Goal: Task Accomplishment & Management: Manage account settings

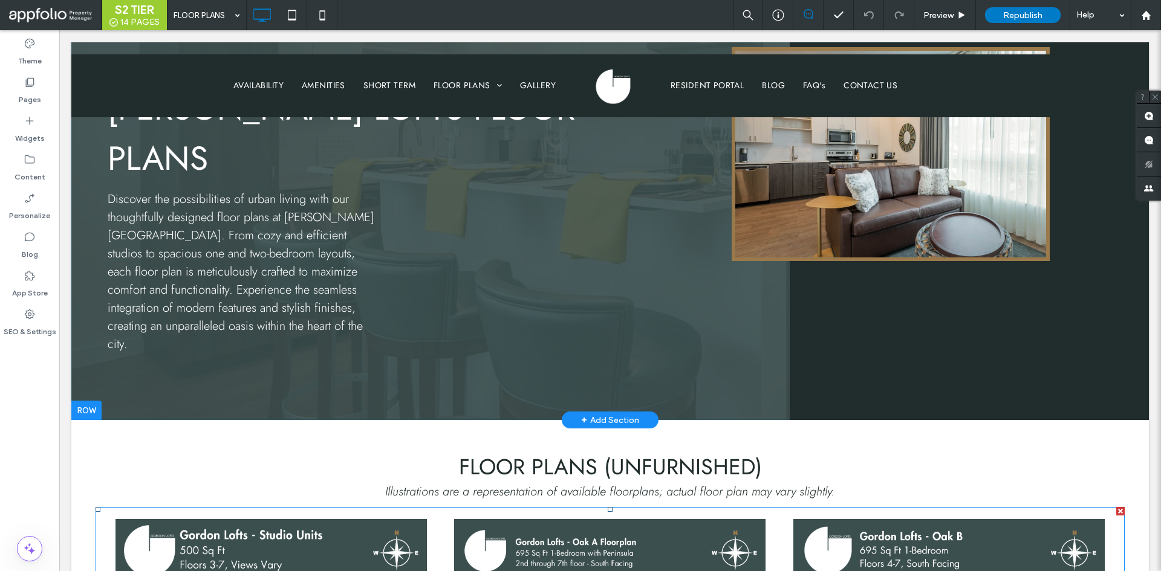
scroll to position [181, 0]
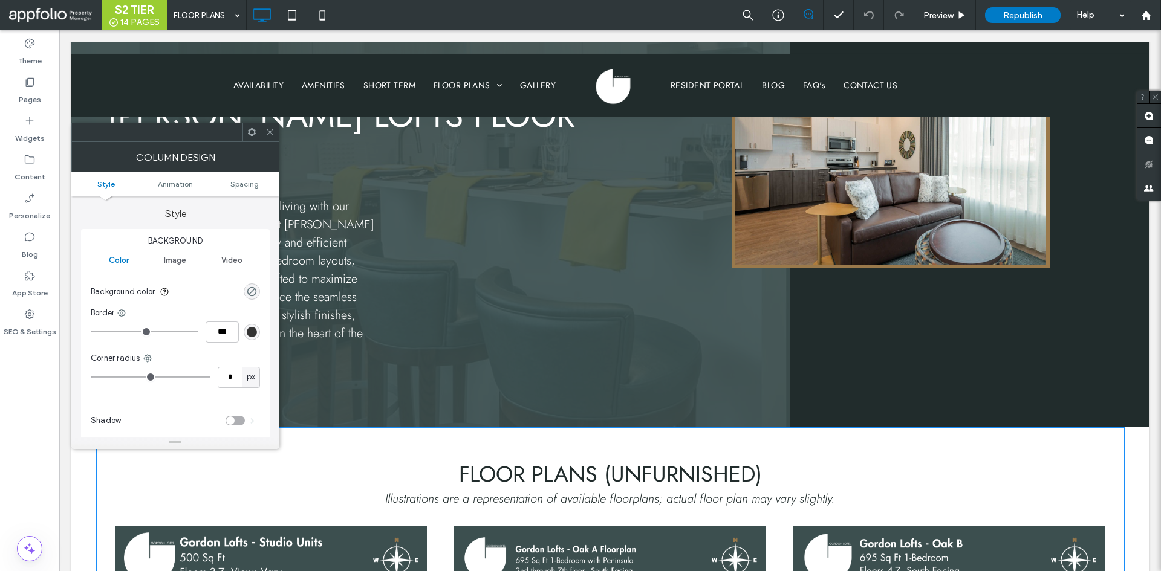
click at [88, 449] on div at bounding box center [175, 443] width 208 height 12
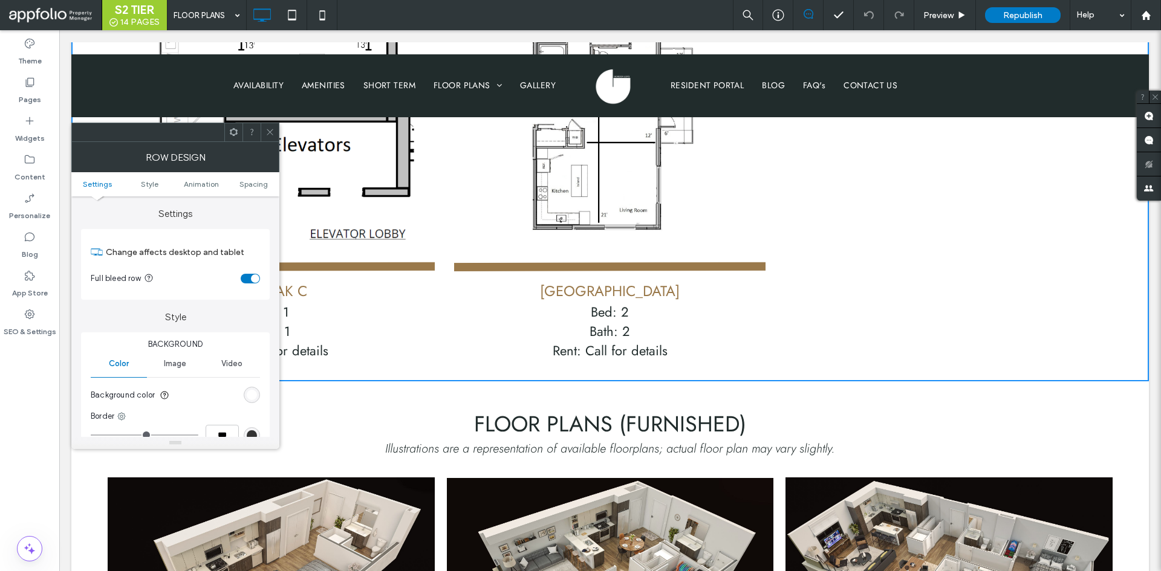
scroll to position [1451, 0]
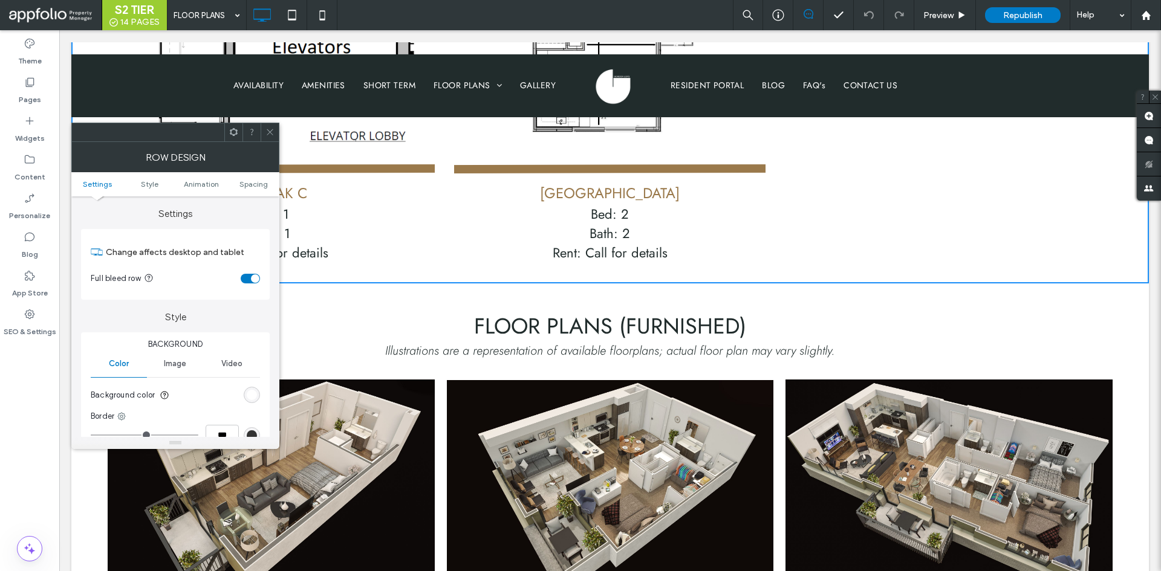
click at [269, 137] on span at bounding box center [269, 132] width 9 height 18
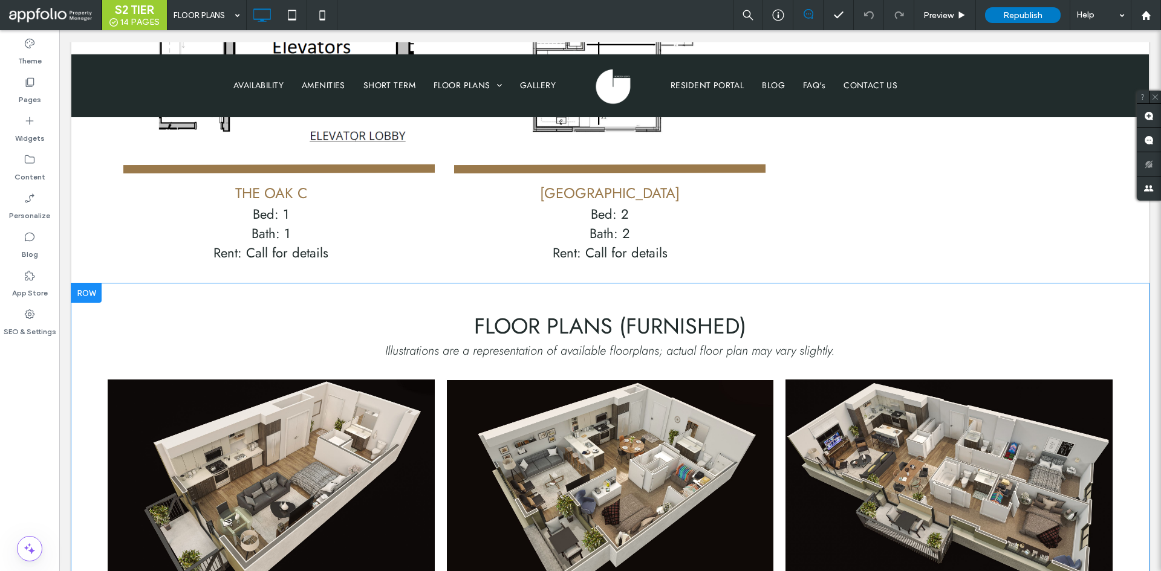
click at [91, 334] on div "Floor Plans (furnished) Illustrations are a representation of available floorpl…" at bounding box center [609, 502] width 1077 height 436
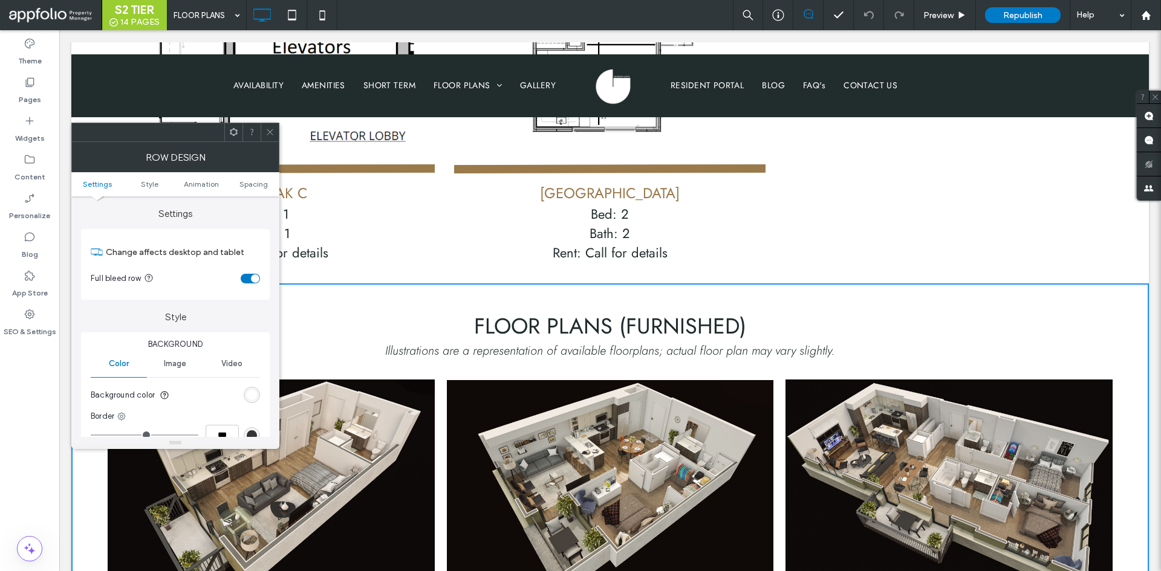
click at [267, 131] on icon at bounding box center [269, 132] width 9 height 9
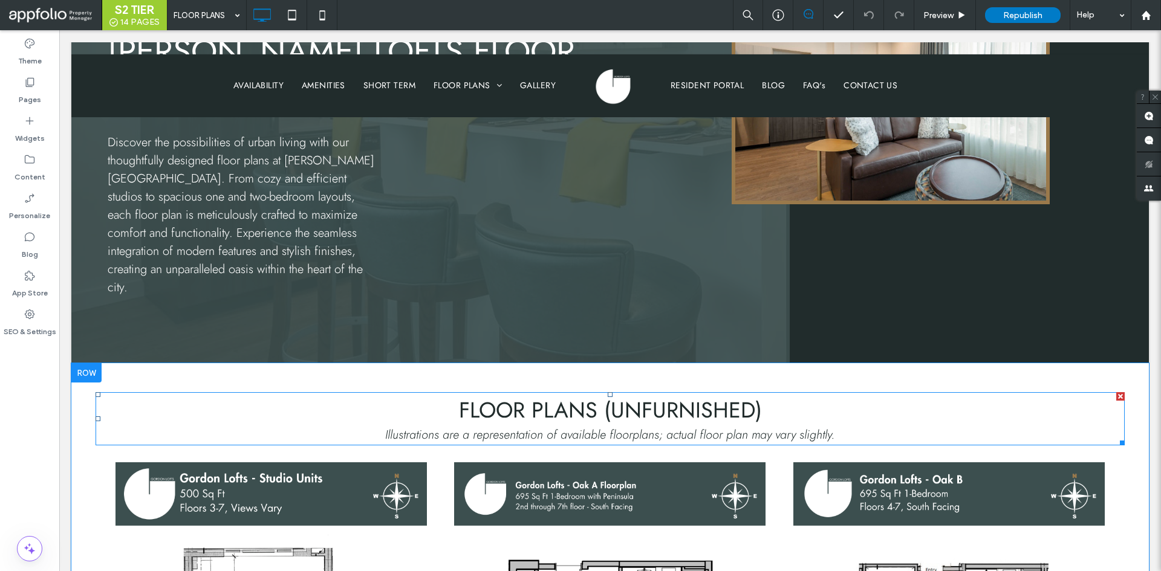
scroll to position [302, 0]
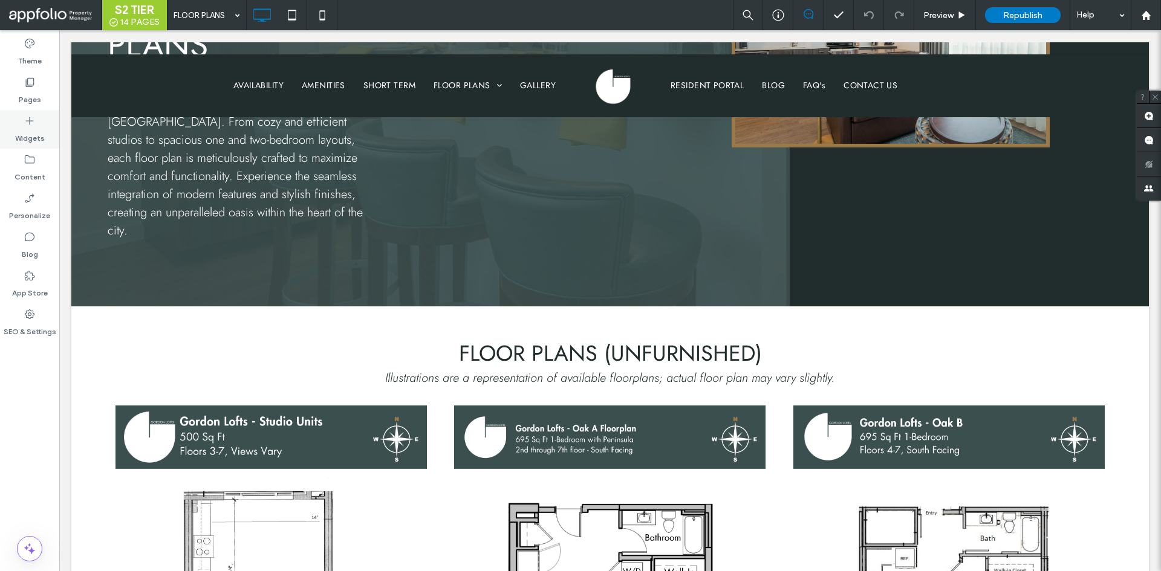
click at [27, 137] on label "Widgets" at bounding box center [30, 135] width 30 height 17
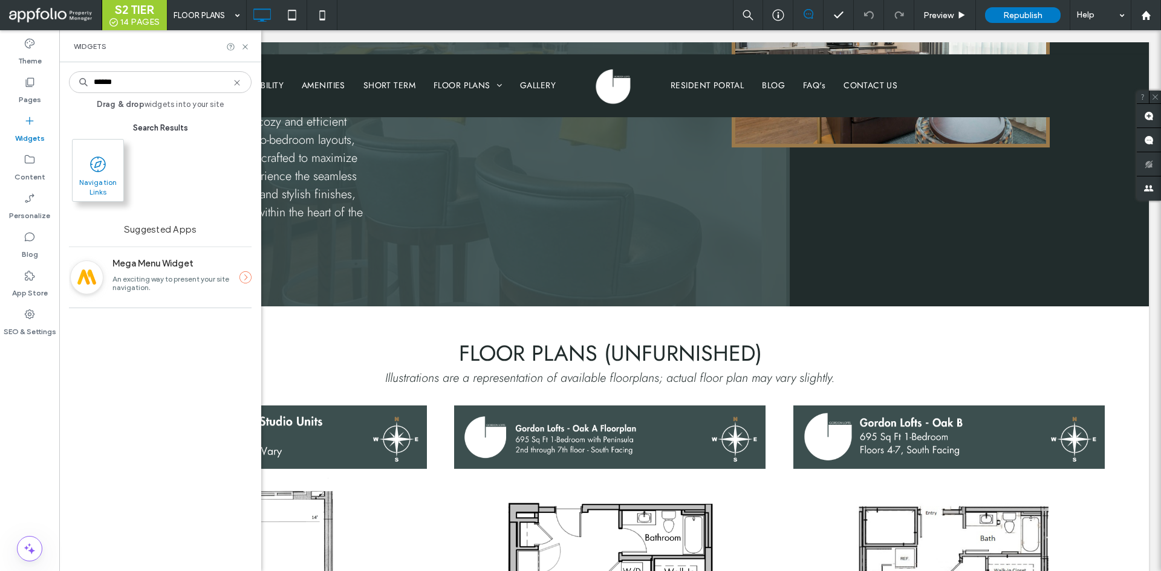
type input "******"
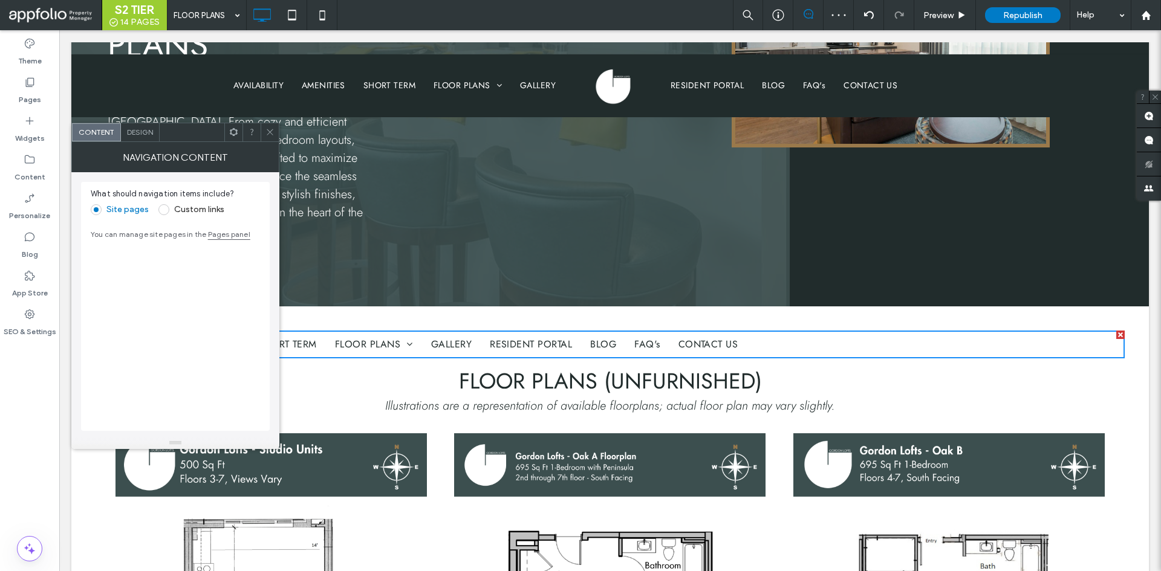
click at [125, 135] on div "Design" at bounding box center [140, 132] width 39 height 18
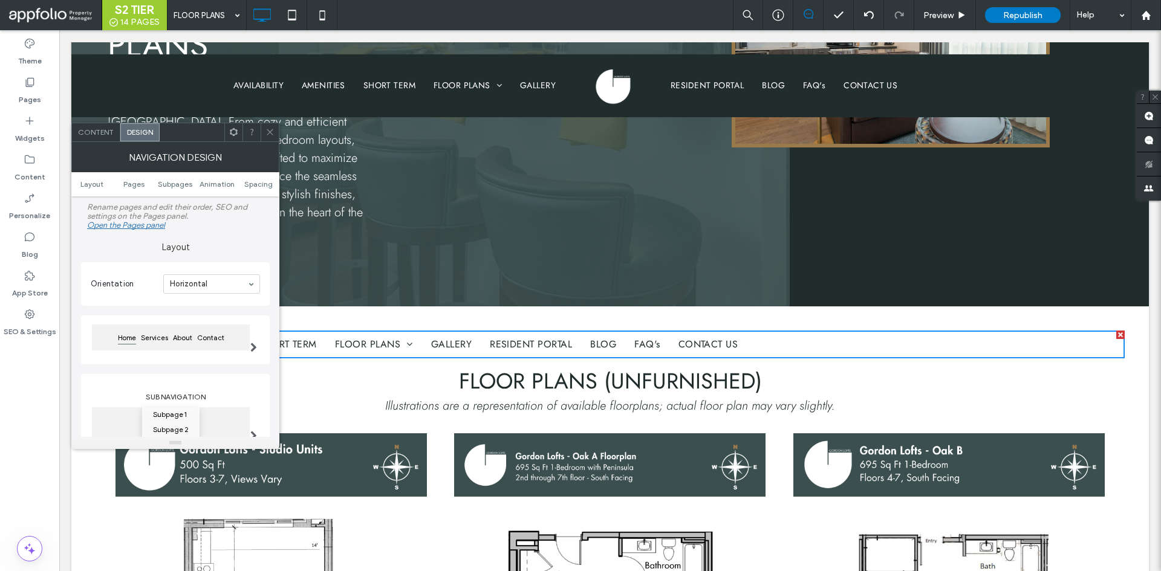
click at [108, 135] on span "Content" at bounding box center [96, 132] width 36 height 9
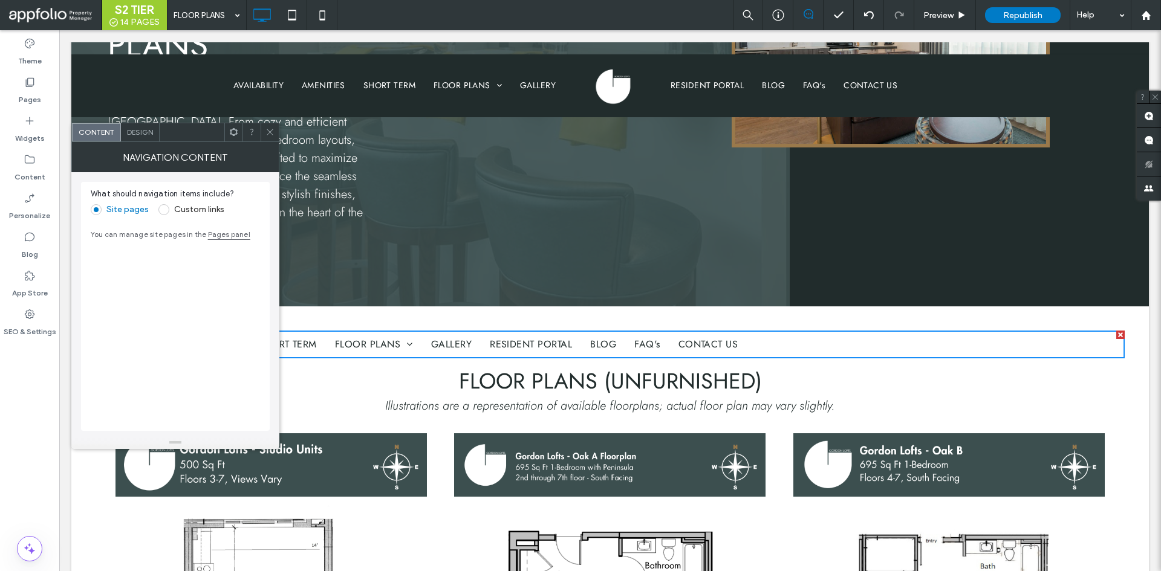
click at [194, 201] on div "Custom links" at bounding box center [191, 209] width 66 height 19
click at [194, 205] on label "Custom links" at bounding box center [199, 209] width 50 height 10
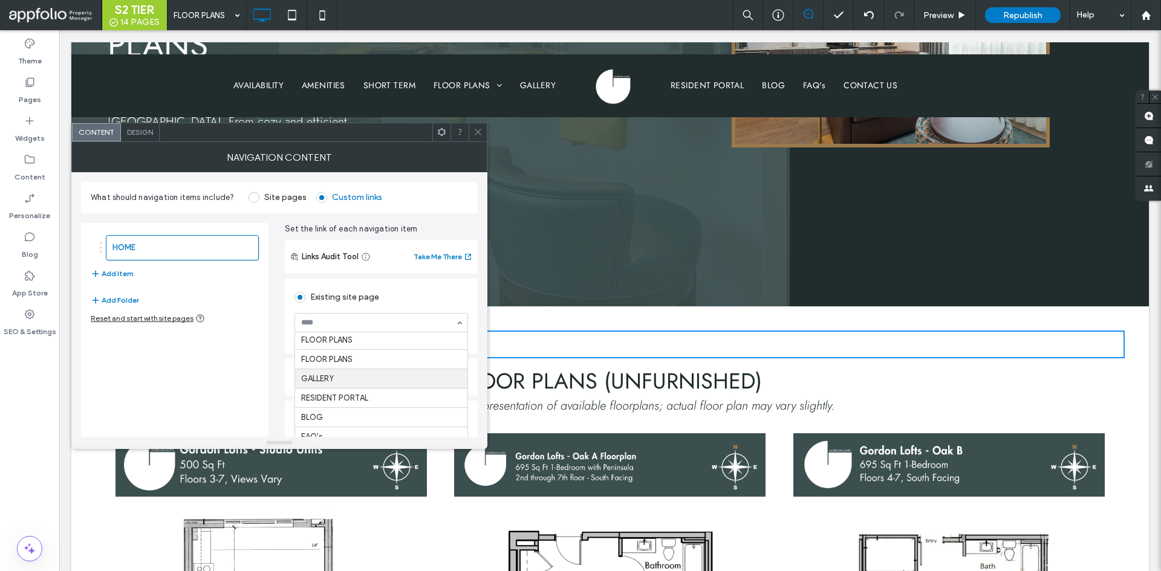
scroll to position [60, 0]
click at [224, 376] on div "FLOOR PLANS Add Item Add Folder Reset and start with site pages" at bounding box center [174, 373] width 187 height 300
click at [477, 132] on icon at bounding box center [477, 132] width 9 height 9
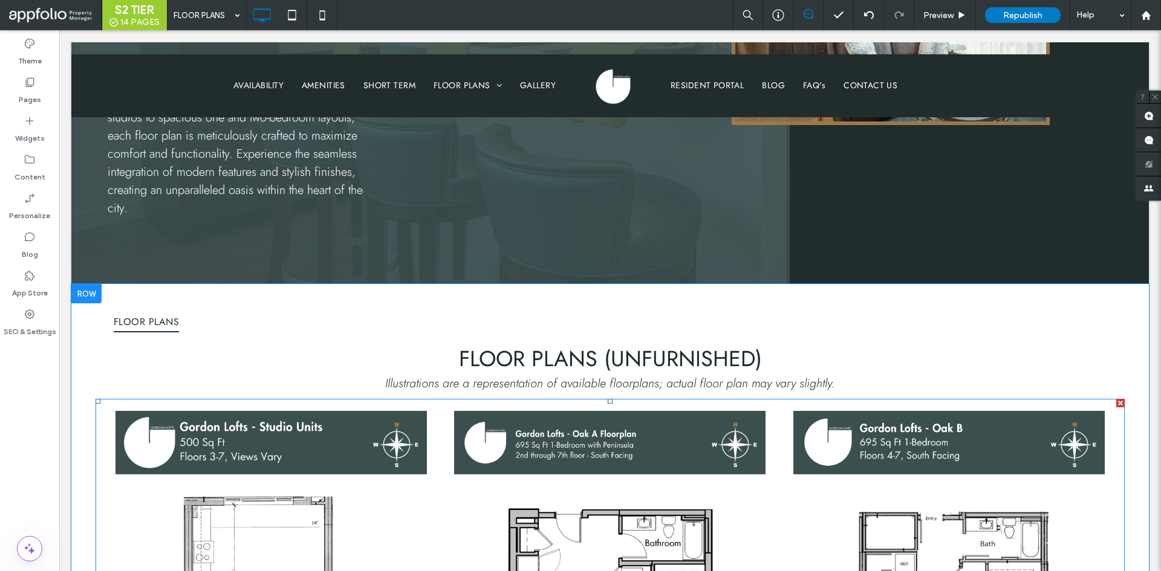
scroll to position [302, 0]
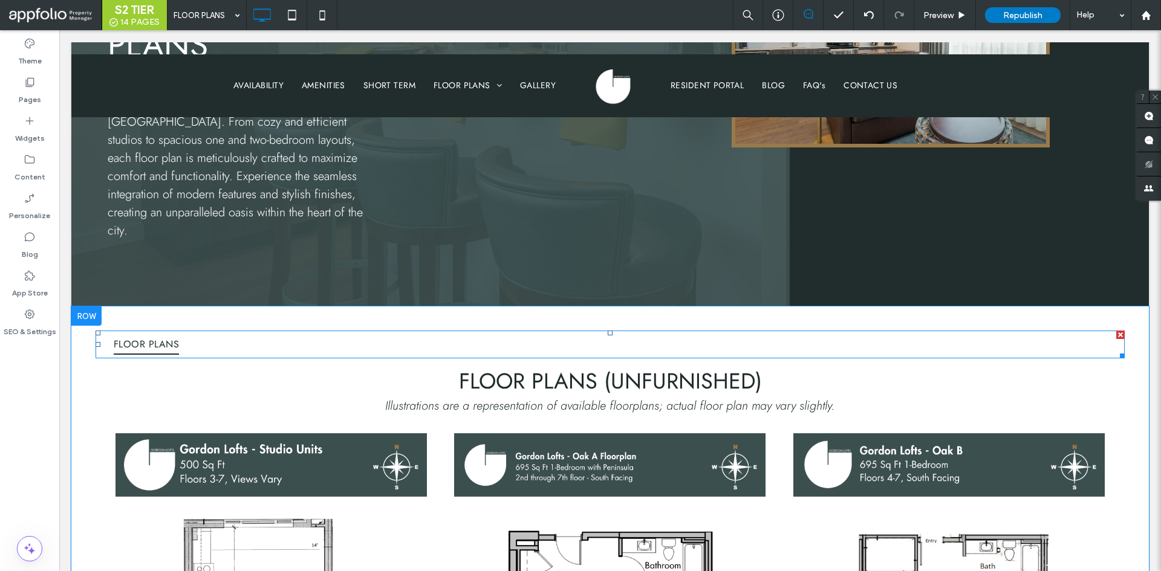
click at [424, 331] on nav "FLOOR PLANS" at bounding box center [610, 345] width 1029 height 28
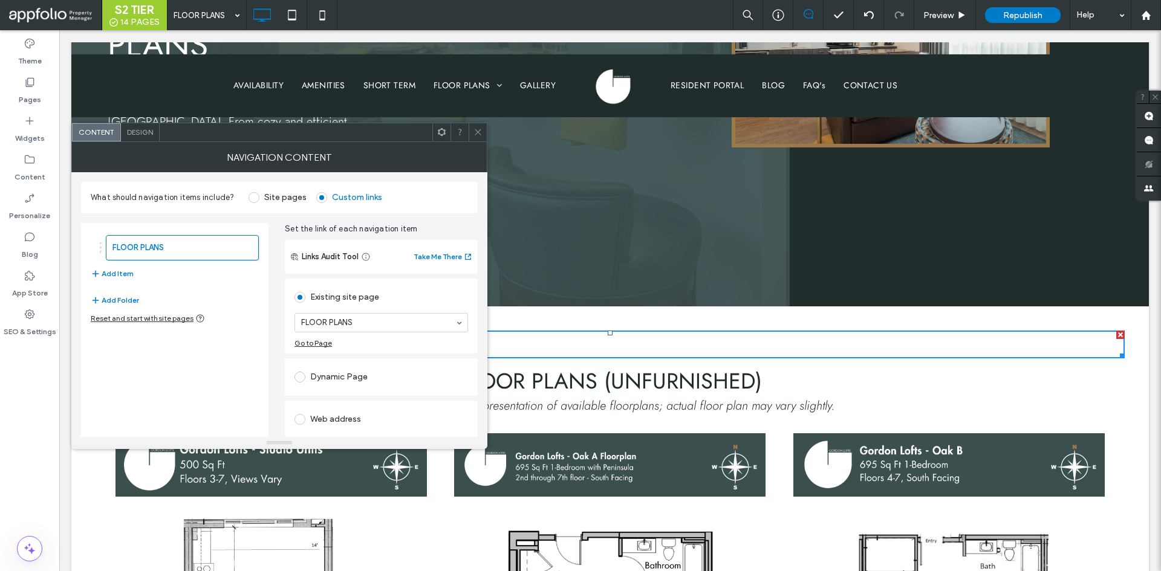
click at [475, 135] on icon at bounding box center [477, 132] width 9 height 9
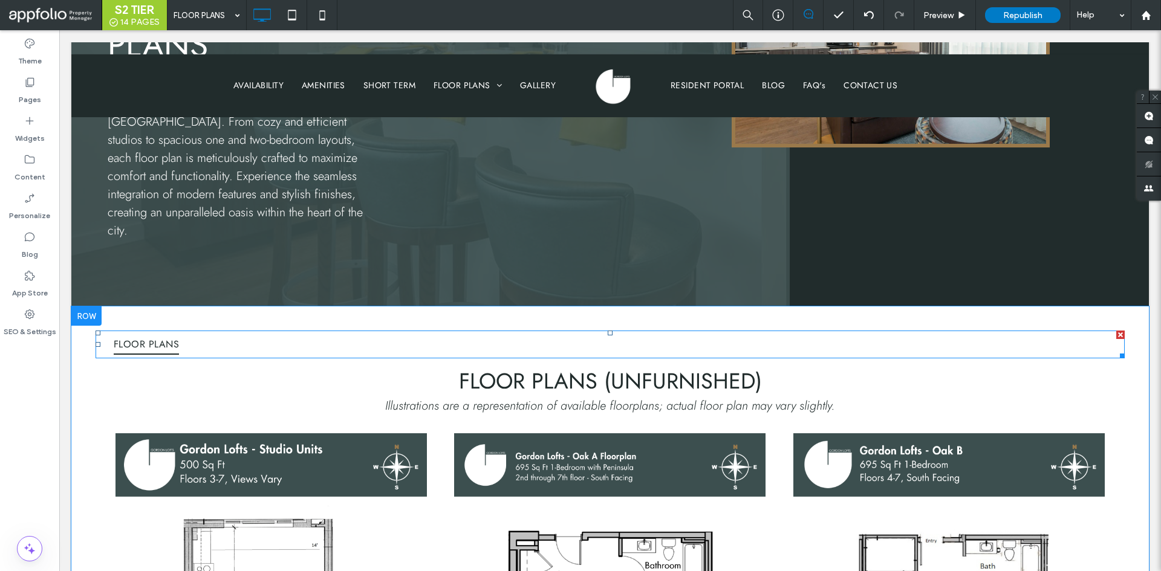
click at [456, 331] on nav "FLOOR PLANS" at bounding box center [610, 345] width 1029 height 28
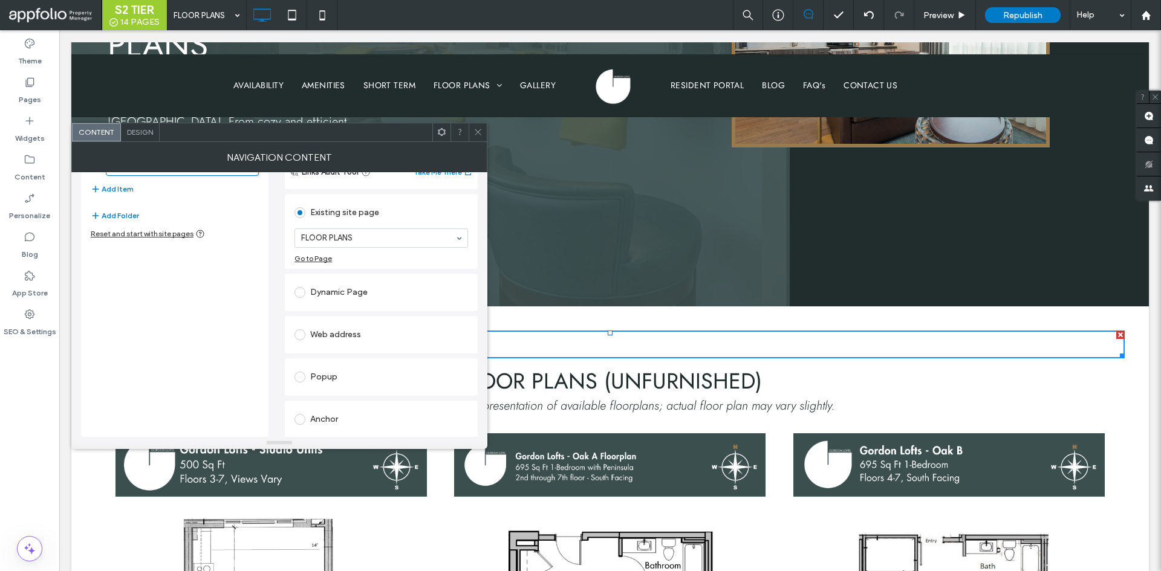
scroll to position [86, 0]
click at [327, 423] on div "Anchor" at bounding box center [381, 418] width 174 height 19
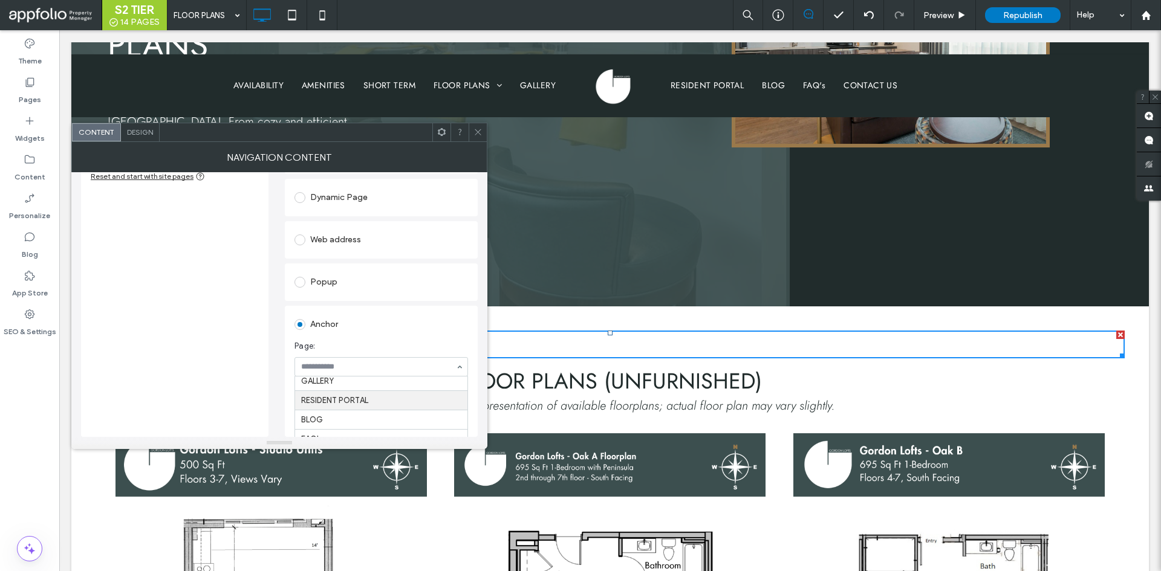
scroll to position [0, 0]
click at [282, 391] on div "FLOOR PLANS Add Item Add Folder Reset and start with site pages Set the link of…" at bounding box center [279, 254] width 397 height 366
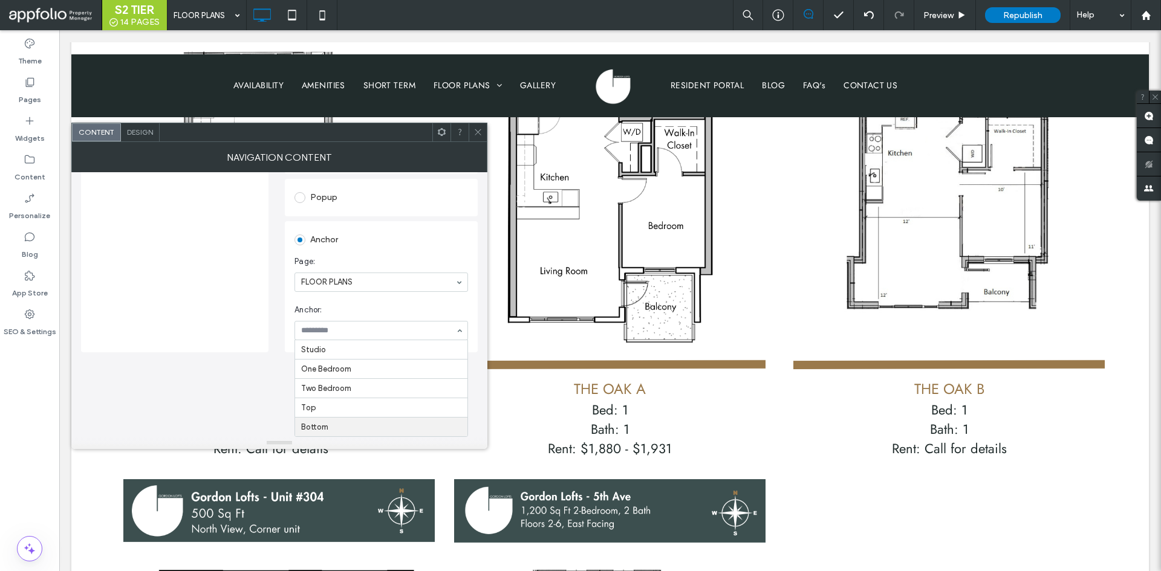
scroll to position [786, 0]
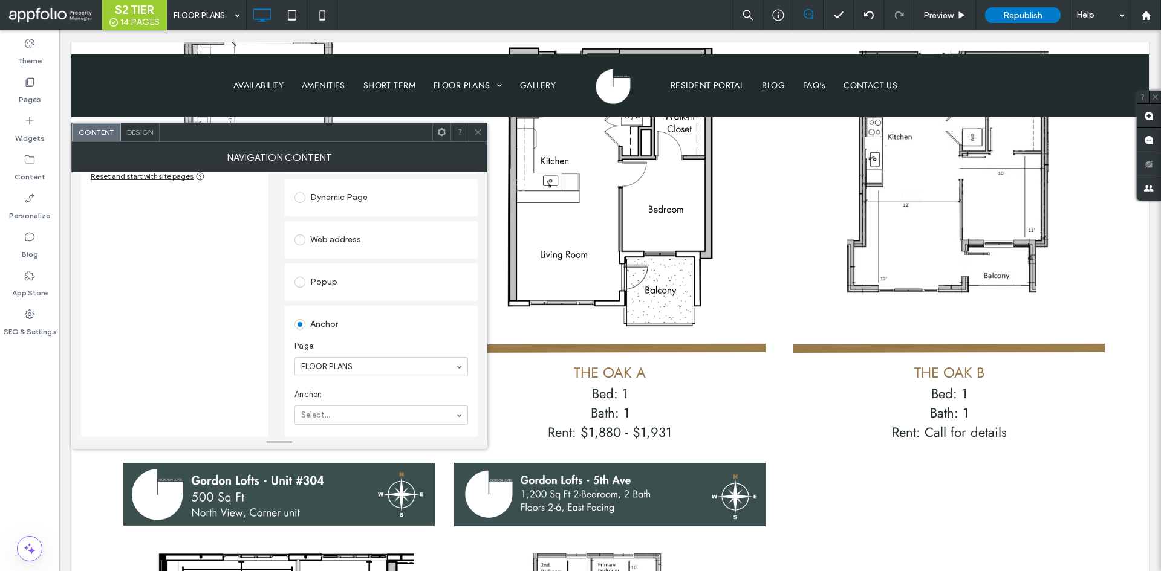
click at [270, 359] on div "What should navigation items include? Site pages Custom links FLOOR PLANS Add I…" at bounding box center [279, 304] width 416 height 265
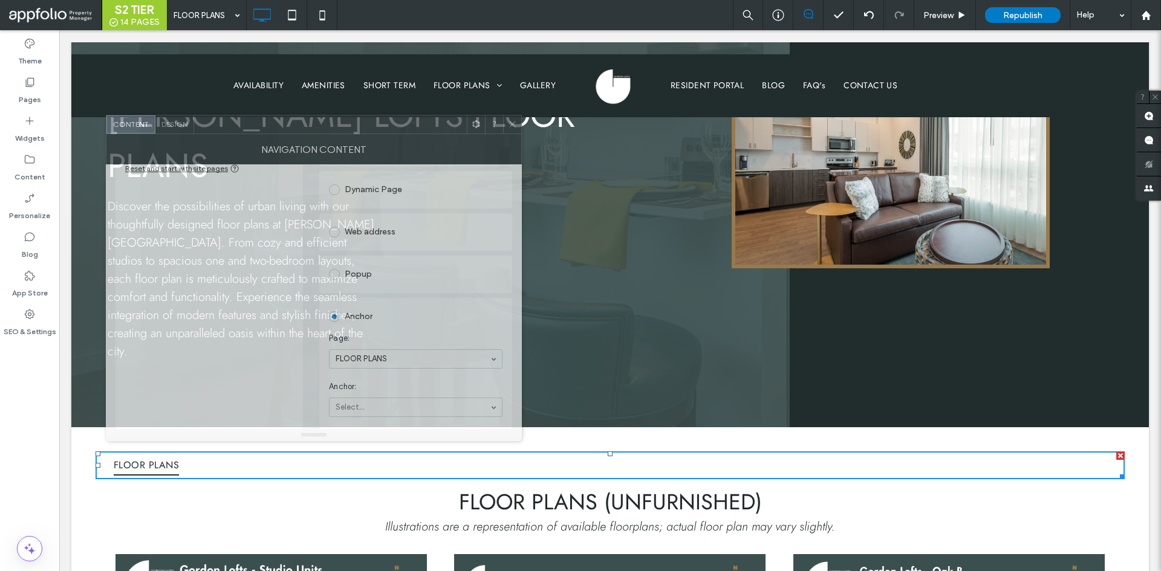
scroll to position [142, 0]
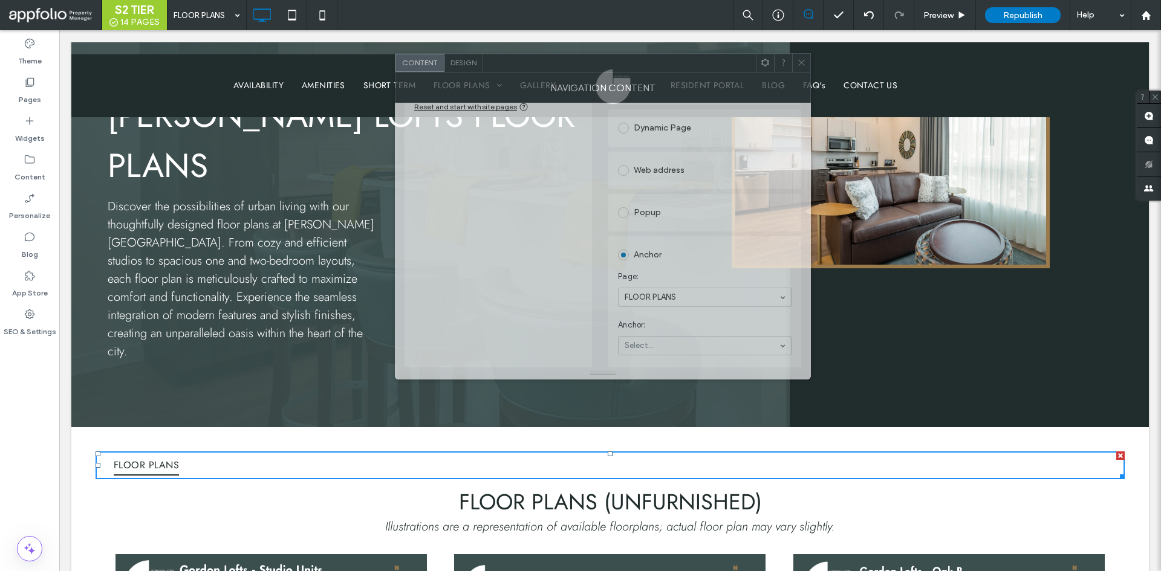
drag, startPoint x: 378, startPoint y: 141, endPoint x: 712, endPoint y: 72, distance: 340.3
click at [706, 73] on div "NAVIGATION CONTENT" at bounding box center [603, 88] width 416 height 30
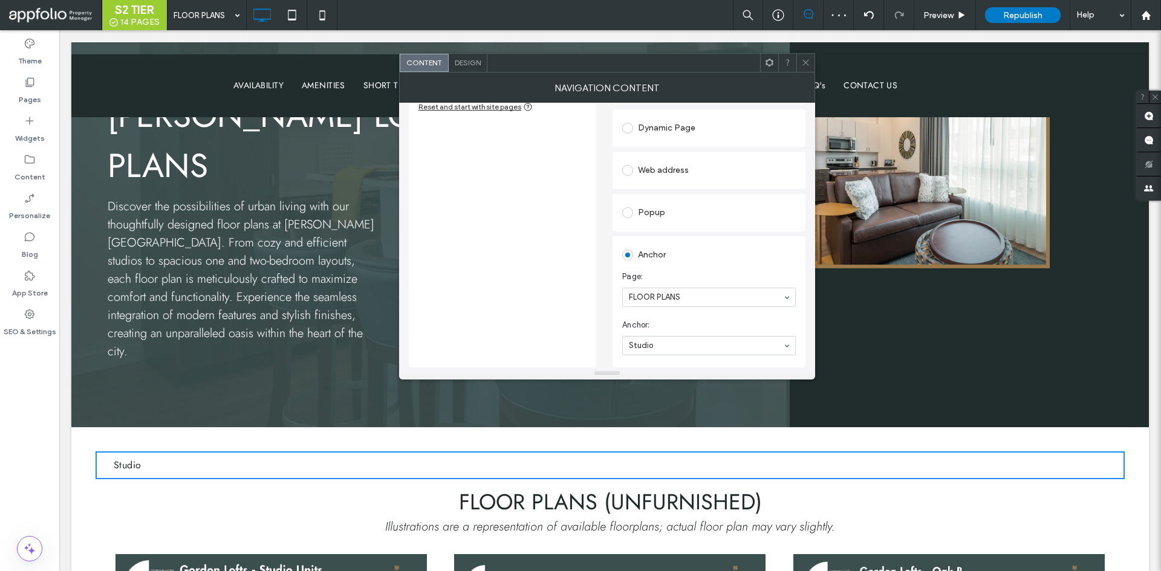
click at [805, 59] on icon at bounding box center [805, 62] width 9 height 9
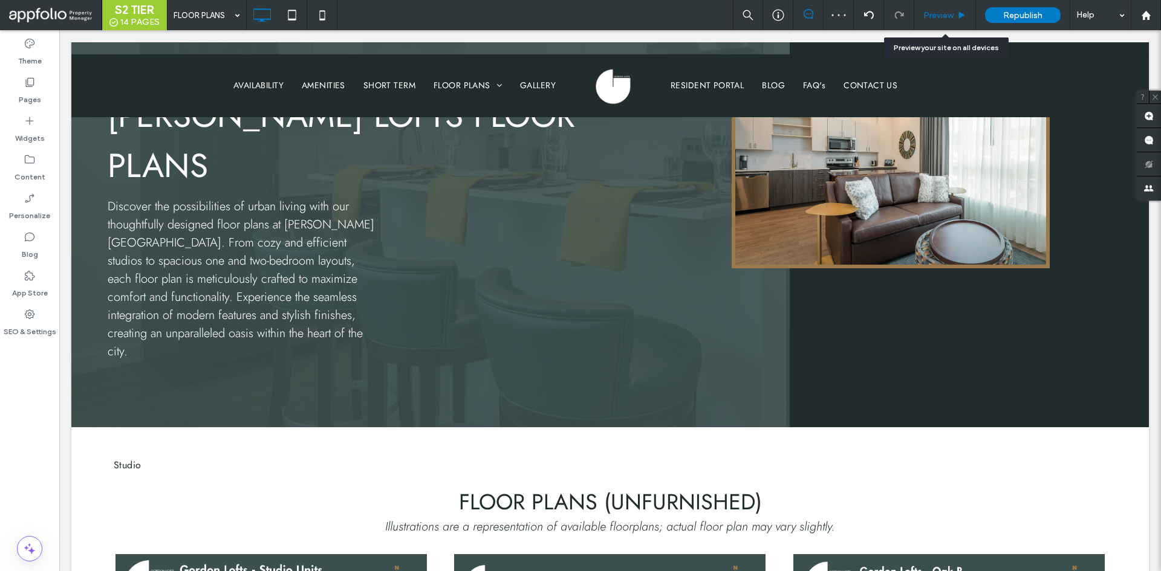
click at [946, 13] on span "Preview" at bounding box center [938, 15] width 30 height 10
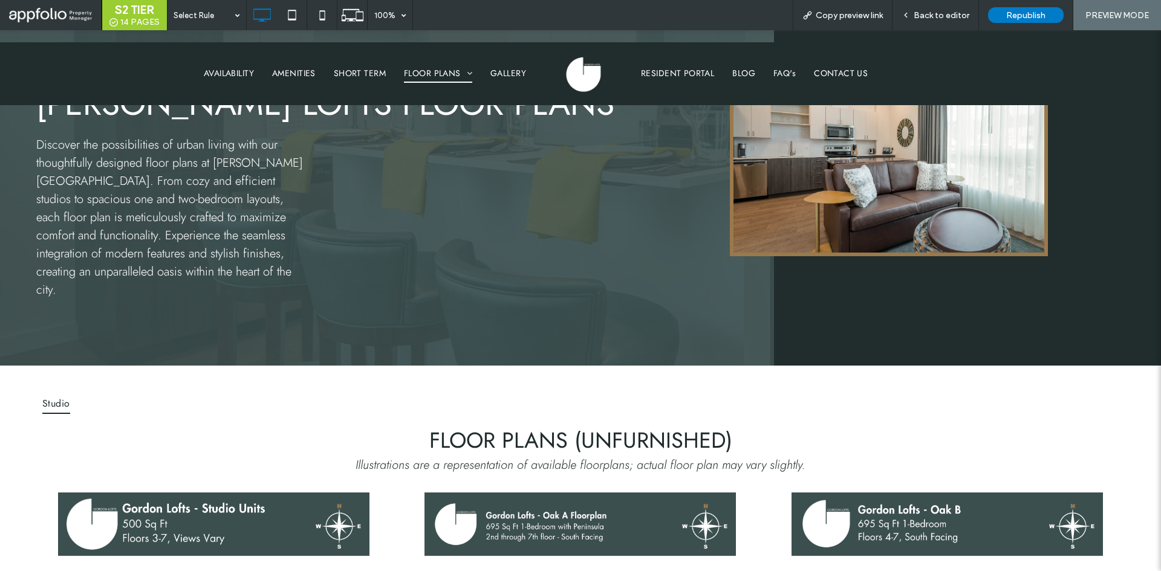
click at [61, 394] on span "Studio" at bounding box center [56, 404] width 28 height 21
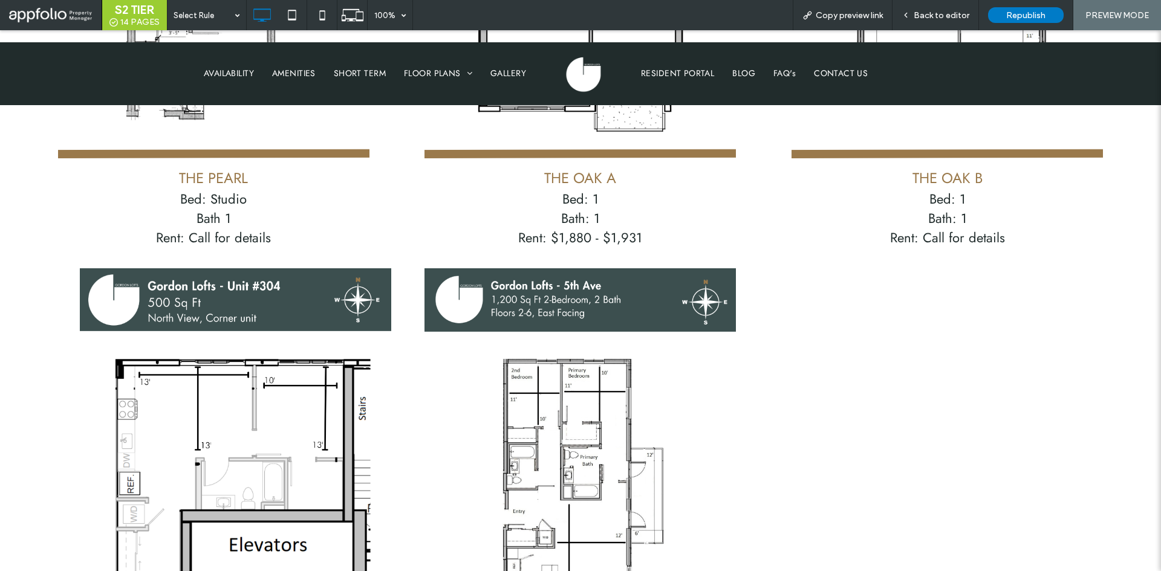
scroll to position [496, 0]
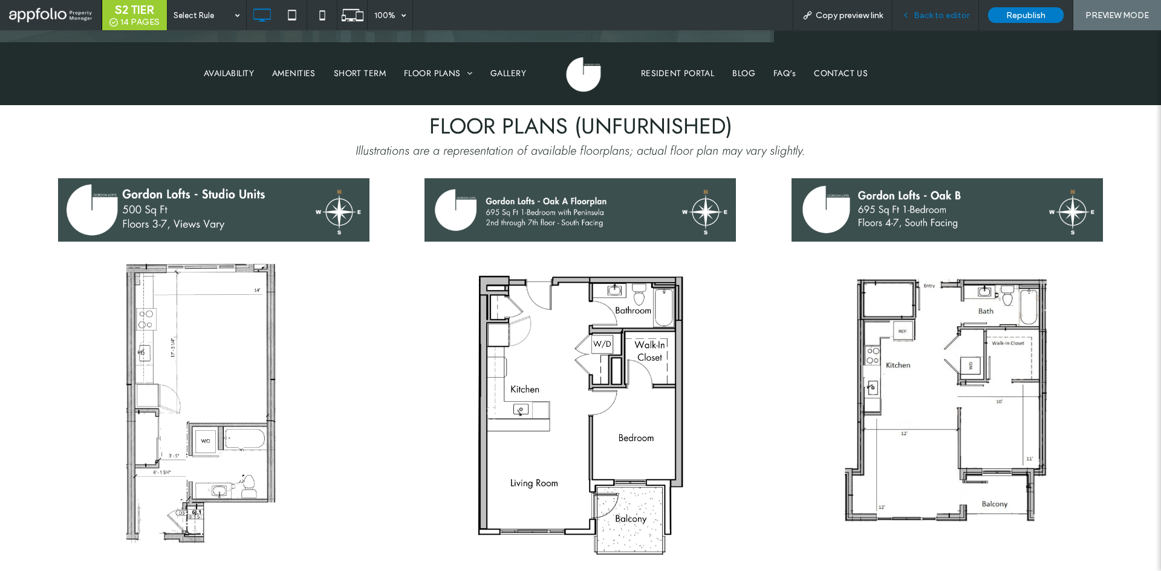
click at [930, 17] on span "Back to editor" at bounding box center [941, 15] width 56 height 10
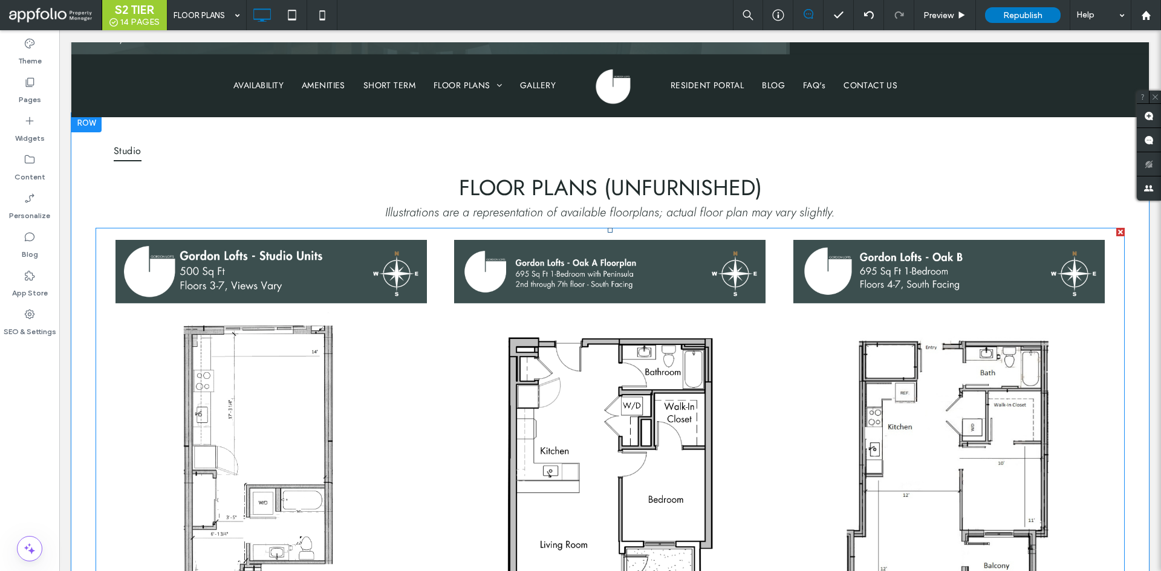
scroll to position [254, 0]
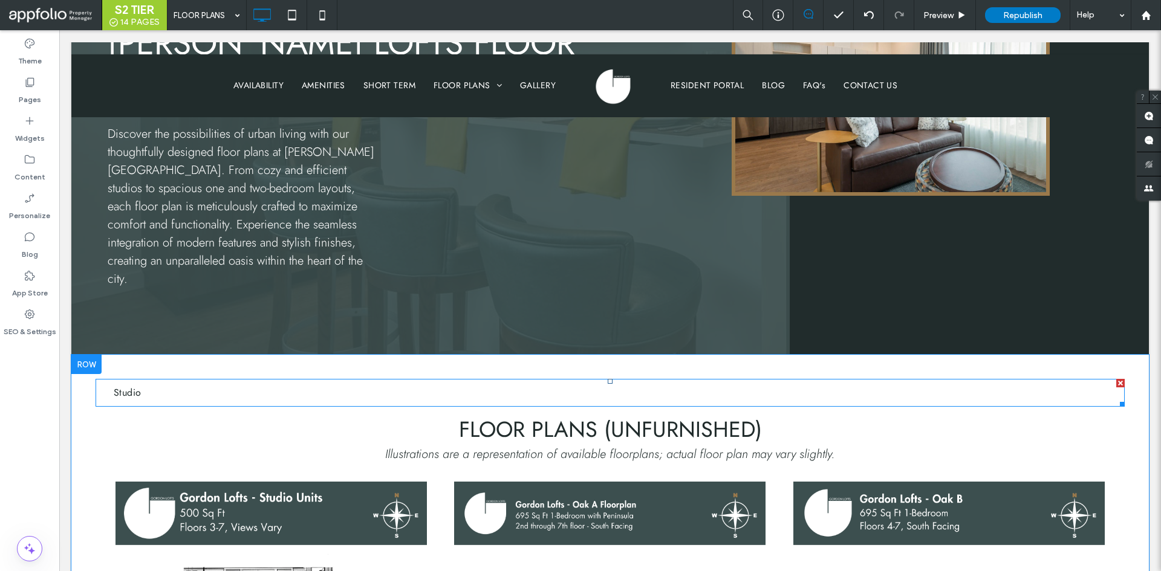
drag, startPoint x: 1112, startPoint y: 317, endPoint x: 472, endPoint y: 351, distance: 641.7
click at [1116, 379] on div at bounding box center [1120, 383] width 8 height 8
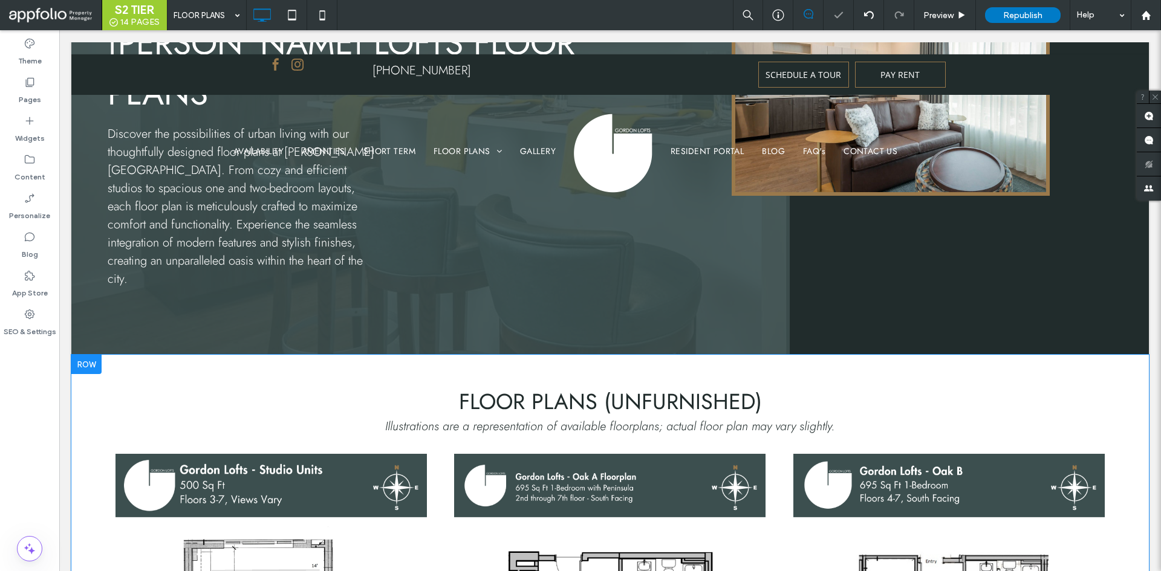
click at [92, 355] on div at bounding box center [86, 364] width 30 height 19
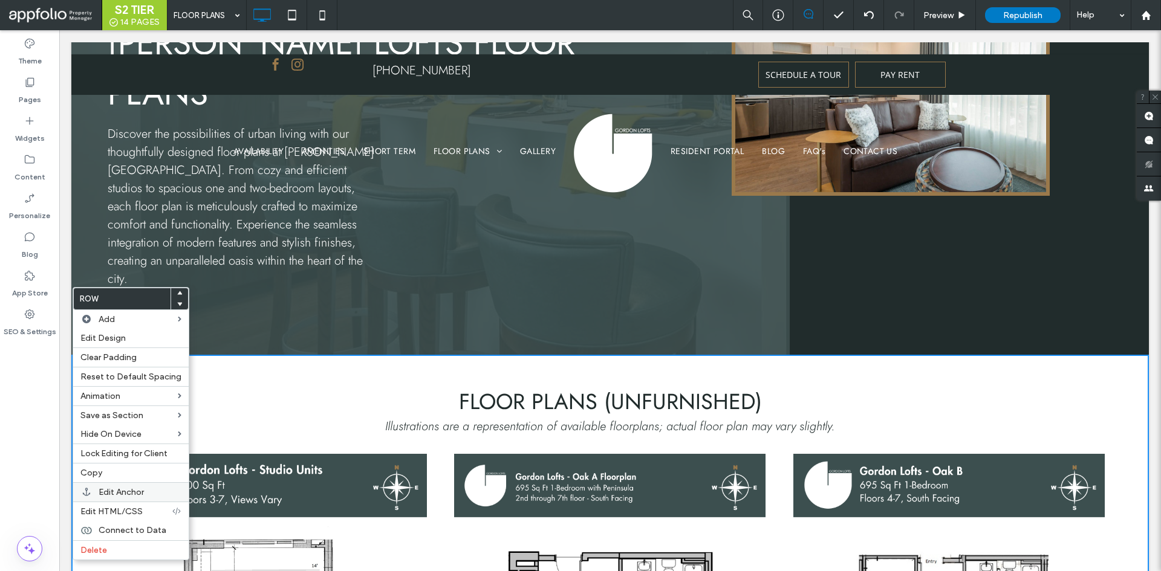
click at [149, 488] on label "Edit Anchor" at bounding box center [140, 492] width 83 height 10
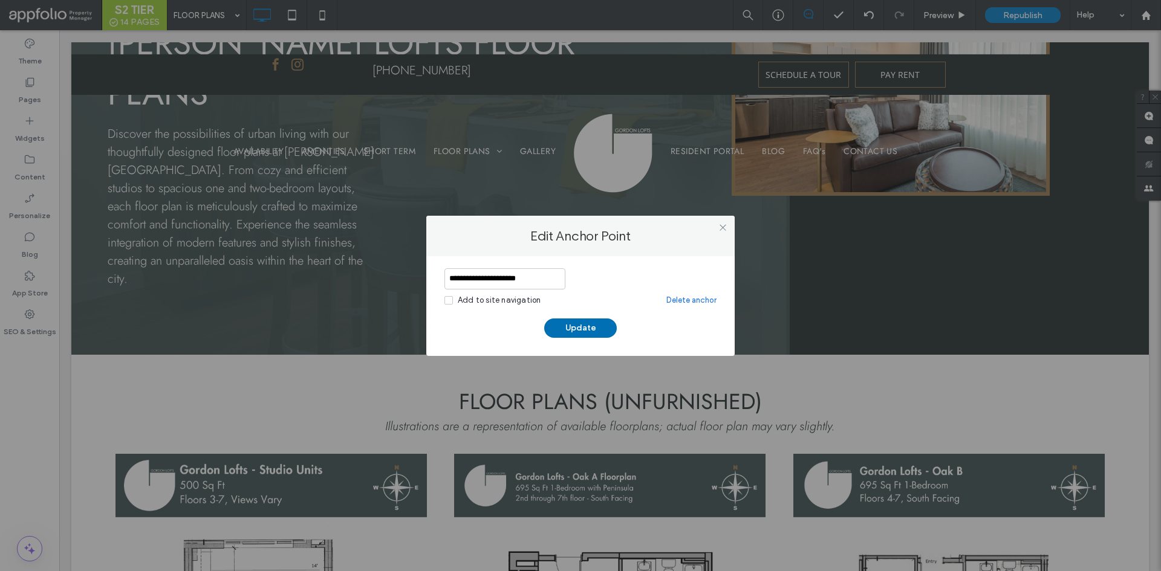
type input "**********"
click at [586, 331] on button "Update" at bounding box center [580, 328] width 73 height 19
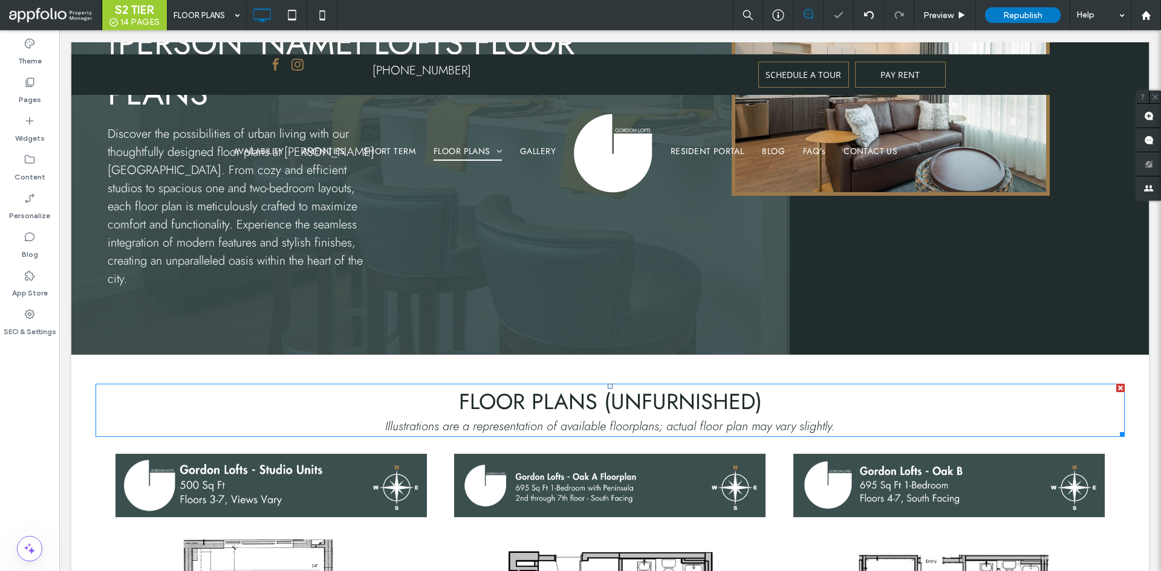
click at [410, 385] on h2 "Floor Plans (unfurnished)" at bounding box center [610, 401] width 1029 height 33
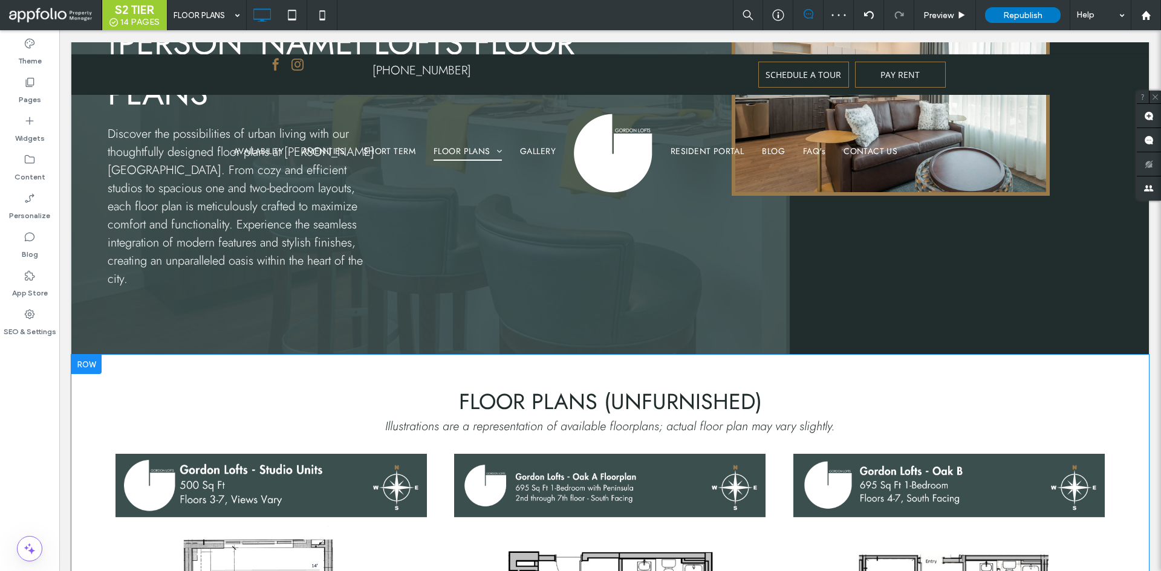
click at [85, 355] on div at bounding box center [86, 364] width 30 height 19
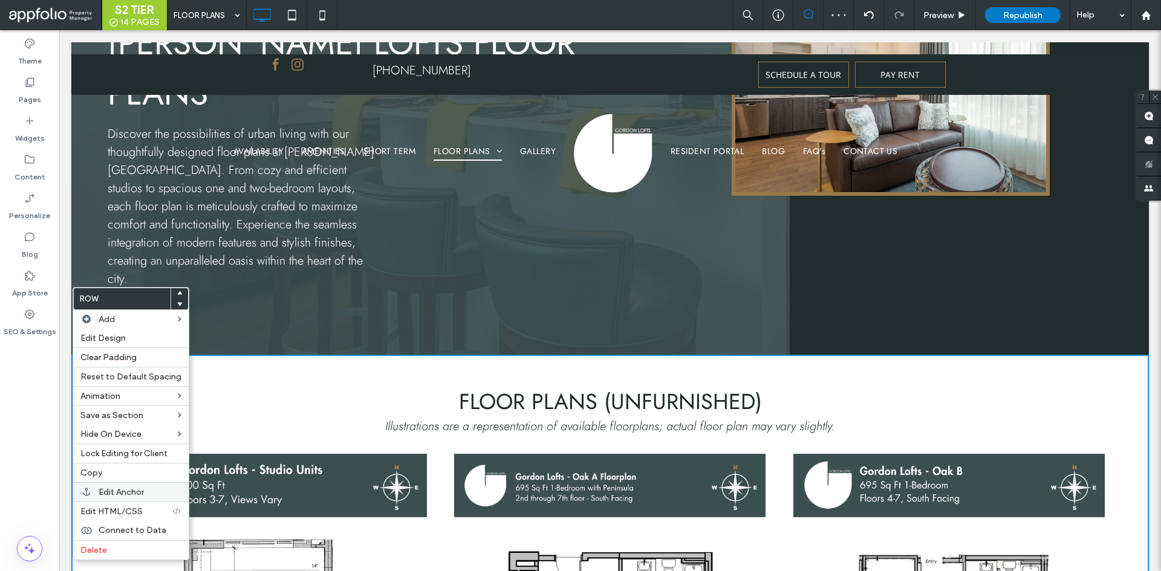
click at [128, 490] on span "Edit Anchor" at bounding box center [121, 492] width 45 height 10
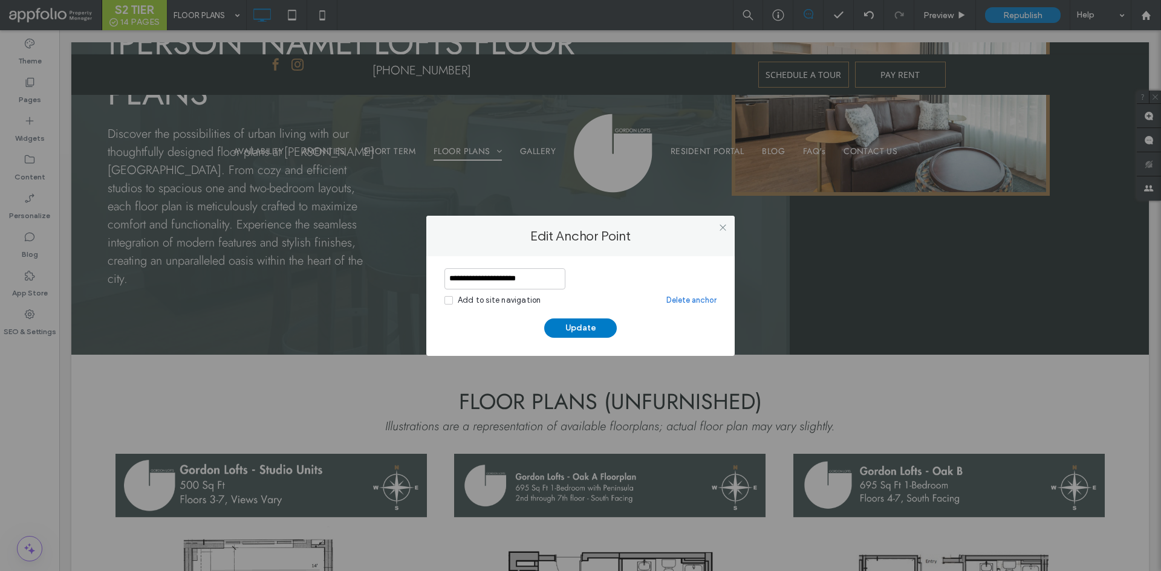
click at [495, 280] on input "**********" at bounding box center [504, 278] width 121 height 21
type input "**********"
click at [572, 324] on button "Update" at bounding box center [580, 328] width 73 height 19
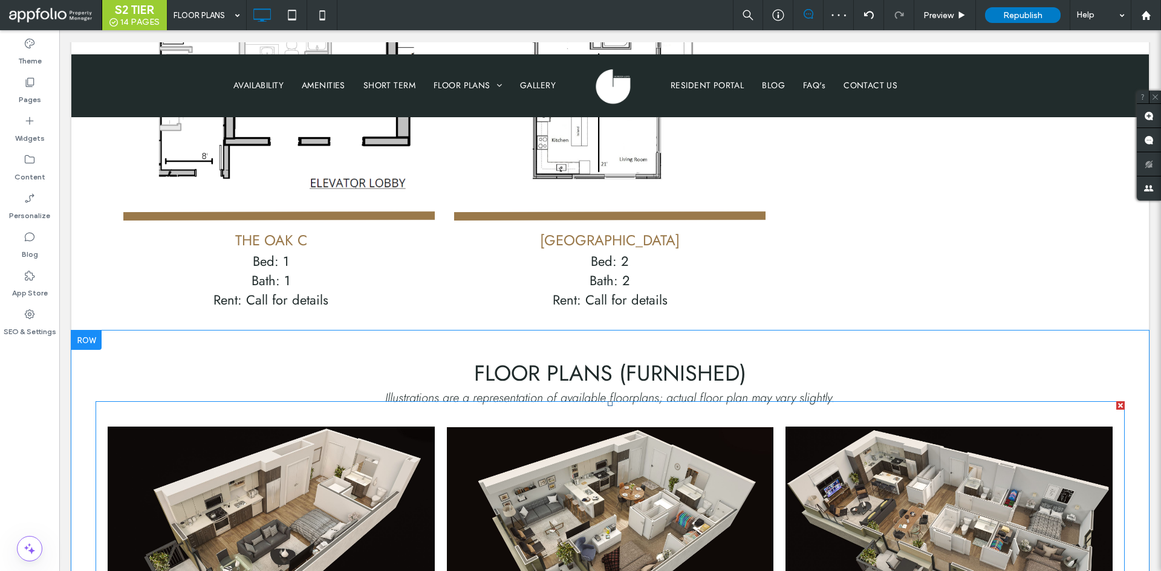
scroll to position [1523, 0]
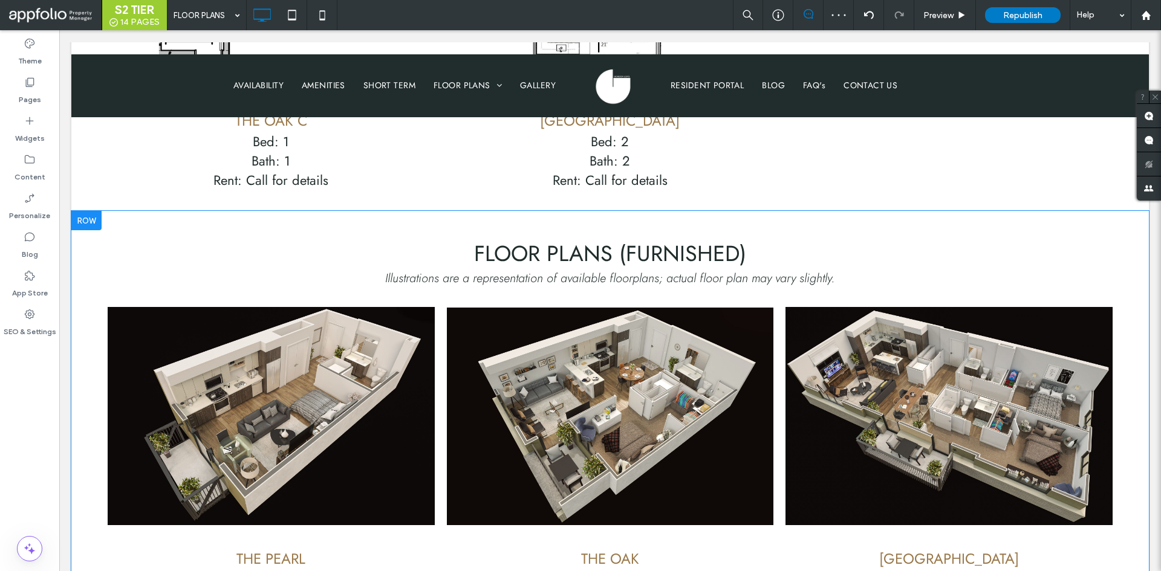
click at [94, 211] on div at bounding box center [86, 220] width 30 height 19
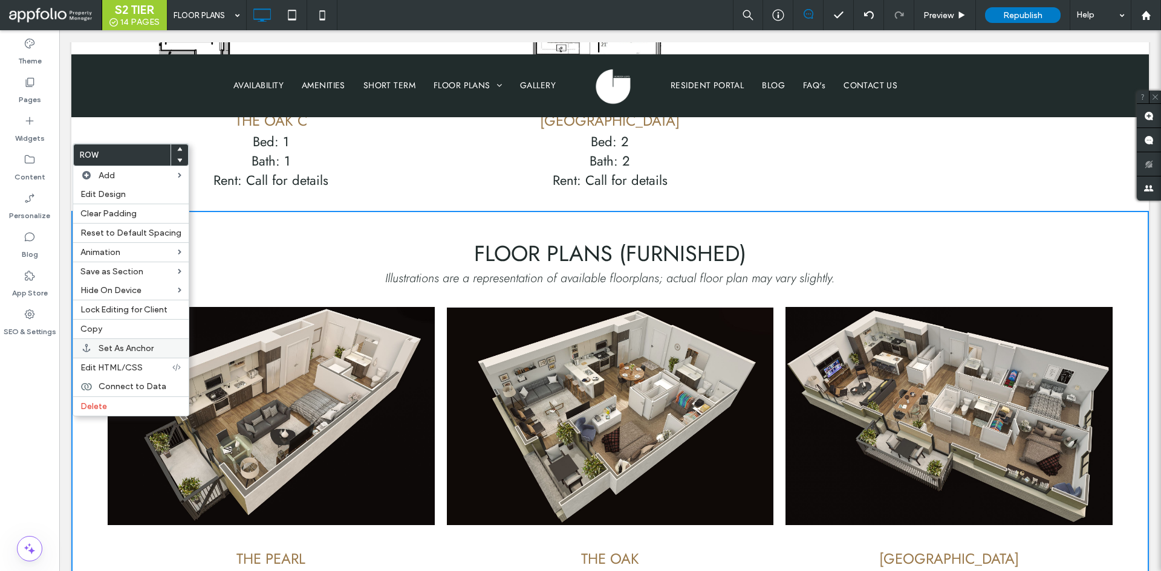
click at [137, 345] on span "Set As Anchor" at bounding box center [126, 348] width 55 height 10
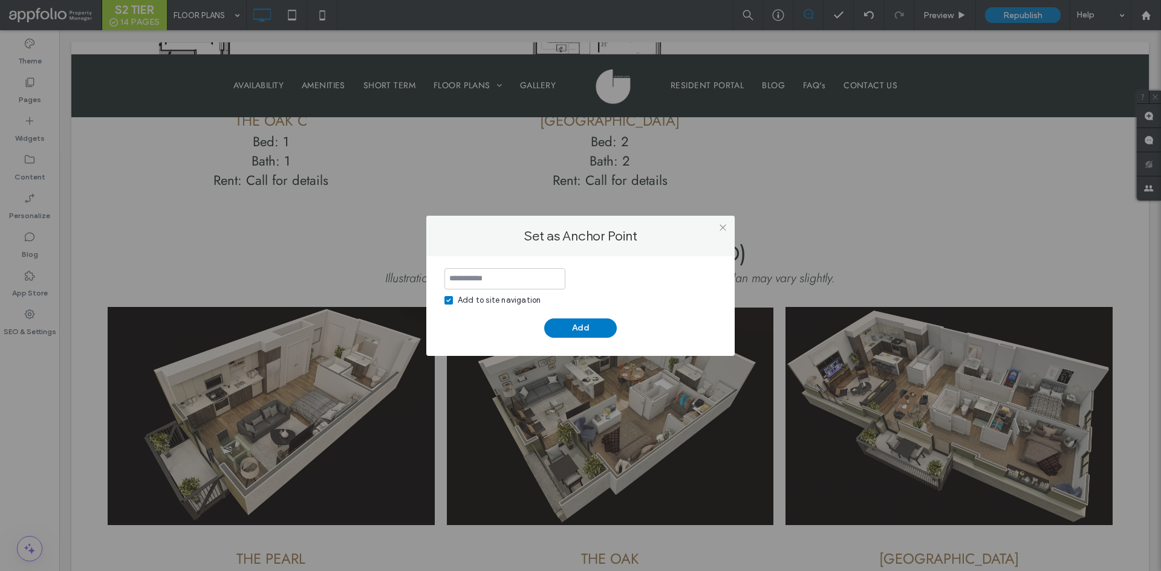
click at [499, 300] on div "Add to site navigation" at bounding box center [499, 300] width 83 height 12
click at [524, 262] on div "Add to site navigation Add" at bounding box center [580, 306] width 308 height 100
click at [527, 274] on input at bounding box center [504, 278] width 121 height 21
type input "**********"
click at [597, 332] on button "Add" at bounding box center [580, 328] width 73 height 19
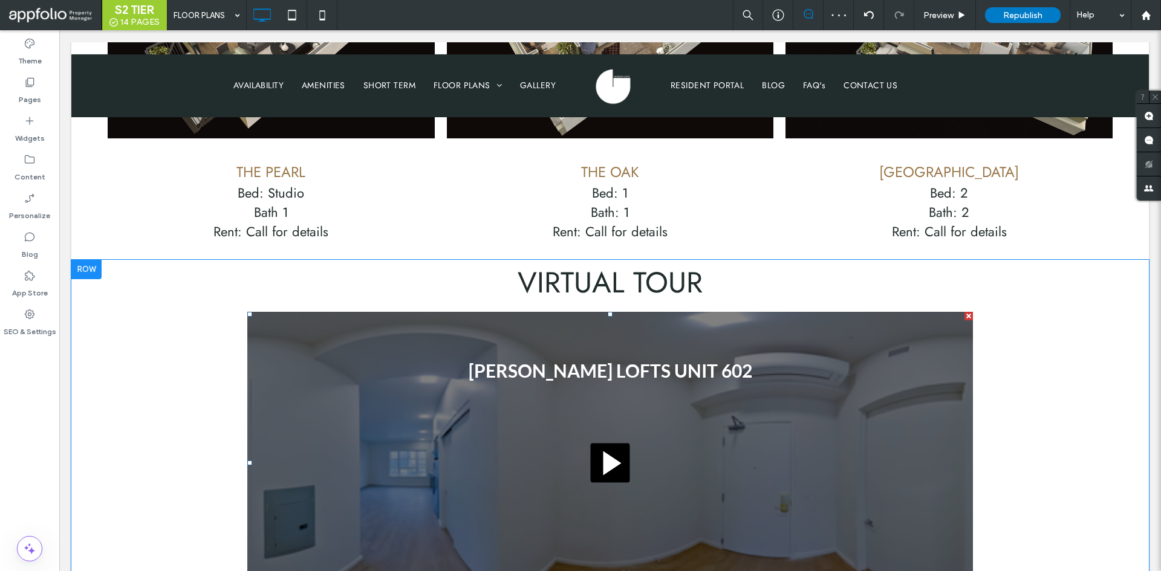
scroll to position [1886, 0]
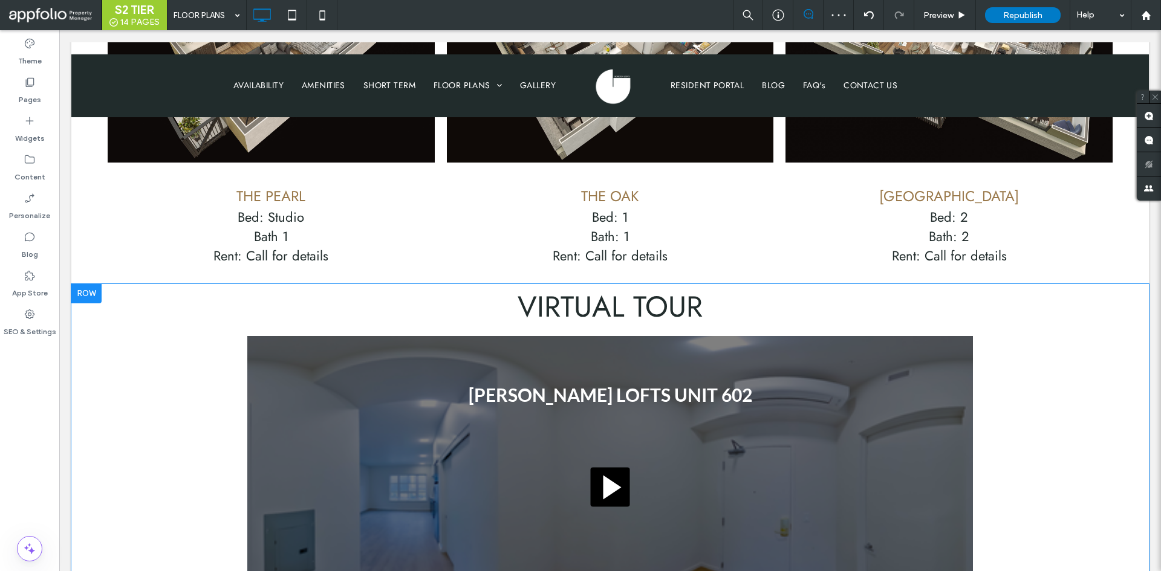
click at [88, 284] on div at bounding box center [86, 293] width 30 height 19
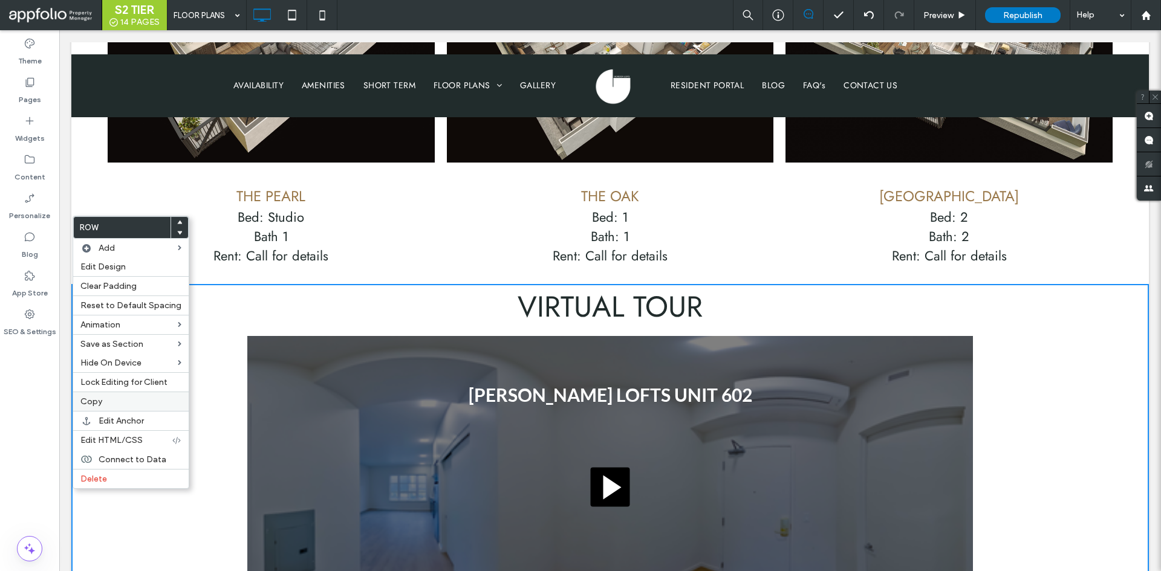
click at [129, 404] on label "Copy" at bounding box center [130, 402] width 101 height 10
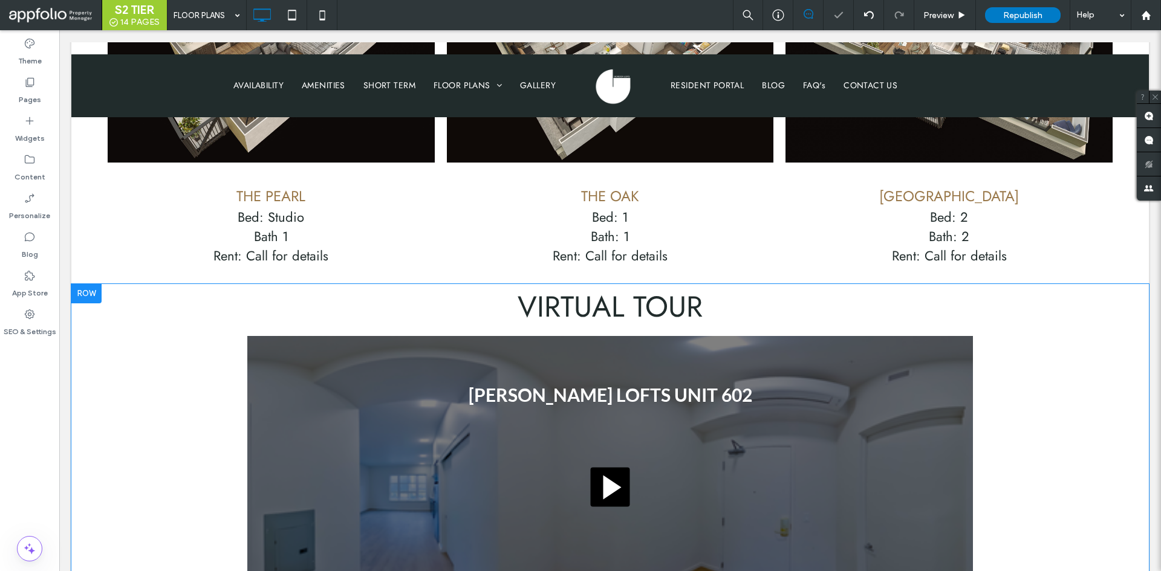
click at [100, 284] on div at bounding box center [86, 293] width 30 height 19
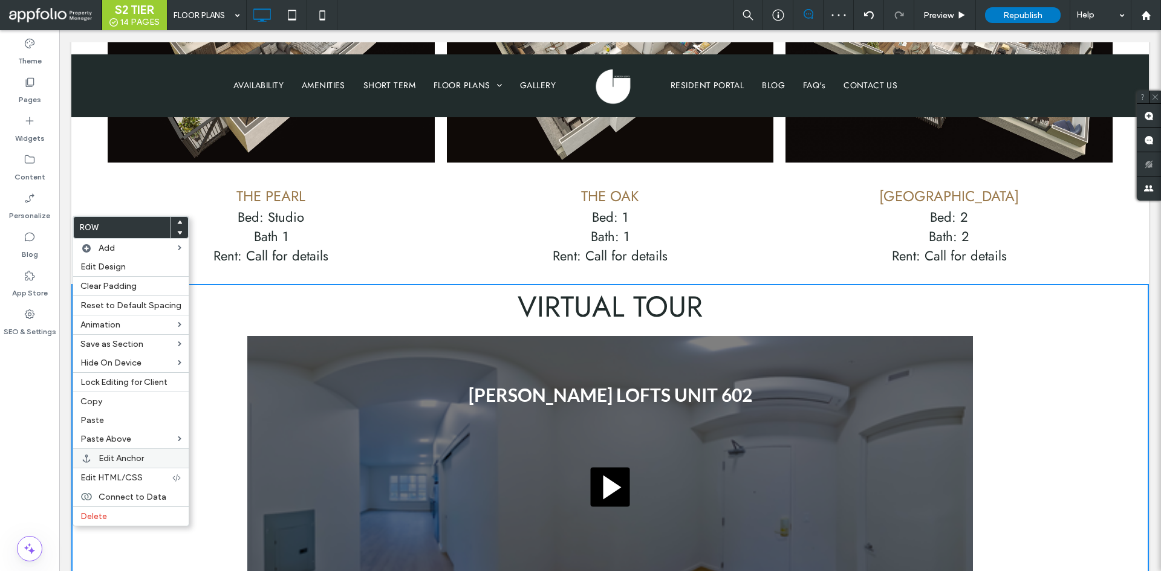
click at [123, 458] on span "Edit Anchor" at bounding box center [121, 458] width 45 height 10
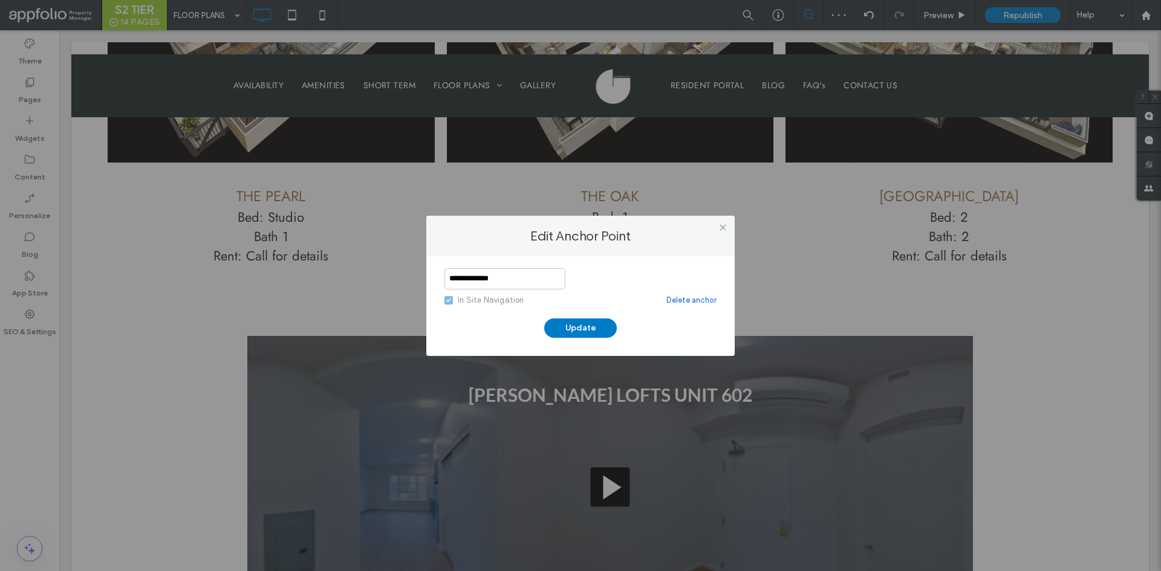
click at [480, 297] on div "In Site Navigation" at bounding box center [491, 300] width 66 height 12
click at [450, 299] on icon at bounding box center [448, 301] width 5 height 4
click at [547, 323] on button "Update" at bounding box center [580, 328] width 73 height 19
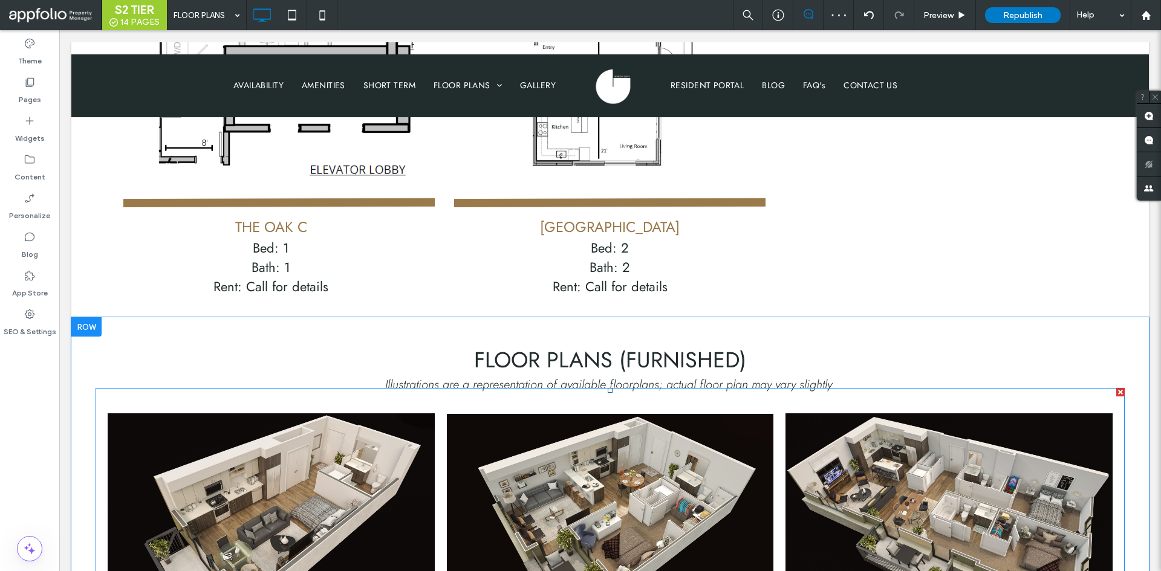
scroll to position [1221, 0]
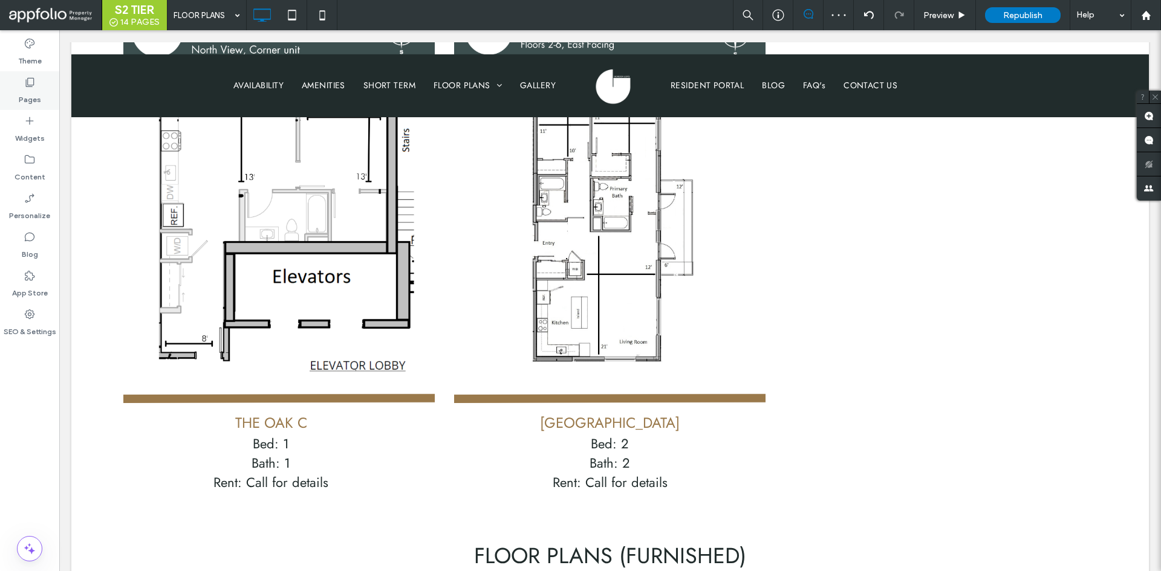
click at [58, 101] on div "Pages" at bounding box center [29, 90] width 59 height 39
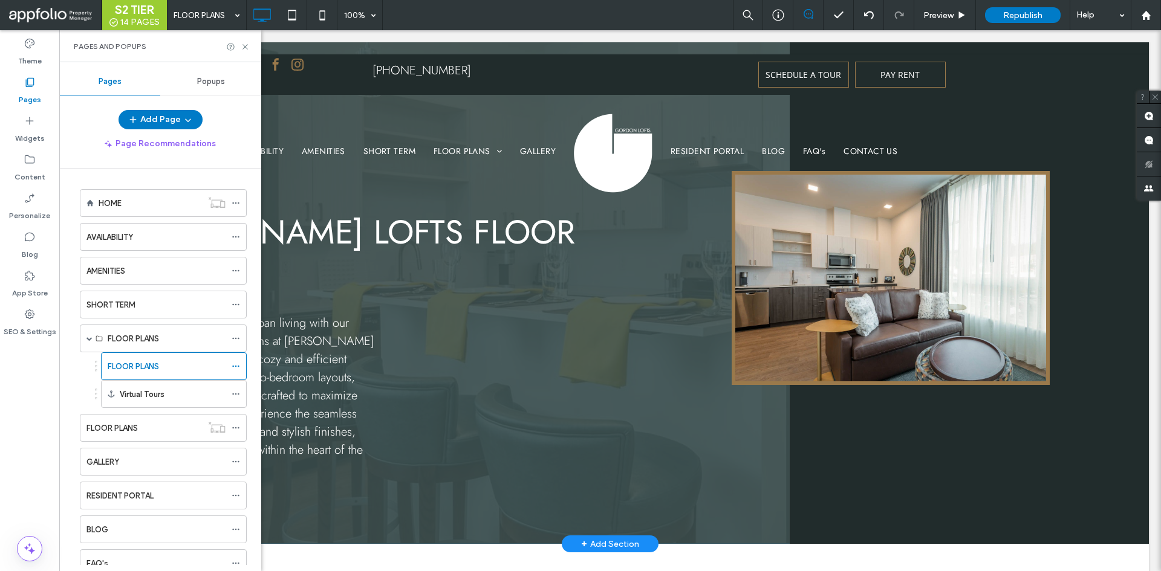
scroll to position [0, 0]
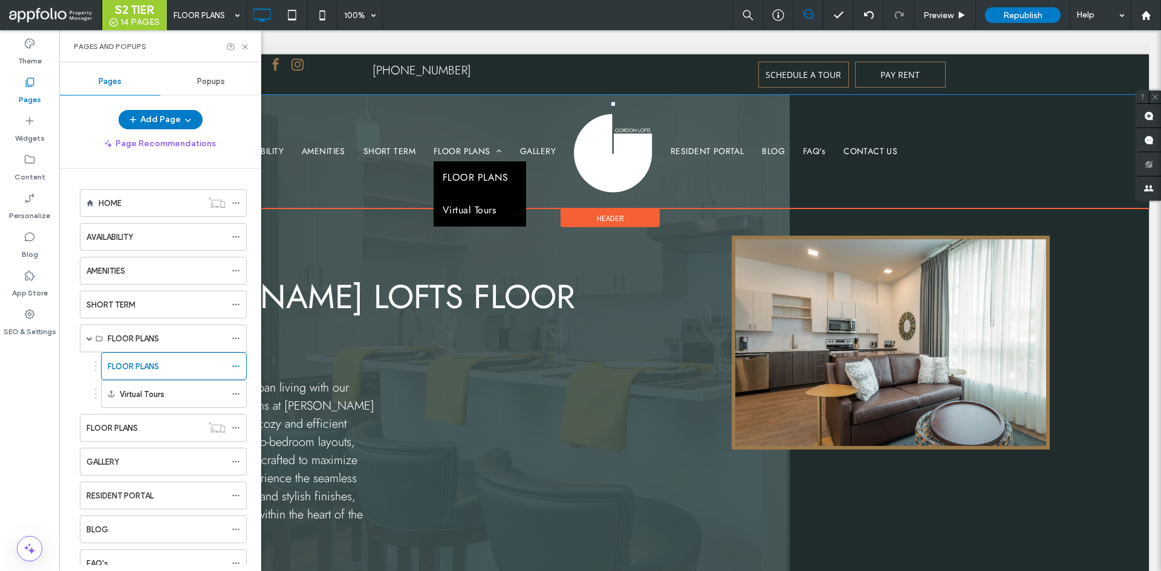
click at [473, 213] on span "Virtual Tours" at bounding box center [469, 210] width 53 height 15
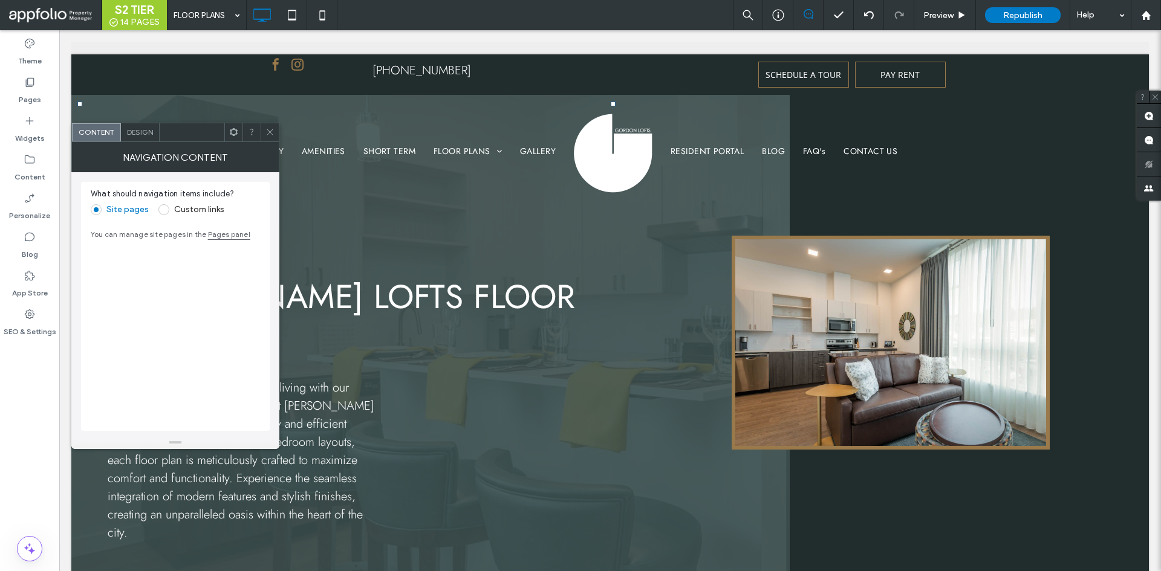
click at [278, 134] on div at bounding box center [270, 132] width 18 height 18
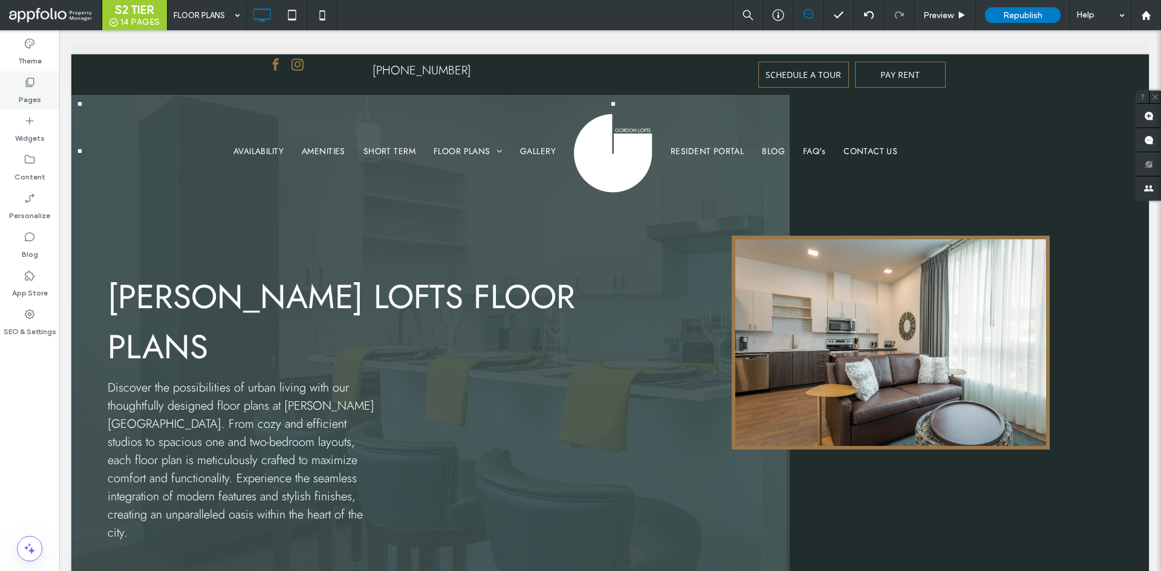
click at [32, 79] on icon at bounding box center [30, 82] width 12 height 12
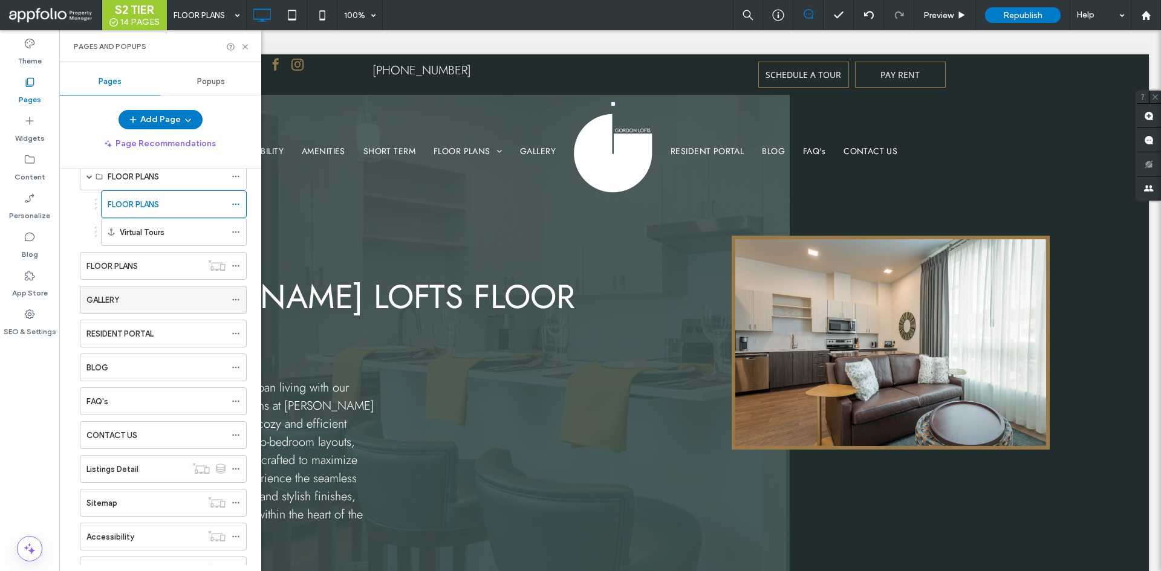
scroll to position [212, 0]
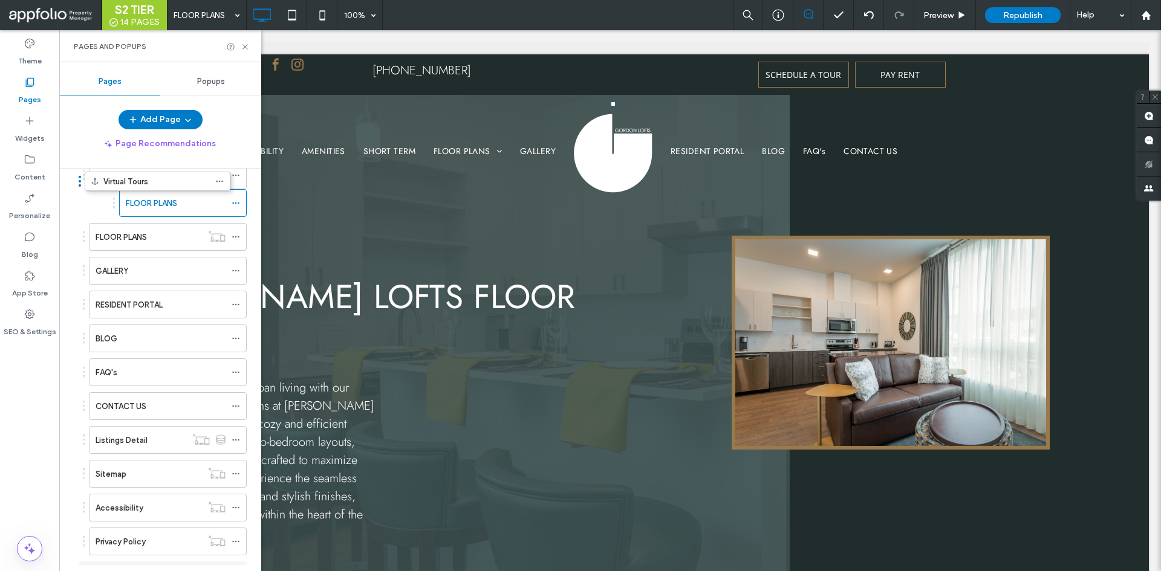
drag, startPoint x: 96, startPoint y: 181, endPoint x: 79, endPoint y: 177, distance: 16.9
click at [80, 178] on ol "HOME AVAILABILITY AMENITIES SHORT TERM FLOOR PLANS FLOOR PLANS FLOOR PLANS GALL…" at bounding box center [160, 307] width 173 height 563
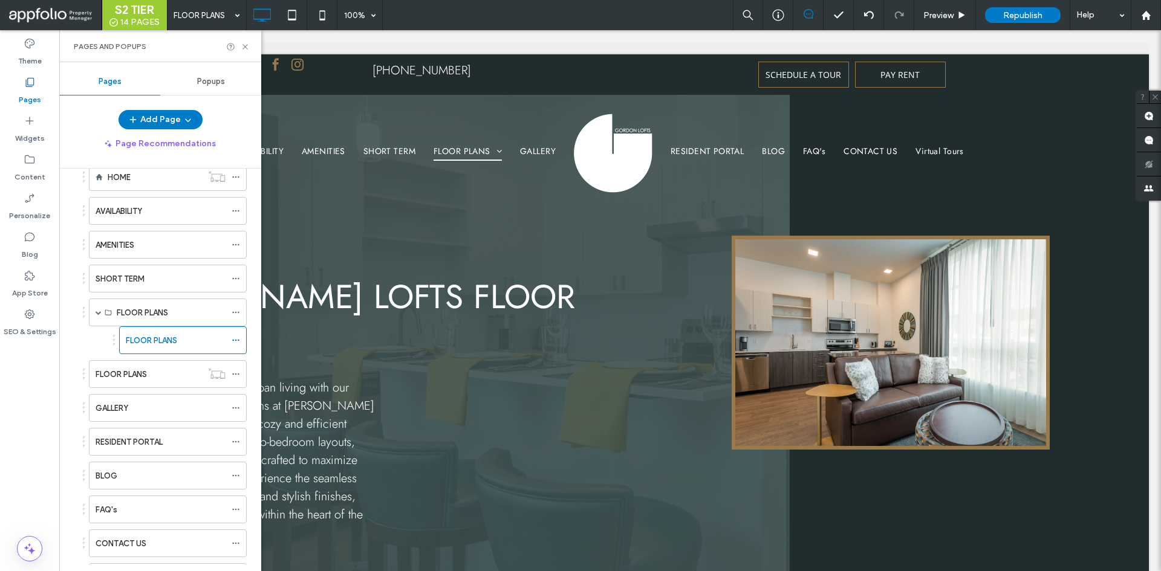
scroll to position [218, 0]
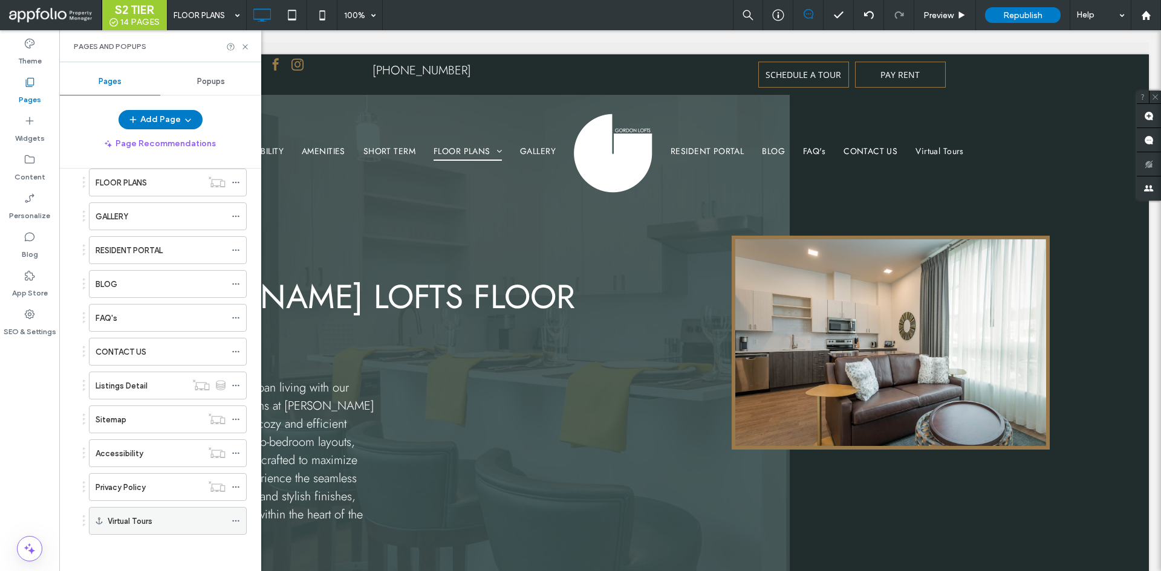
click at [201, 530] on div "Virtual Tours" at bounding box center [167, 521] width 118 height 27
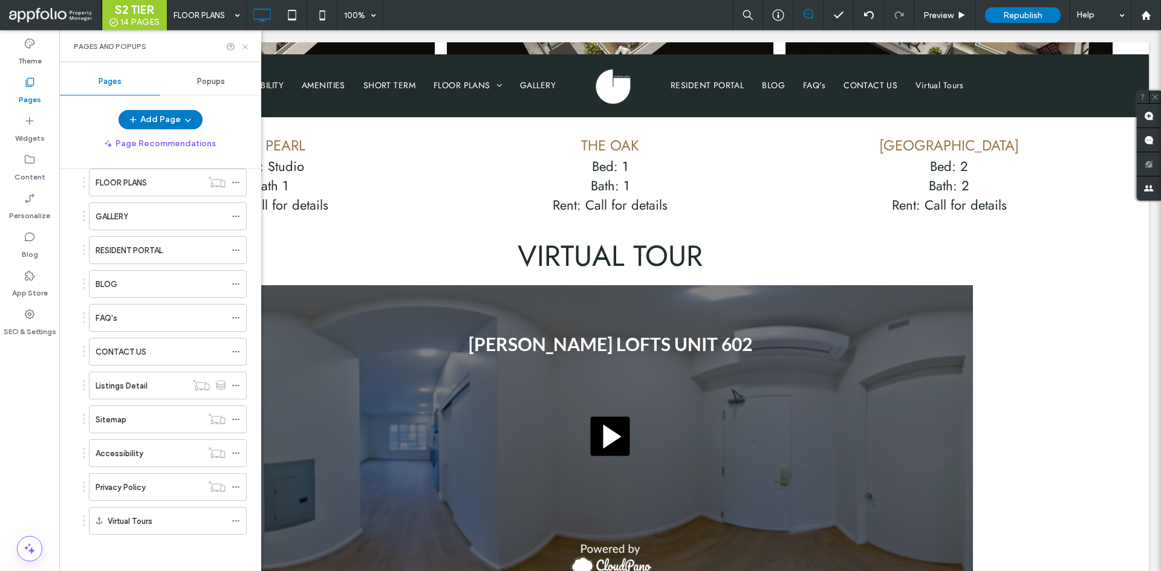
click at [246, 50] on icon at bounding box center [245, 46] width 9 height 9
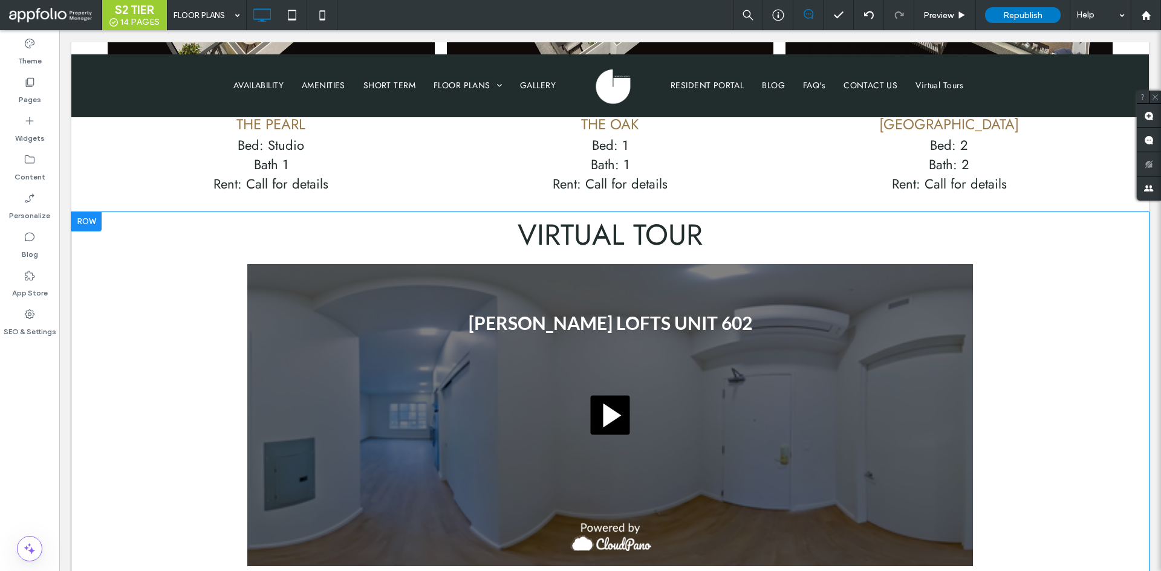
scroll to position [1937, 0]
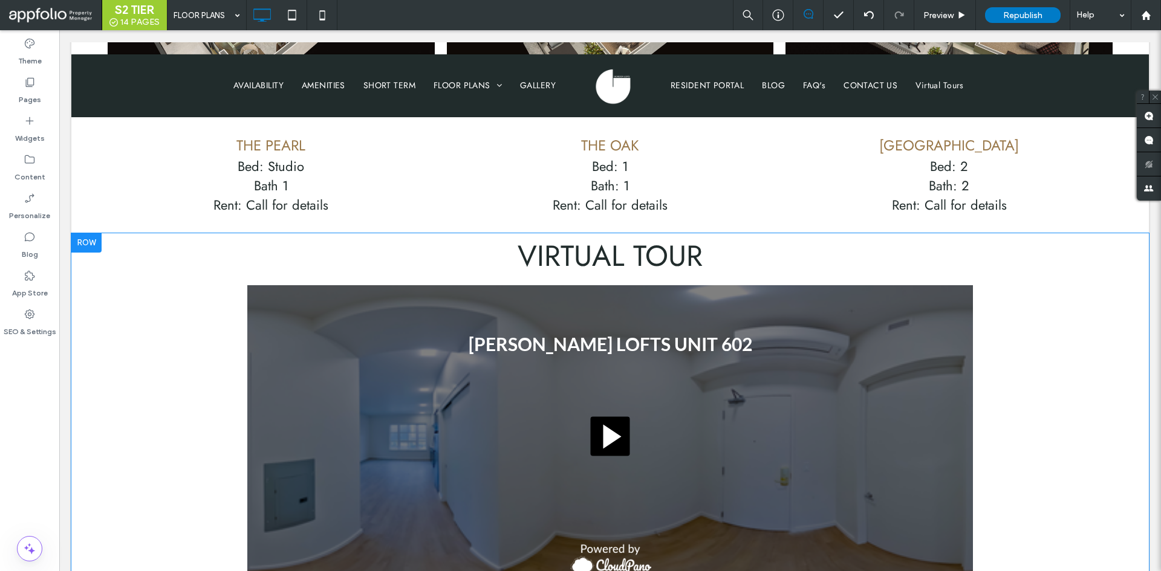
click at [100, 233] on div at bounding box center [86, 242] width 30 height 19
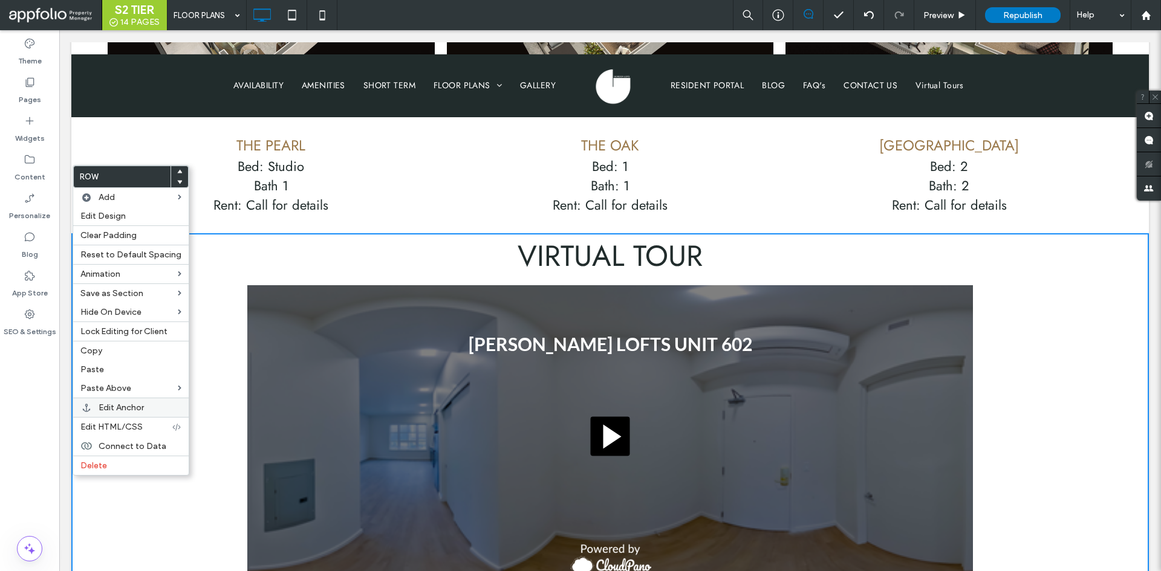
click at [144, 412] on span "Edit Anchor" at bounding box center [121, 408] width 45 height 10
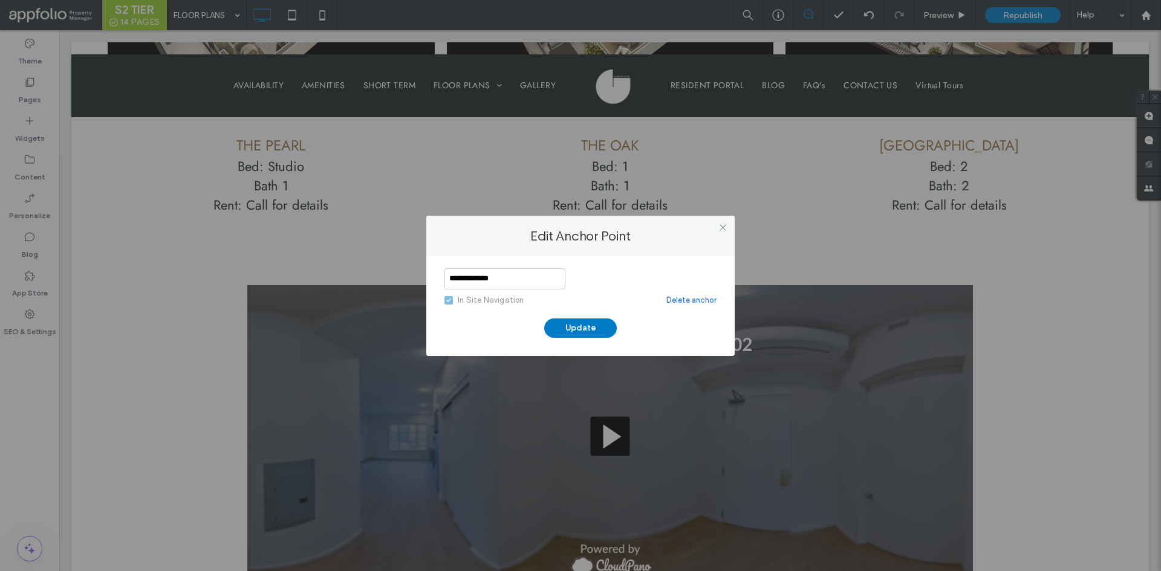
click at [464, 304] on div "In Site Navigation" at bounding box center [491, 300] width 66 height 12
click at [453, 296] on label "In Site Navigation" at bounding box center [484, 300] width 80 height 12
click at [569, 328] on button "Update" at bounding box center [580, 328] width 73 height 19
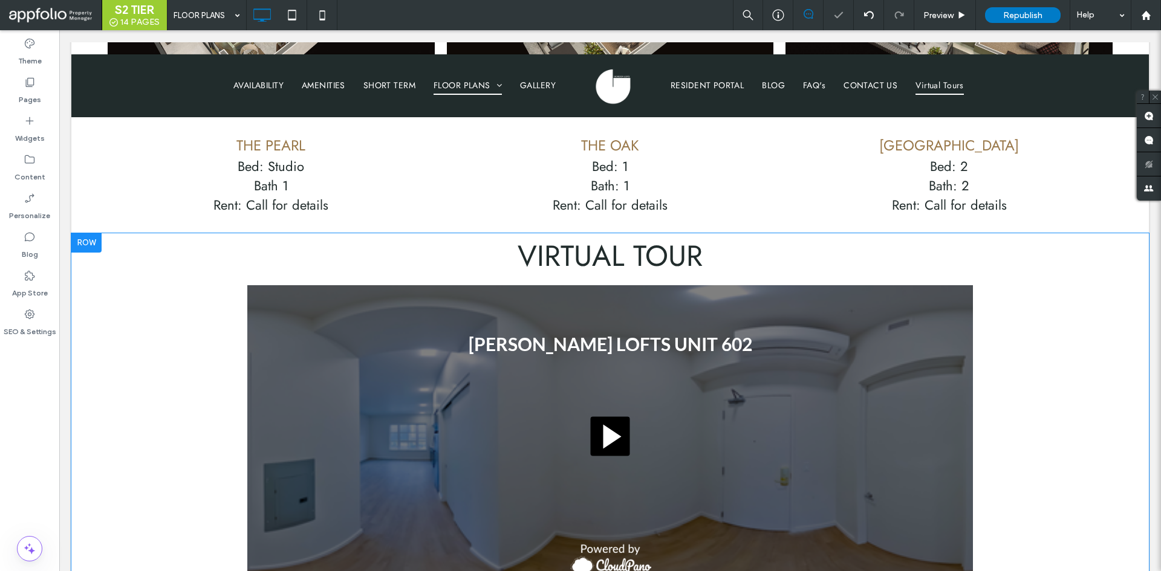
click at [99, 233] on div at bounding box center [86, 242] width 30 height 19
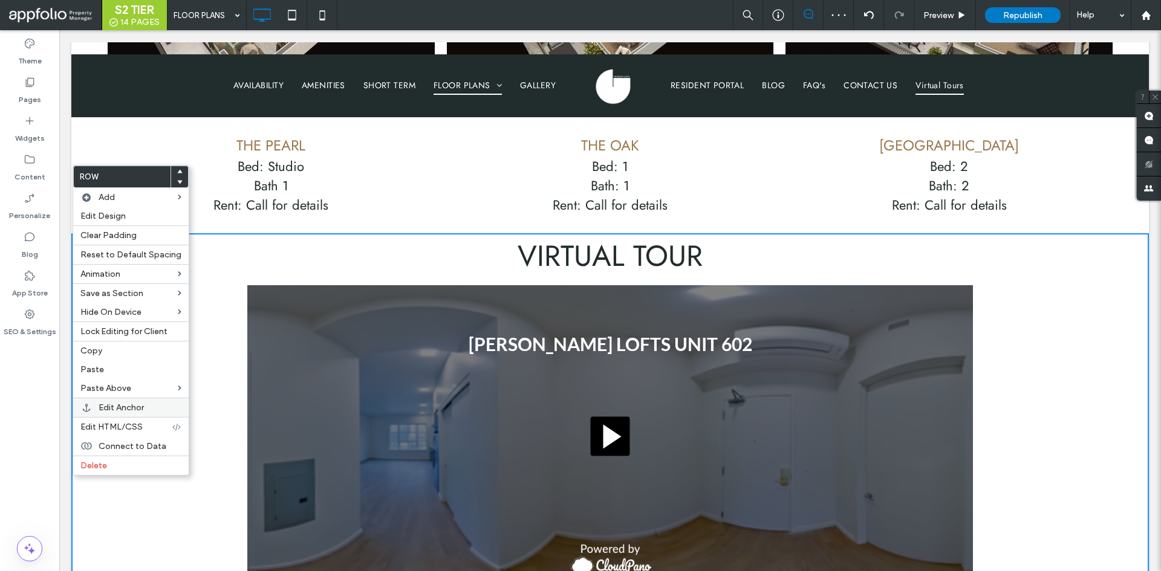
click at [148, 410] on label "Edit Anchor" at bounding box center [140, 408] width 83 height 10
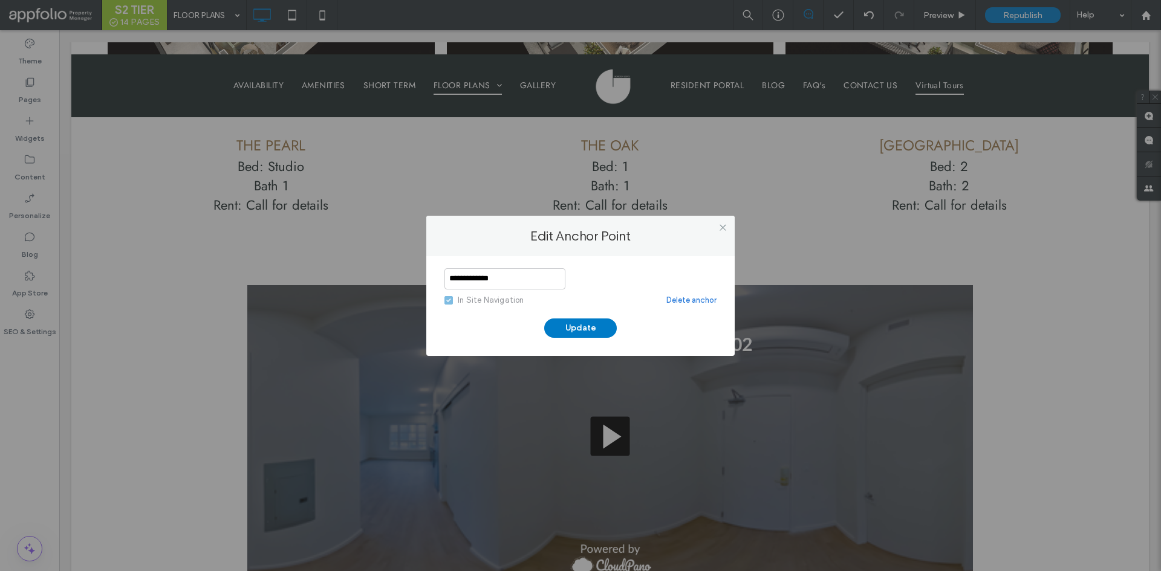
click at [686, 299] on link "Delete anchor" at bounding box center [691, 300] width 50 height 12
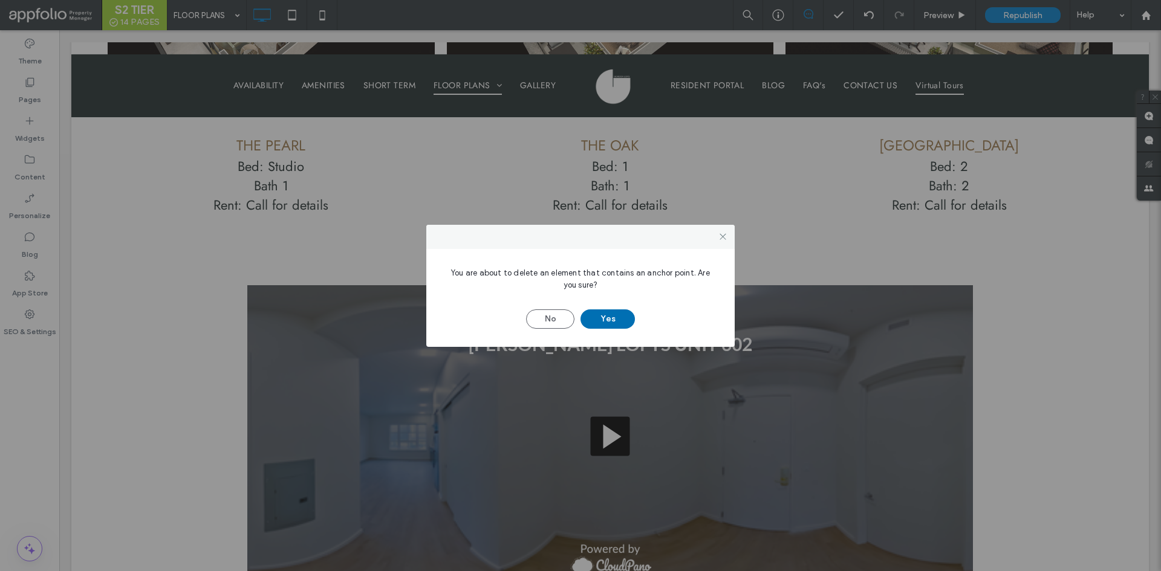
click at [607, 318] on button "Yes" at bounding box center [607, 319] width 54 height 19
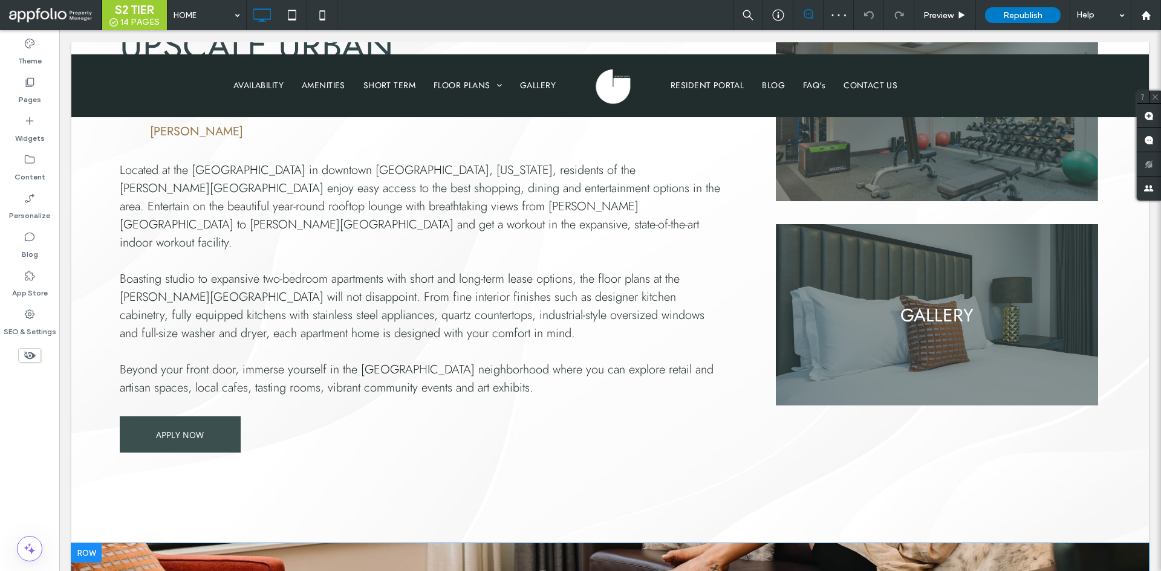
scroll to position [1088, 0]
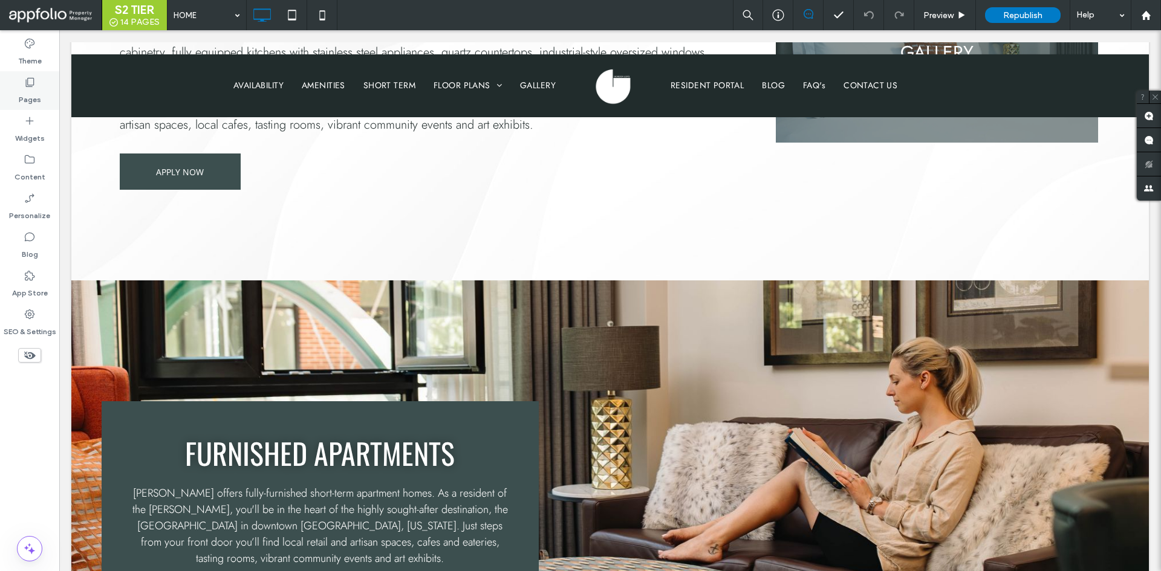
click at [35, 77] on icon at bounding box center [30, 82] width 12 height 12
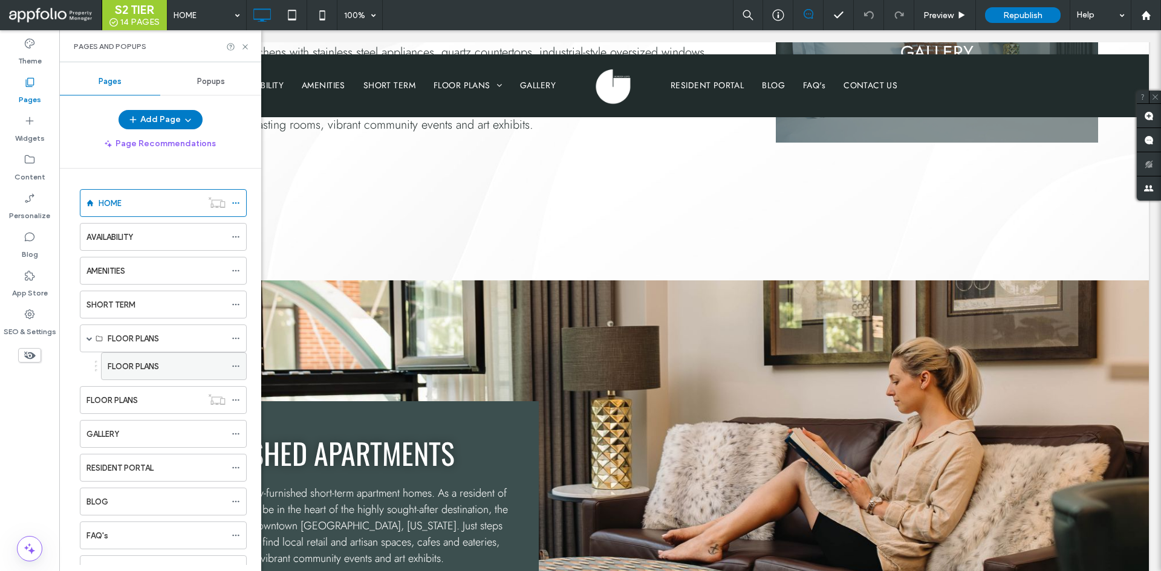
click at [148, 372] on label "FLOOR PLANS" at bounding box center [133, 366] width 51 height 21
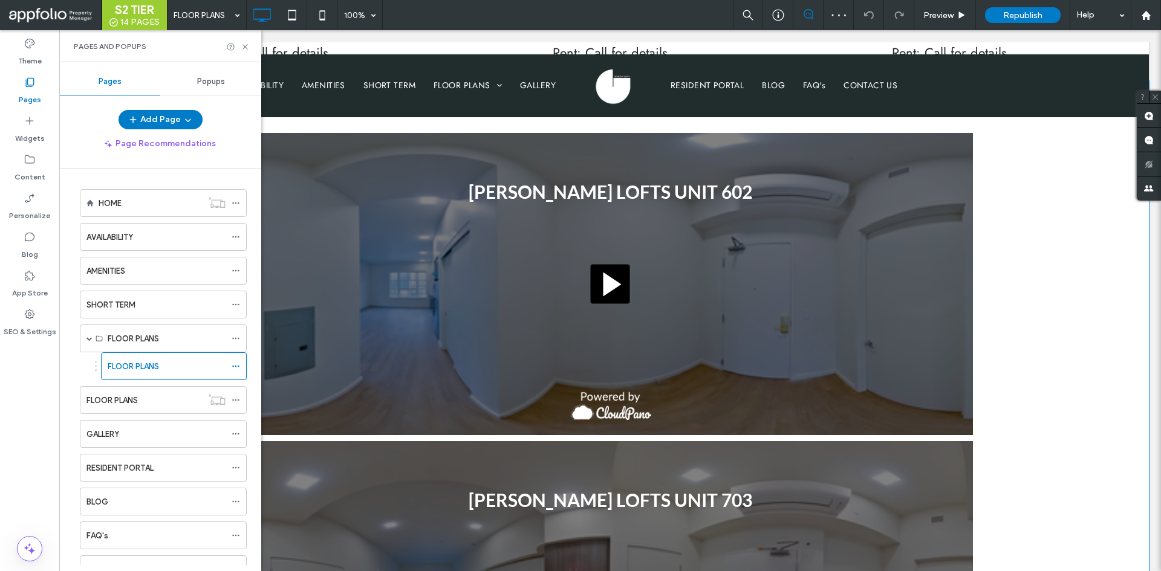
scroll to position [2176, 0]
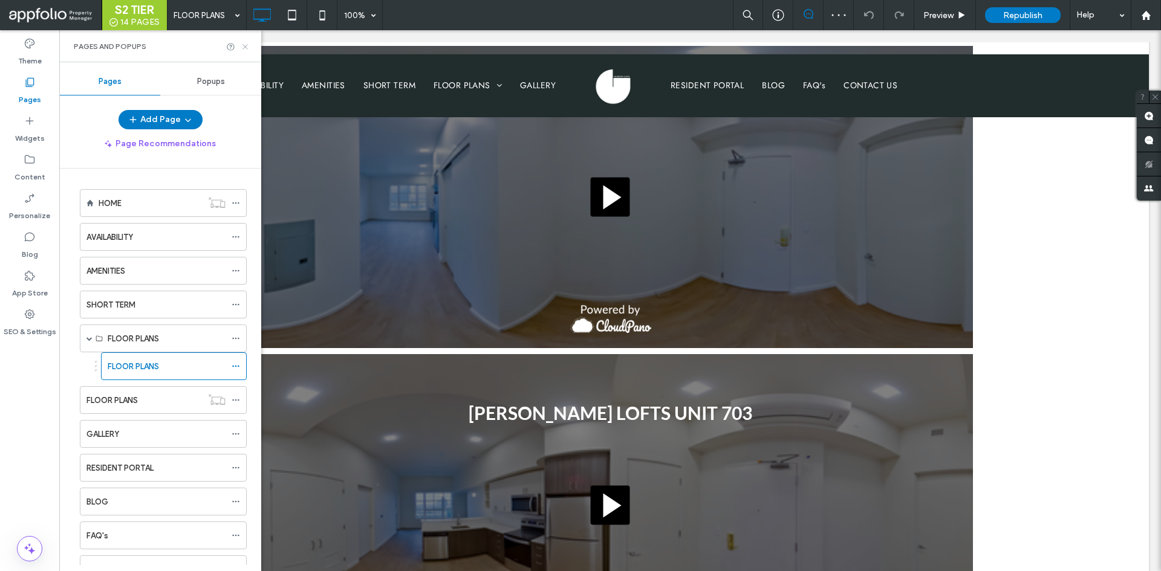
click at [248, 49] on icon at bounding box center [245, 46] width 9 height 9
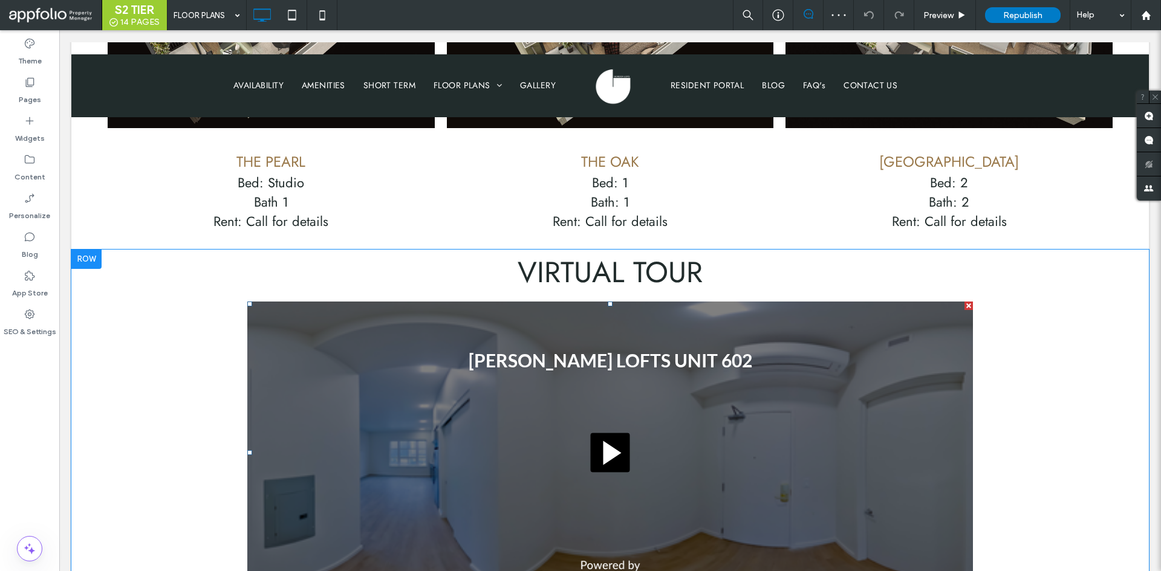
scroll to position [1874, 0]
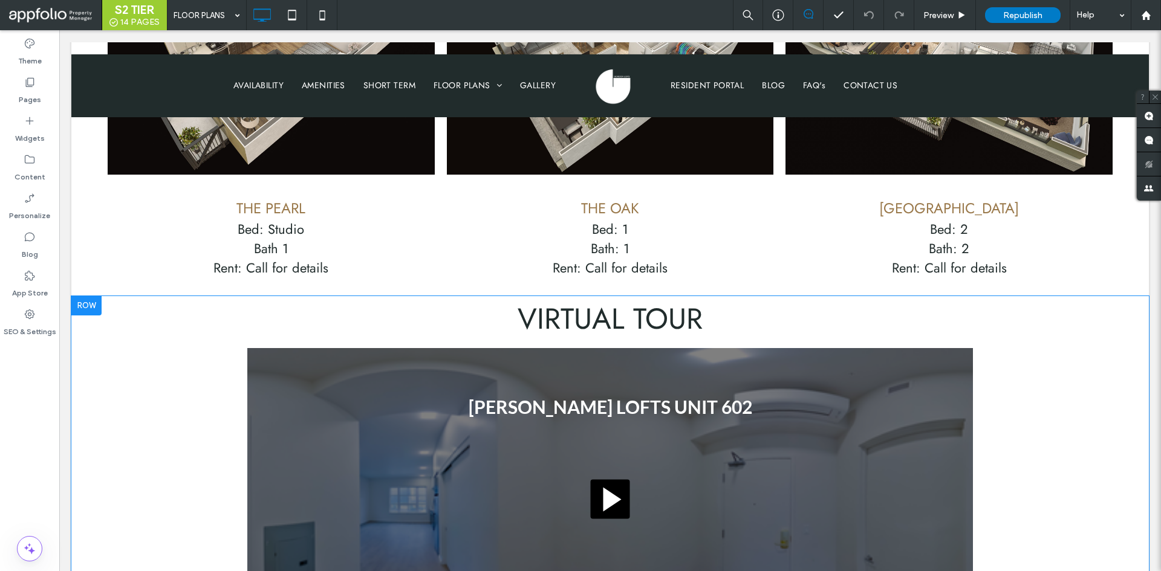
click at [100, 296] on div at bounding box center [86, 305] width 30 height 19
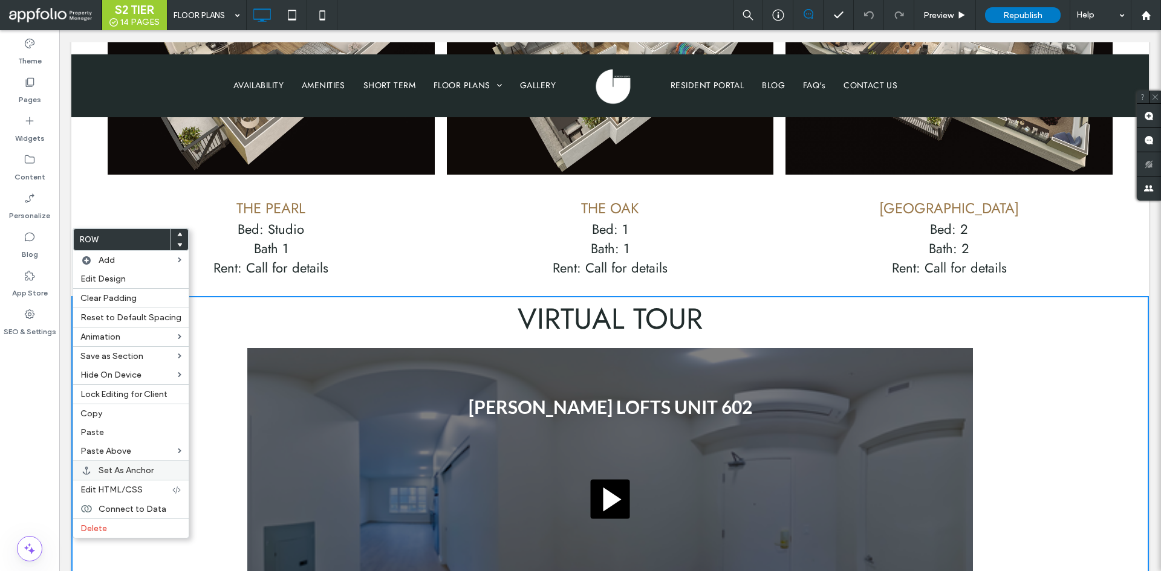
click at [132, 464] on div "Set As Anchor" at bounding box center [130, 470] width 115 height 19
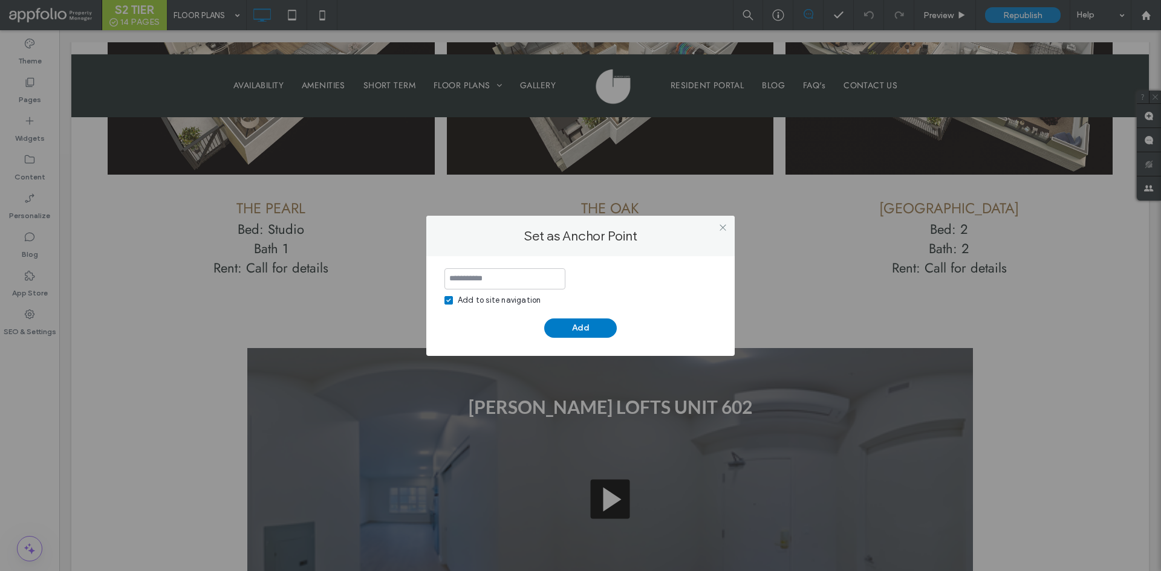
click at [480, 306] on div "Add to site navigation" at bounding box center [499, 300] width 83 height 12
click at [519, 285] on input at bounding box center [504, 278] width 121 height 21
type input "**********"
click at [589, 325] on button "Add" at bounding box center [580, 328] width 73 height 19
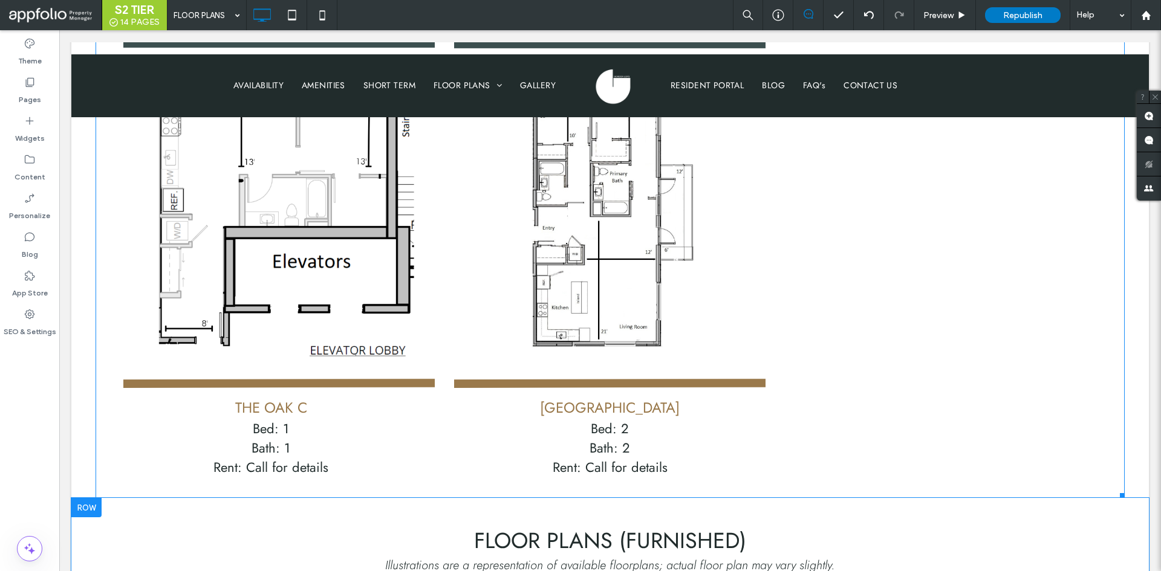
scroll to position [1390, 0]
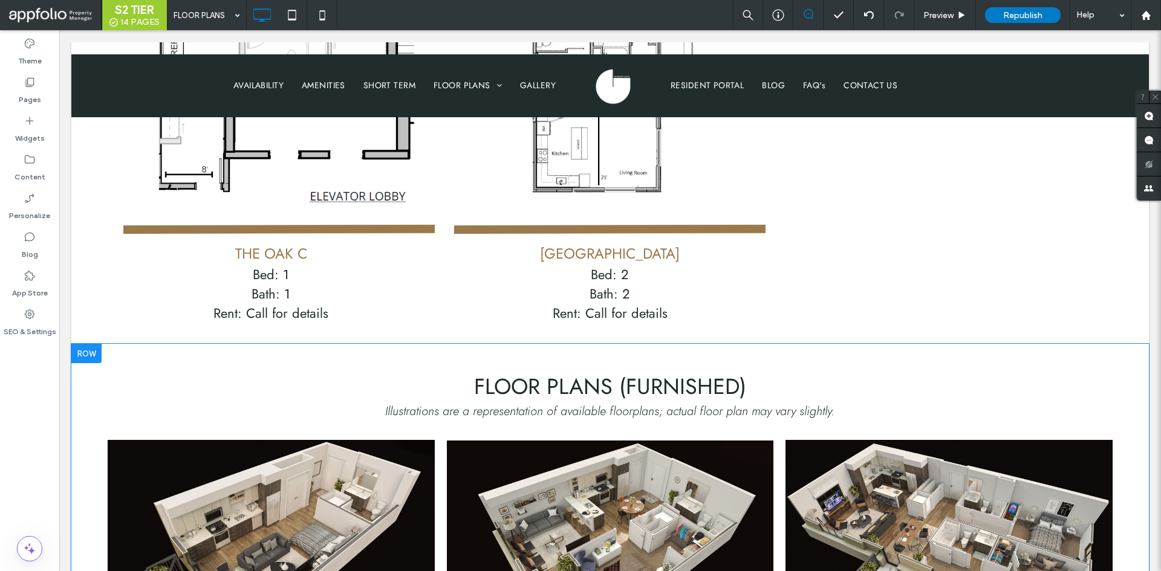
click at [81, 344] on div at bounding box center [86, 353] width 30 height 19
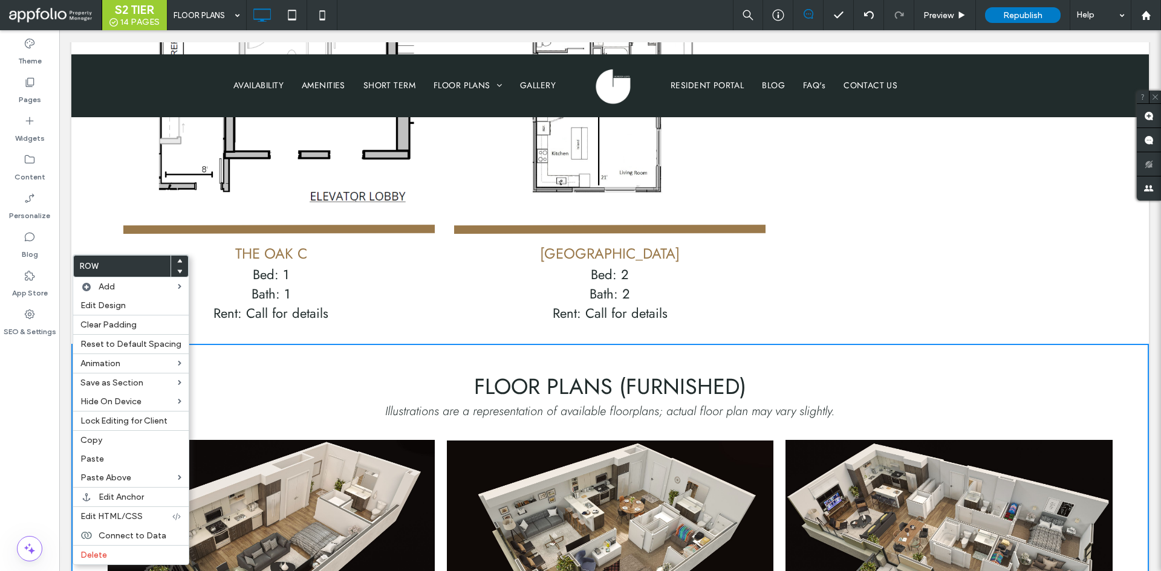
click at [123, 234] on span "The Oak C Bed: 1 Bath: 1 Rent: Call for details Button" at bounding box center [271, 283] width 327 height 98
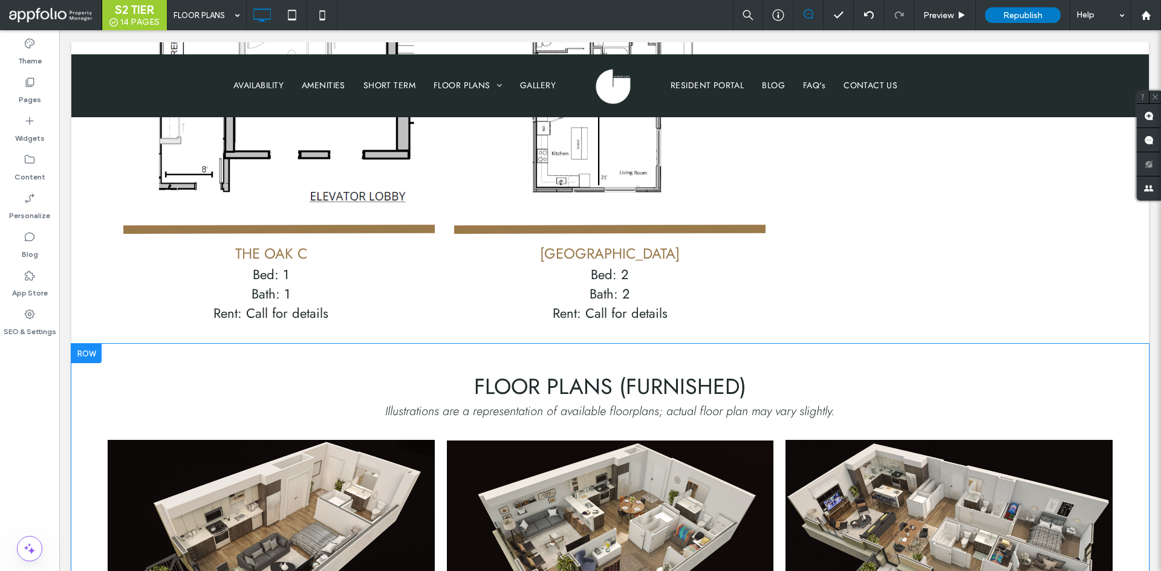
drag, startPoint x: 85, startPoint y: 287, endPoint x: 152, endPoint y: 291, distance: 67.2
click at [152, 344] on div "Floor Plans (furnished) Illustrations are a representation of available floorpl…" at bounding box center [609, 562] width 1077 height 436
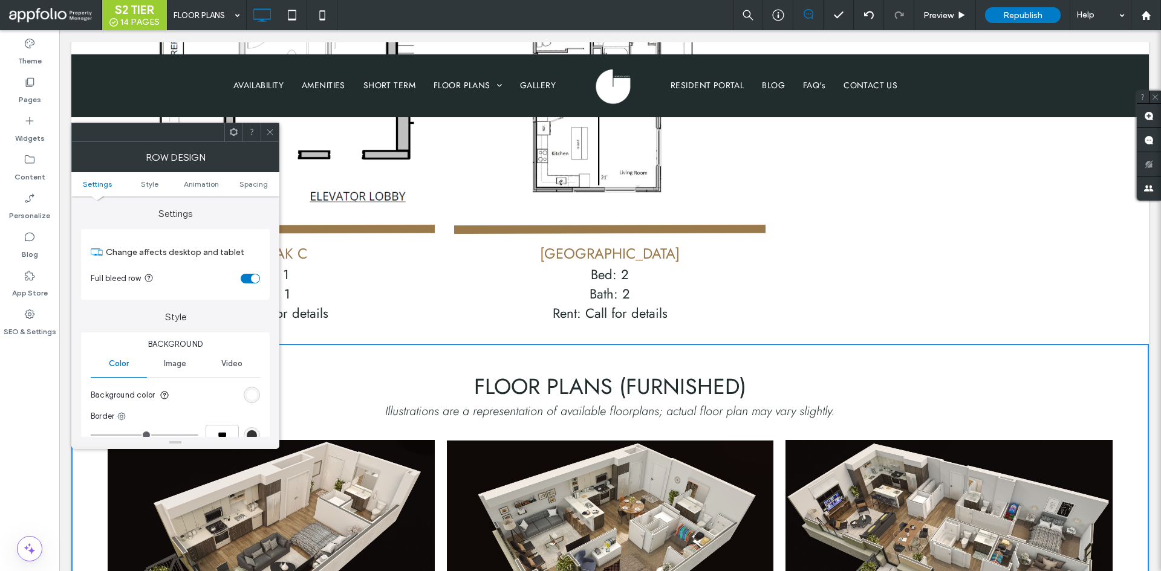
click at [374, 370] on h2 "Floor Plans (furnished)" at bounding box center [610, 386] width 1029 height 33
click at [268, 132] on icon at bounding box center [269, 132] width 9 height 9
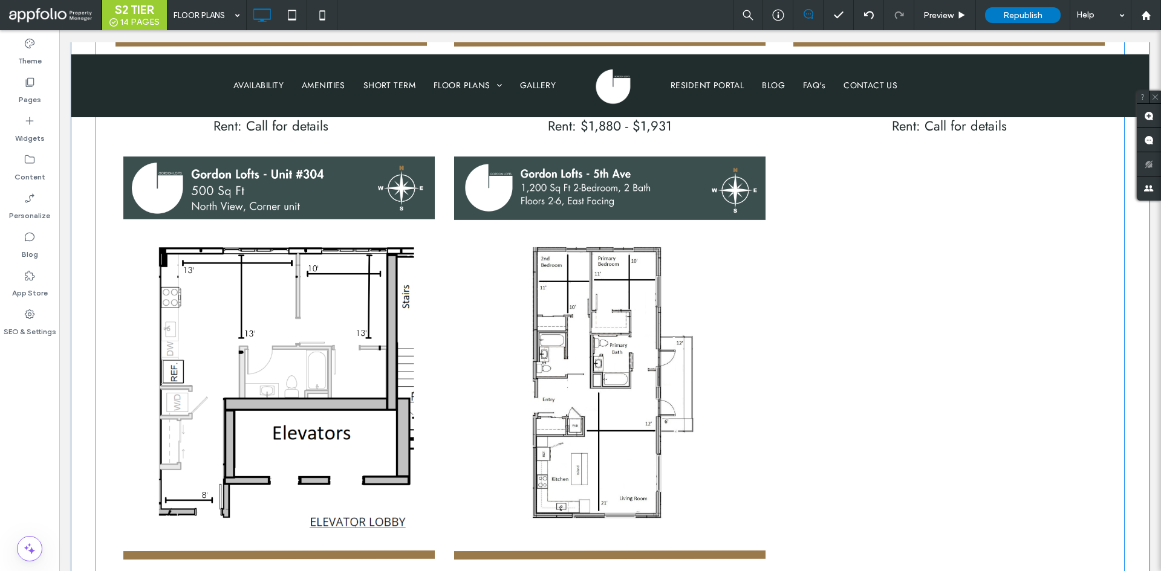
scroll to position [1149, 0]
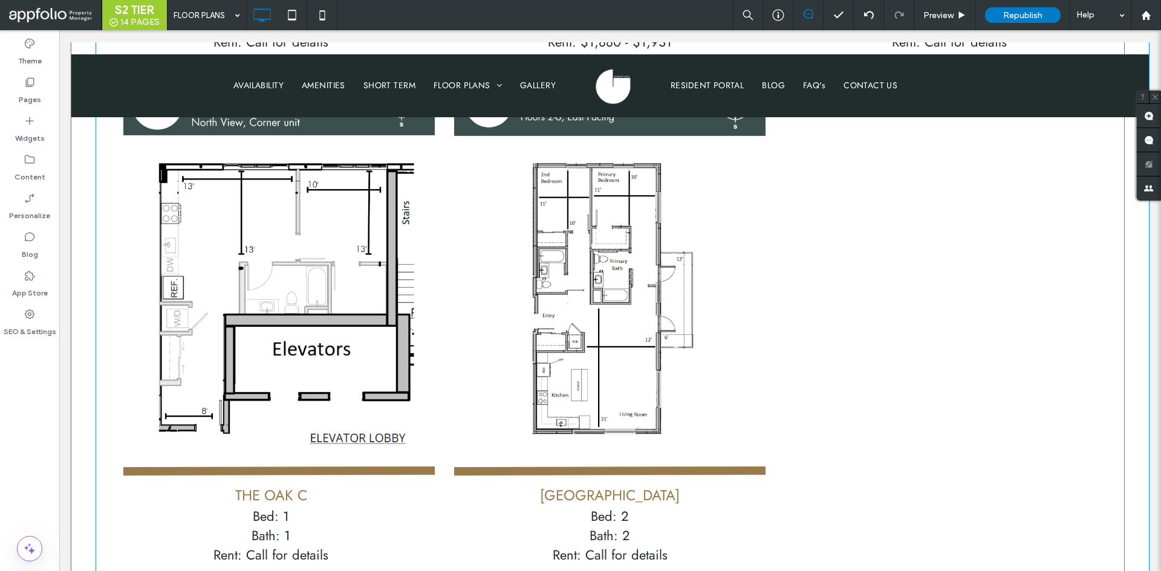
click at [111, 376] on link at bounding box center [271, 274] width 327 height 403
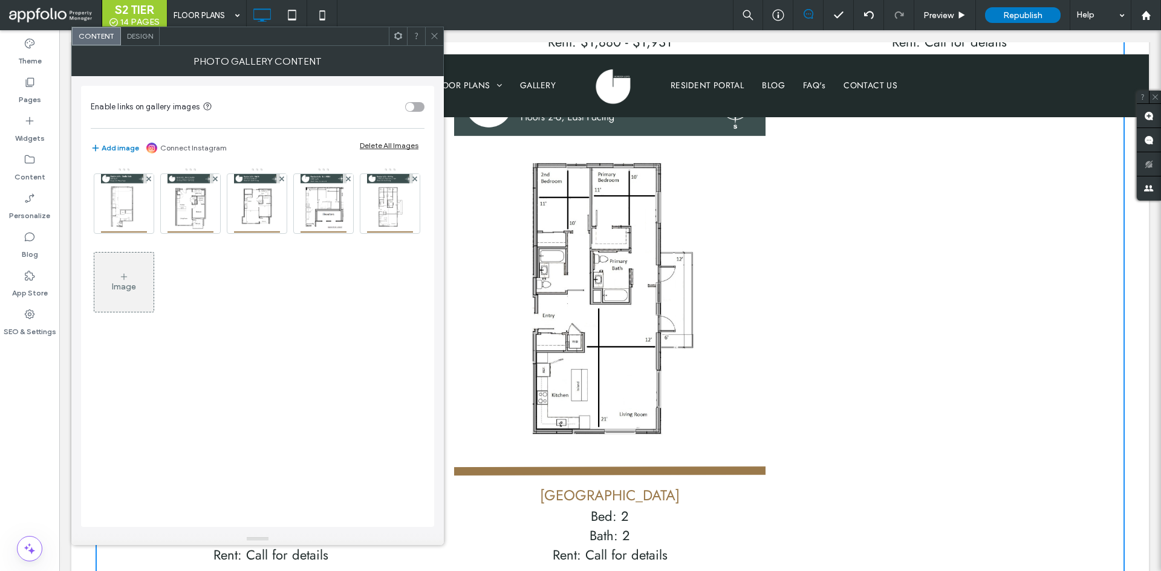
click at [434, 37] on icon at bounding box center [434, 35] width 9 height 9
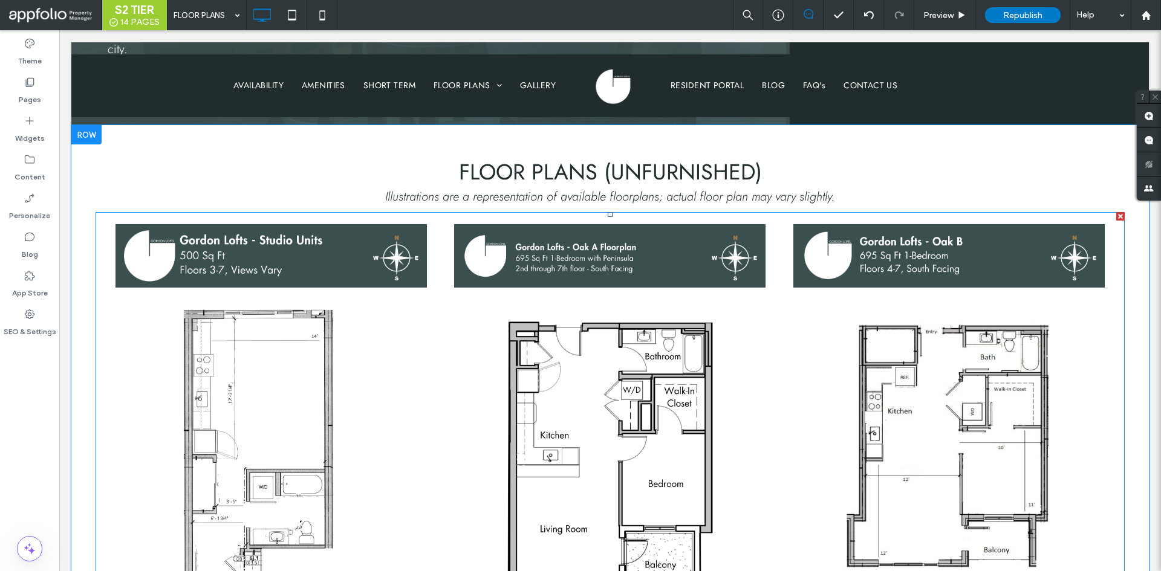
scroll to position [302, 0]
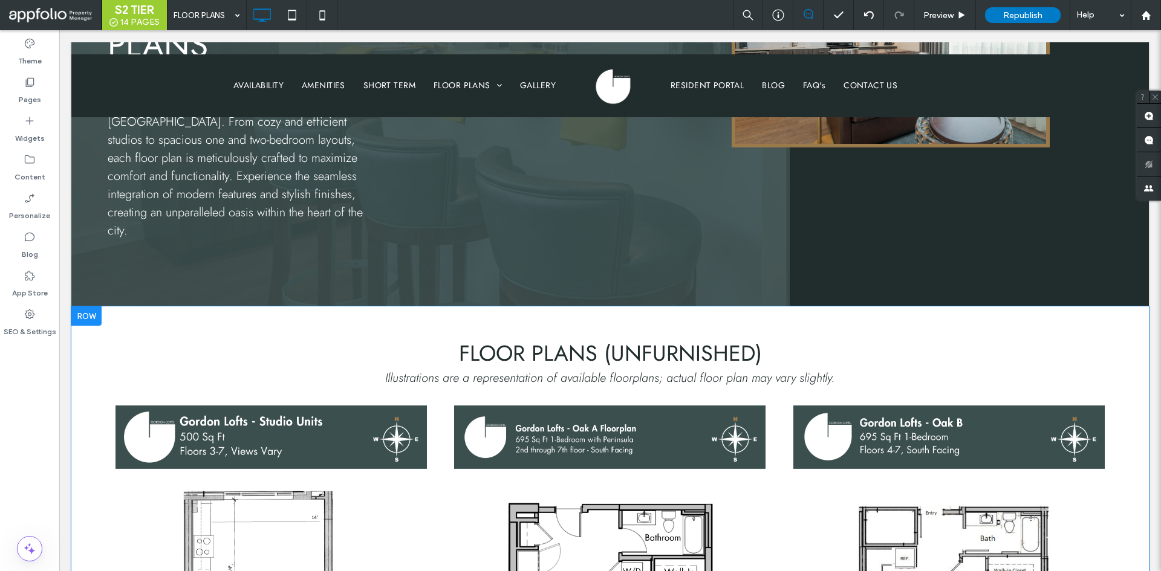
click at [80, 307] on div at bounding box center [86, 316] width 30 height 19
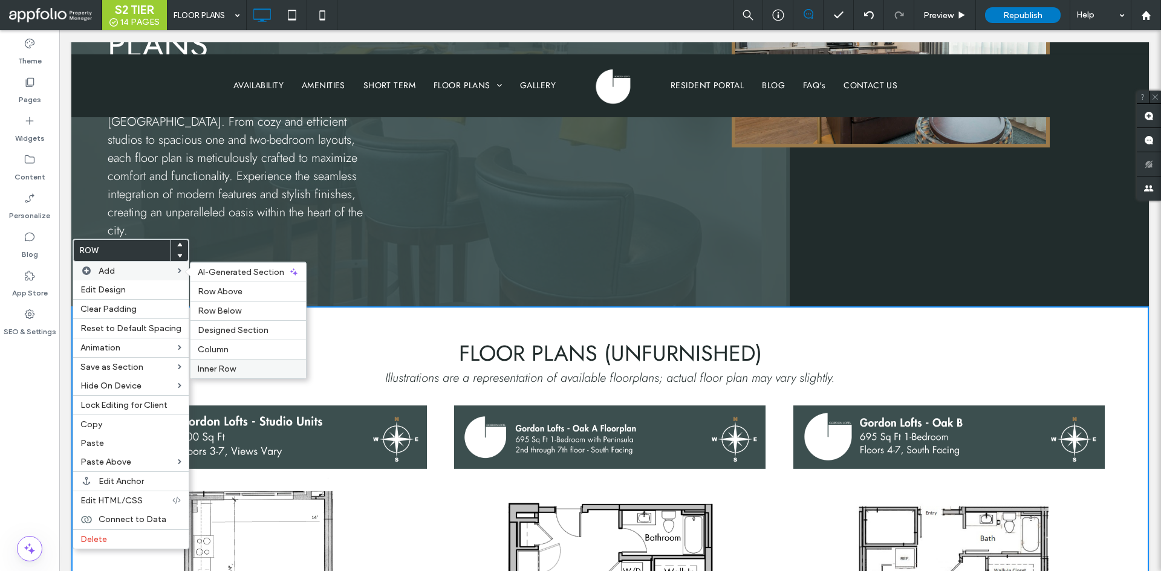
click at [250, 366] on label "Inner Row" at bounding box center [248, 369] width 101 height 10
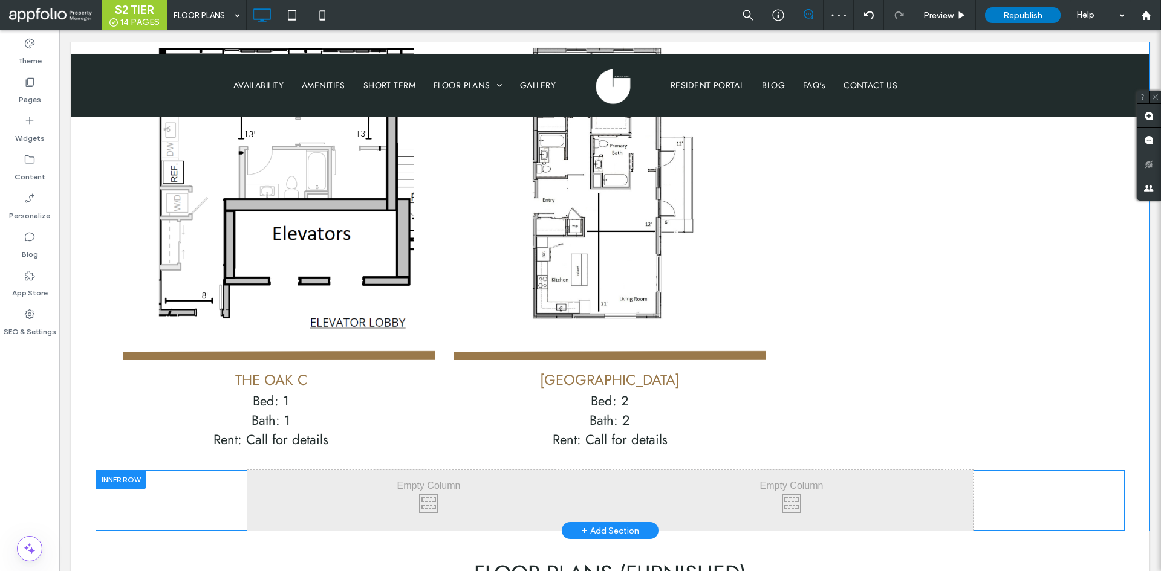
scroll to position [1330, 0]
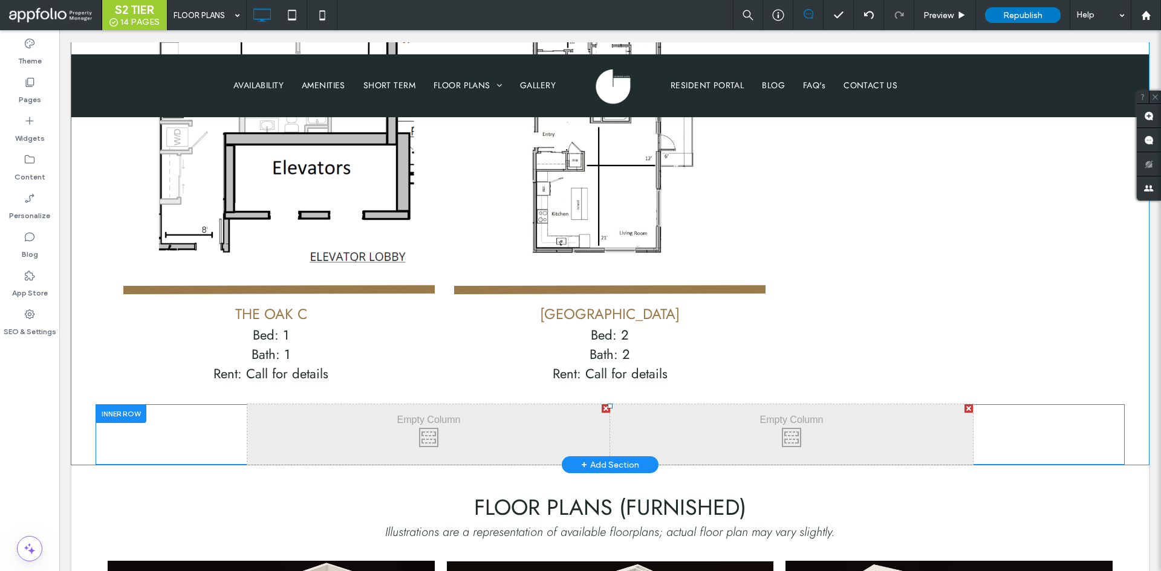
click at [966, 404] on div at bounding box center [968, 408] width 8 height 8
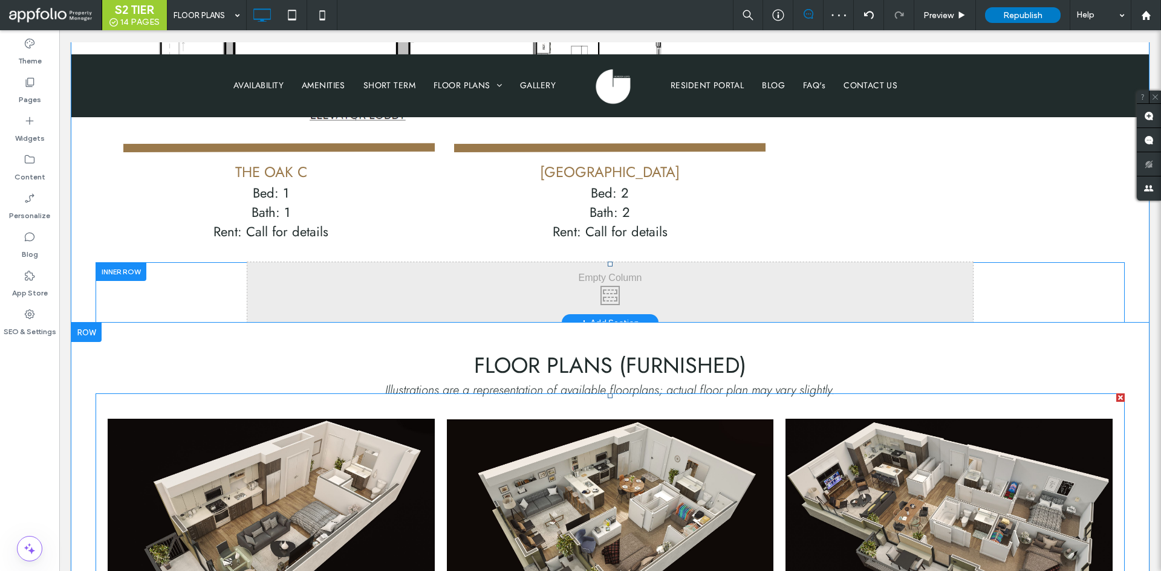
scroll to position [1451, 0]
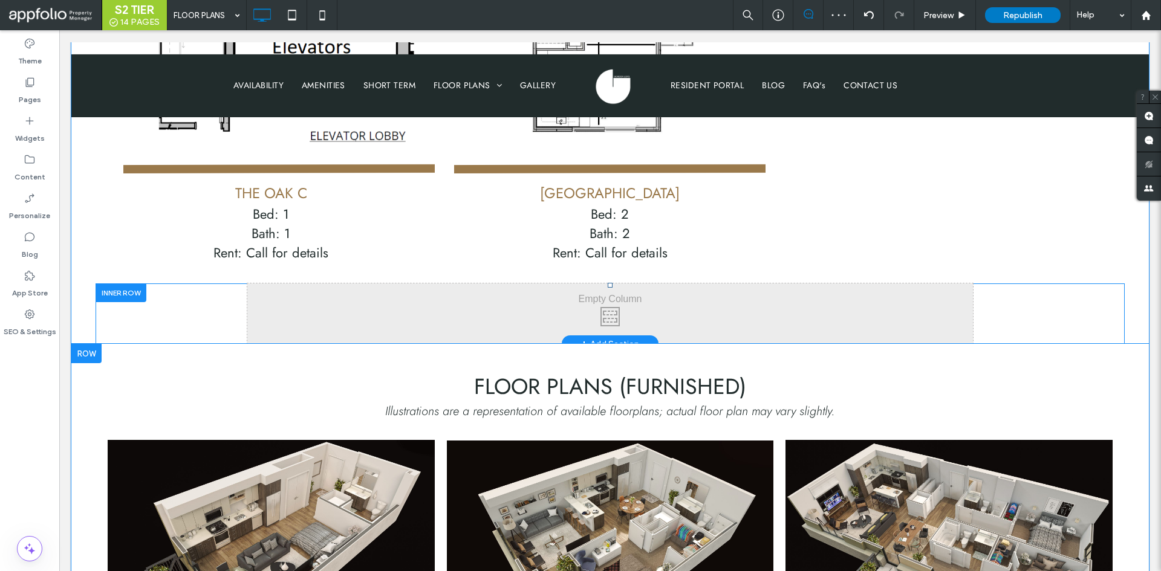
click at [99, 344] on div at bounding box center [86, 353] width 30 height 19
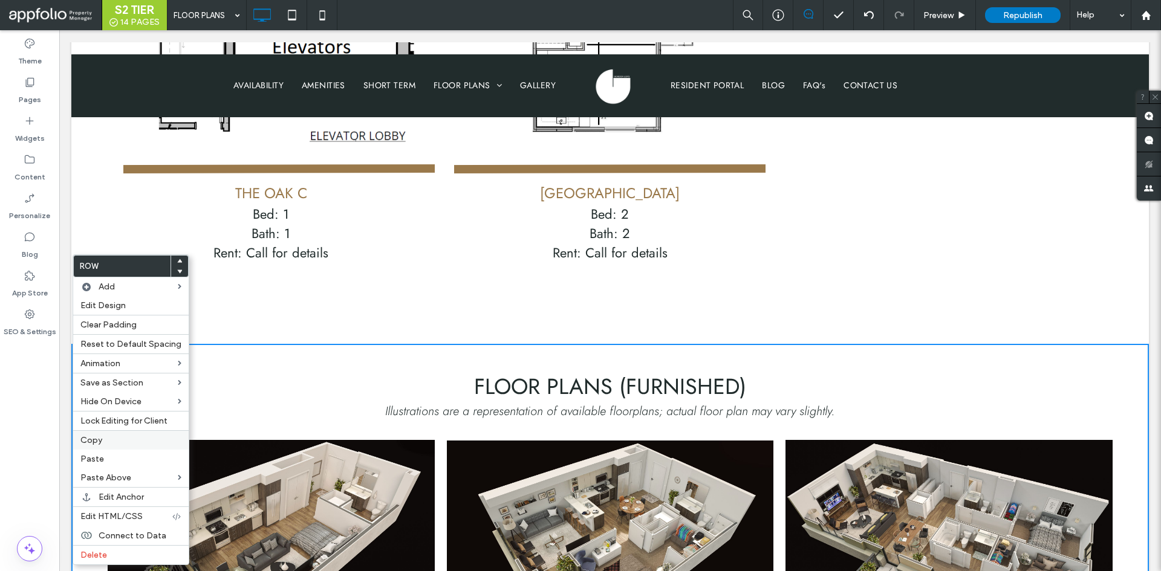
click at [130, 442] on label "Copy" at bounding box center [130, 440] width 101 height 10
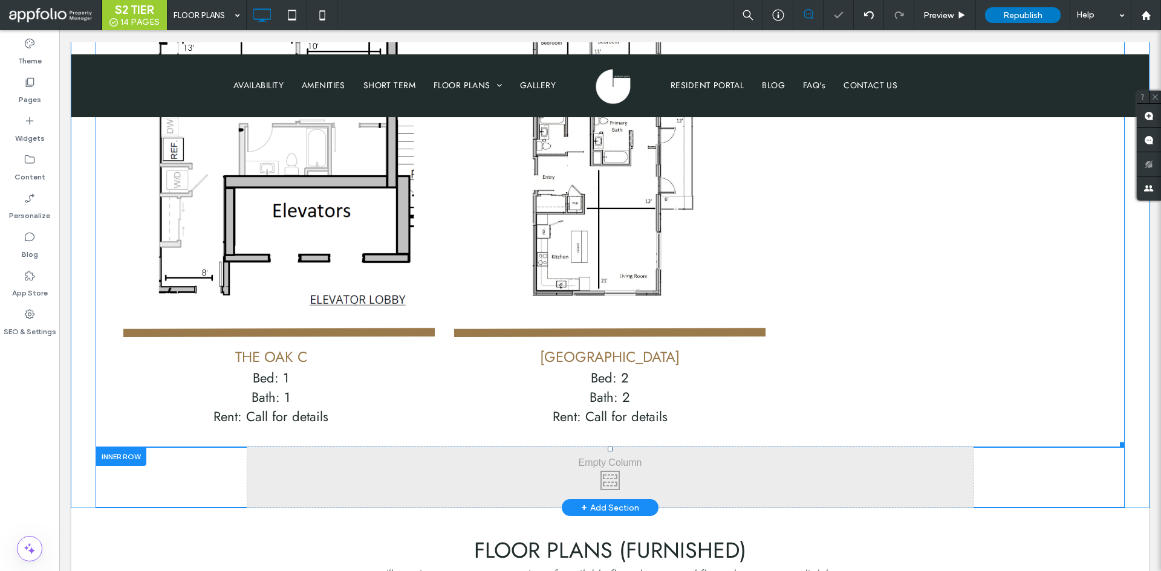
scroll to position [1270, 0]
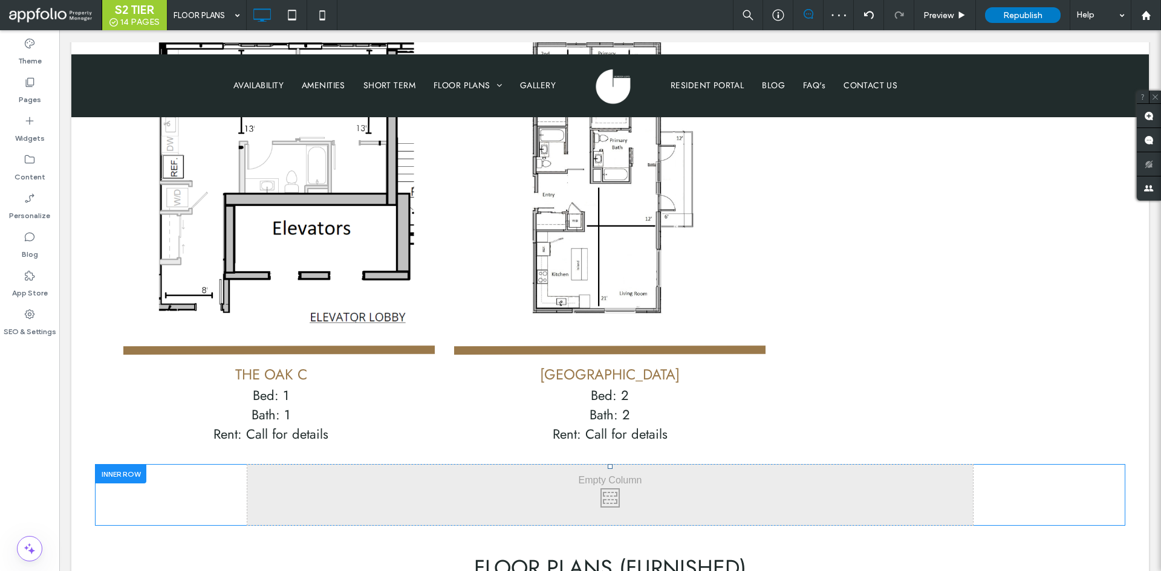
click at [115, 465] on div at bounding box center [121, 474] width 51 height 19
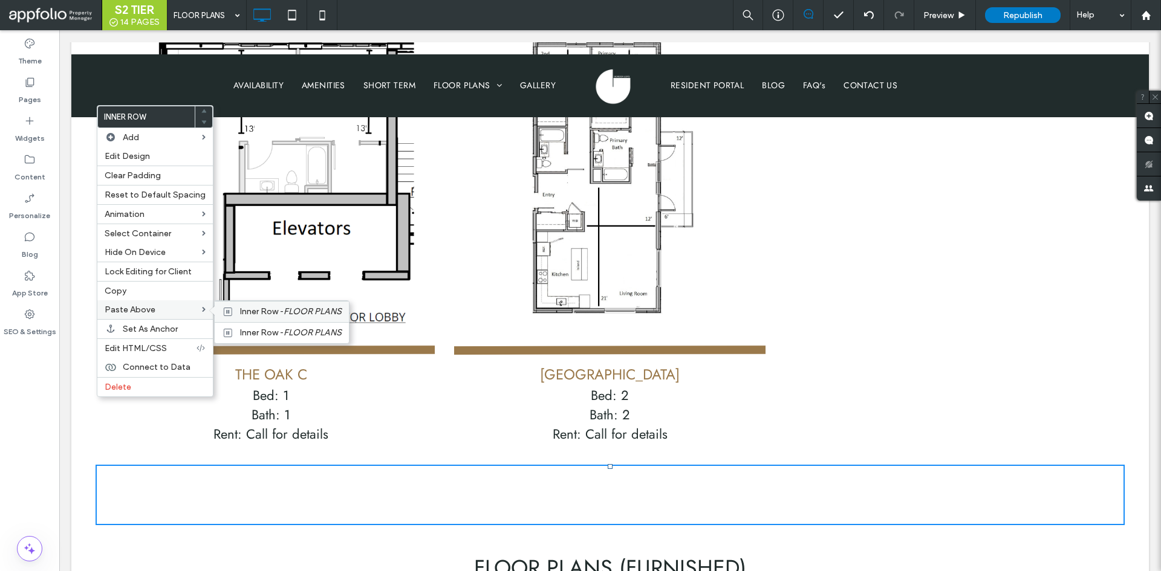
click at [261, 314] on span "Inner Row - FLOOR PLANS" at bounding box center [291, 312] width 102 height 10
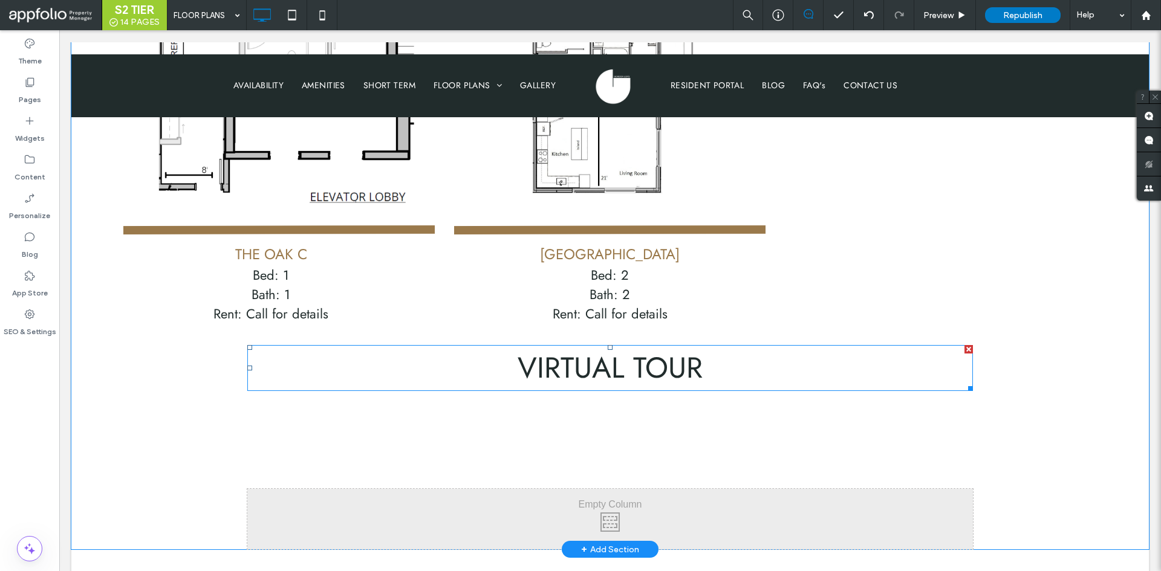
scroll to position [1390, 0]
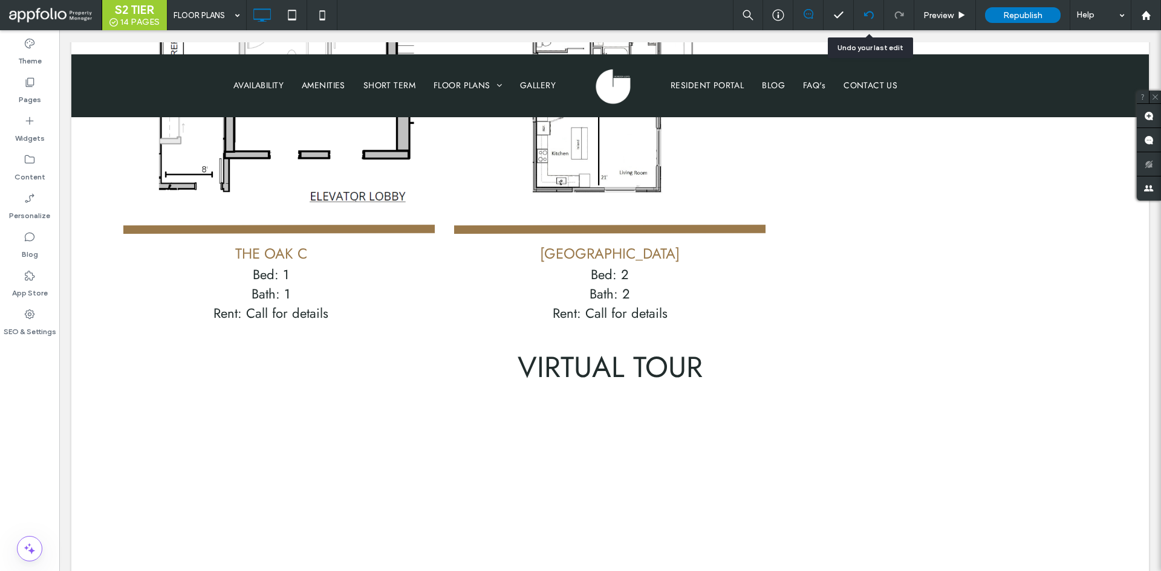
click at [864, 11] on icon at bounding box center [869, 15] width 10 height 10
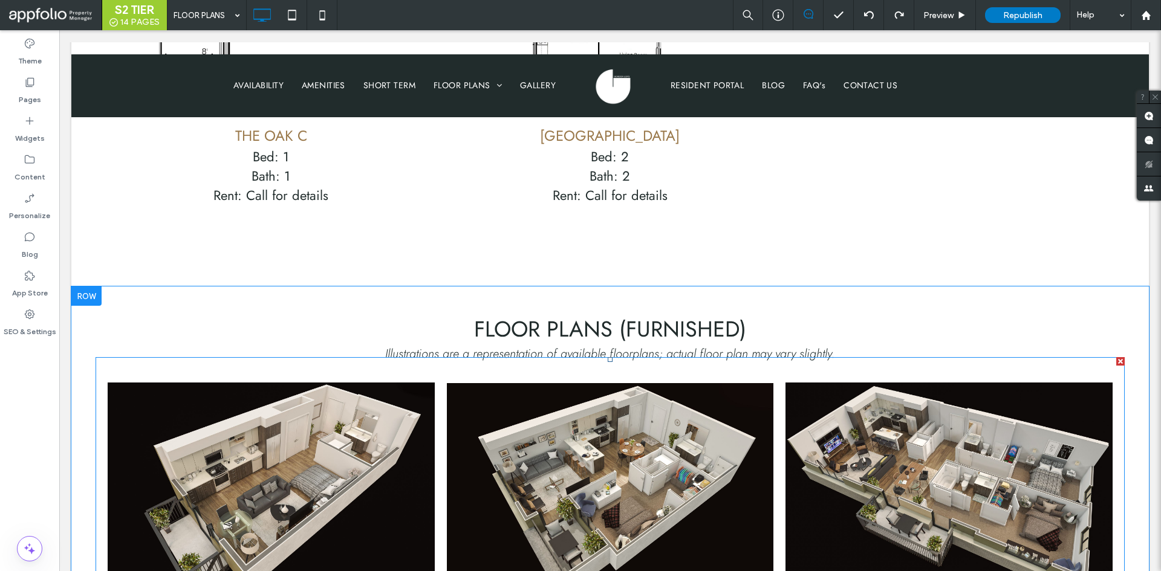
scroll to position [1451, 0]
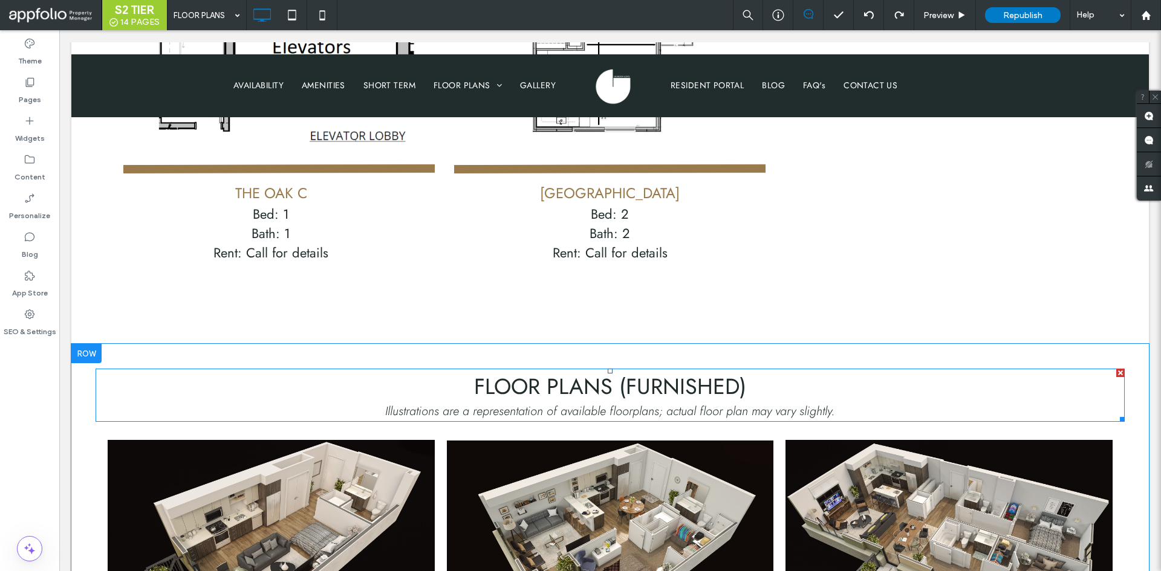
click at [156, 370] on h2 "Floor Plans (furnished)" at bounding box center [610, 386] width 1029 height 33
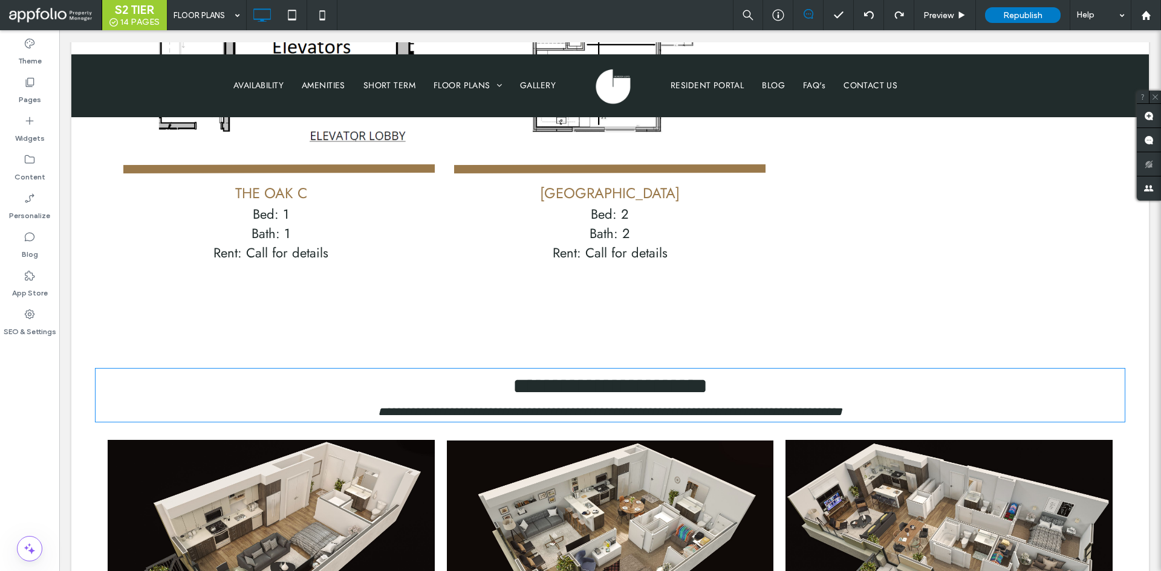
type input "****"
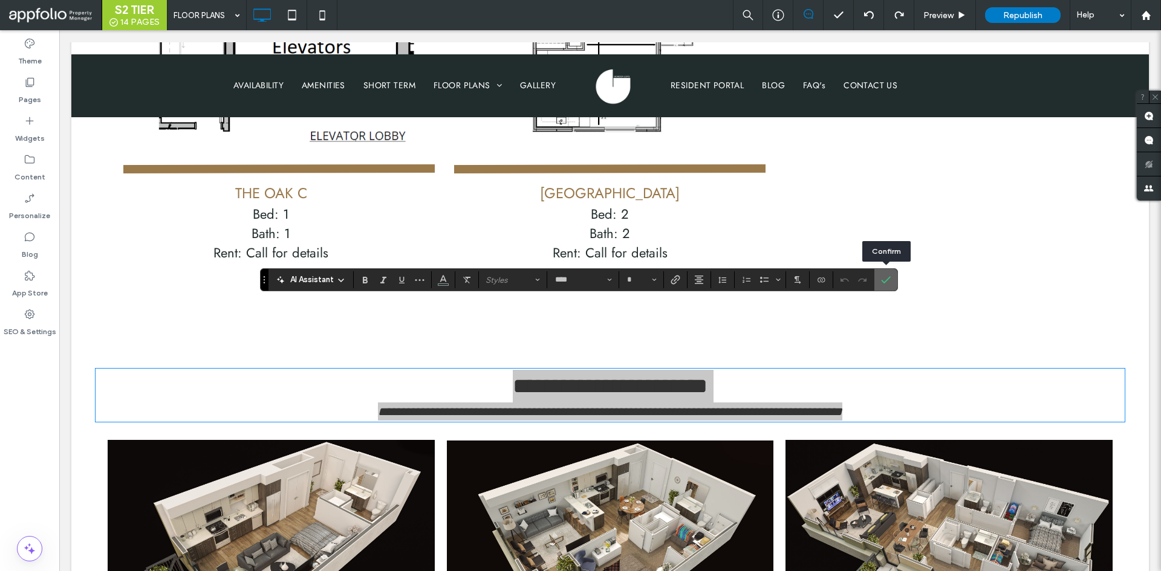
click at [892, 273] on label "Confirm" at bounding box center [886, 280] width 18 height 22
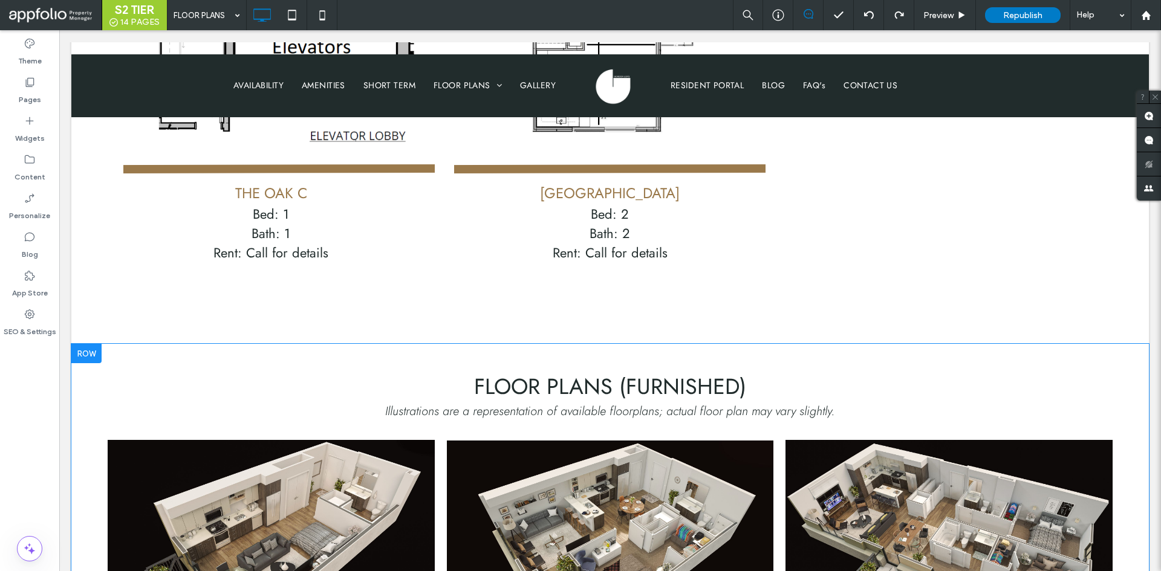
click at [88, 344] on div at bounding box center [86, 353] width 30 height 19
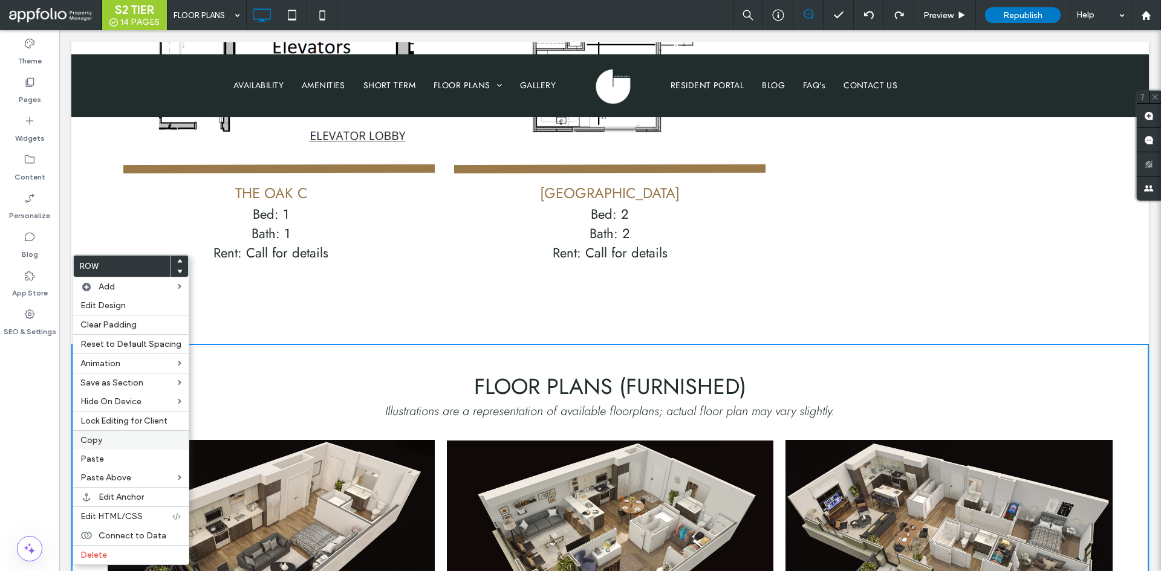
click at [114, 444] on label "Copy" at bounding box center [130, 440] width 101 height 10
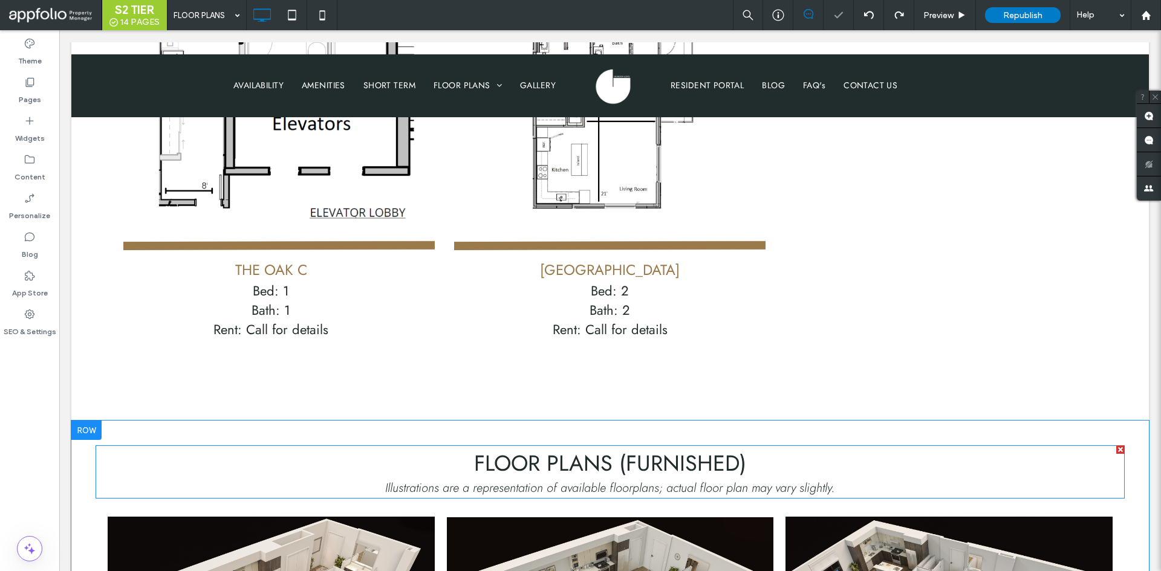
scroll to position [1330, 0]
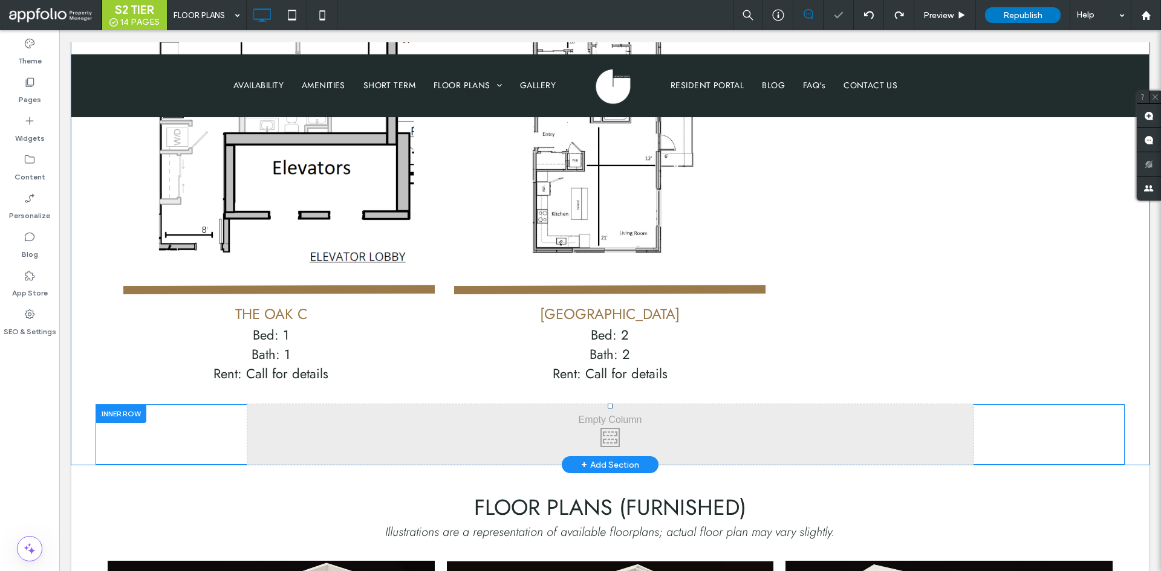
click at [124, 404] on div at bounding box center [121, 413] width 51 height 19
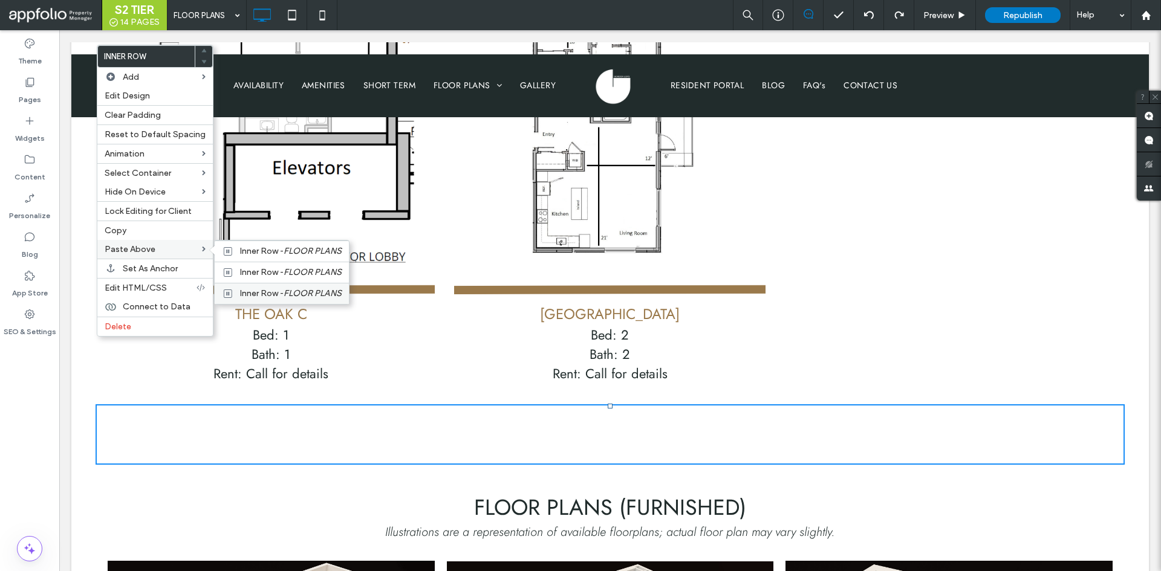
click at [276, 293] on span "Inner Row - FLOOR PLANS" at bounding box center [291, 293] width 102 height 10
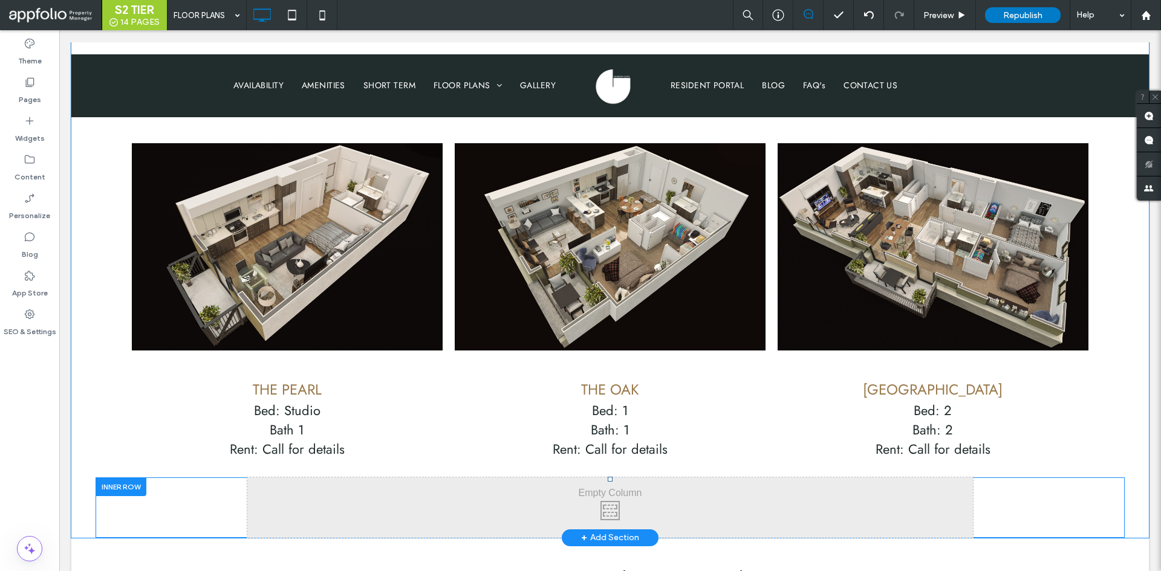
scroll to position [1814, 0]
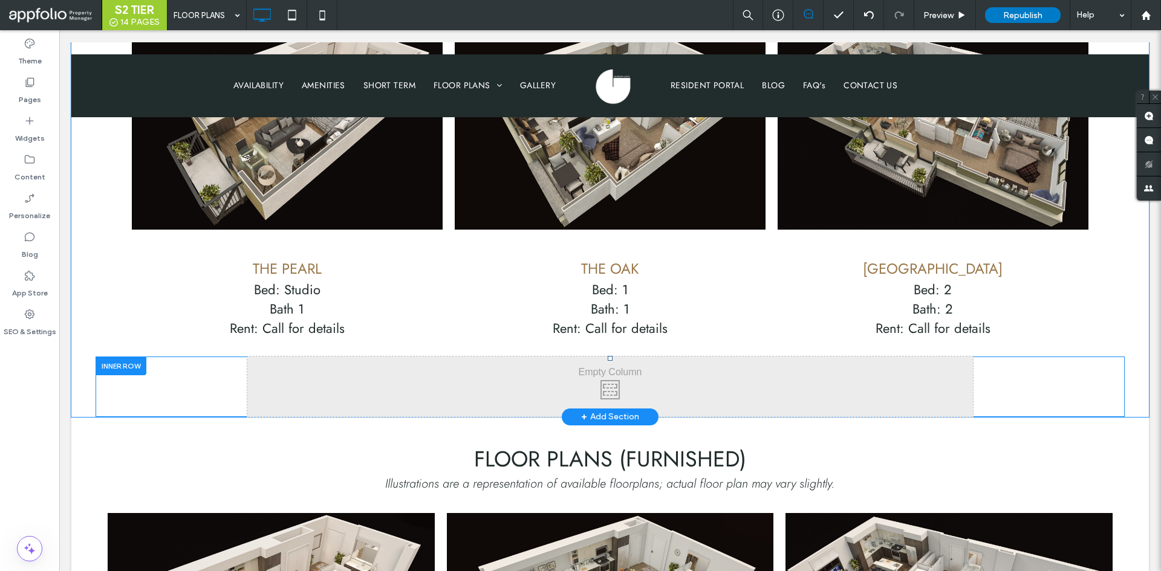
click at [134, 357] on div at bounding box center [121, 366] width 51 height 19
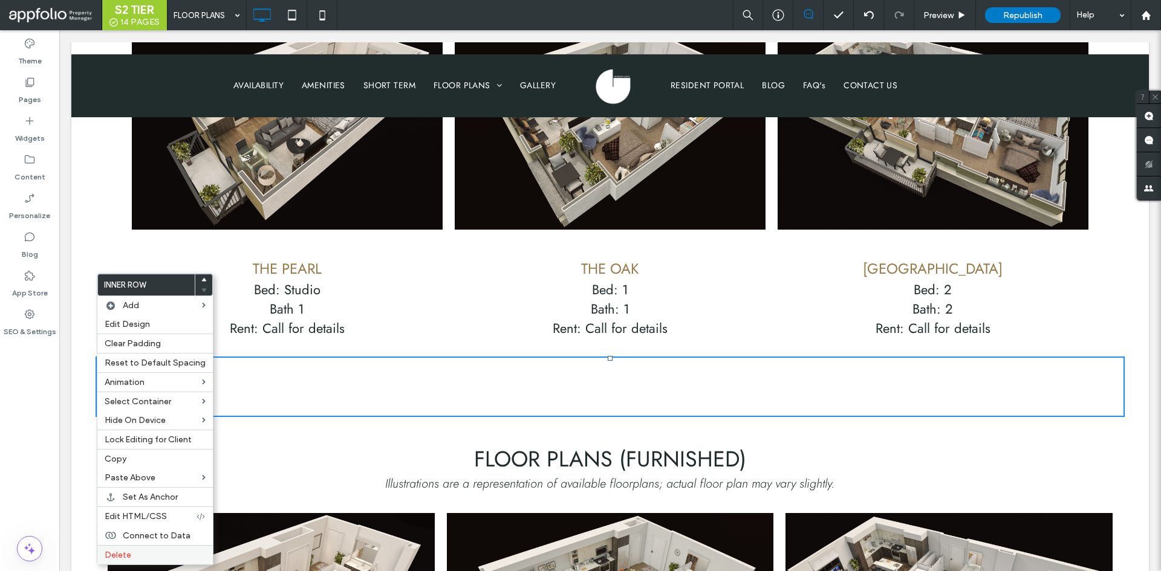
click at [146, 551] on label "Delete" at bounding box center [155, 555] width 101 height 10
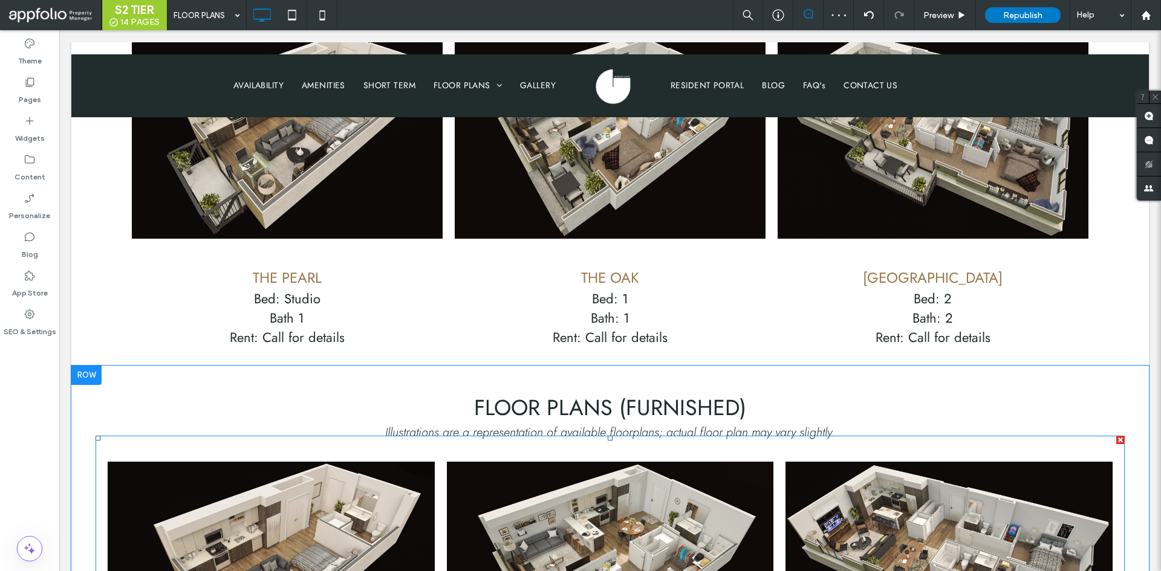
scroll to position [1874, 0]
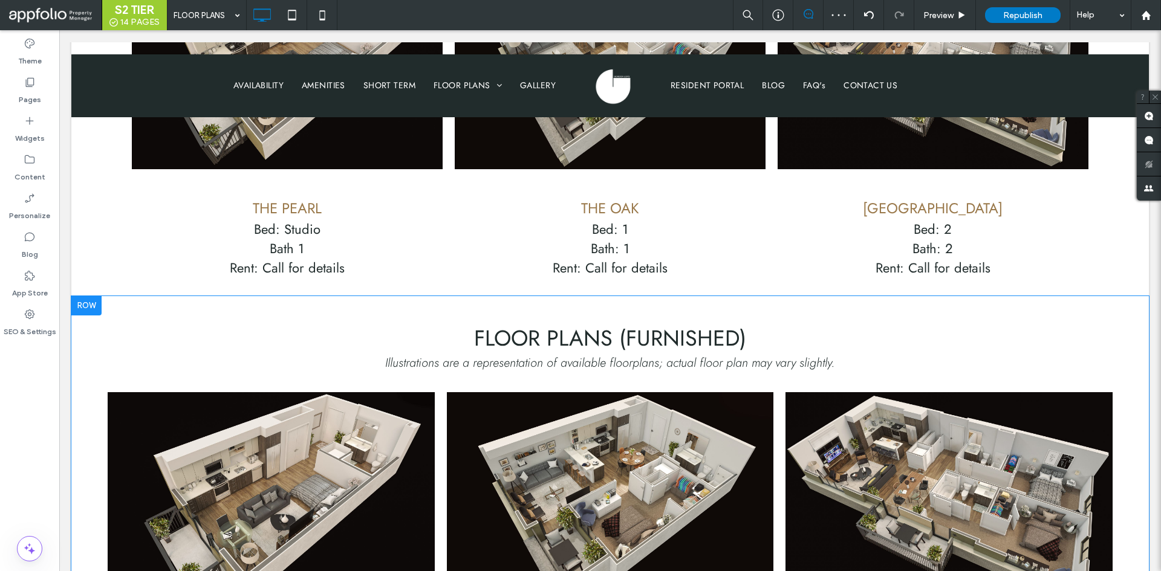
click at [90, 296] on div at bounding box center [86, 305] width 30 height 19
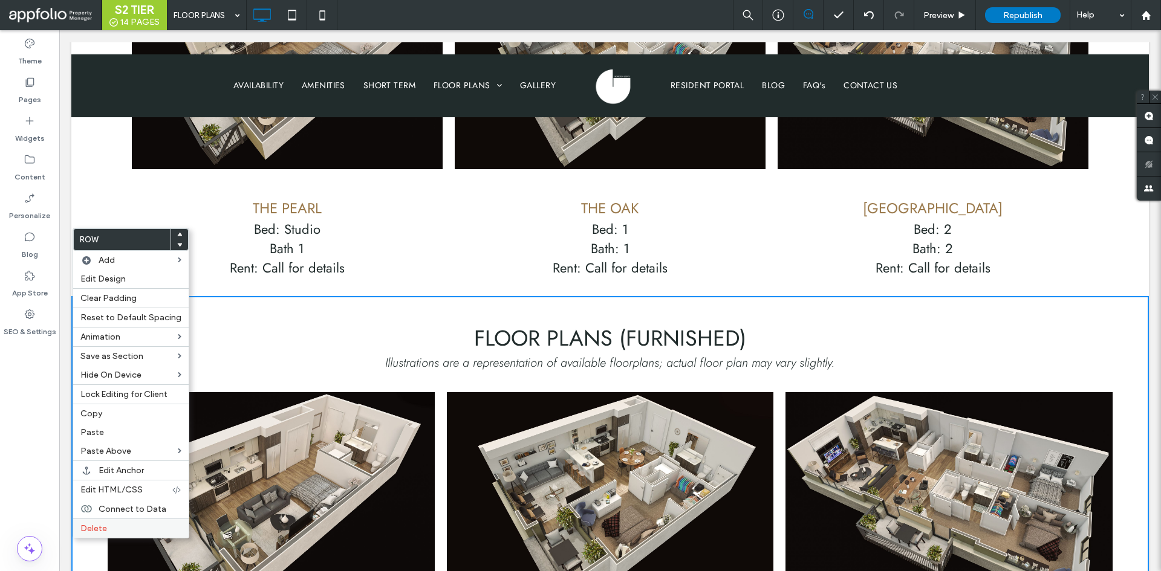
click at [131, 524] on label "Delete" at bounding box center [130, 529] width 101 height 10
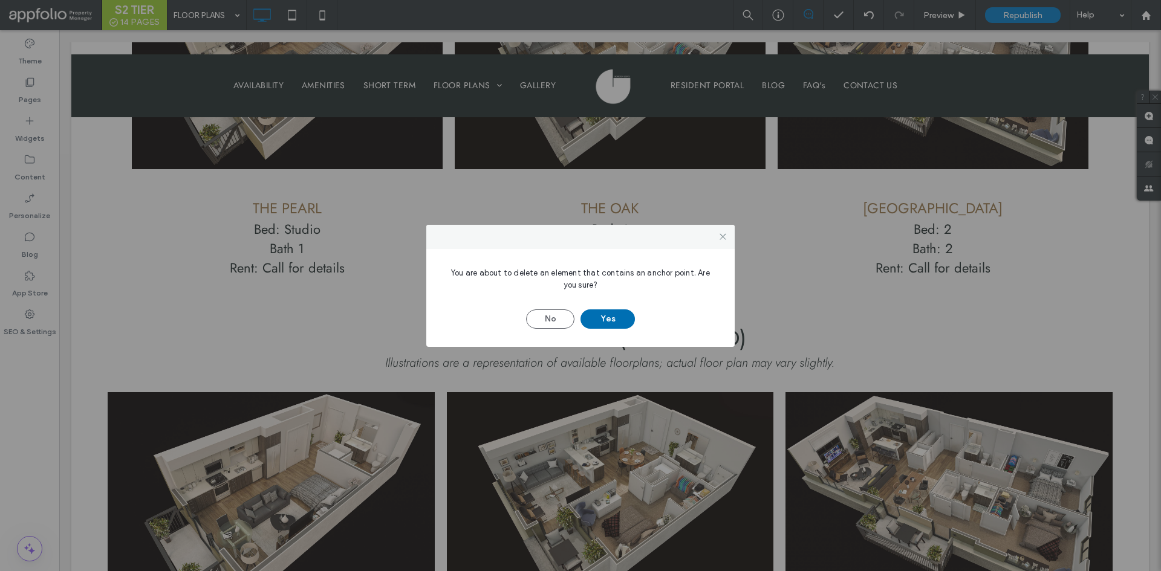
click at [611, 324] on button "Yes" at bounding box center [607, 319] width 54 height 19
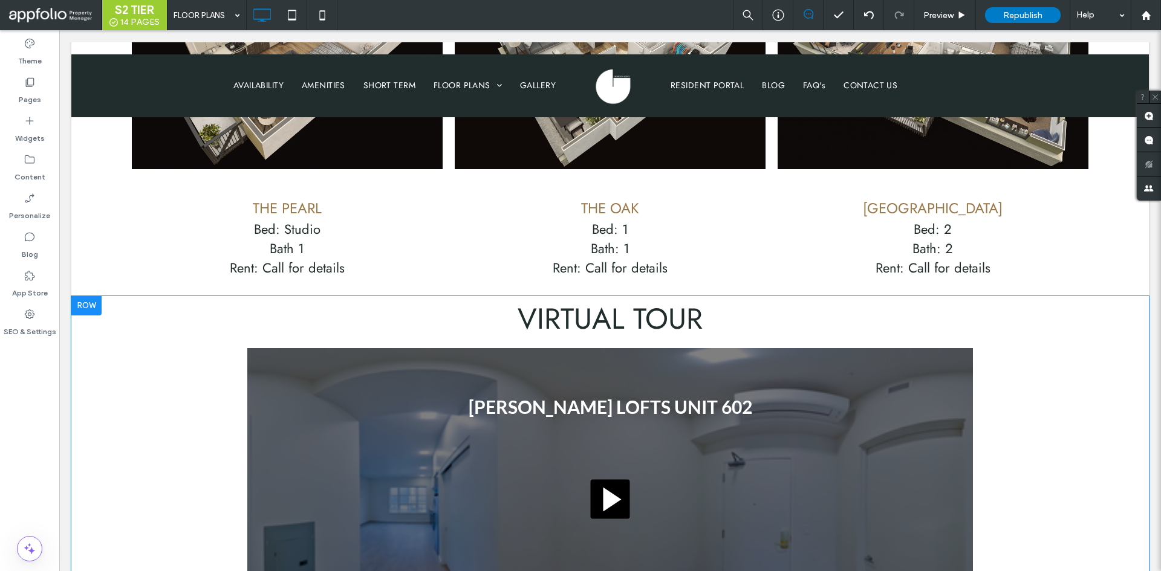
click at [85, 296] on div at bounding box center [86, 305] width 30 height 19
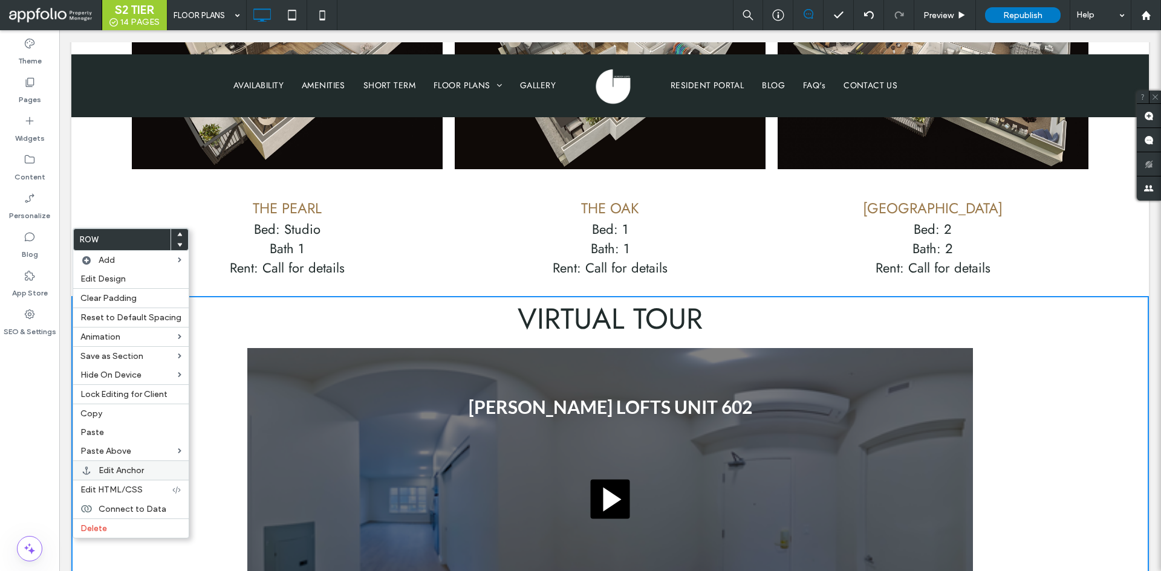
click at [118, 468] on span "Edit Anchor" at bounding box center [121, 470] width 45 height 10
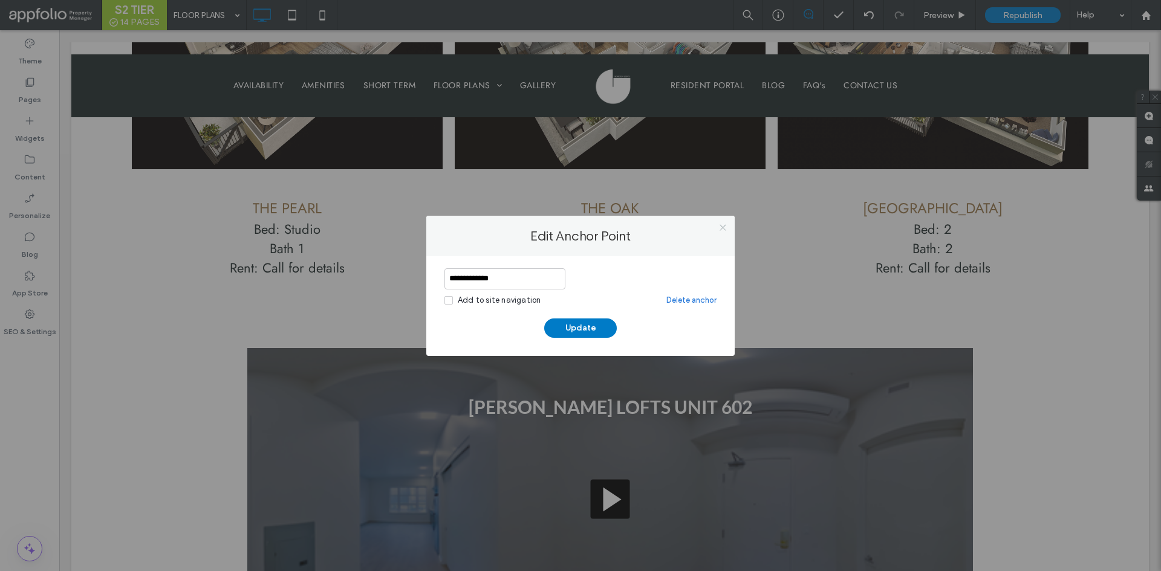
click at [720, 230] on icon at bounding box center [722, 227] width 9 height 9
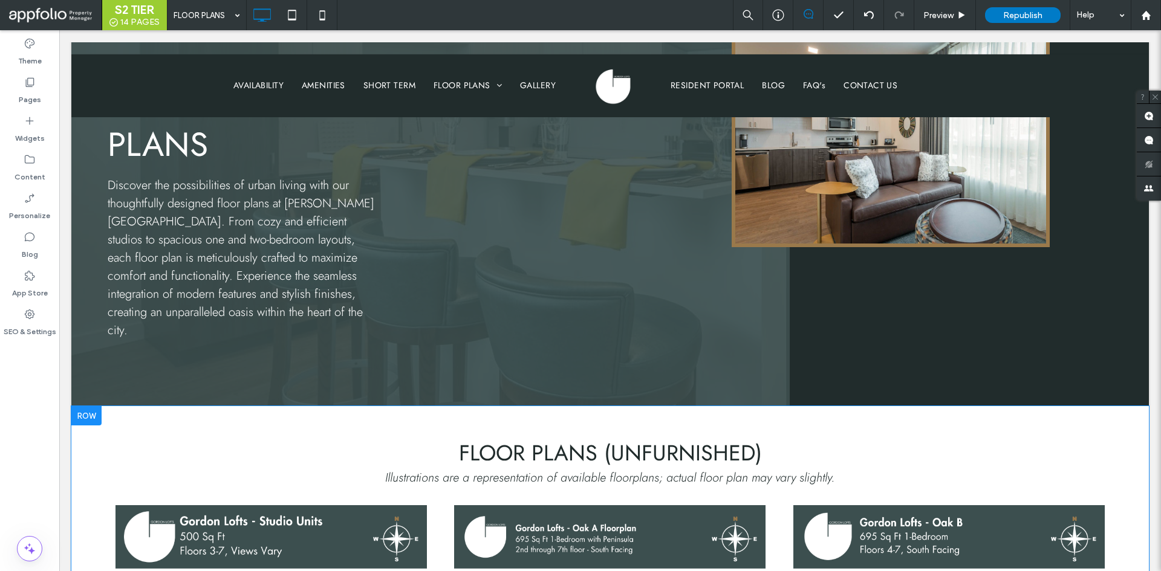
scroll to position [181, 0]
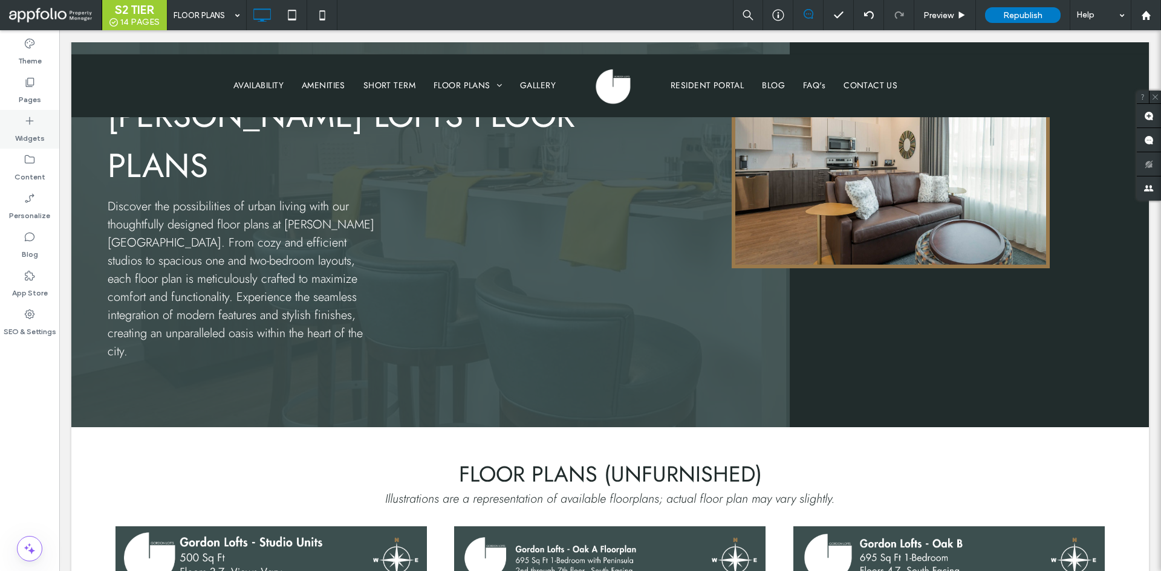
click at [40, 117] on div "Widgets" at bounding box center [29, 129] width 59 height 39
drag, startPoint x: 170, startPoint y: 264, endPoint x: 276, endPoint y: 365, distance: 146.2
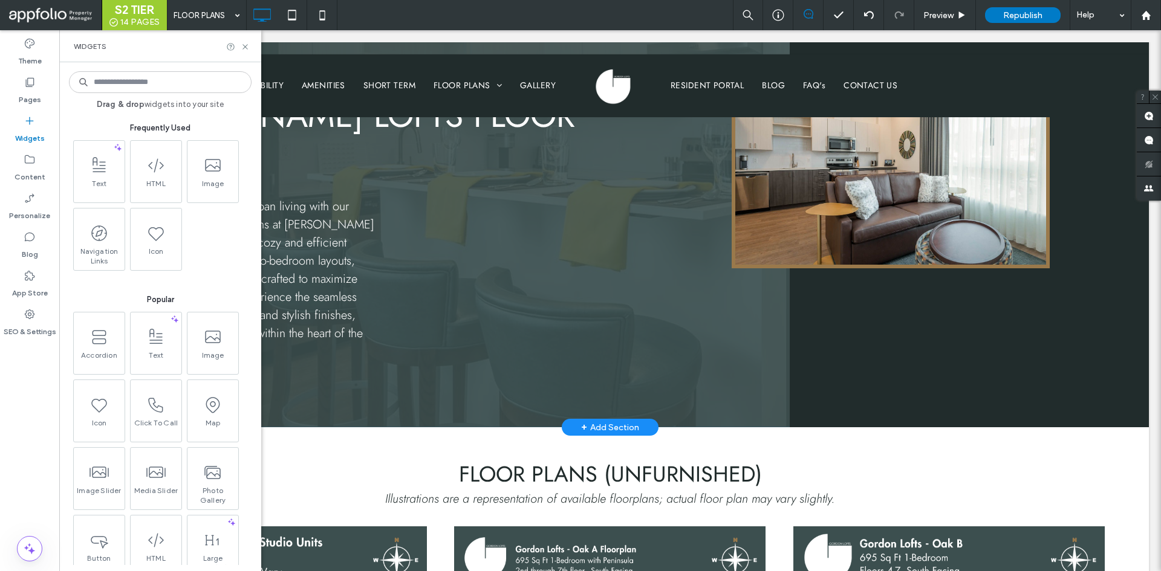
click at [590, 421] on div "+ Add Section" at bounding box center [610, 427] width 58 height 13
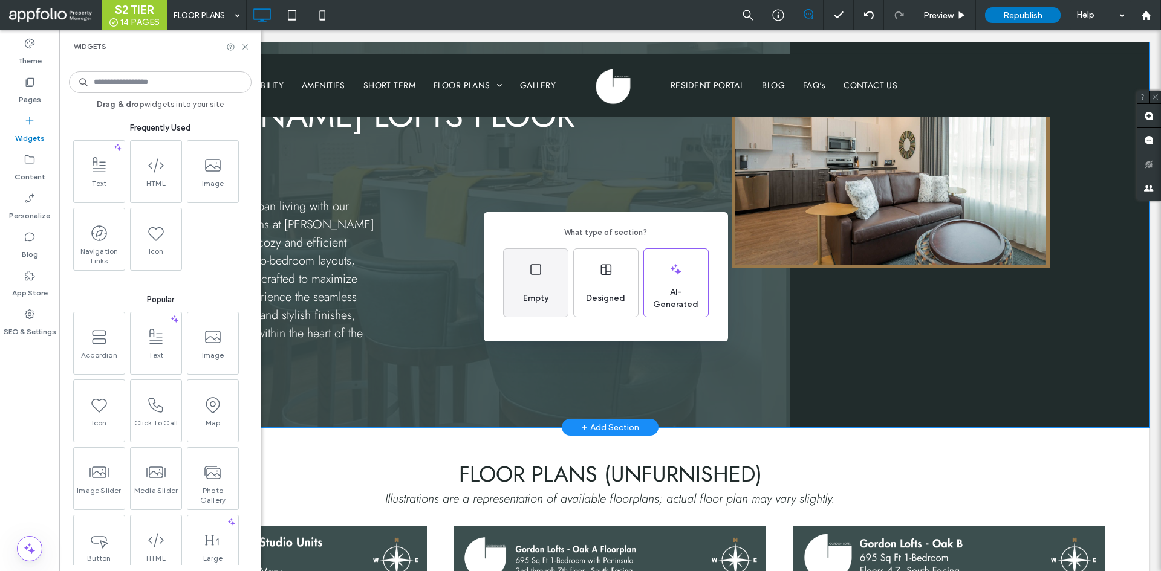
click at [567, 287] on div "Empty" at bounding box center [536, 283] width 64 height 68
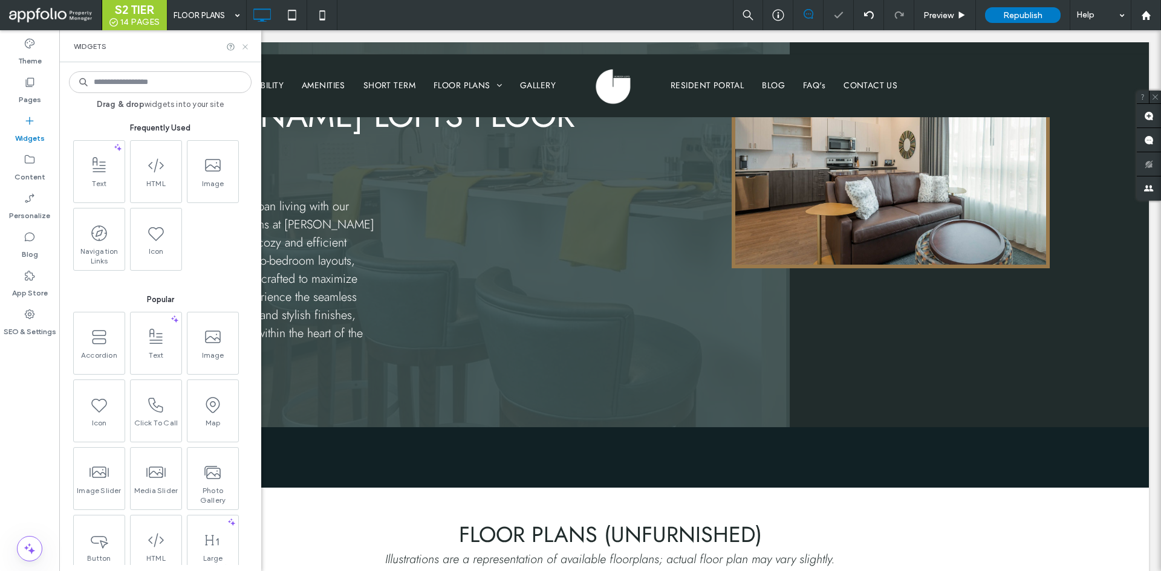
click at [244, 45] on use at bounding box center [244, 46] width 5 height 5
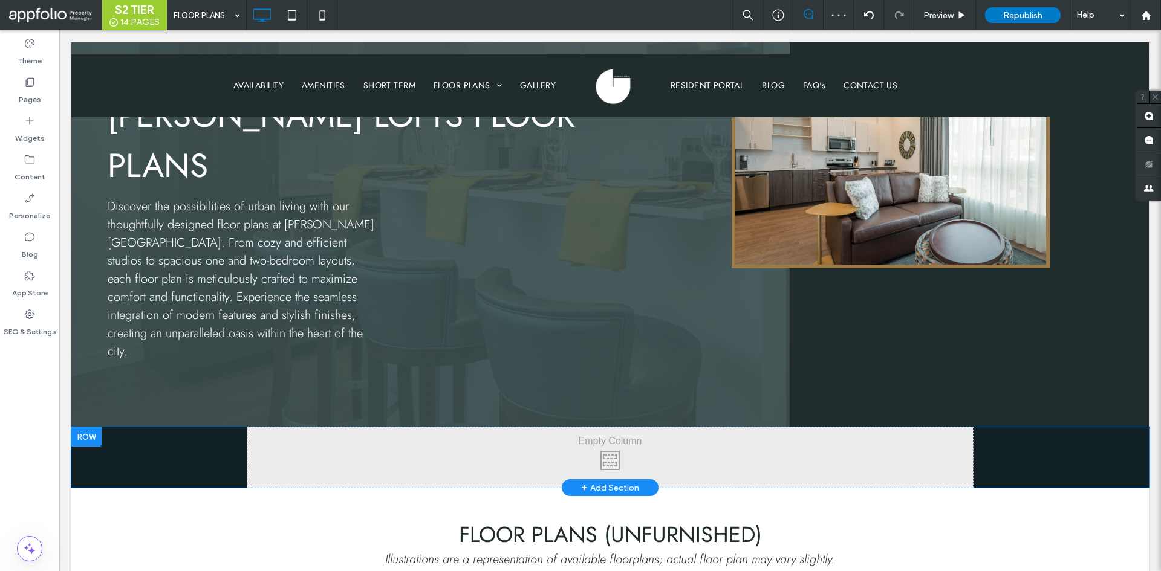
click at [82, 427] on div "Click To Paste Click To Paste Row + Add Section" at bounding box center [609, 457] width 1077 height 60
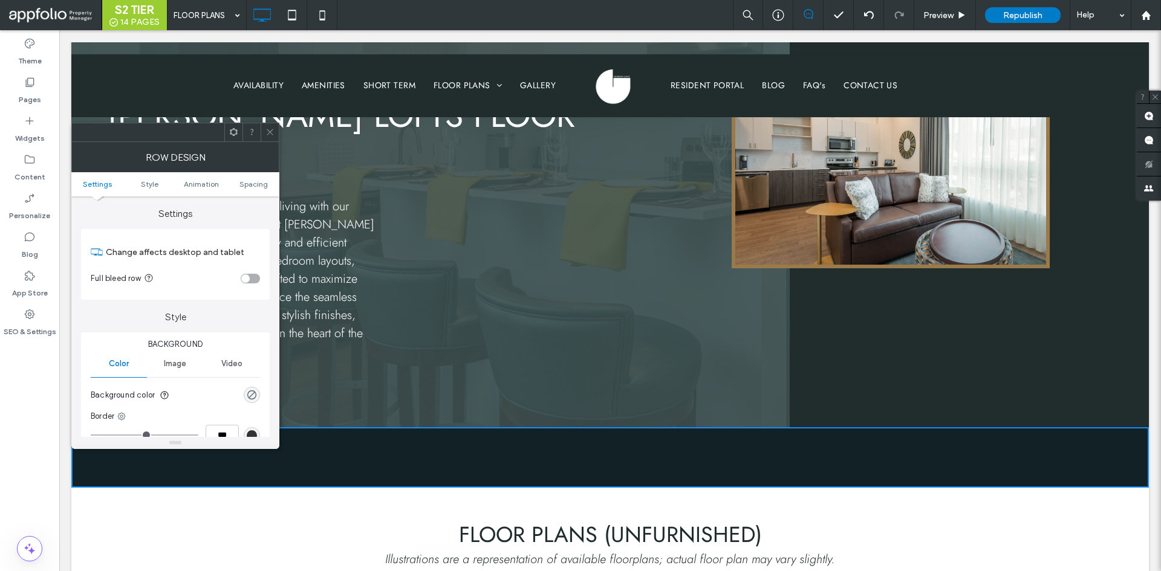
click at [145, 177] on ul "Settings Style Animation Spacing" at bounding box center [175, 184] width 208 height 24
click at [141, 177] on ul "Settings Style Animation Spacing" at bounding box center [175, 184] width 208 height 24
click at [141, 183] on span "Style" at bounding box center [150, 184] width 18 height 9
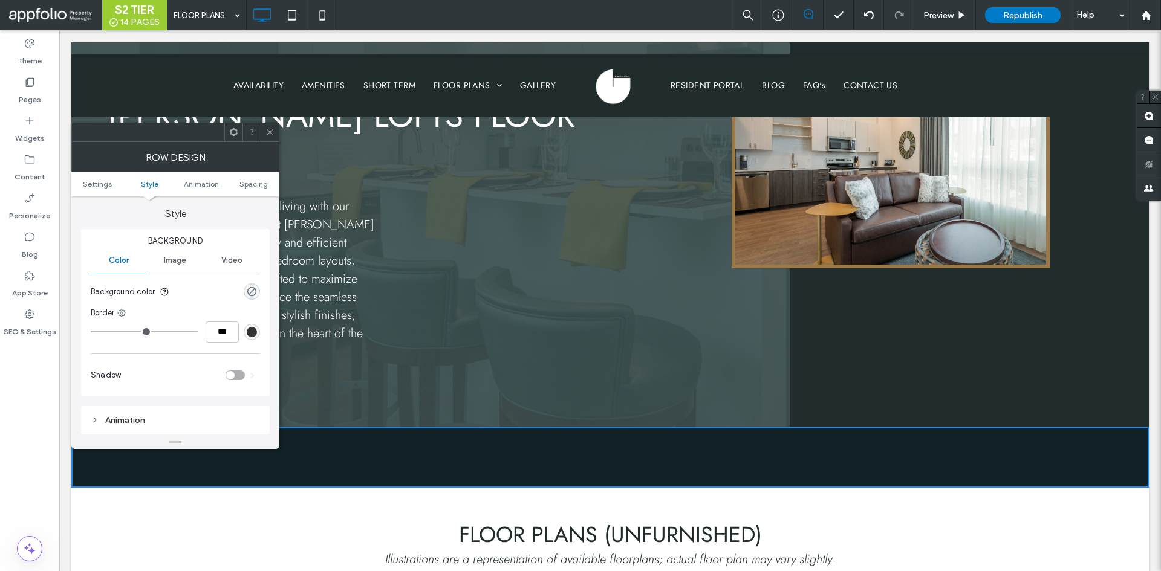
scroll to position [103, 0]
click at [252, 286] on div "rgba(0, 0, 0, 0)" at bounding box center [252, 292] width 16 height 16
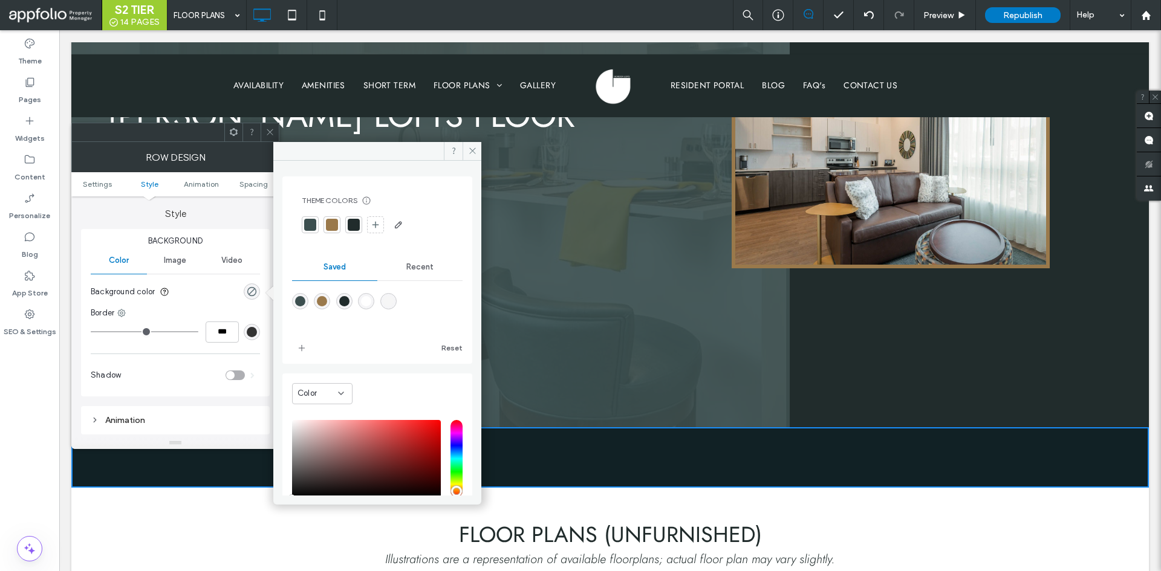
click at [374, 301] on div "rgba(255,255,255,1)" at bounding box center [366, 301] width 16 height 16
type input "*******"
type input "***"
type input "****"
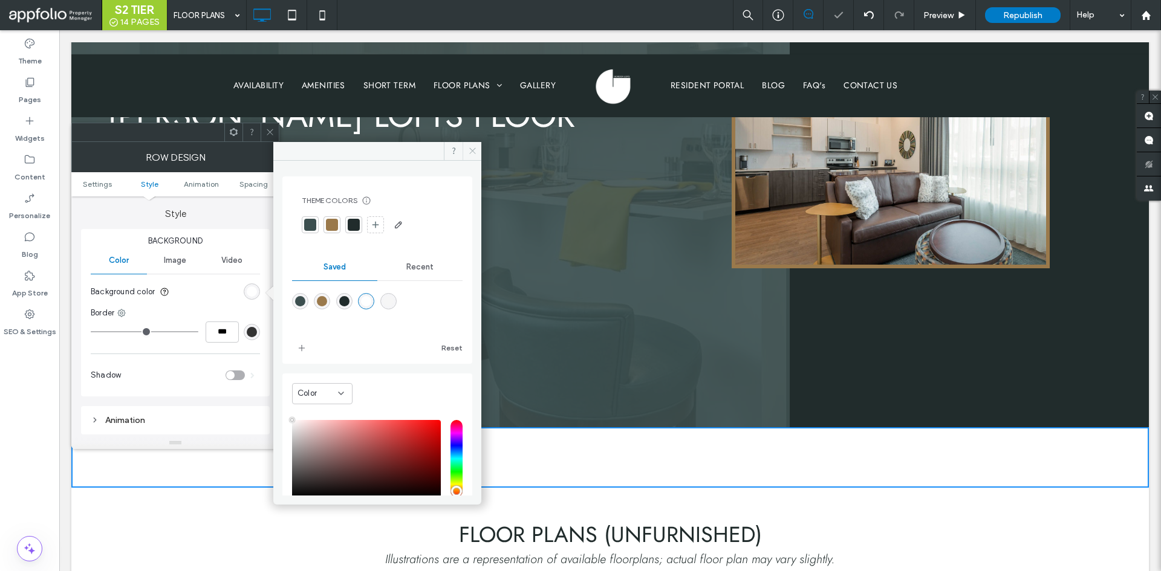
click at [473, 148] on icon at bounding box center [472, 150] width 9 height 9
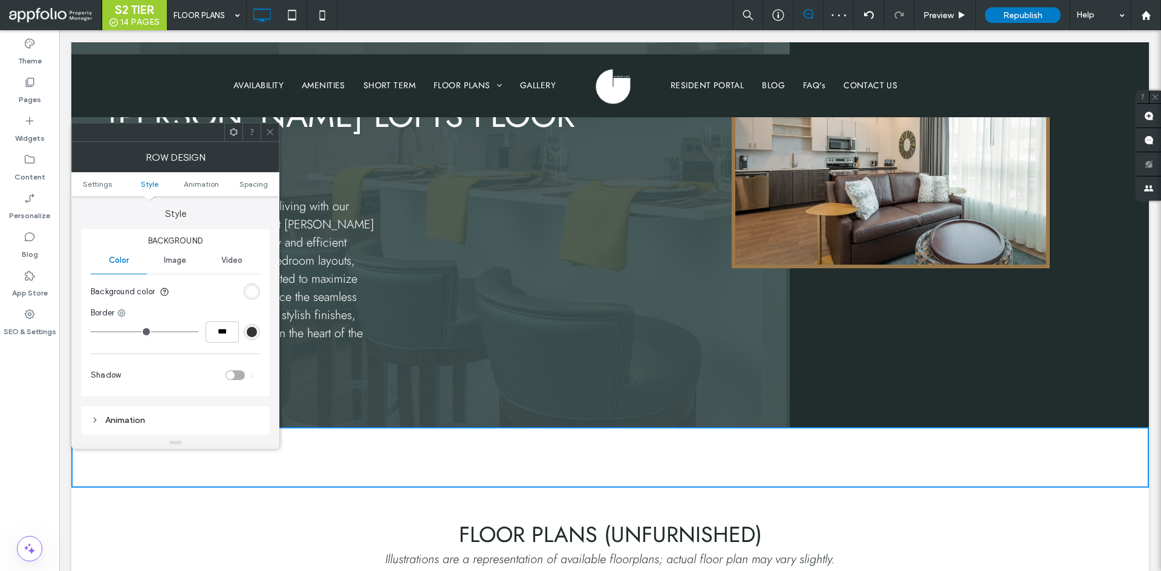
click at [268, 134] on use at bounding box center [270, 132] width 6 height 6
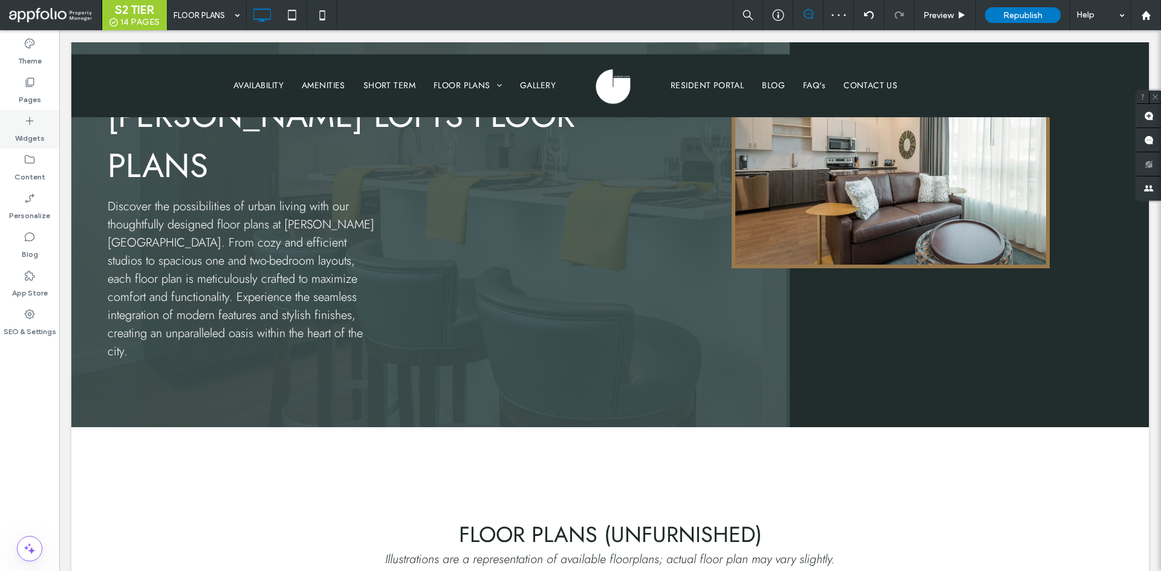
click at [43, 137] on label "Widgets" at bounding box center [30, 135] width 30 height 17
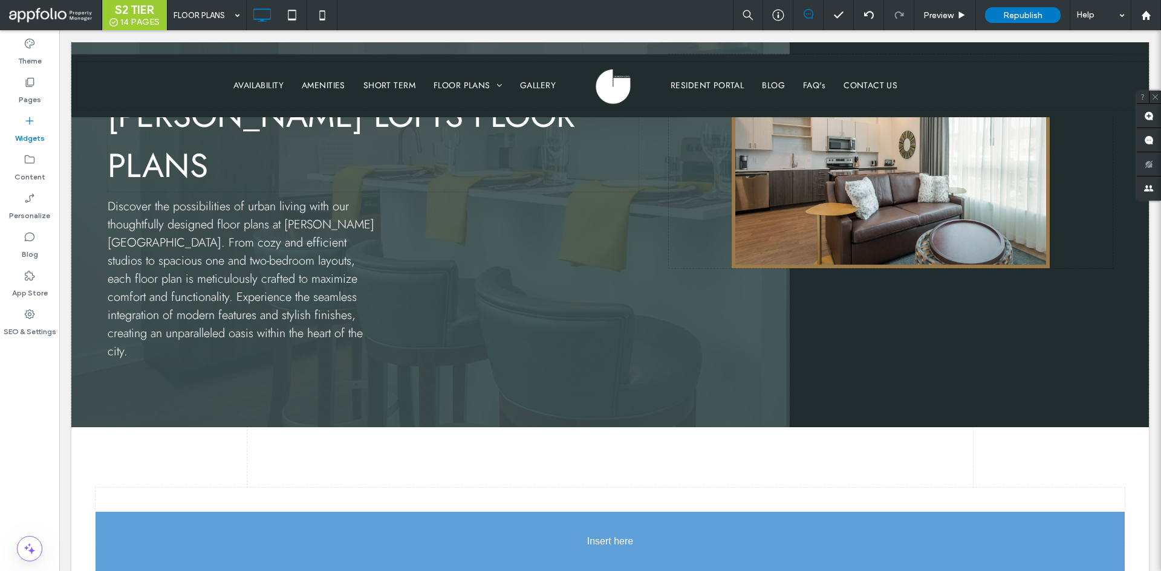
scroll to position [199, 0]
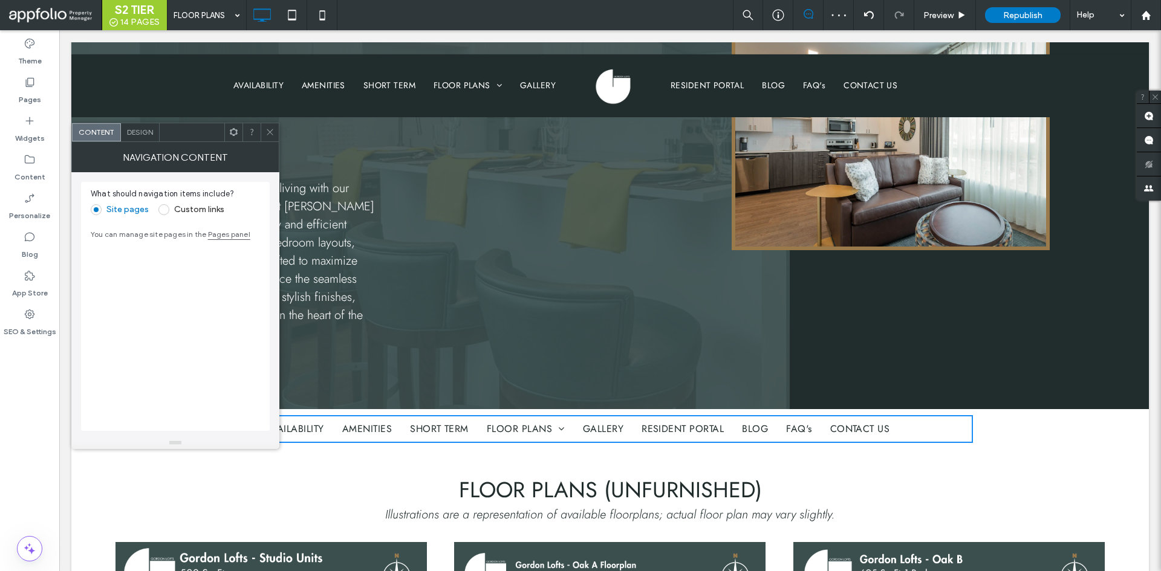
click at [134, 130] on span "Design" at bounding box center [140, 132] width 26 height 9
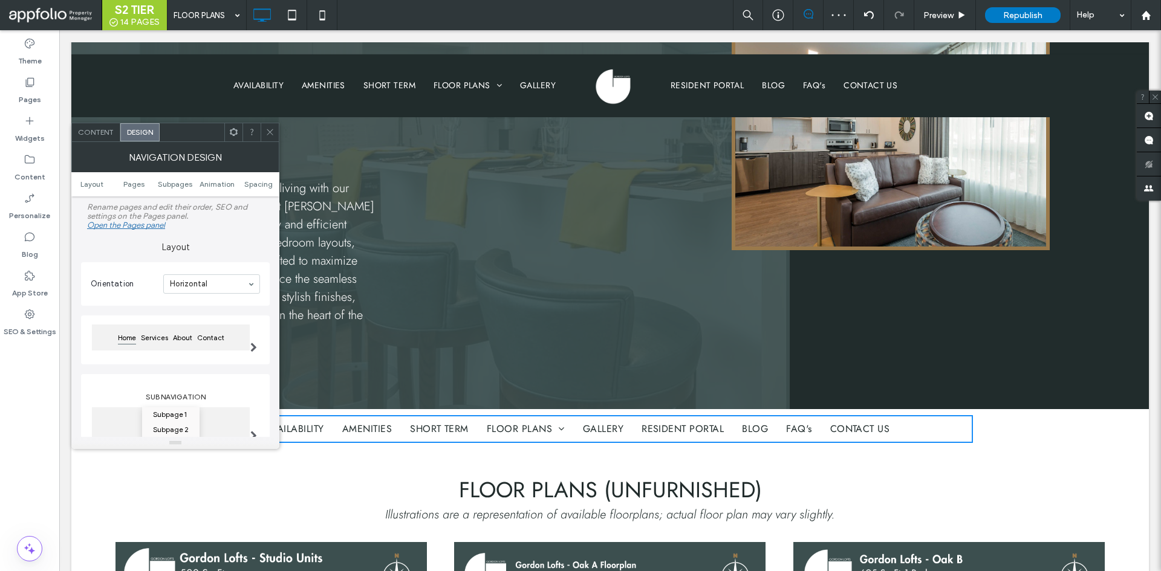
click at [270, 134] on icon at bounding box center [269, 132] width 9 height 9
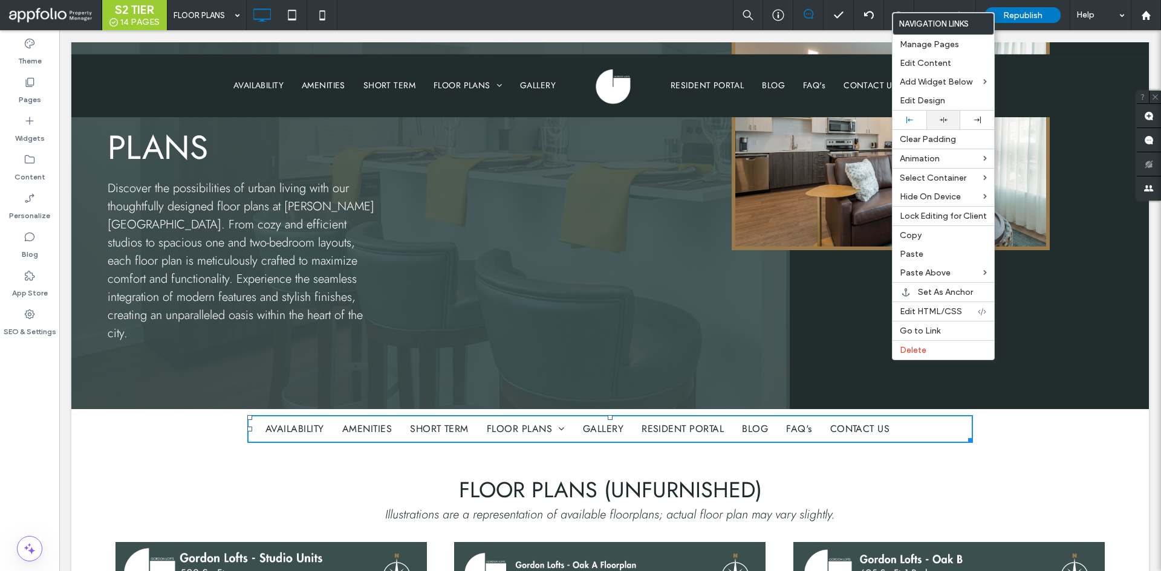
click at [946, 122] on icon at bounding box center [943, 120] width 8 height 8
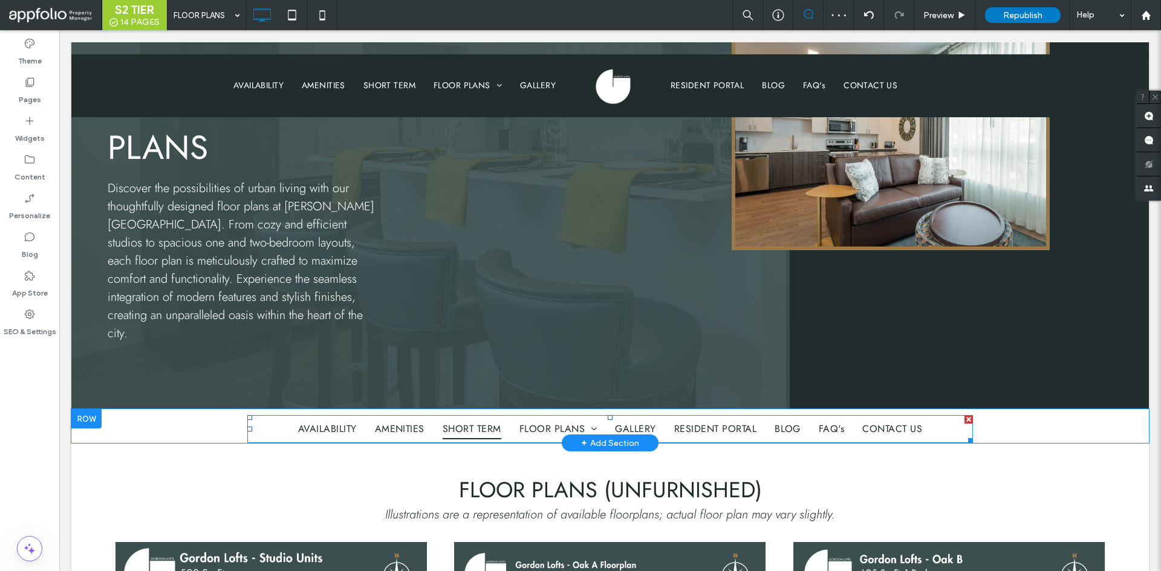
click at [470, 419] on span "SHORT TERM" at bounding box center [472, 429] width 59 height 21
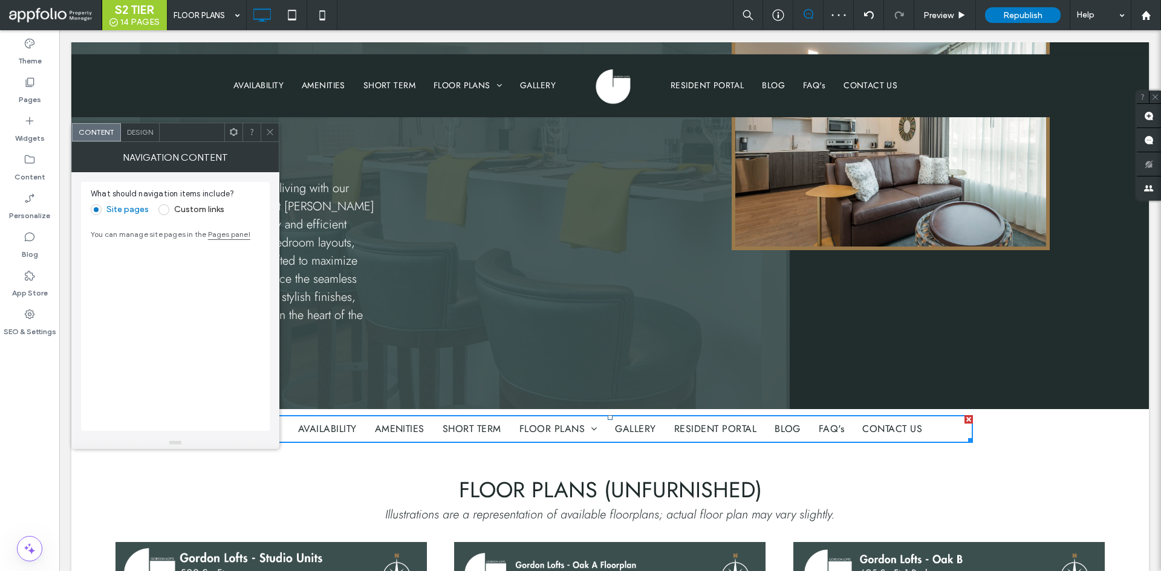
click at [188, 213] on label "Custom links" at bounding box center [191, 209] width 66 height 11
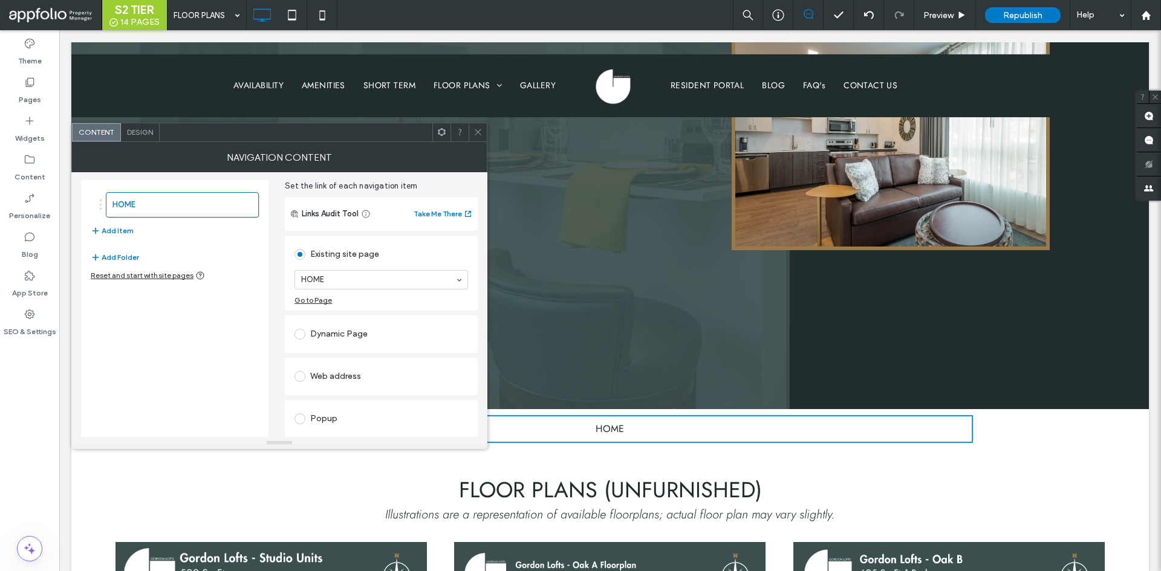
scroll to position [86, 0]
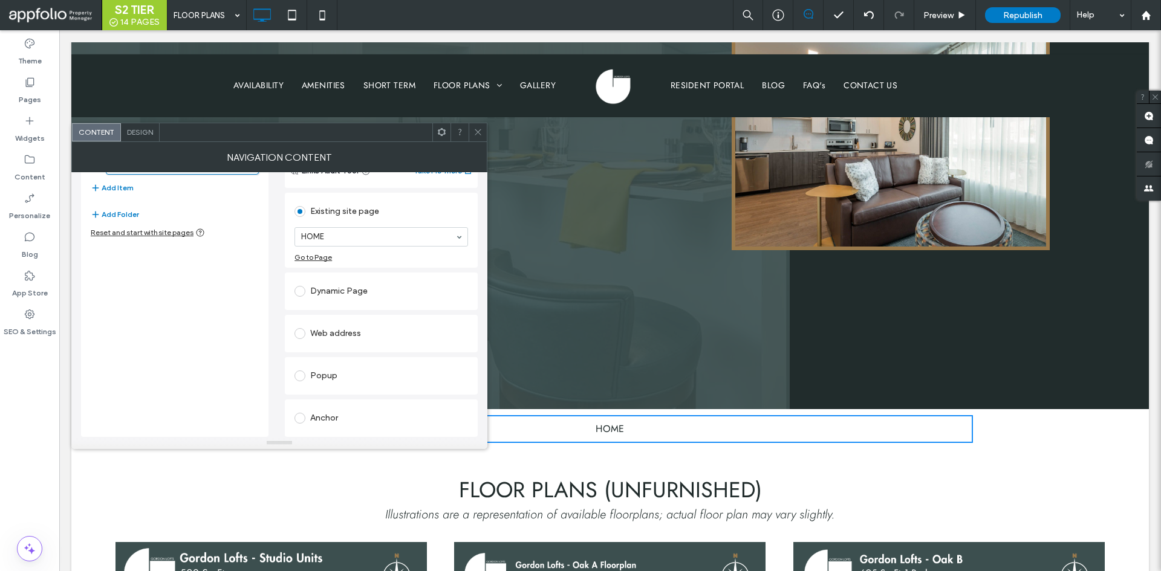
click at [336, 423] on div "Anchor" at bounding box center [381, 418] width 174 height 19
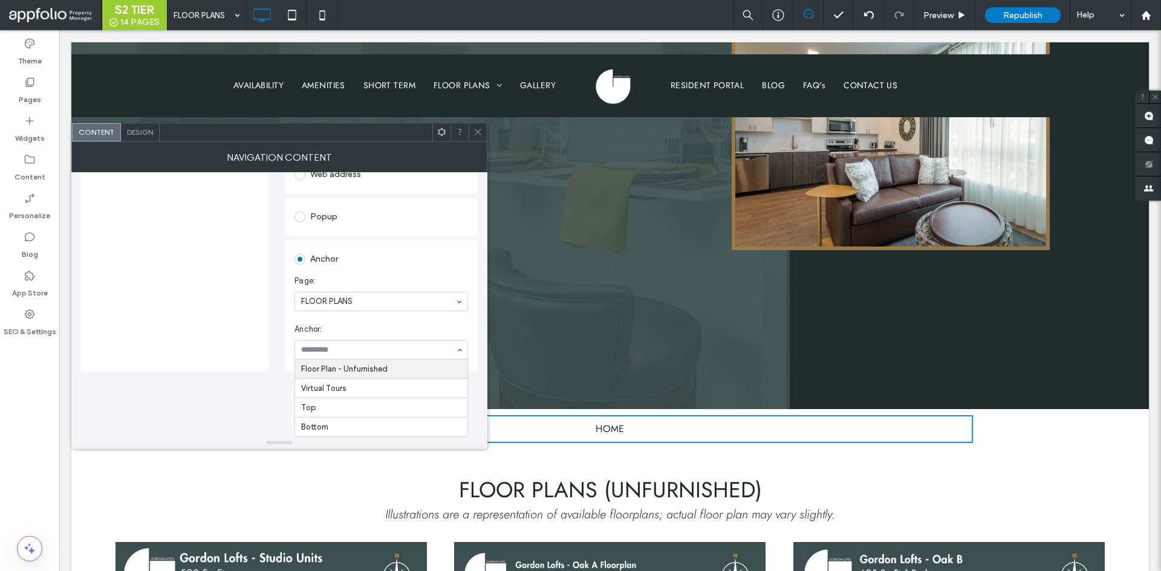
scroll to position [142, 0]
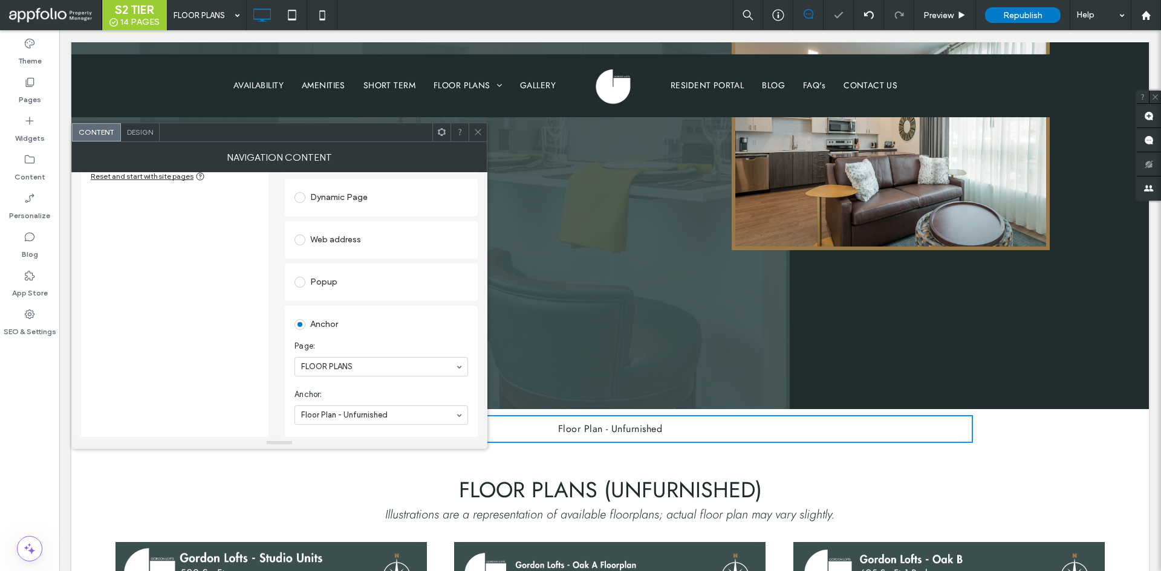
click at [277, 387] on div "Floor Plan - Unfurnished Add Item Add Folder Reset and start with site pages Se…" at bounding box center [279, 254] width 397 height 366
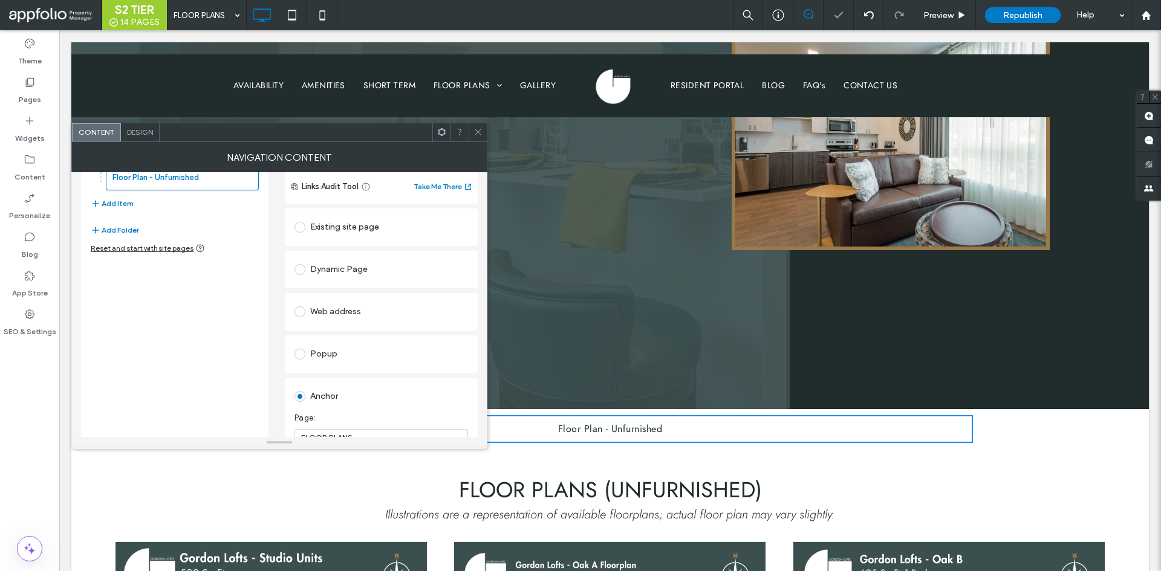
scroll to position [0, 0]
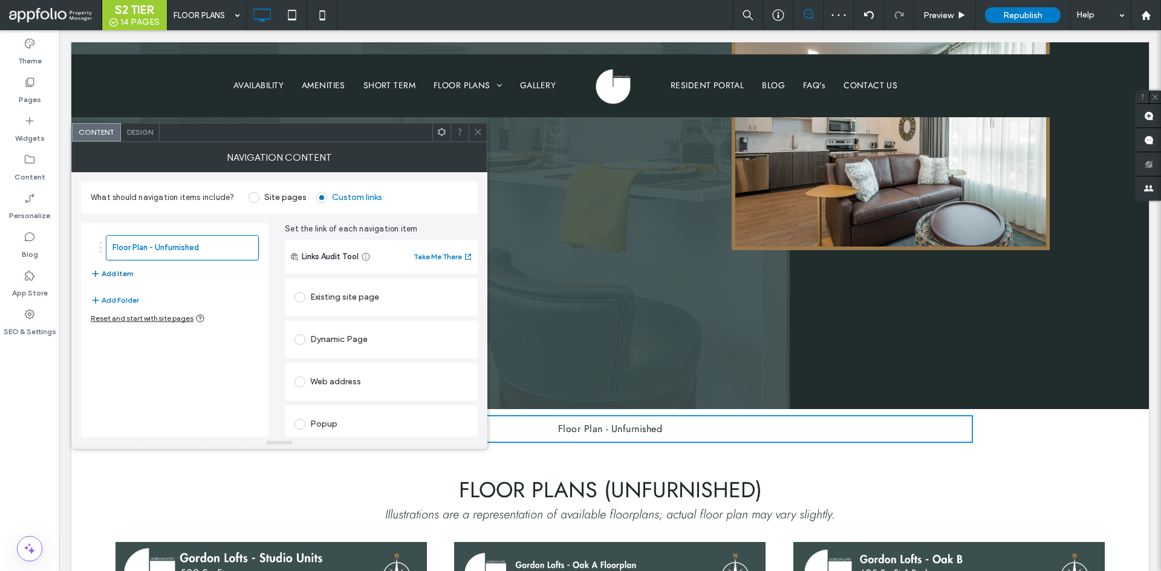
click at [123, 276] on button "Add Item" at bounding box center [112, 274] width 43 height 15
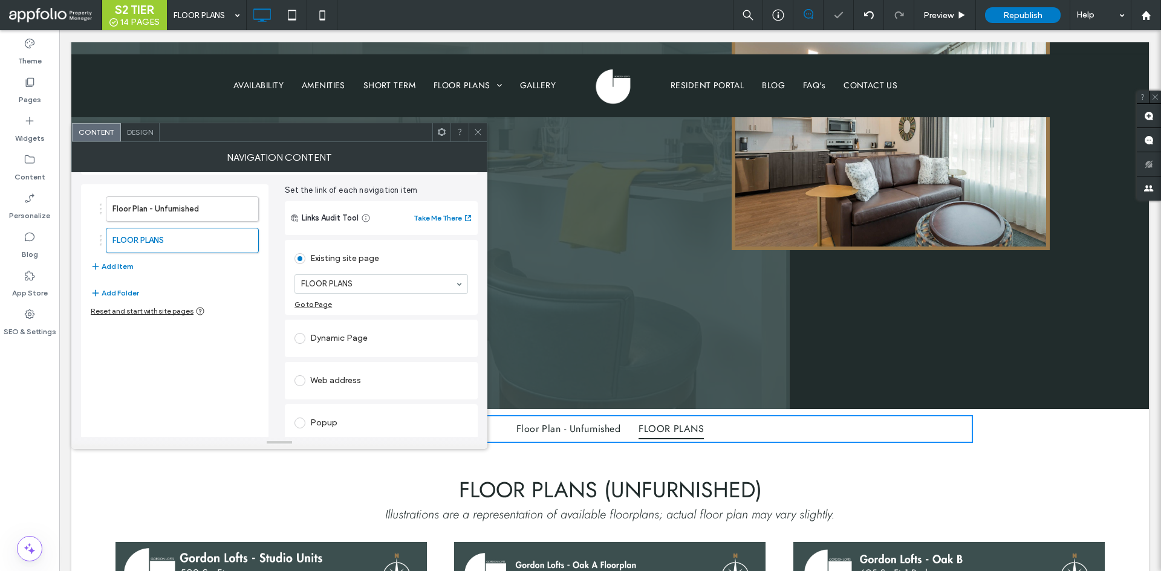
scroll to position [86, 0]
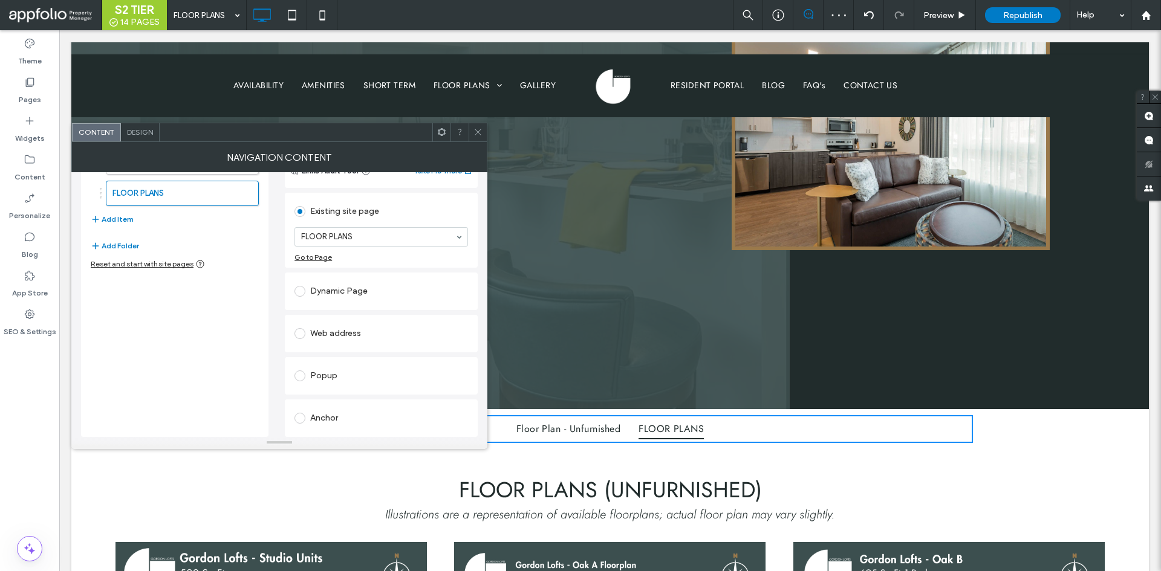
click at [328, 422] on div "Anchor" at bounding box center [381, 418] width 174 height 19
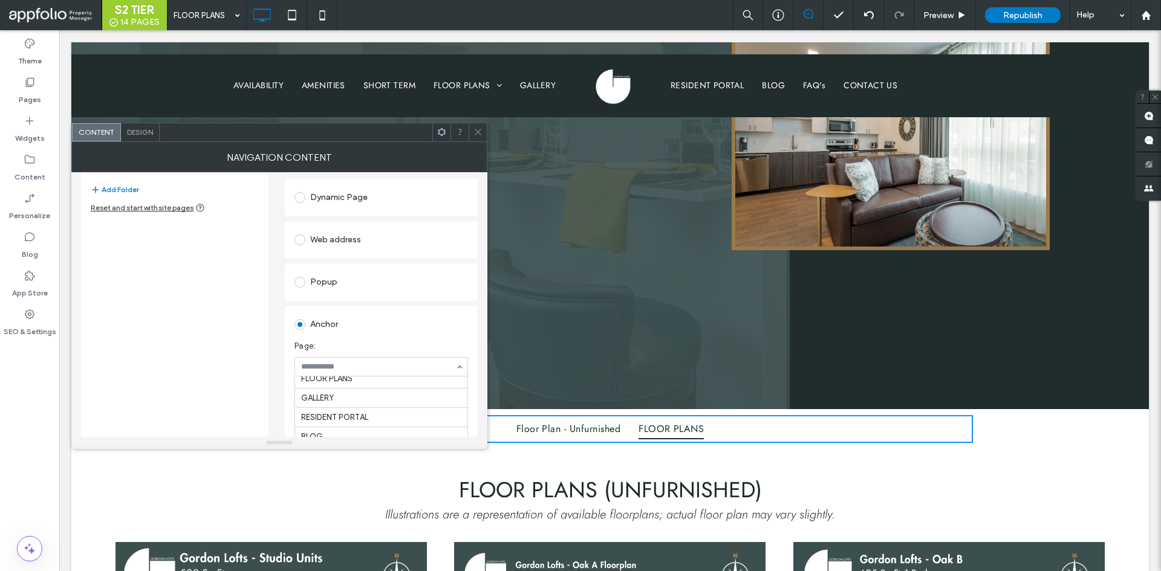
scroll to position [77, 0]
click at [273, 408] on div "Floor Plan - Unfurnished FLOOR PLANS Add Item Add Folder Reset and start with s…" at bounding box center [279, 254] width 397 height 366
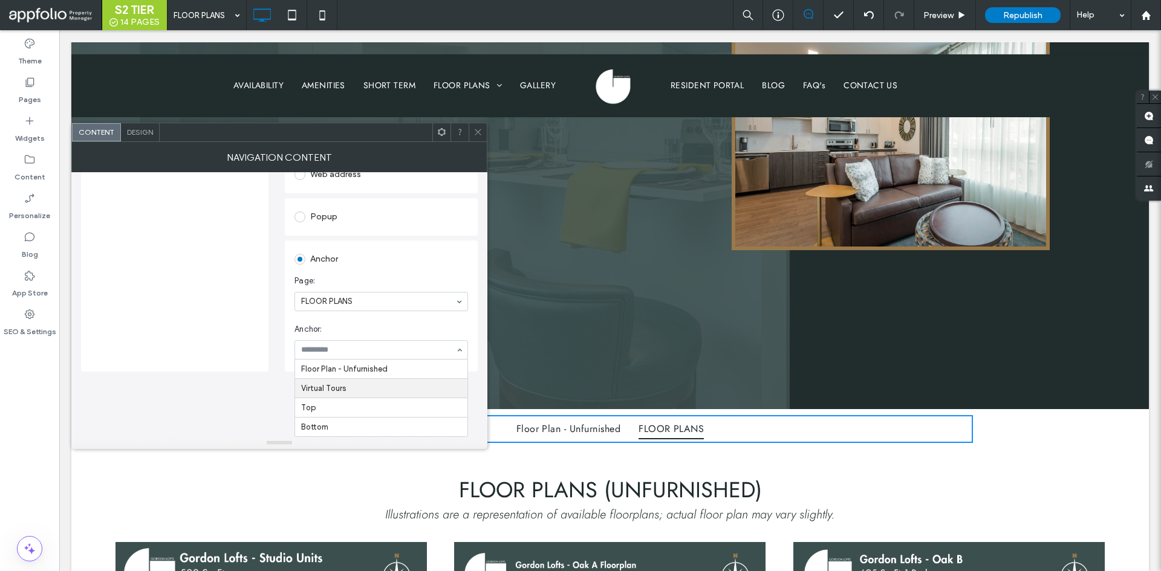
scroll to position [142, 0]
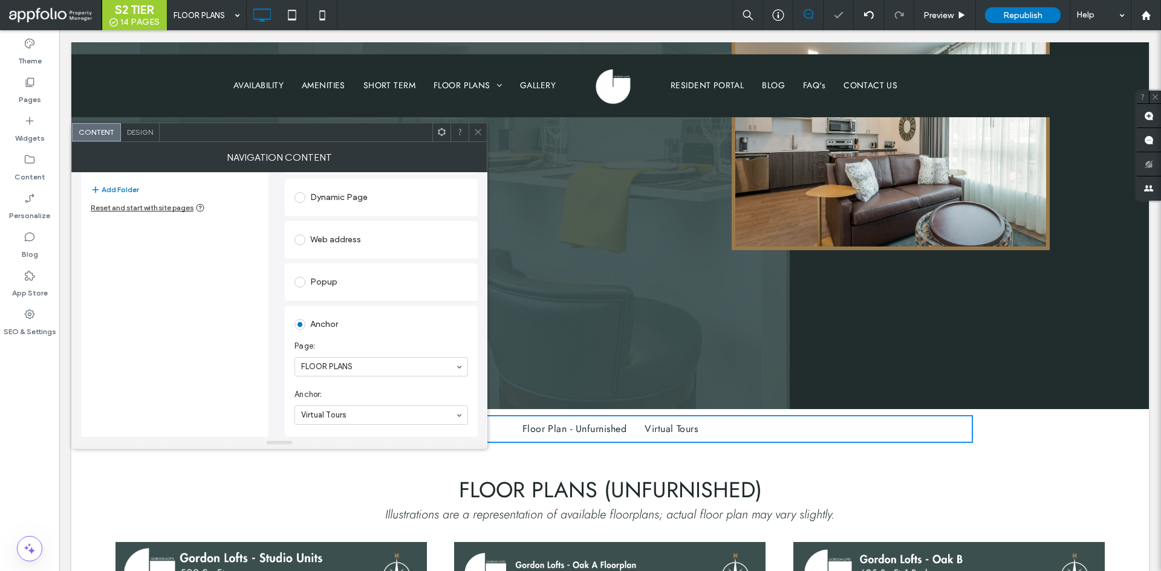
click at [244, 387] on div "Floor Plan - Unfurnished Virtual Tours Add Item Add Folder Reset and start with…" at bounding box center [174, 259] width 187 height 356
click at [135, 137] on div "Design" at bounding box center [140, 132] width 39 height 18
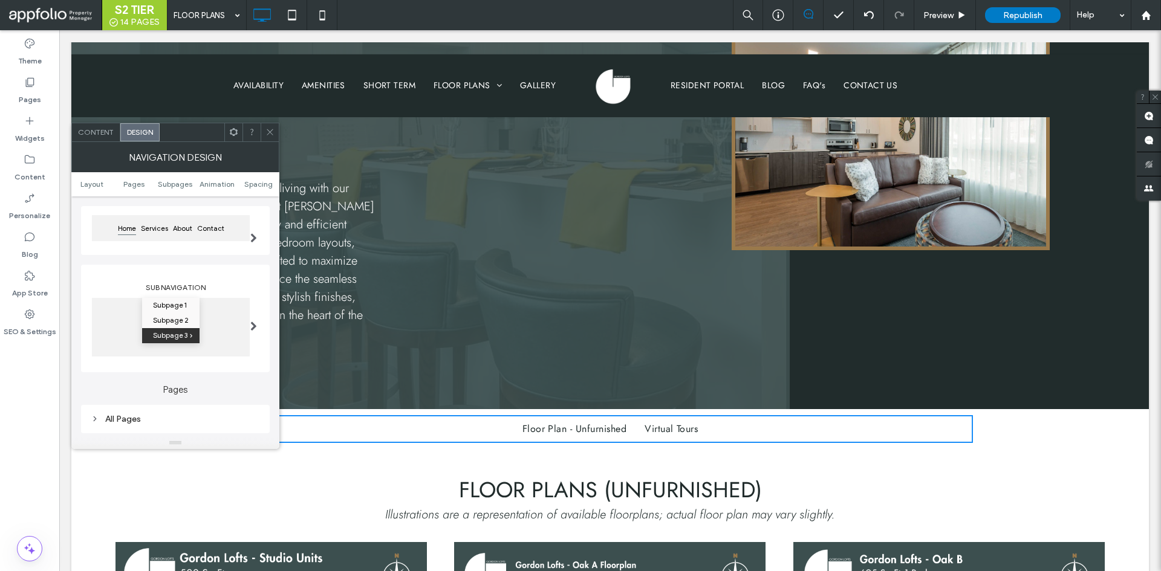
scroll to position [121, 0]
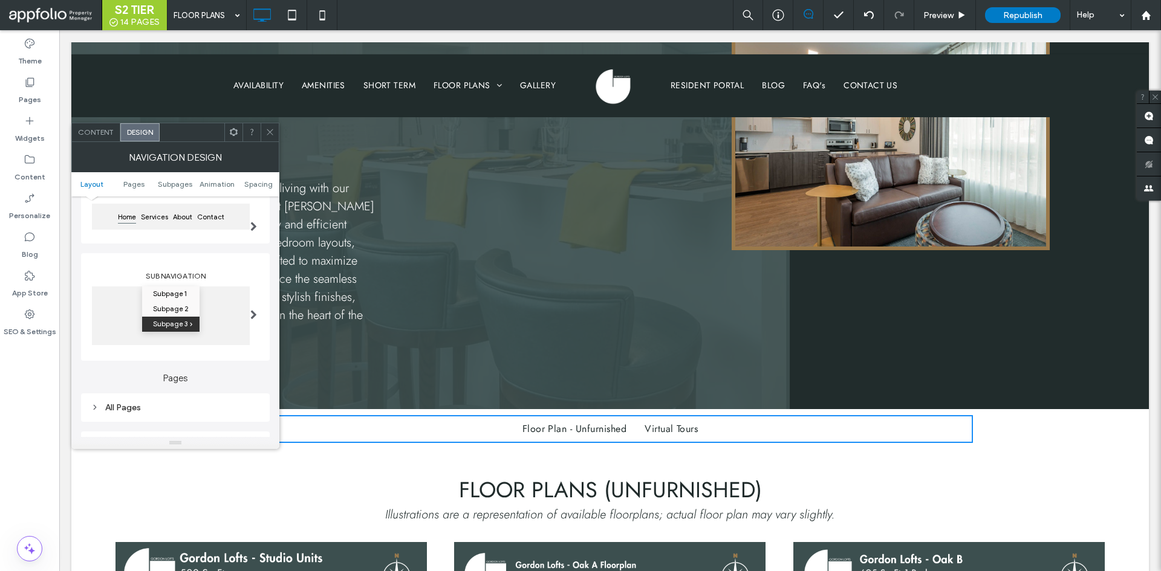
click at [249, 305] on div at bounding box center [253, 314] width 25 height 74
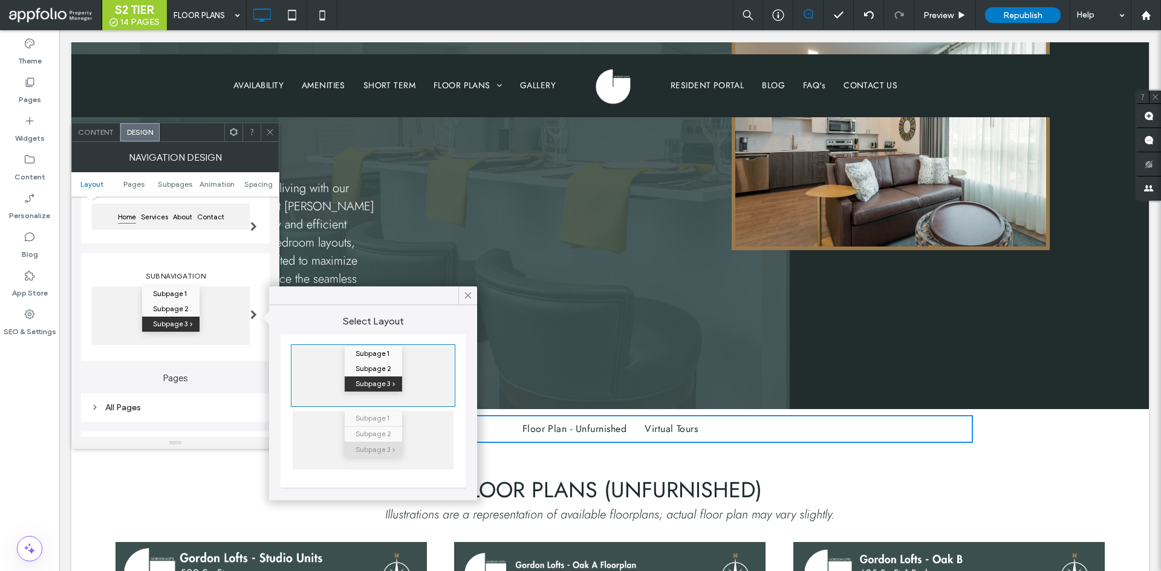
click at [238, 231] on div "Home Services About Contact" at bounding box center [175, 219] width 169 height 37
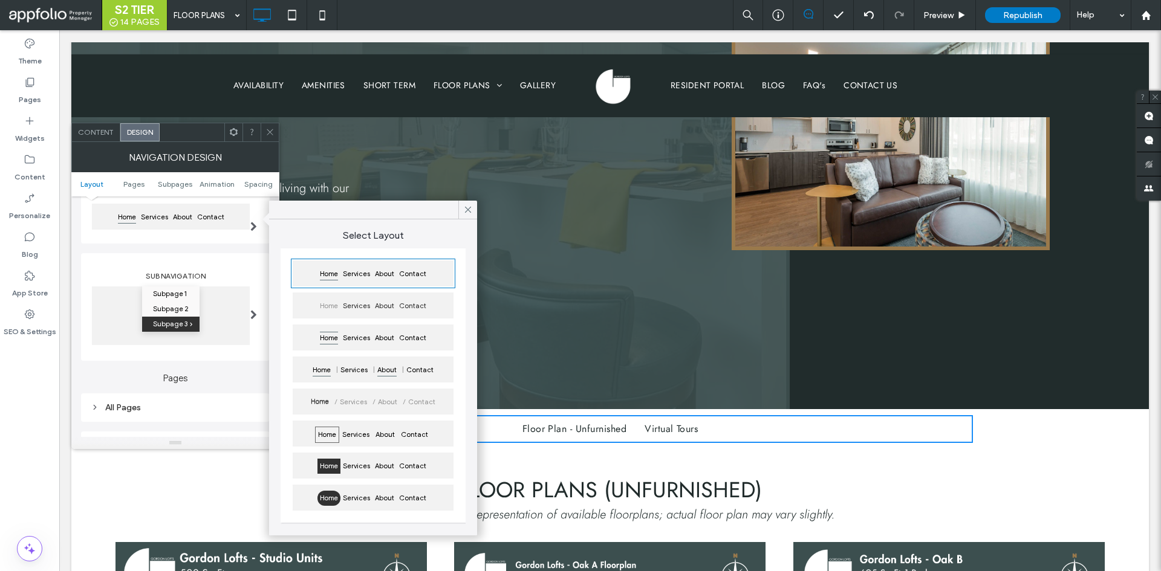
click at [380, 370] on span "About" at bounding box center [387, 370] width 24 height 15
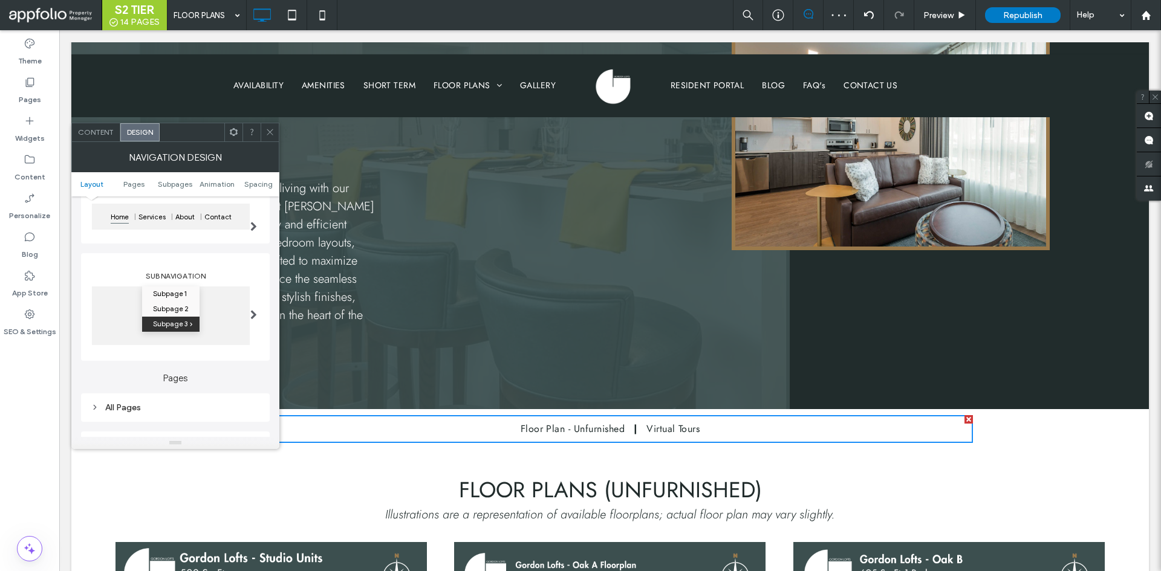
click at [218, 261] on div "Sub Navigation Subpage 1 Subpage 2 Subpage 3" at bounding box center [175, 307] width 189 height 108
click at [140, 186] on span "Pages" at bounding box center [133, 184] width 21 height 9
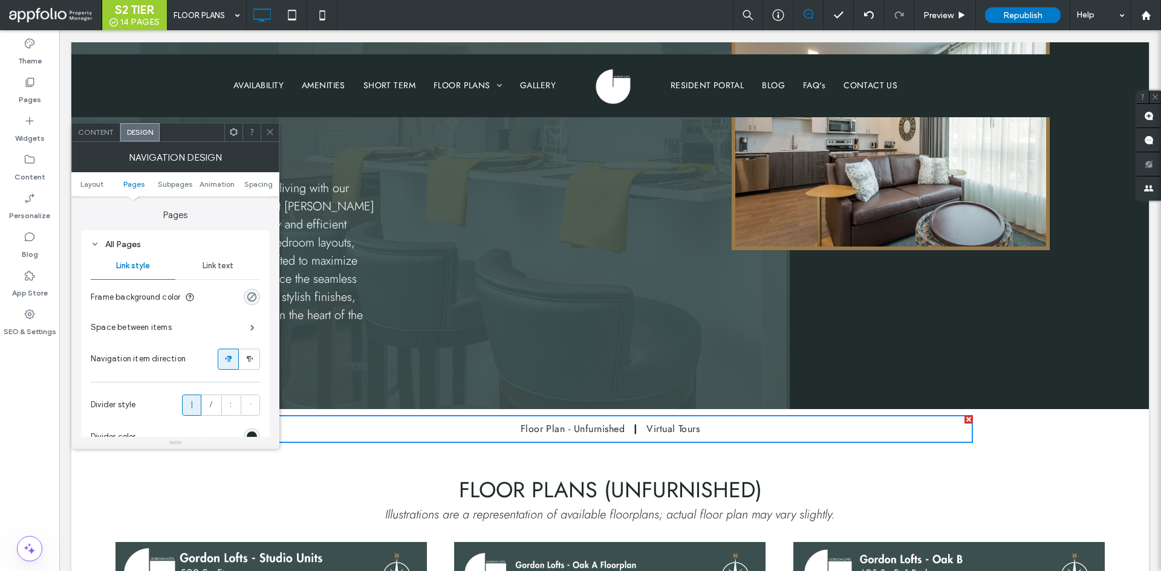
scroll to position [285, 0]
click at [262, 126] on div at bounding box center [270, 132] width 18 height 18
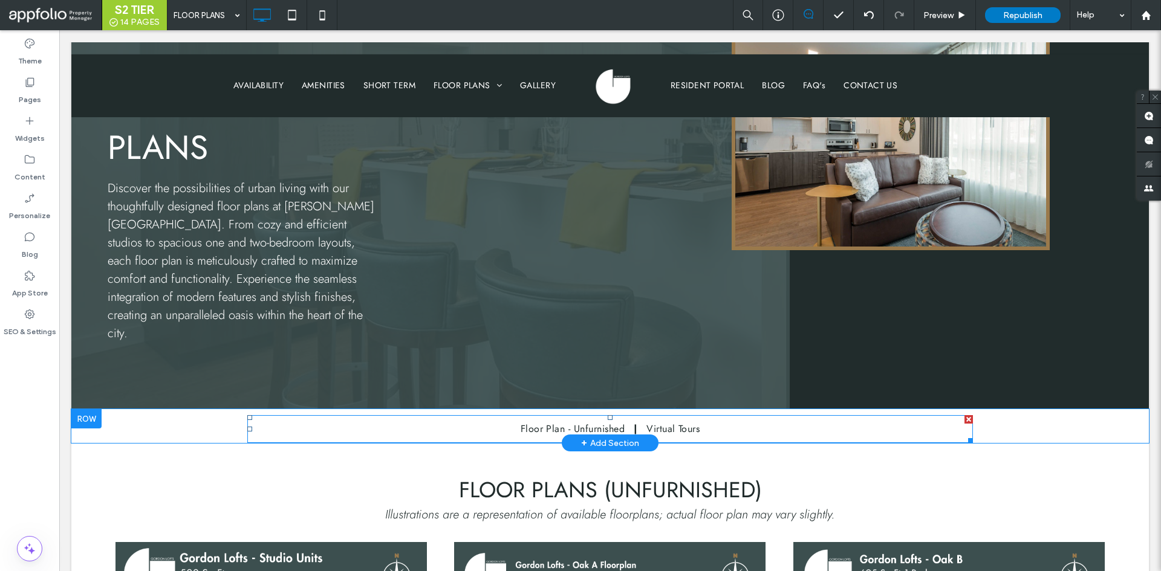
click at [262, 415] on nav "Floor Plan - Unfurnished Virtual Tours" at bounding box center [609, 429] width 725 height 28
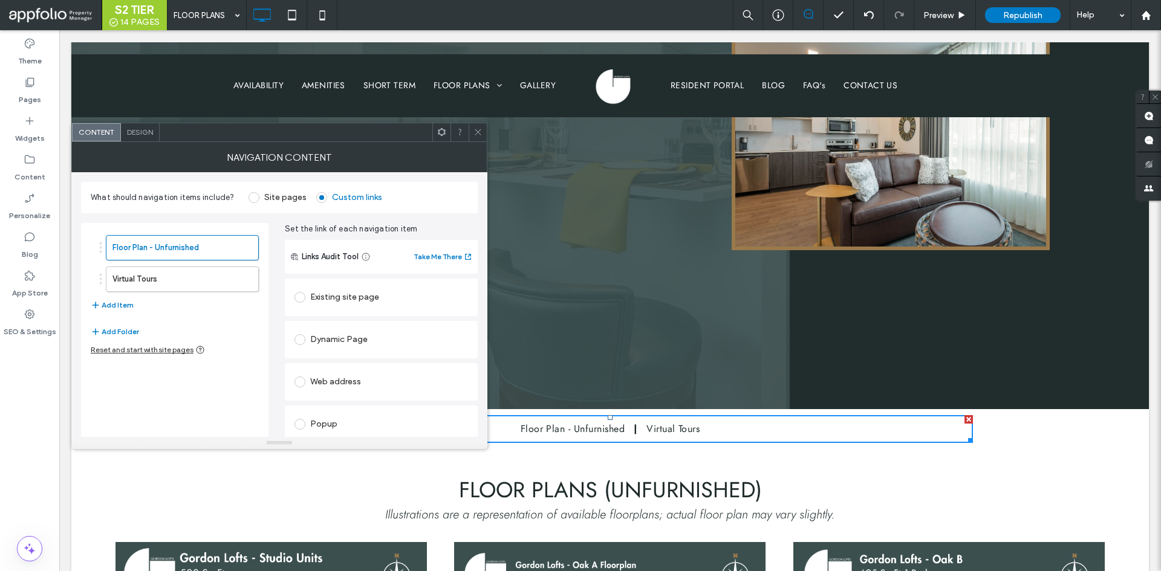
click at [139, 140] on div "Design" at bounding box center [140, 132] width 39 height 18
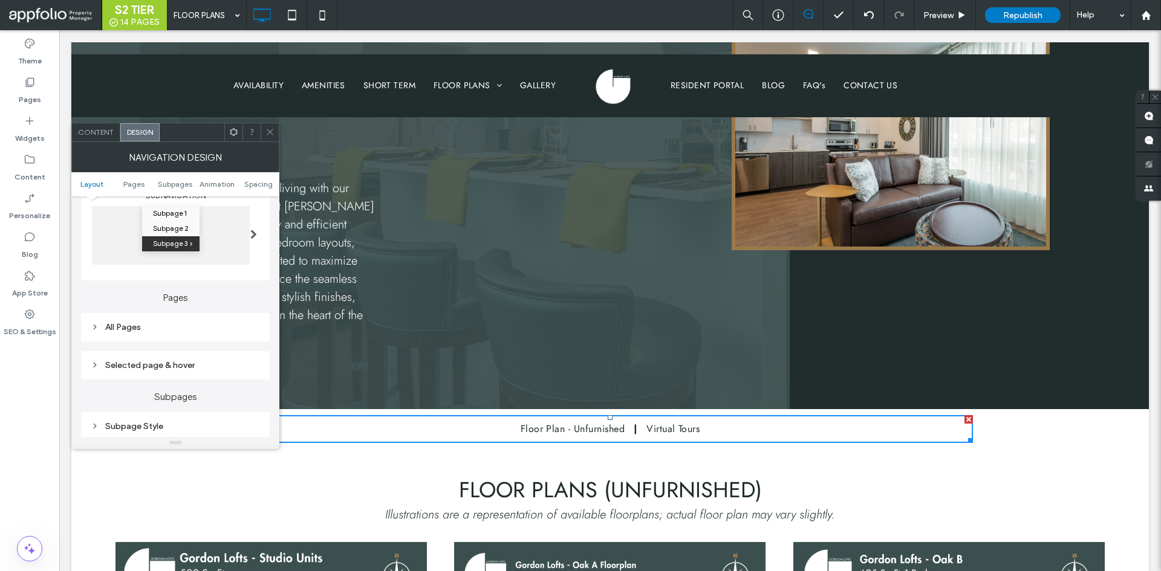
scroll to position [181, 0]
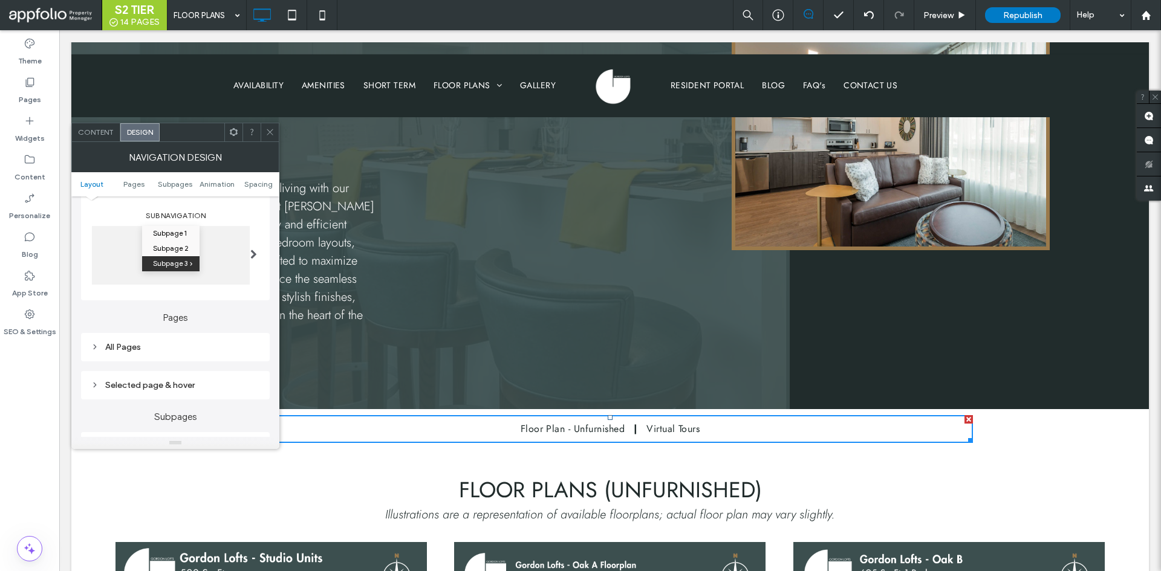
click at [140, 347] on div "All Pages" at bounding box center [175, 347] width 169 height 10
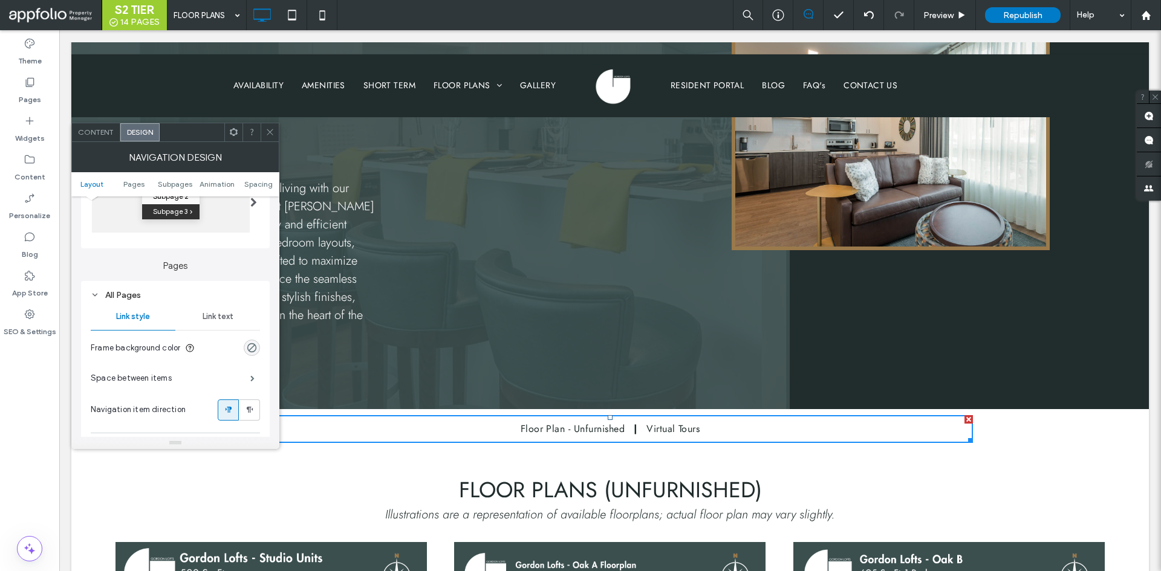
scroll to position [302, 0]
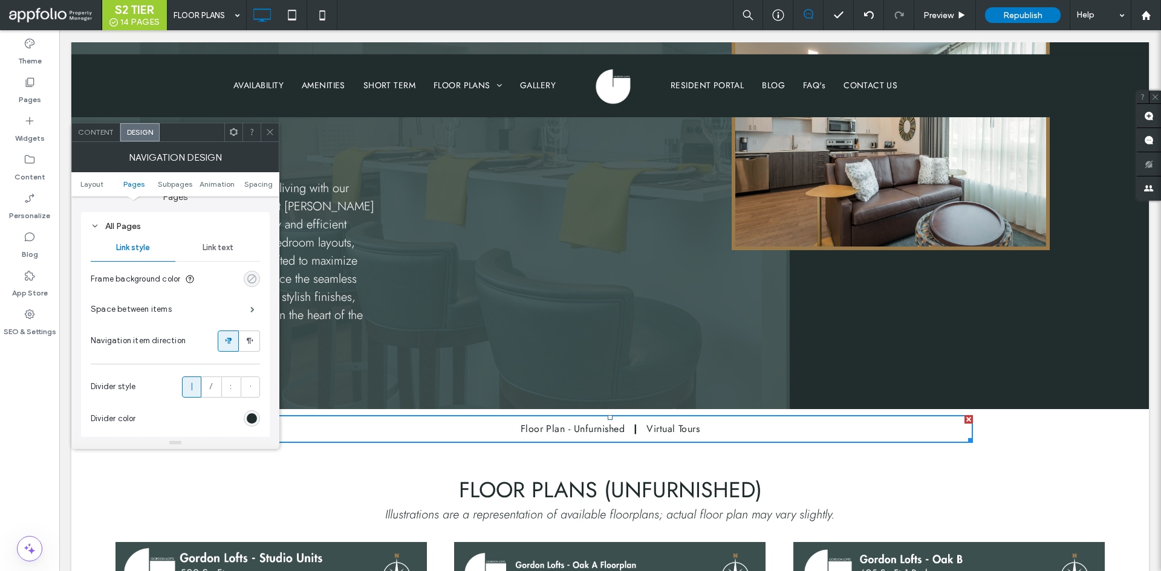
click at [250, 281] on div "rgba(0, 0, 0, 0)" at bounding box center [252, 279] width 10 height 10
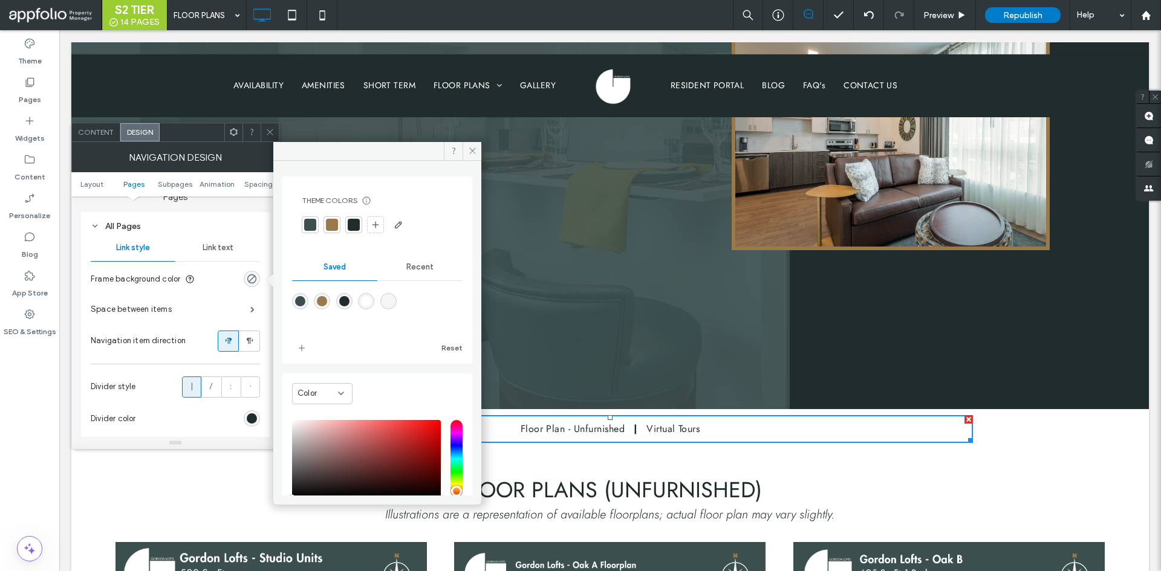
click at [326, 302] on div "rgba(154,121,75,1)" at bounding box center [322, 301] width 10 height 10
type input "*******"
type input "***"
type input "****"
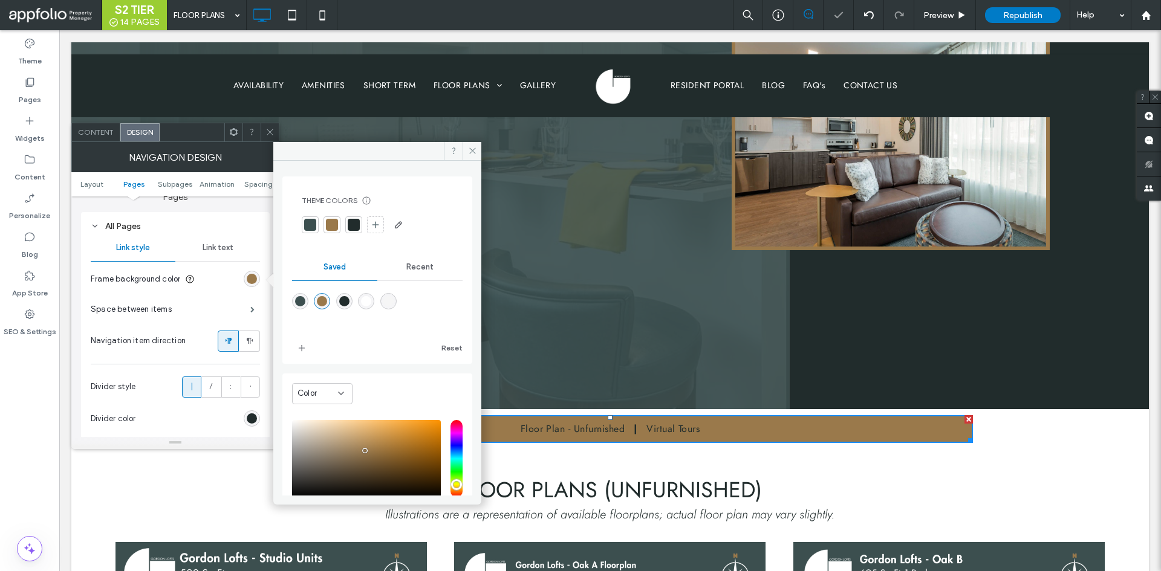
click at [207, 253] on div "Link text" at bounding box center [217, 248] width 85 height 27
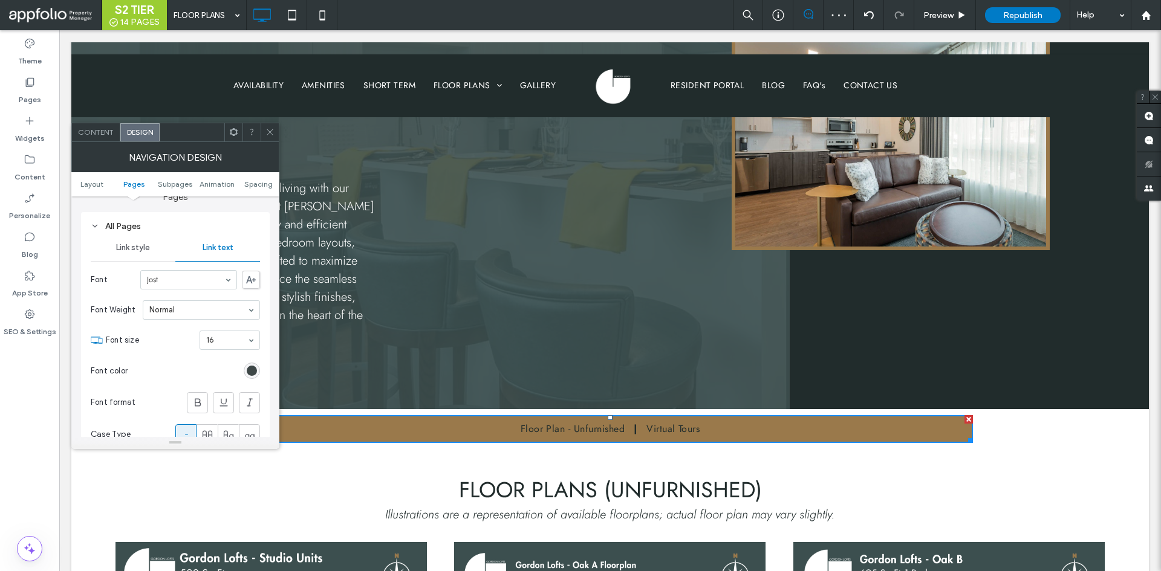
click at [256, 372] on div "rgb(33, 44, 44)" at bounding box center [252, 371] width 16 height 16
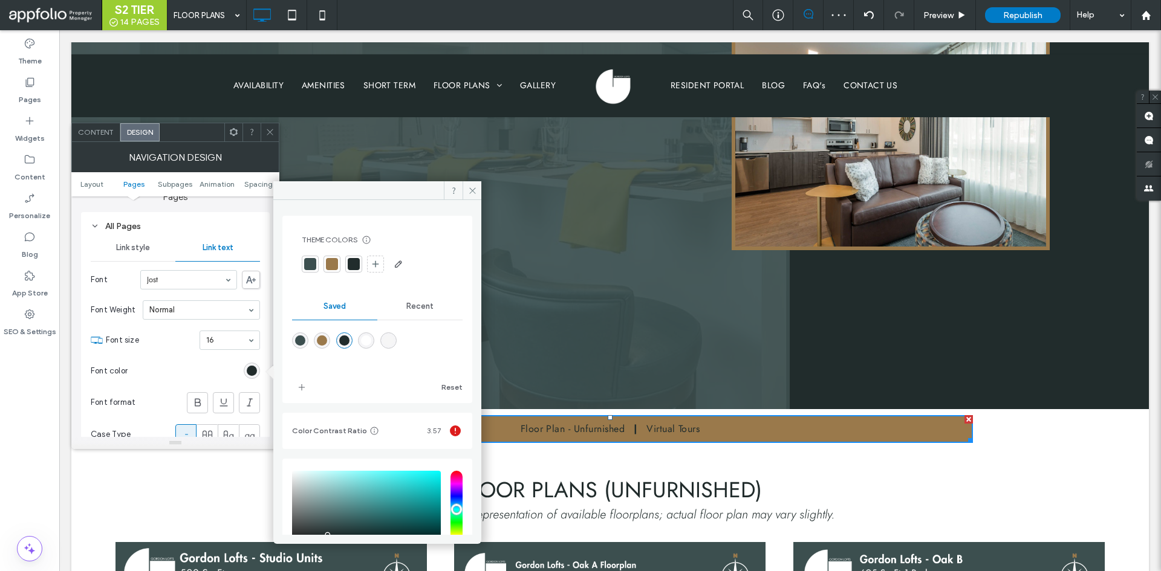
click at [371, 341] on div "rgba(255,255,255,1)" at bounding box center [366, 341] width 10 height 10
type input "*******"
click at [210, 297] on div "Font Weight Normal" at bounding box center [175, 310] width 169 height 29
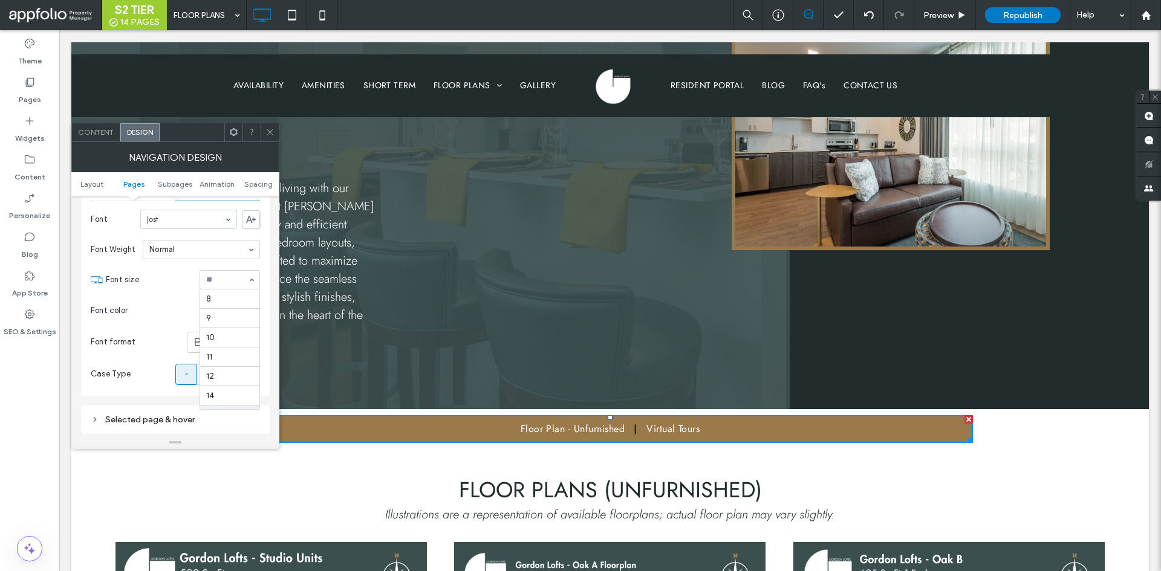
scroll to position [116, 0]
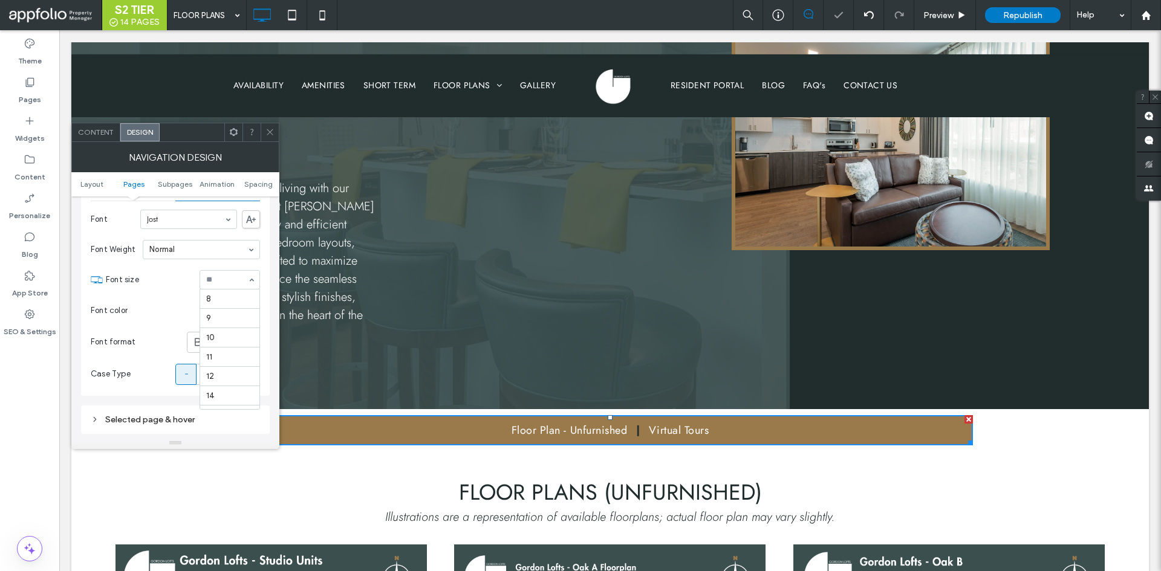
click at [239, 276] on input at bounding box center [226, 280] width 41 height 8
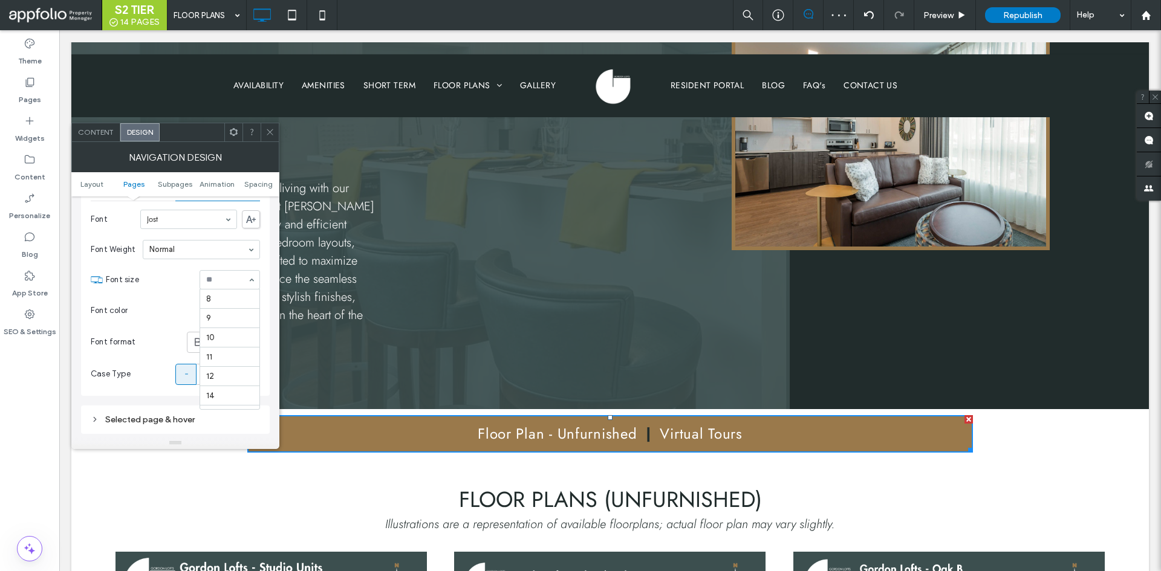
click at [228, 282] on input at bounding box center [226, 280] width 41 height 8
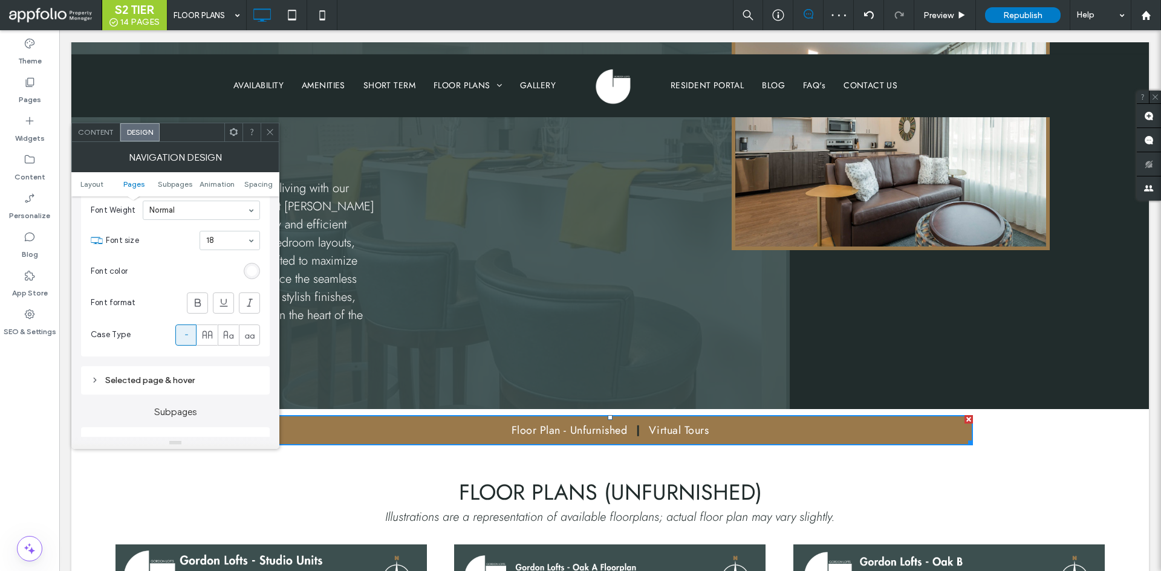
scroll to position [423, 0]
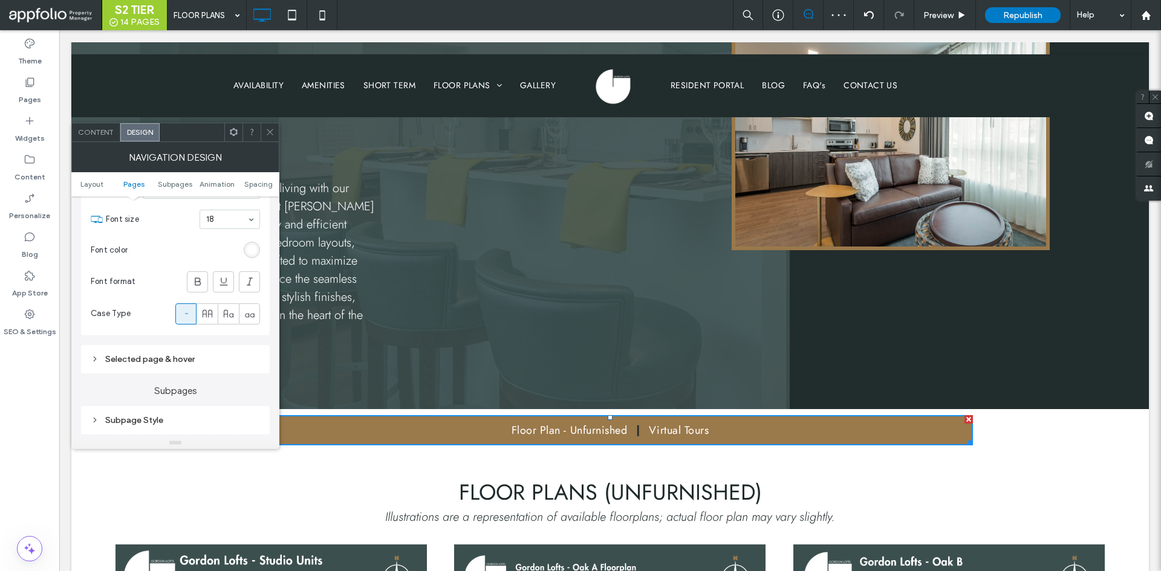
click at [158, 361] on div "Selected page & hover" at bounding box center [175, 359] width 169 height 10
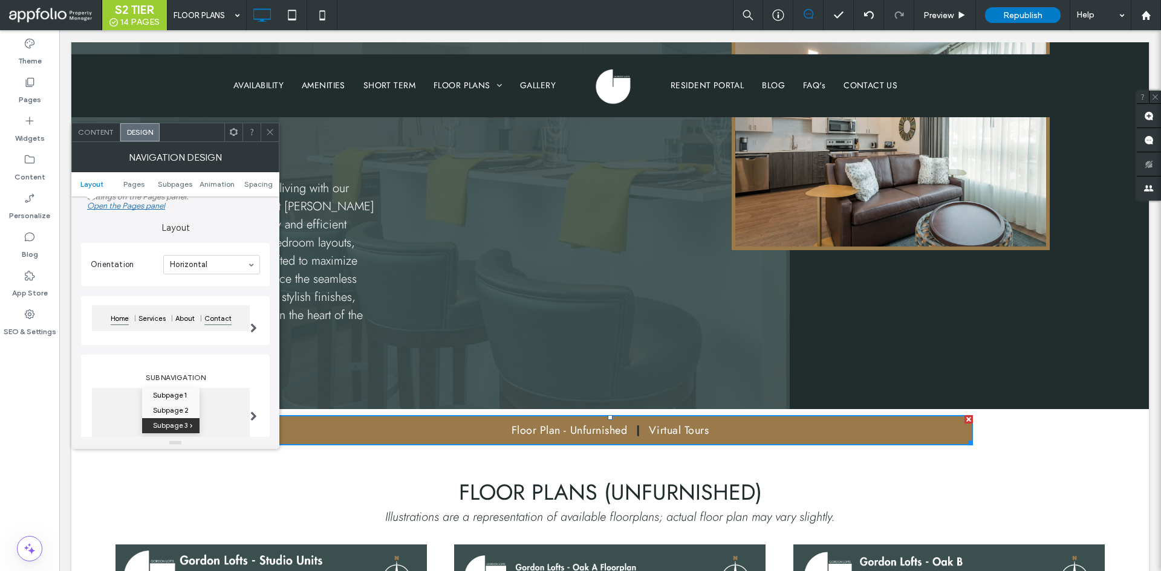
scroll to position [0, 0]
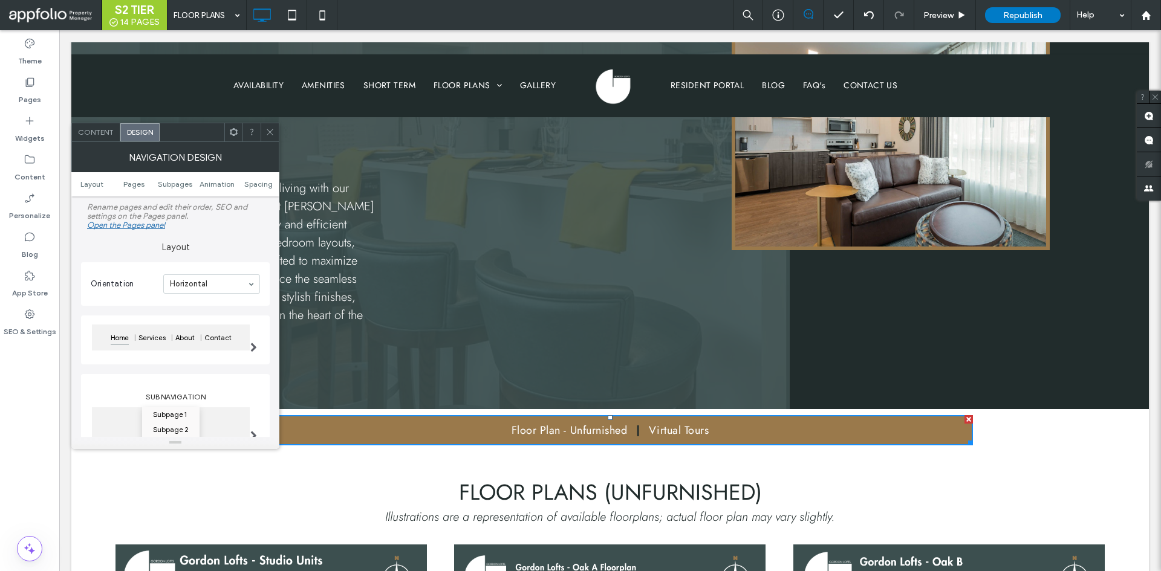
click at [255, 347] on span at bounding box center [253, 348] width 7 height 10
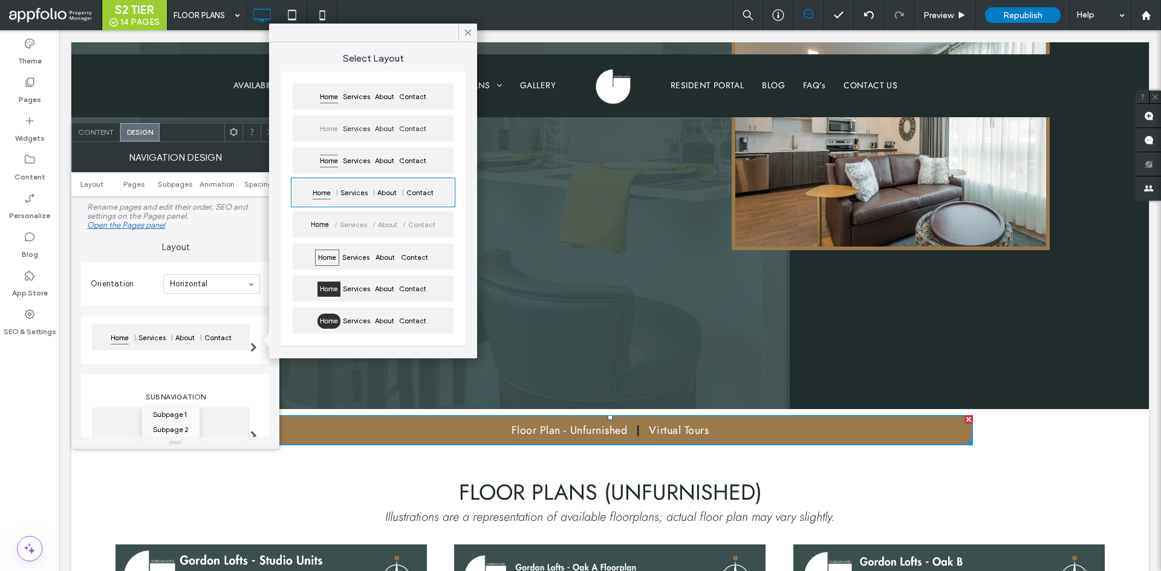
click at [242, 359] on div at bounding box center [253, 340] width 25 height 55
click at [210, 357] on div "Home Services About Contact" at bounding box center [175, 340] width 169 height 37
click at [253, 358] on span at bounding box center [253, 340] width 7 height 52
click at [186, 265] on div "Orientation Horizontal" at bounding box center [175, 284] width 189 height 44
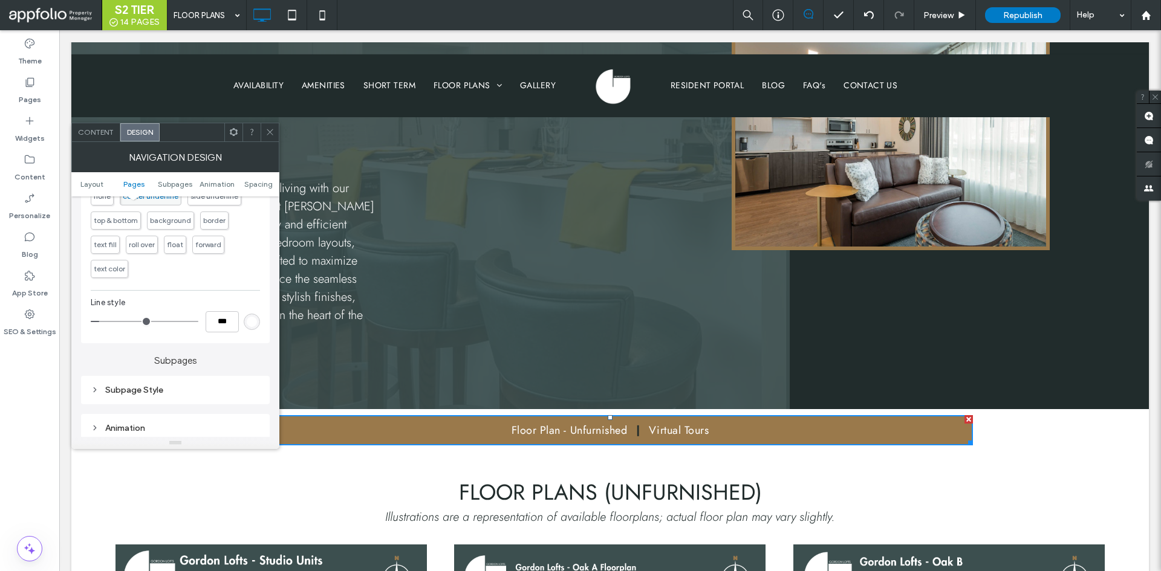
scroll to position [665, 0]
click at [248, 302] on div "rgb(255, 255, 255)" at bounding box center [252, 302] width 10 height 10
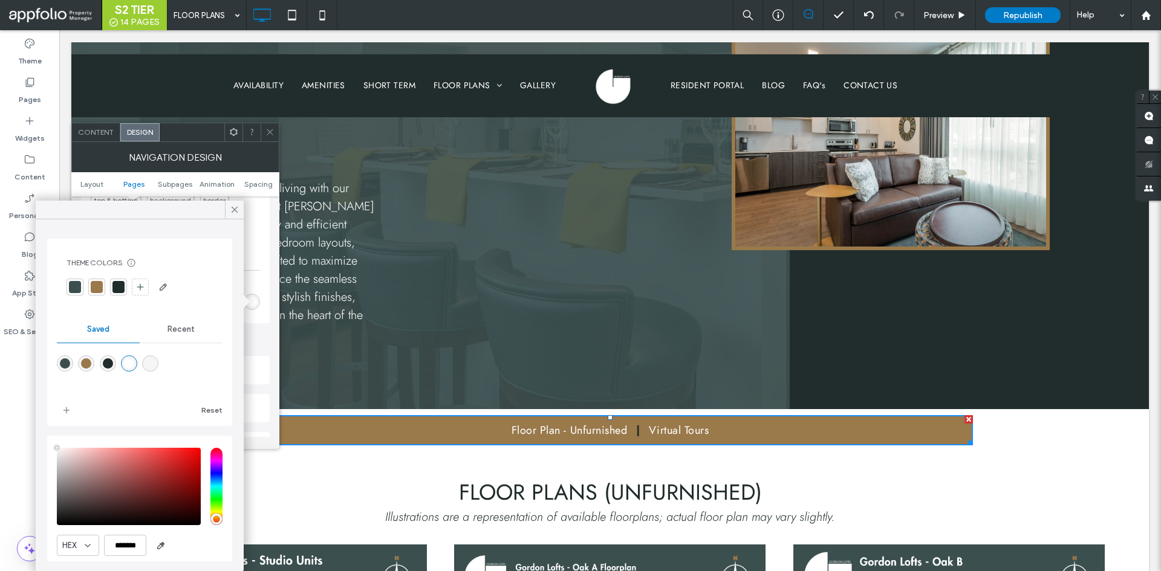
click at [131, 365] on div "rgba(255,255,255,1)" at bounding box center [129, 363] width 10 height 10
click at [239, 335] on div "Theme Colors Save time with Theme Colors Create a color palette to instantly ad…" at bounding box center [140, 395] width 208 height 352
click at [255, 249] on div "none center underline side underline top & bottom background border text fill r…" at bounding box center [175, 209] width 169 height 97
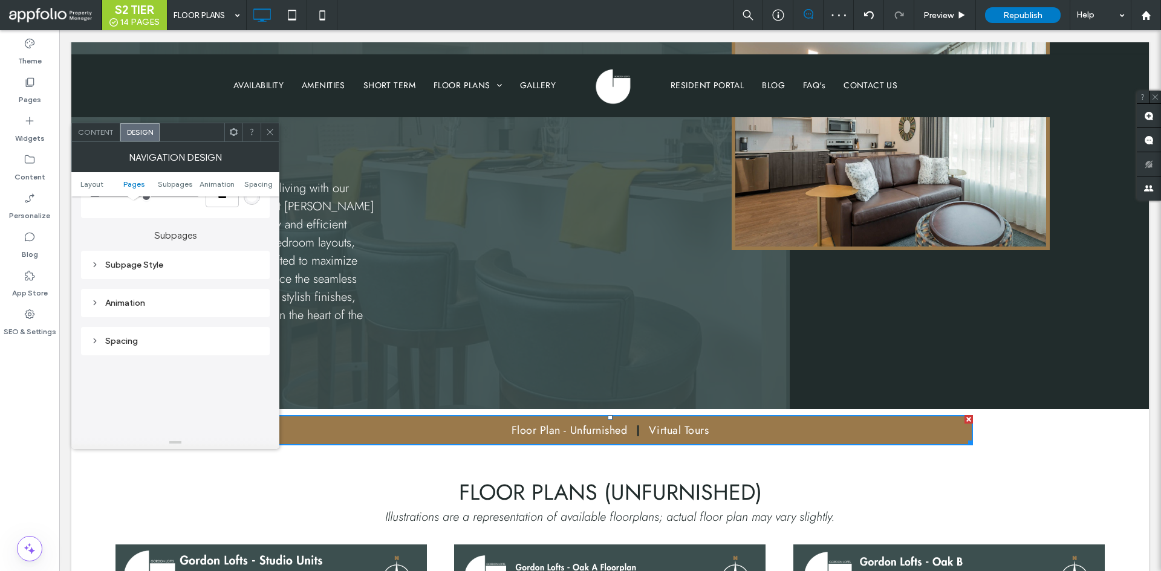
scroll to position [786, 0]
click at [130, 256] on div "Subpage Style" at bounding box center [175, 249] width 169 height 16
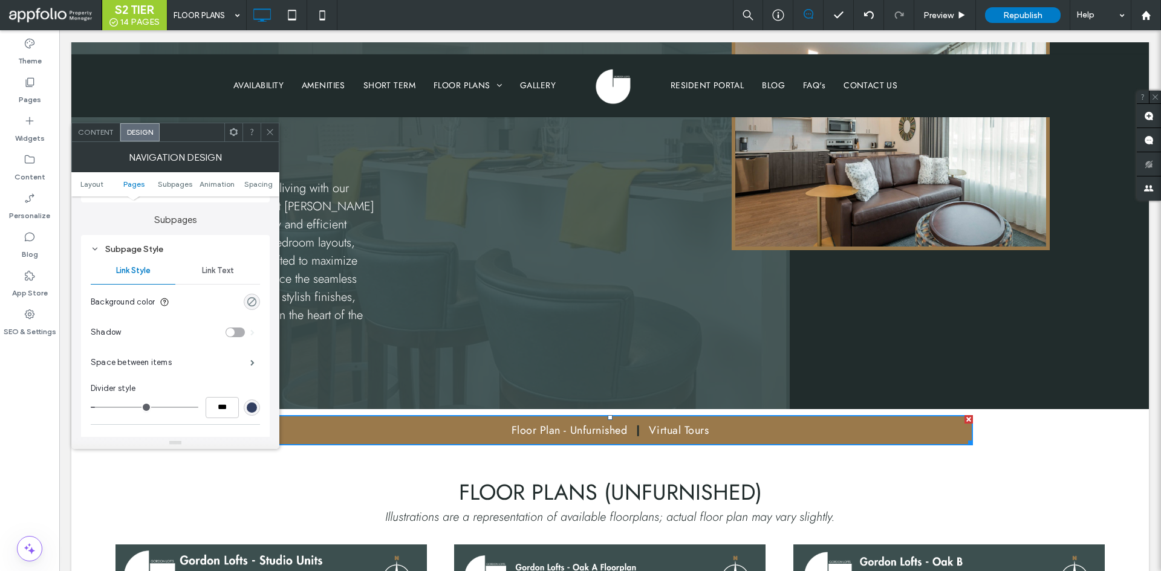
click at [251, 300] on div "rgba(0, 0, 0, 0)" at bounding box center [252, 302] width 10 height 10
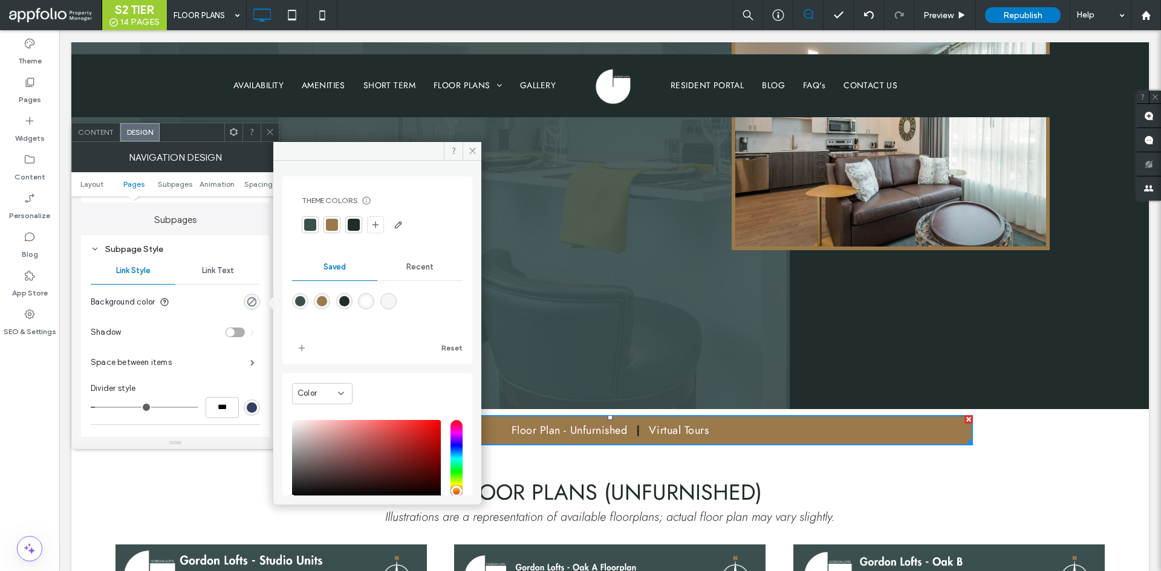
click at [371, 303] on div "rgba(255,255,255,1)" at bounding box center [366, 301] width 10 height 10
type input "*******"
type input "***"
type input "****"
click at [261, 289] on div "Subpage Style Link Style Link Text Background color Shadow Space between items …" at bounding box center [175, 361] width 189 height 253
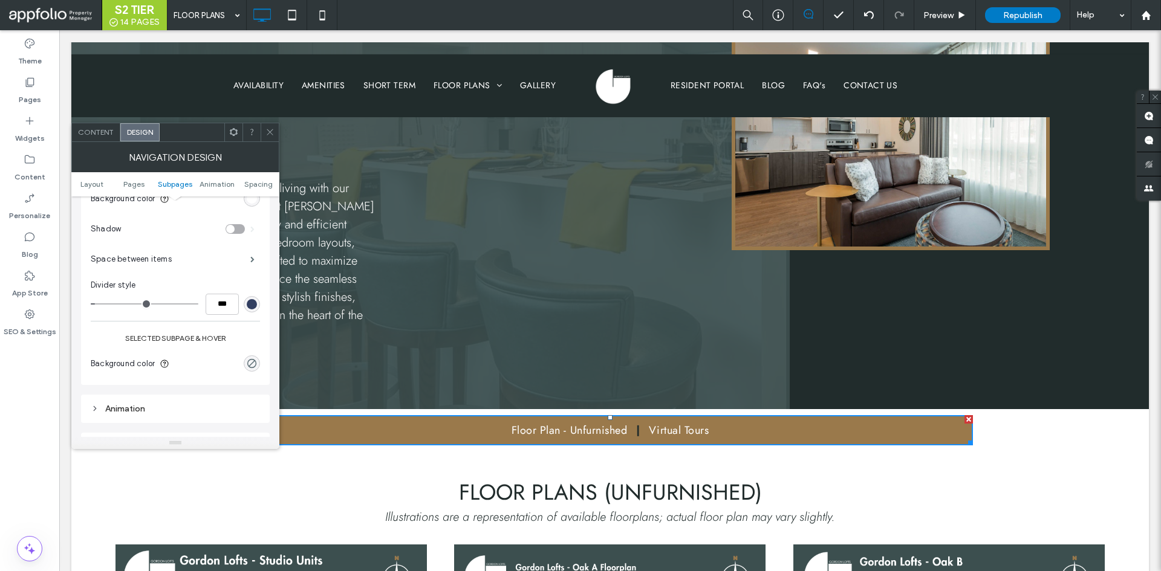
scroll to position [907, 0]
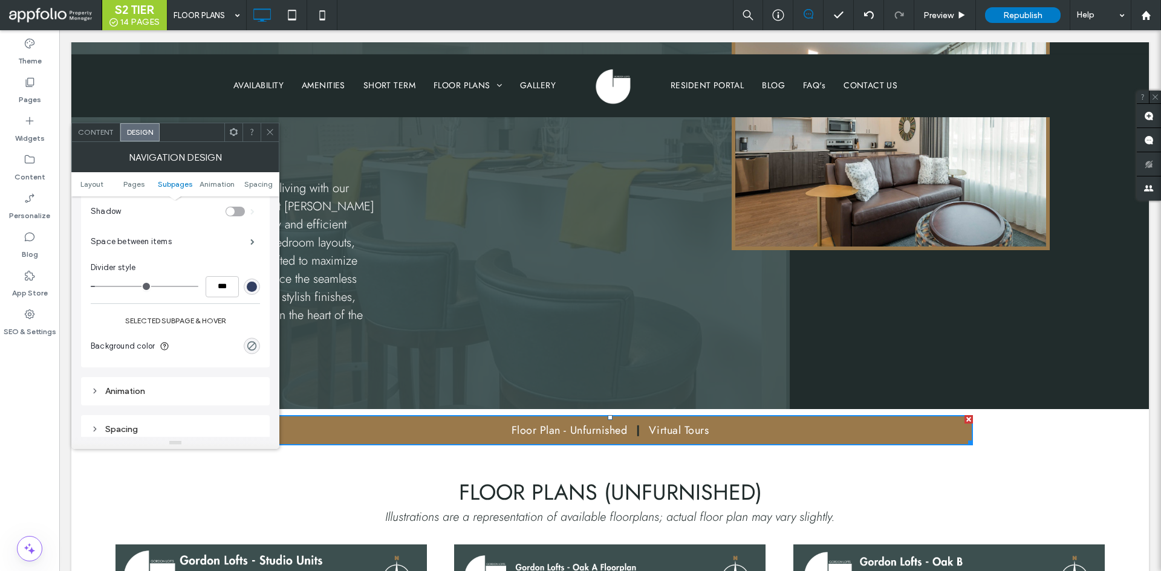
click at [251, 288] on div "rgba(50, 63, 97, 1)" at bounding box center [252, 287] width 10 height 10
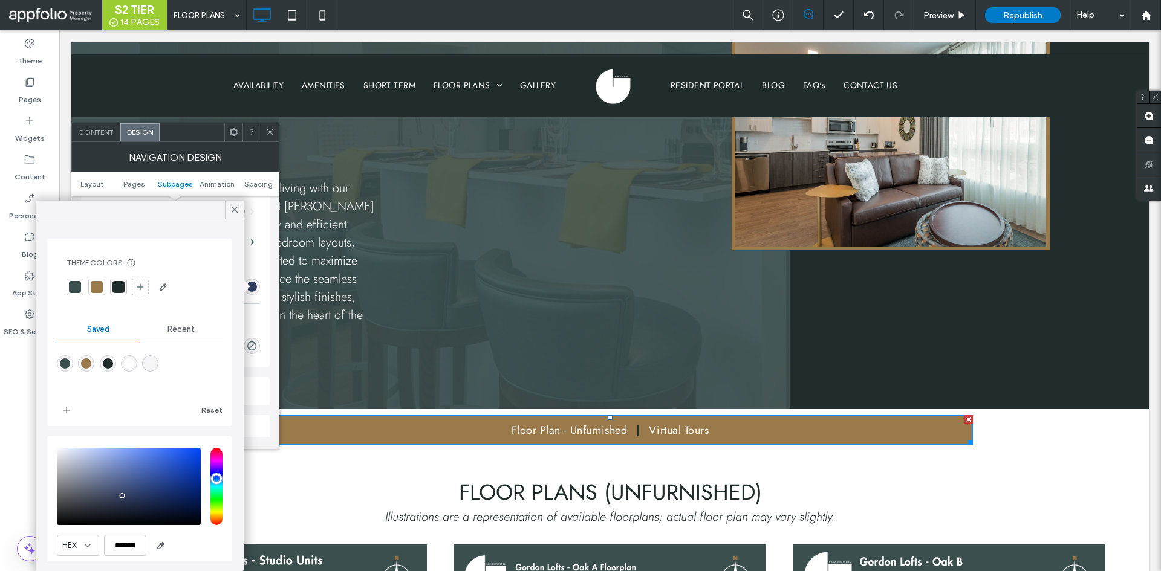
click at [134, 358] on div "rgba(255,255,255,1)" at bounding box center [129, 363] width 10 height 10
type input "*******"
click at [264, 319] on div "Subpage Style Link Style Link Text Background color Shadow Space between items …" at bounding box center [175, 240] width 189 height 253
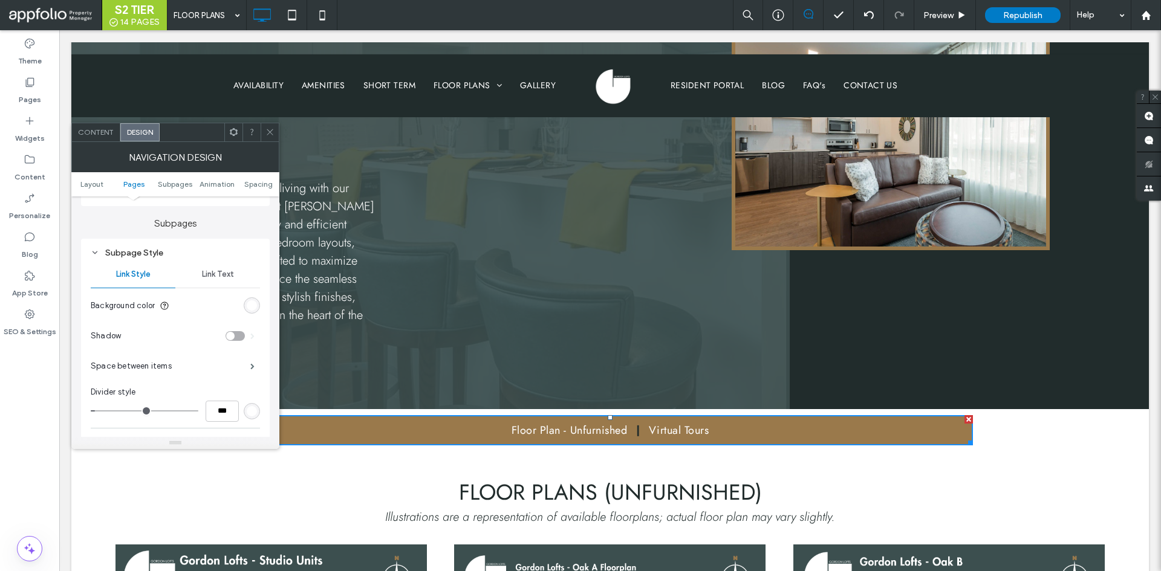
scroll to position [725, 0]
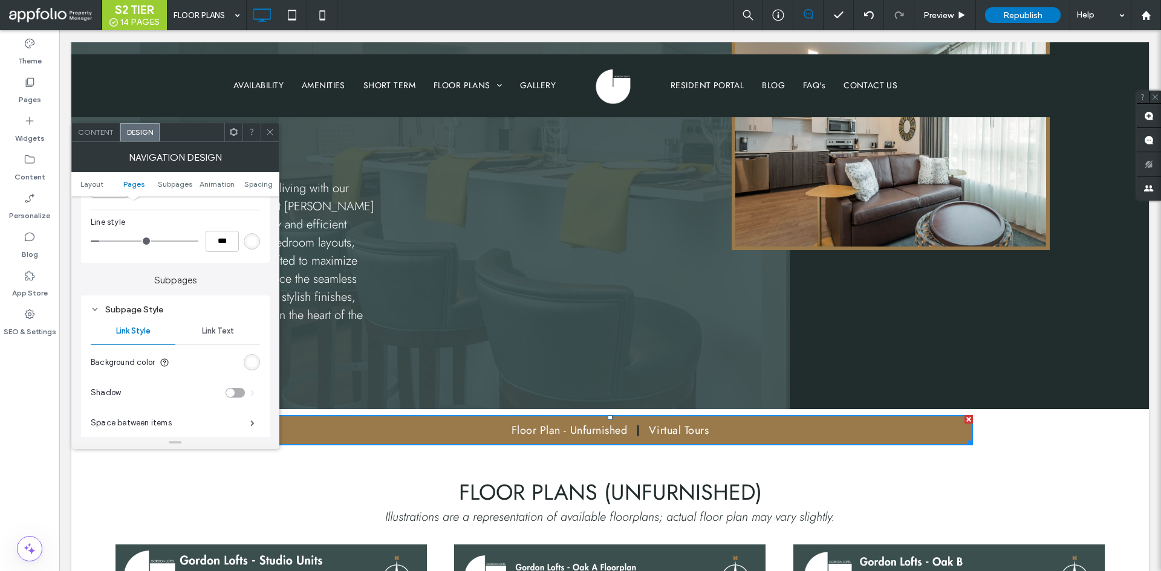
click at [222, 333] on span "Link Text" at bounding box center [218, 331] width 32 height 10
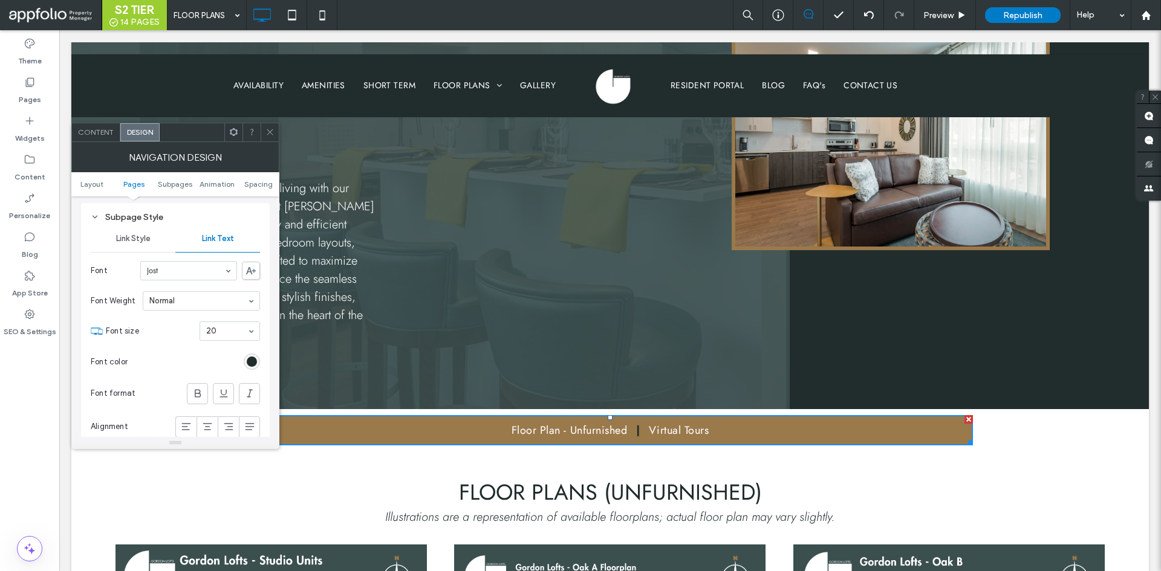
scroll to position [846, 0]
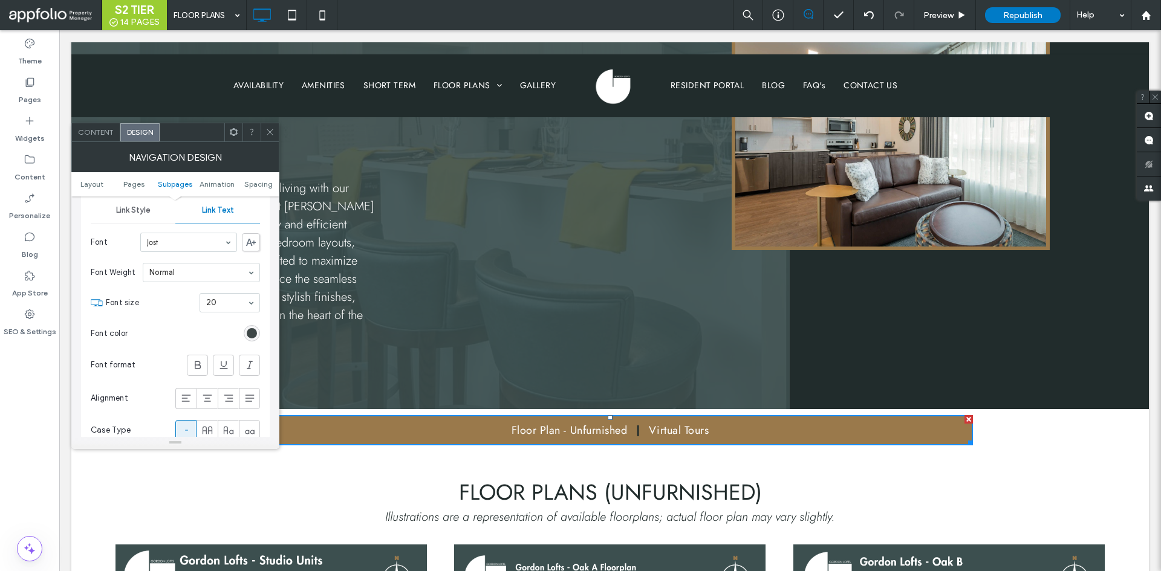
click at [247, 332] on div "rgb(33, 44, 44)" at bounding box center [252, 333] width 10 height 10
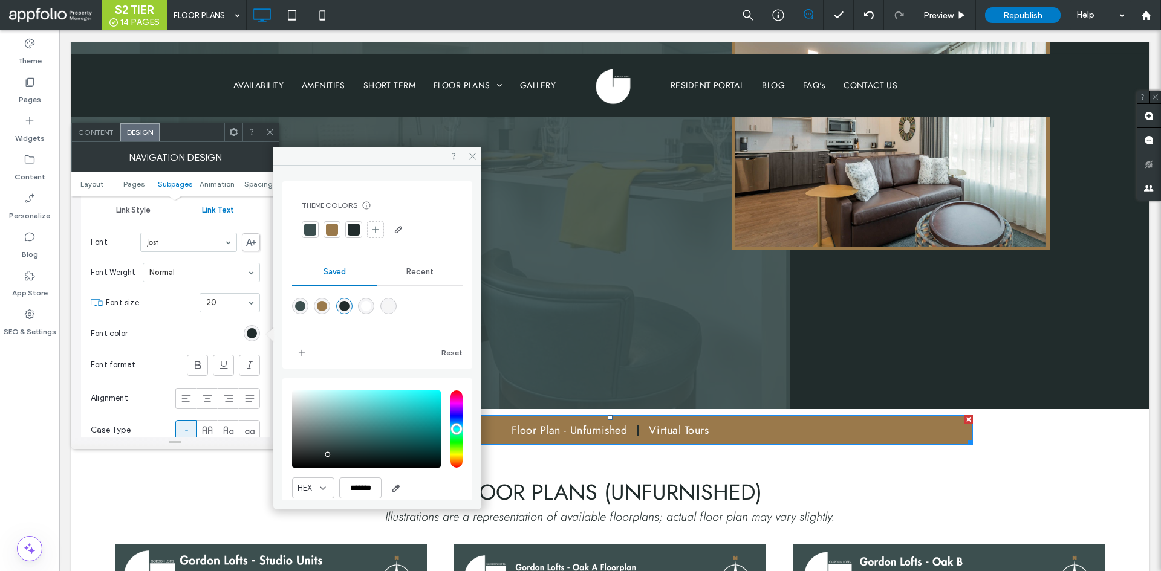
click at [366, 305] on div "rgba(255,255,255,1)" at bounding box center [366, 306] width 16 height 16
type input "*******"
click at [187, 329] on section "Font color" at bounding box center [175, 334] width 169 height 30
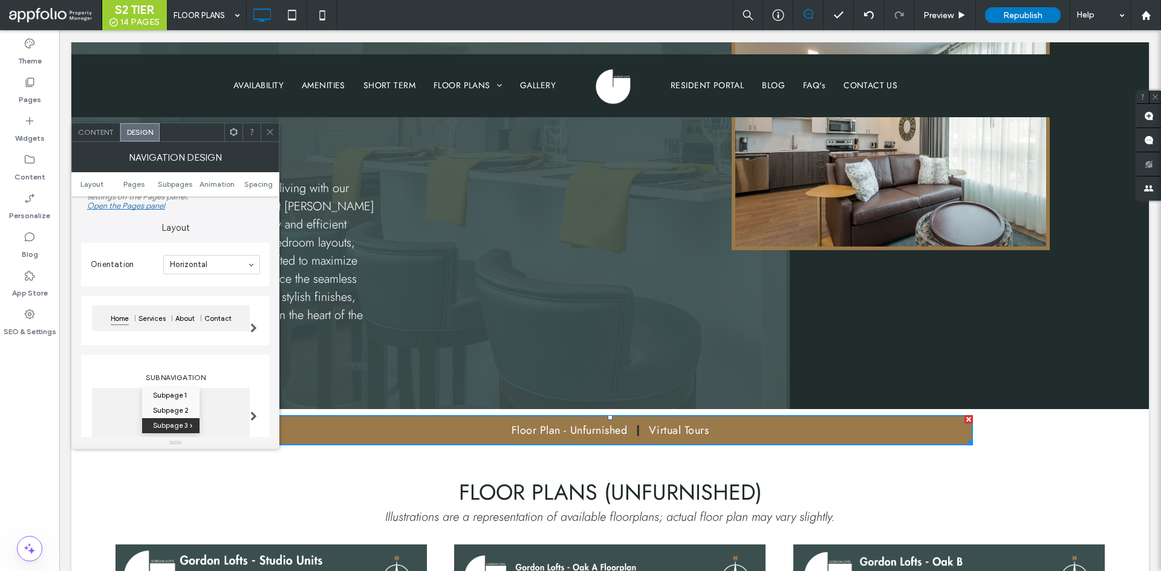
scroll to position [0, 0]
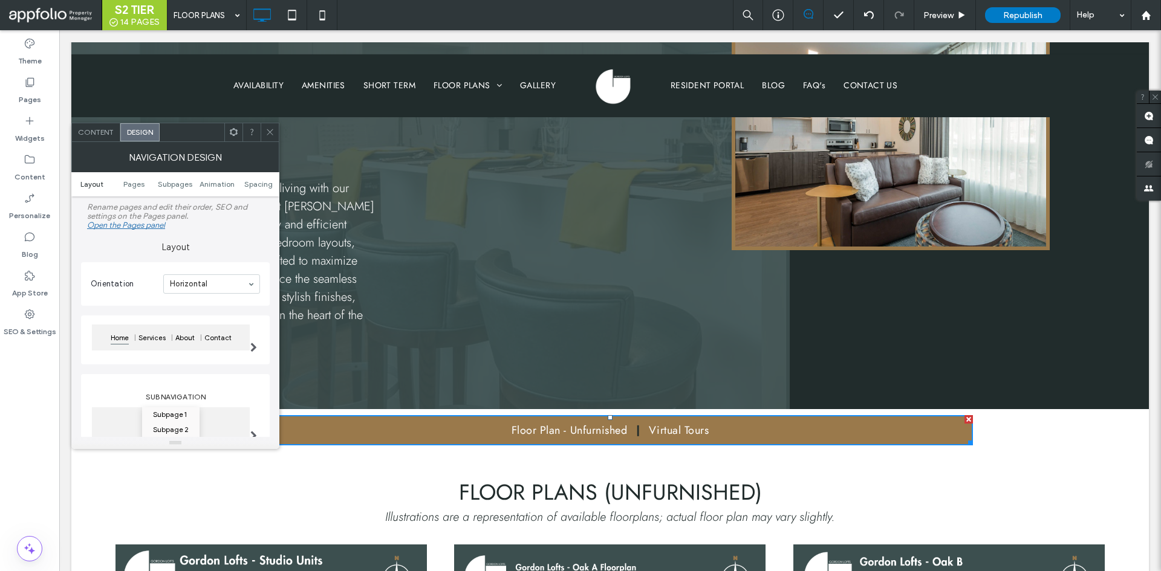
click at [97, 187] on span "Layout" at bounding box center [91, 184] width 23 height 9
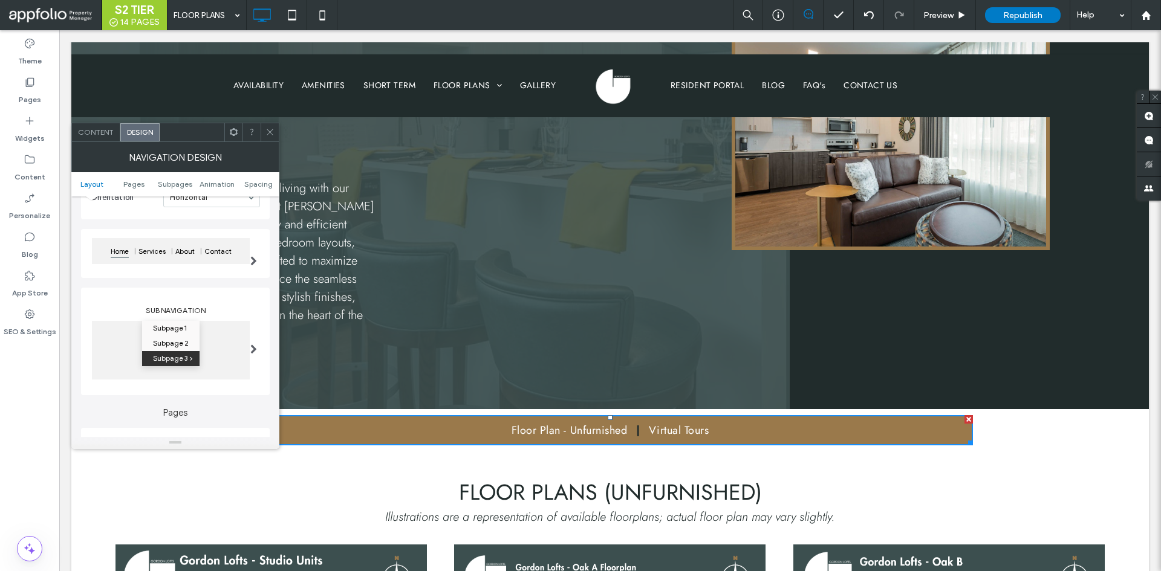
scroll to position [154, 0]
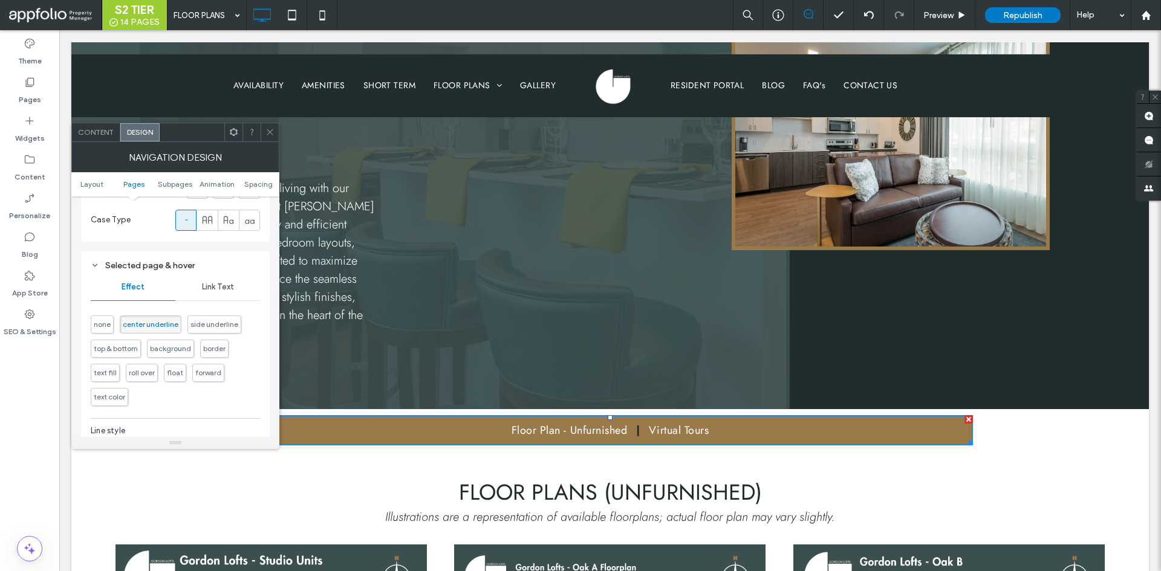
click at [222, 288] on span "Link Text" at bounding box center [218, 287] width 32 height 10
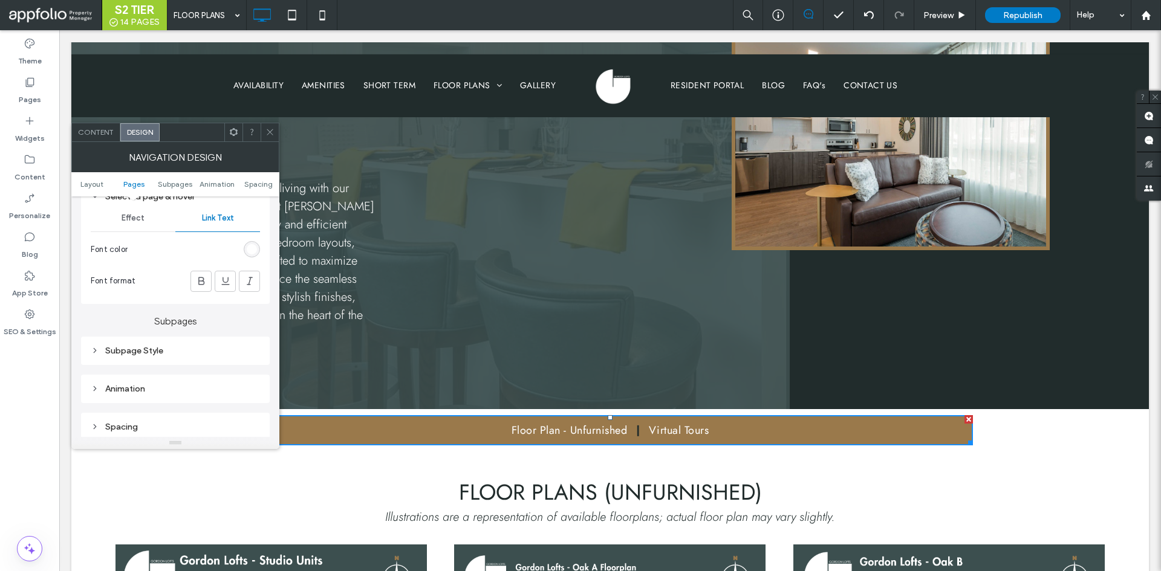
scroll to position [698, 0]
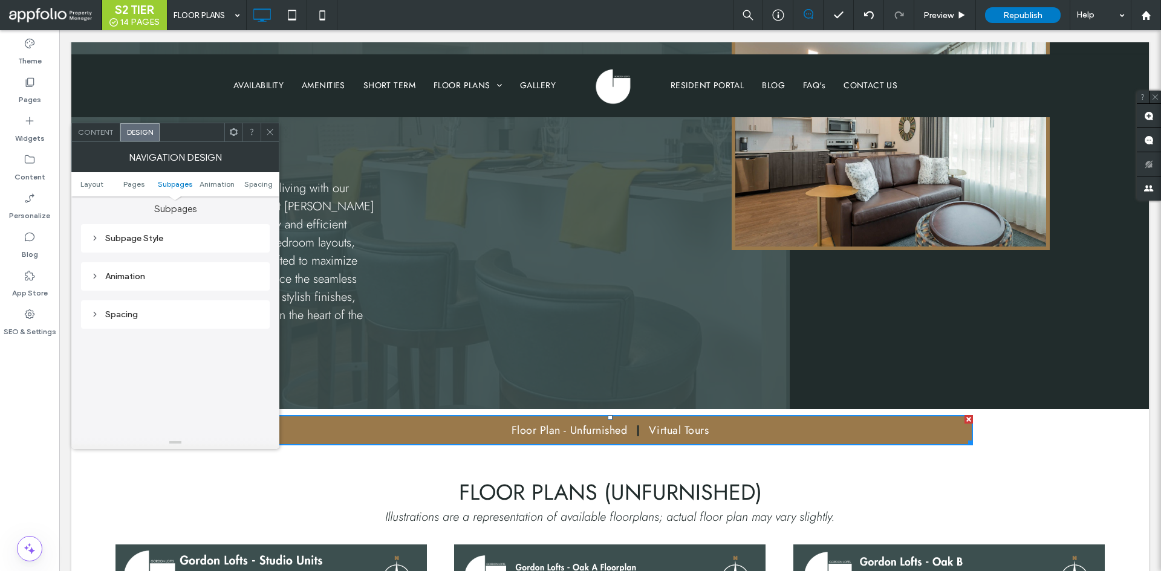
click at [163, 249] on div "Subpage Style Link Style Link Text Font Jost Font Weight Normal Font size 20 Fo…" at bounding box center [175, 238] width 189 height 28
click at [184, 245] on div "Subpage Style" at bounding box center [175, 238] width 169 height 16
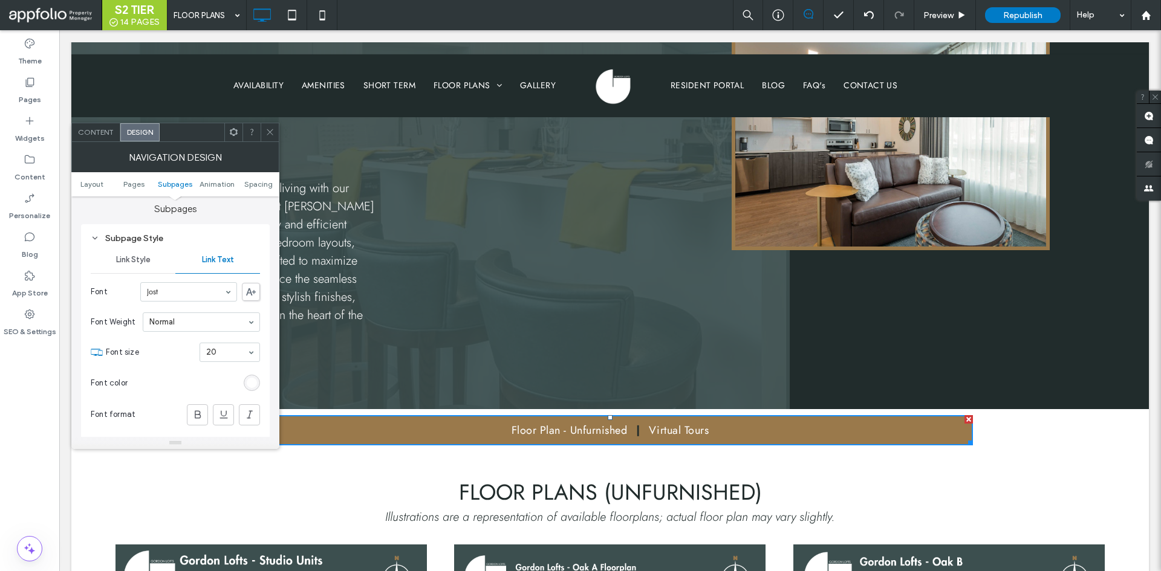
click at [141, 255] on span "Link Style" at bounding box center [133, 260] width 34 height 10
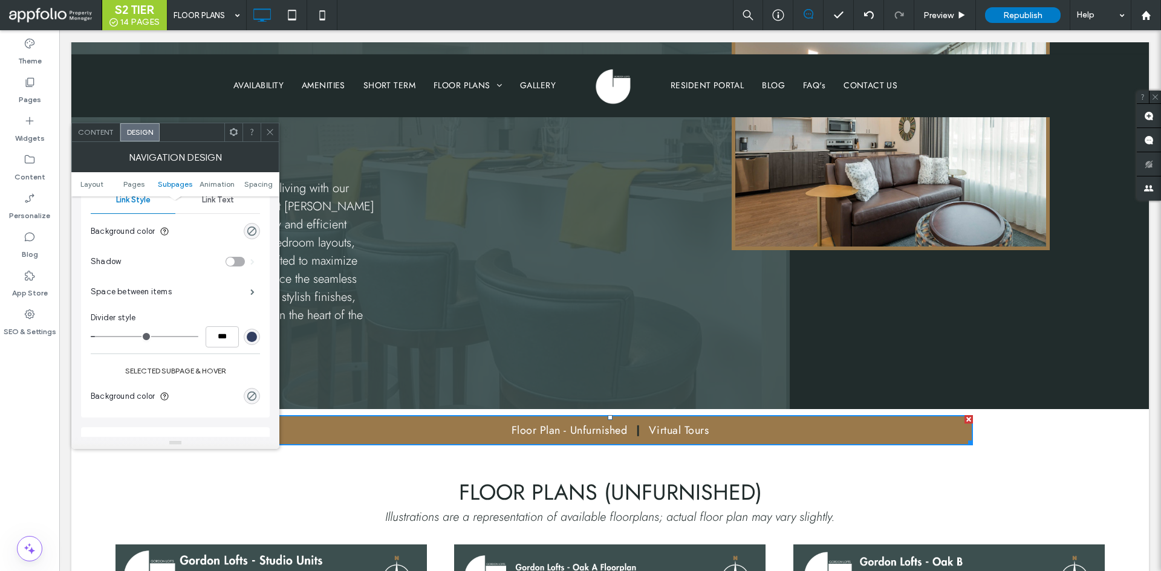
scroll to position [759, 0]
click at [253, 338] on div "rgba(50, 63, 97, 1)" at bounding box center [252, 336] width 10 height 10
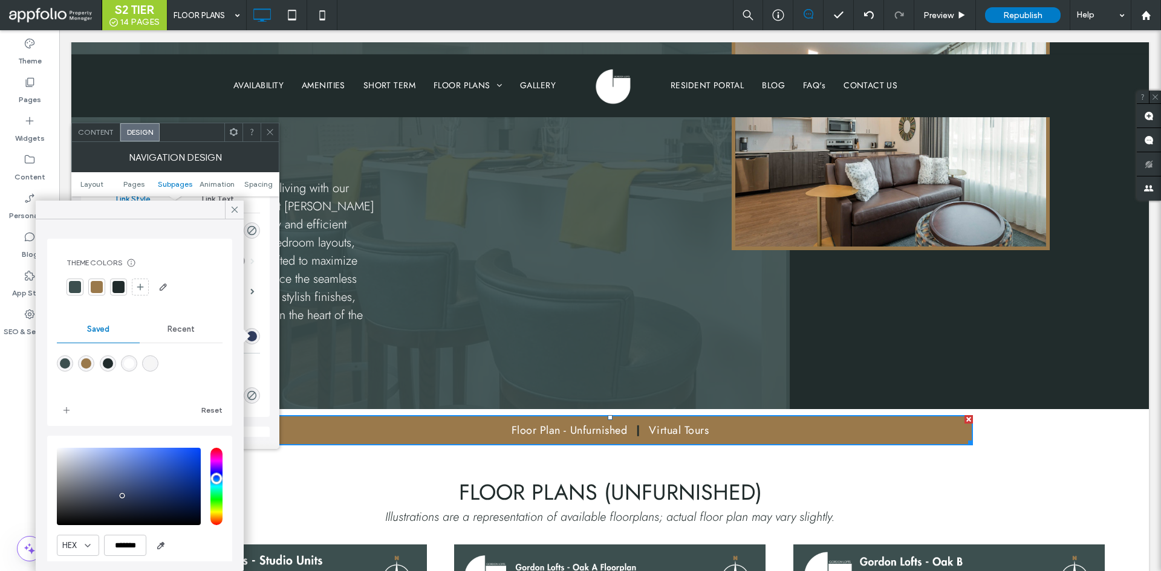
click at [131, 363] on div "rgba(255,255,255,1)" at bounding box center [129, 363] width 10 height 10
type input "*******"
click at [237, 208] on icon at bounding box center [234, 209] width 11 height 11
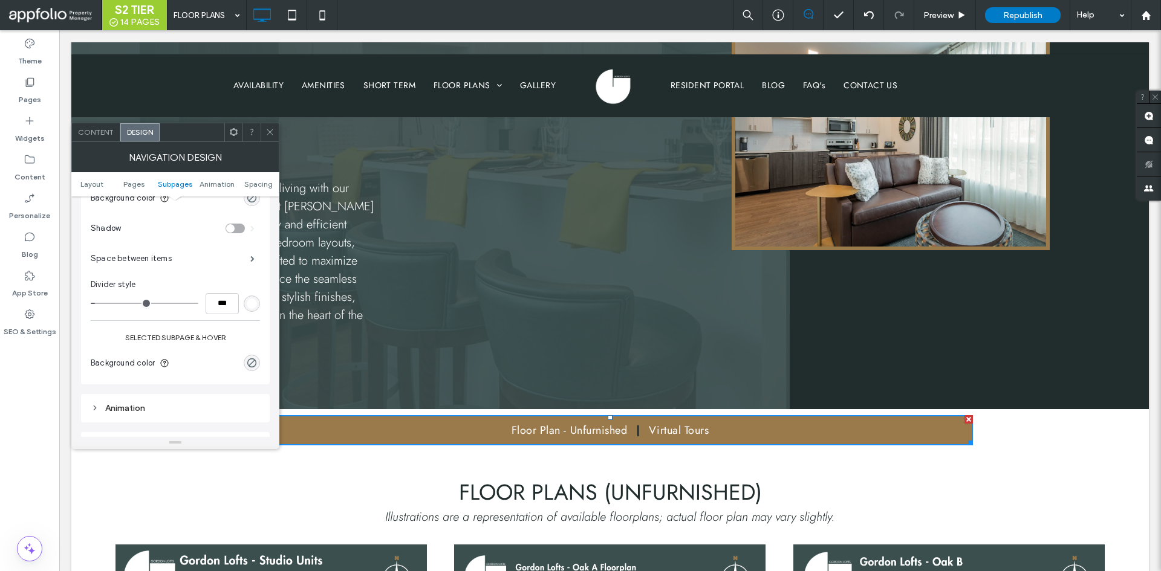
scroll to position [819, 0]
click at [252, 338] on div "rgba(0, 0, 0, 0)" at bounding box center [252, 335] width 10 height 10
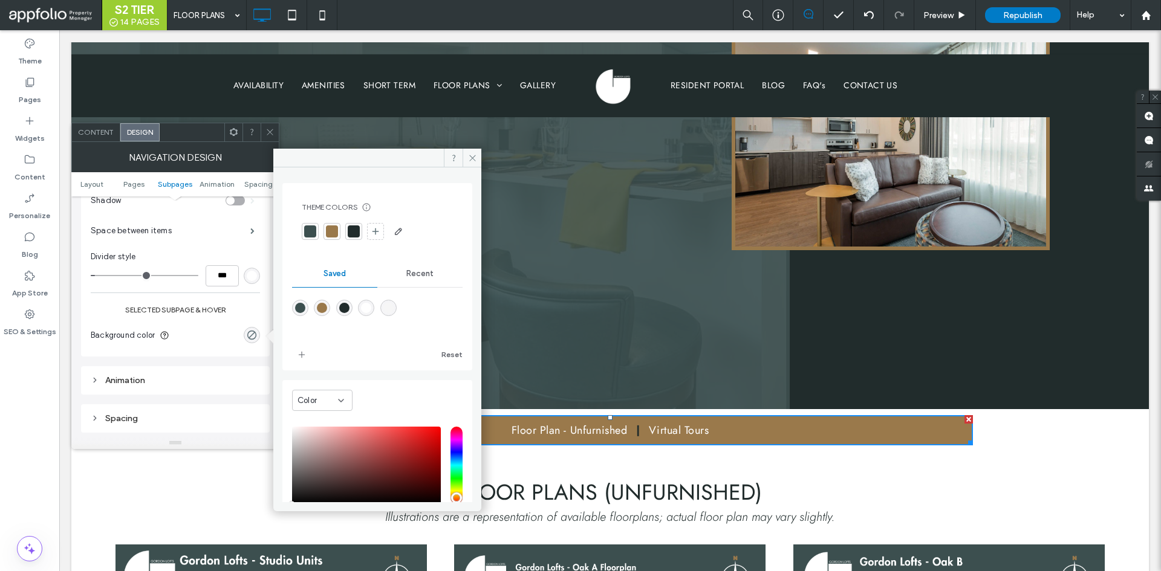
click at [371, 309] on div "rgba(255,255,255,1)" at bounding box center [366, 308] width 10 height 10
type input "*******"
type input "***"
type input "****"
click at [470, 162] on icon at bounding box center [472, 158] width 9 height 9
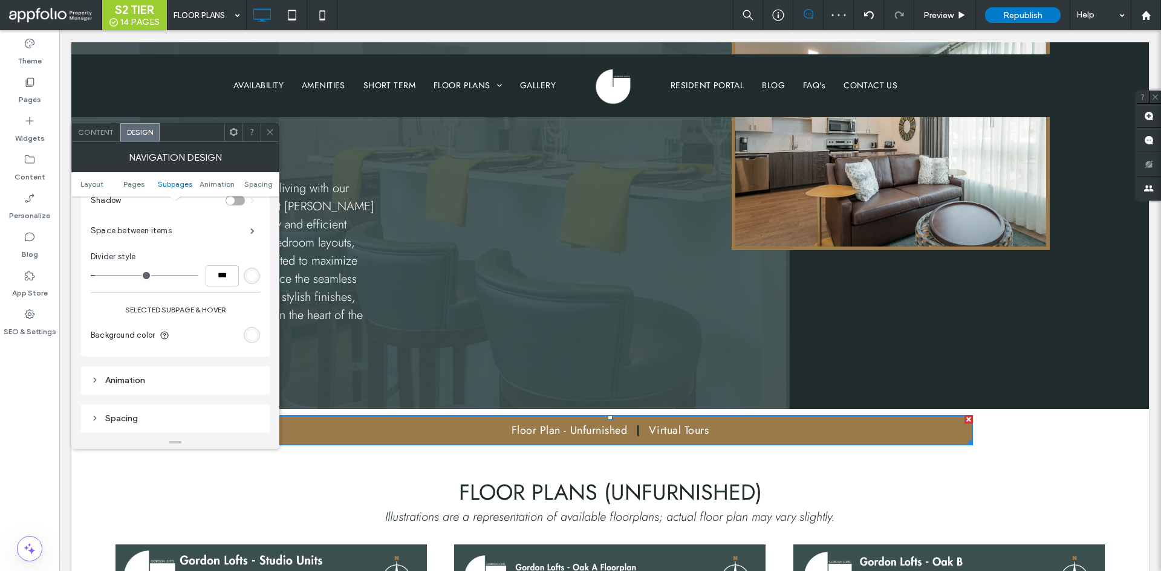
click at [206, 376] on div "Animation" at bounding box center [175, 380] width 169 height 10
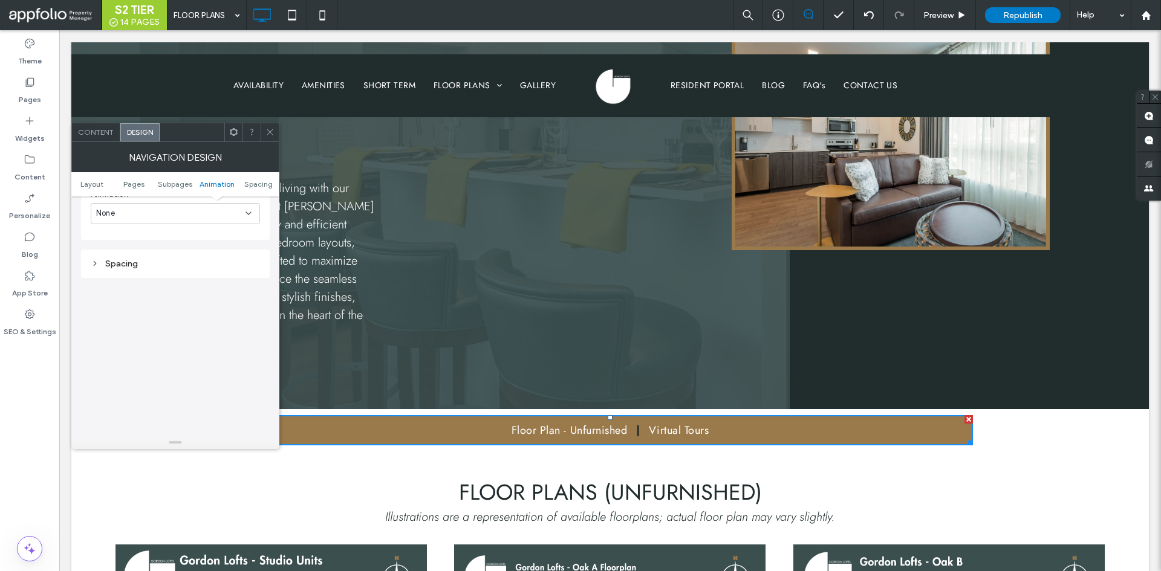
scroll to position [1121, 0]
click at [157, 258] on div "Spacing" at bounding box center [175, 261] width 169 height 10
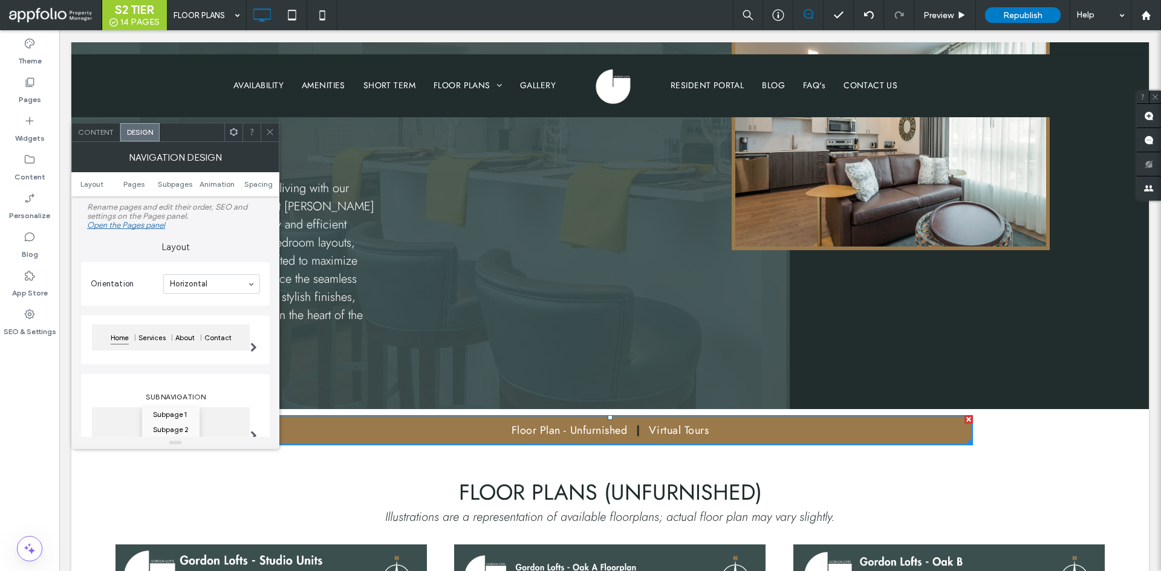
scroll to position [121, 0]
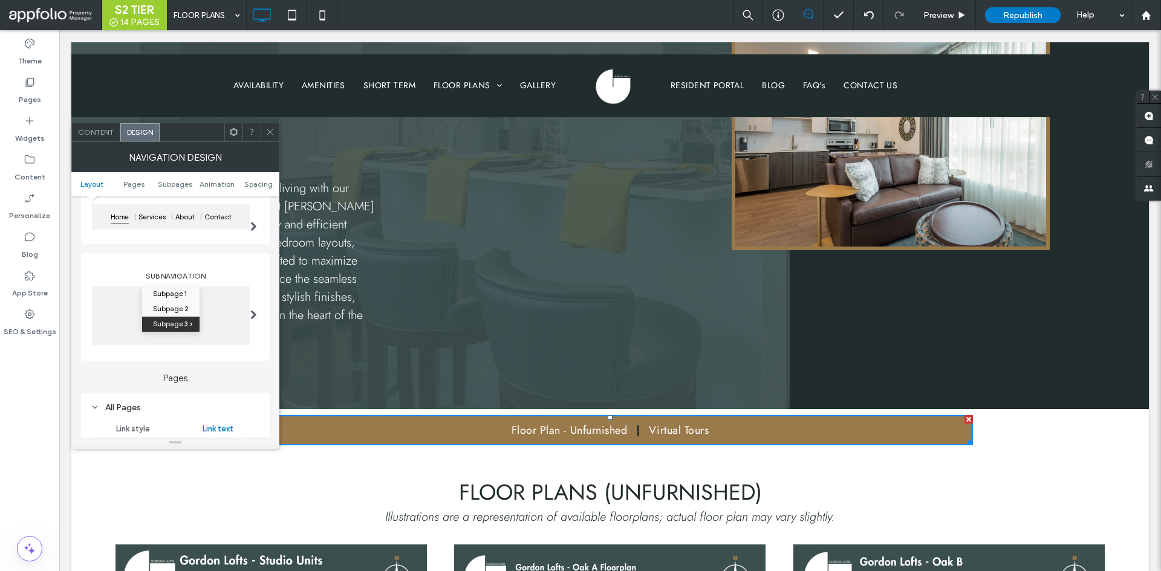
click at [243, 300] on div at bounding box center [253, 314] width 25 height 74
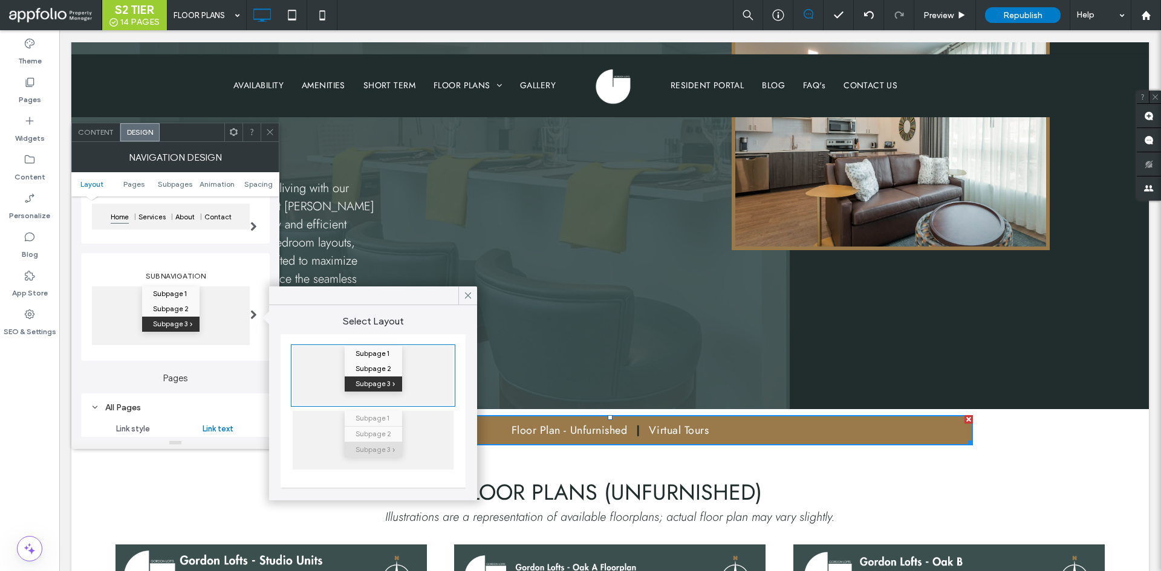
click at [197, 375] on label "Pages" at bounding box center [175, 372] width 189 height 23
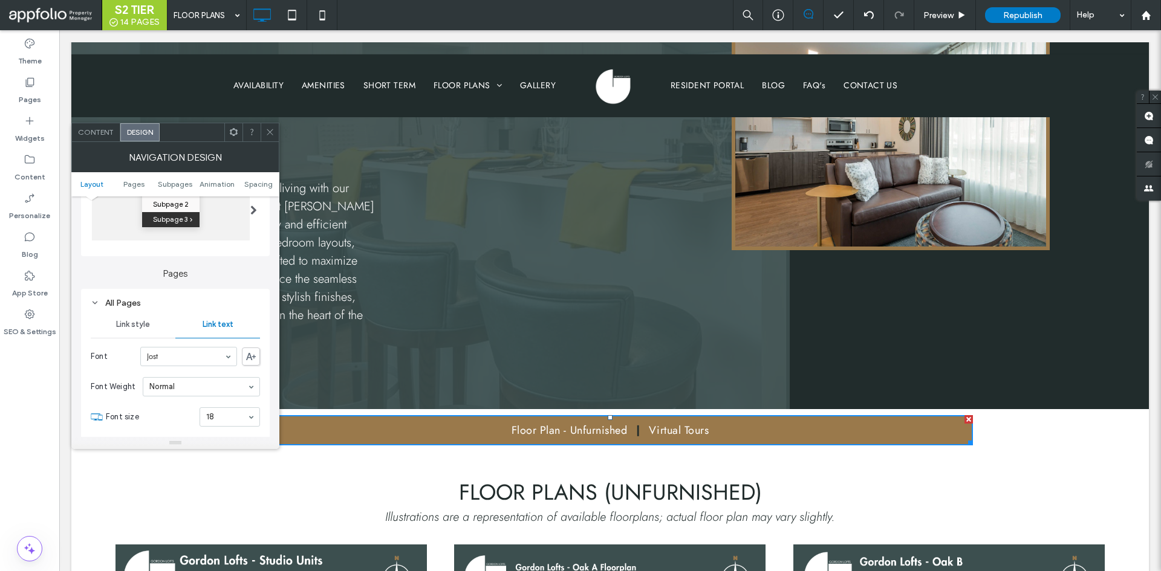
scroll to position [242, 0]
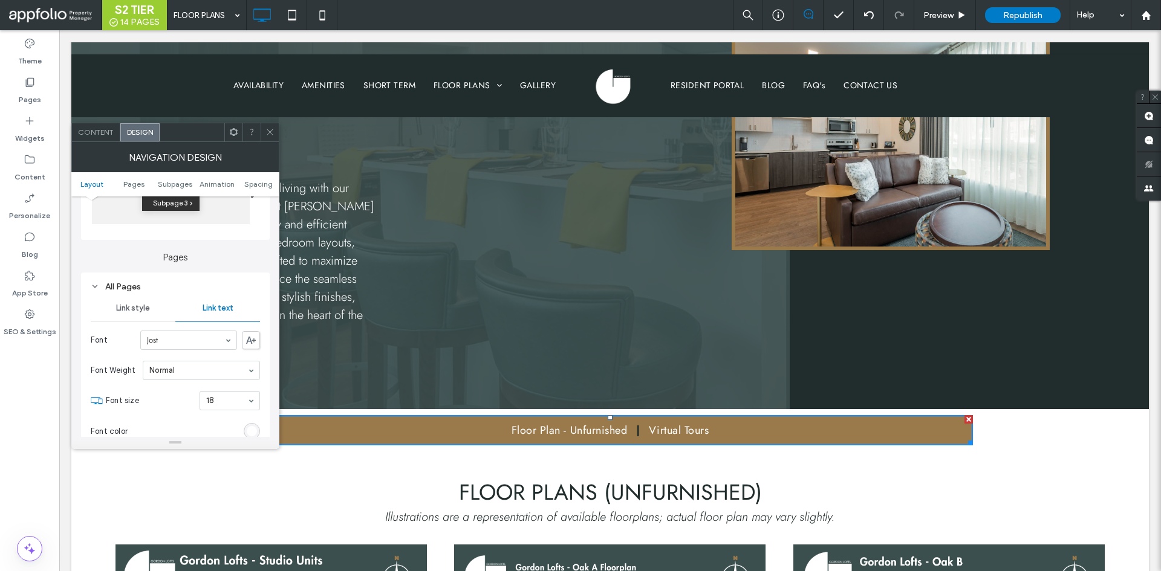
click at [138, 312] on span "Link style" at bounding box center [133, 308] width 34 height 10
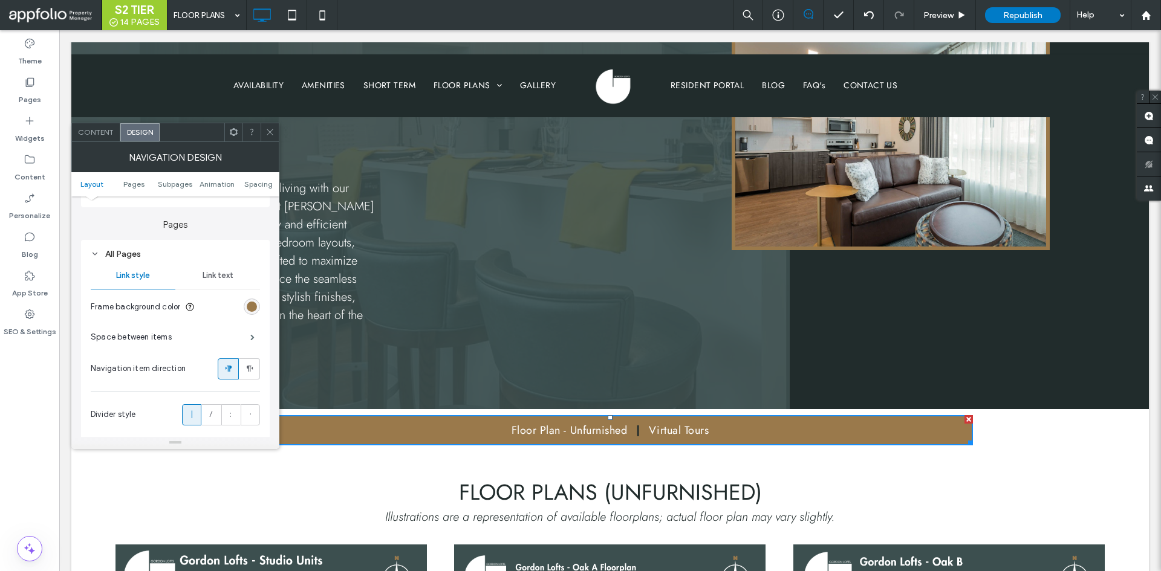
scroll to position [302, 0]
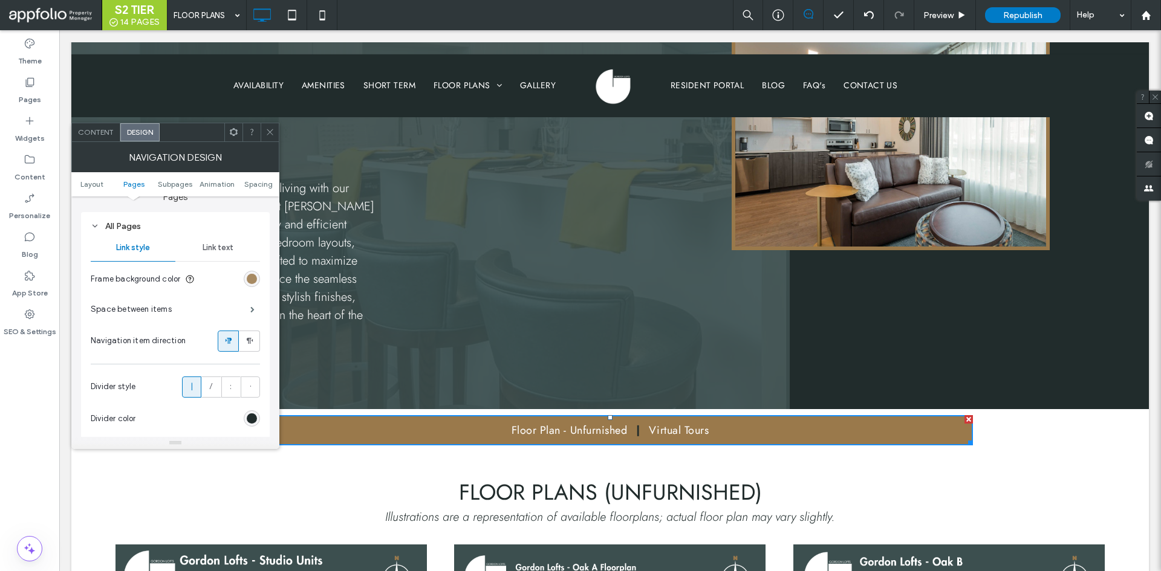
click at [255, 280] on div "rgb(154, 121, 75)" at bounding box center [252, 279] width 10 height 10
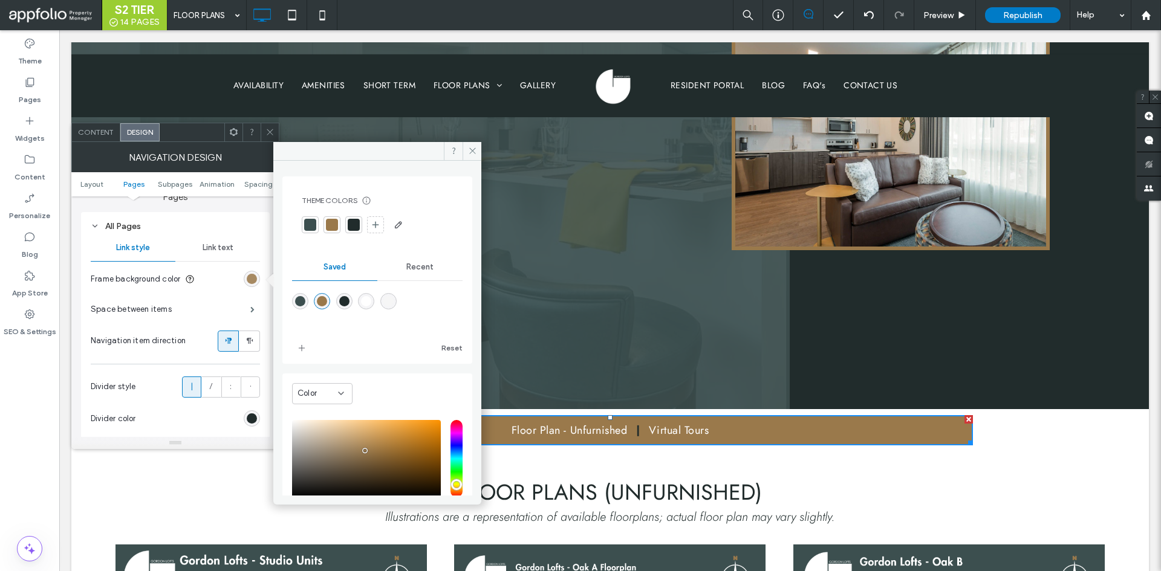
click at [255, 280] on div "rgb(154, 121, 75)" at bounding box center [252, 279] width 10 height 10
click at [213, 311] on div "Space between items" at bounding box center [175, 309] width 169 height 30
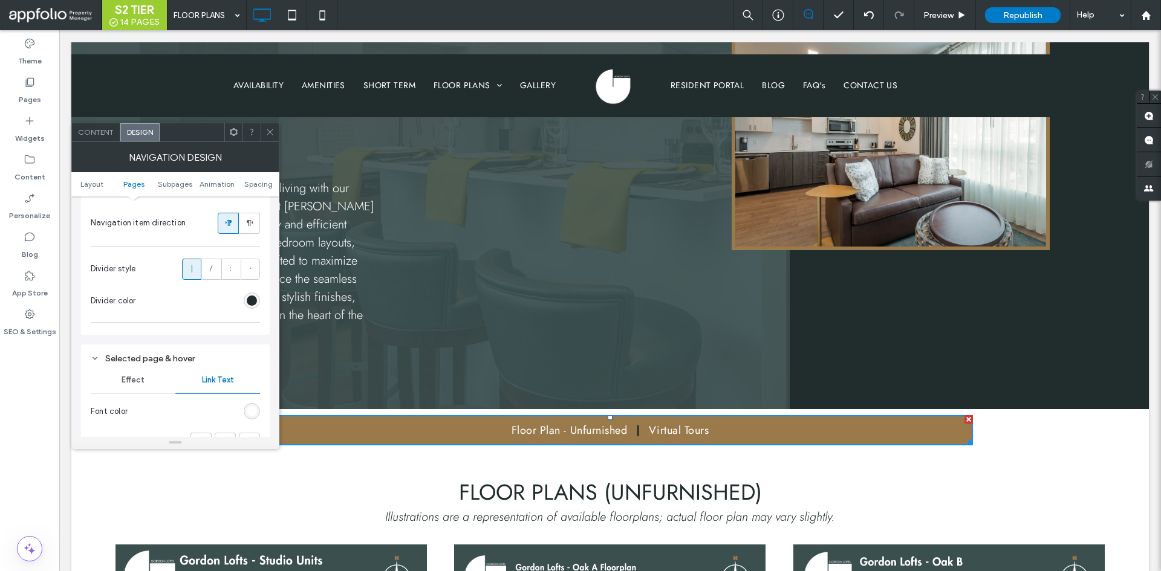
scroll to position [423, 0]
click at [249, 297] on div "rgb(33, 44, 44)" at bounding box center [252, 298] width 10 height 10
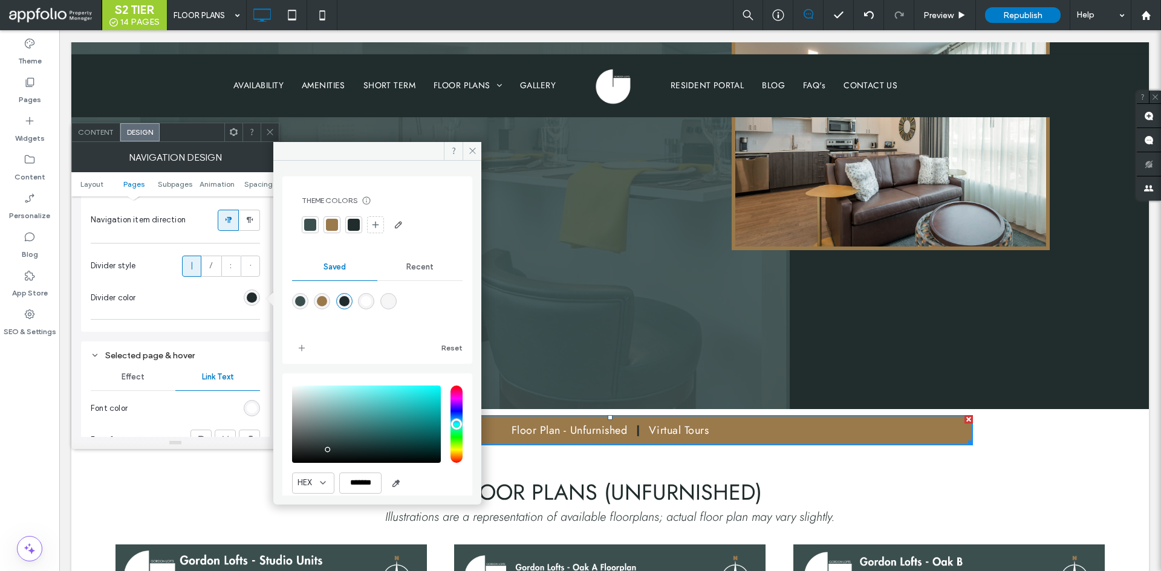
click at [371, 300] on div "rgba(255,255,255,1)" at bounding box center [366, 301] width 10 height 10
type input "*******"
click at [224, 308] on section "Divider color" at bounding box center [175, 298] width 169 height 30
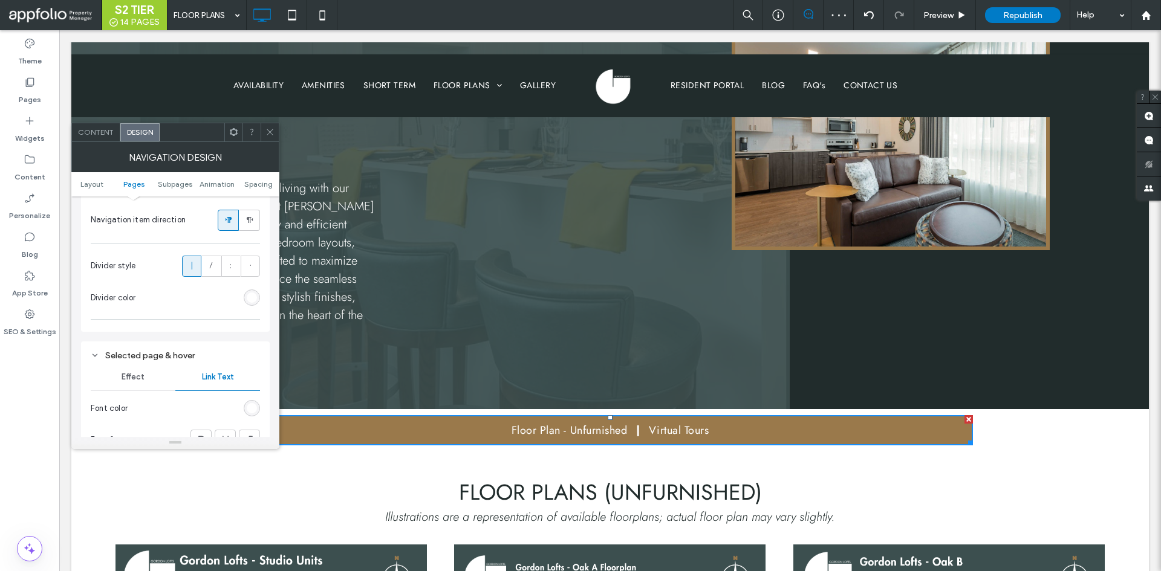
click at [267, 135] on use at bounding box center [270, 132] width 6 height 6
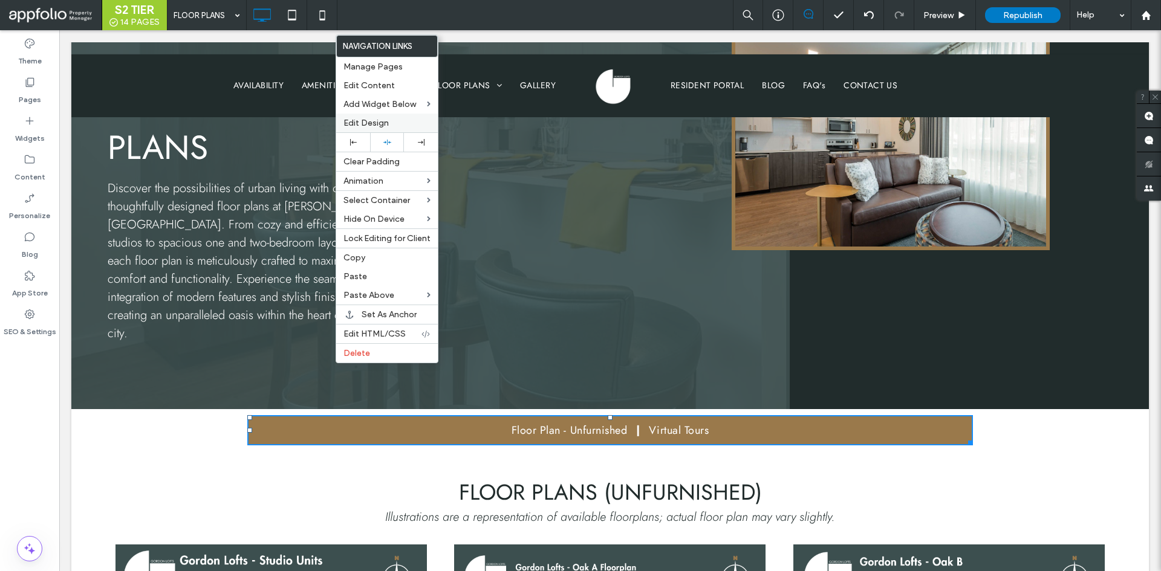
click at [365, 128] on span "Edit Design" at bounding box center [365, 123] width 45 height 10
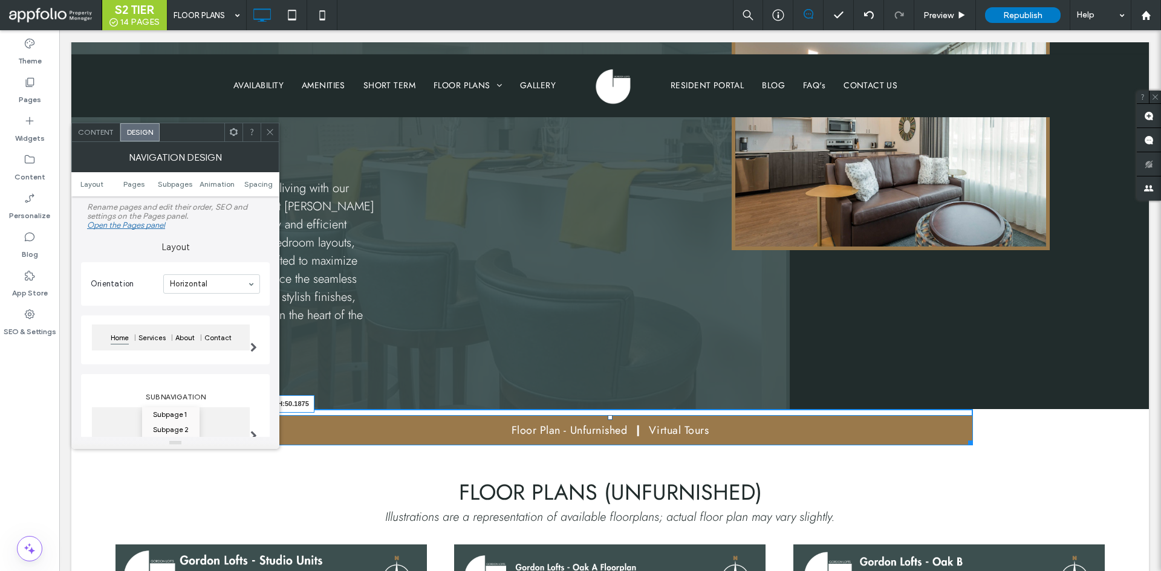
drag, startPoint x: 965, startPoint y: 375, endPoint x: 1129, endPoint y: 365, distance: 164.2
click at [1129, 409] on div "Click To Paste Click To Paste Floor Plan - Unfurnished Virtual Tours W:1200 H:5…" at bounding box center [609, 427] width 1077 height 36
click at [91, 127] on div "Content" at bounding box center [96, 132] width 48 height 18
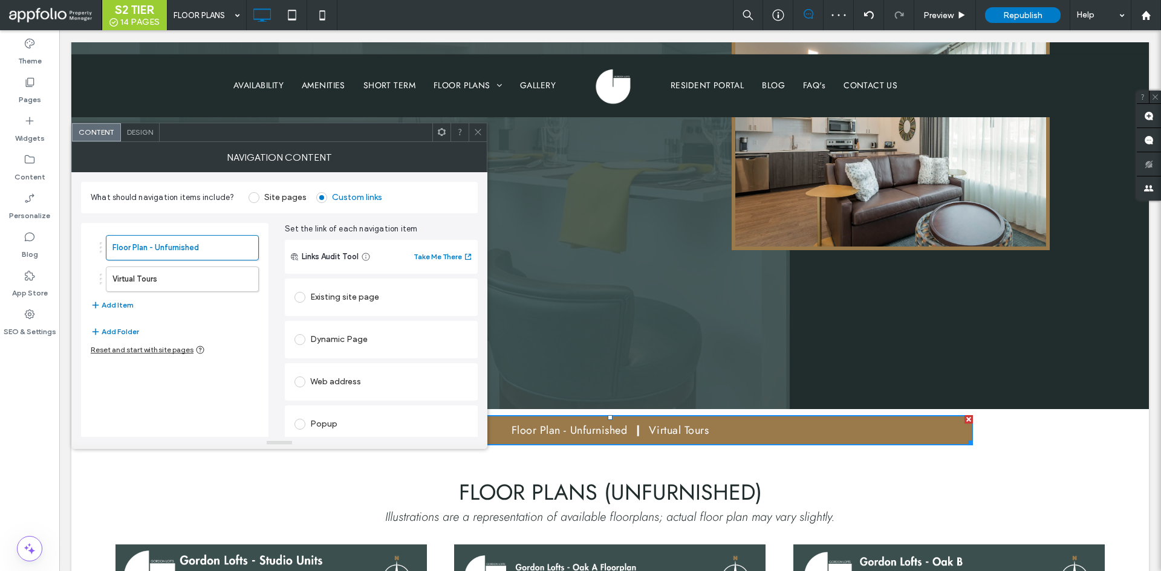
click at [135, 139] on div "Design" at bounding box center [140, 132] width 39 height 18
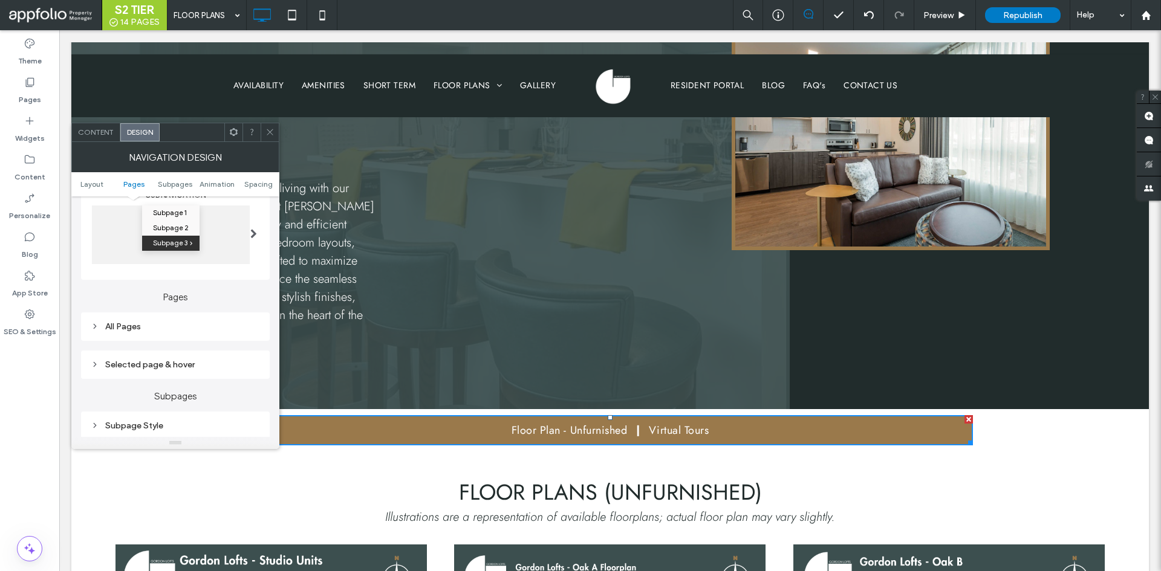
scroll to position [0, 0]
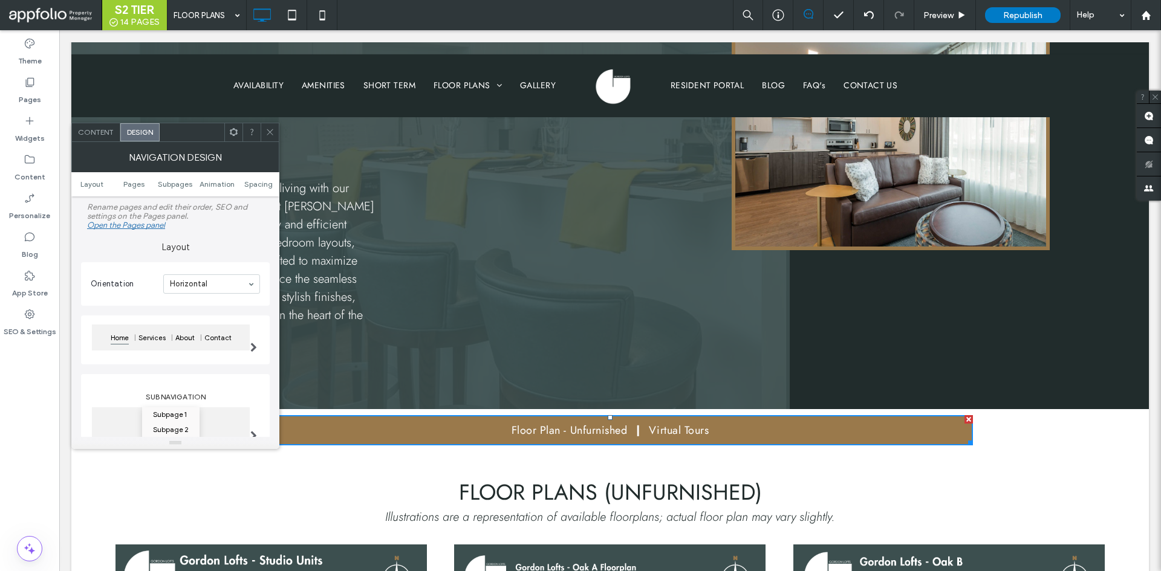
click at [270, 125] on span at bounding box center [269, 132] width 9 height 18
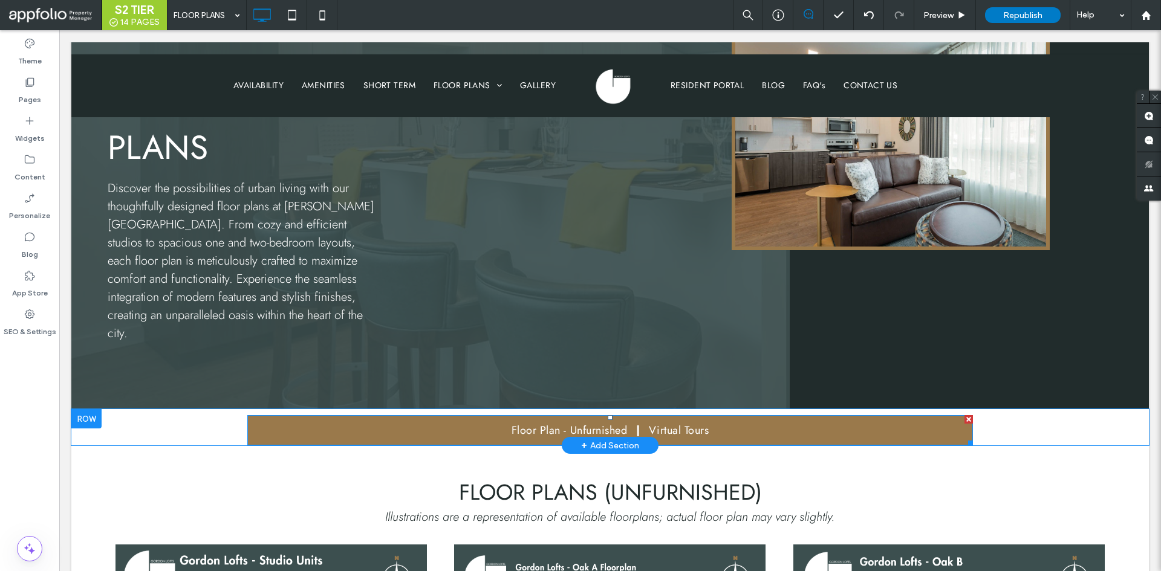
click at [270, 415] on nav "Floor Plan - Unfurnished Virtual Tours" at bounding box center [609, 430] width 725 height 30
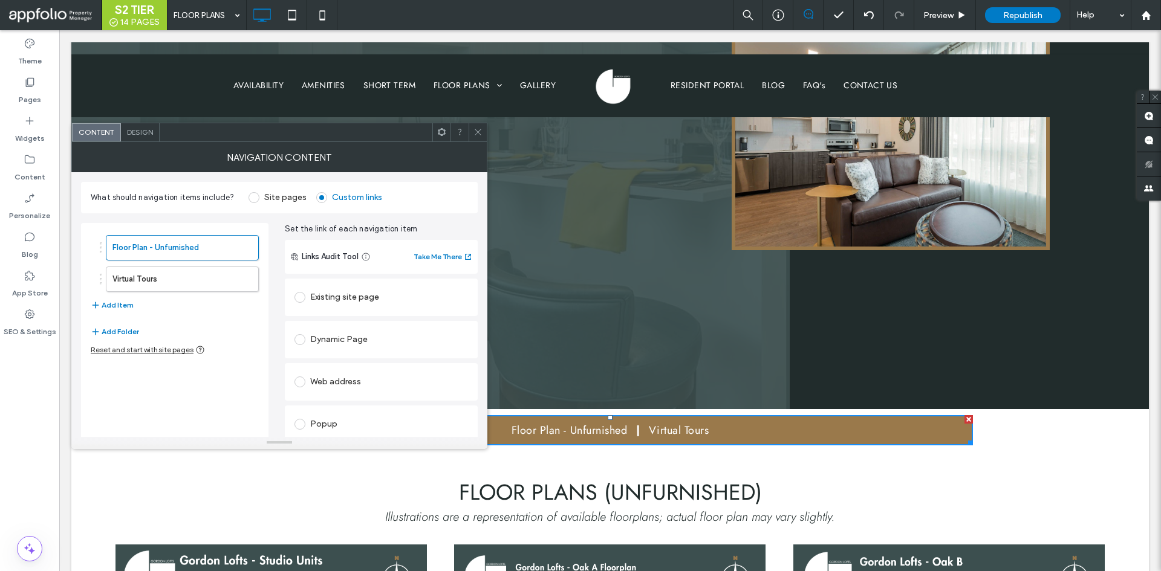
click at [479, 132] on icon at bounding box center [477, 132] width 9 height 9
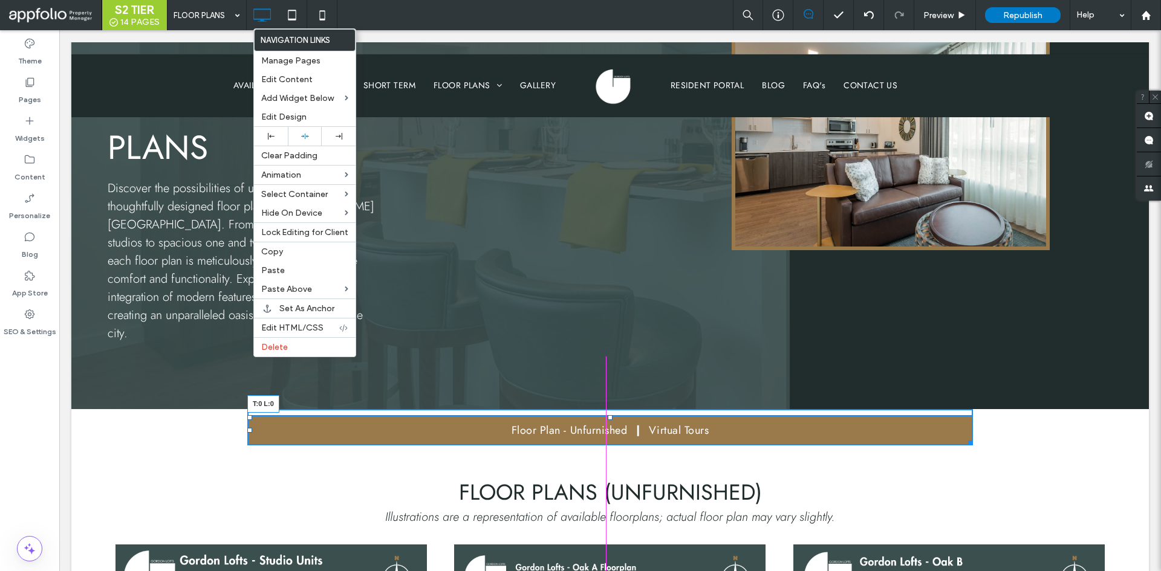
drag, startPoint x: 245, startPoint y: 348, endPoint x: 469, endPoint y: 424, distance: 236.1
click at [122, 409] on div "Click To Paste Click To Paste Floor Plan - Unfurnished Virtual Tours T:0 L:0 Ro…" at bounding box center [609, 427] width 1077 height 36
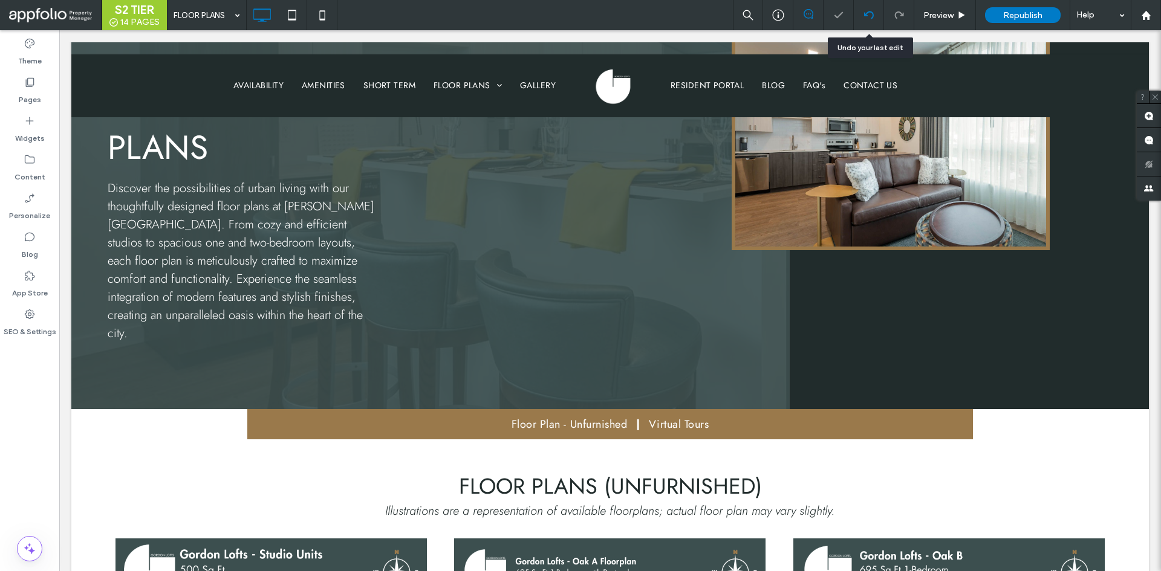
click at [873, 16] on use at bounding box center [868, 15] width 10 height 8
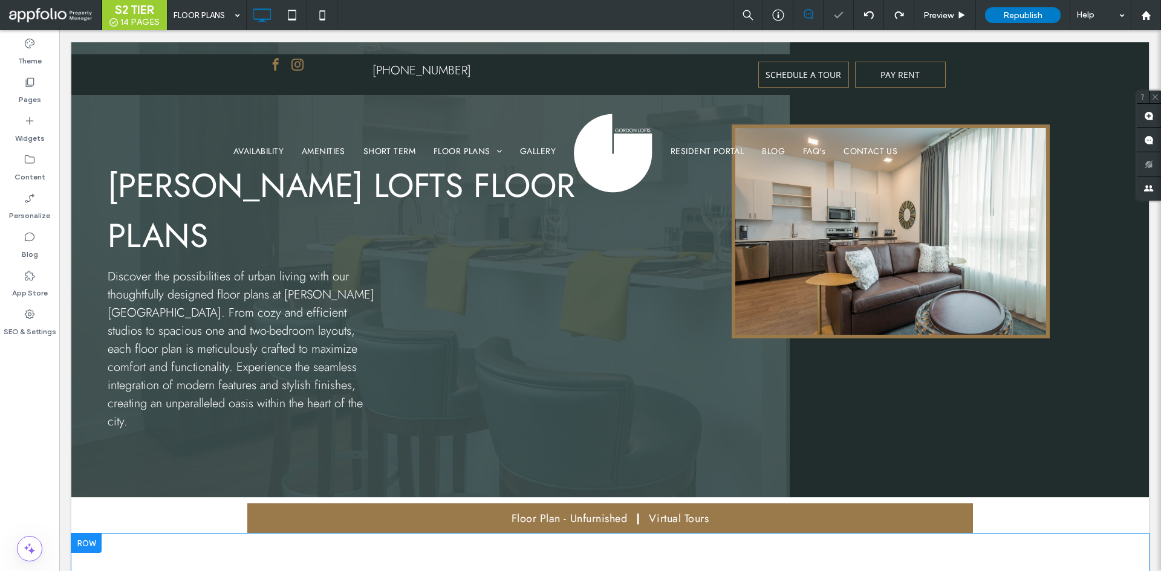
scroll to position [242, 0]
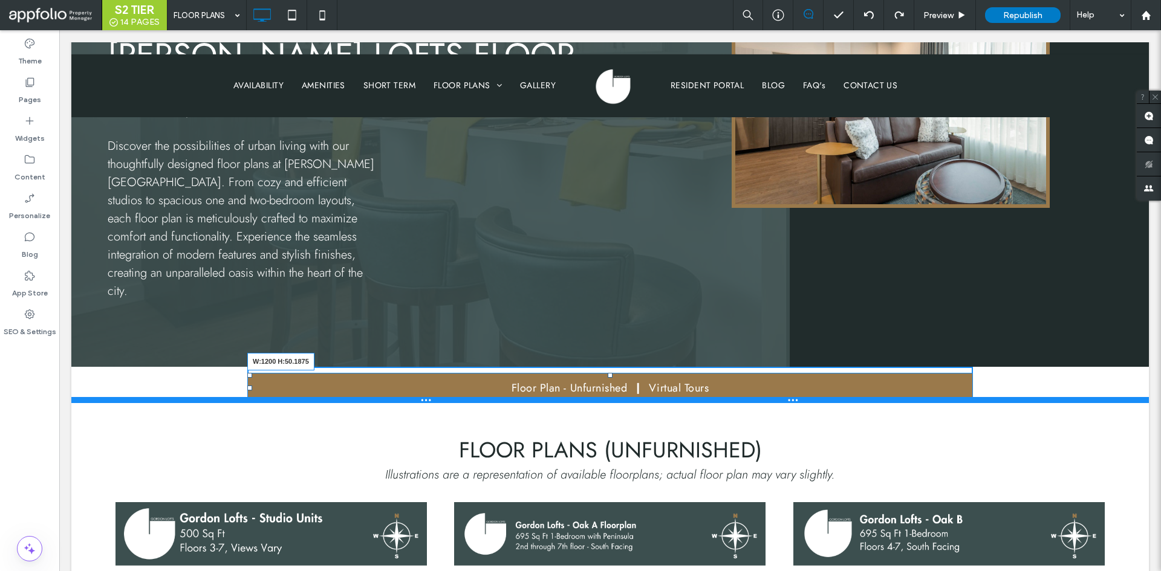
drag, startPoint x: 966, startPoint y: 332, endPoint x: 1122, endPoint y: 362, distance: 158.9
click at [1063, 367] on div "Floor Plan - Unfurnished Virtual Tours W:1200 H:50.1875 Click To Paste Row + Ad…" at bounding box center [609, 385] width 1077 height 36
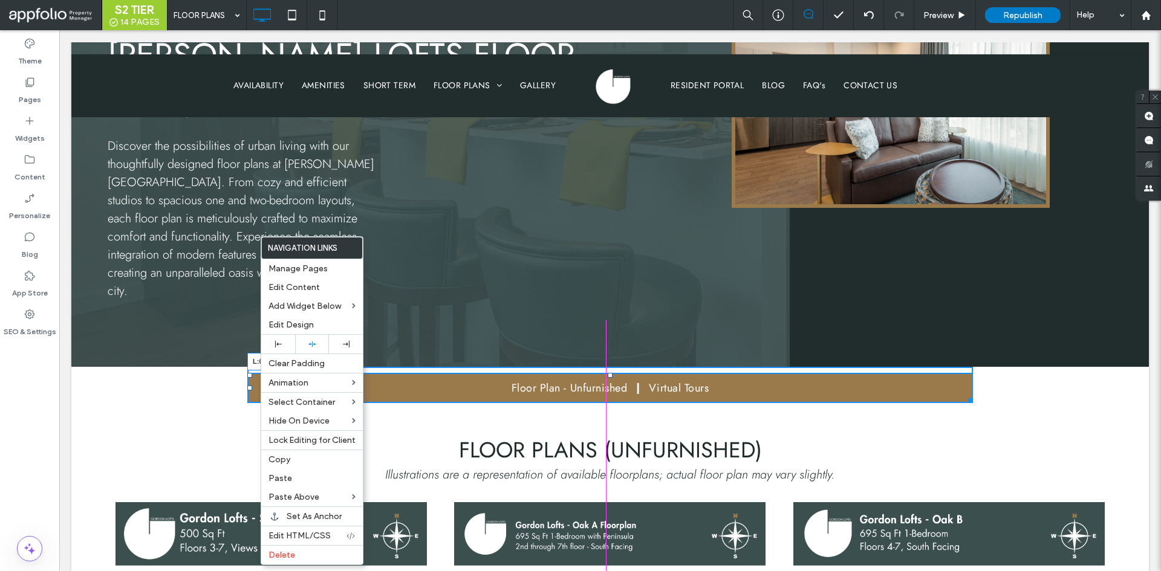
click at [211, 367] on div "Floor Plan - Unfurnished Virtual Tours L:0 Click To Paste Row + Add Section" at bounding box center [609, 385] width 1077 height 36
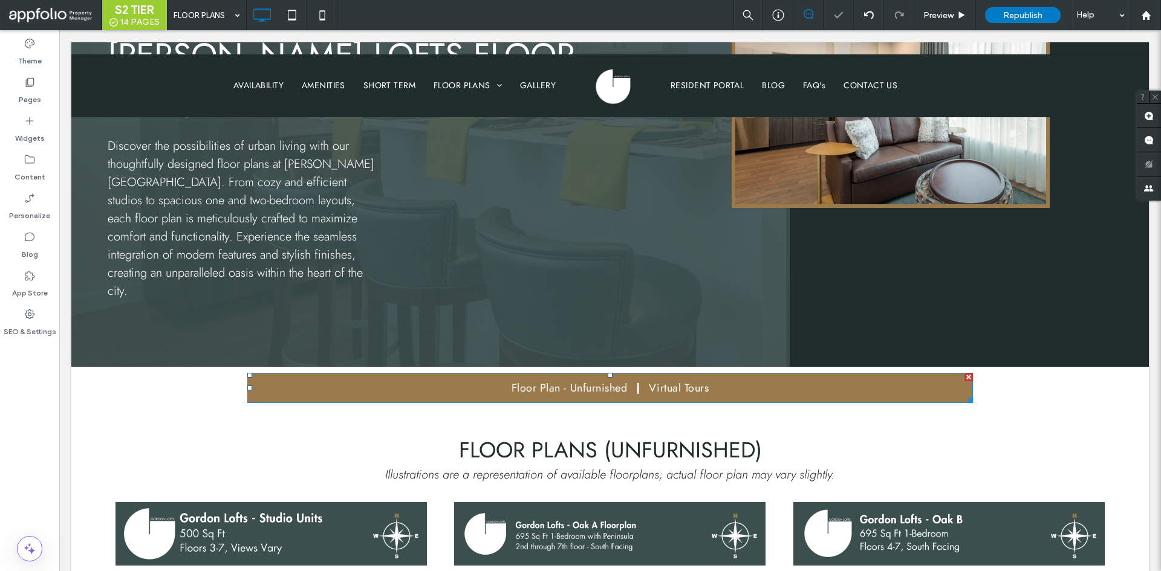
click at [211, 320] on div at bounding box center [580, 285] width 1161 height 571
click at [211, 367] on div "Floor Plan - Unfurnished Virtual Tours Click To Paste Row + Add Section" at bounding box center [609, 385] width 1077 height 36
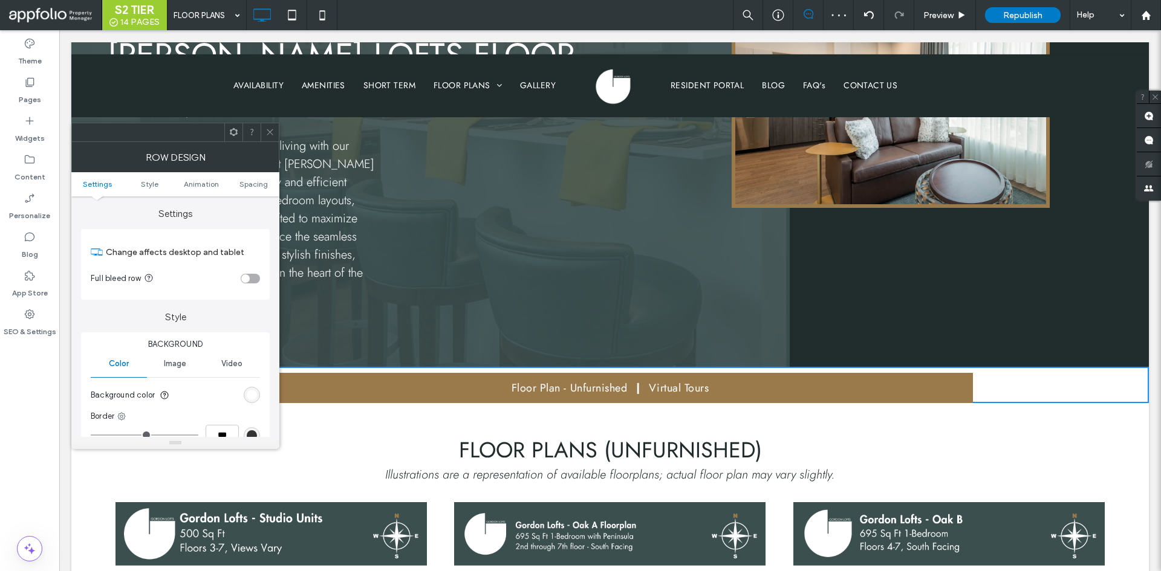
click at [236, 282] on section "Full bleed row" at bounding box center [175, 279] width 169 height 30
click at [246, 281] on div "toggle" at bounding box center [245, 278] width 8 height 8
click at [270, 130] on icon at bounding box center [269, 132] width 9 height 9
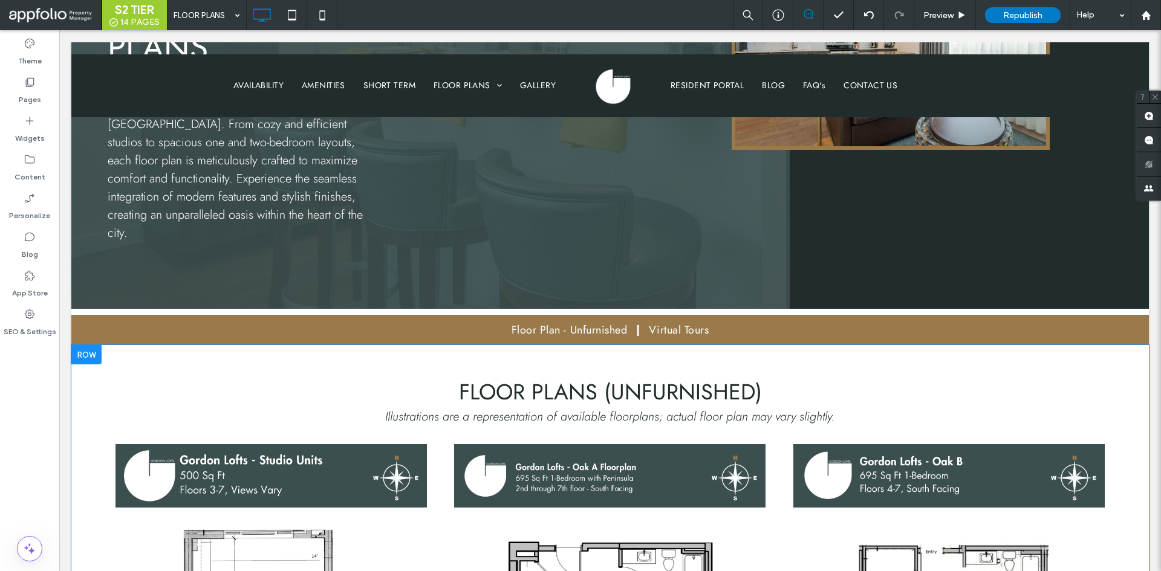
scroll to position [363, 0]
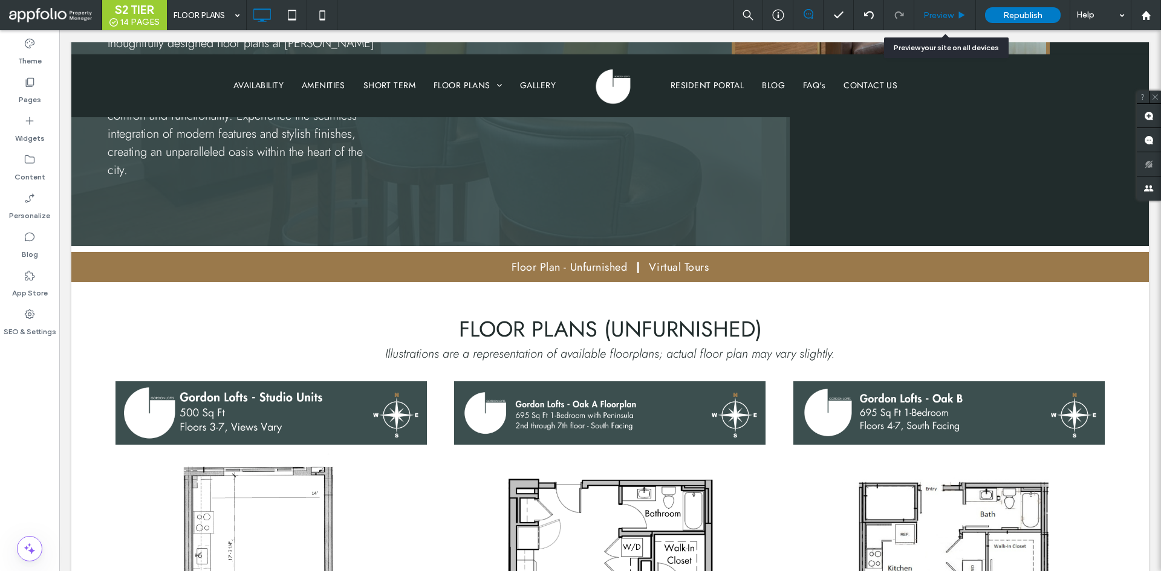
click at [945, 18] on span "Preview" at bounding box center [938, 15] width 30 height 10
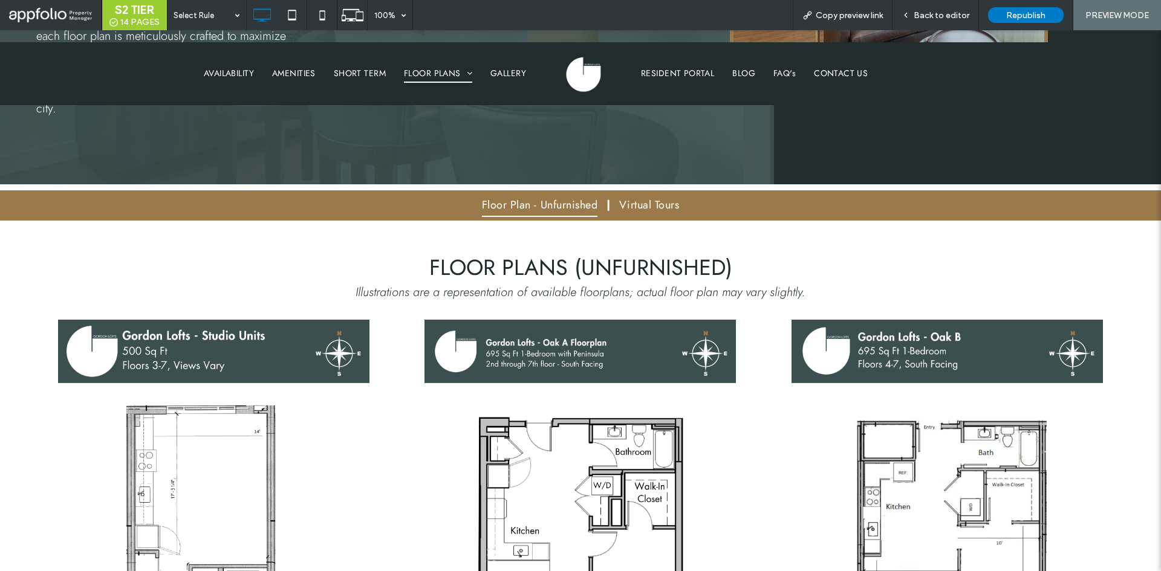
click at [532, 195] on span "Floor Plan - Unfurnished" at bounding box center [540, 205] width 116 height 23
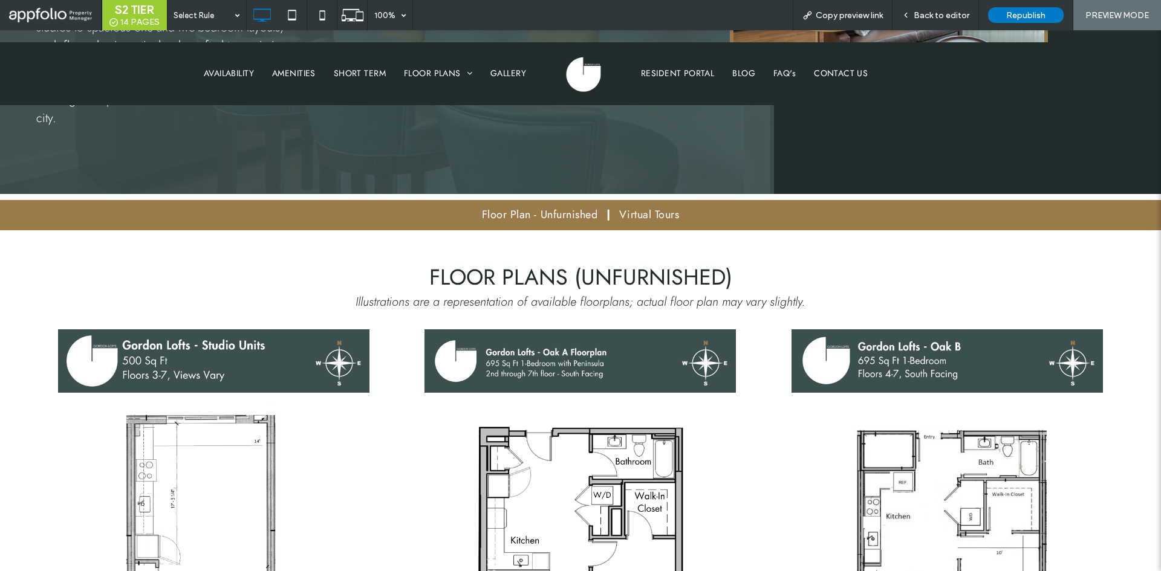
scroll to position [351, 0]
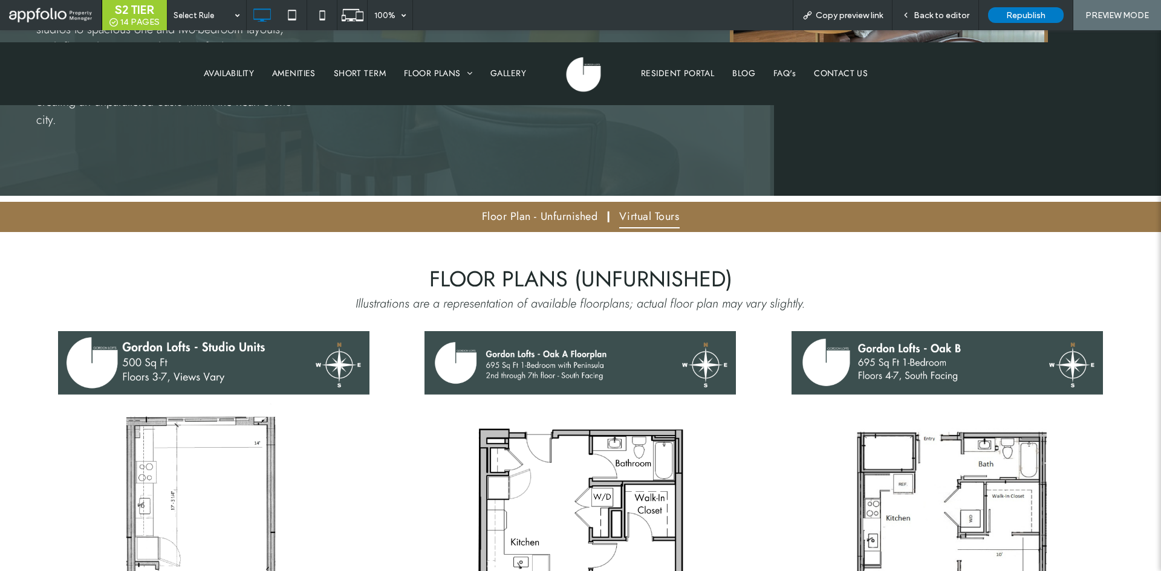
click at [650, 206] on span "Virtual Tours" at bounding box center [649, 217] width 60 height 23
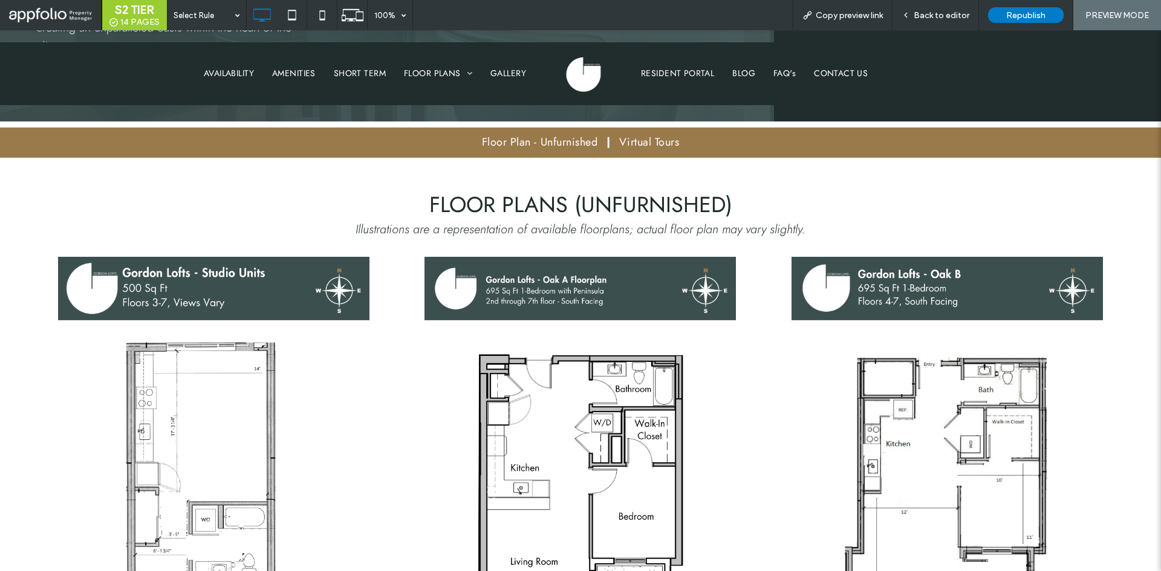
scroll to position [219, 0]
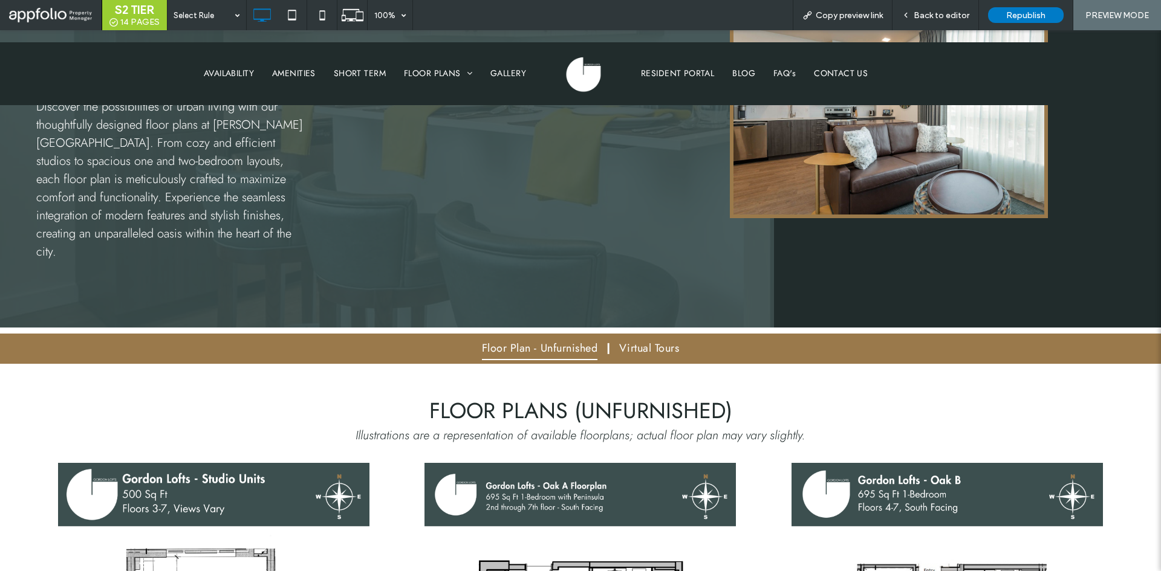
click at [573, 337] on span "Floor Plan - Unfurnished" at bounding box center [540, 348] width 116 height 23
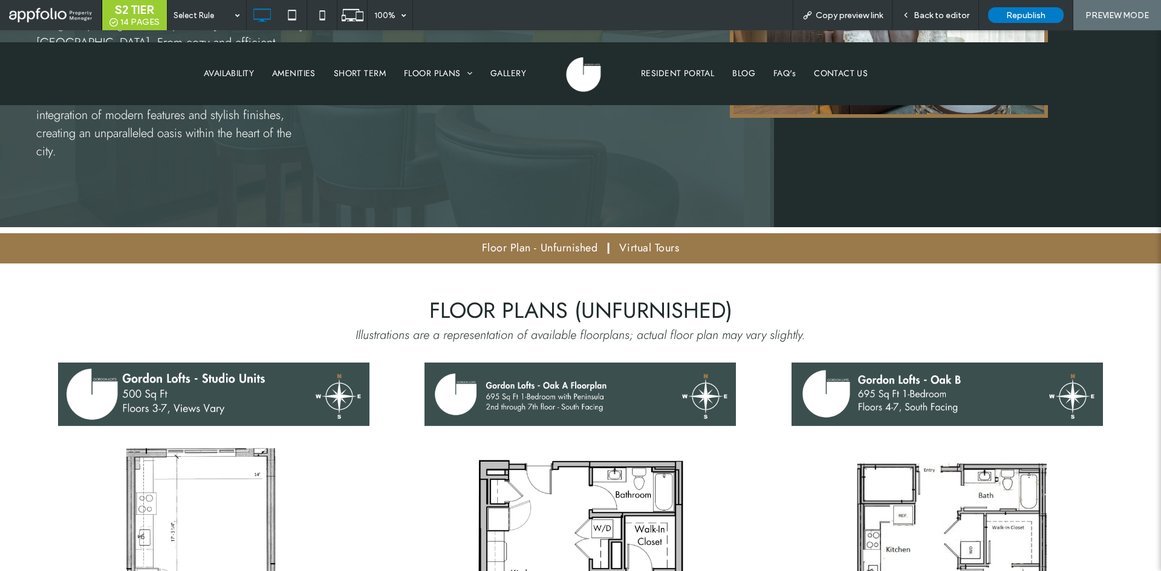
scroll to position [230, 0]
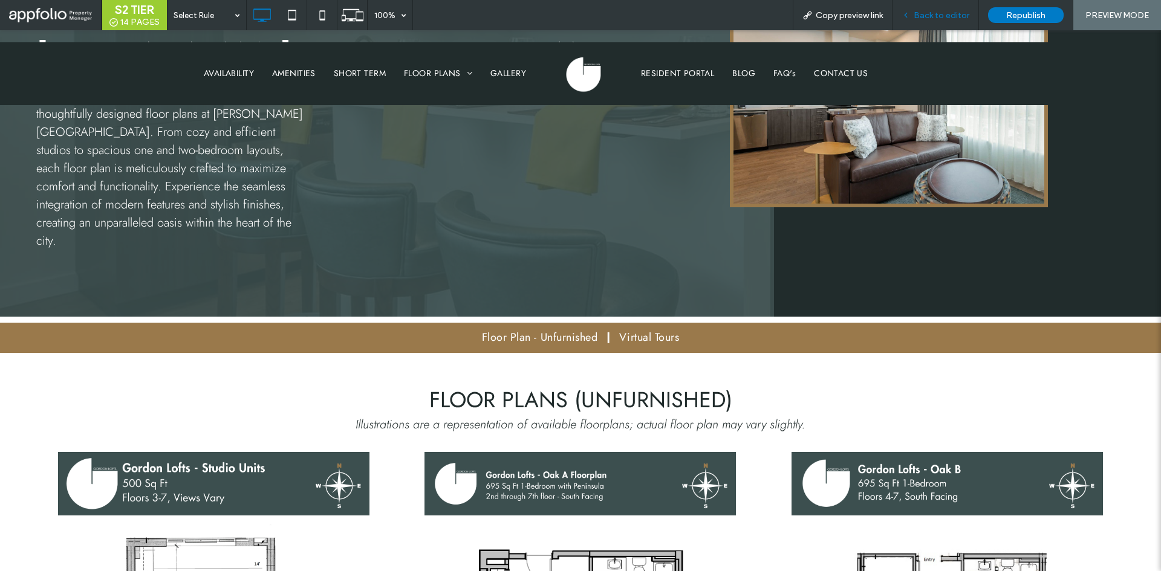
click at [929, 12] on span "Back to editor" at bounding box center [941, 15] width 56 height 10
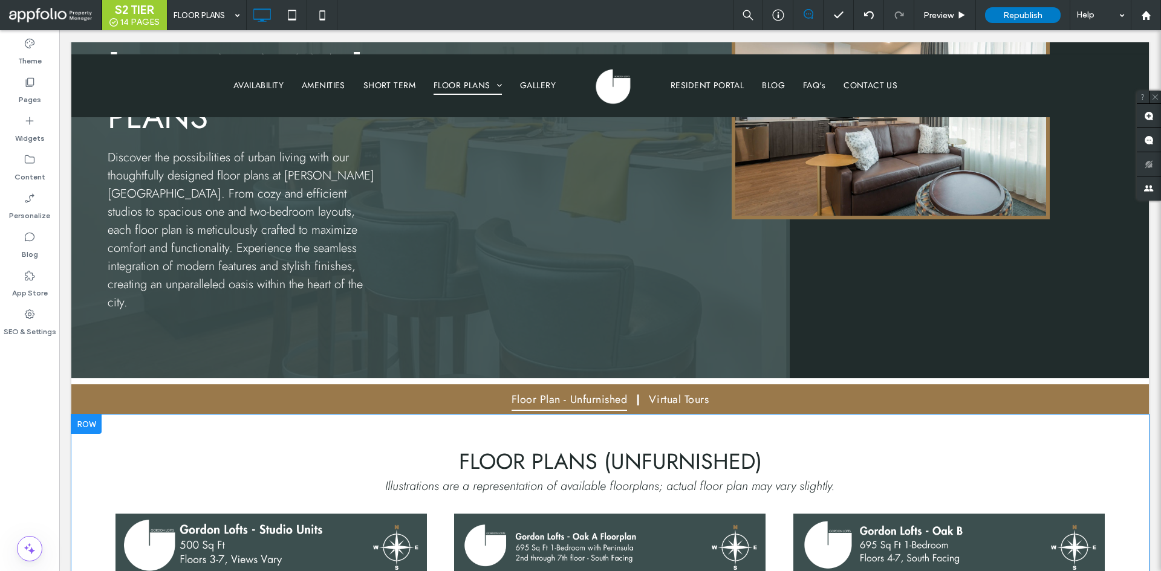
click at [94, 415] on div at bounding box center [86, 424] width 30 height 19
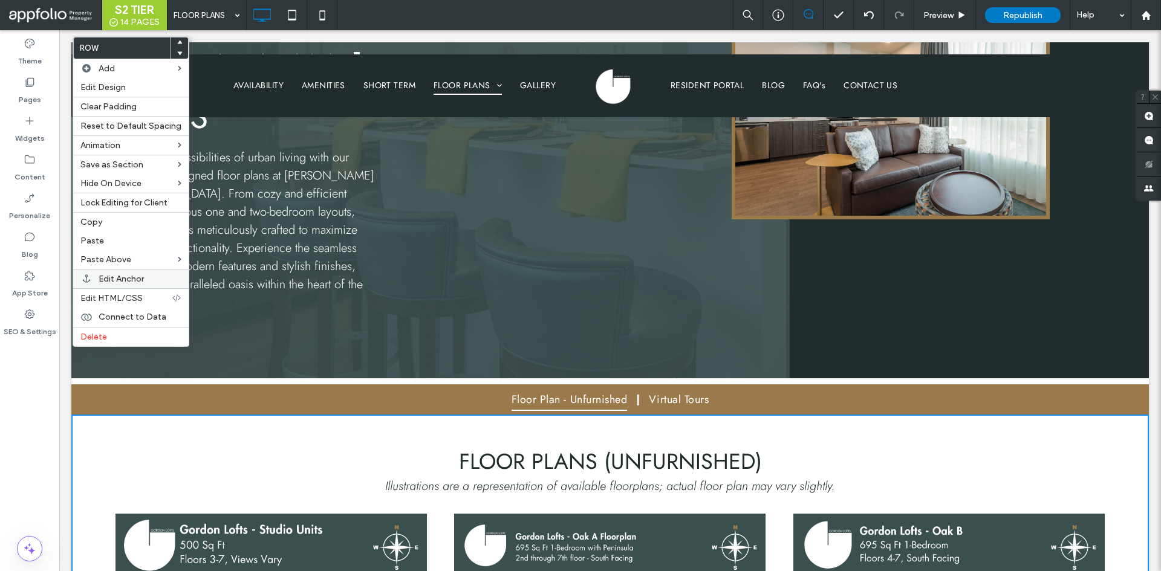
click at [155, 273] on div "Edit Anchor" at bounding box center [130, 278] width 115 height 19
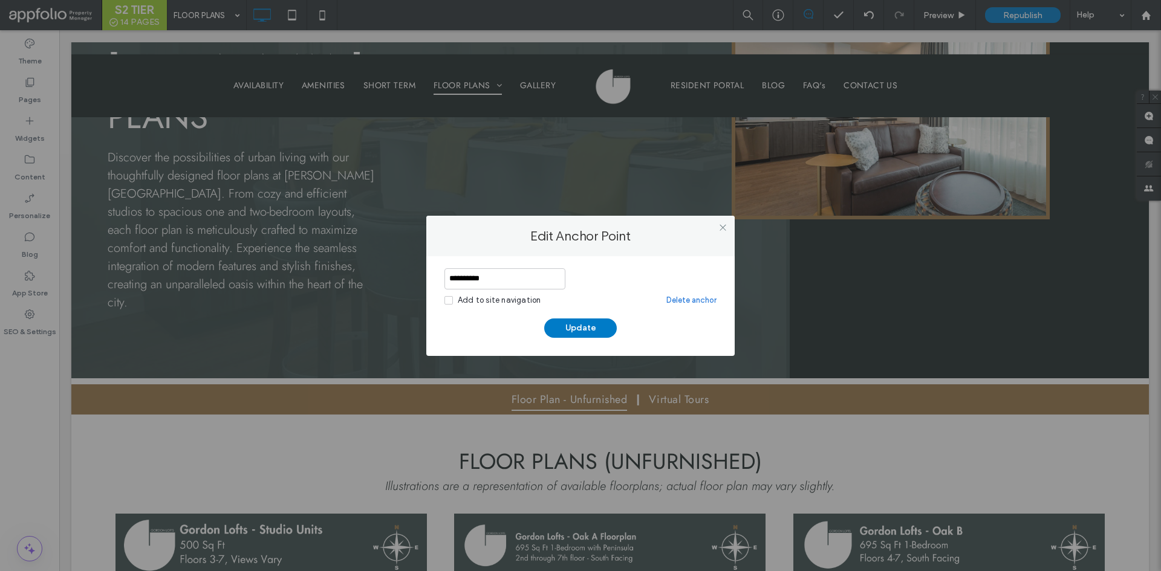
type input "**********"
click at [567, 317] on div "**********" at bounding box center [580, 303] width 272 height 70
click at [566, 331] on button "Update" at bounding box center [580, 328] width 73 height 19
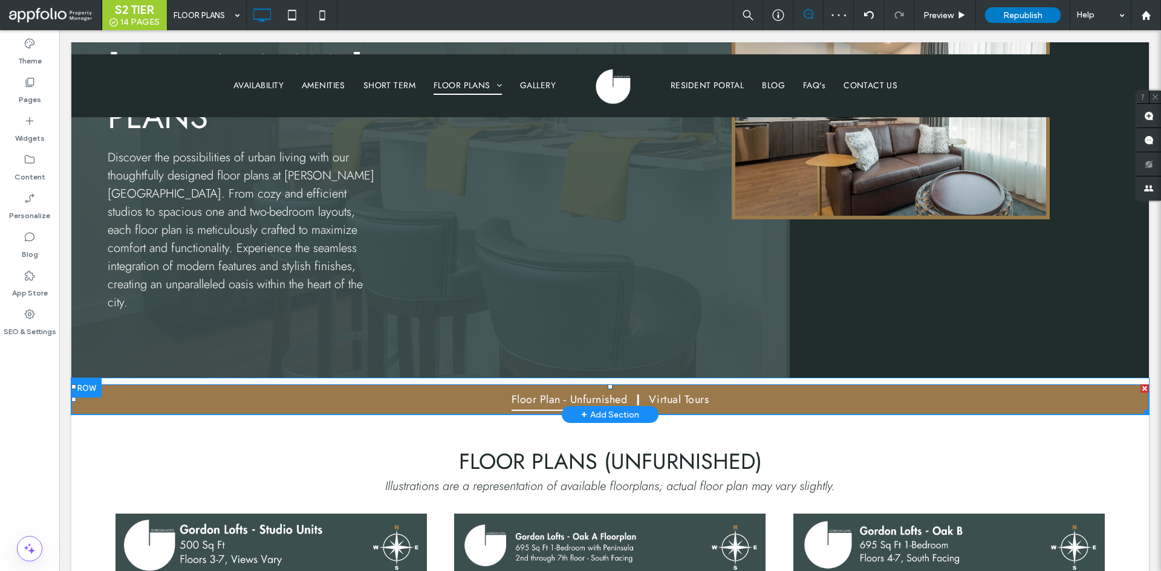
click at [544, 388] on span "Floor Plan - Unfurnished" at bounding box center [569, 399] width 116 height 23
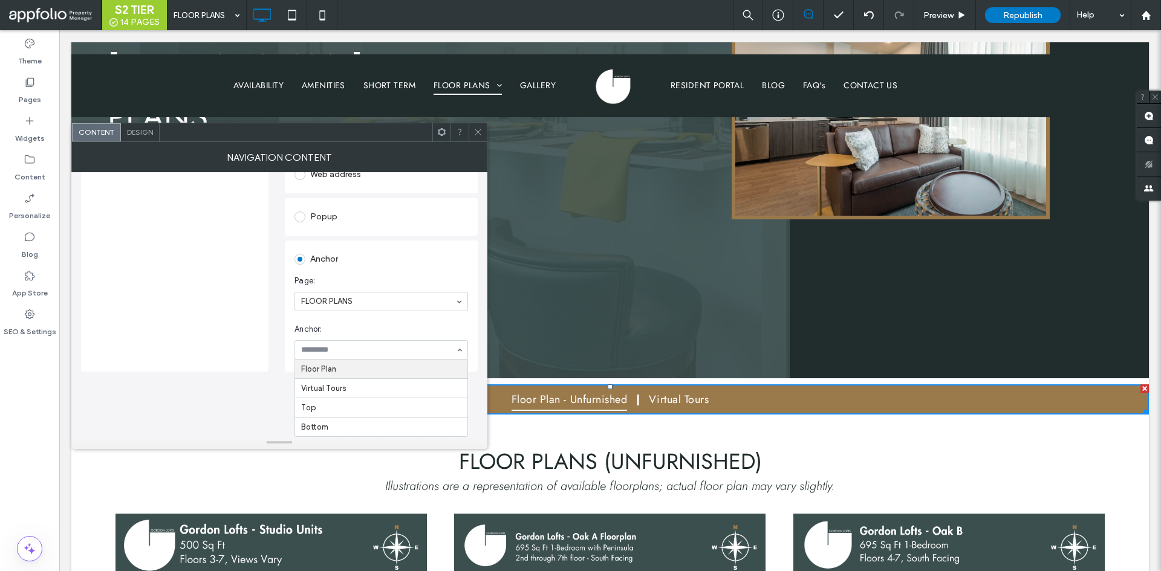
scroll to position [142, 0]
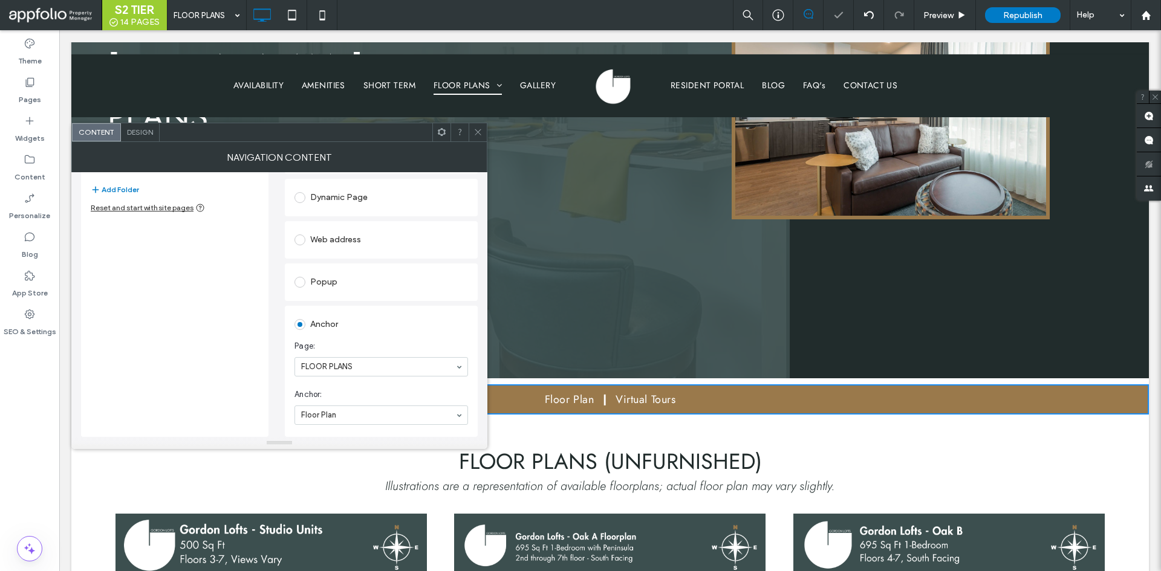
click at [210, 367] on div "Floor Plan Virtual Tours Add Item Add Folder Reset and start with site pages" at bounding box center [174, 259] width 187 height 356
click at [473, 137] on span at bounding box center [477, 132] width 9 height 18
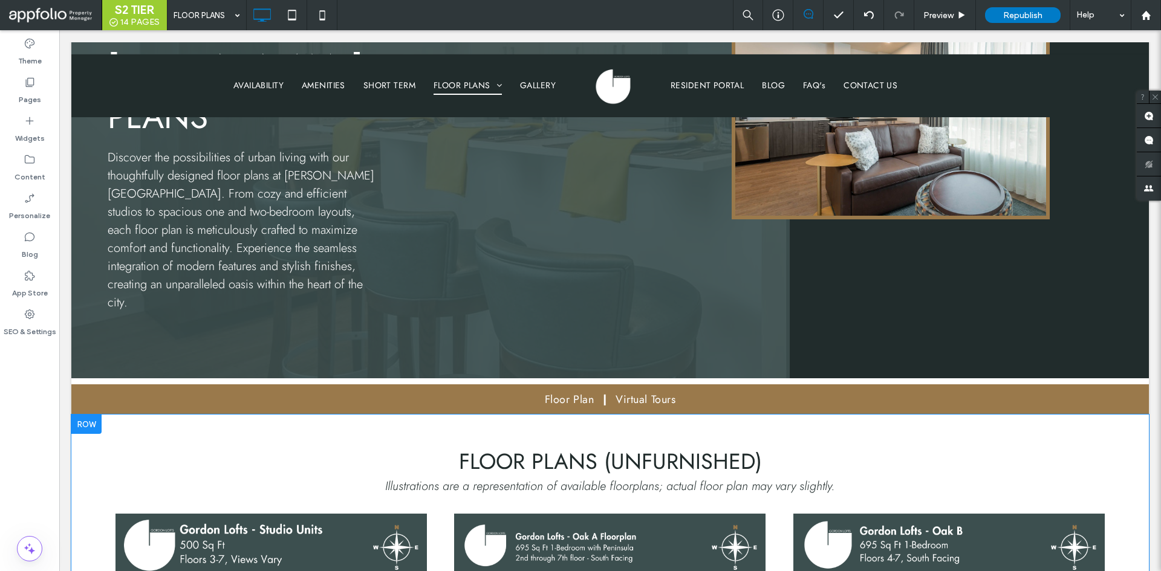
click at [90, 415] on div at bounding box center [86, 424] width 30 height 19
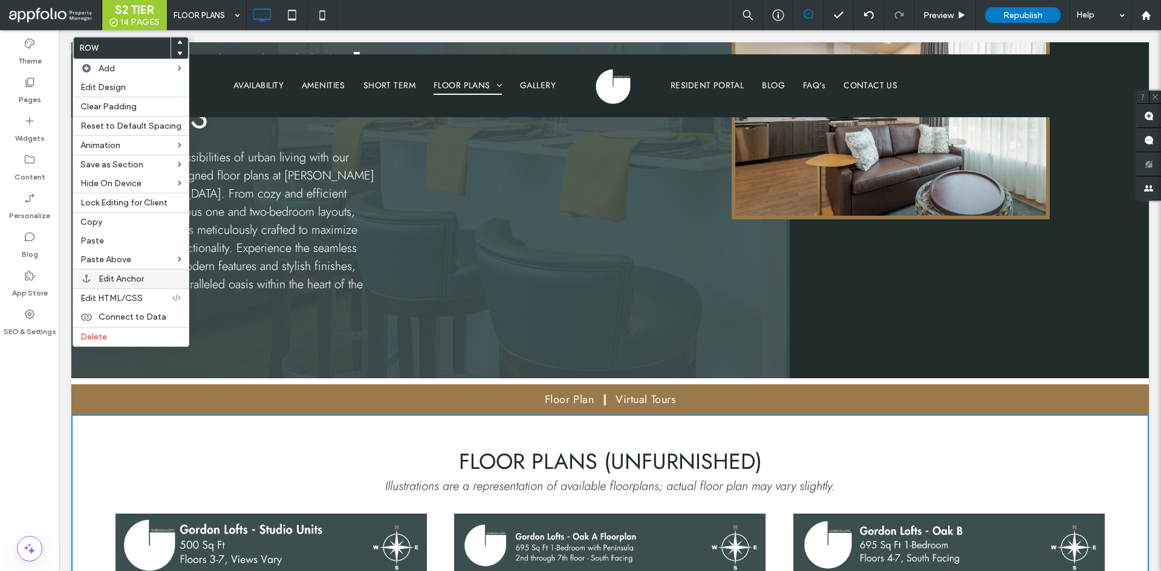
click at [138, 274] on span "Edit Anchor" at bounding box center [121, 279] width 45 height 10
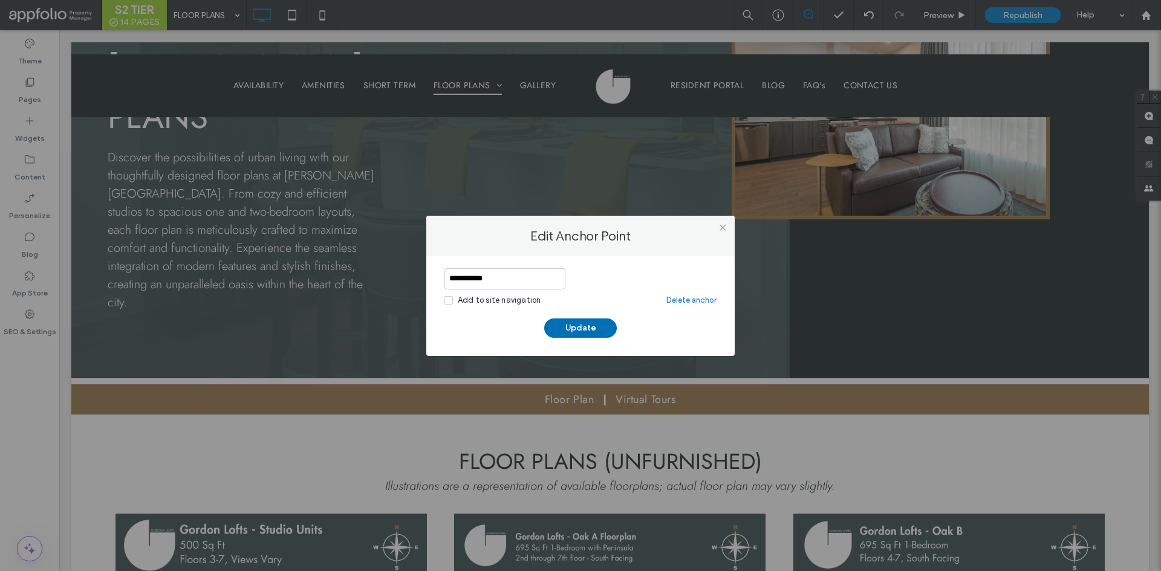
type input "**********"
click at [577, 328] on button "Update" at bounding box center [580, 328] width 73 height 19
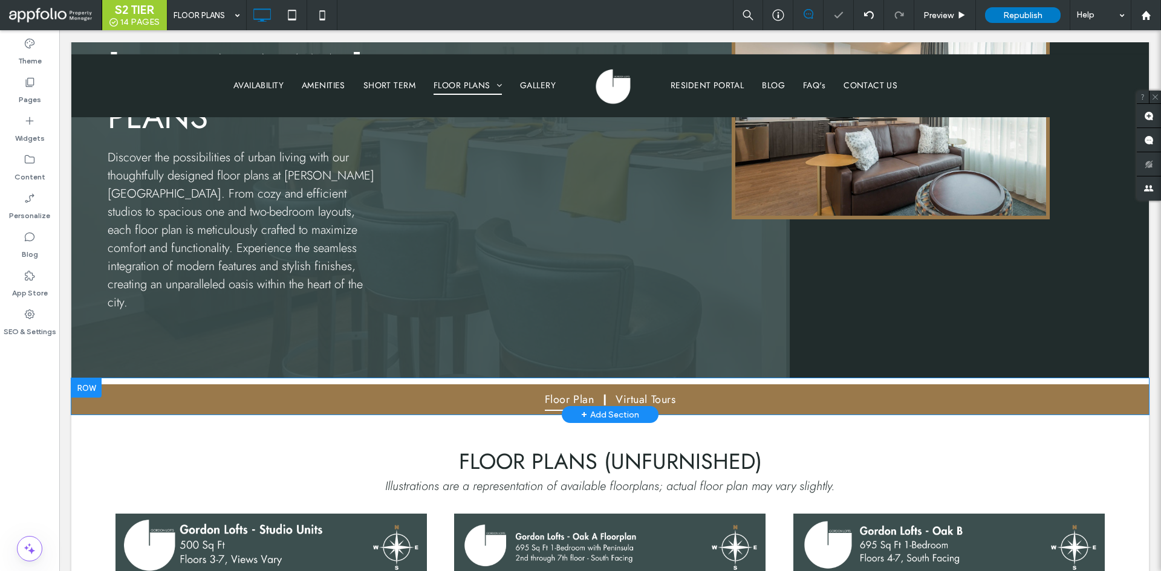
click at [566, 388] on span "Floor Plan" at bounding box center [569, 399] width 49 height 23
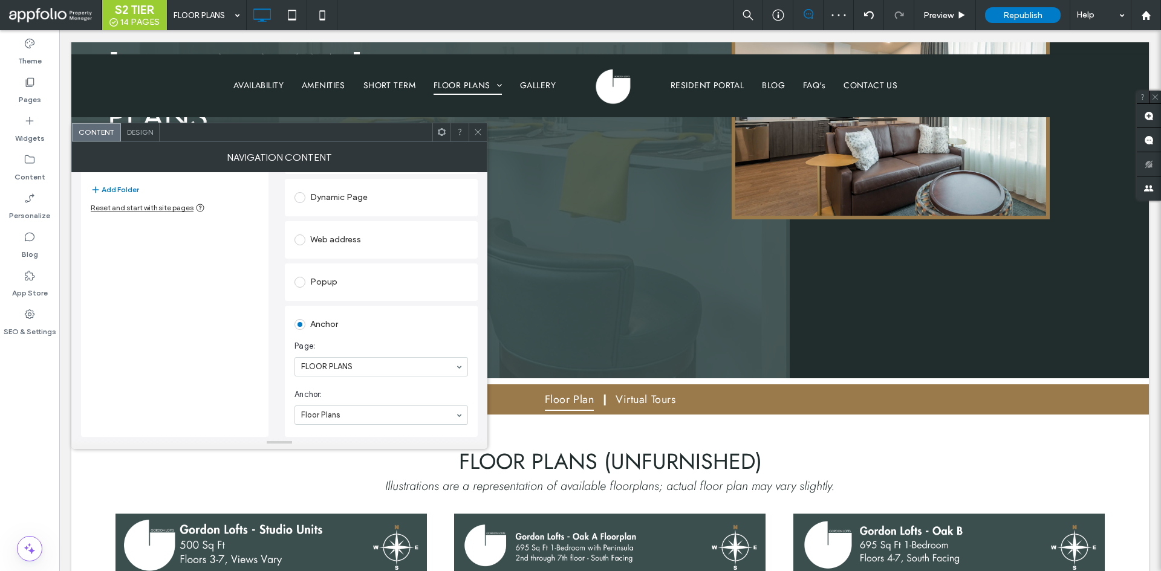
click at [210, 393] on div "Floor Plans Virtual Tours Add Item Add Folder Reset and start with site pages" at bounding box center [174, 259] width 187 height 356
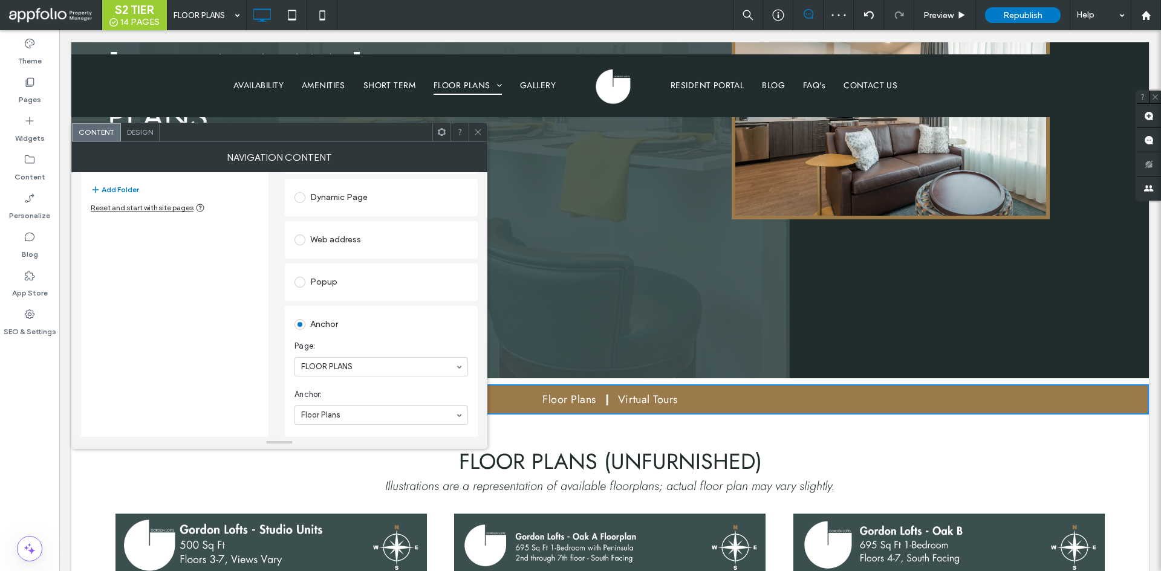
click at [477, 124] on span at bounding box center [477, 132] width 9 height 18
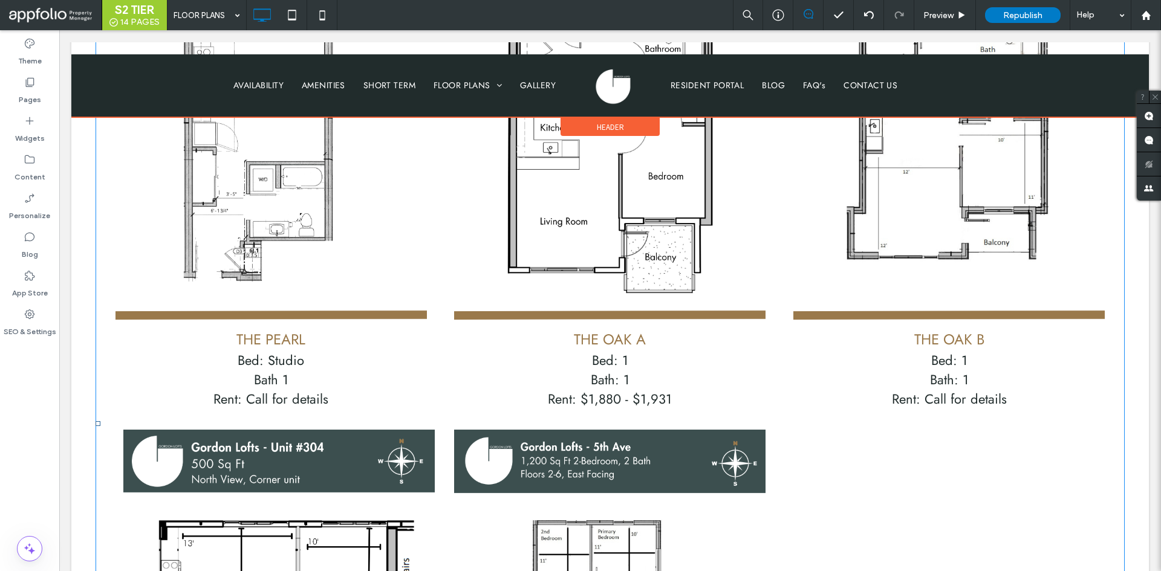
scroll to position [654, 0]
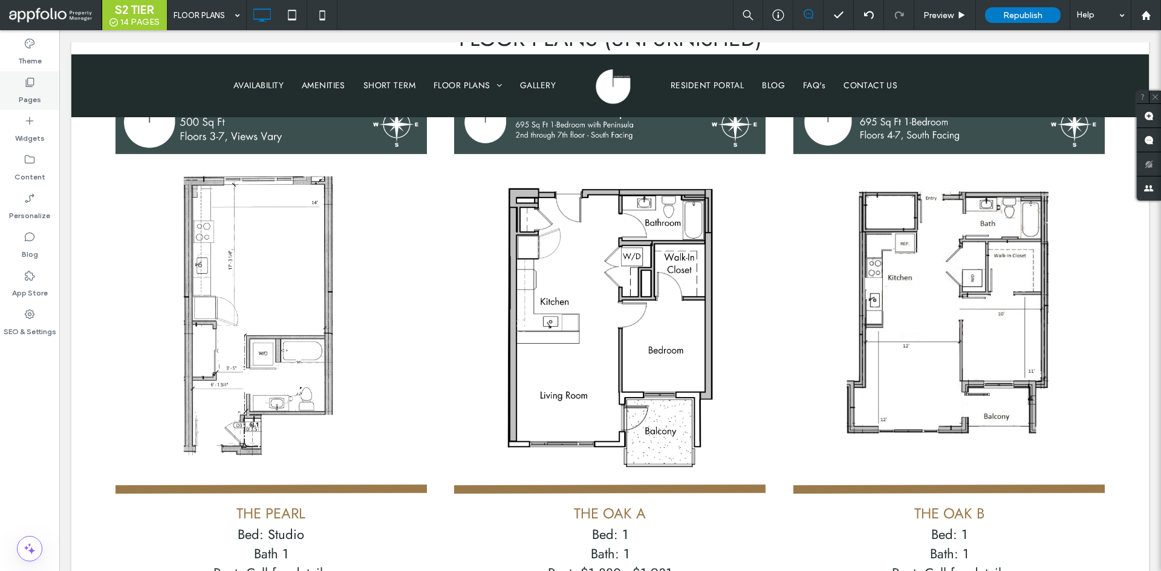
click at [37, 77] on div "Pages" at bounding box center [29, 90] width 59 height 39
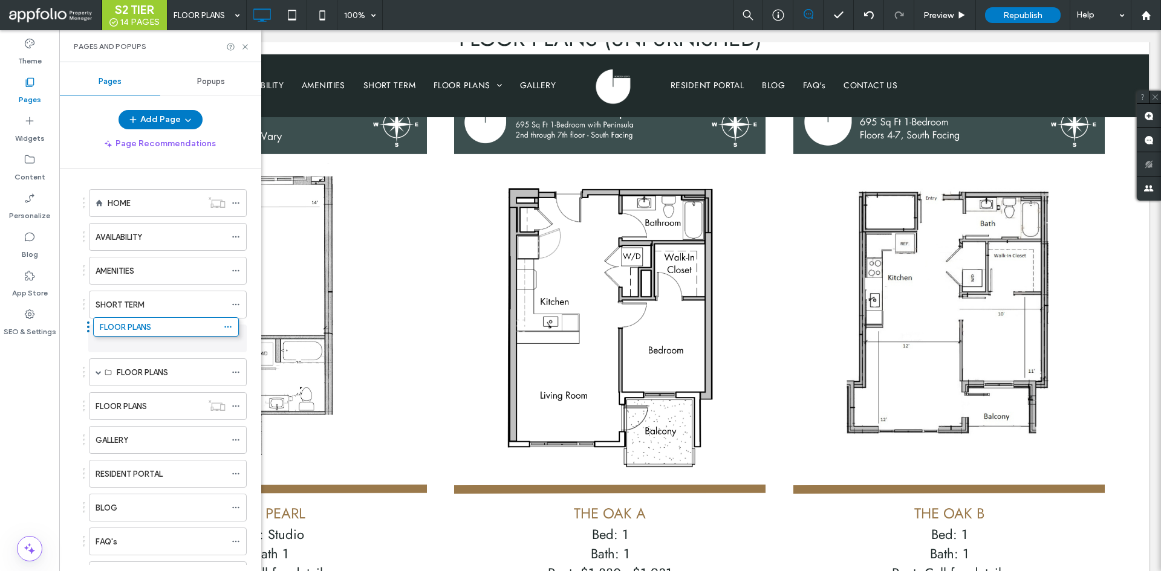
drag, startPoint x: 96, startPoint y: 369, endPoint x: 207, endPoint y: 343, distance: 114.4
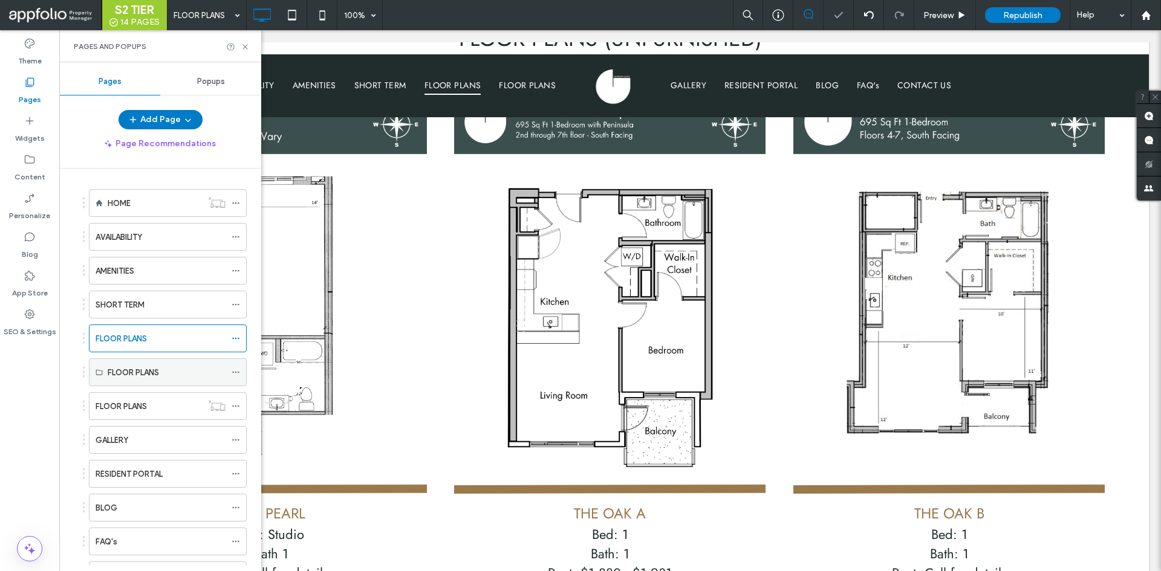
click at [233, 372] on use at bounding box center [235, 373] width 7 height 2
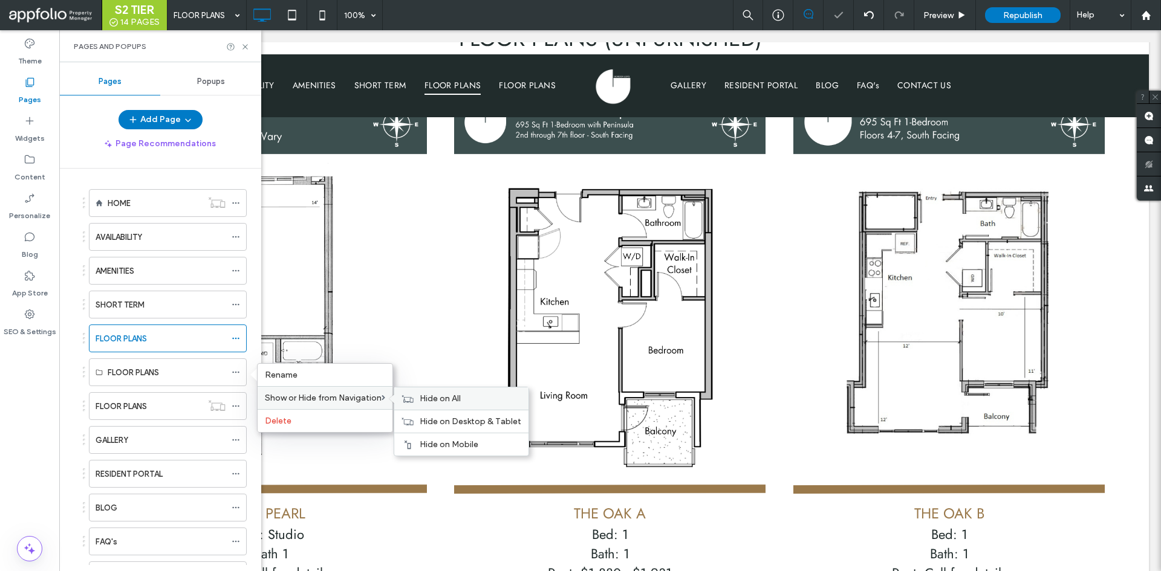
click at [469, 393] on div "Hide on All" at bounding box center [461, 399] width 134 height 22
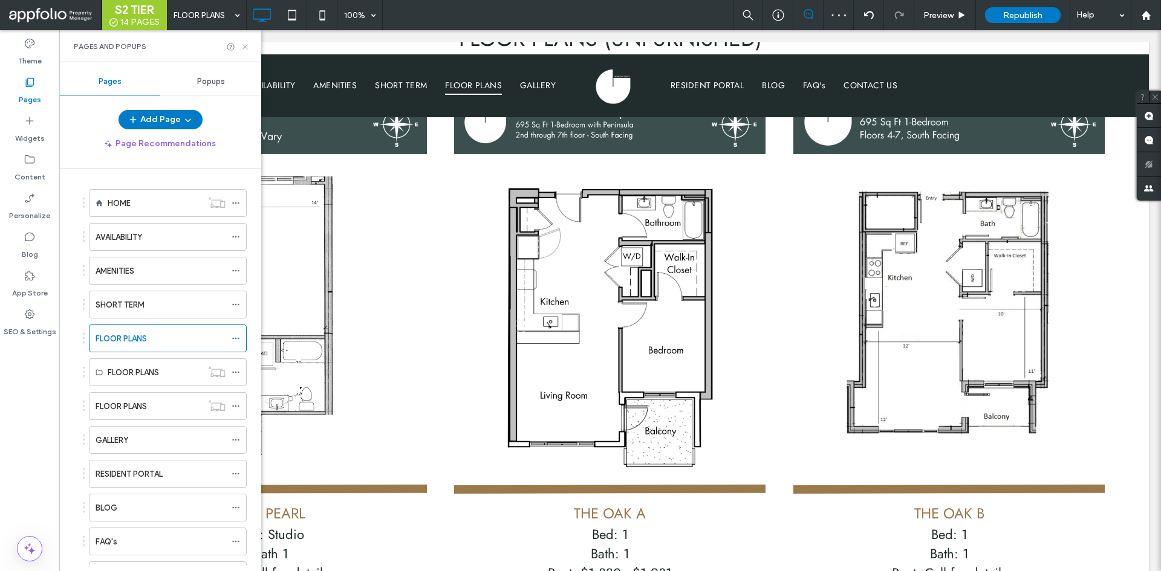
drag, startPoint x: 245, startPoint y: 48, endPoint x: 188, endPoint y: 22, distance: 62.8
click at [245, 48] on icon at bounding box center [245, 46] width 9 height 9
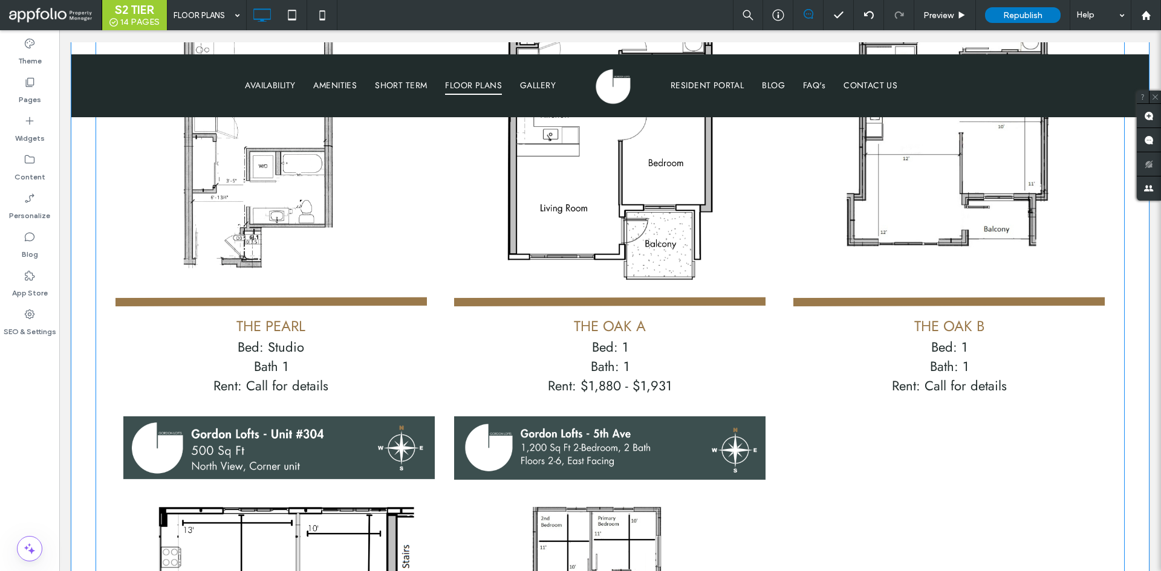
scroll to position [846, 0]
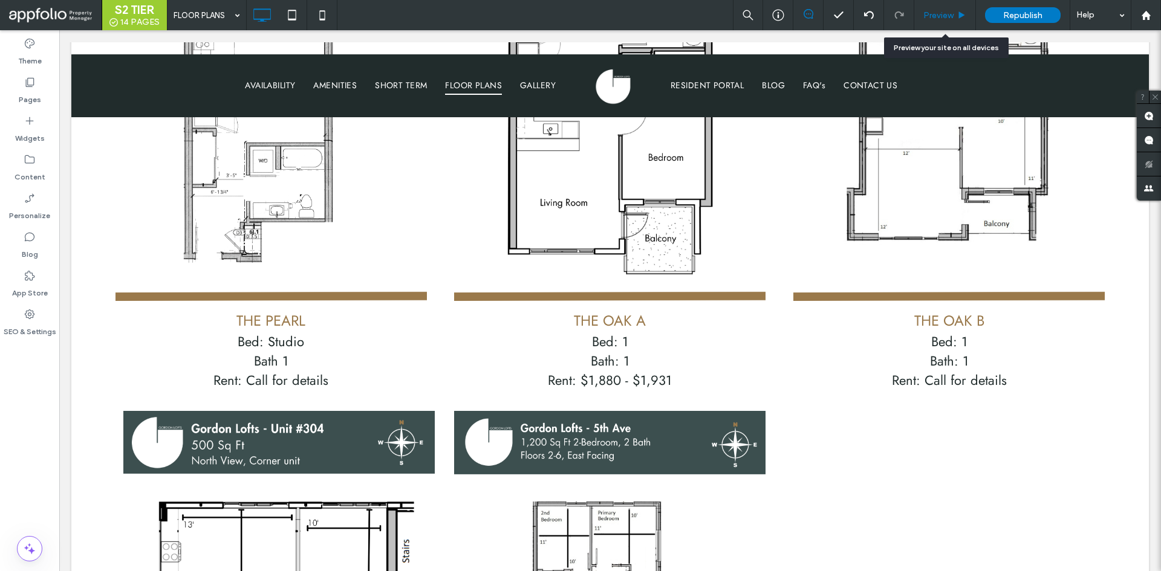
drag, startPoint x: 953, startPoint y: 15, endPoint x: 852, endPoint y: 36, distance: 102.7
click at [953, 15] on span "Preview" at bounding box center [938, 15] width 30 height 10
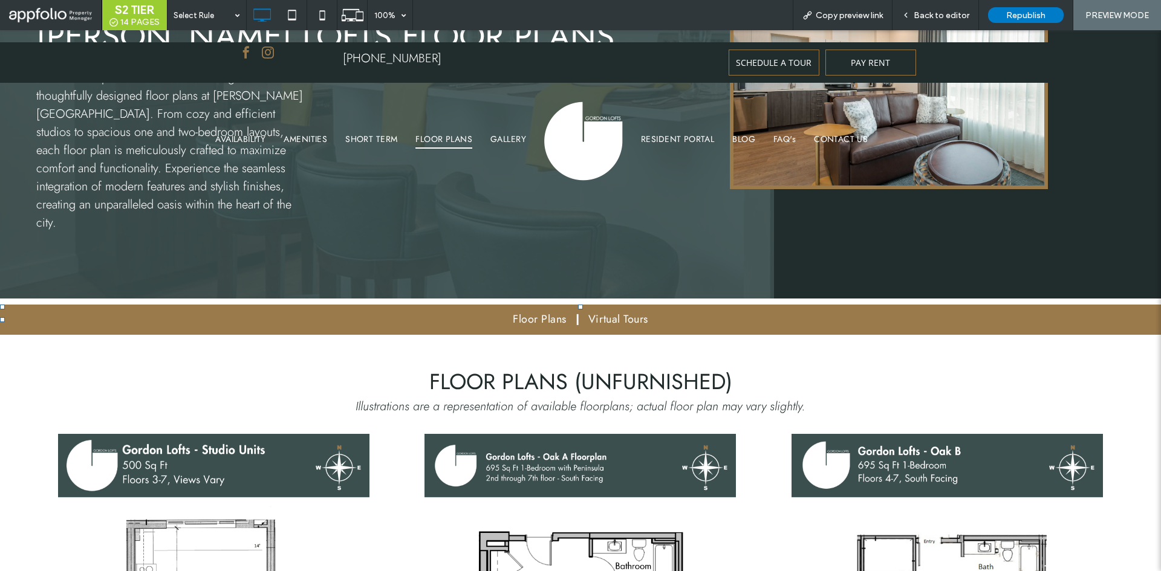
scroll to position [121, 0]
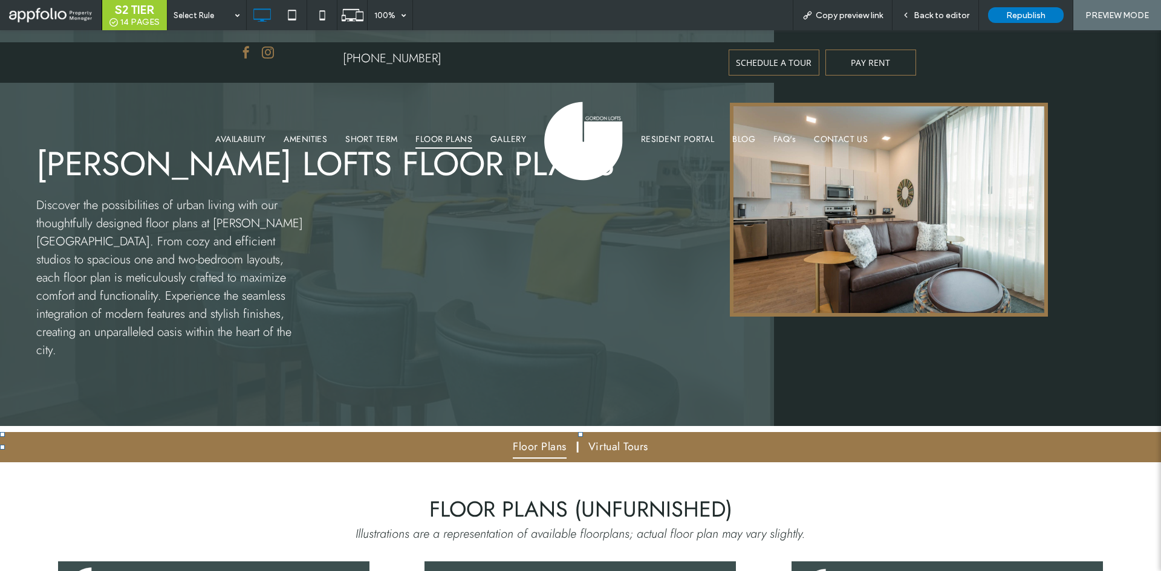
click at [555, 436] on span "Floor Plans" at bounding box center [540, 447] width 54 height 23
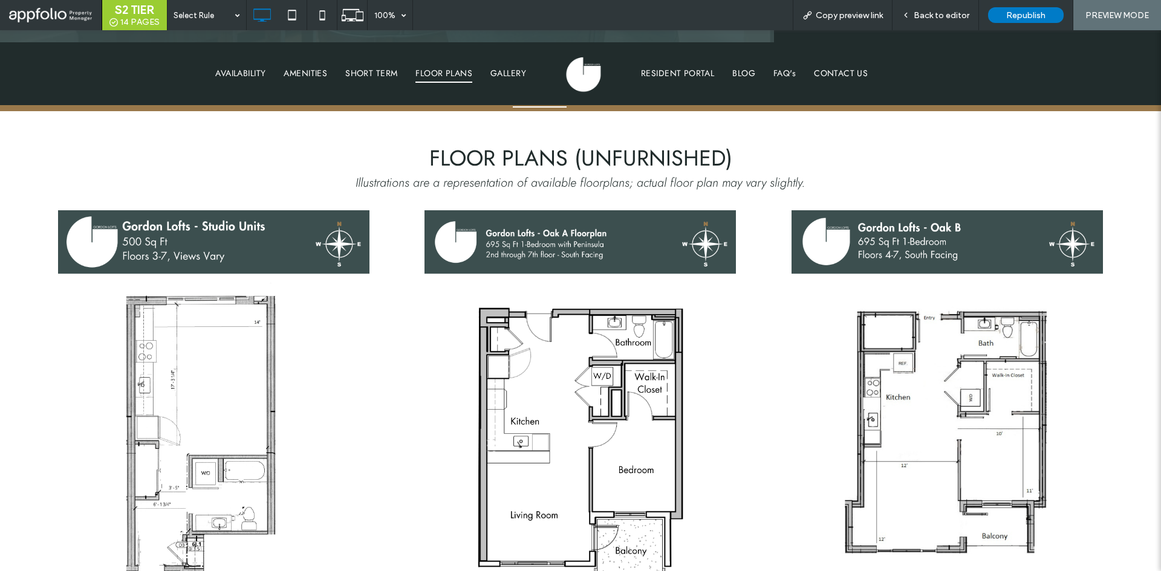
scroll to position [0, 0]
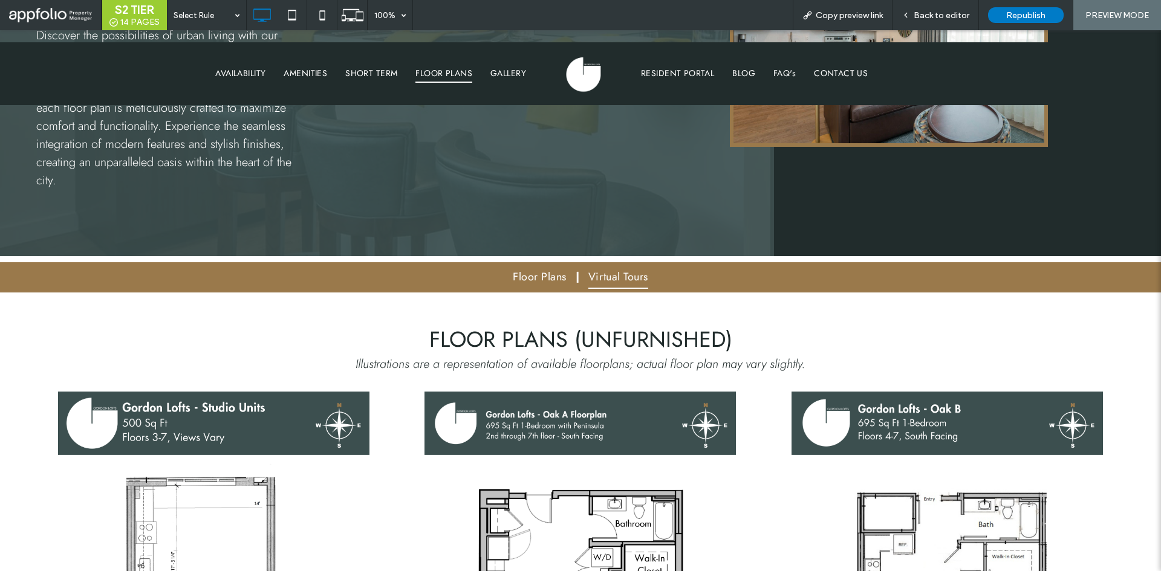
click at [624, 266] on span "Virtual Tours" at bounding box center [618, 277] width 60 height 23
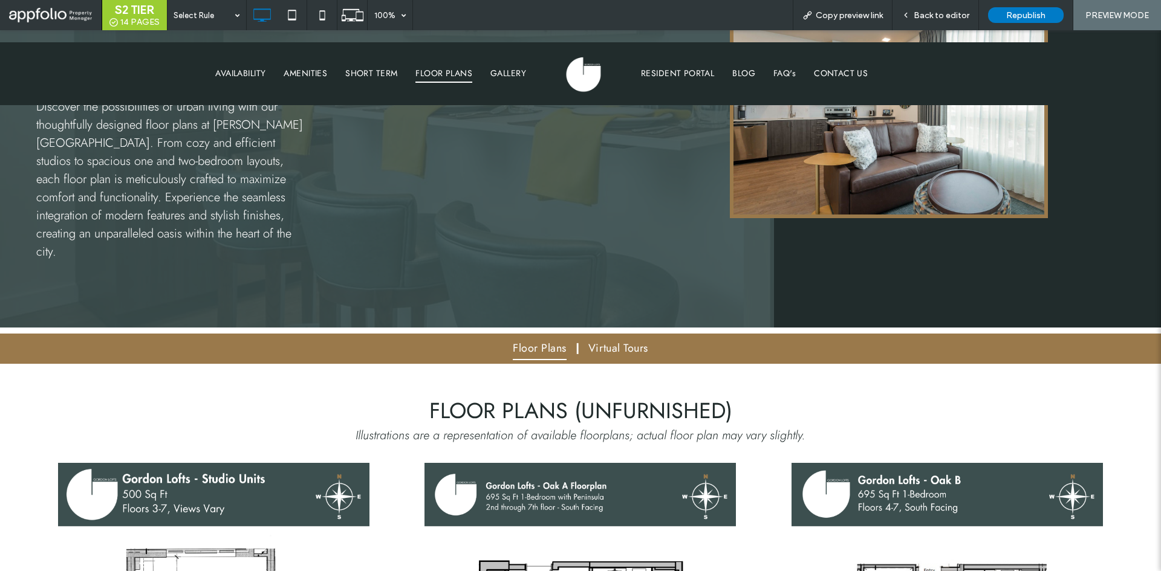
click at [543, 337] on span "Floor Plans" at bounding box center [540, 348] width 54 height 23
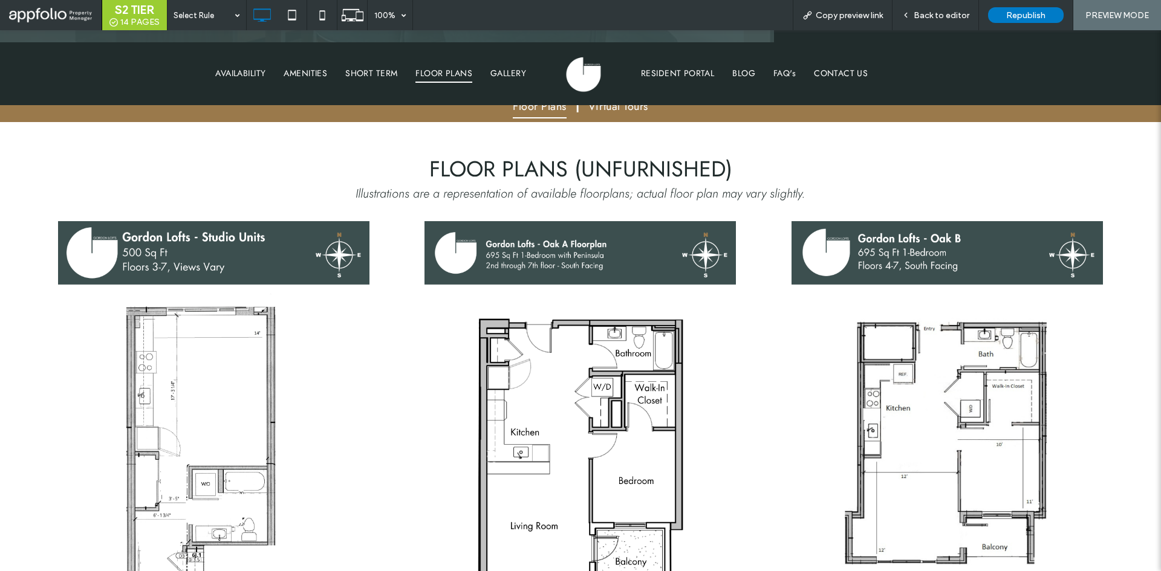
scroll to position [472, 0]
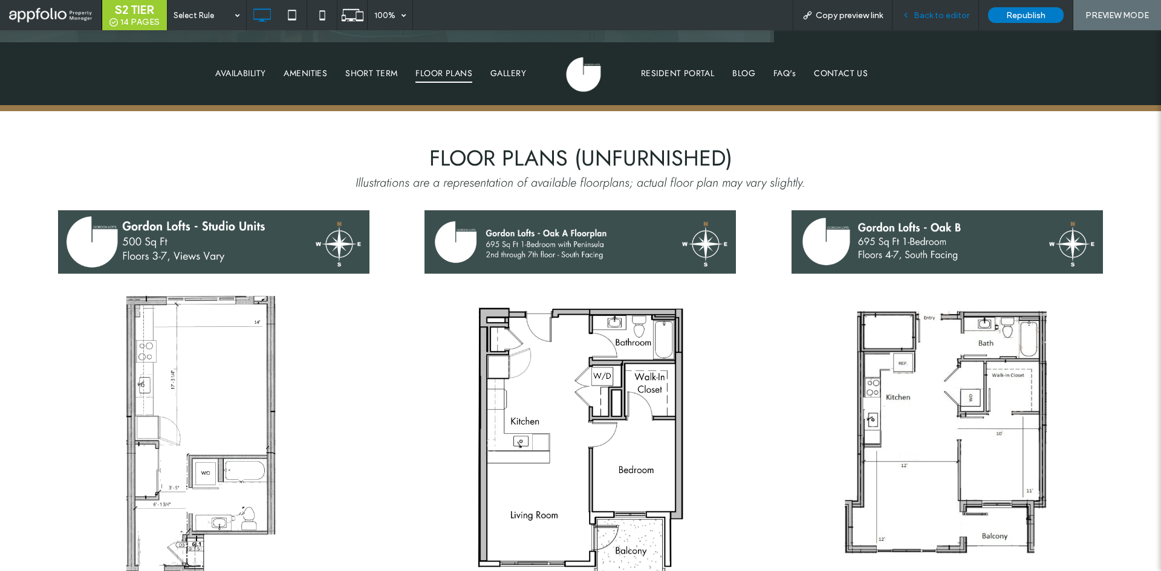
click at [930, 22] on div "Back to editor" at bounding box center [935, 15] width 86 height 30
click at [929, 12] on span "Back to editor" at bounding box center [941, 15] width 56 height 10
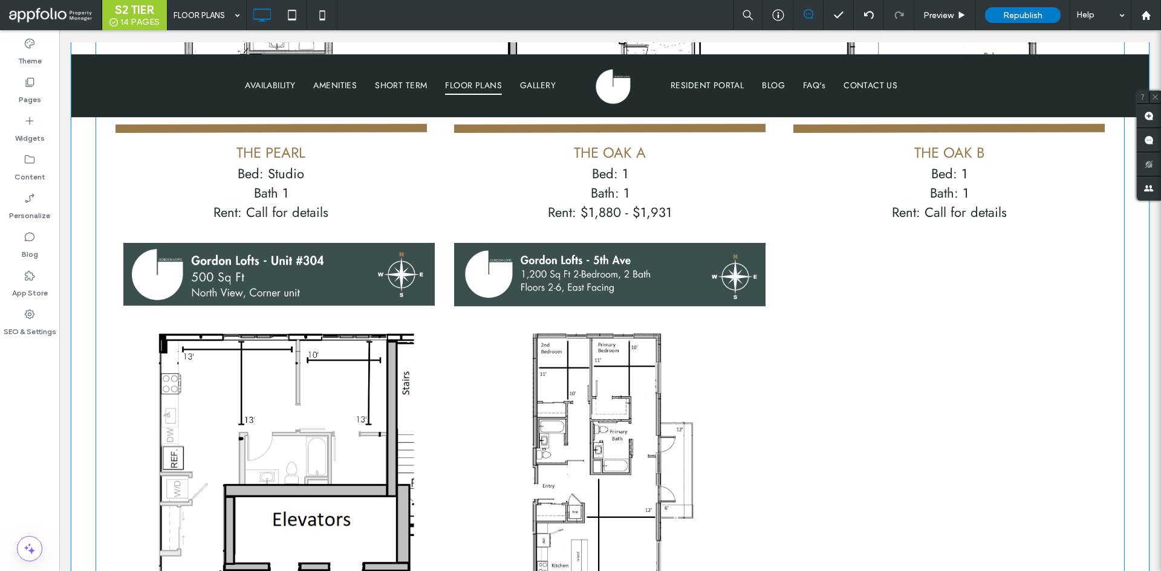
scroll to position [895, 0]
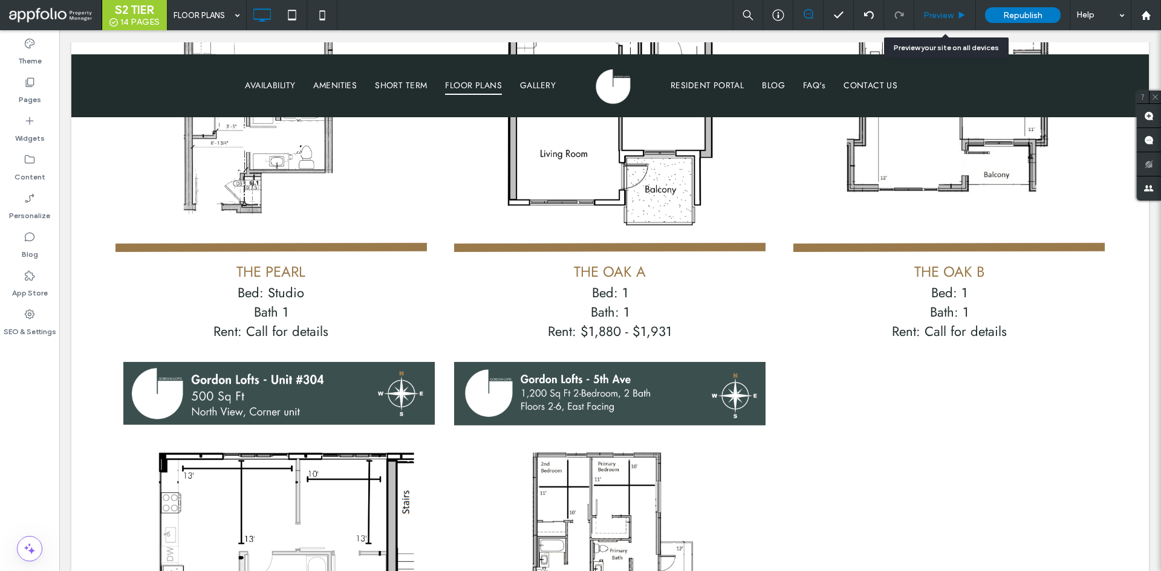
click at [952, 17] on span "Preview" at bounding box center [938, 15] width 30 height 10
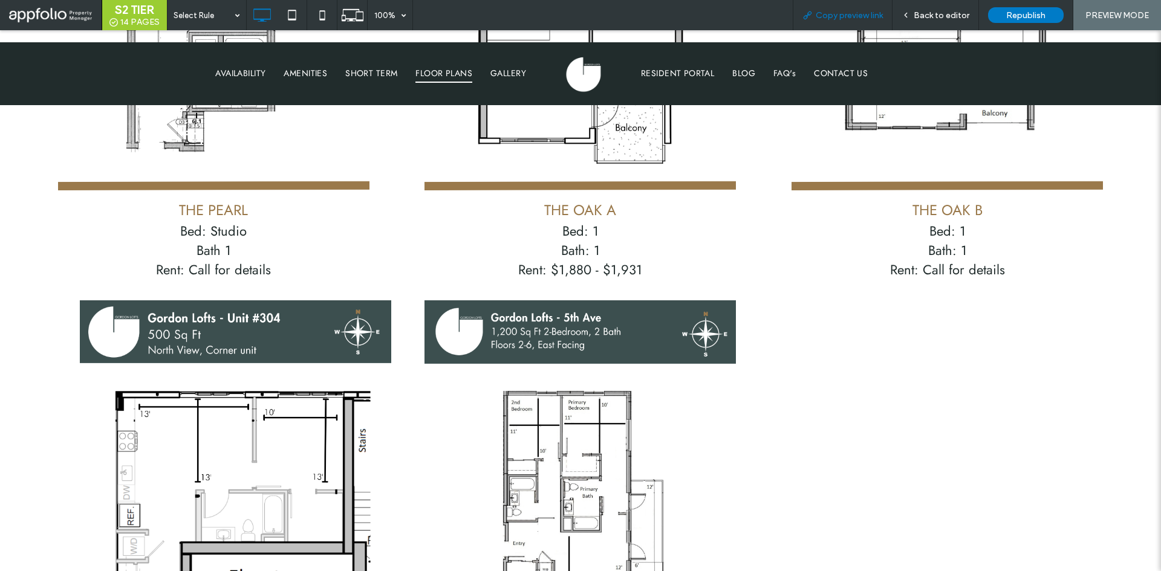
click at [852, 6] on div "Copy preview link" at bounding box center [843, 15] width 100 height 30
click at [824, 13] on span "Copy preview link" at bounding box center [849, 15] width 67 height 10
click at [928, 6] on div "Back to editor" at bounding box center [935, 15] width 86 height 30
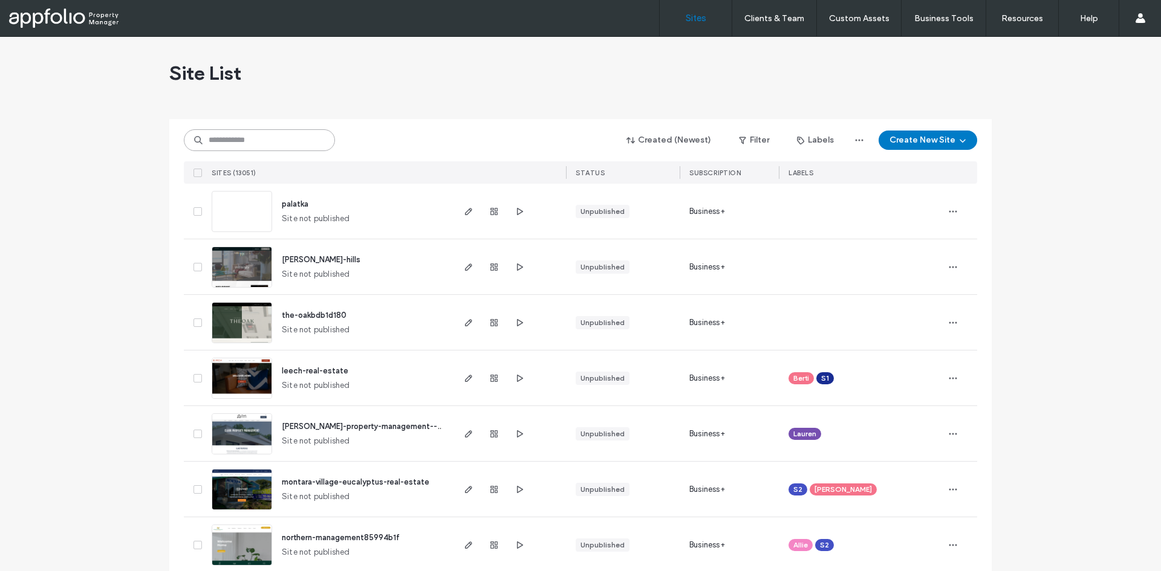
click at [284, 141] on input at bounding box center [259, 140] width 151 height 22
paste input "**********"
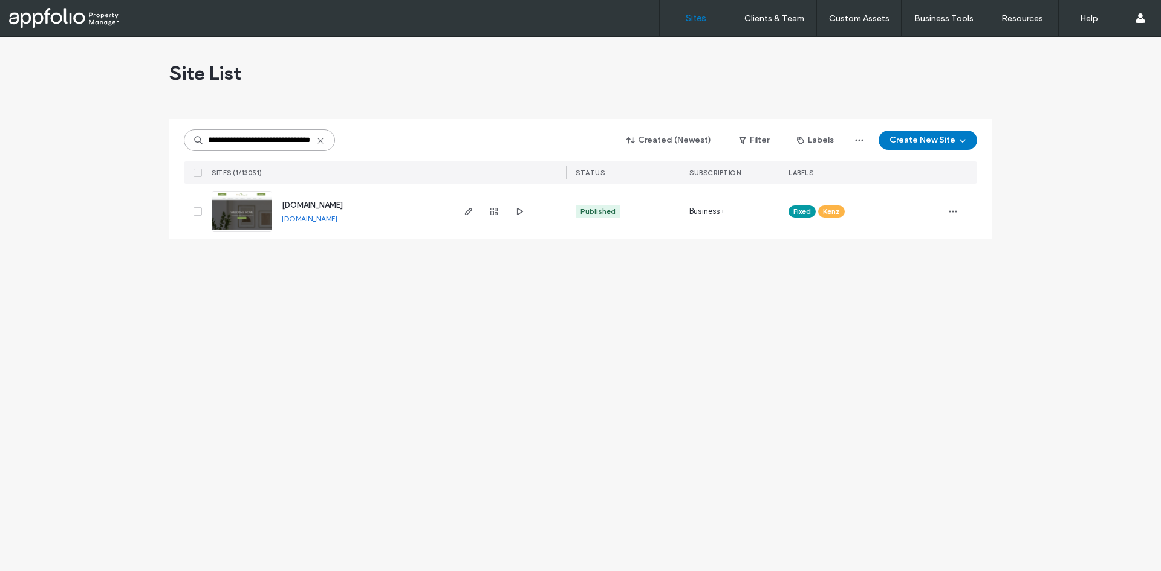
type input "**********"
click at [255, 229] on link at bounding box center [242, 211] width 60 height 41
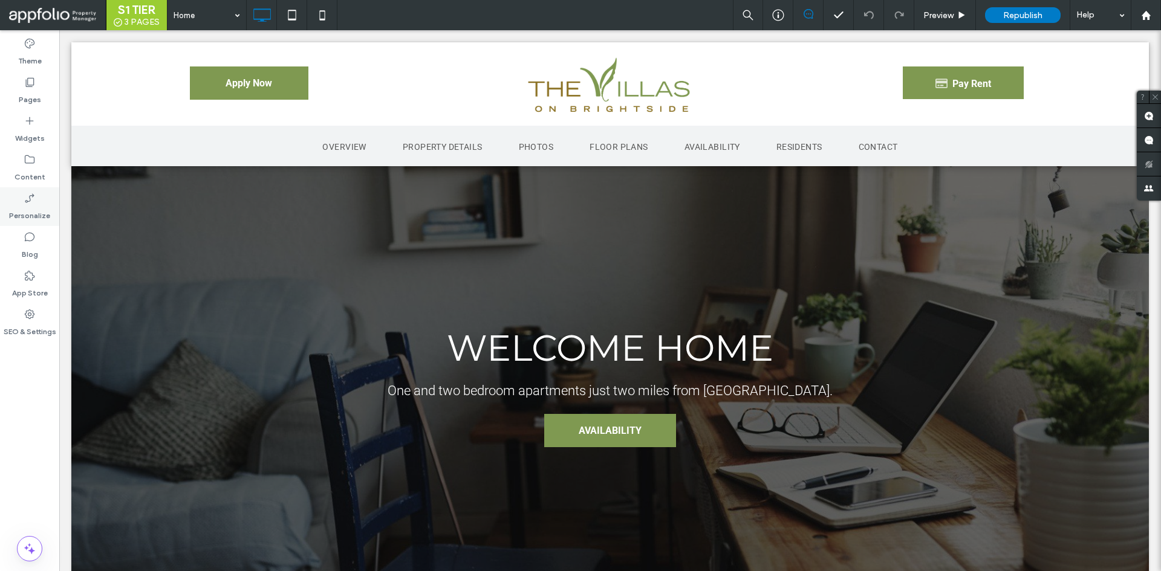
click at [45, 202] on div "Personalize" at bounding box center [29, 206] width 59 height 39
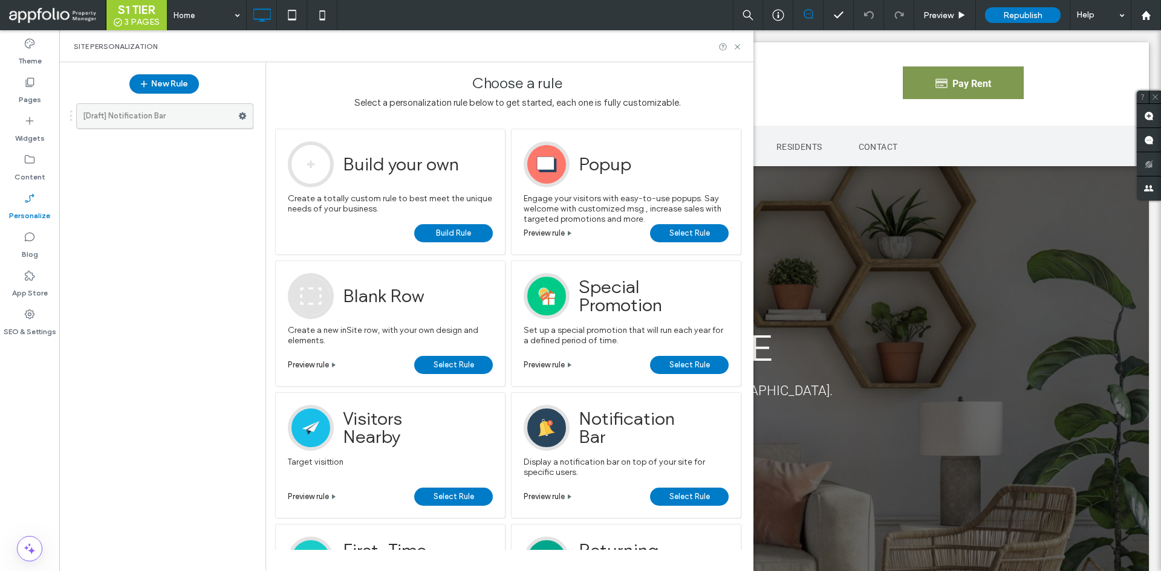
click at [151, 122] on label "[Draft] Notification Bar" at bounding box center [160, 116] width 155 height 24
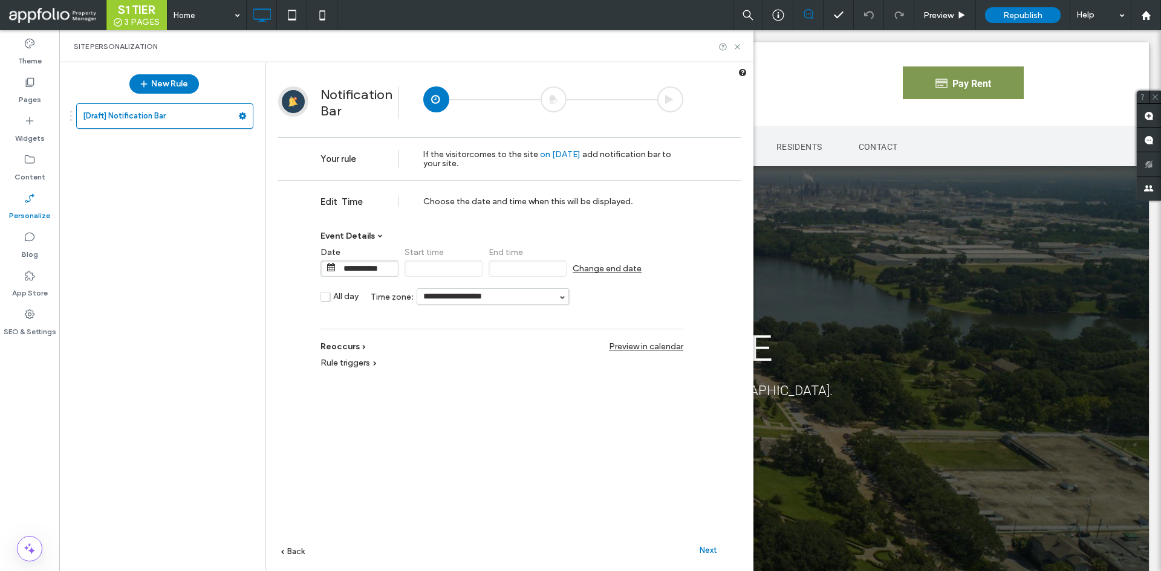
click at [554, 99] on div at bounding box center [553, 99] width 26 height 26
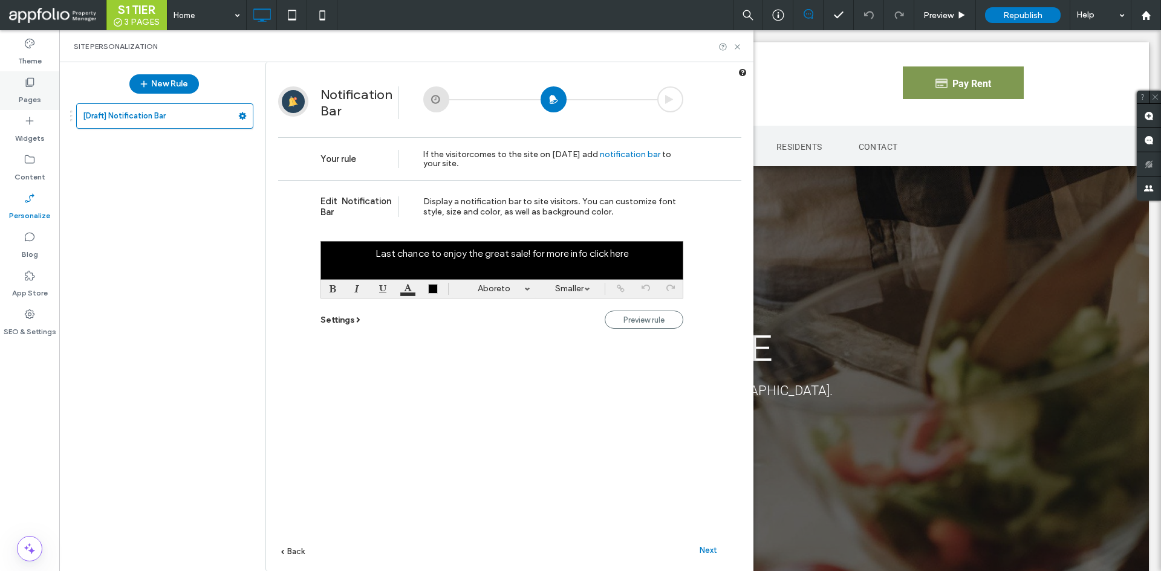
click at [30, 89] on label "Pages" at bounding box center [30, 96] width 22 height 17
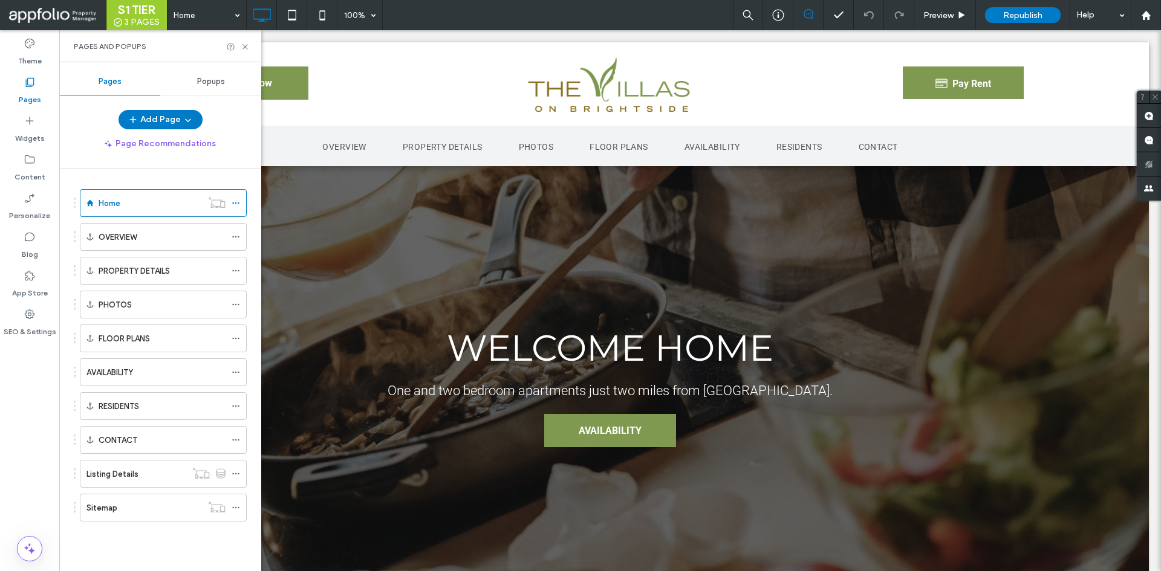
click at [210, 85] on span "Popups" at bounding box center [211, 82] width 28 height 10
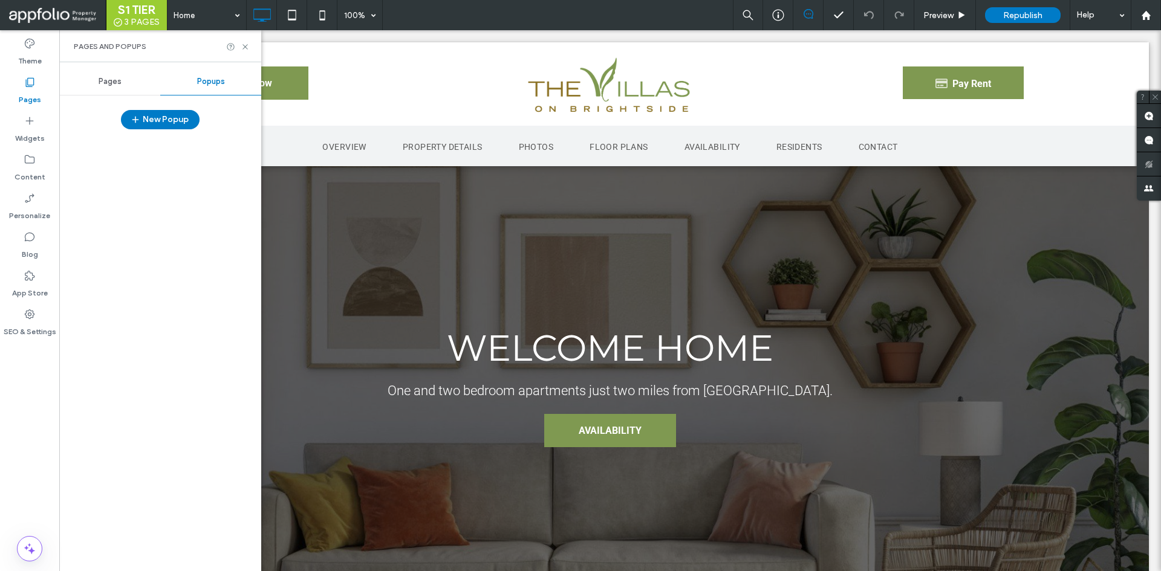
click at [109, 94] on div "Pages" at bounding box center [109, 81] width 101 height 27
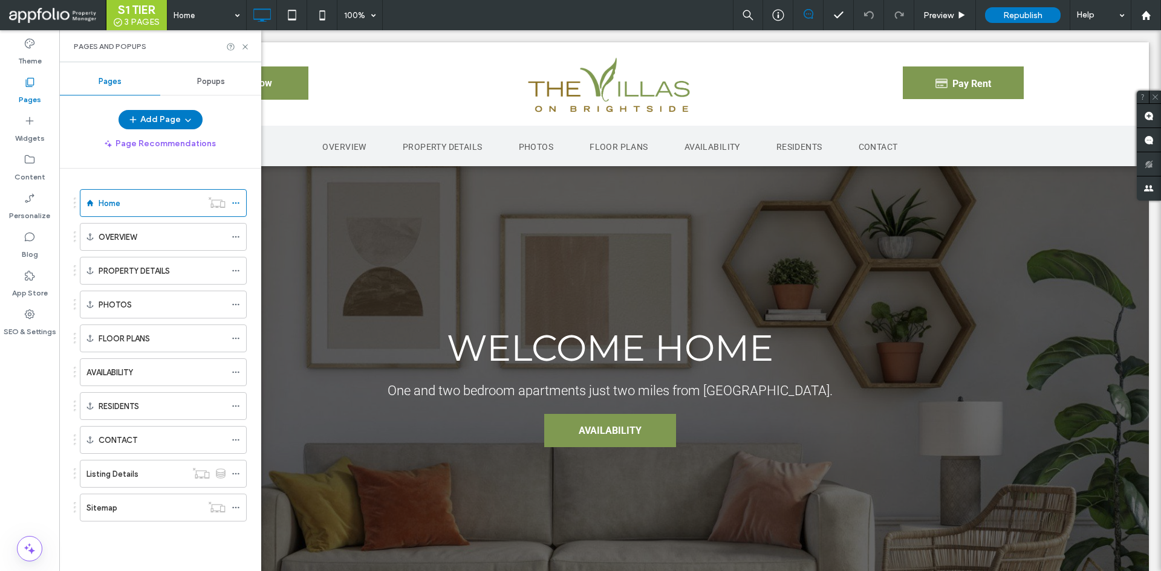
click at [222, 68] on div "Popups" at bounding box center [210, 81] width 101 height 27
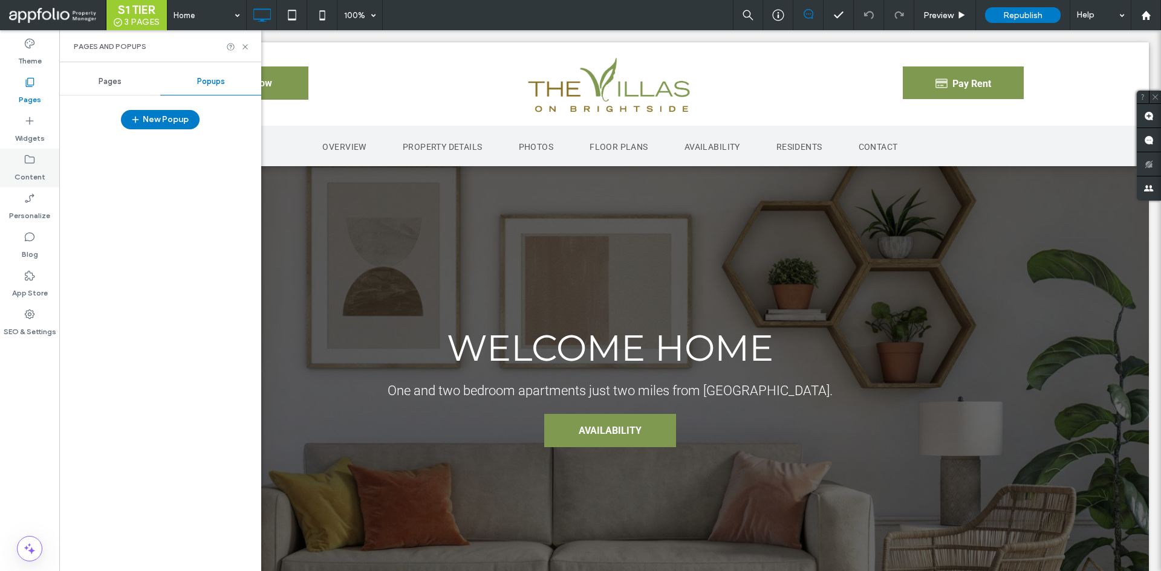
click at [35, 180] on label "Content" at bounding box center [30, 174] width 31 height 17
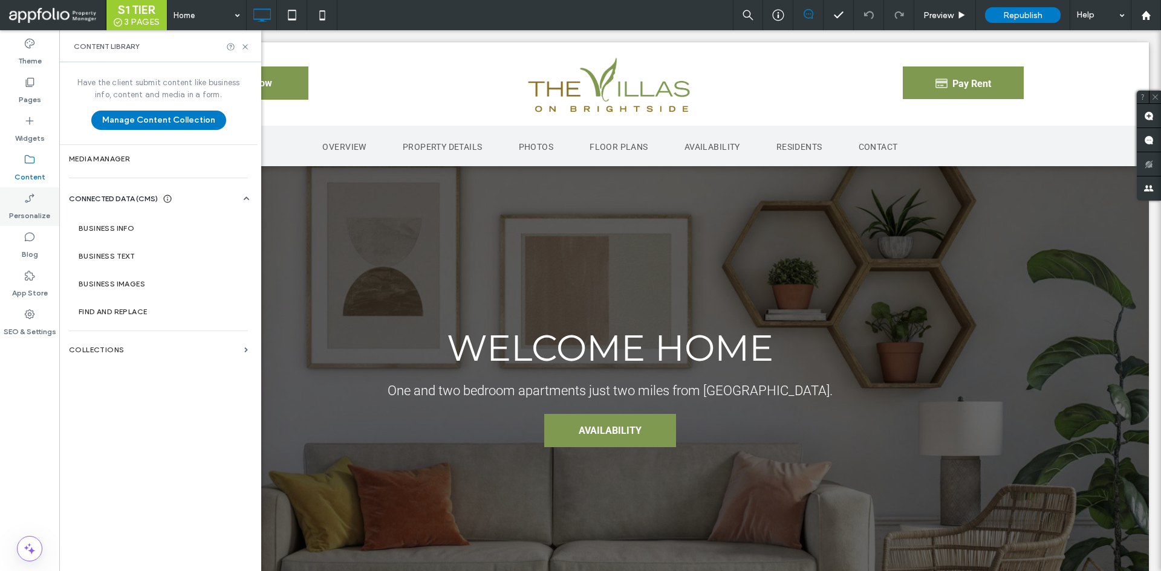
click at [42, 219] on label "Personalize" at bounding box center [29, 212] width 41 height 17
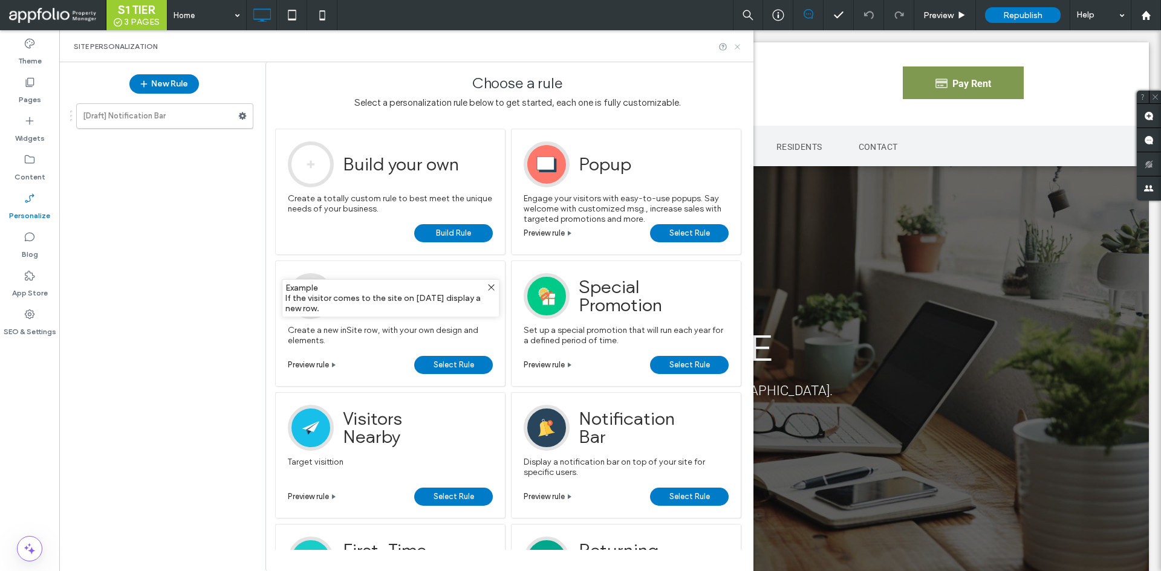
click at [739, 47] on icon at bounding box center [737, 46] width 9 height 9
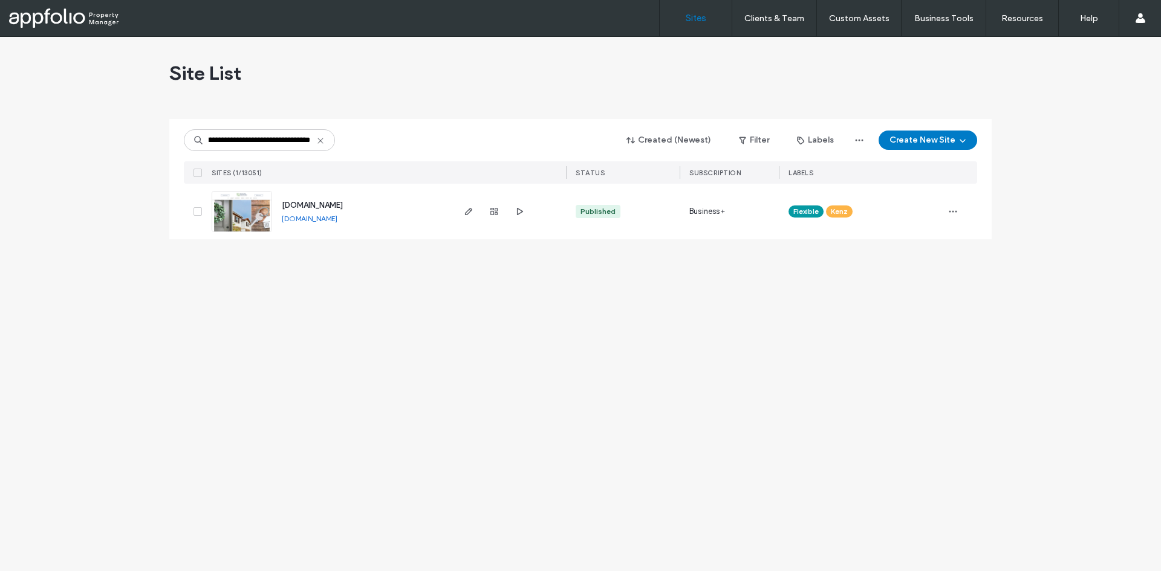
type input "**********"
click at [240, 219] on link at bounding box center [242, 211] width 60 height 41
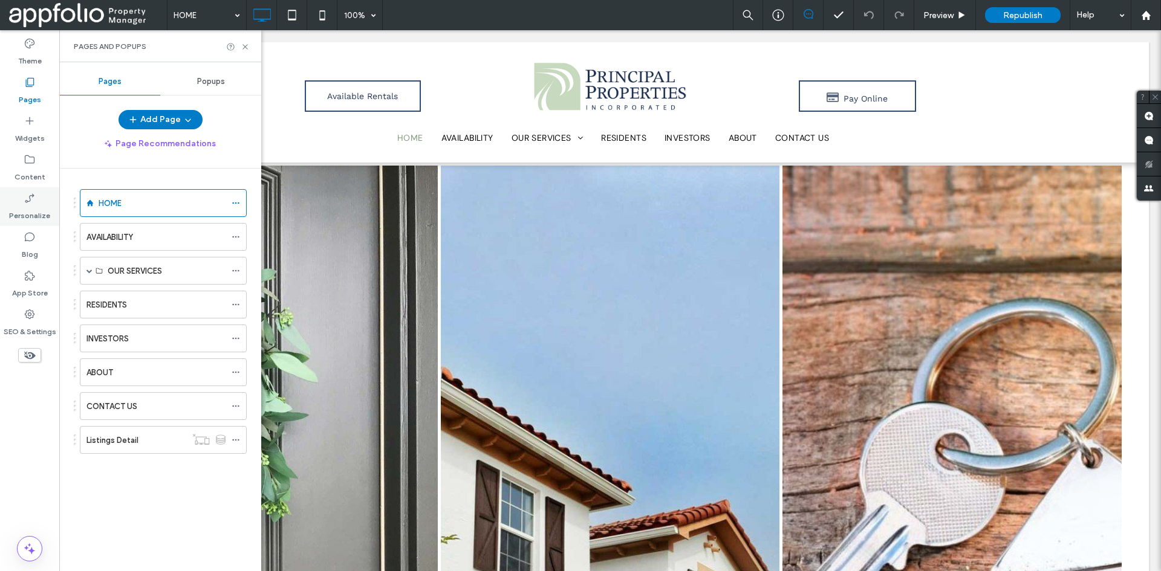
click at [42, 215] on label "Personalize" at bounding box center [29, 212] width 41 height 17
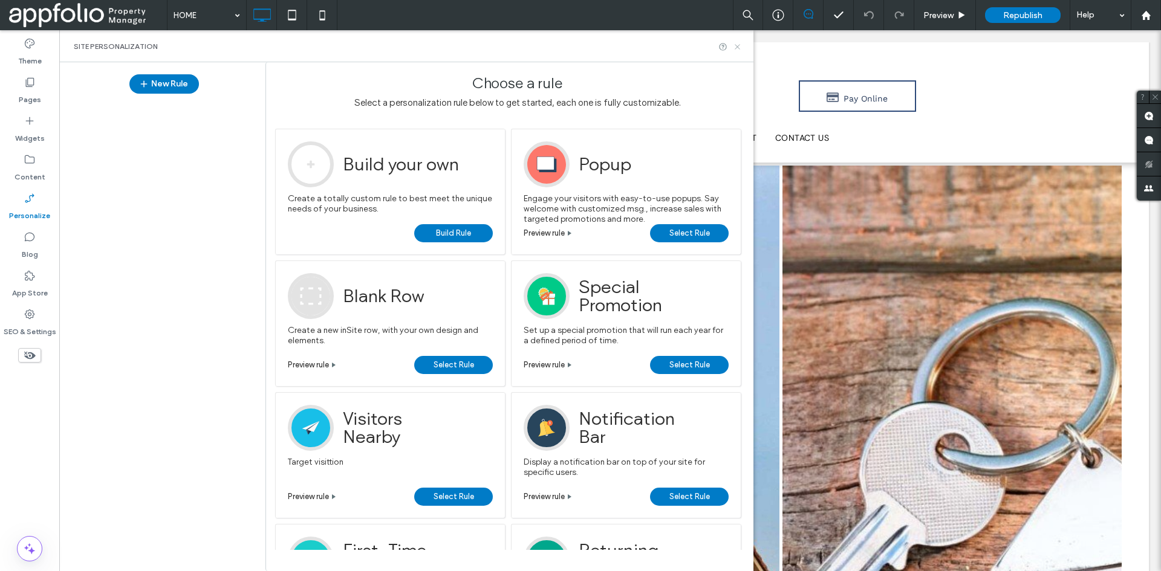
click at [739, 48] on use at bounding box center [737, 46] width 5 height 5
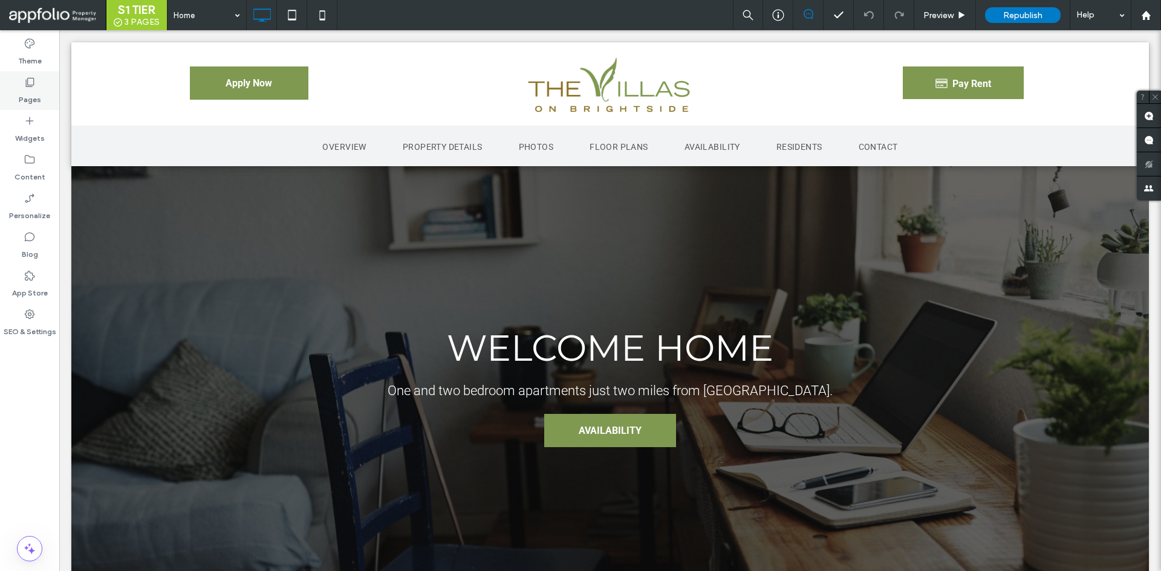
click at [39, 91] on label "Pages" at bounding box center [30, 96] width 22 height 17
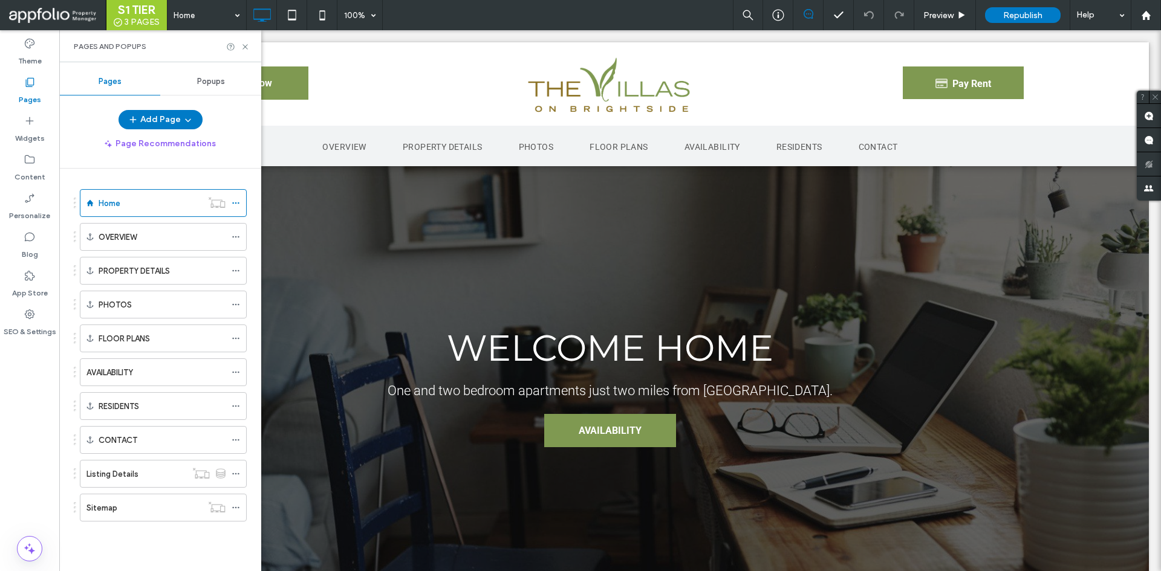
click at [202, 89] on div "Popups" at bounding box center [210, 81] width 101 height 27
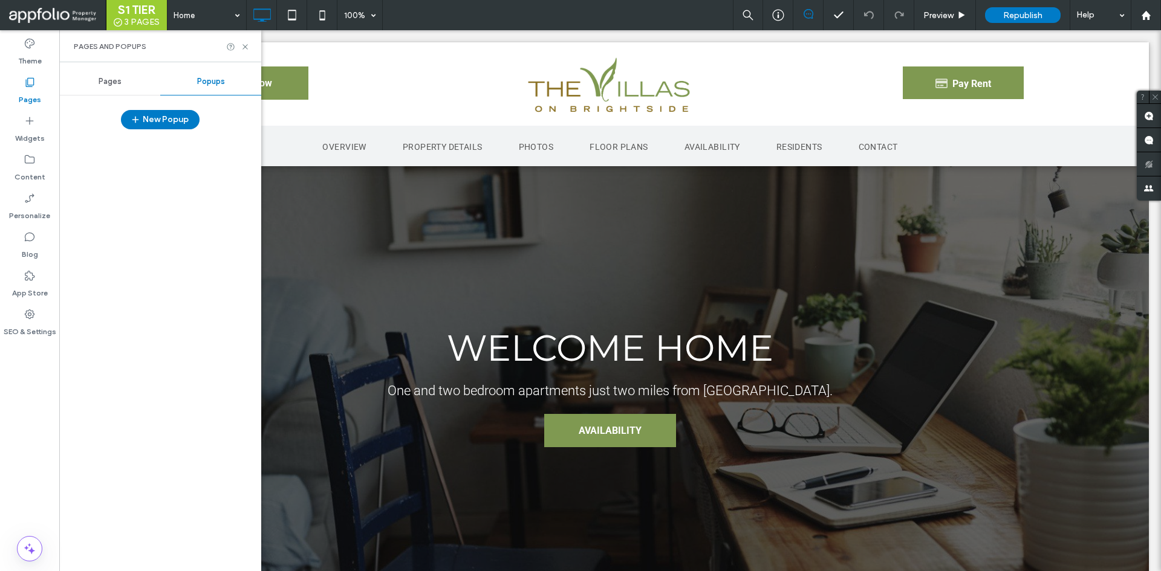
click at [88, 83] on div "Pages" at bounding box center [109, 81] width 101 height 27
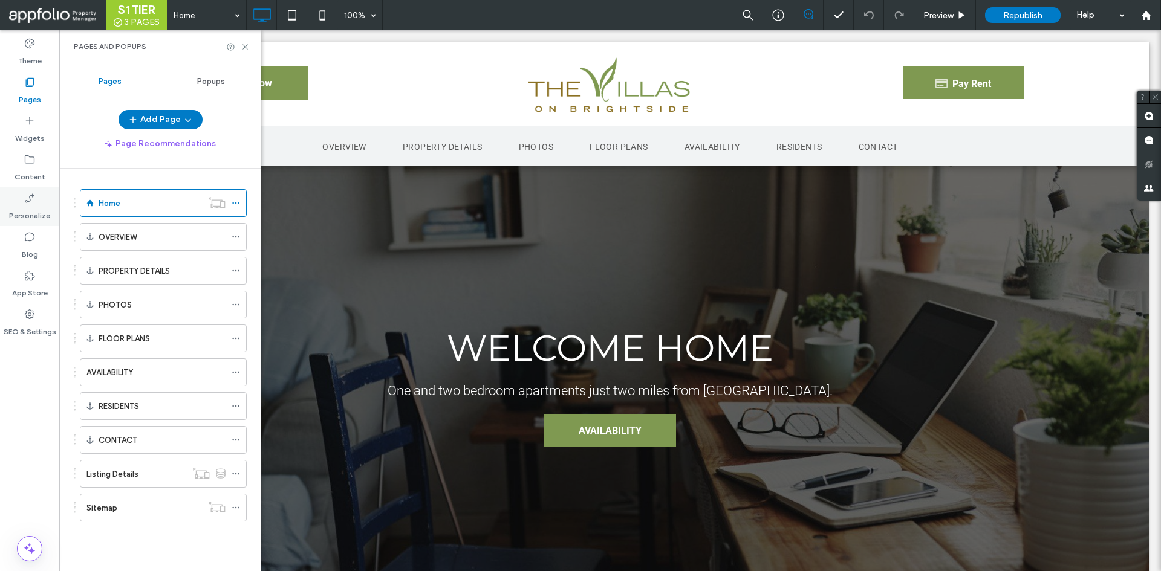
click at [33, 200] on icon at bounding box center [30, 198] width 12 height 12
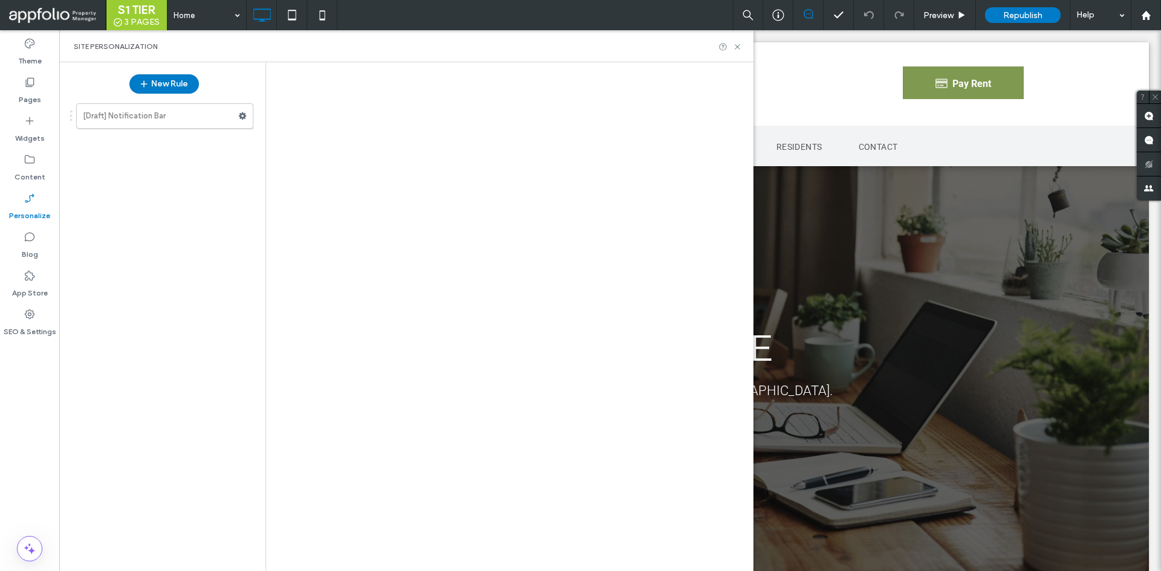
click at [162, 132] on div "[Draft] Notification Bar" at bounding box center [158, 329] width 190 height 464
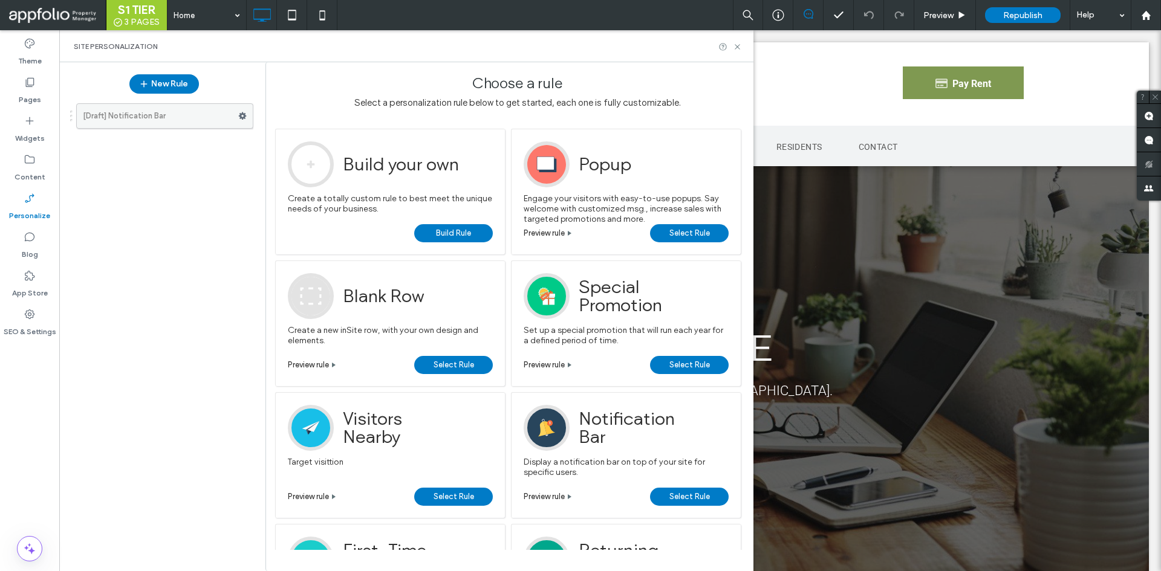
click at [165, 117] on label "[Draft] Notification Bar" at bounding box center [160, 116] width 155 height 24
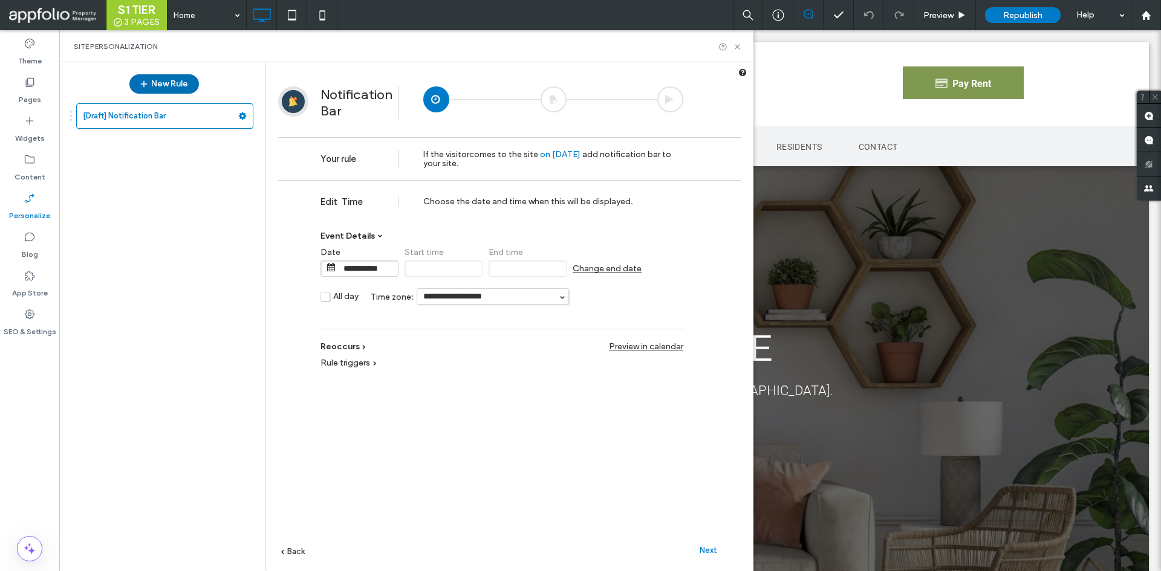
click at [164, 74] on button "New Rule" at bounding box center [164, 83] width 70 height 19
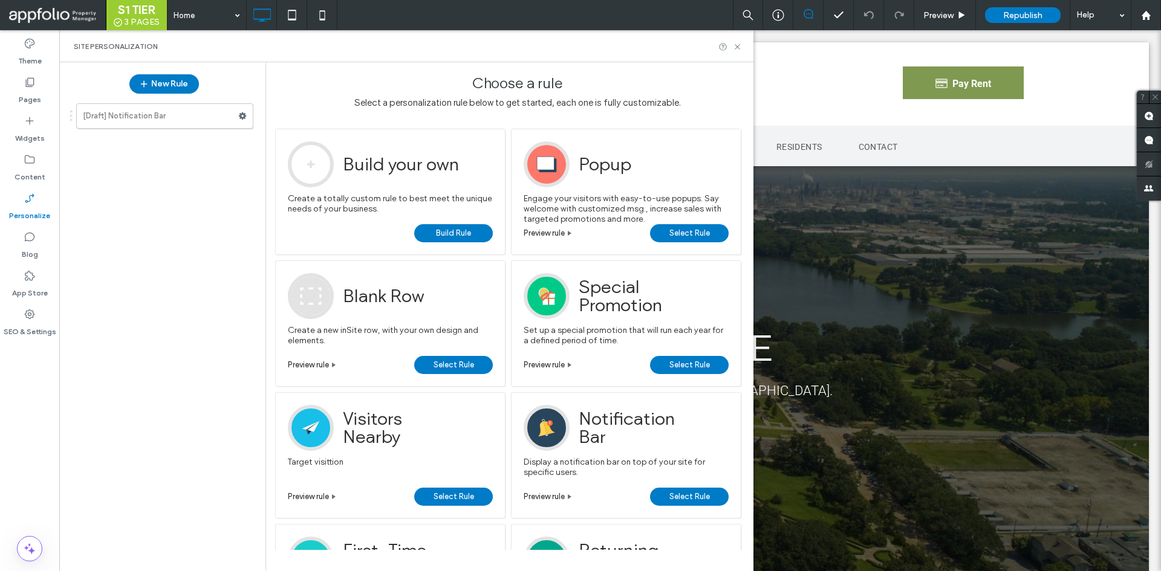
click at [669, 234] on span "Select Rule" at bounding box center [689, 233] width 41 height 18
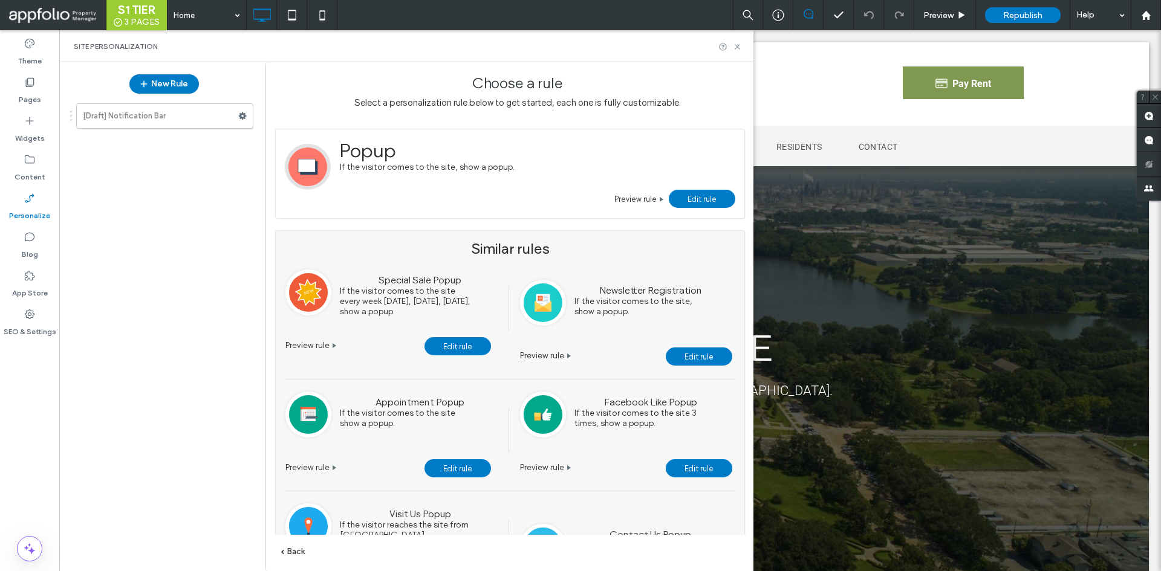
click at [713, 196] on span "Edit rule" at bounding box center [701, 199] width 29 height 9
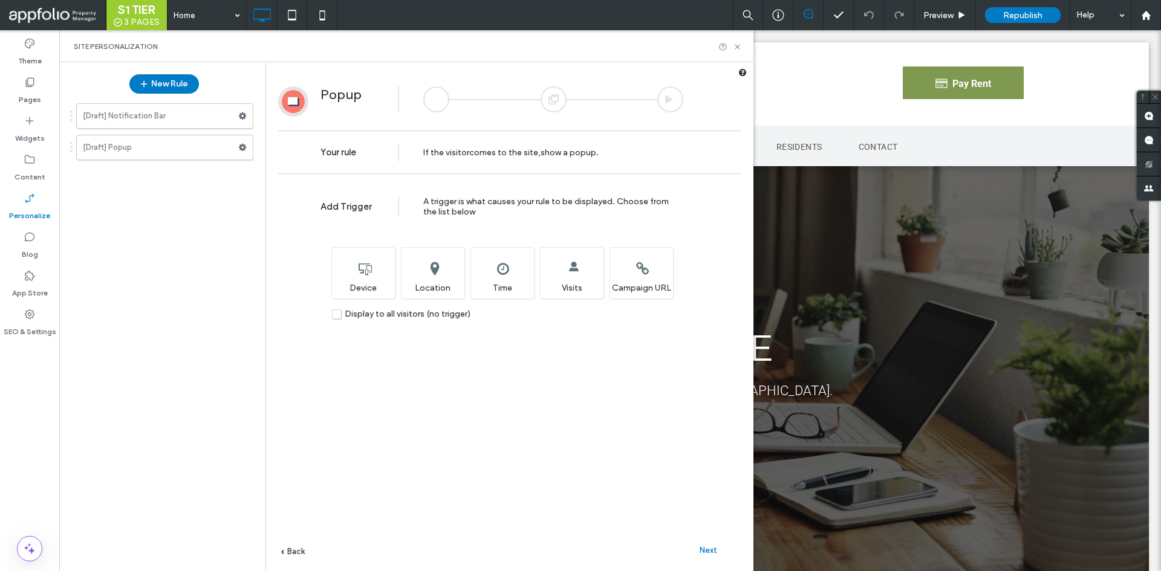
click at [708, 551] on span "Next" at bounding box center [708, 550] width 18 height 9
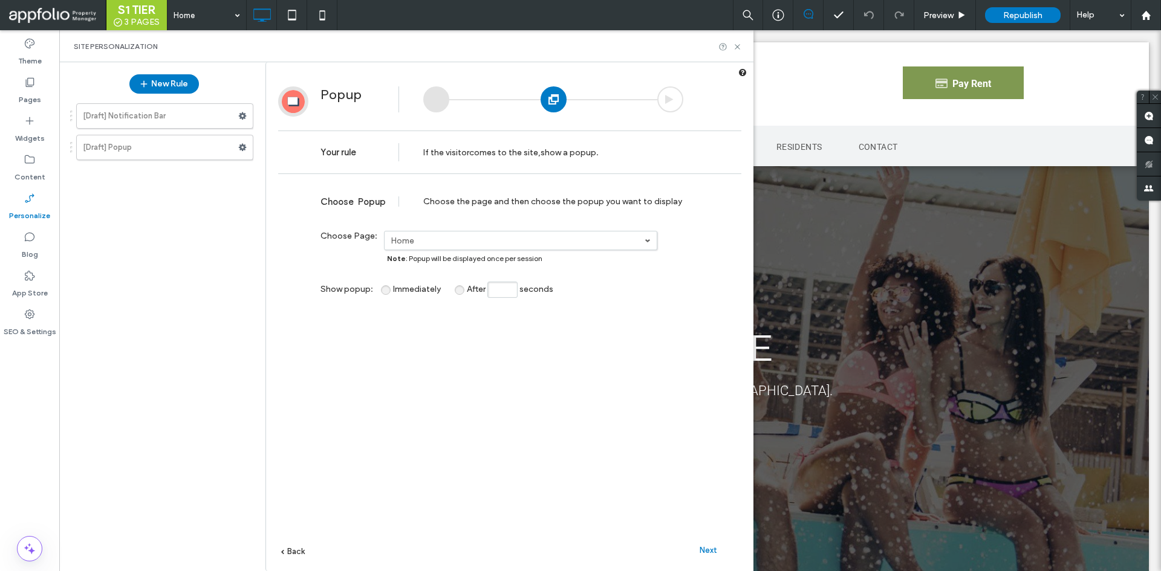
click at [709, 551] on span "Next" at bounding box center [708, 550] width 18 height 9
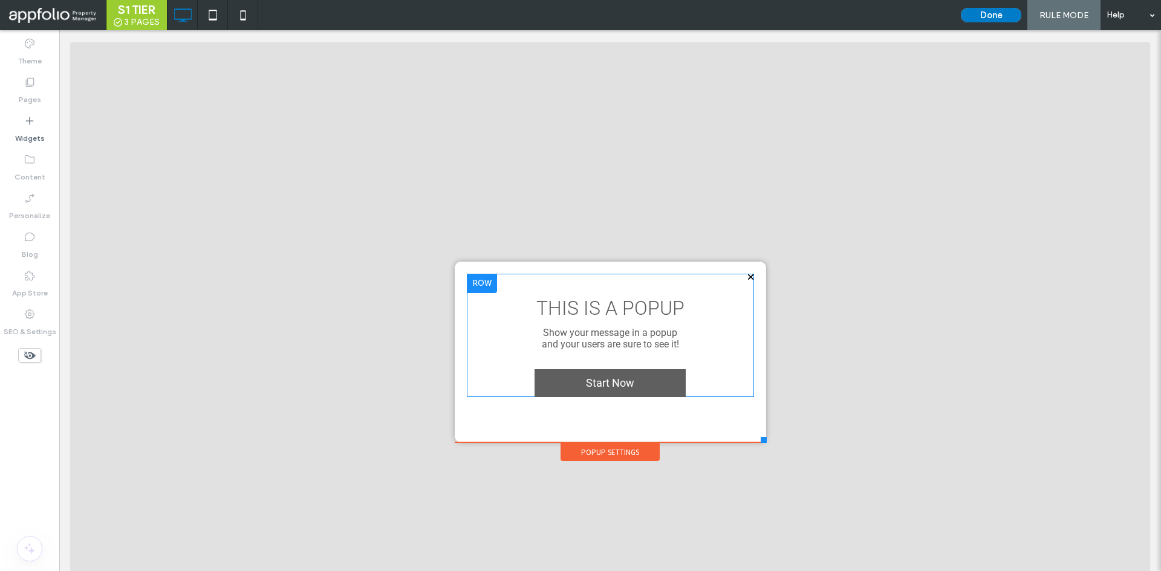
click at [626, 322] on div "THIS IS A POPUP Show your message in a popup and your users are sure to see it!…" at bounding box center [610, 335] width 287 height 123
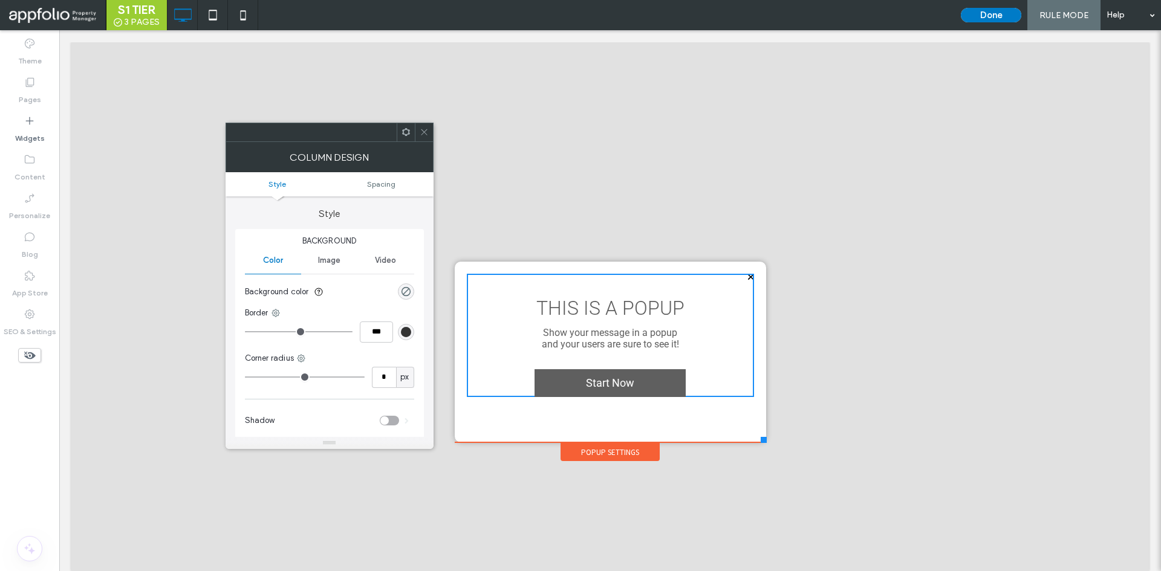
click at [631, 301] on span "THIS IS A POPUP" at bounding box center [610, 308] width 148 height 23
drag, startPoint x: 421, startPoint y: 131, endPoint x: 528, endPoint y: 310, distance: 208.5
click at [421, 131] on icon at bounding box center [424, 132] width 9 height 9
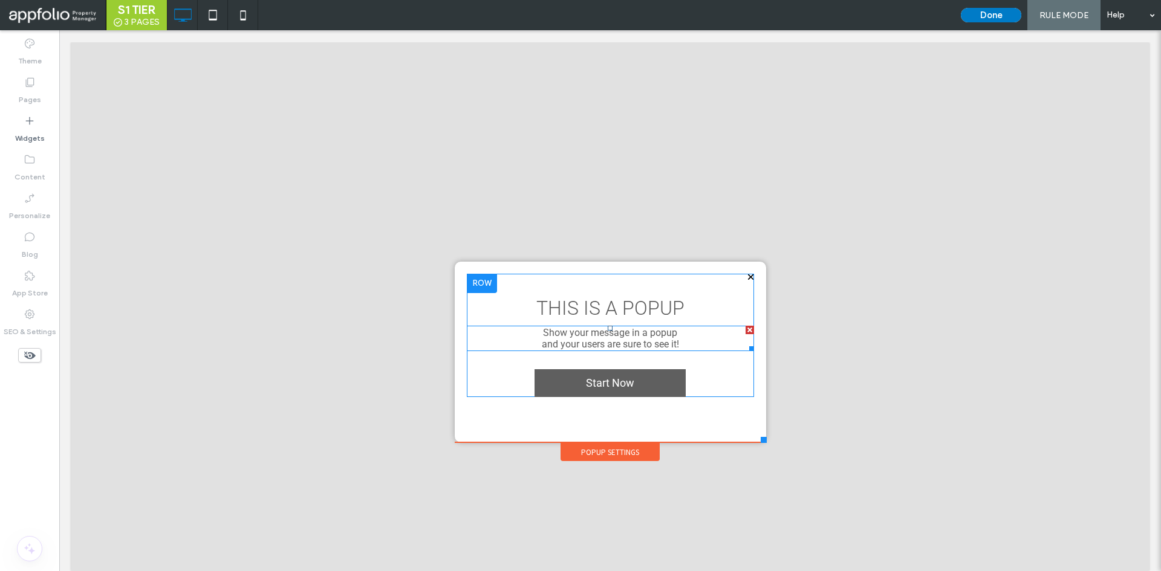
click at [609, 343] on span "and your users are sure to see it!" at bounding box center [610, 344] width 137 height 11
click at [693, 339] on div "**********" at bounding box center [610, 342] width 287 height 10
click at [745, 327] on div at bounding box center [749, 330] width 8 height 8
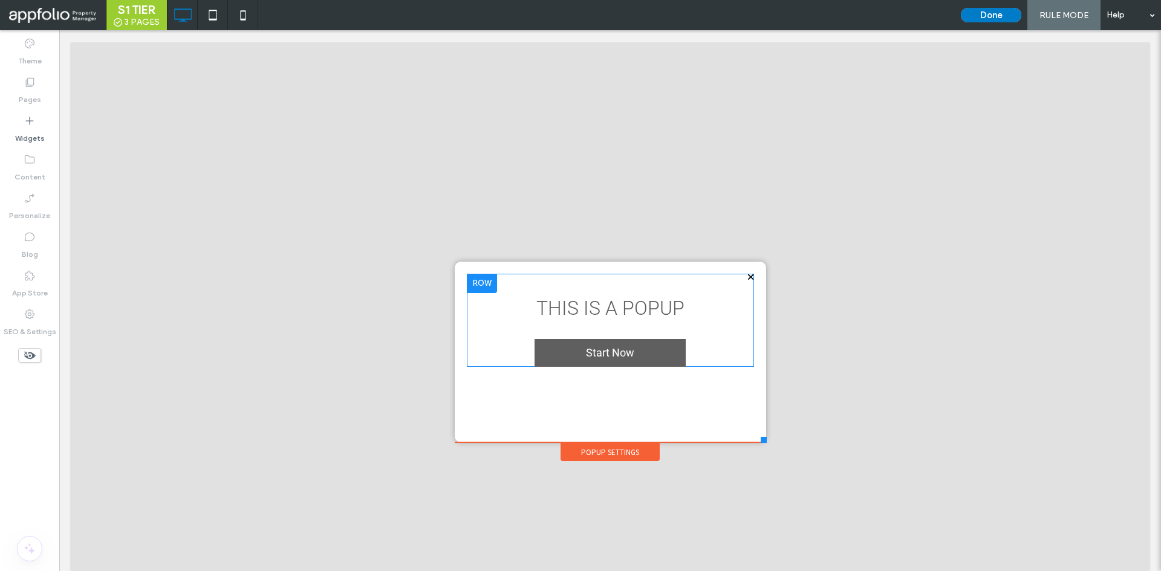
click at [652, 317] on span "THIS IS A POPUP" at bounding box center [610, 308] width 148 height 23
type input "****"
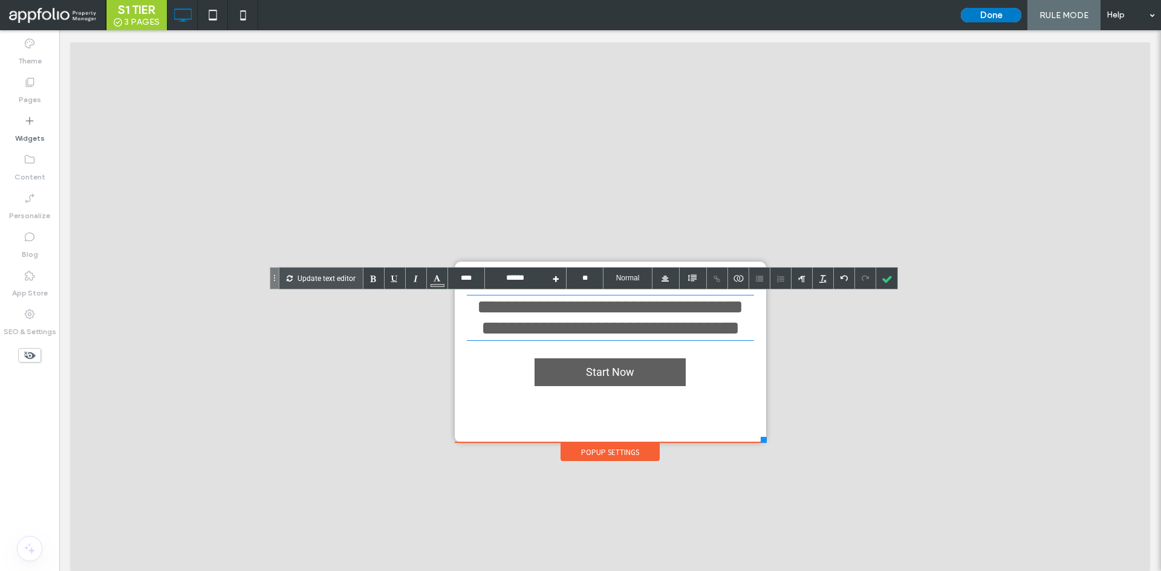
click at [640, 322] on span "**********" at bounding box center [610, 317] width 266 height 41
click at [705, 310] on div "**********" at bounding box center [610, 318] width 287 height 42
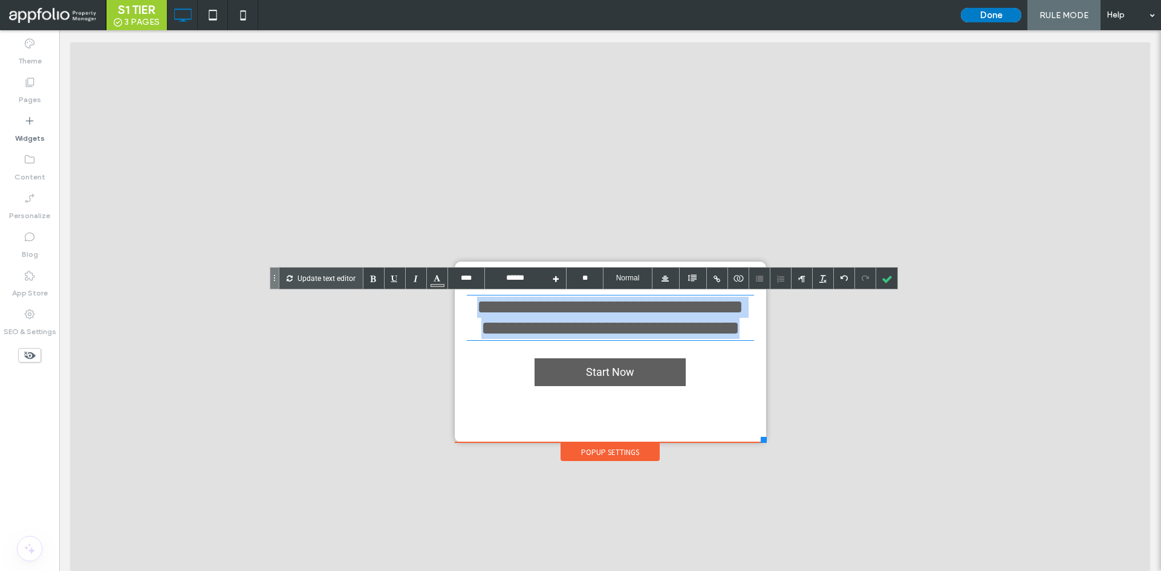
drag, startPoint x: 680, startPoint y: 353, endPoint x: 512, endPoint y: 299, distance: 175.9
click at [512, 299] on div "**********" at bounding box center [610, 318] width 287 height 42
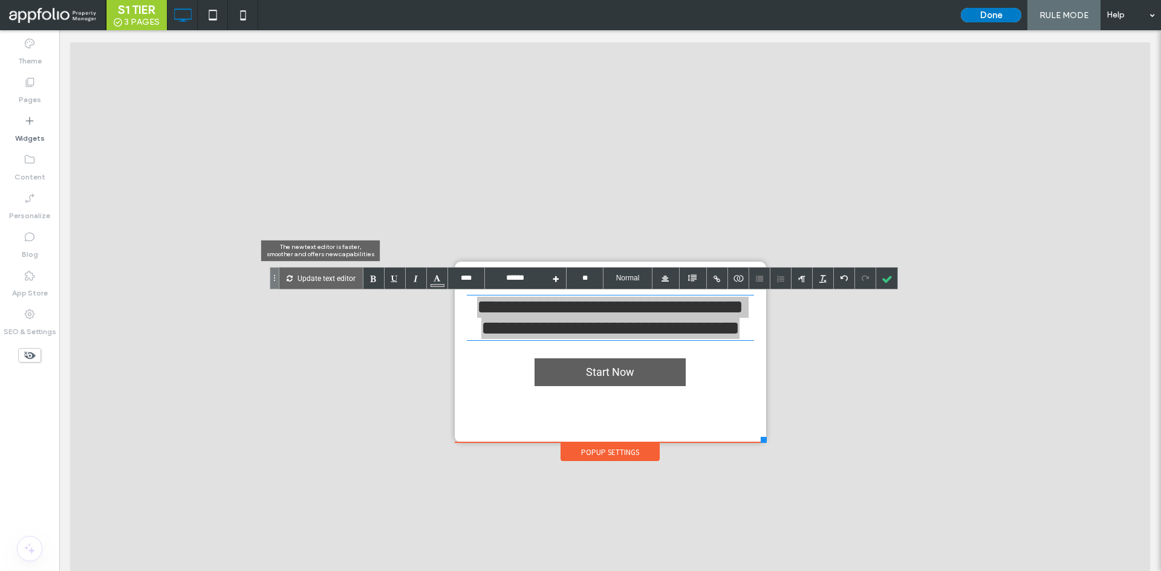
click at [314, 281] on p "Update text editor" at bounding box center [326, 278] width 58 height 21
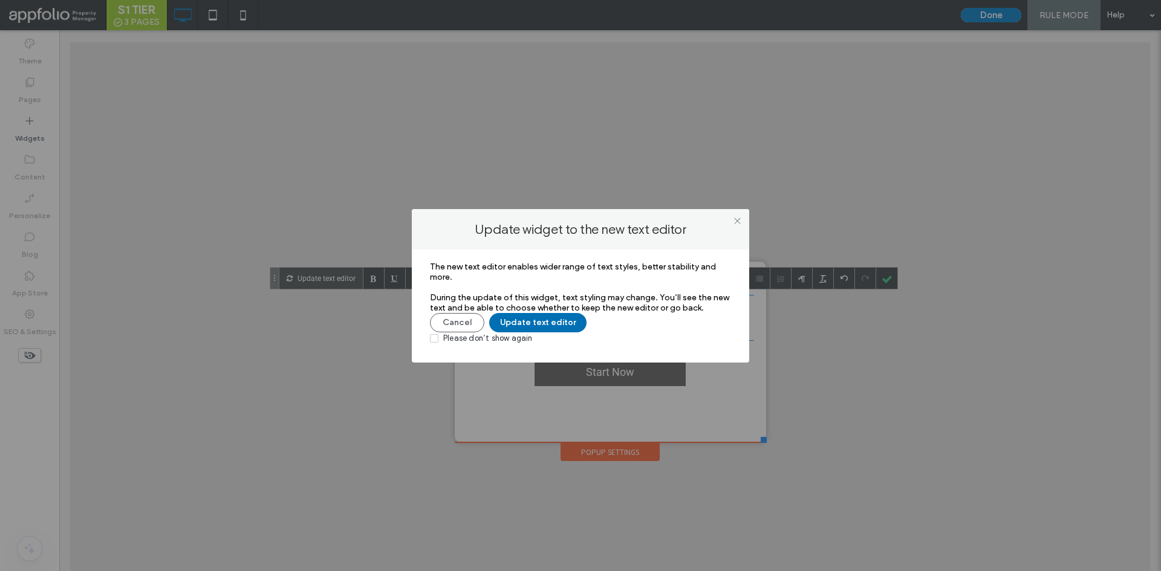
click at [560, 319] on button "Update text editor" at bounding box center [537, 322] width 97 height 19
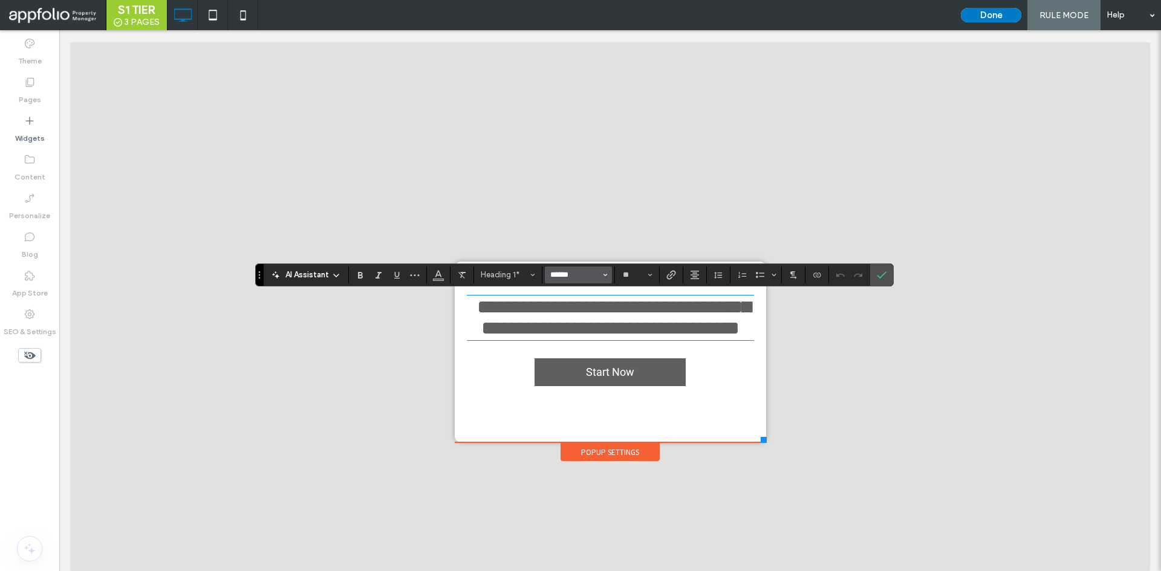
click at [592, 275] on input "******" at bounding box center [574, 275] width 51 height 10
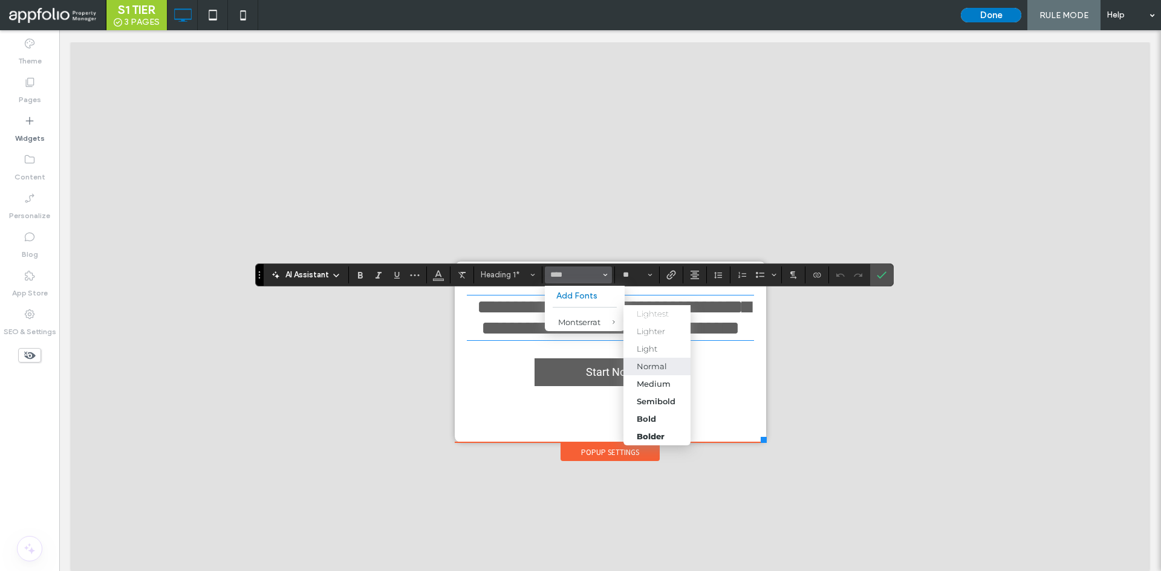
drag, startPoint x: 661, startPoint y: 369, endPoint x: 594, endPoint y: 279, distance: 111.5
click at [661, 369] on div "Normal" at bounding box center [652, 367] width 30 height 10
type input "**********"
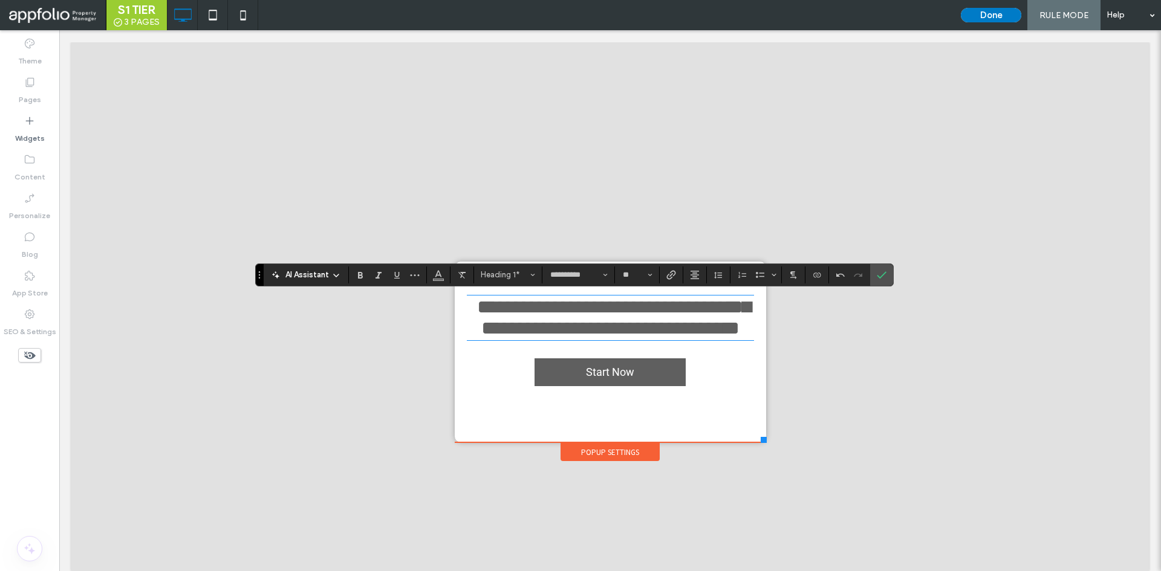
click at [644, 322] on span "**********" at bounding box center [614, 317] width 274 height 41
click at [653, 323] on span "**********" at bounding box center [614, 317] width 274 height 41
drag, startPoint x: 695, startPoint y: 332, endPoint x: 470, endPoint y: 328, distance: 224.3
click at [470, 328] on h1 "**********" at bounding box center [610, 318] width 287 height 42
click at [362, 274] on use "Bold" at bounding box center [360, 275] width 5 height 7
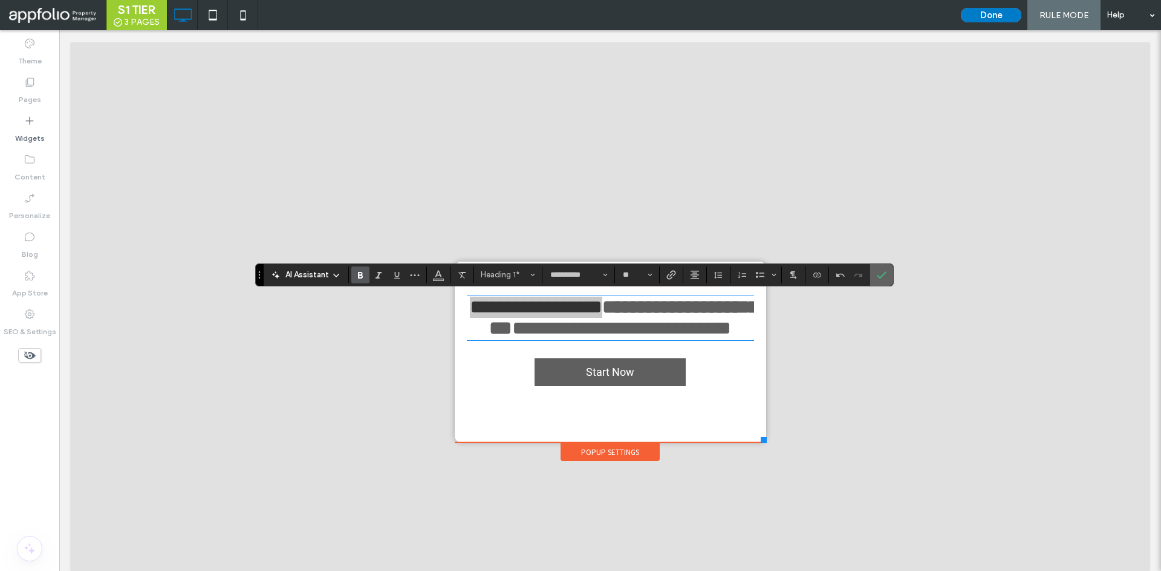
click at [878, 277] on icon "Confirm" at bounding box center [882, 275] width 10 height 10
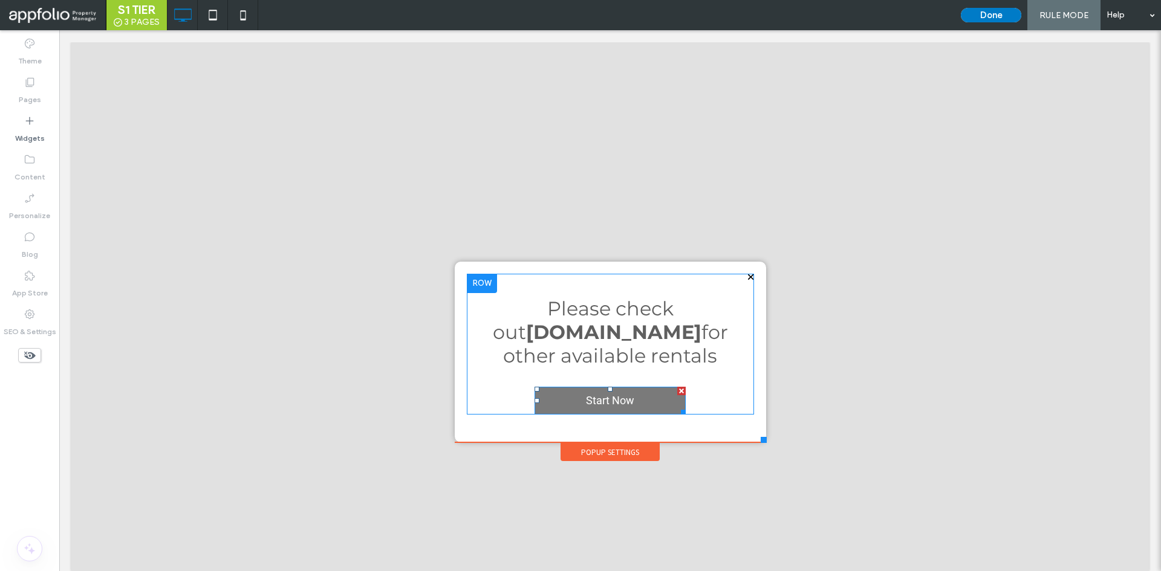
click at [618, 402] on span "Start Now" at bounding box center [610, 400] width 57 height 25
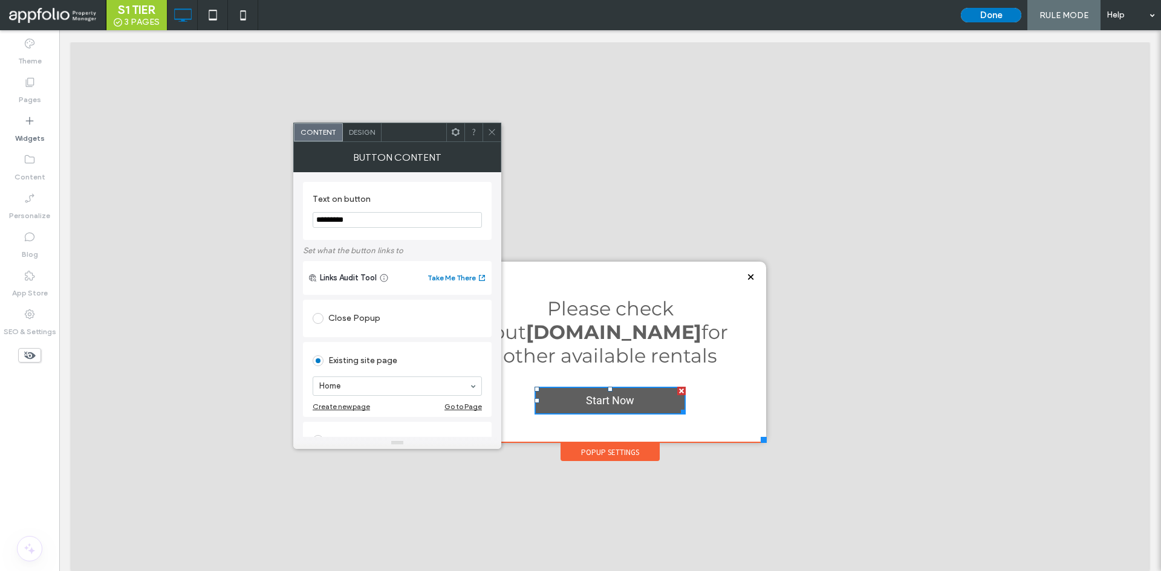
click at [361, 224] on input "*********" at bounding box center [397, 220] width 169 height 16
type input "**********"
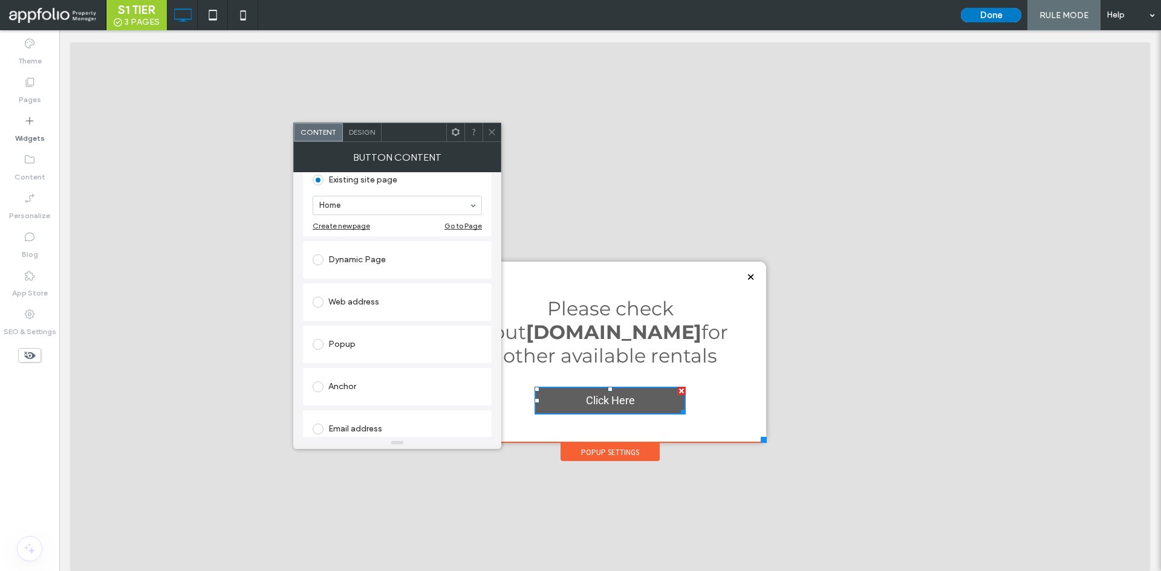
scroll to position [181, 0]
click at [381, 306] on div "Web address" at bounding box center [397, 301] width 169 height 19
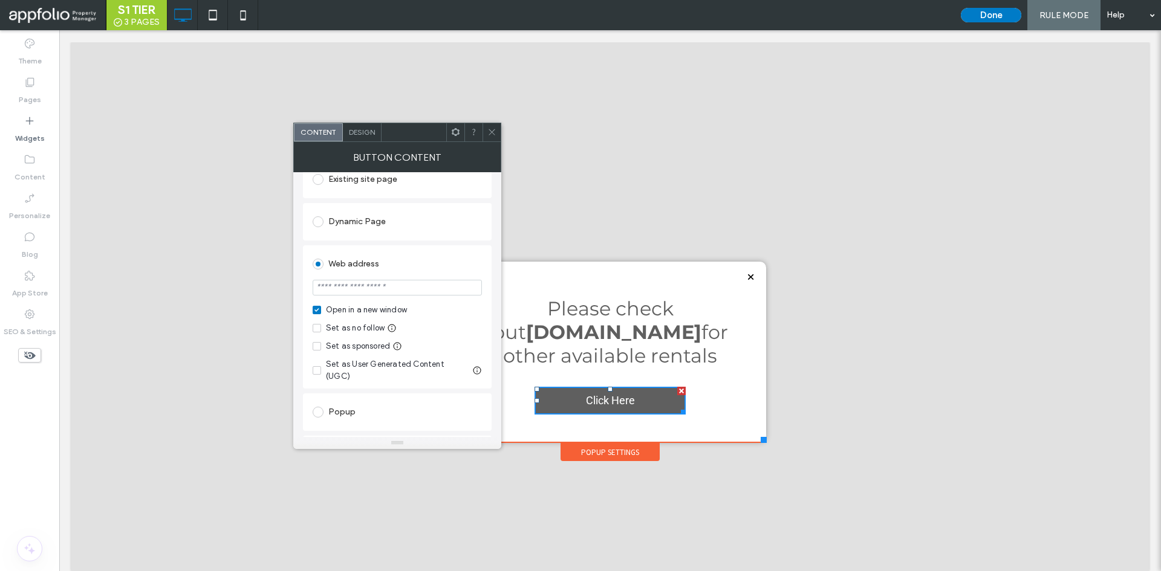
click at [386, 284] on input "url" at bounding box center [397, 288] width 169 height 16
paste input "**********"
type input "**********"
click at [459, 239] on div "Dynamic Page" at bounding box center [397, 221] width 189 height 37
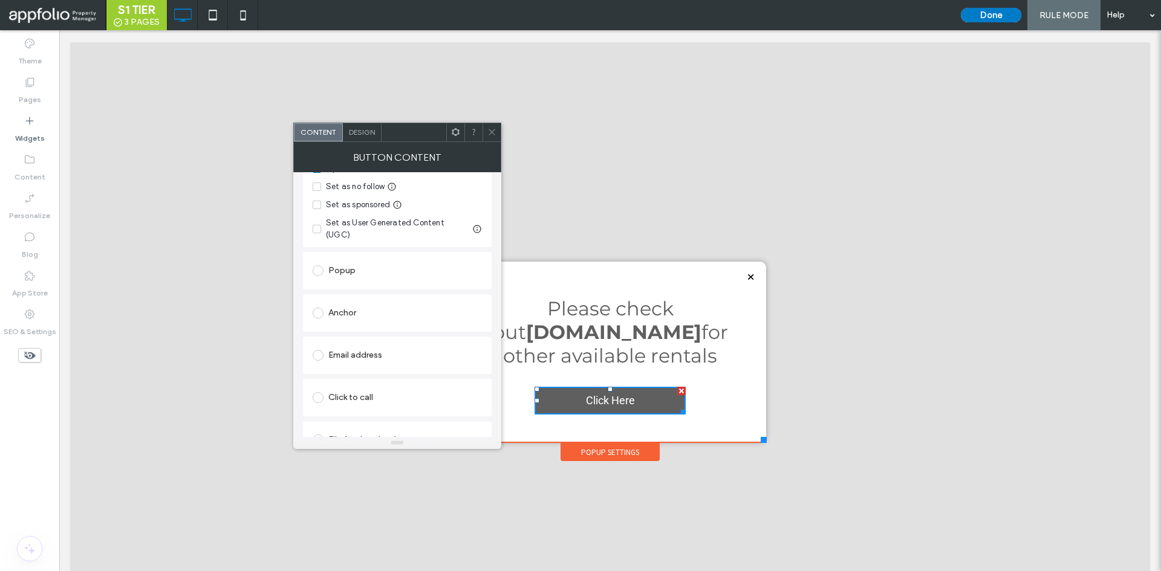
scroll to position [333, 0]
click at [491, 131] on icon at bounding box center [491, 132] width 9 height 9
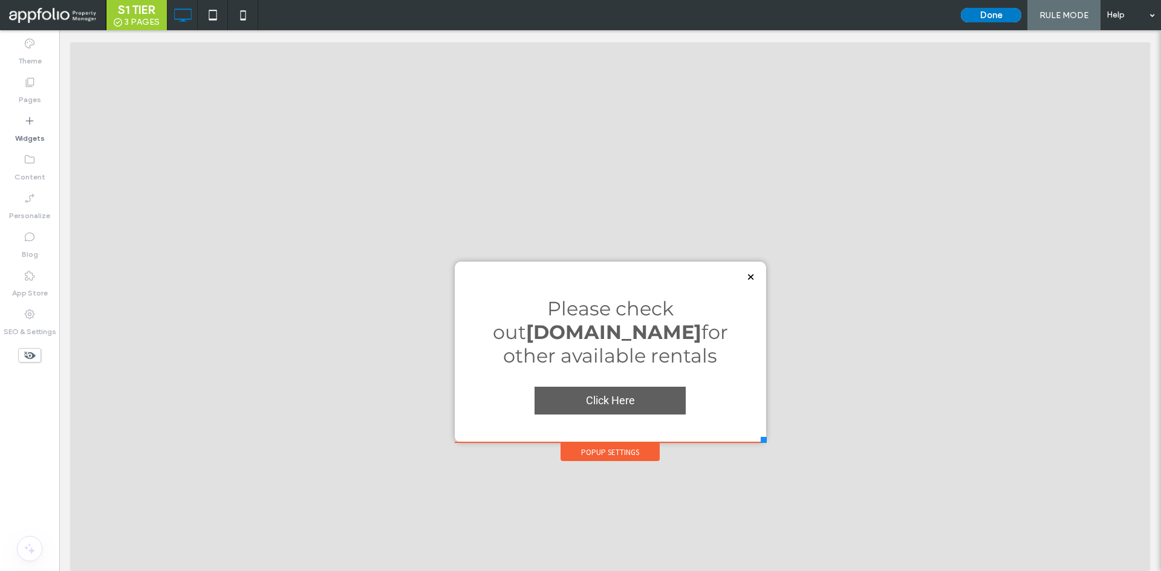
click at [1002, 5] on div "Done RULE MODE Help" at bounding box center [1058, 15] width 206 height 30
click at [1007, 9] on button "Done" at bounding box center [991, 15] width 60 height 15
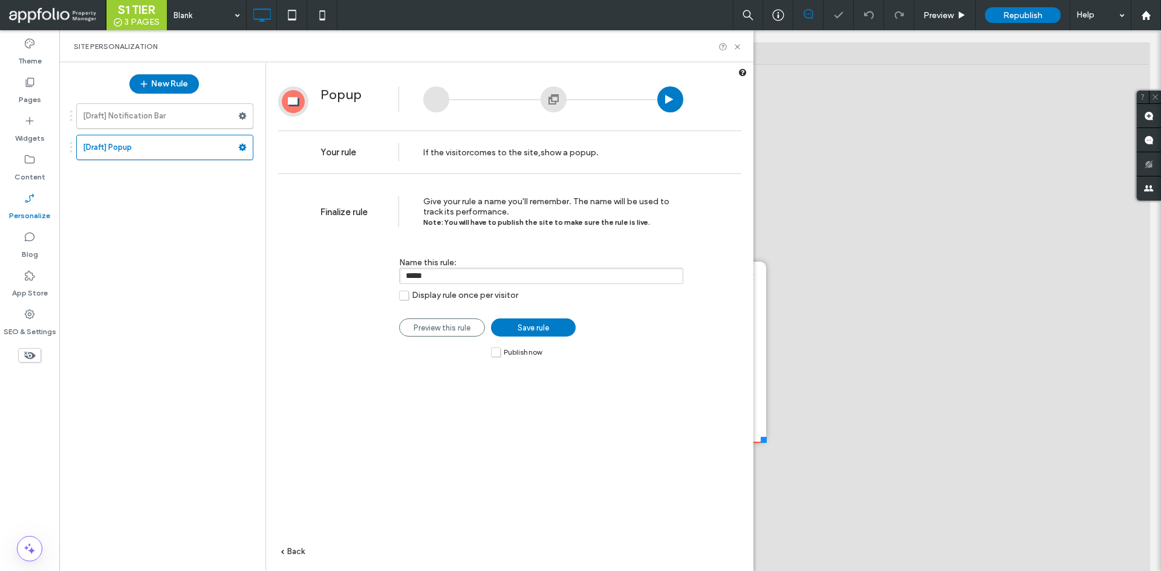
click at [447, 297] on span "Display rule once per visitor" at bounding box center [465, 295] width 106 height 10
click at [516, 352] on span "Publish now" at bounding box center [523, 352] width 38 height 8
click at [556, 328] on link "Save rule" at bounding box center [533, 328] width 85 height 18
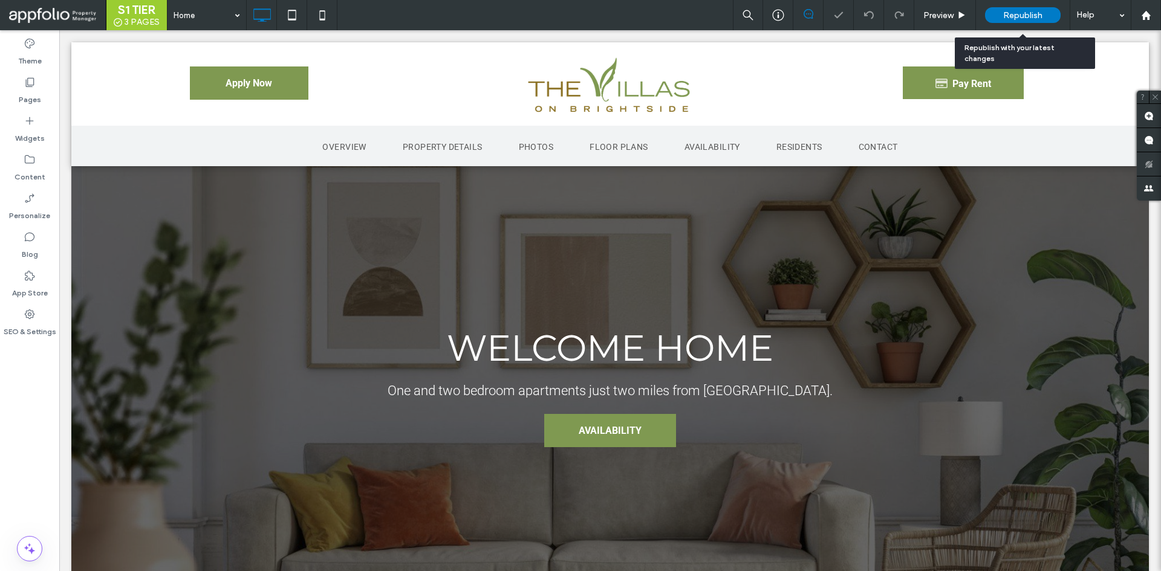
click at [1019, 21] on div "Republish" at bounding box center [1023, 15] width 76 height 16
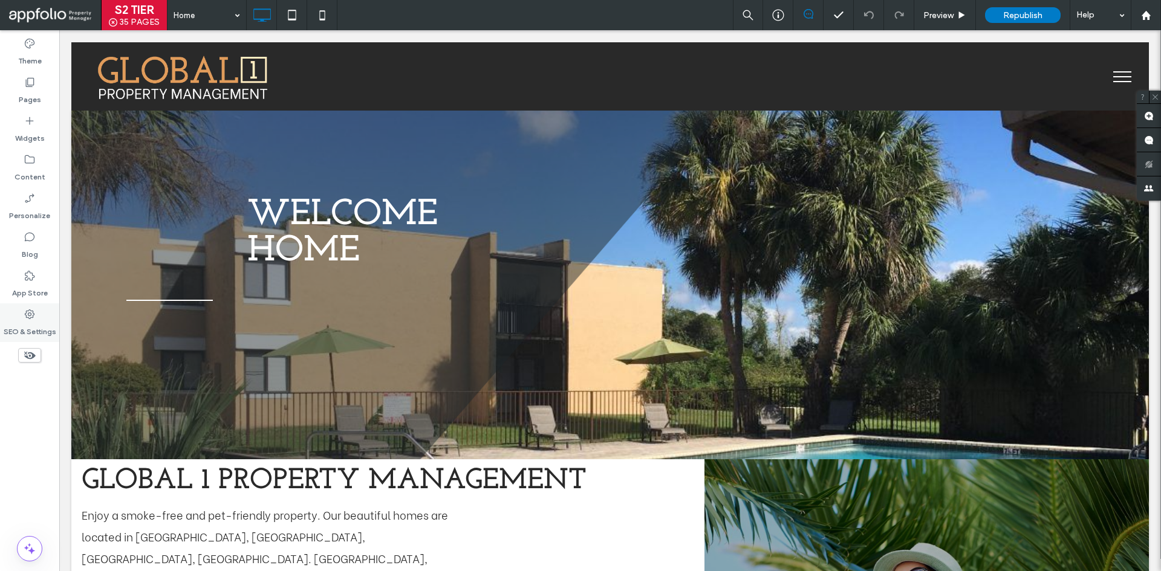
click at [38, 332] on label "SEO & Settings" at bounding box center [30, 328] width 53 height 17
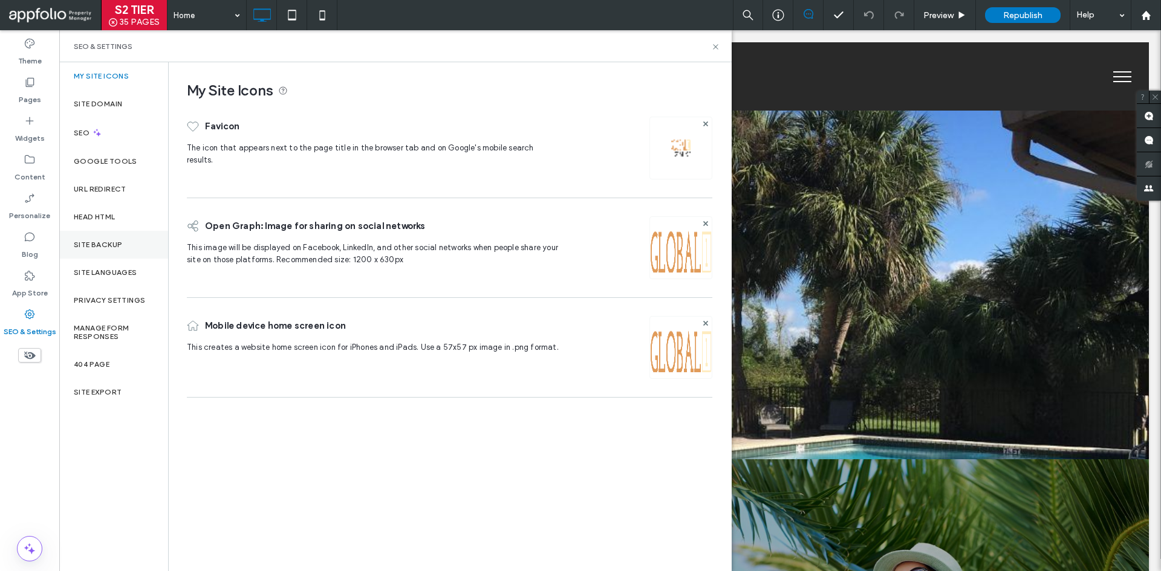
click at [121, 241] on label "Site Backup" at bounding box center [98, 245] width 48 height 8
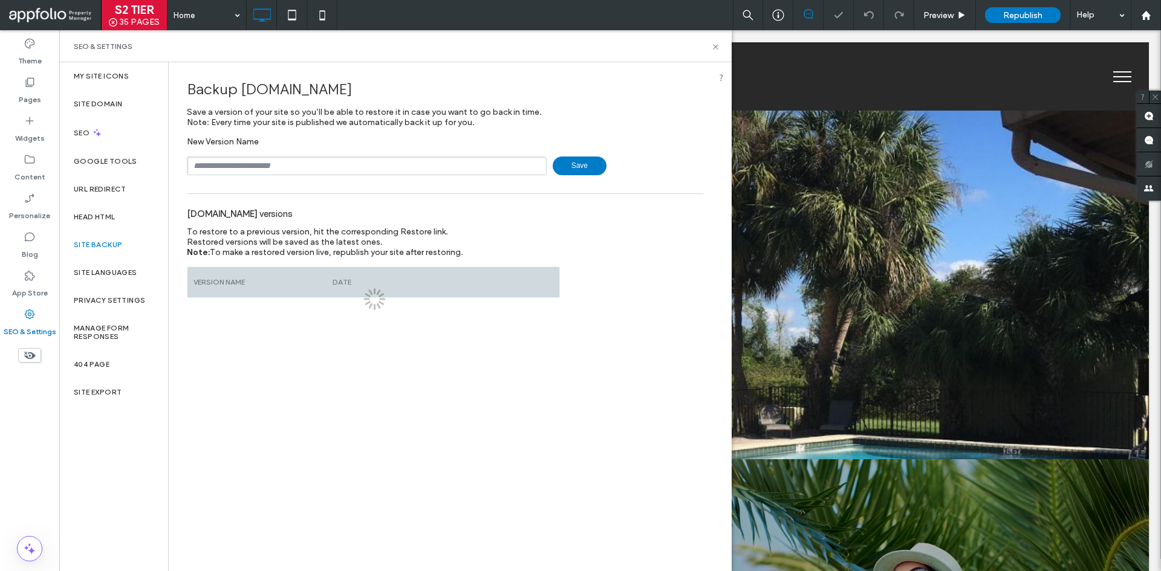
click at [323, 173] on input "text" at bounding box center [367, 166] width 360 height 19
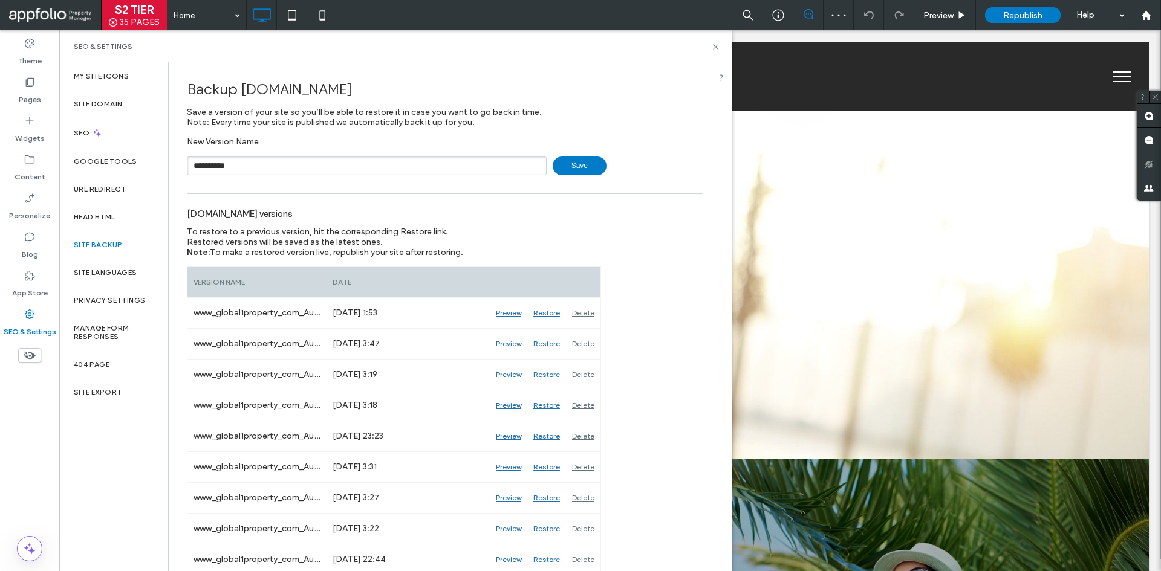
type input "**********"
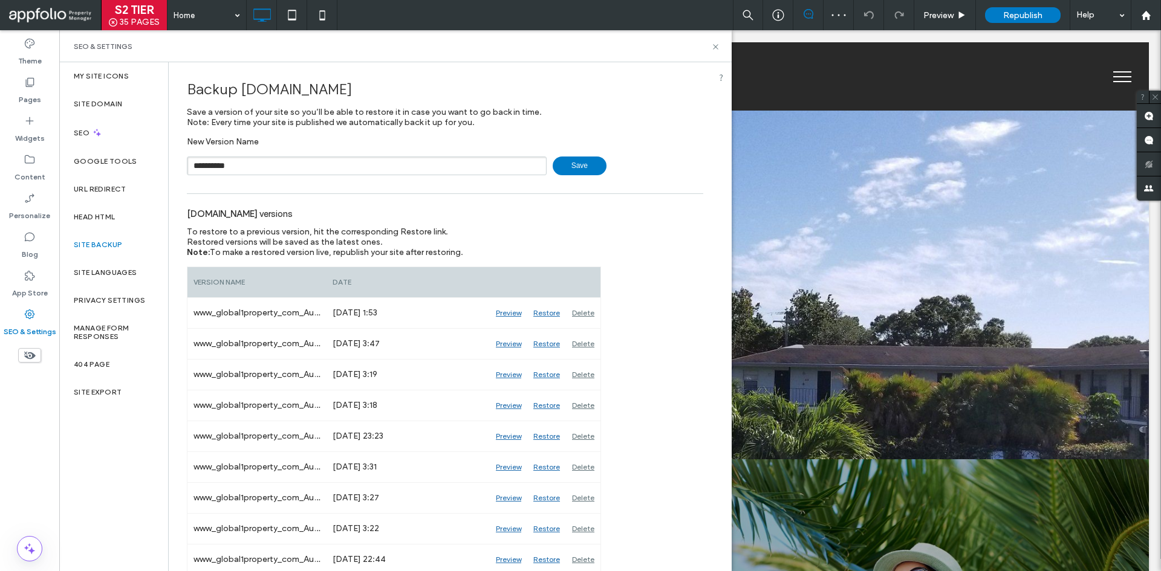
click at [568, 170] on span "Save" at bounding box center [580, 166] width 54 height 19
click at [716, 47] on icon at bounding box center [715, 46] width 9 height 9
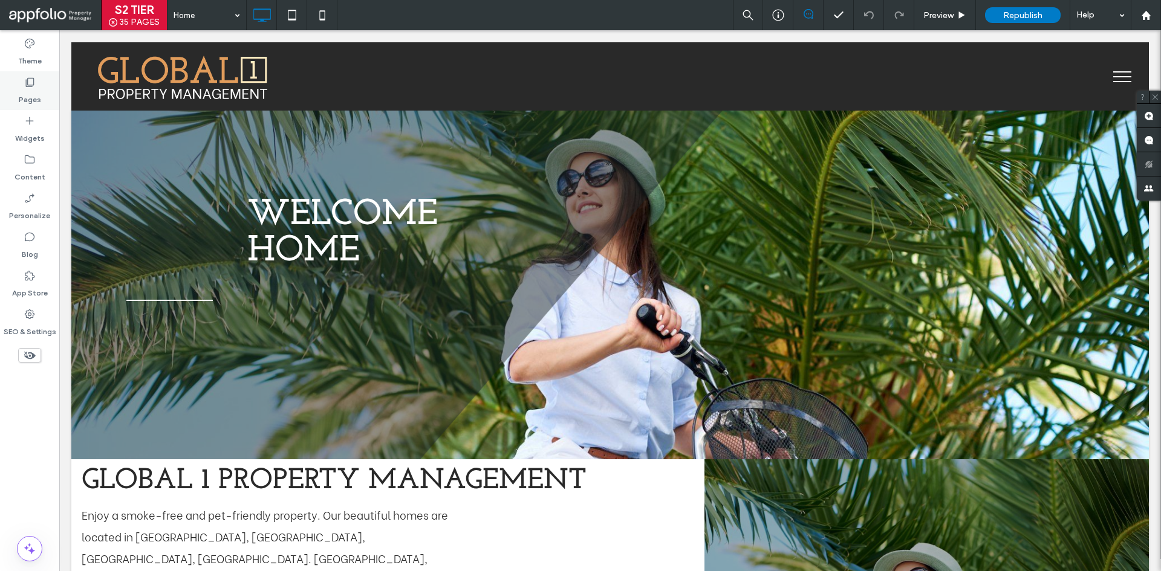
click at [41, 82] on div "Pages" at bounding box center [29, 90] width 59 height 39
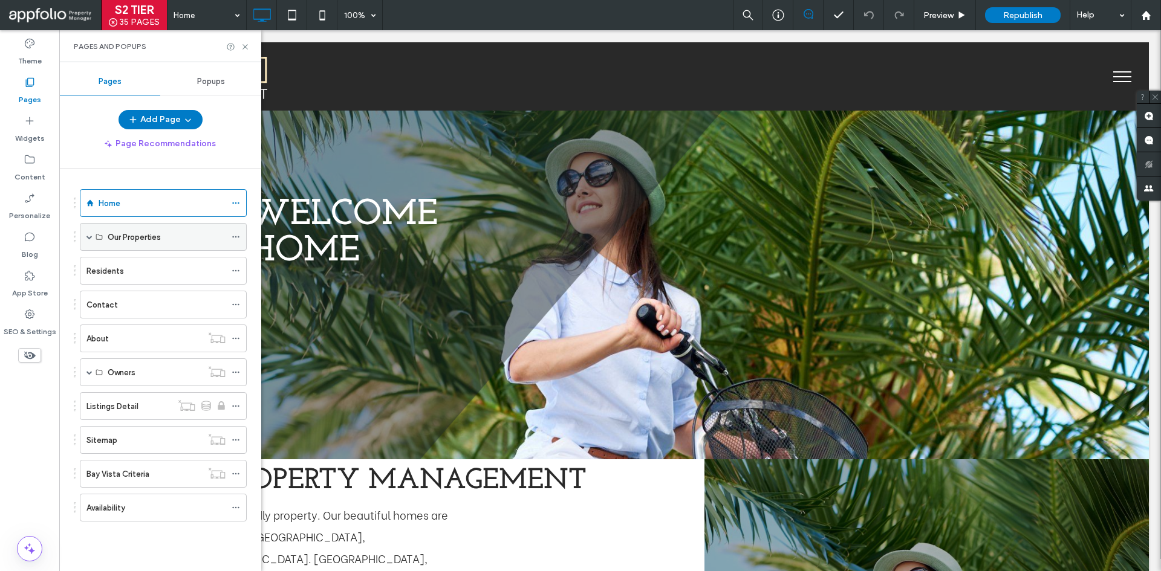
click at [91, 238] on span at bounding box center [89, 237] width 6 height 6
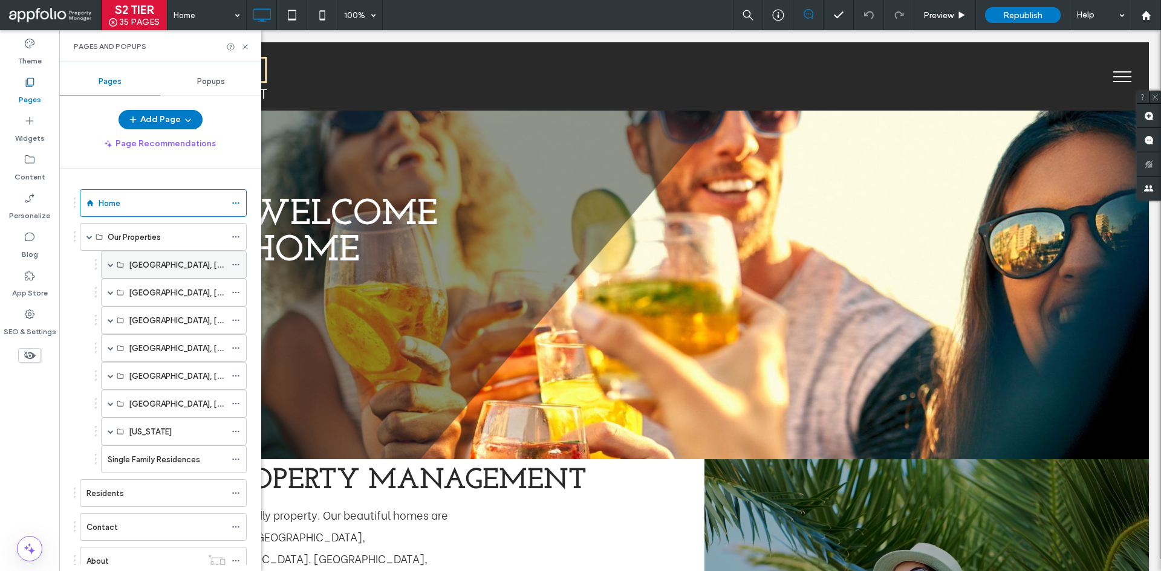
click at [109, 259] on span at bounding box center [111, 264] width 6 height 27
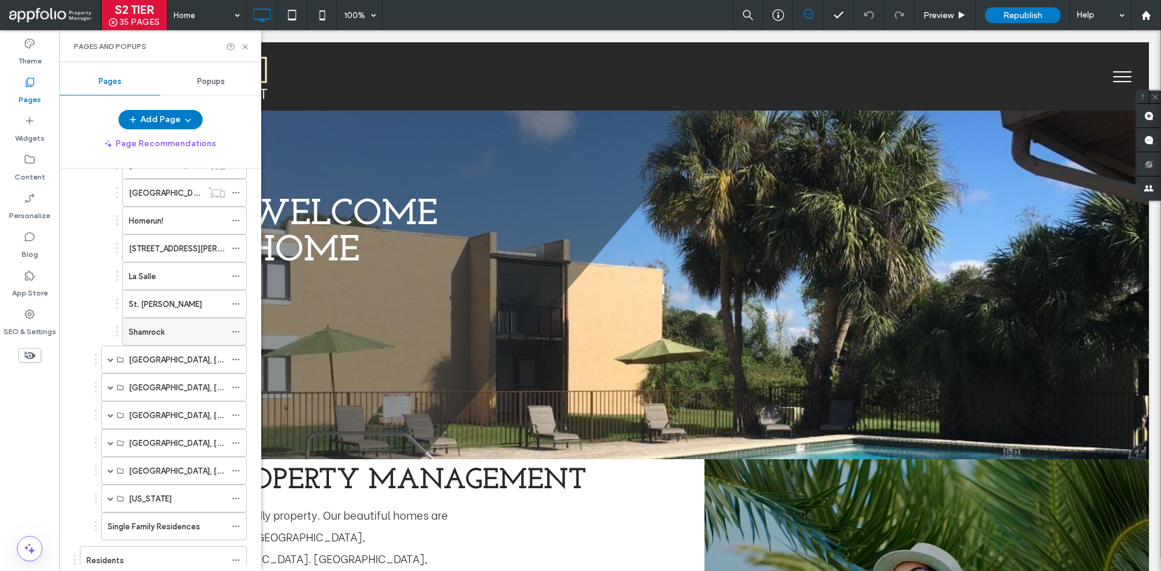
scroll to position [302, 0]
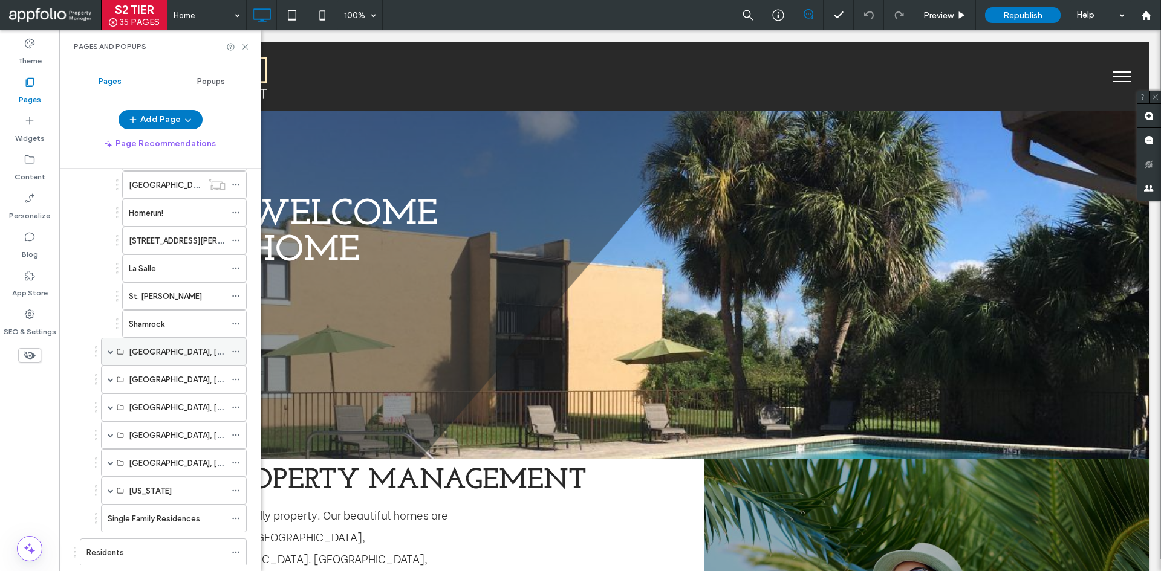
click at [114, 351] on div "Lakeland, FL" at bounding box center [174, 352] width 146 height 28
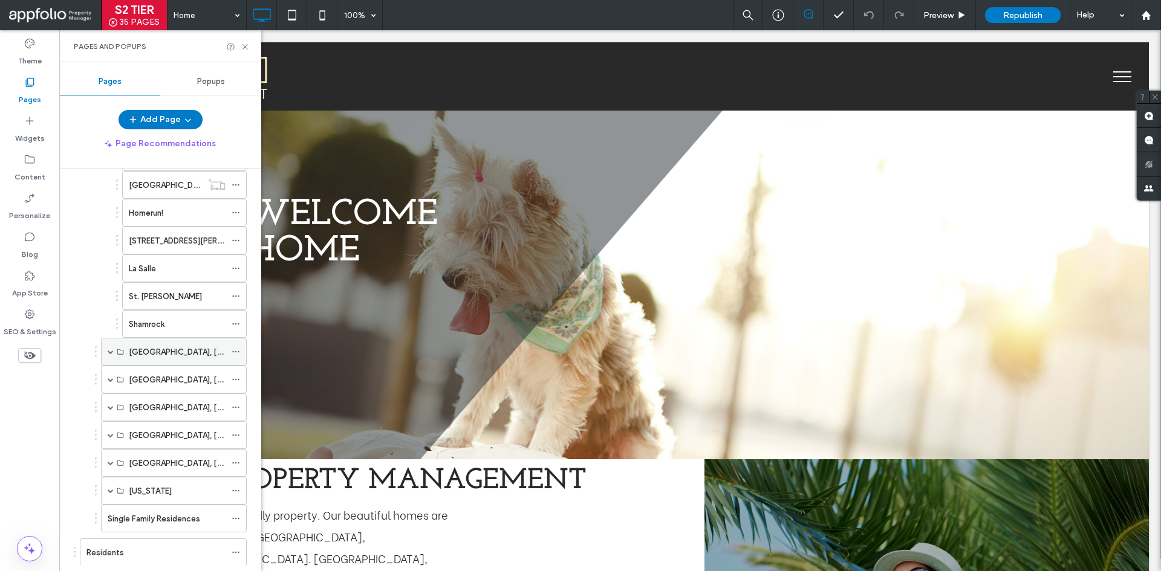
click at [112, 355] on span at bounding box center [111, 352] width 6 height 27
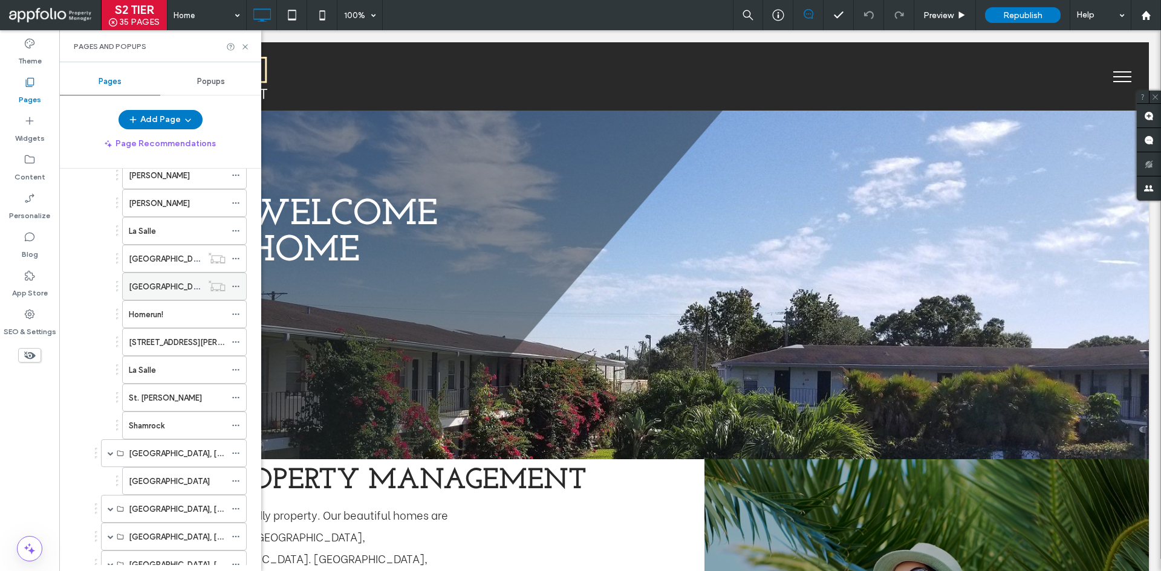
scroll to position [181, 0]
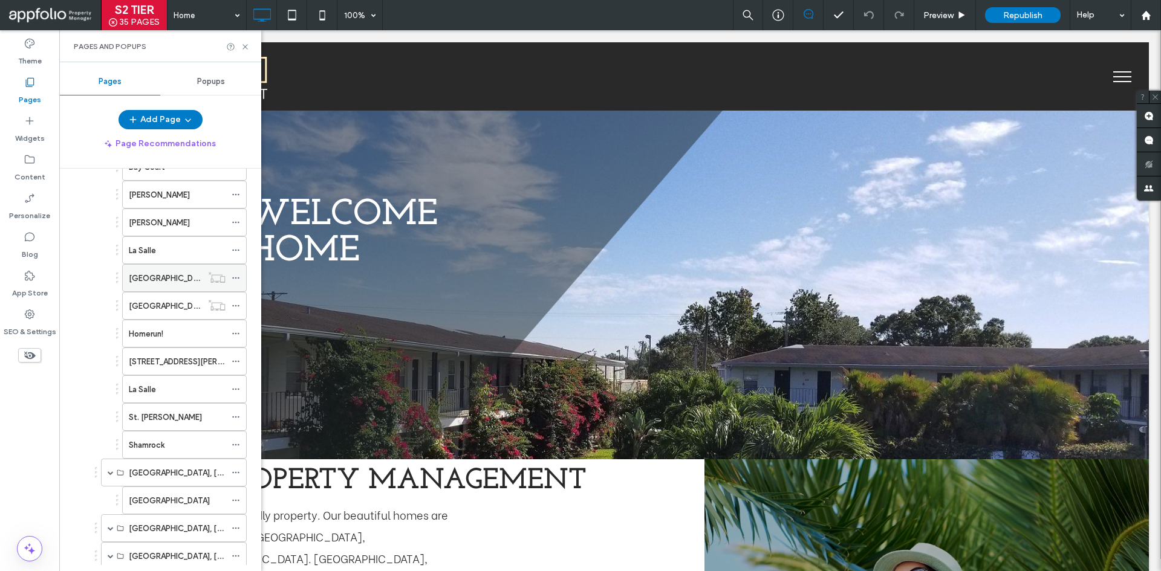
click at [187, 288] on div "Bay Vista" at bounding box center [165, 278] width 73 height 27
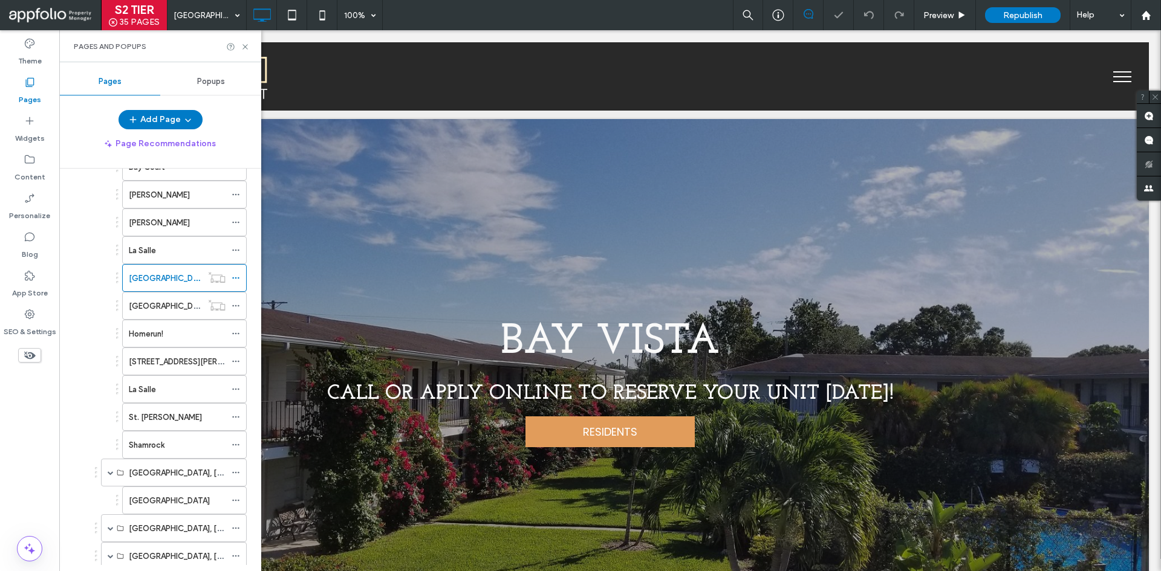
scroll to position [484, 0]
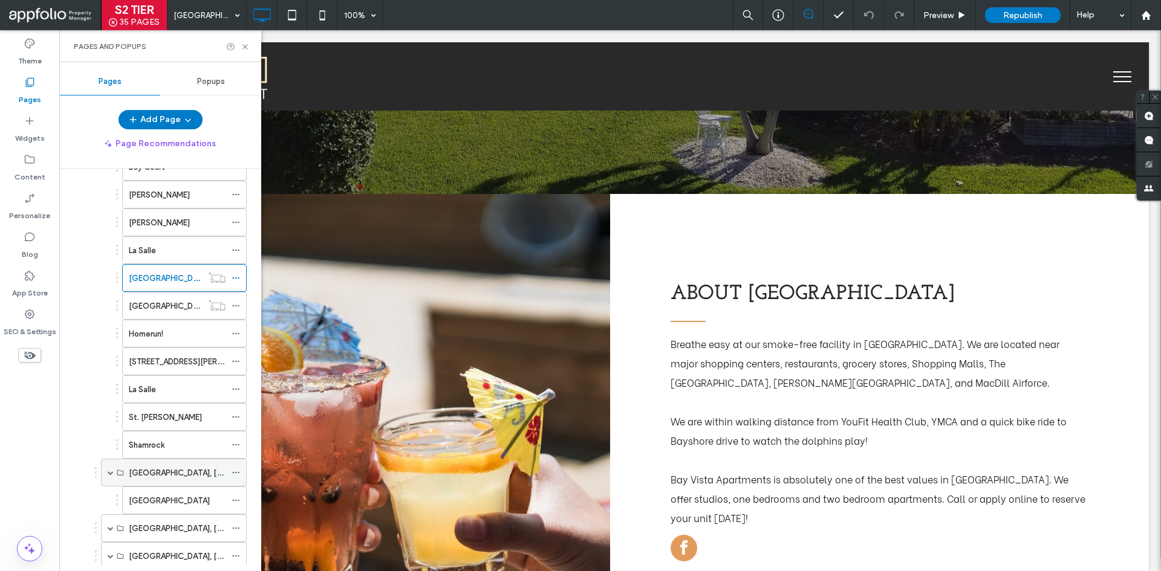
click at [167, 472] on label "Lakeland, FL" at bounding box center [212, 472] width 166 height 21
click at [239, 498] on icon at bounding box center [236, 500] width 8 height 8
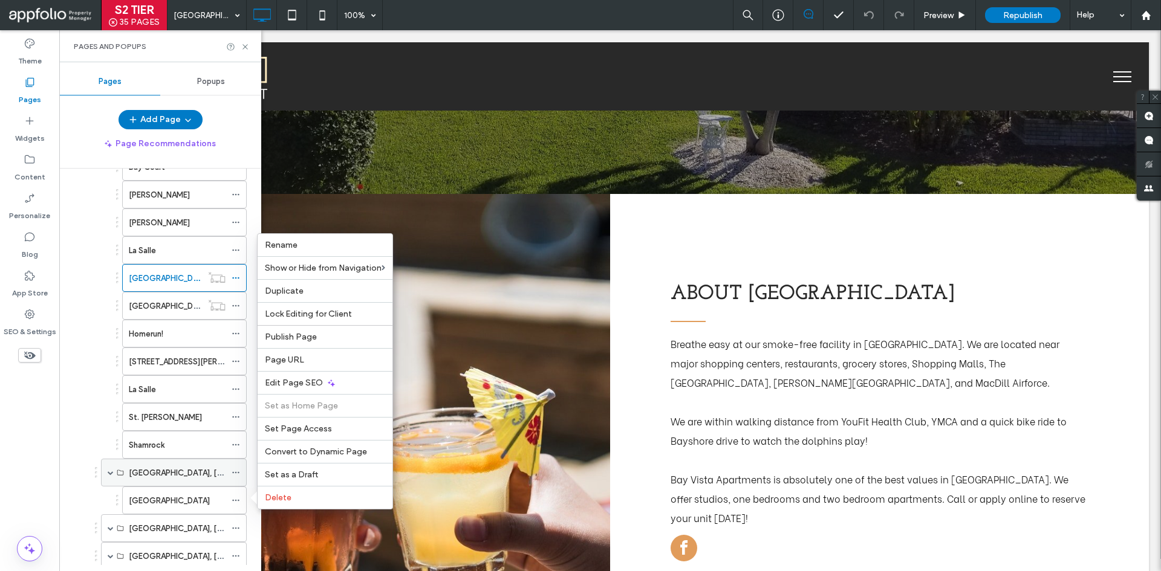
click at [236, 474] on icon at bounding box center [236, 473] width 8 height 8
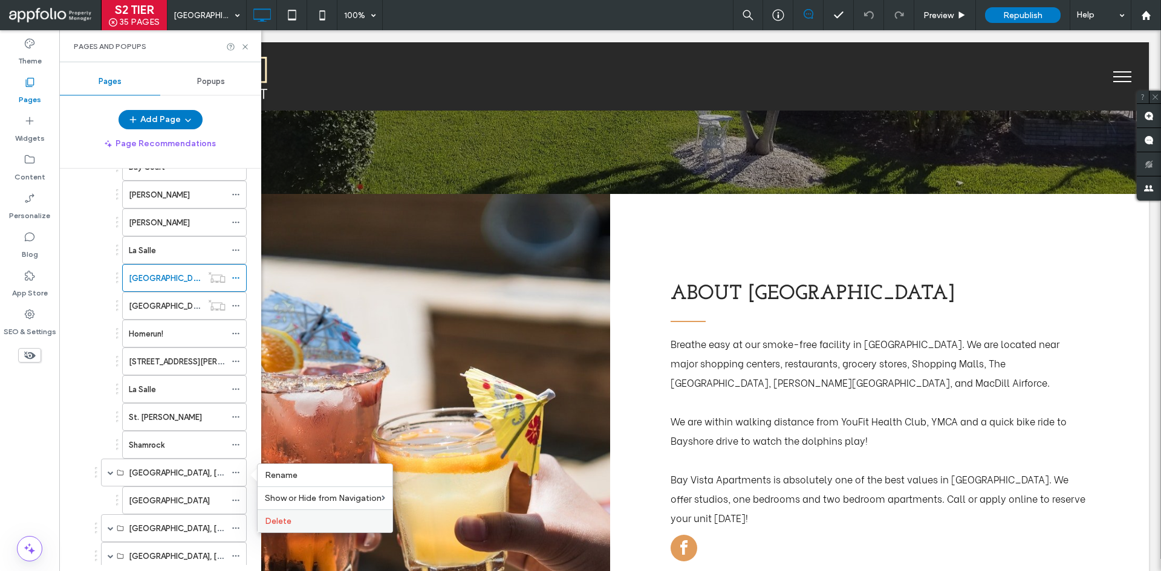
click at [295, 514] on div "Delete" at bounding box center [325, 521] width 135 height 23
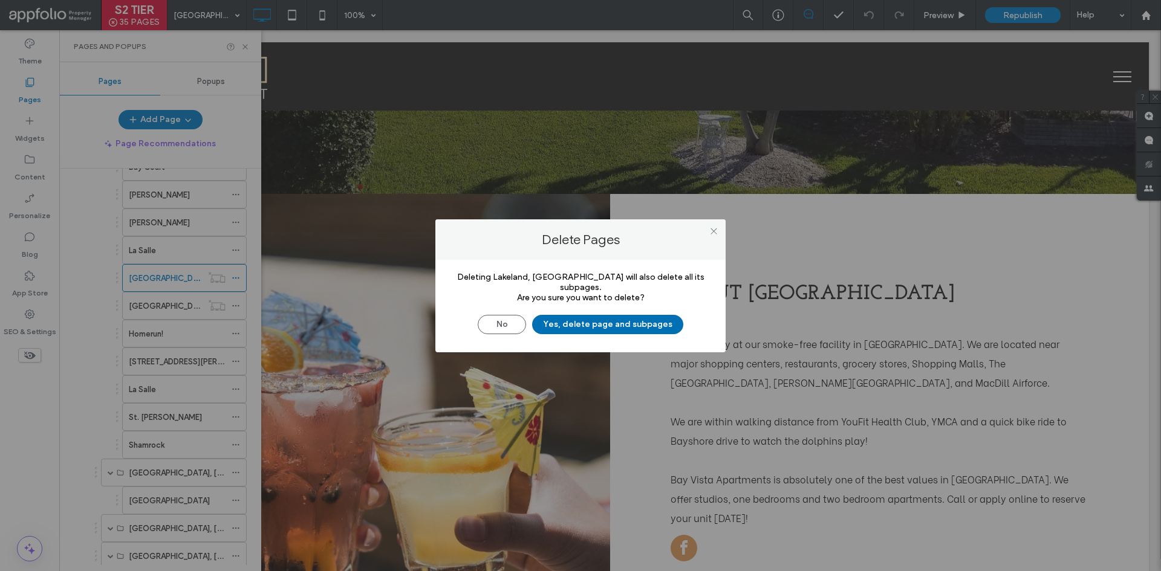
click at [575, 317] on button "Yes, delete page and subpages" at bounding box center [607, 324] width 151 height 19
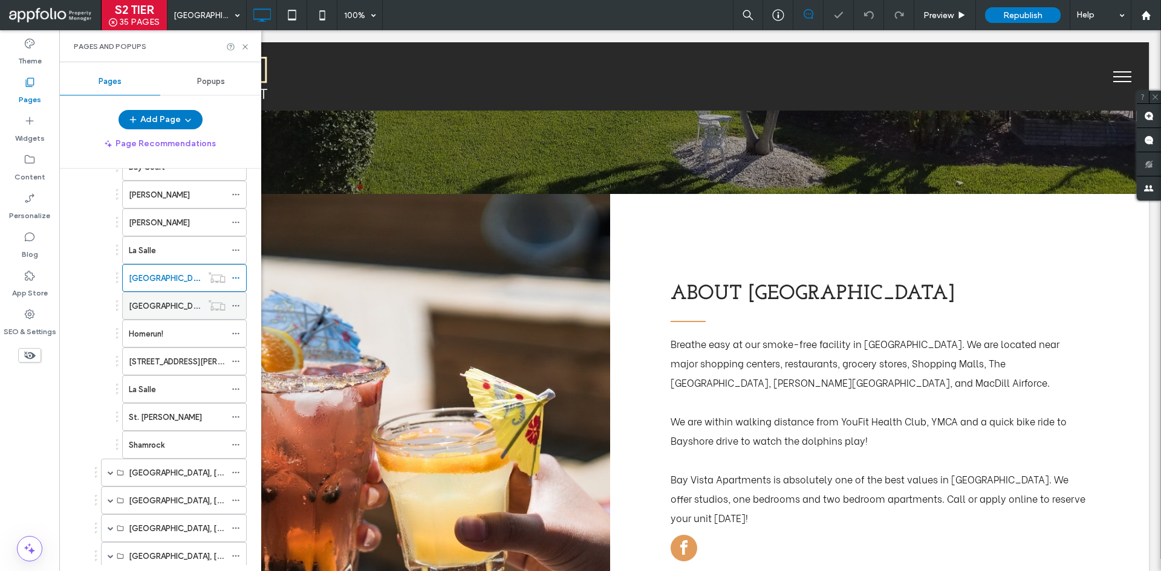
scroll to position [121, 0]
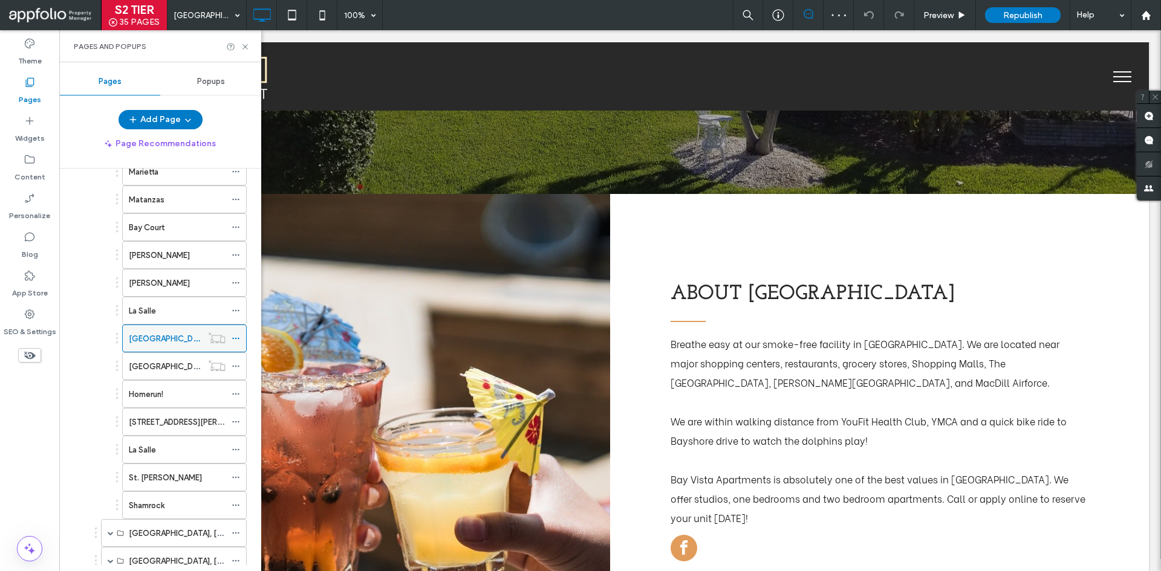
click at [239, 339] on use at bounding box center [235, 339] width 7 height 2
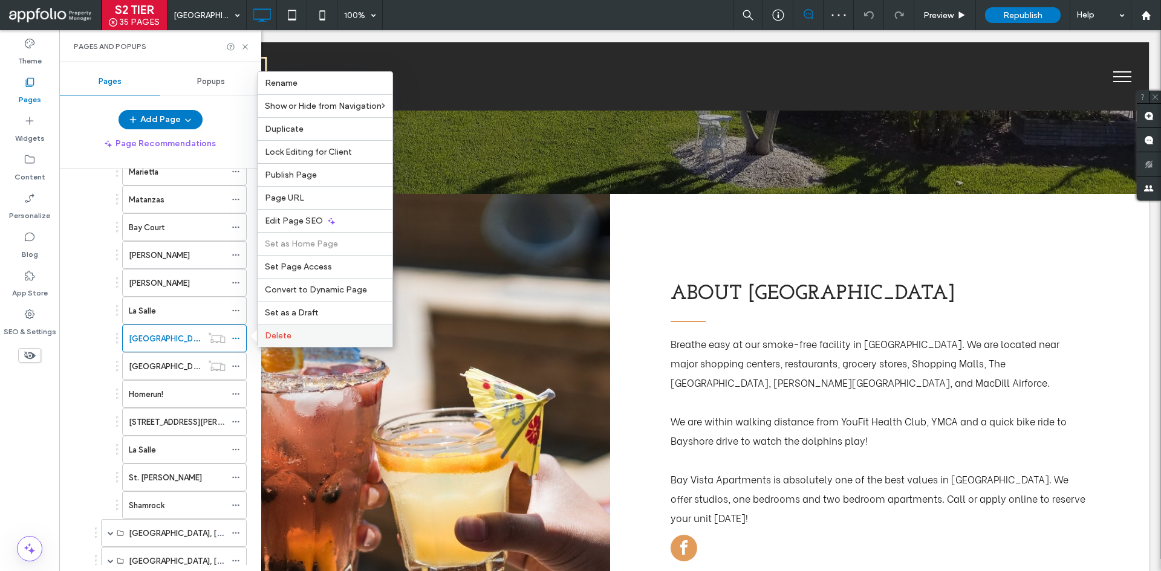
click at [314, 338] on label "Delete" at bounding box center [325, 336] width 120 height 10
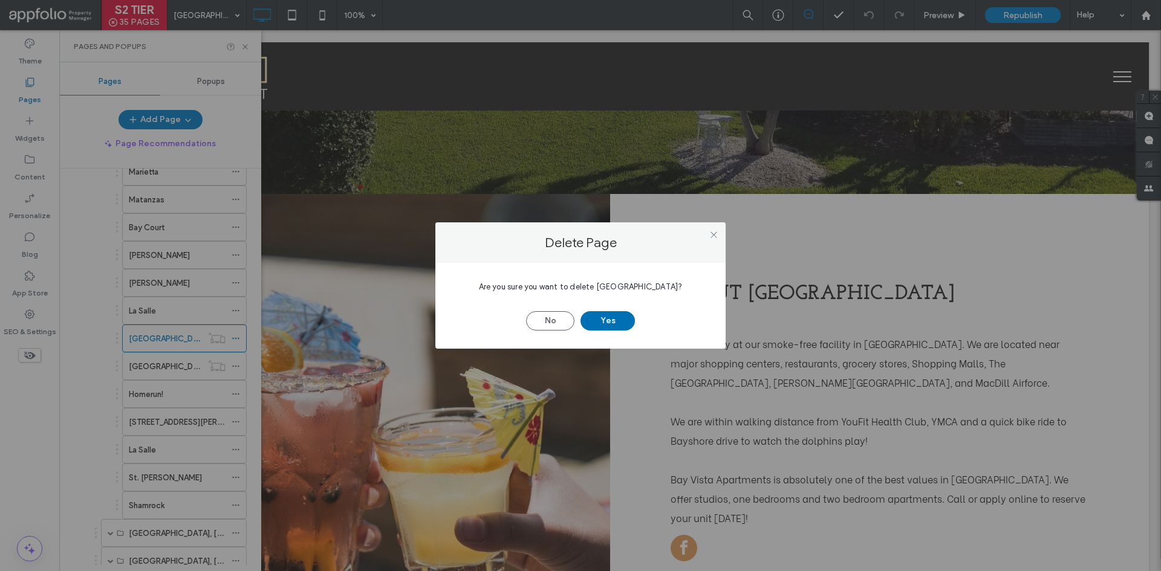
click at [615, 321] on button "Yes" at bounding box center [607, 320] width 54 height 19
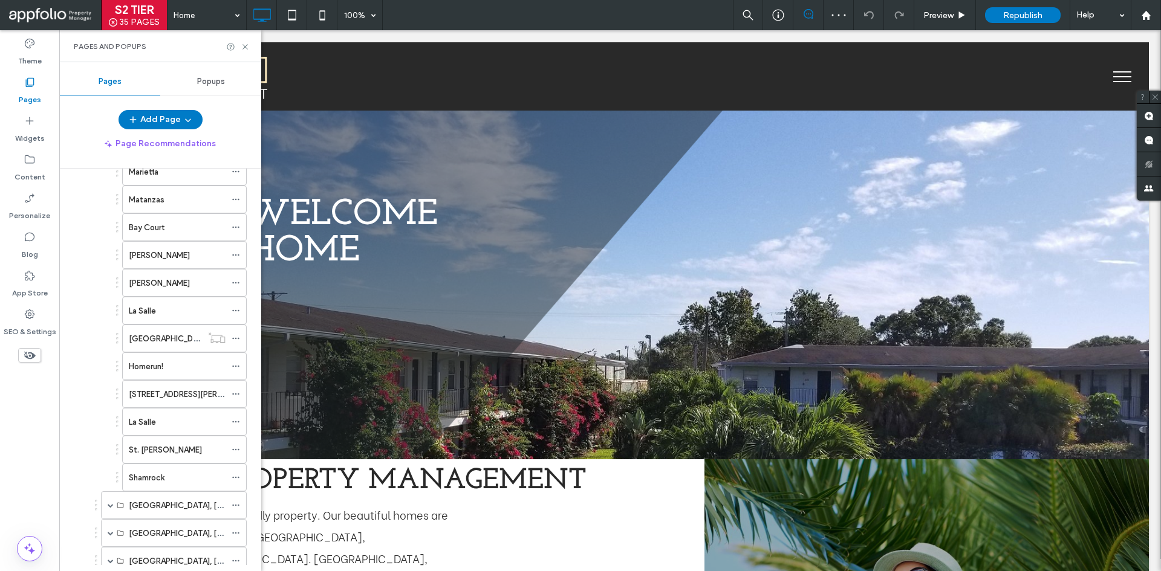
click at [235, 338] on icon at bounding box center [236, 338] width 8 height 8
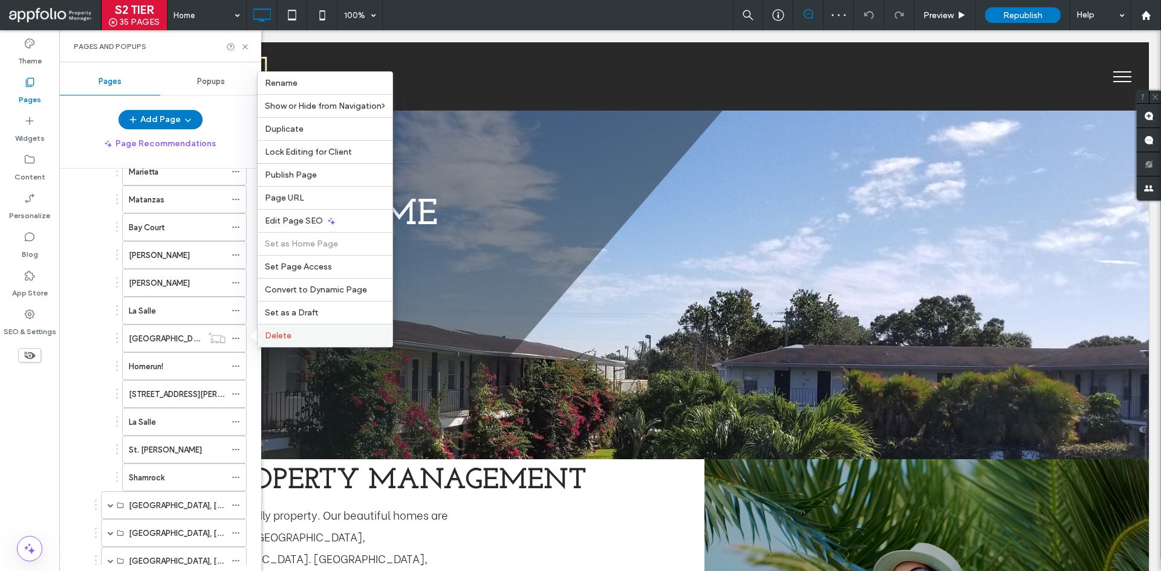
click at [299, 329] on div "Delete" at bounding box center [325, 335] width 135 height 23
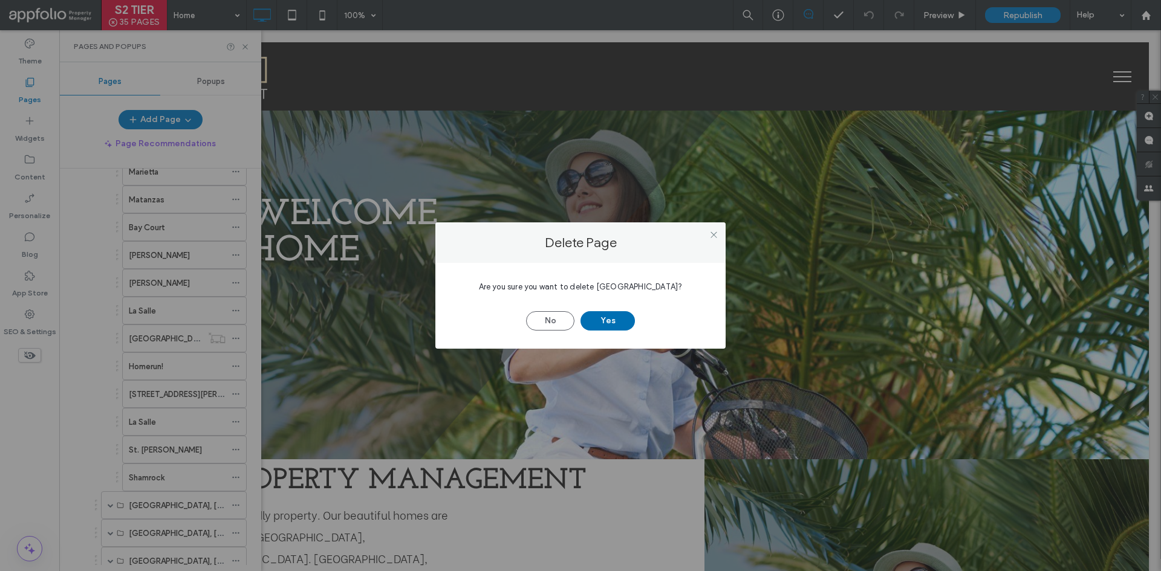
click at [621, 319] on button "Yes" at bounding box center [607, 320] width 54 height 19
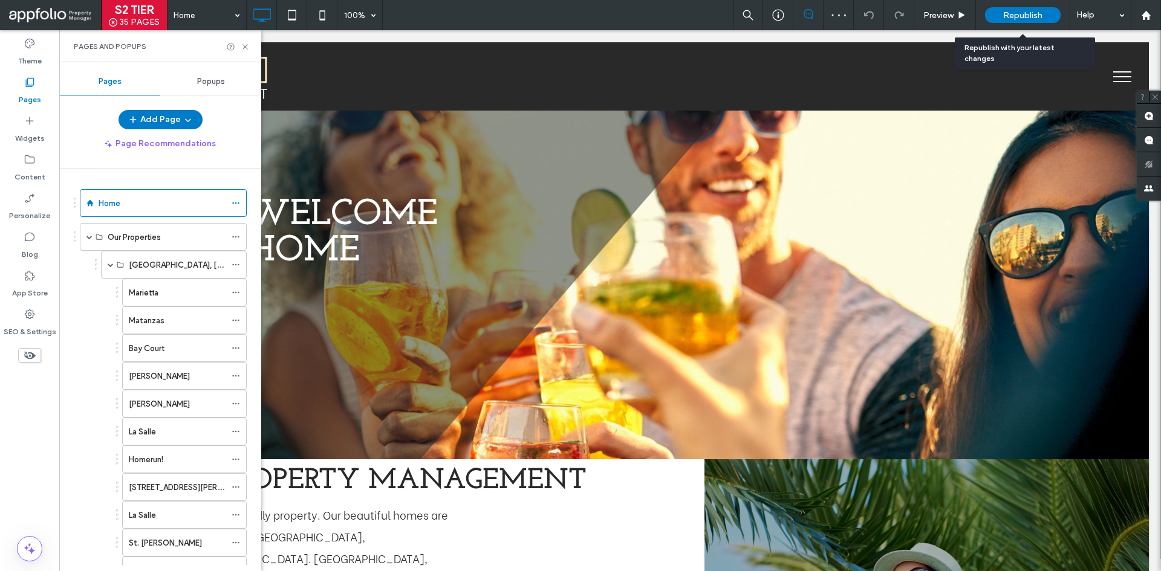
click at [1033, 10] on span "Republish" at bounding box center [1022, 15] width 39 height 10
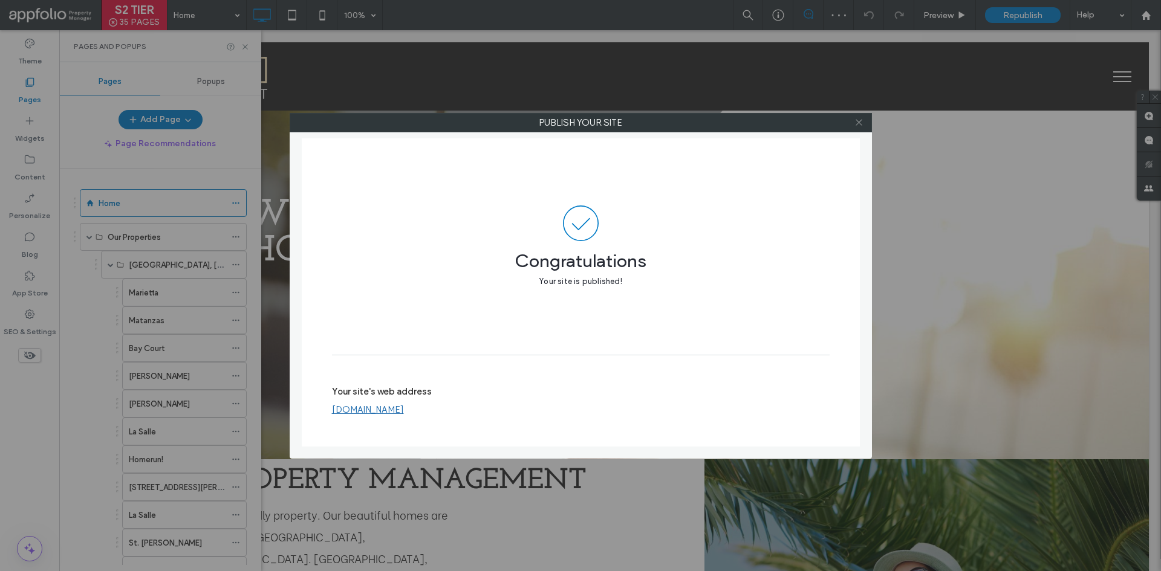
click at [856, 121] on icon at bounding box center [858, 122] width 9 height 9
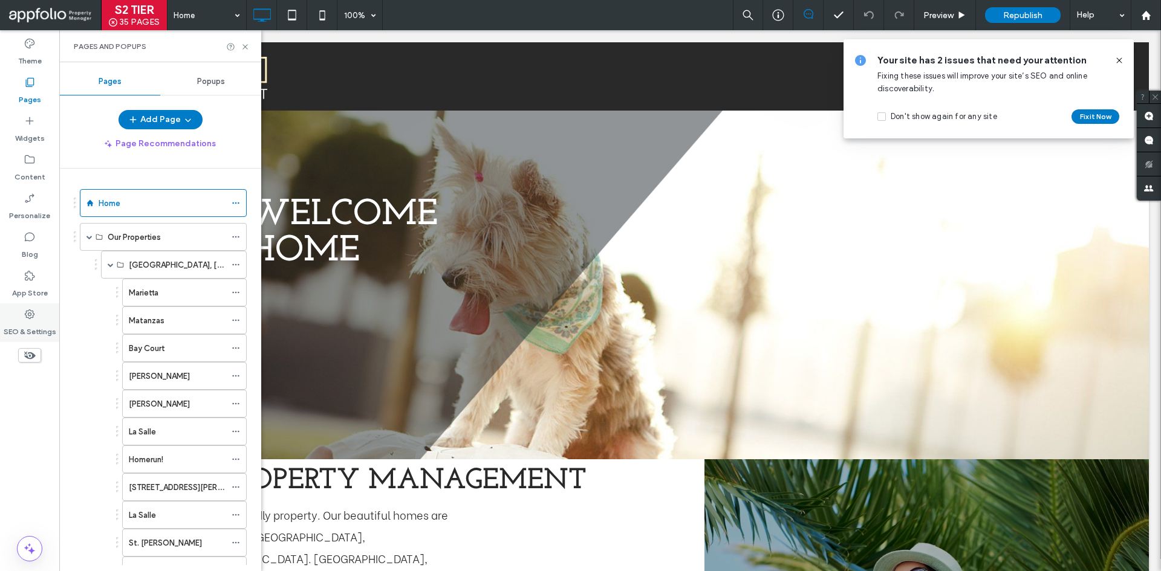
click at [40, 326] on label "SEO & Settings" at bounding box center [30, 328] width 53 height 17
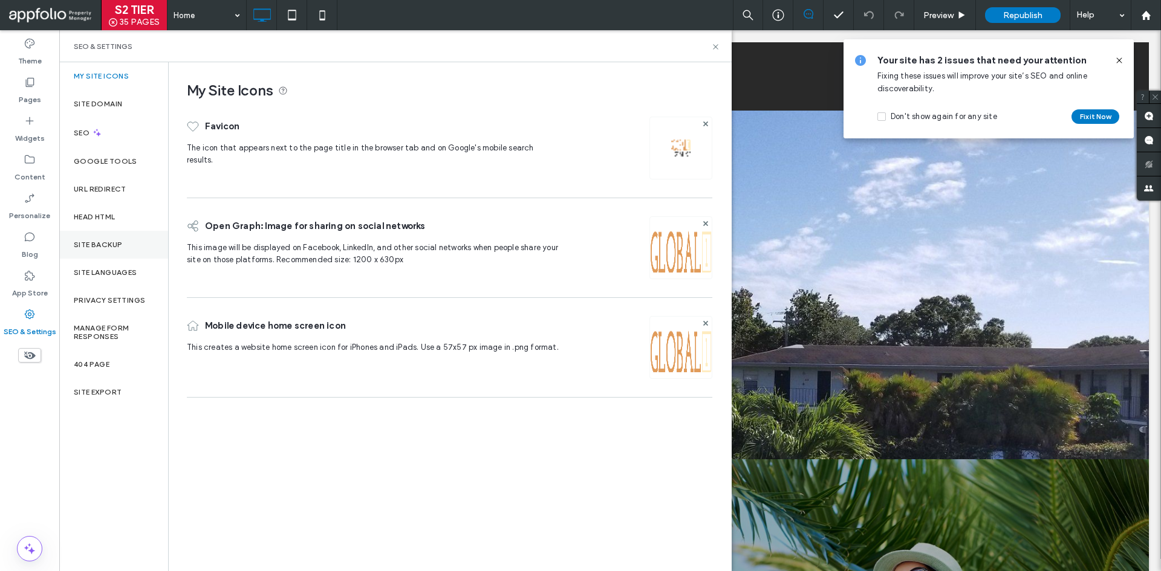
click at [124, 244] on div "Site Backup" at bounding box center [113, 245] width 109 height 28
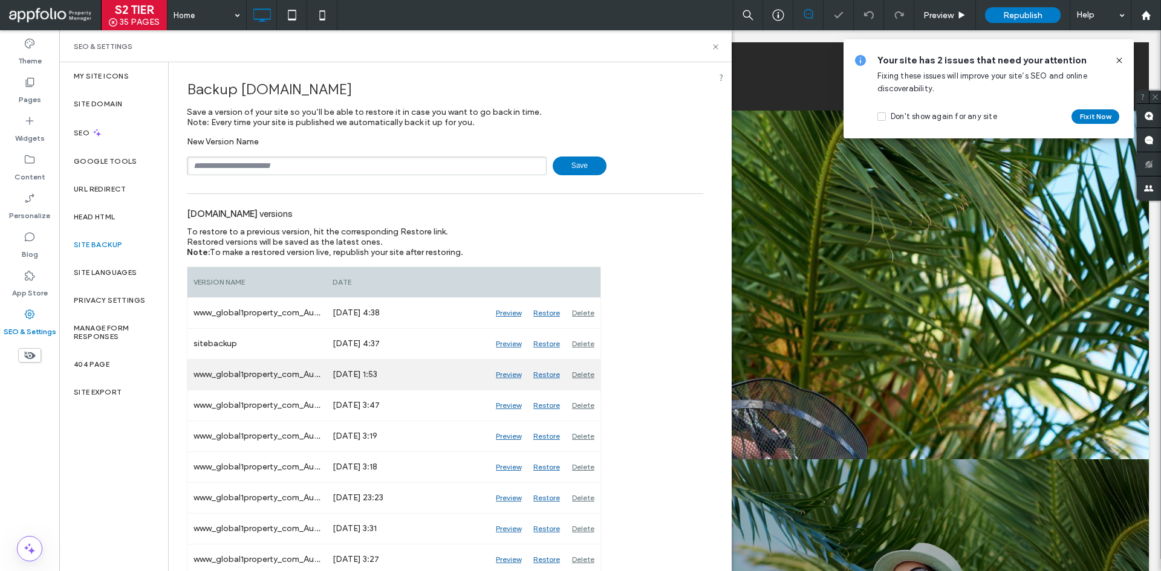
click at [509, 377] on div "Preview" at bounding box center [508, 375] width 37 height 30
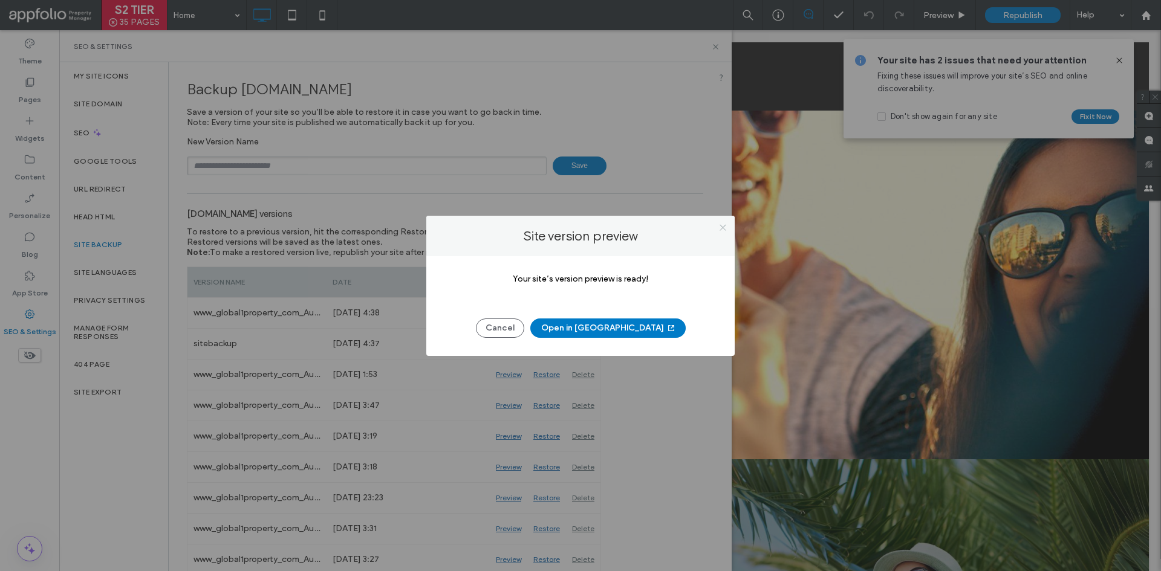
click at [720, 229] on icon at bounding box center [722, 227] width 9 height 9
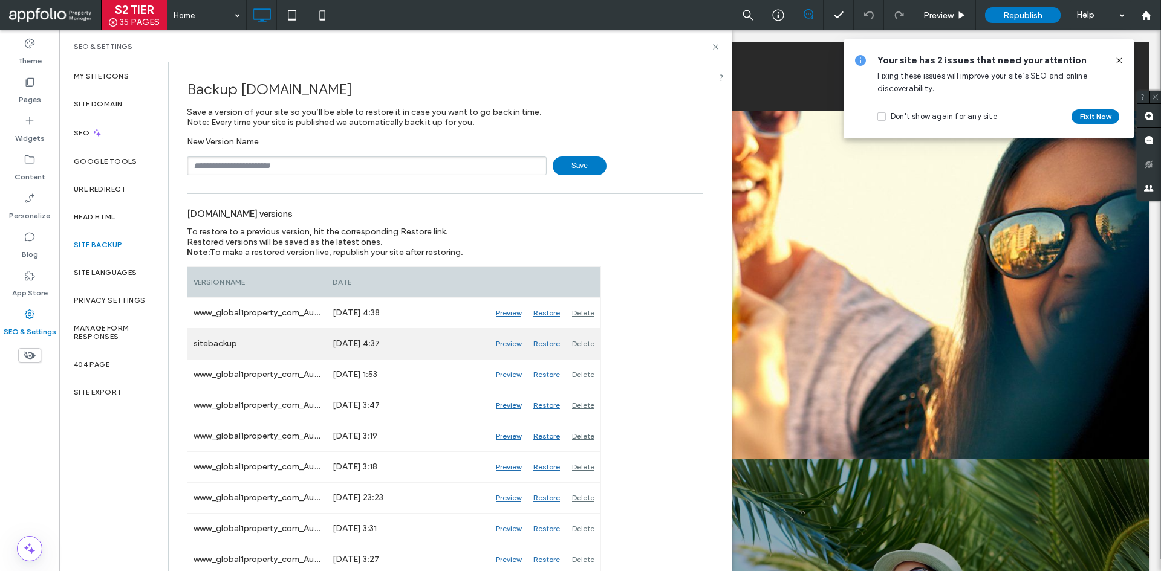
click at [519, 342] on div "Preview" at bounding box center [508, 344] width 37 height 30
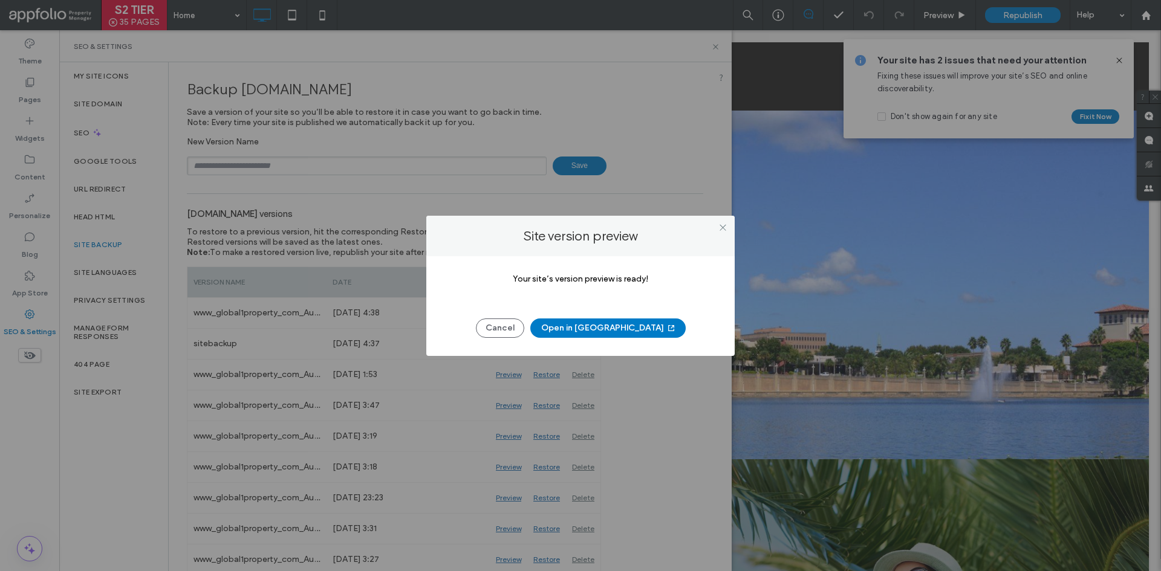
click at [629, 331] on button "Open in New Tab" at bounding box center [607, 328] width 155 height 19
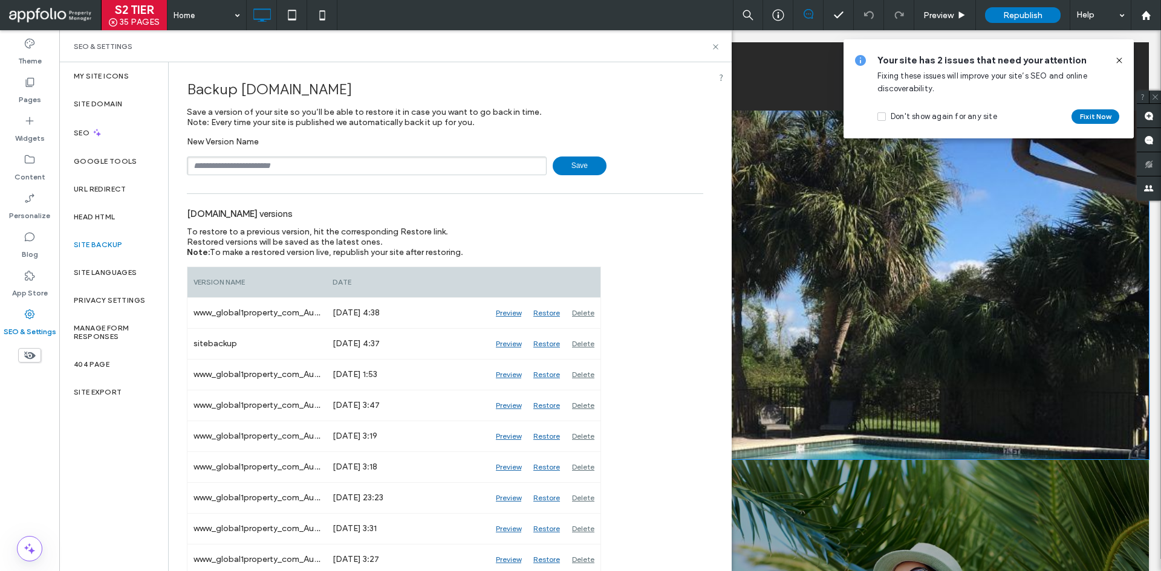
drag, startPoint x: 900, startPoint y: 310, endPoint x: 722, endPoint y: 33, distance: 328.5
click at [900, 310] on div "WELCOME HOME Click To Paste Click To Paste Row + Add Section" at bounding box center [609, 277] width 1077 height 366
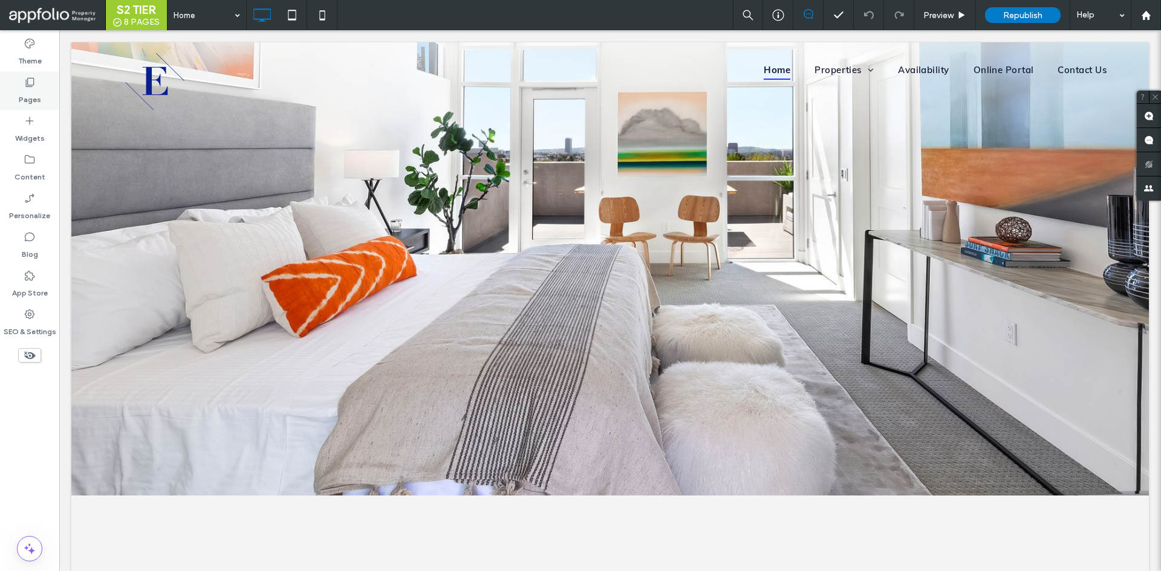
click at [41, 86] on div "Pages" at bounding box center [29, 90] width 59 height 39
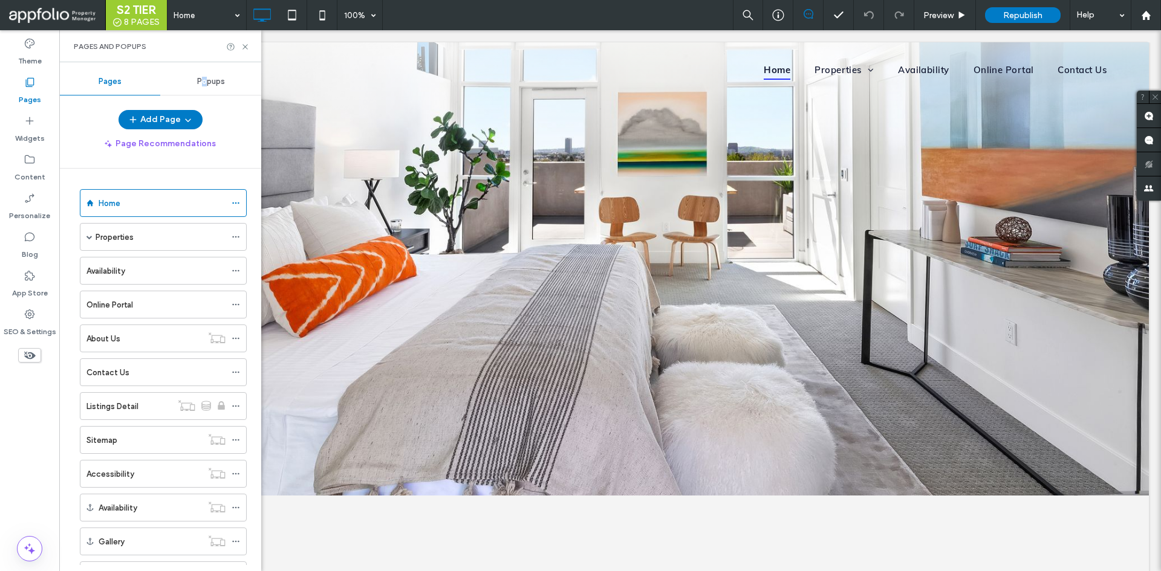
click at [205, 83] on span "Popups" at bounding box center [211, 82] width 28 height 10
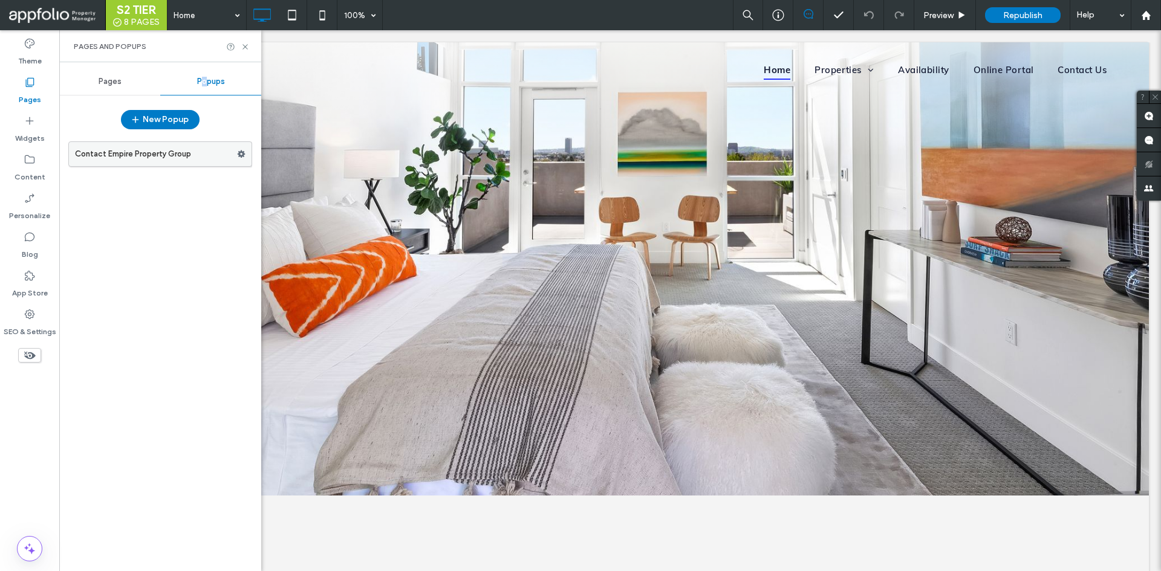
click at [180, 154] on label "Contact Empire Property Group" at bounding box center [156, 154] width 162 height 24
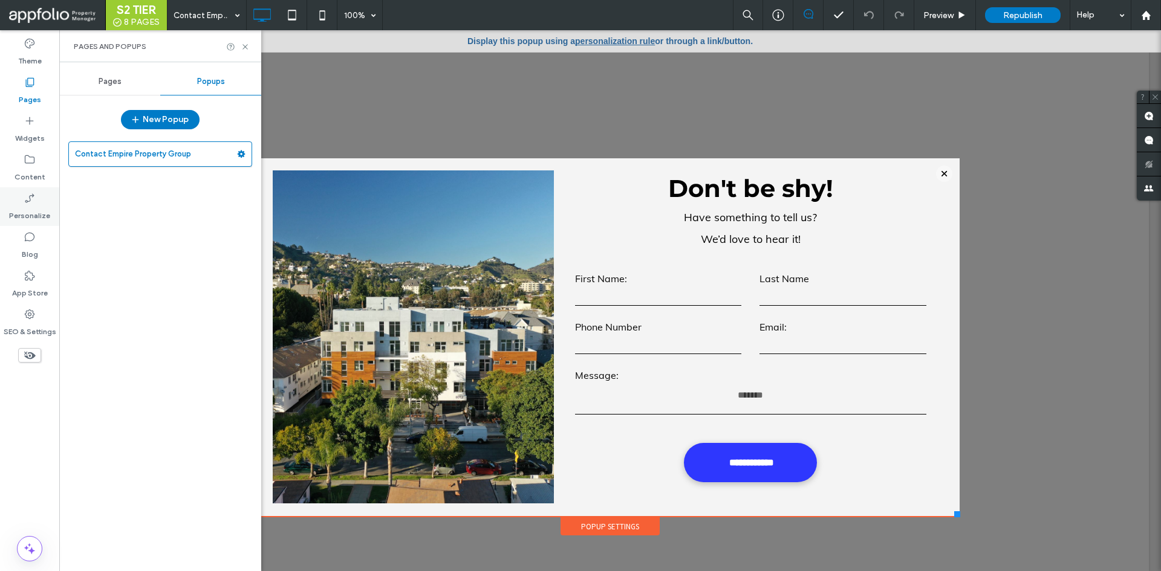
click at [45, 210] on label "Personalize" at bounding box center [29, 212] width 41 height 17
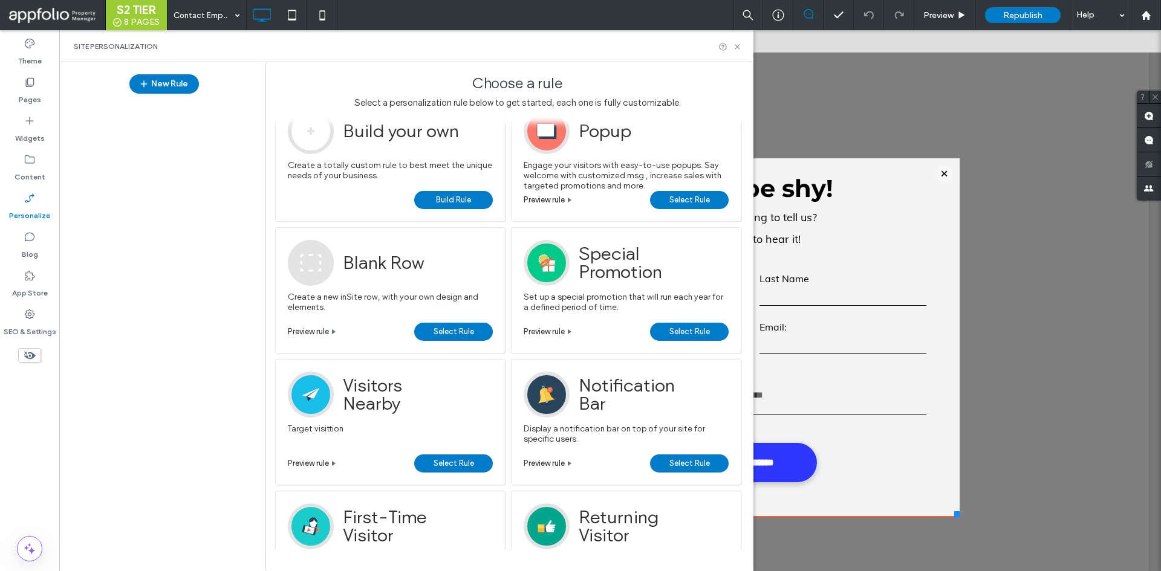
scroll to position [60, 0]
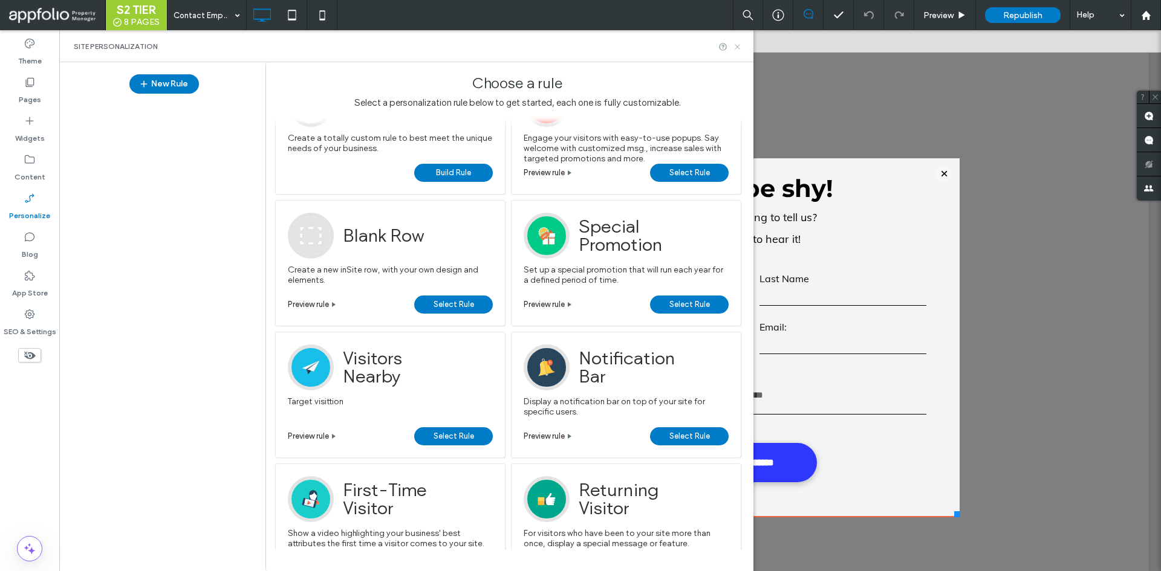
click at [738, 47] on icon at bounding box center [737, 46] width 9 height 9
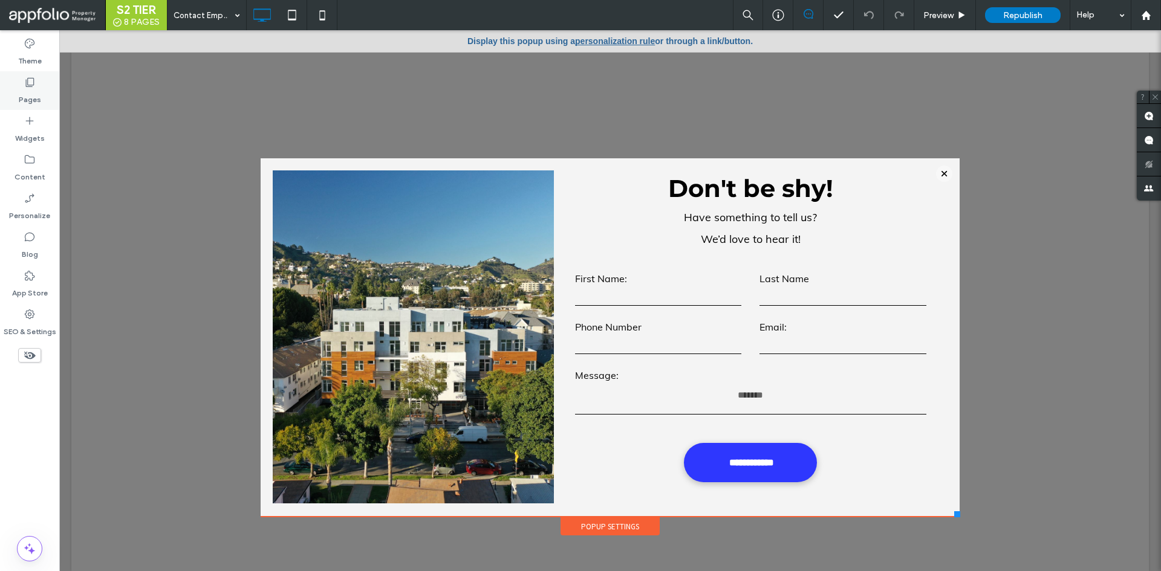
click at [21, 99] on label "Pages" at bounding box center [30, 96] width 22 height 17
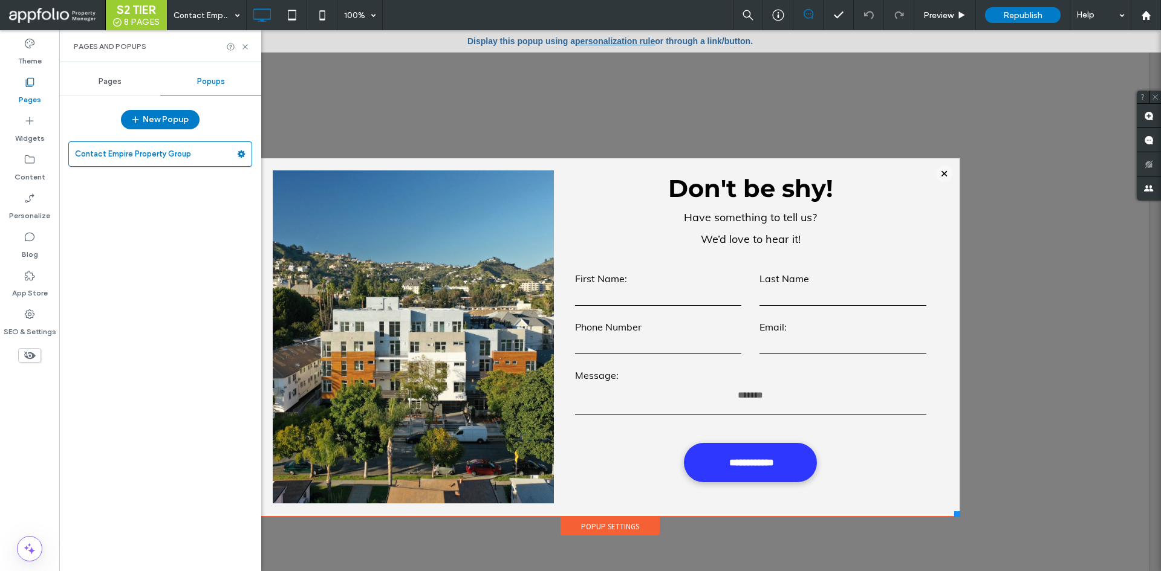
click at [94, 85] on div "Pages" at bounding box center [109, 81] width 101 height 27
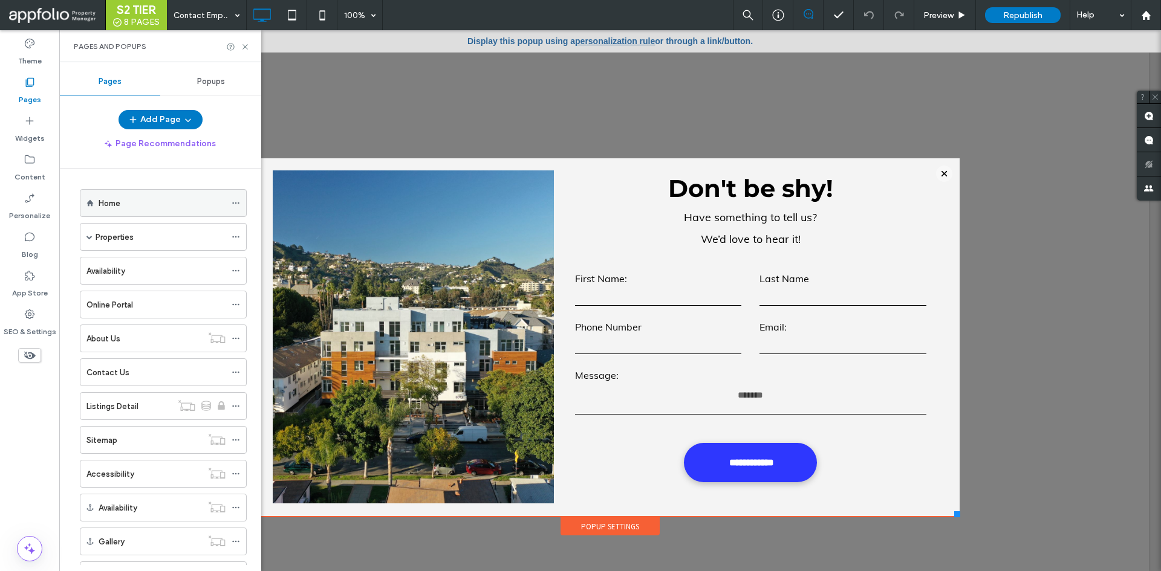
click at [137, 204] on div "Home" at bounding box center [162, 203] width 127 height 13
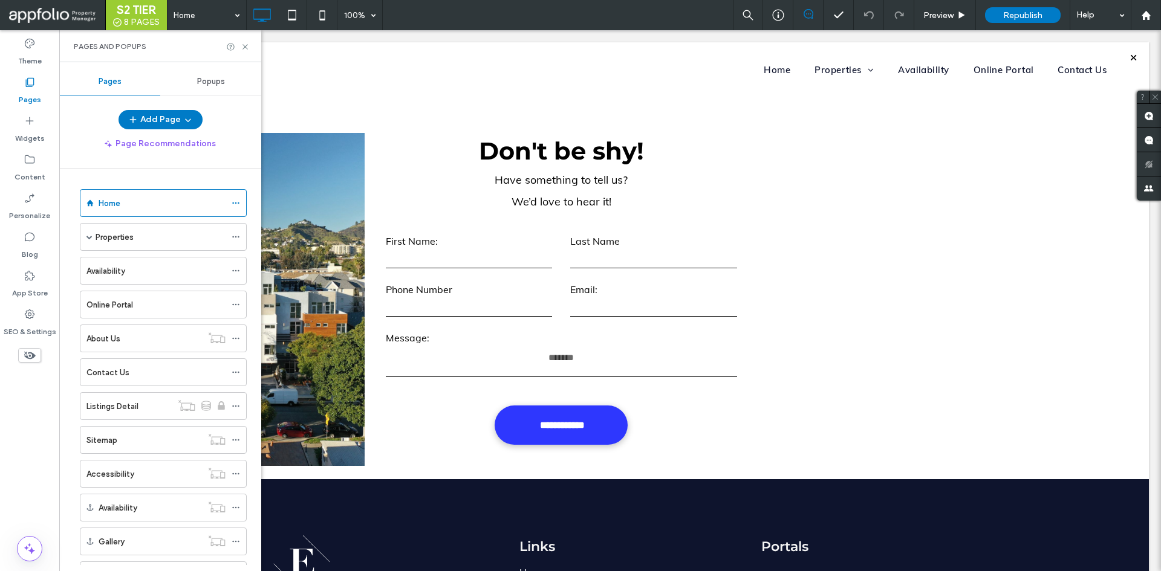
click at [89, 238] on div "S2 TIER 8 PAGES Home 100% Preview Republish Help Site Comments Team & Clients A…" at bounding box center [580, 285] width 1161 height 571
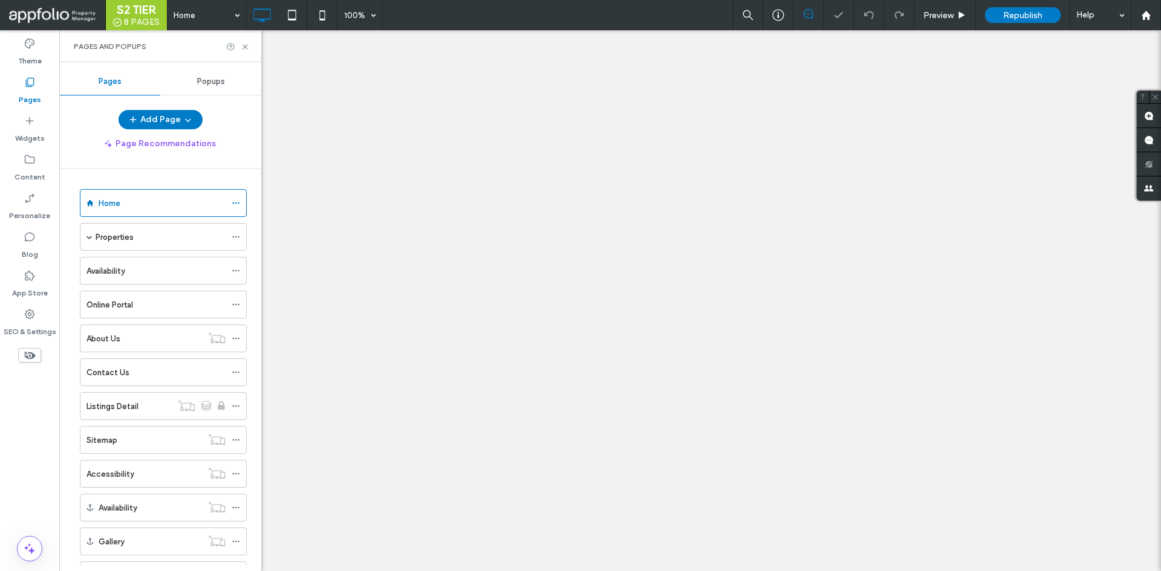
click at [89, 238] on span at bounding box center [89, 237] width 6 height 6
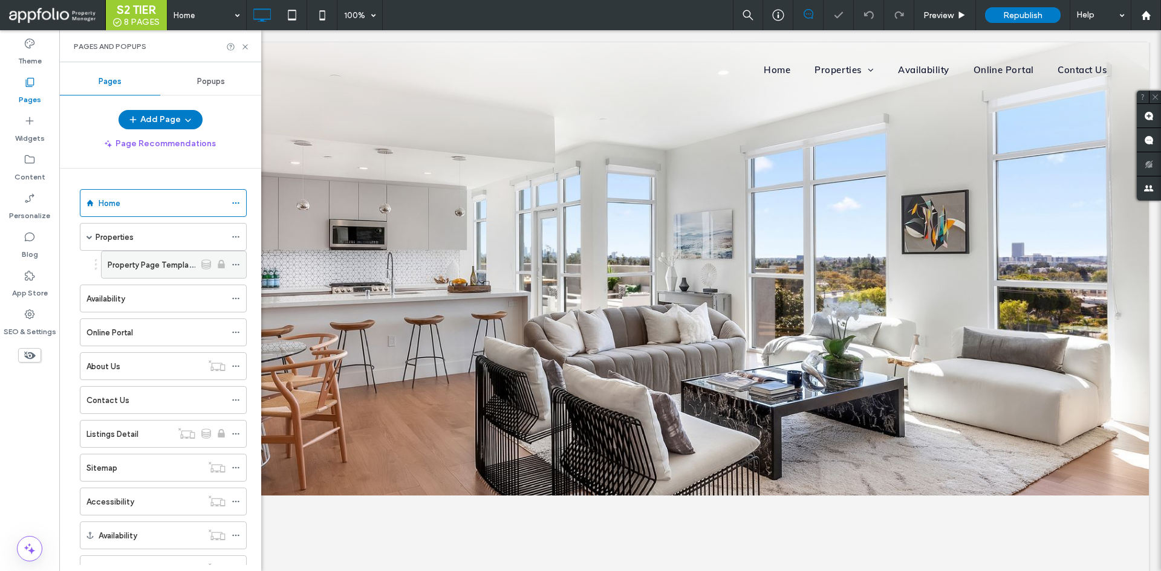
click at [148, 270] on label "Property Page Template" at bounding box center [152, 265] width 89 height 21
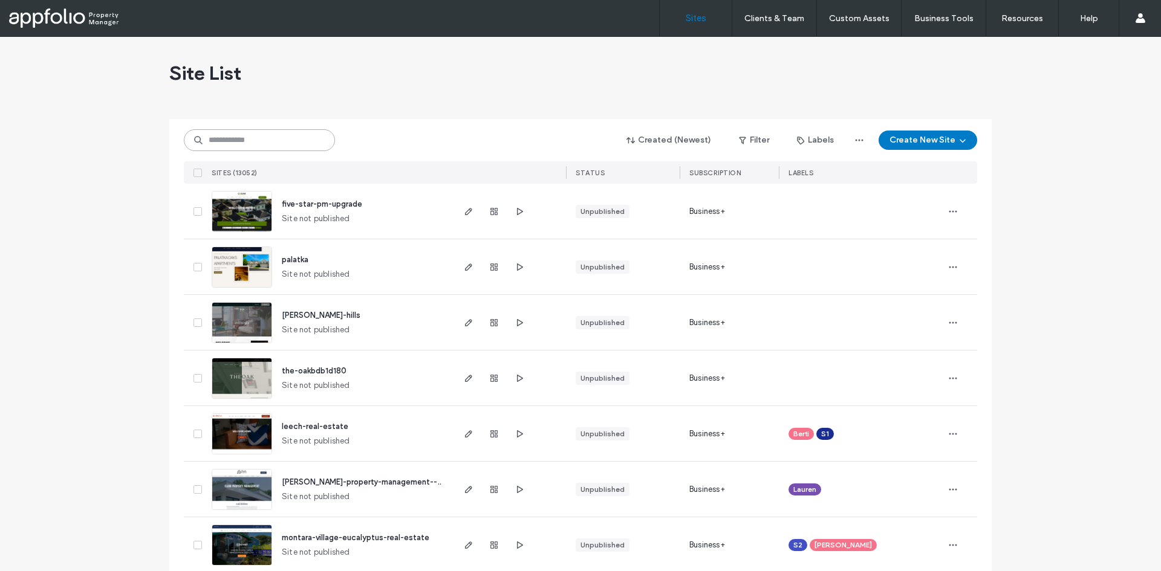
click at [267, 134] on input at bounding box center [259, 140] width 151 height 22
paste input "**********"
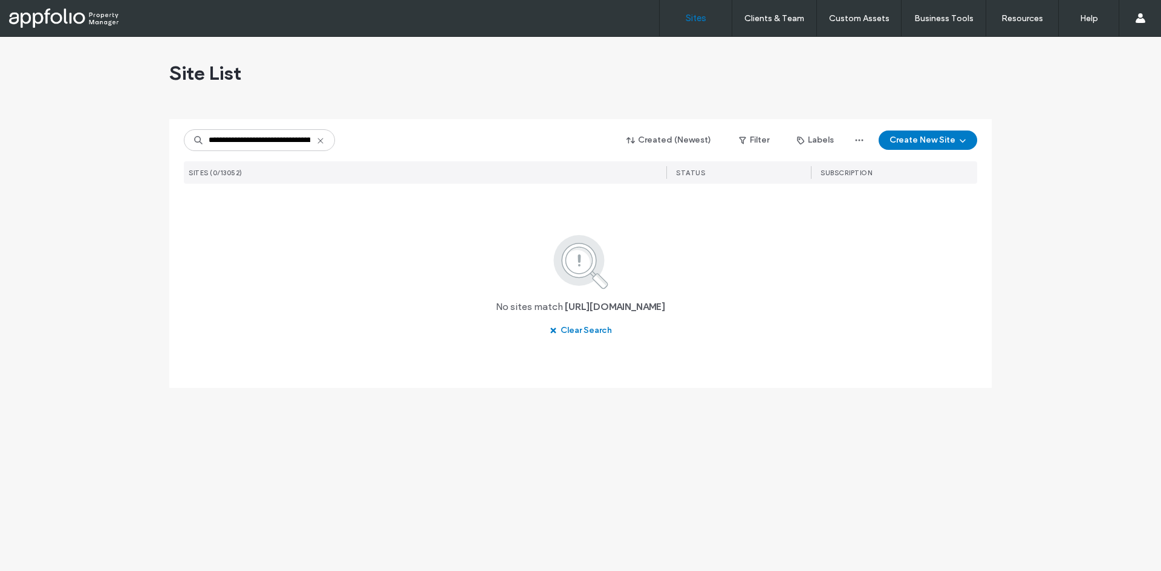
click at [277, 152] on div "**********" at bounding box center [580, 229] width 793 height 221
click at [277, 140] on input "**********" at bounding box center [259, 140] width 151 height 22
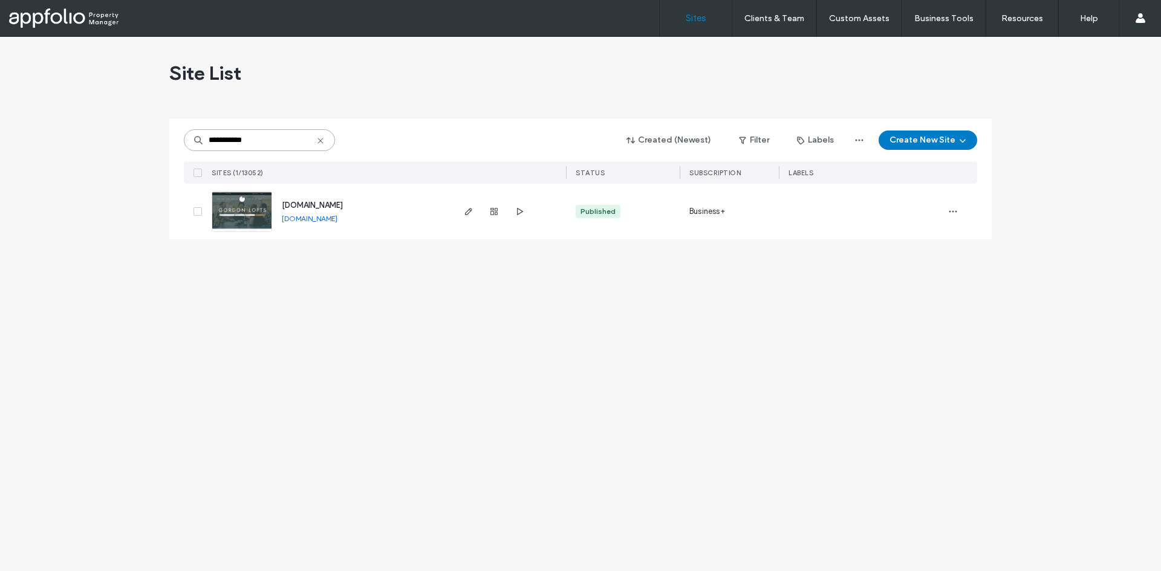
type input "**********"
click at [238, 223] on link at bounding box center [242, 211] width 60 height 41
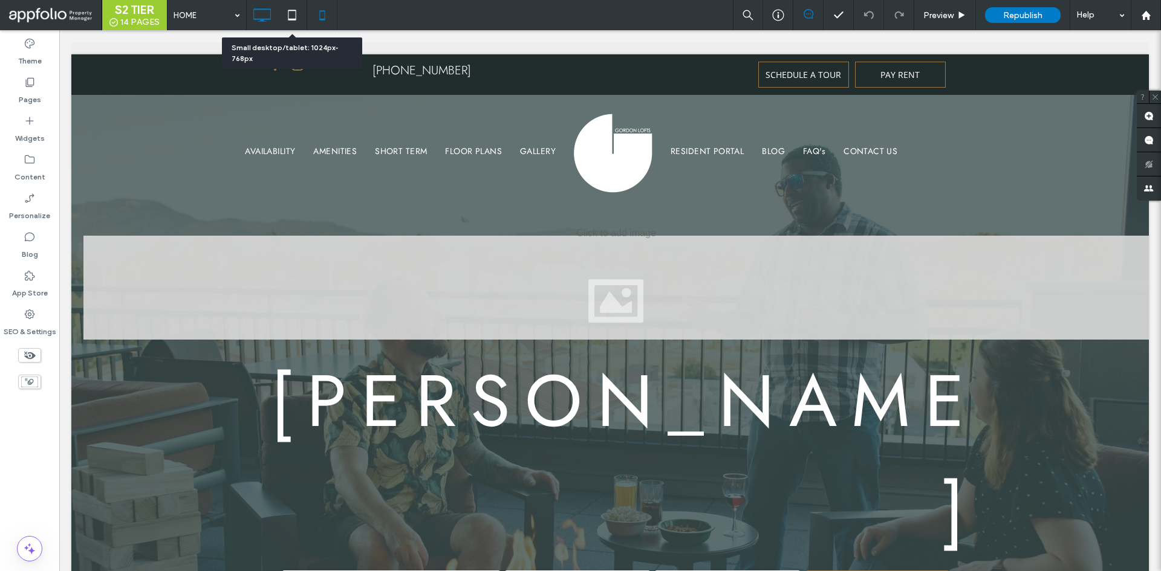
click at [329, 16] on icon at bounding box center [322, 15] width 24 height 24
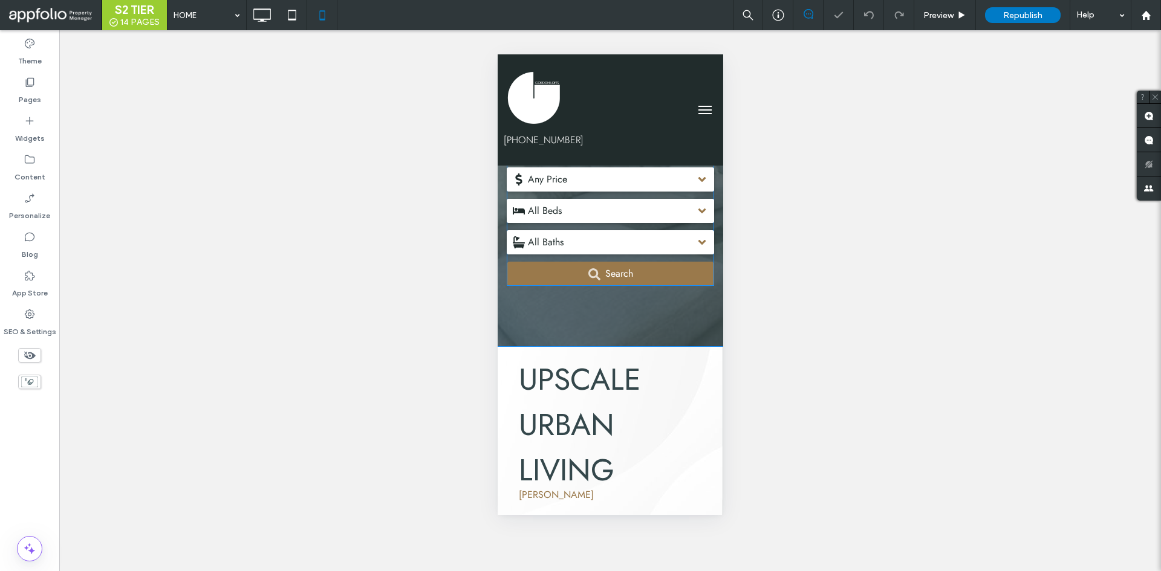
scroll to position [302, 0]
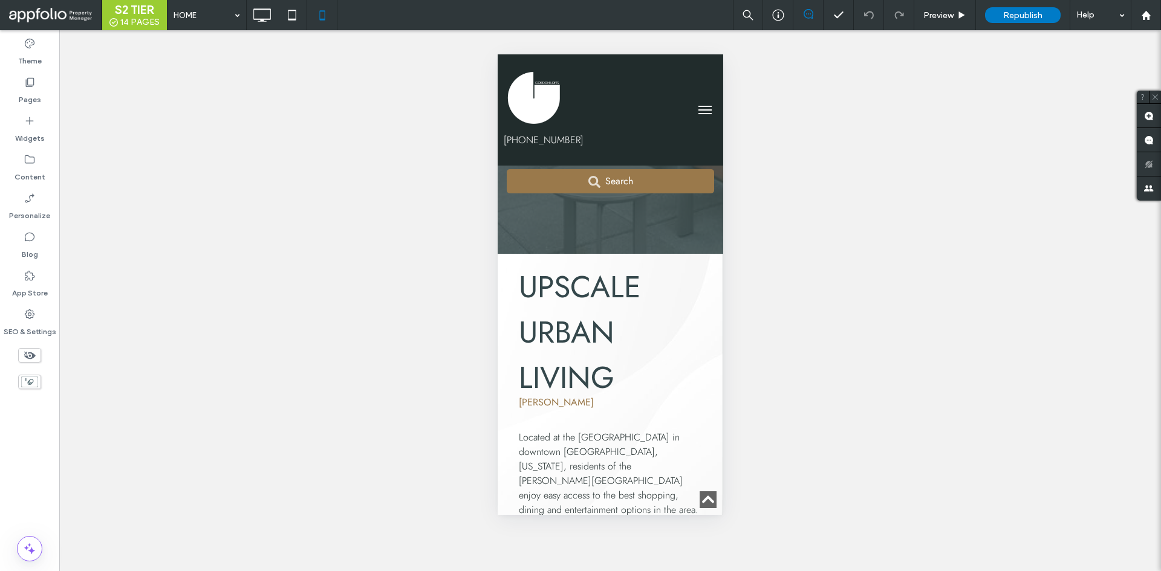
click at [698, 106] on span "menu" at bounding box center [704, 106] width 13 height 1
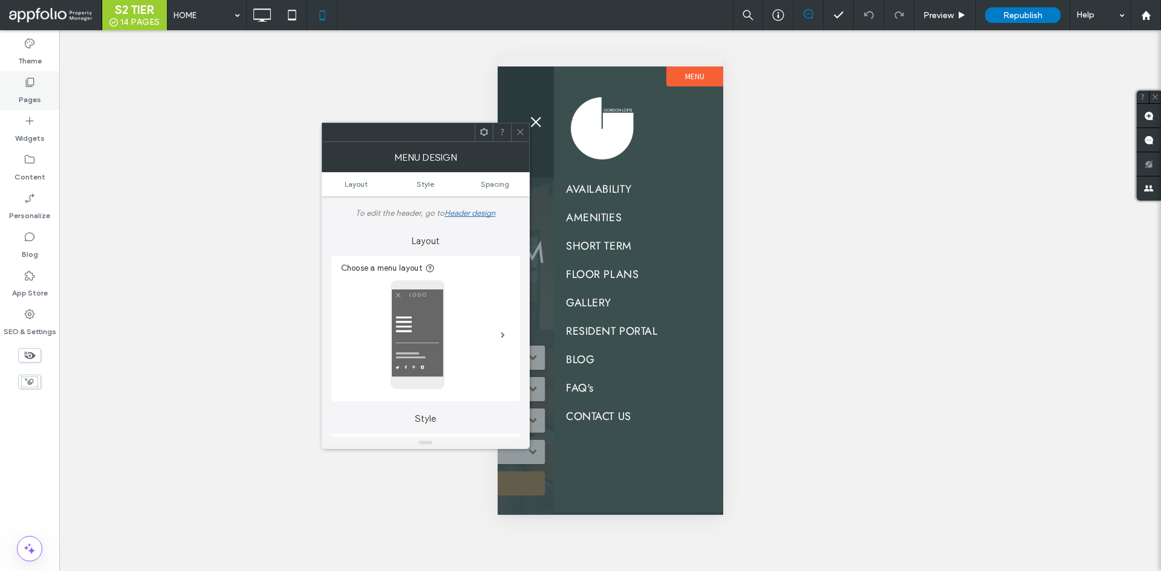
click at [28, 88] on label "Pages" at bounding box center [30, 96] width 22 height 17
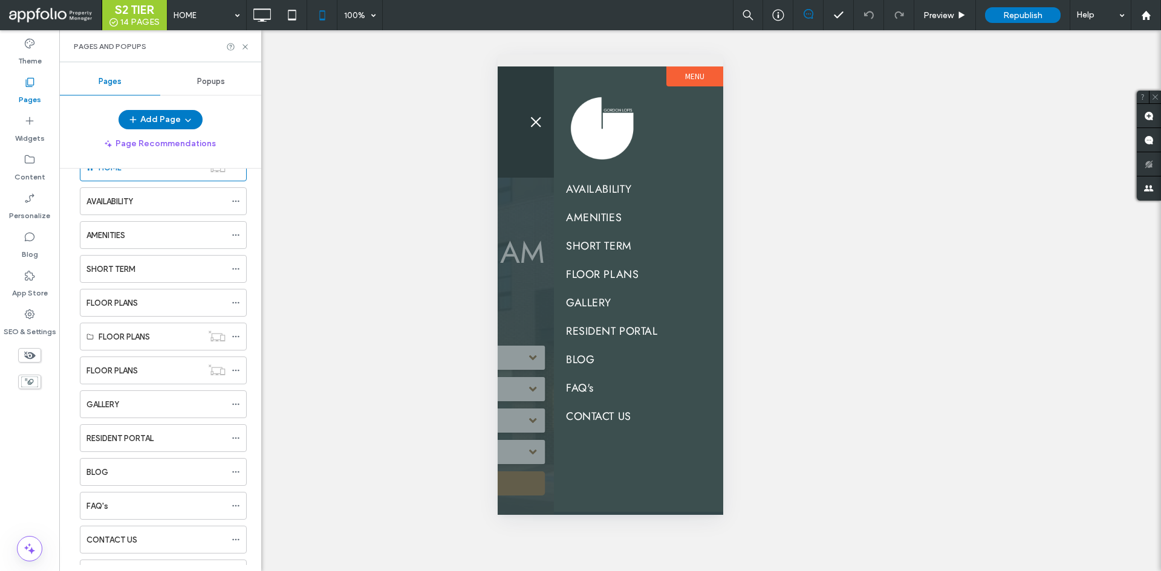
scroll to position [8, 0]
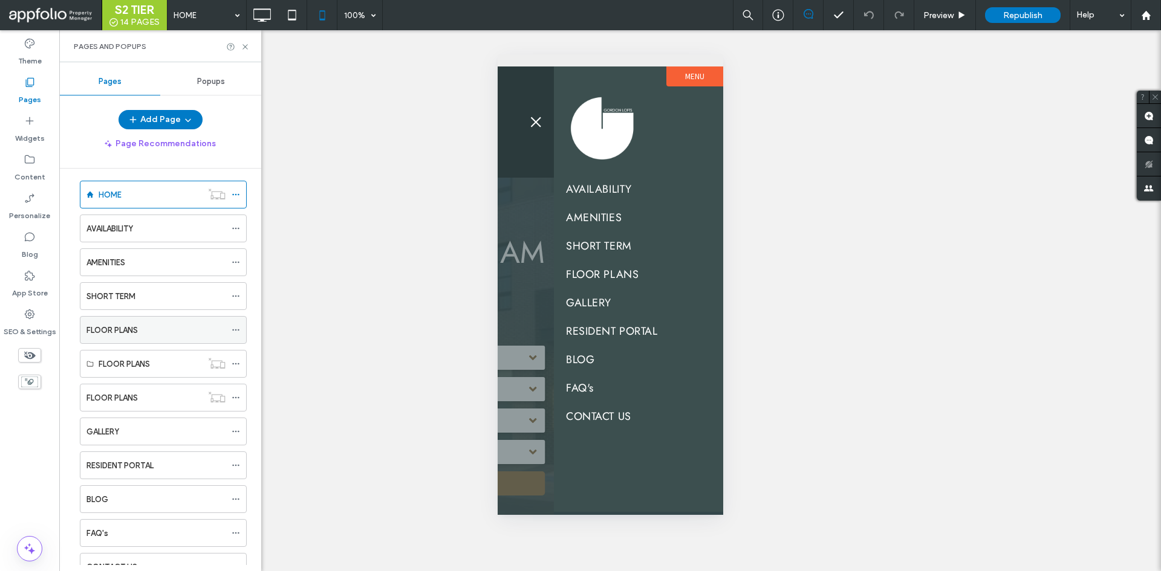
click at [161, 328] on div "FLOOR PLANS" at bounding box center [155, 330] width 139 height 13
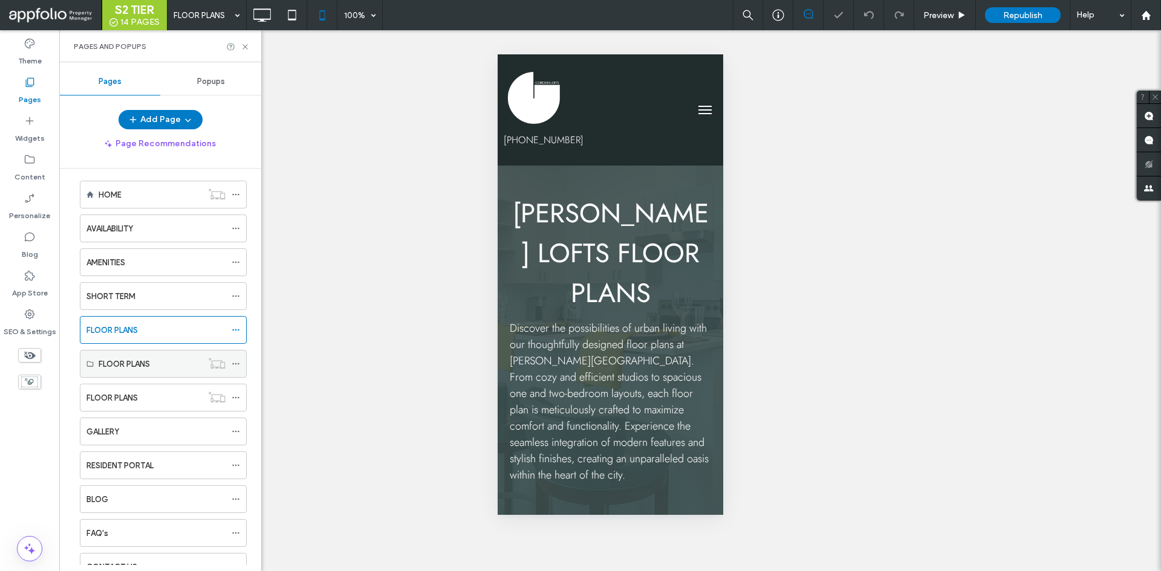
click at [238, 366] on icon at bounding box center [236, 364] width 8 height 8
click at [308, 408] on label "Delete" at bounding box center [325, 412] width 120 height 10
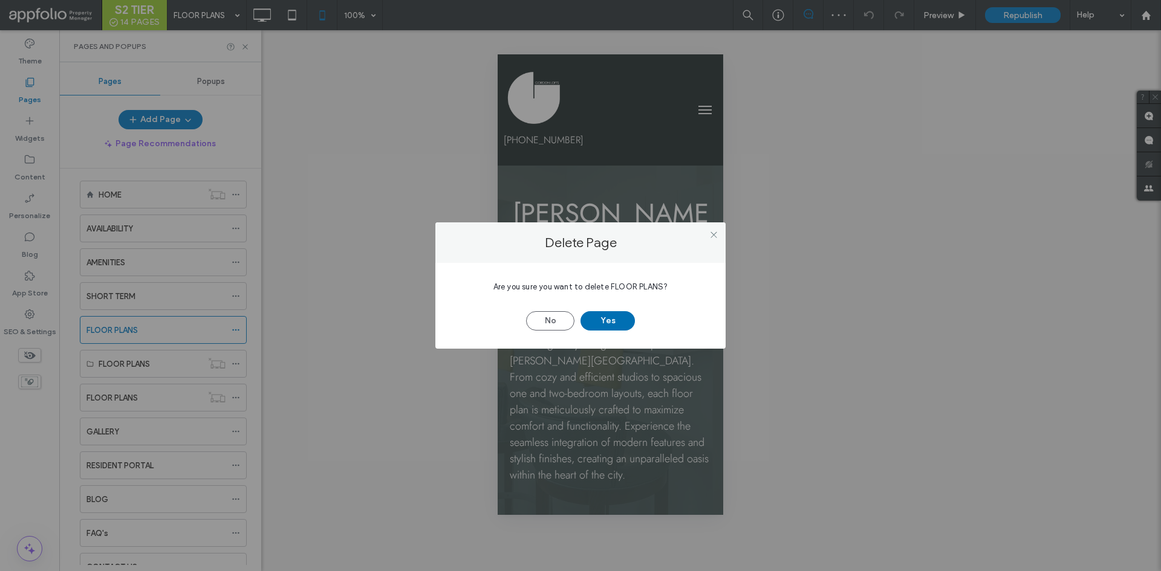
click at [598, 324] on button "Yes" at bounding box center [607, 320] width 54 height 19
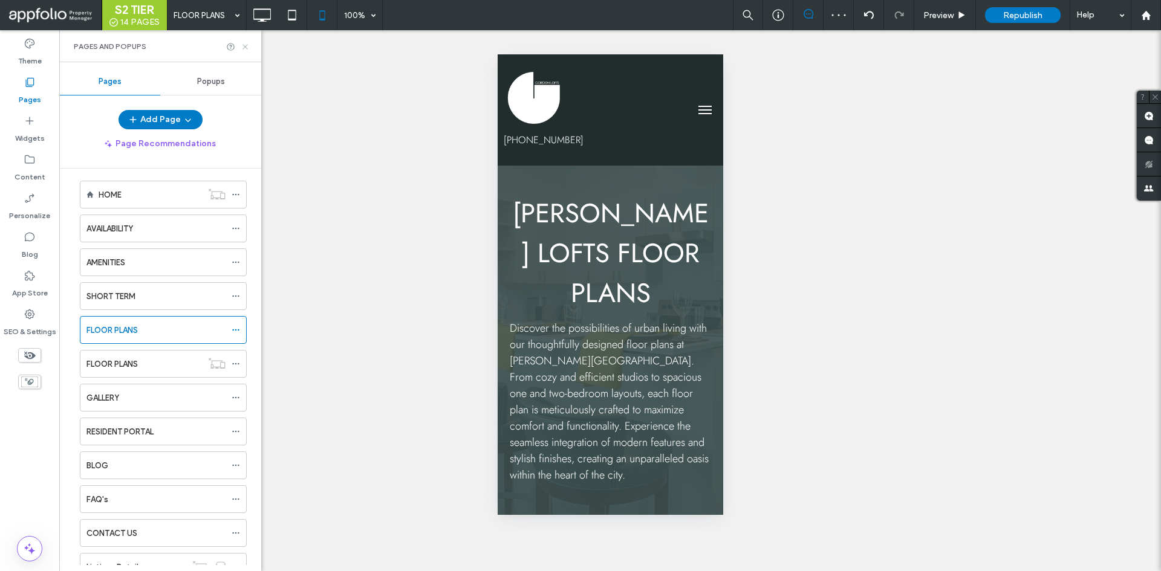
drag, startPoint x: 242, startPoint y: 45, endPoint x: 54, endPoint y: 154, distance: 217.2
click at [242, 45] on icon at bounding box center [245, 46] width 9 height 9
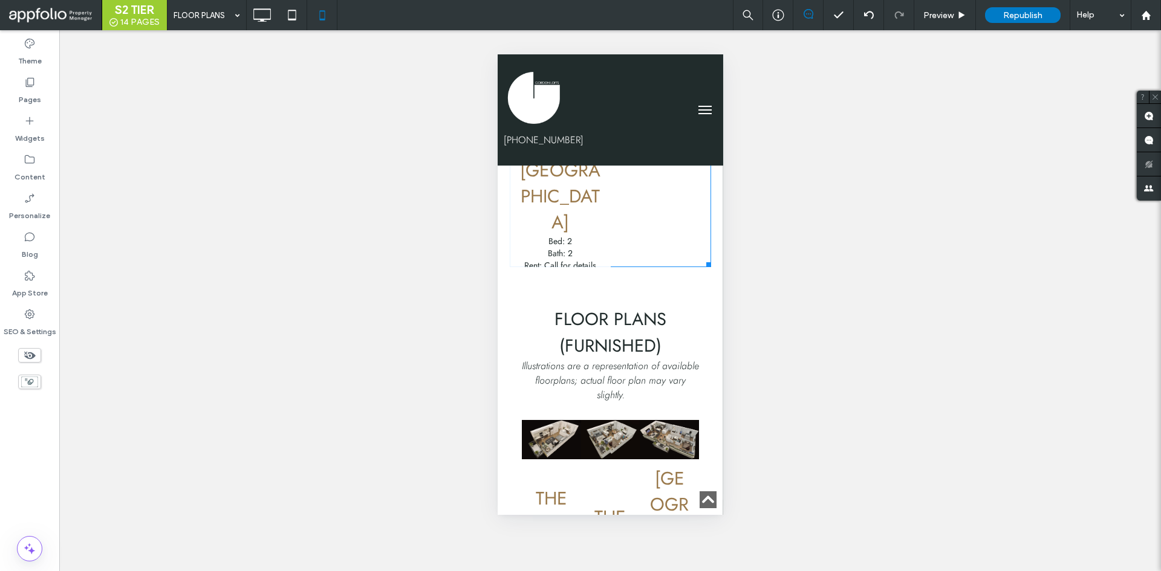
scroll to position [1270, 0]
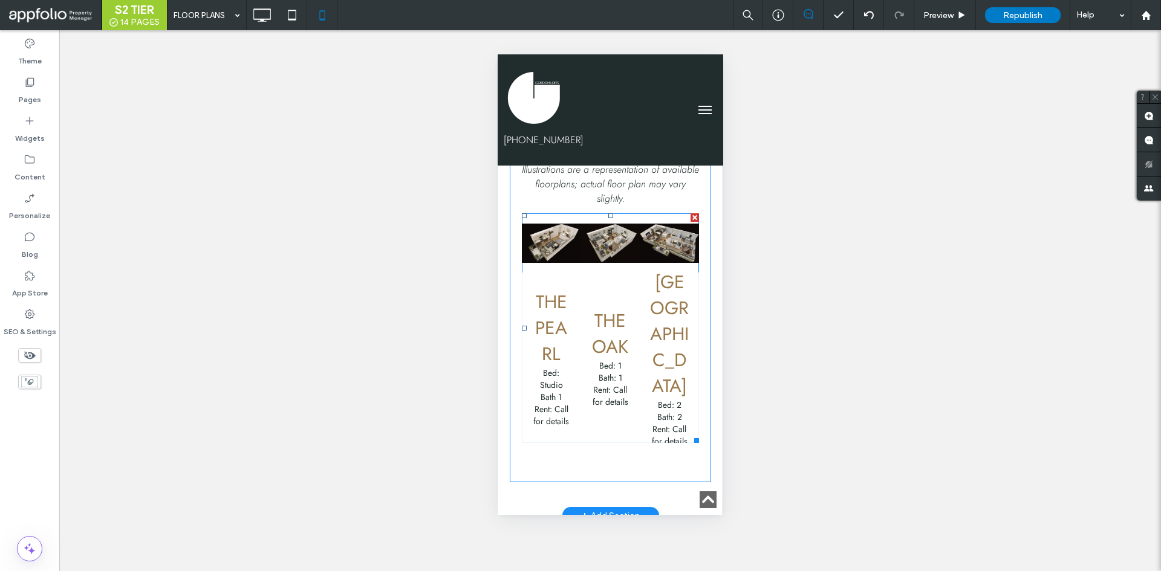
click at [553, 334] on h3 "The Pearl" at bounding box center [550, 328] width 41 height 78
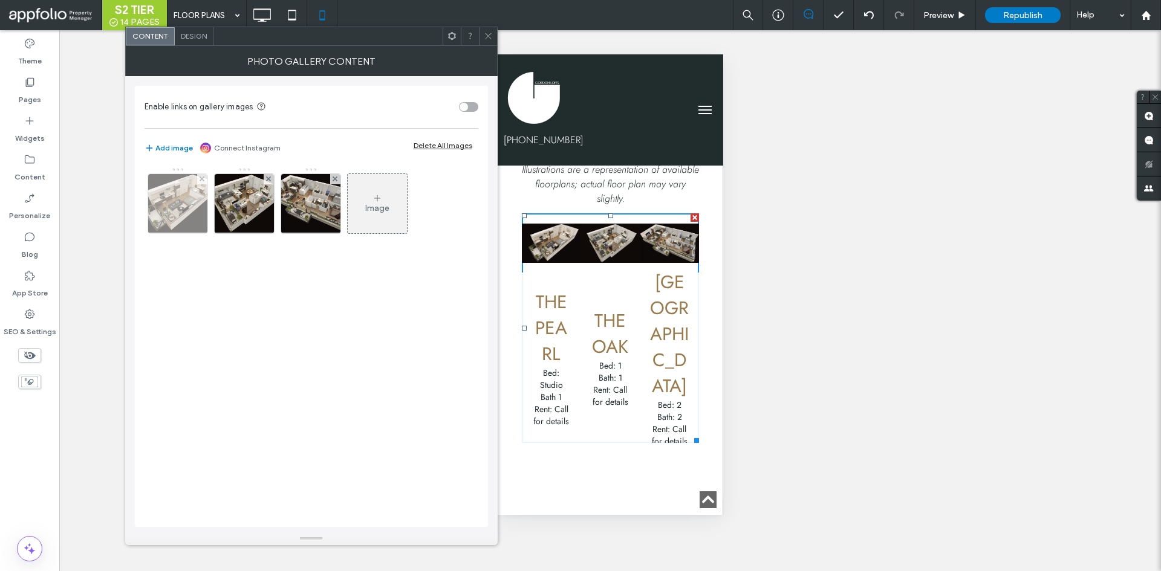
click at [187, 210] on img at bounding box center [177, 203] width 89 height 59
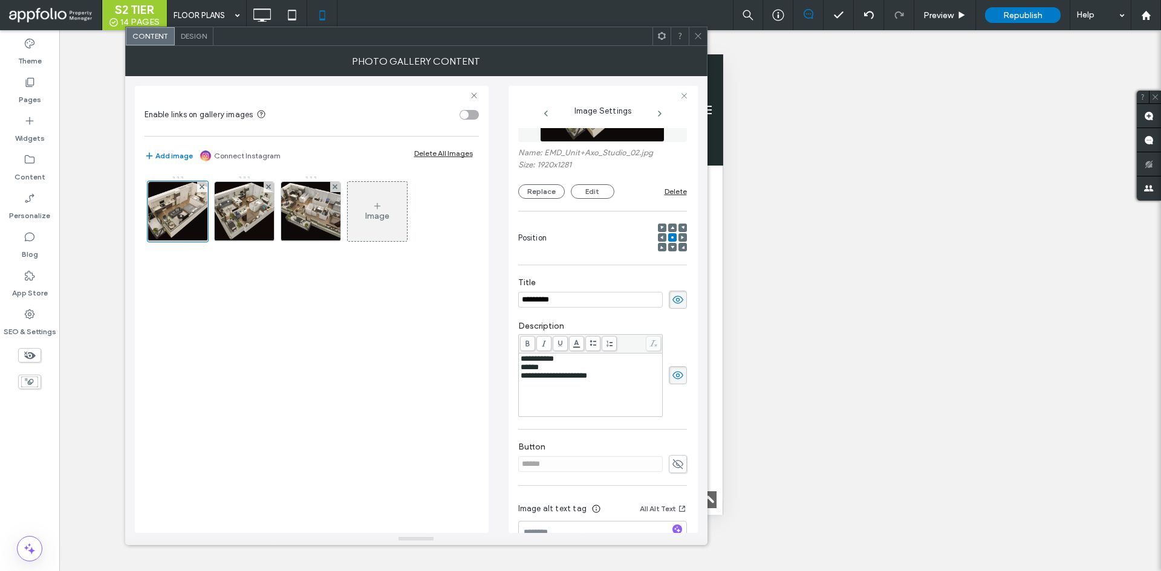
scroll to position [113, 0]
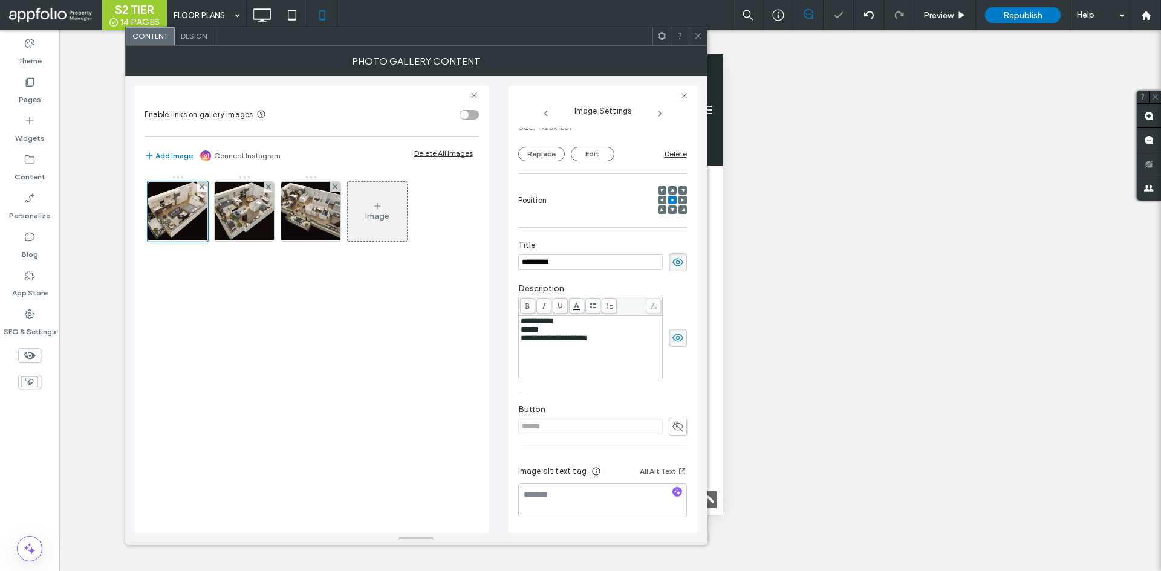
click at [695, 43] on span at bounding box center [697, 36] width 9 height 18
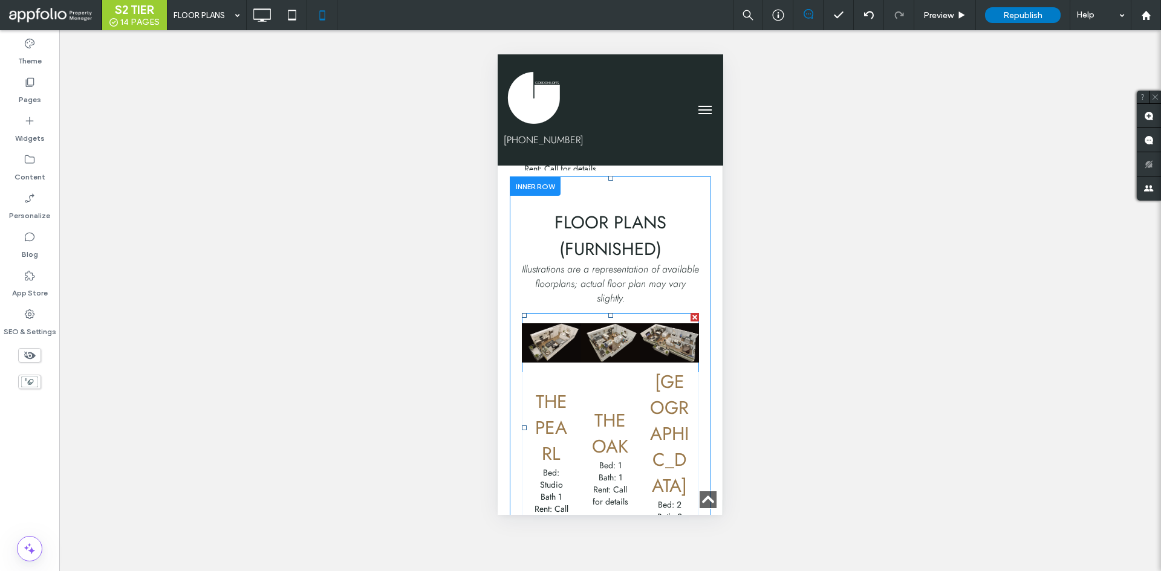
scroll to position [1149, 0]
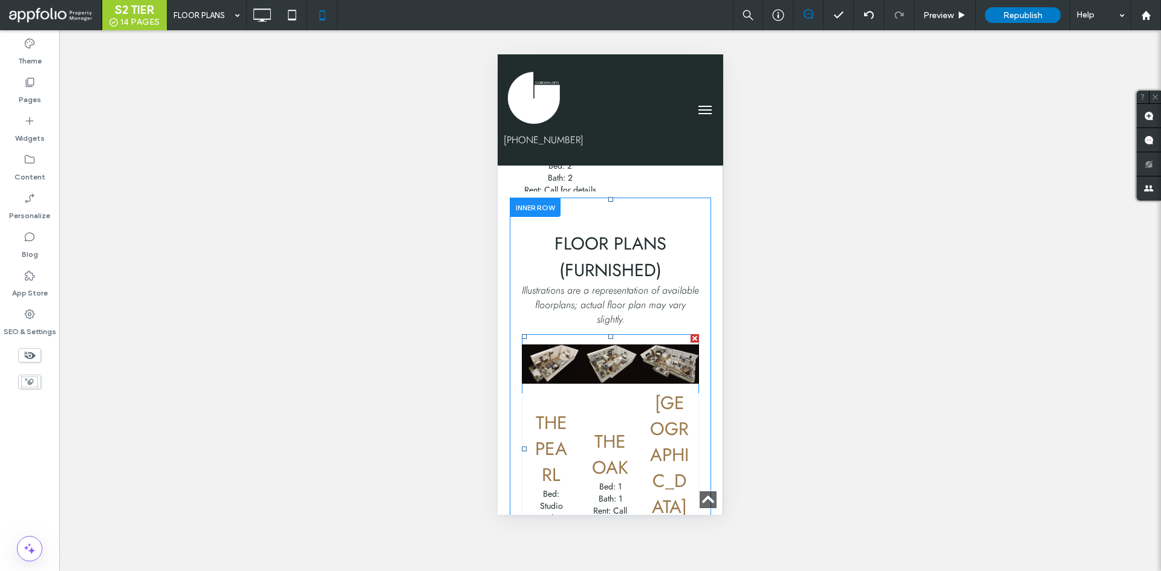
click at [545, 433] on h3 "The Pearl" at bounding box center [550, 449] width 41 height 78
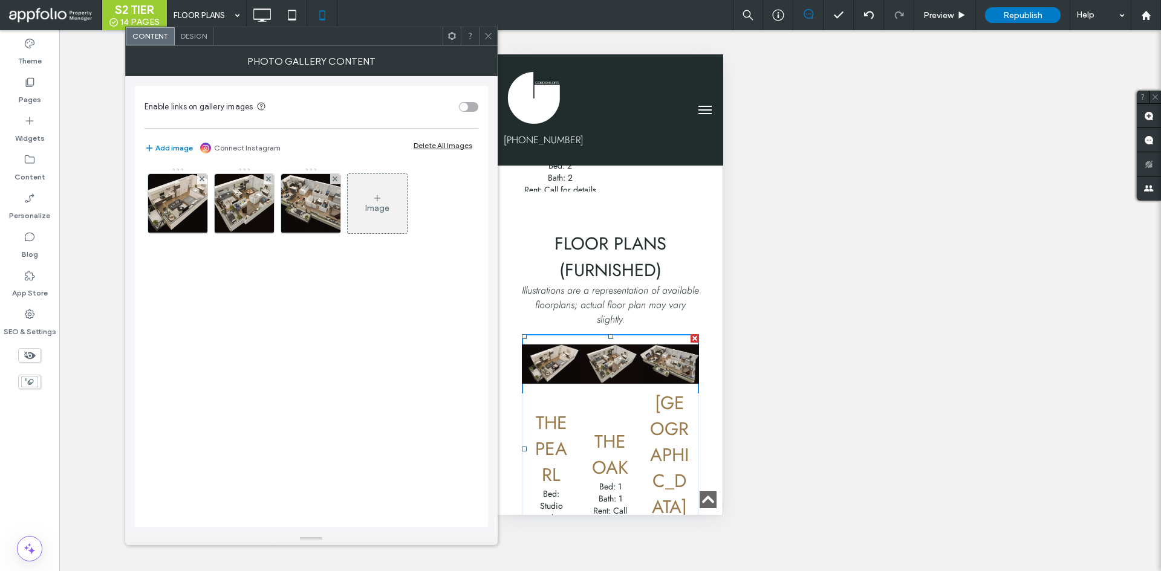
click at [201, 37] on span "Design" at bounding box center [194, 35] width 26 height 9
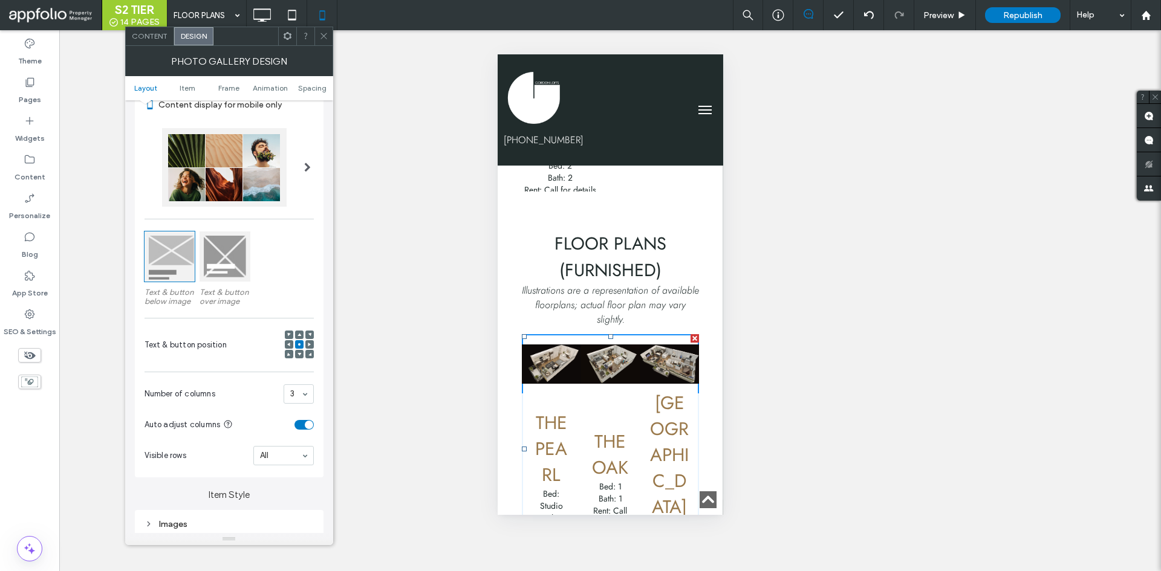
scroll to position [121, 0]
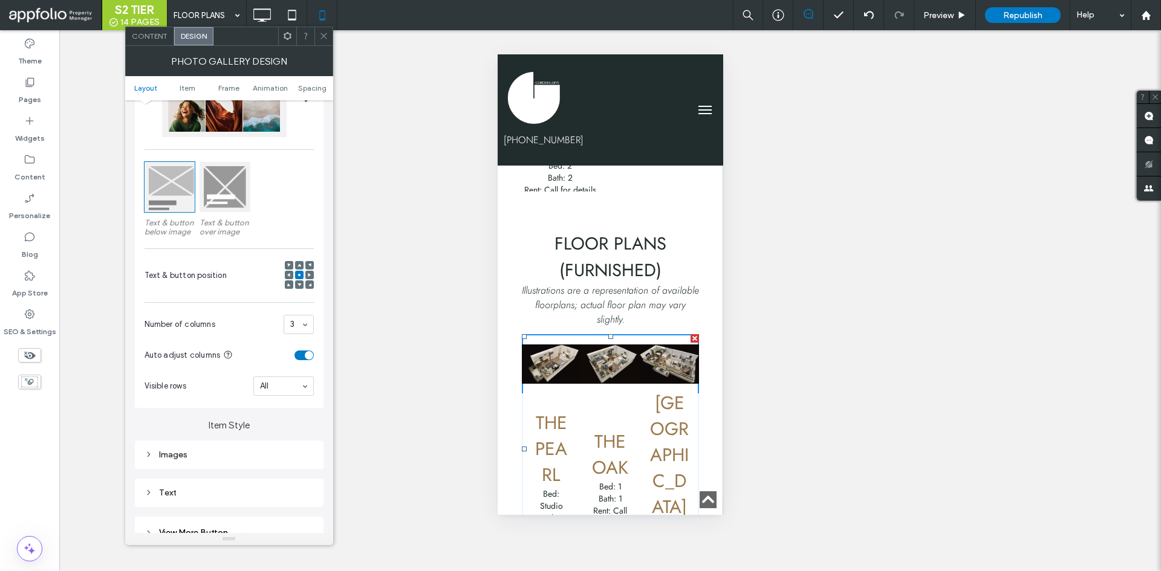
click at [562, 343] on link at bounding box center [550, 363] width 59 height 59
click at [920, 21] on div "Preview" at bounding box center [945, 15] width 62 height 30
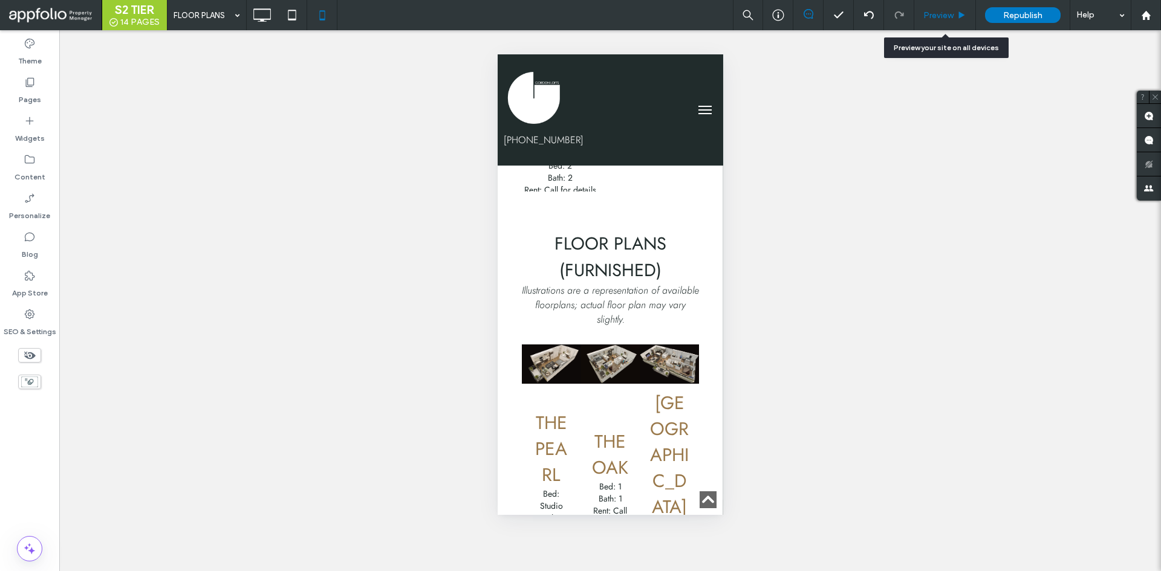
click at [942, 21] on div "Preview" at bounding box center [945, 15] width 62 height 30
click at [940, 9] on div "Preview" at bounding box center [945, 15] width 62 height 30
click at [939, 12] on span "Preview" at bounding box center [938, 15] width 30 height 10
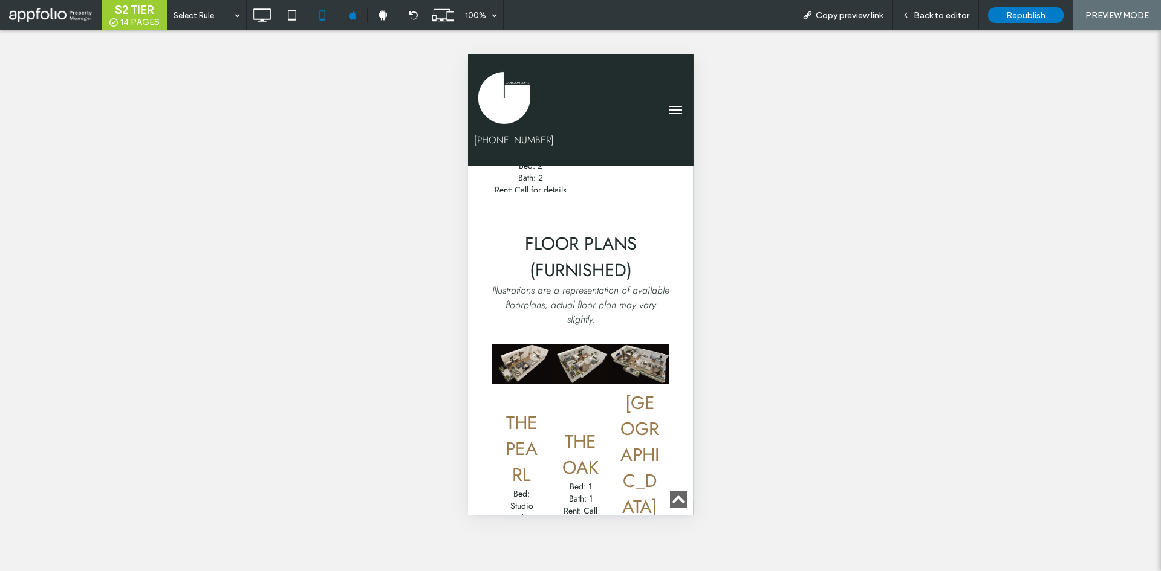
click at [507, 355] on link at bounding box center [520, 363] width 59 height 59
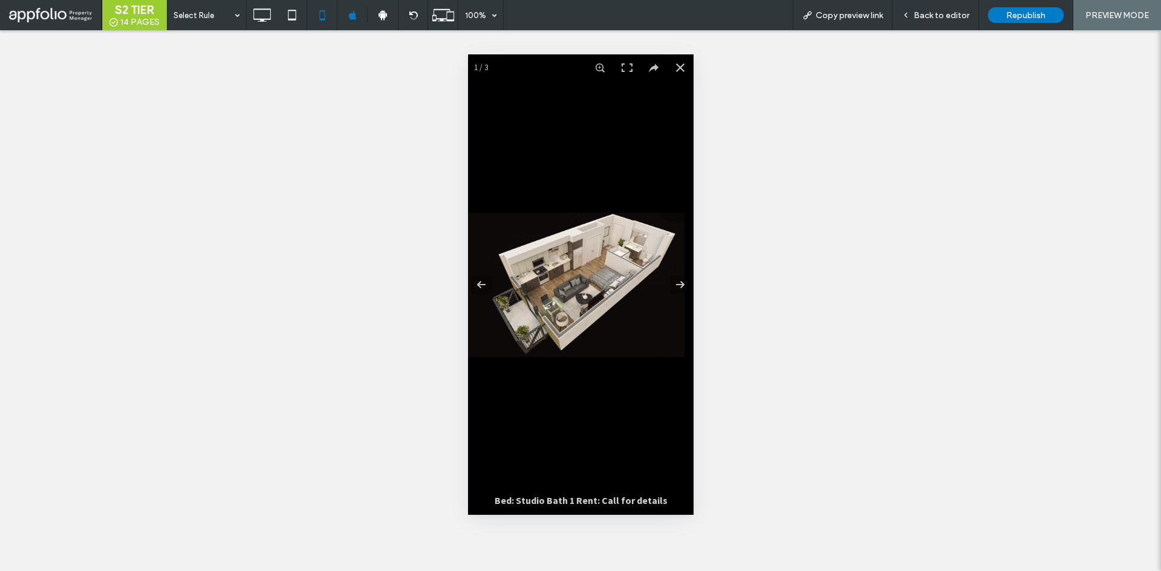
click at [584, 296] on img at bounding box center [575, 285] width 216 height 144
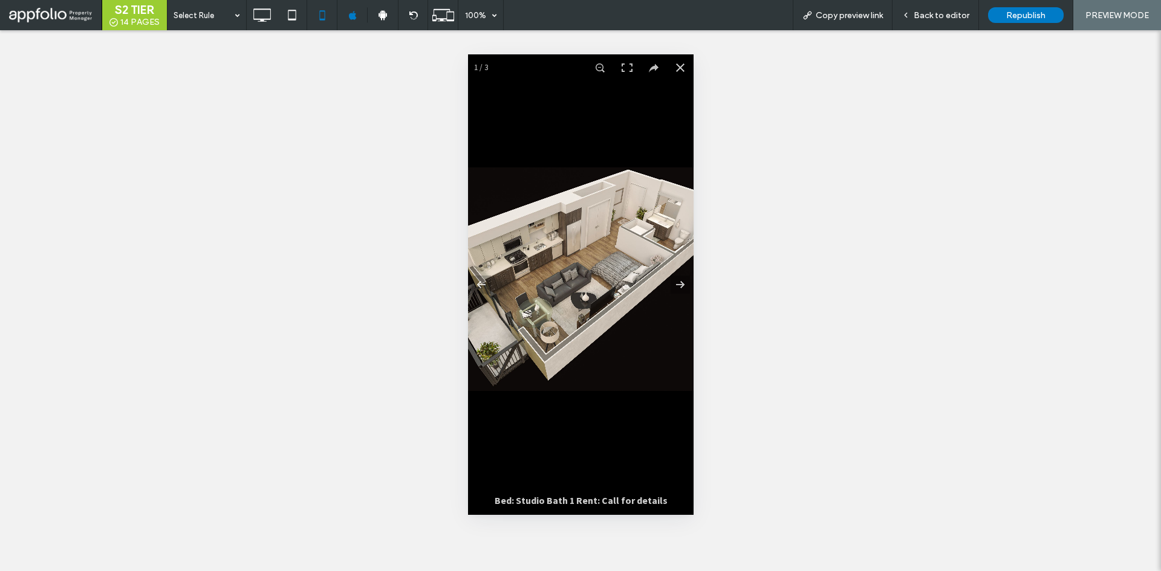
click at [584, 296] on img at bounding box center [570, 279] width 335 height 224
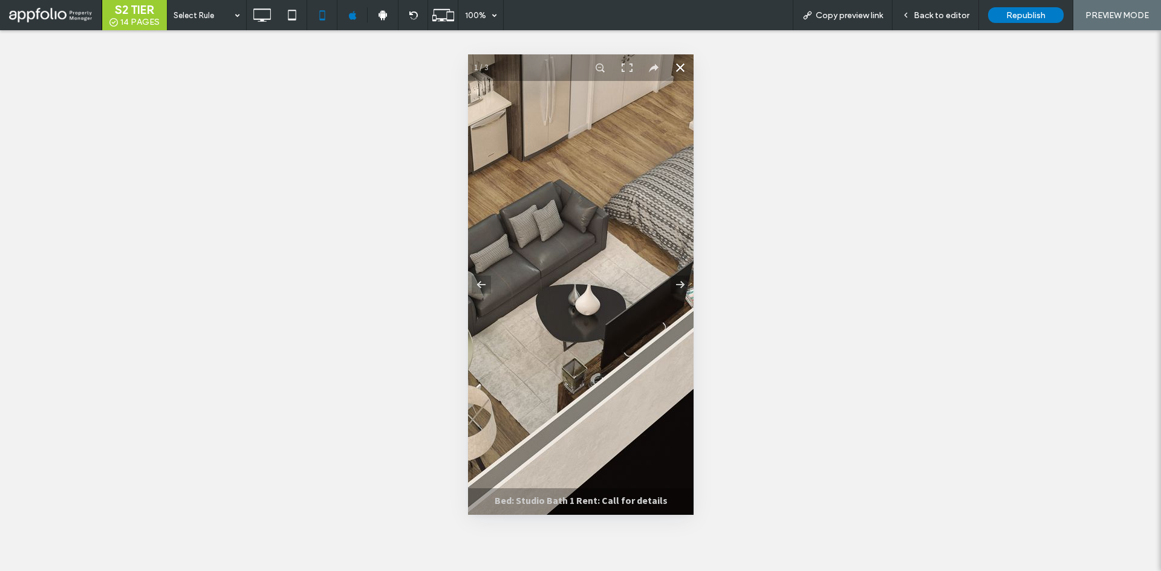
click at [675, 72] on button at bounding box center [679, 67] width 27 height 27
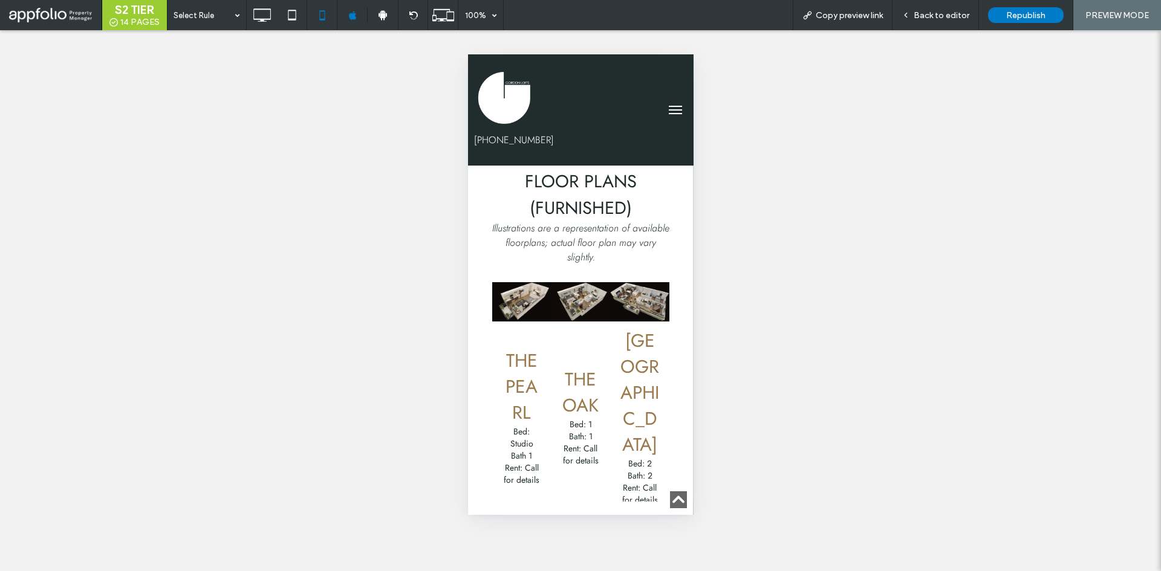
scroll to position [1270, 0]
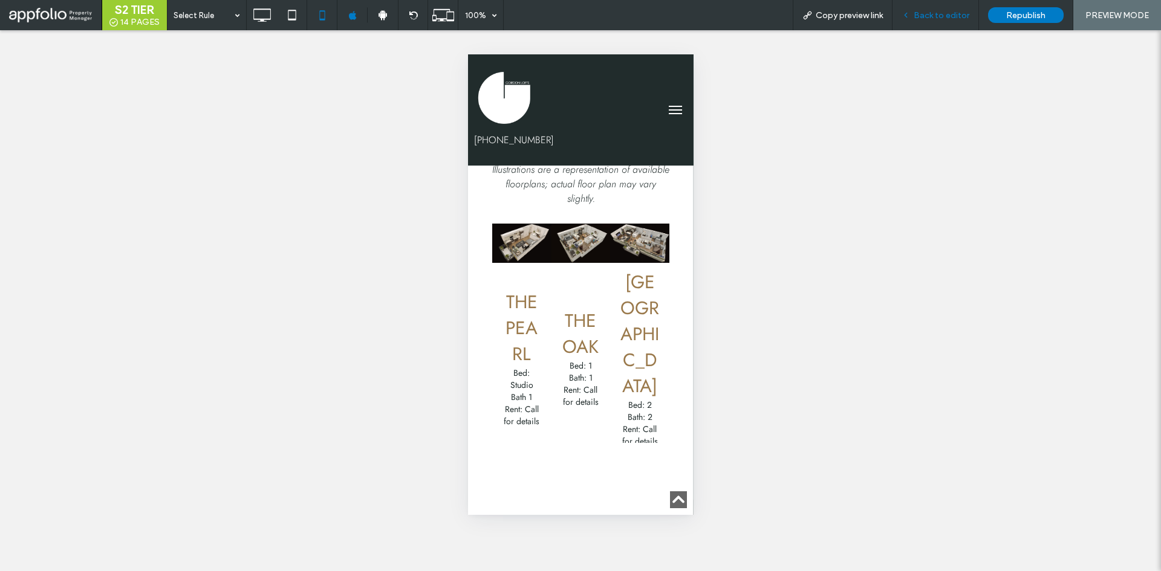
click at [942, 16] on span "Back to editor" at bounding box center [941, 15] width 56 height 10
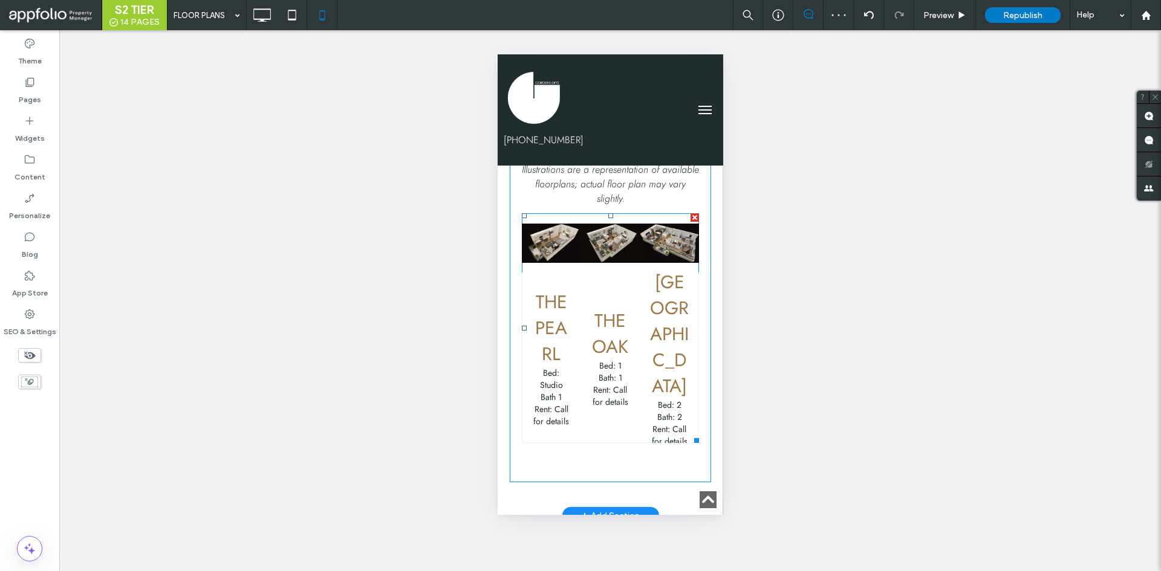
click at [575, 306] on span "The Pearl Bed: Studio Bath 1 Rent: Call for details Button" at bounding box center [550, 358] width 59 height 170
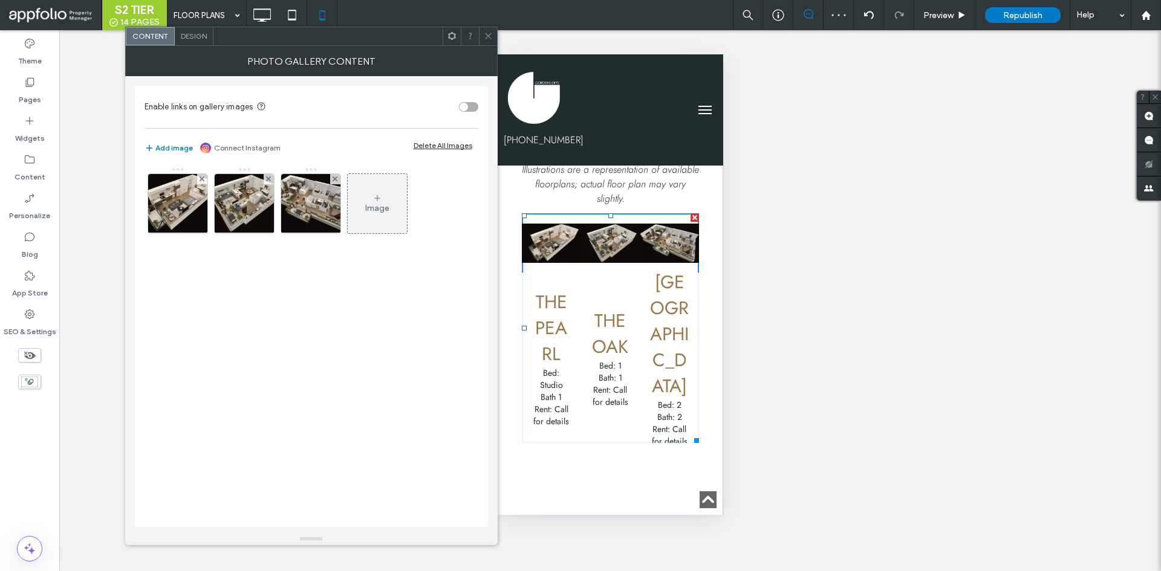
click at [141, 198] on div "Enable links on gallery images Add image Connect Instagram Delete All Images Im…" at bounding box center [311, 306] width 353 height 441
click at [193, 210] on img at bounding box center [177, 203] width 89 height 59
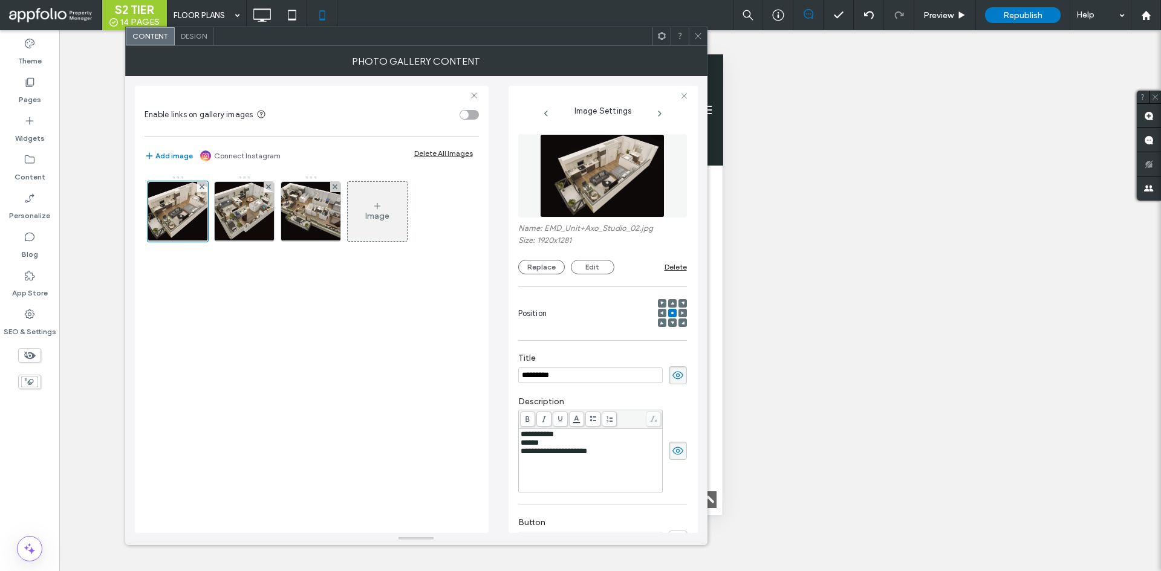
click at [580, 373] on input "*********" at bounding box center [590, 376] width 144 height 16
click at [702, 30] on div at bounding box center [698, 36] width 18 height 18
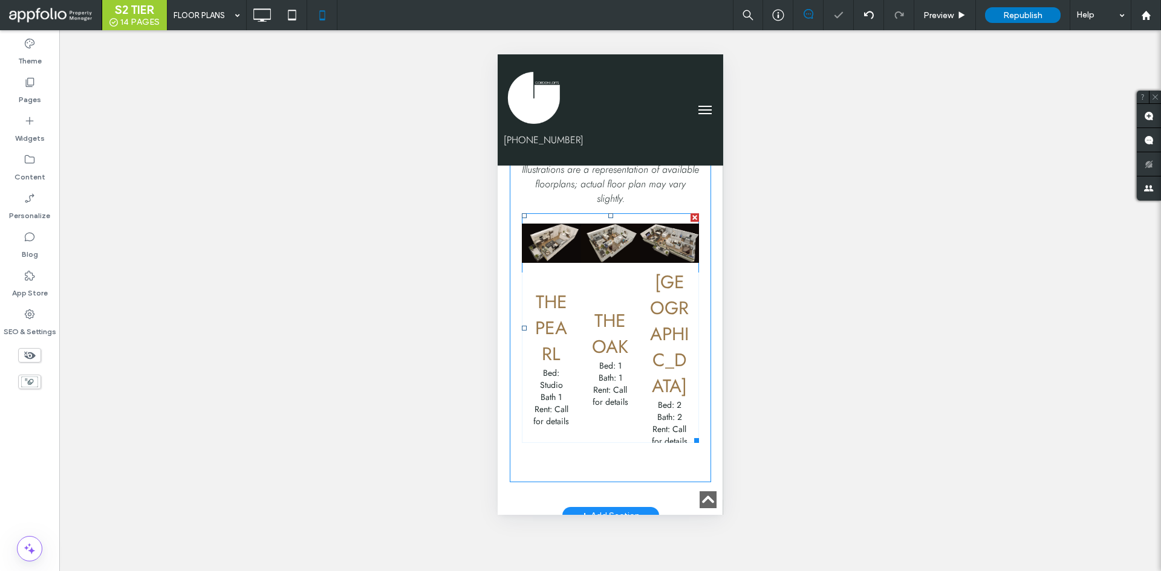
click at [548, 302] on h3 "The Pearl" at bounding box center [550, 328] width 41 height 78
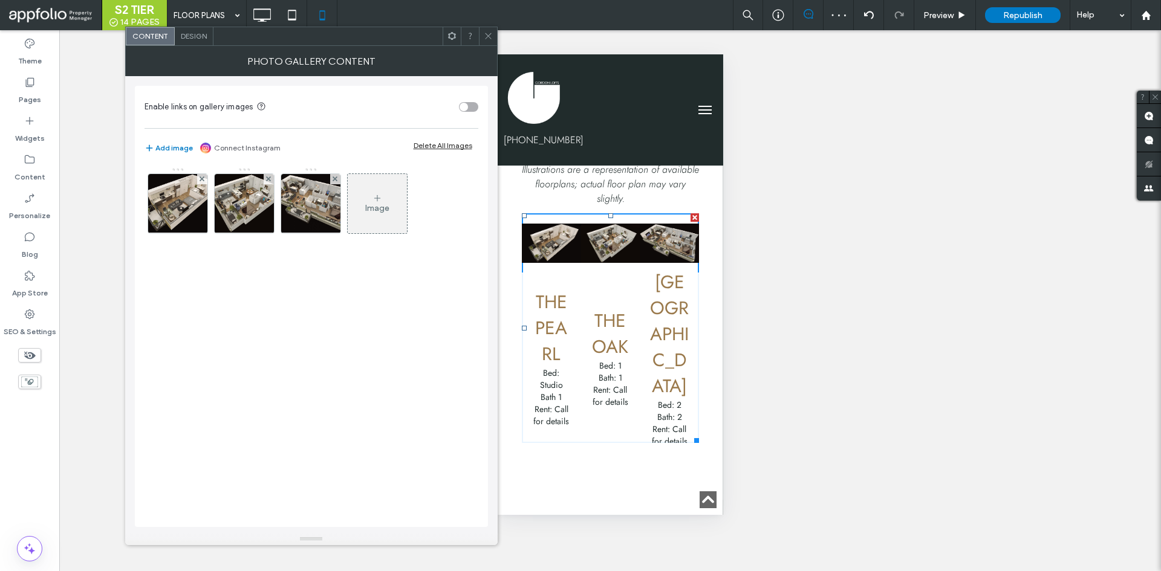
click at [198, 27] on div "Design" at bounding box center [194, 36] width 39 height 18
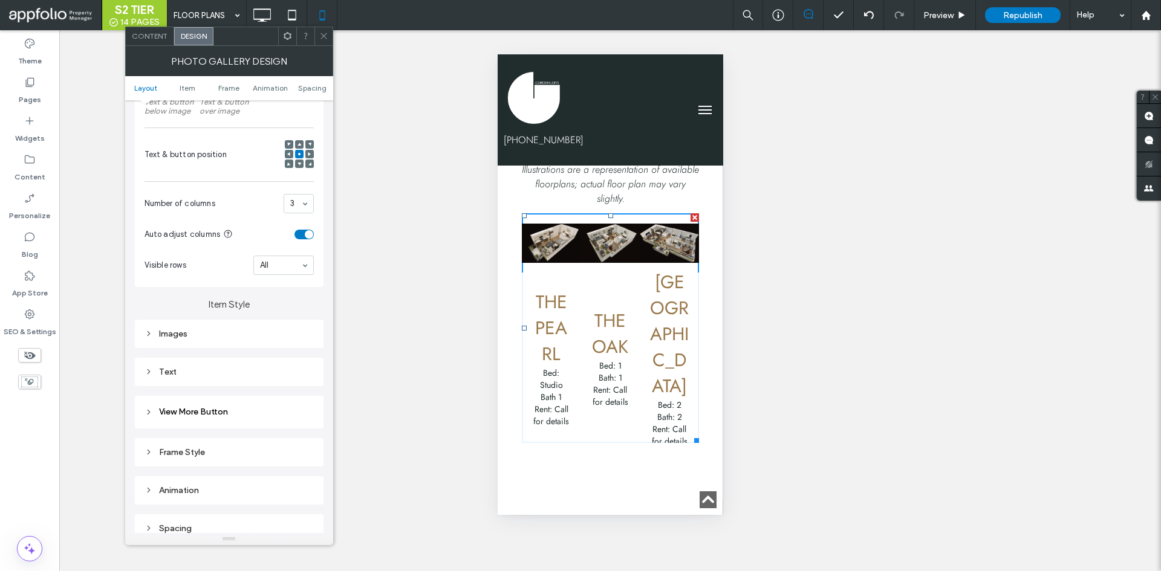
click at [178, 377] on div "Text" at bounding box center [228, 372] width 169 height 16
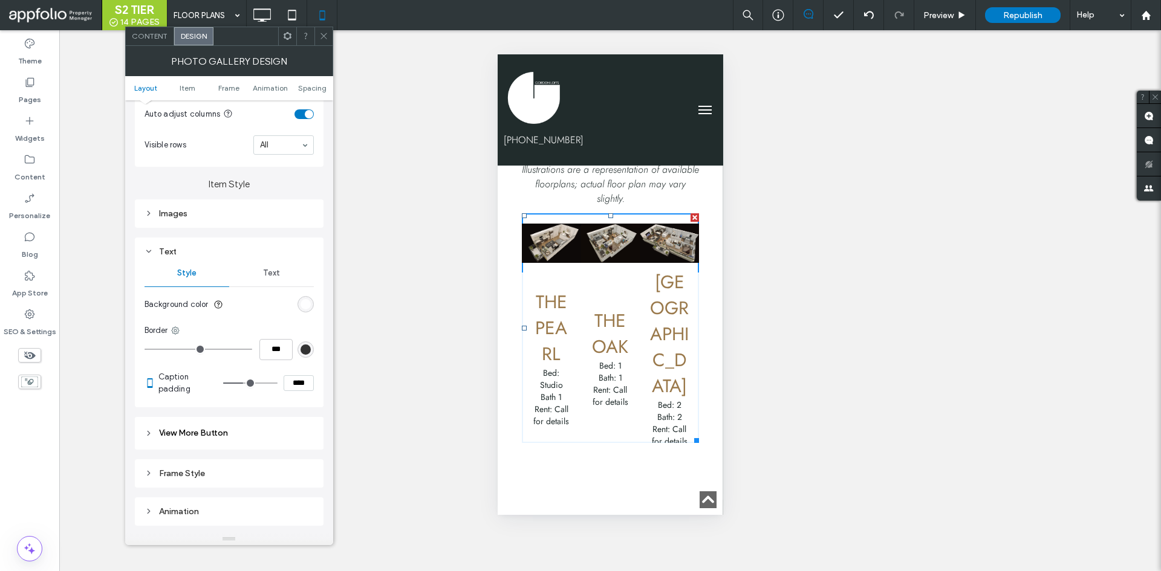
scroll to position [363, 0]
click at [262, 278] on div "Text" at bounding box center [271, 272] width 85 height 27
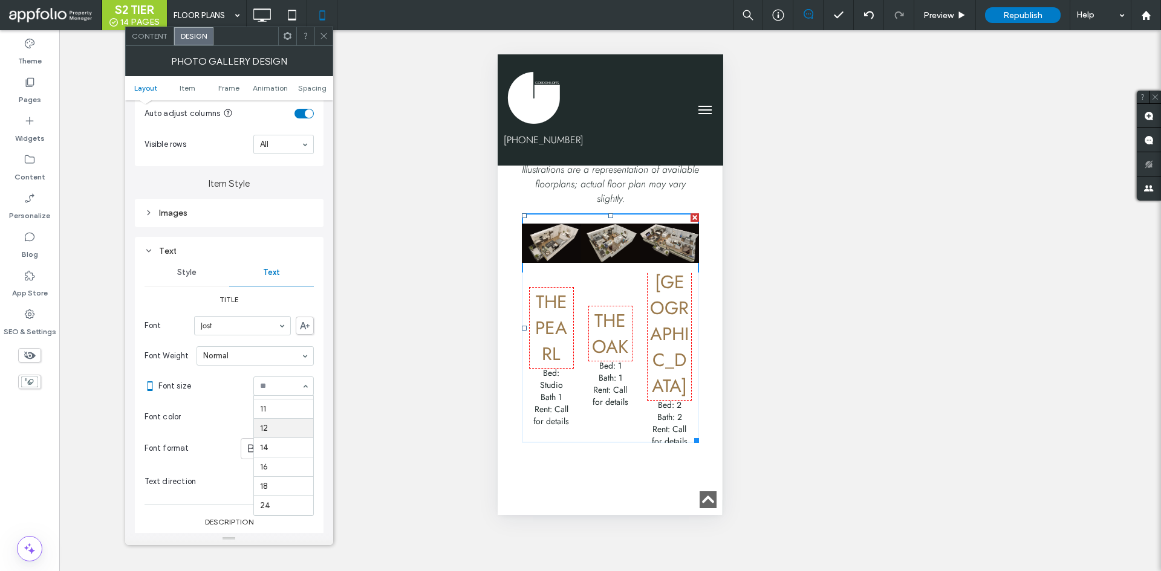
scroll to position [53, 0]
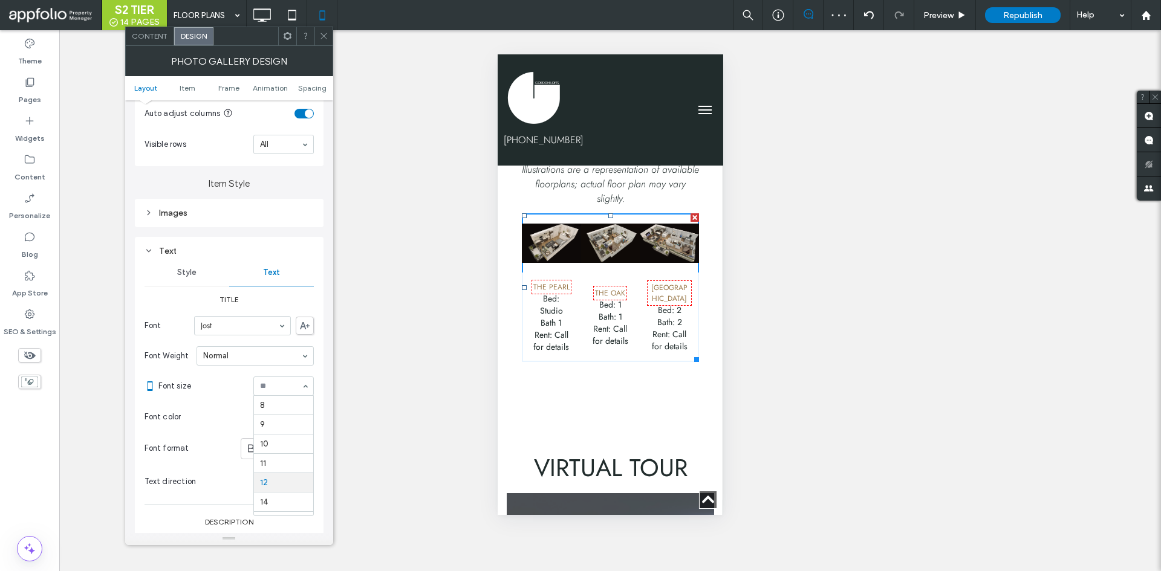
click at [285, 387] on input at bounding box center [280, 386] width 41 height 8
click at [288, 434] on hr at bounding box center [283, 434] width 59 height 1
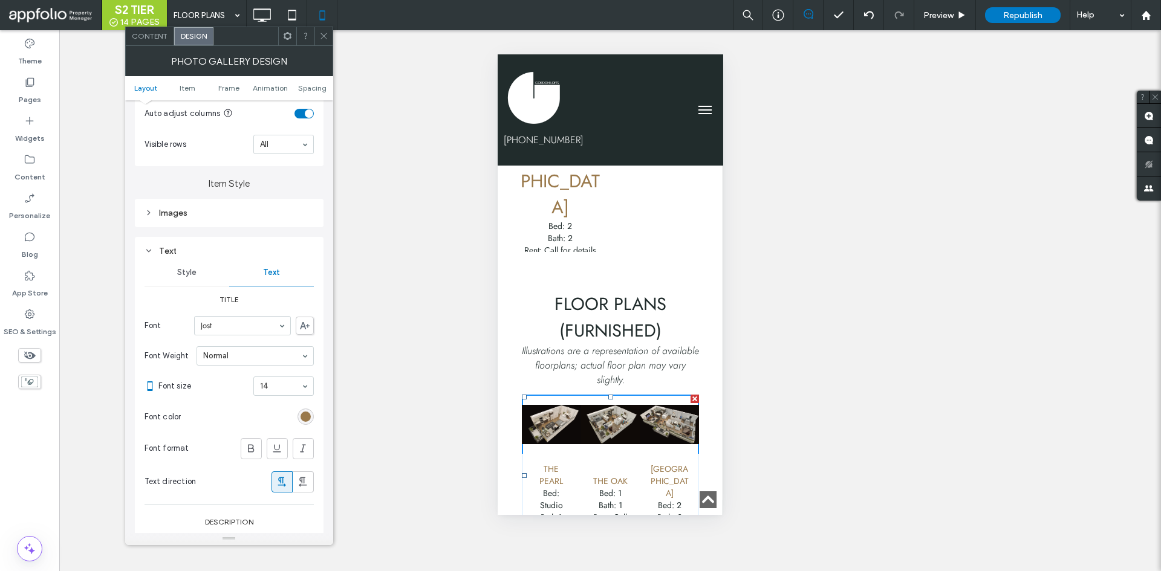
scroll to position [1330, 0]
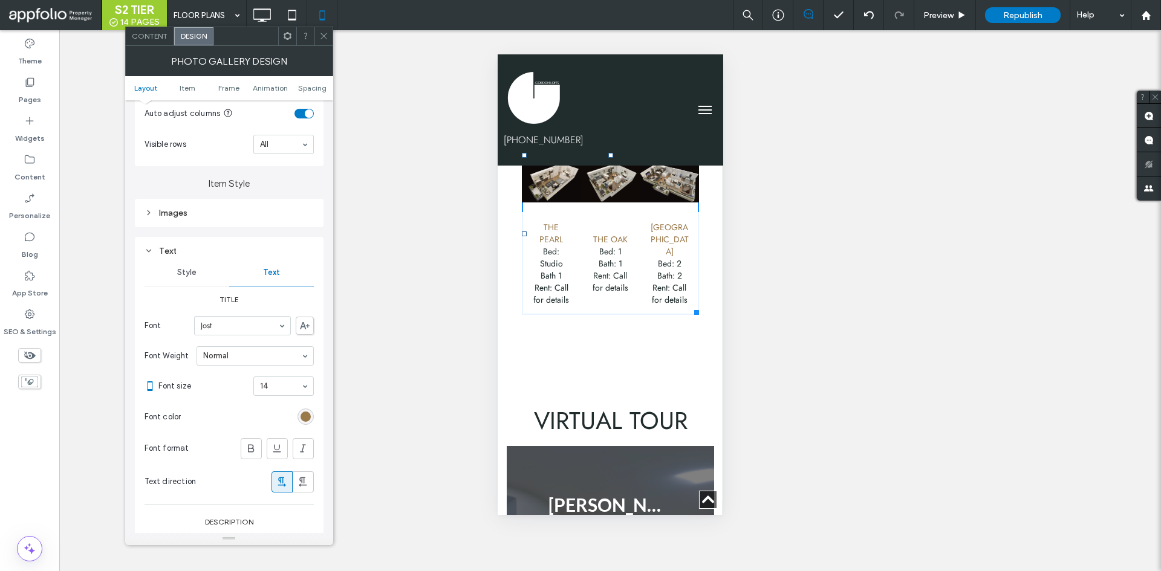
click at [889, 76] on div "Unhide? Yes Unhide? Yes Unhide? Yes Unhide? Yes Unhide? Yes Unhide? Yes Unhide?…" at bounding box center [609, 300] width 1101 height 541
click at [326, 45] on span at bounding box center [323, 36] width 9 height 18
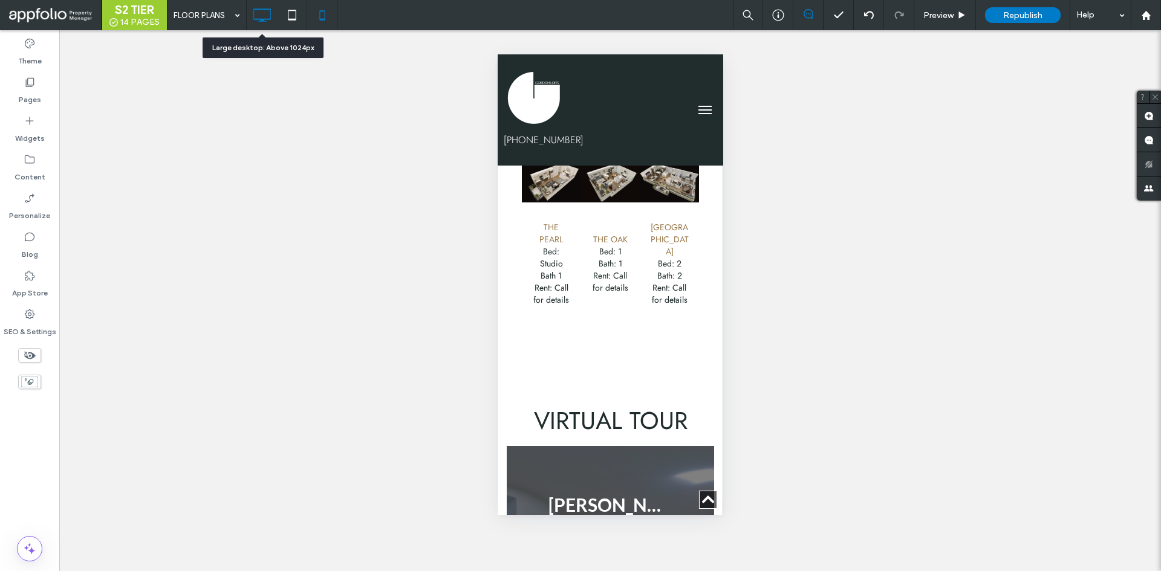
click at [262, 16] on icon at bounding box center [262, 15] width 24 height 24
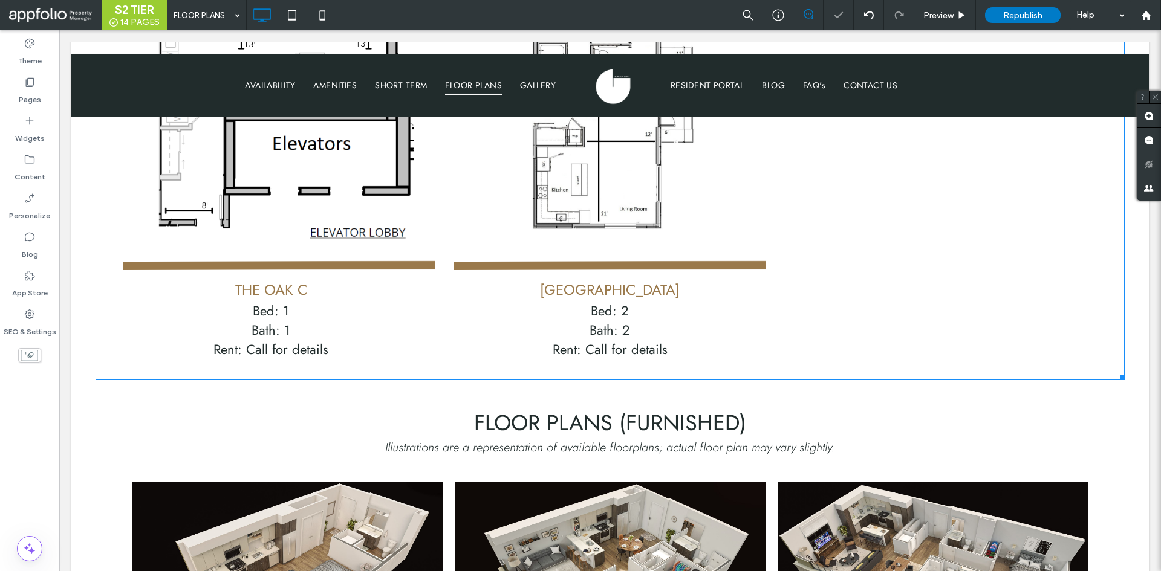
scroll to position [1753, 0]
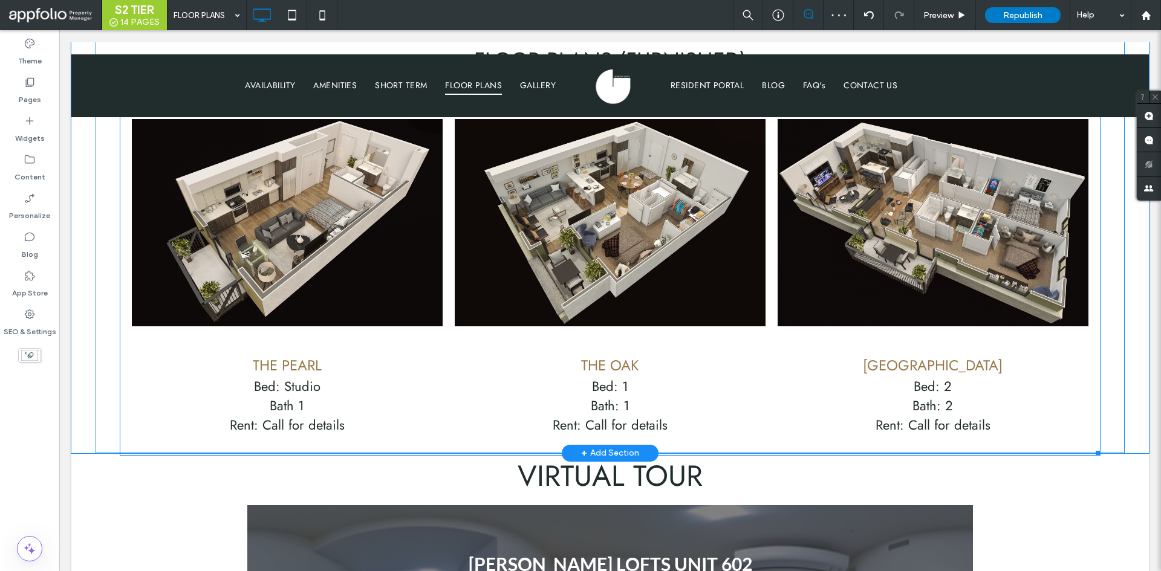
click at [636, 346] on span "The Oak Bed: 1 Bath: 1 Rent: Call for details Button" at bounding box center [610, 395] width 311 height 98
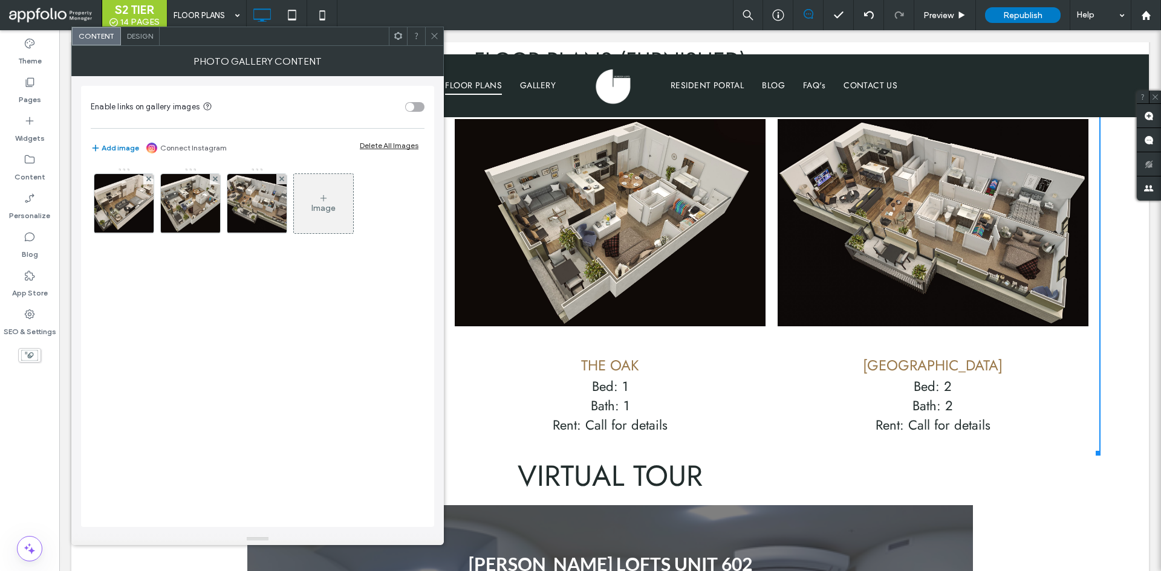
click at [141, 33] on span "Design" at bounding box center [140, 35] width 26 height 9
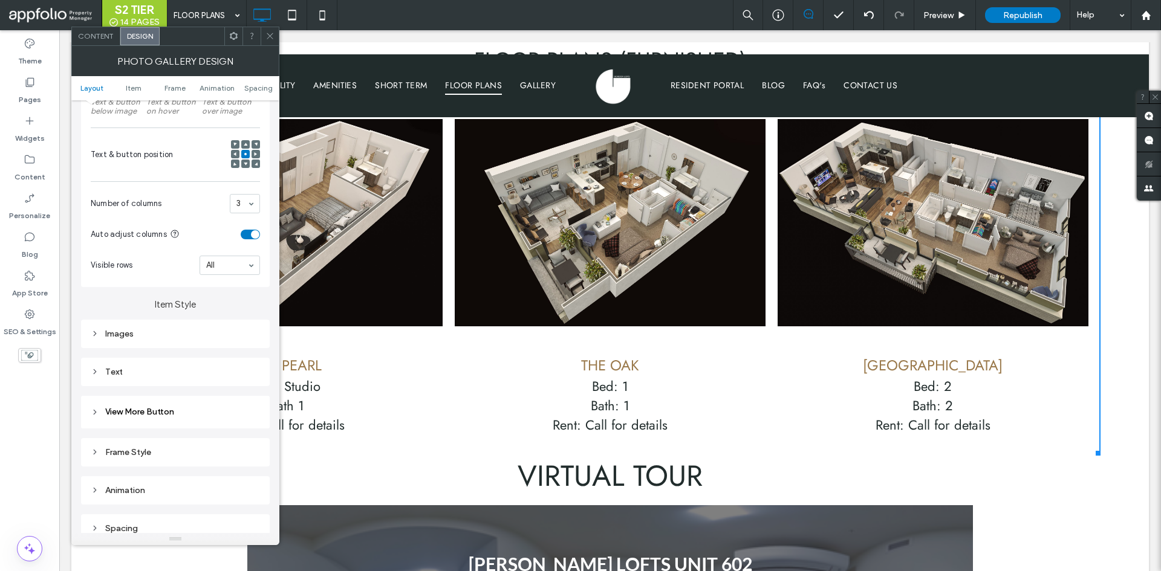
click at [141, 370] on div "Text" at bounding box center [175, 372] width 169 height 10
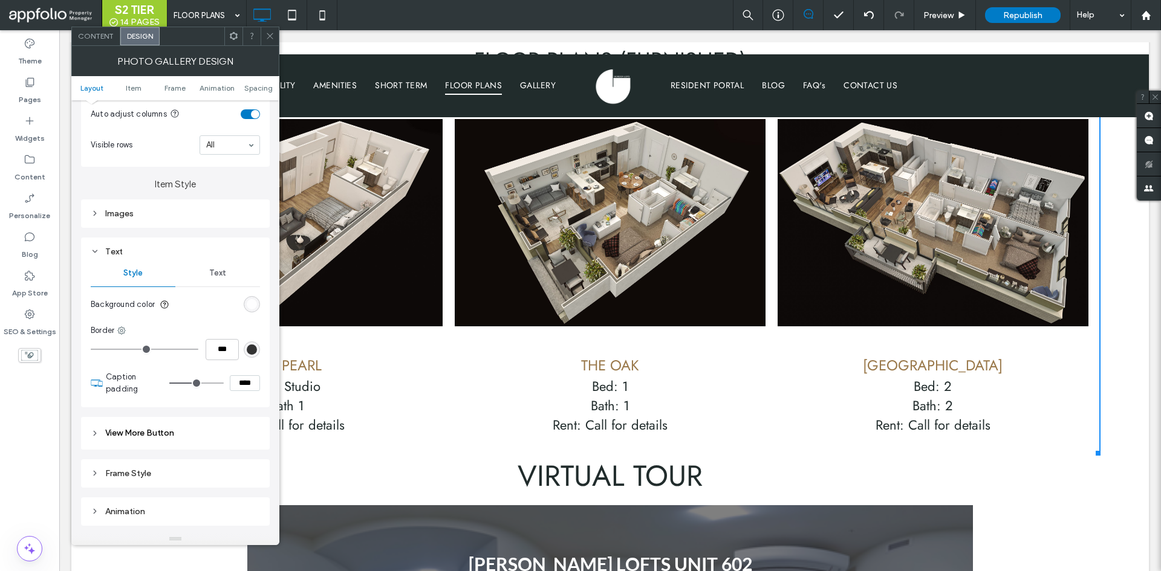
scroll to position [363, 0]
click at [216, 278] on div "Text" at bounding box center [217, 272] width 85 height 27
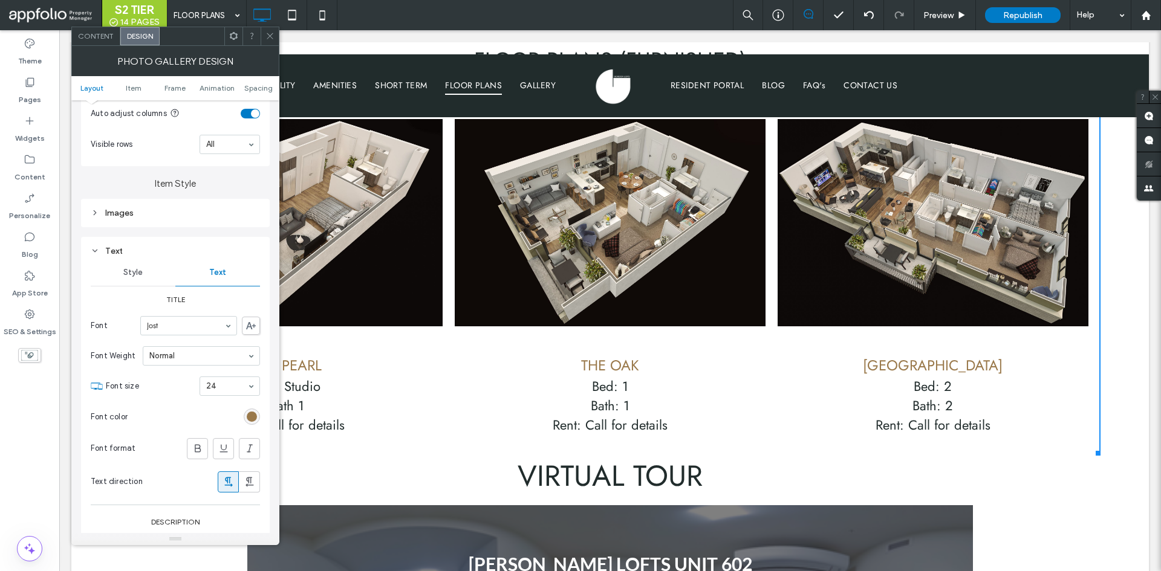
drag, startPoint x: 273, startPoint y: 30, endPoint x: 270, endPoint y: 79, distance: 48.5
click at [273, 30] on span at bounding box center [269, 36] width 9 height 18
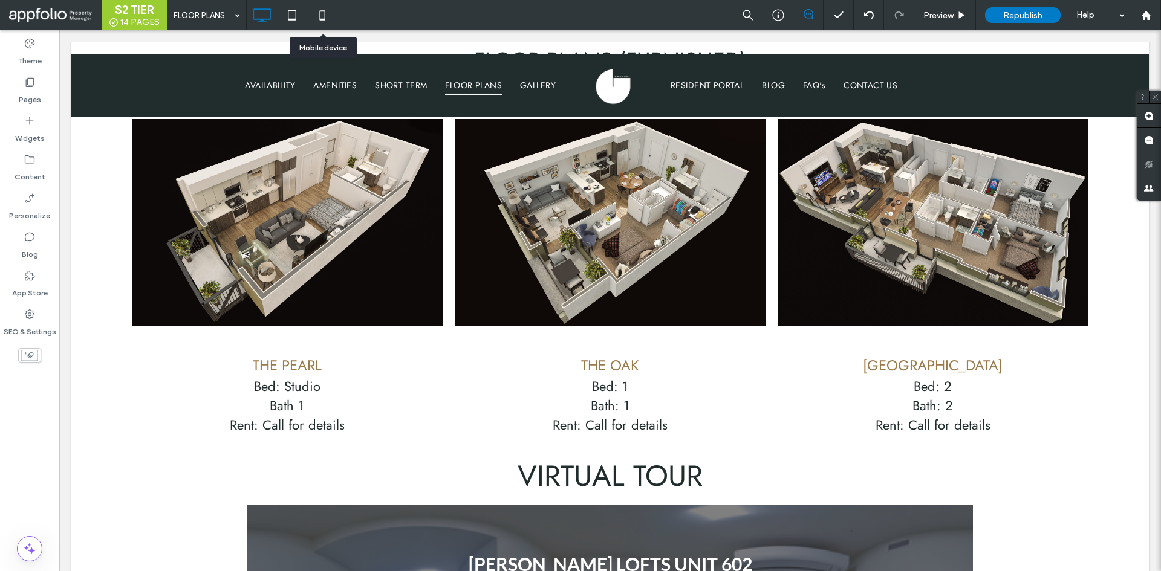
click at [319, 16] on icon at bounding box center [322, 15] width 24 height 24
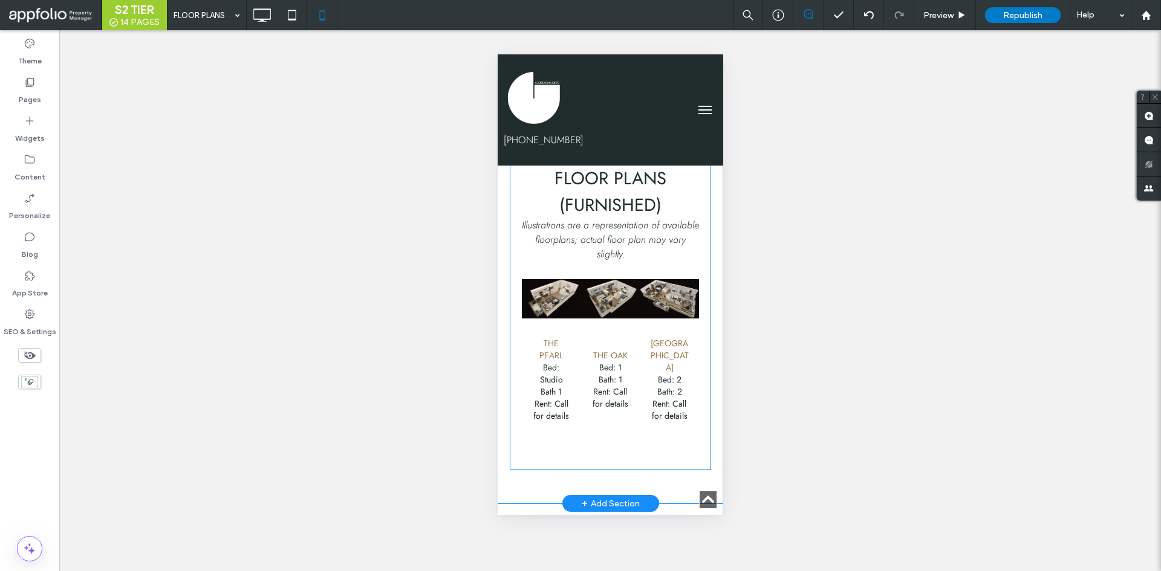
scroll to position [1209, 0]
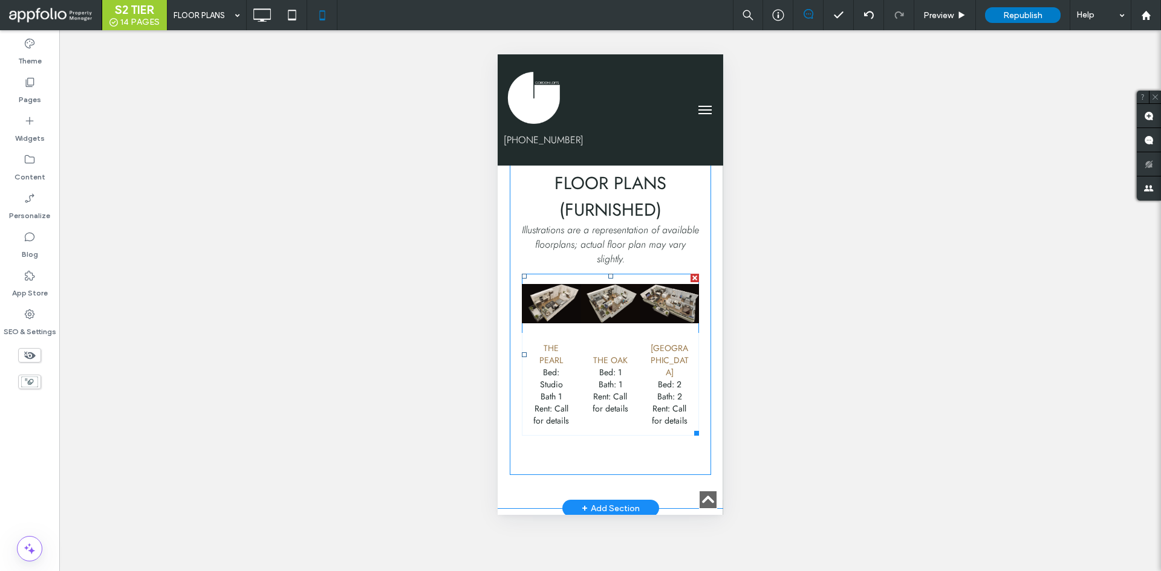
click at [618, 291] on link at bounding box center [609, 303] width 59 height 59
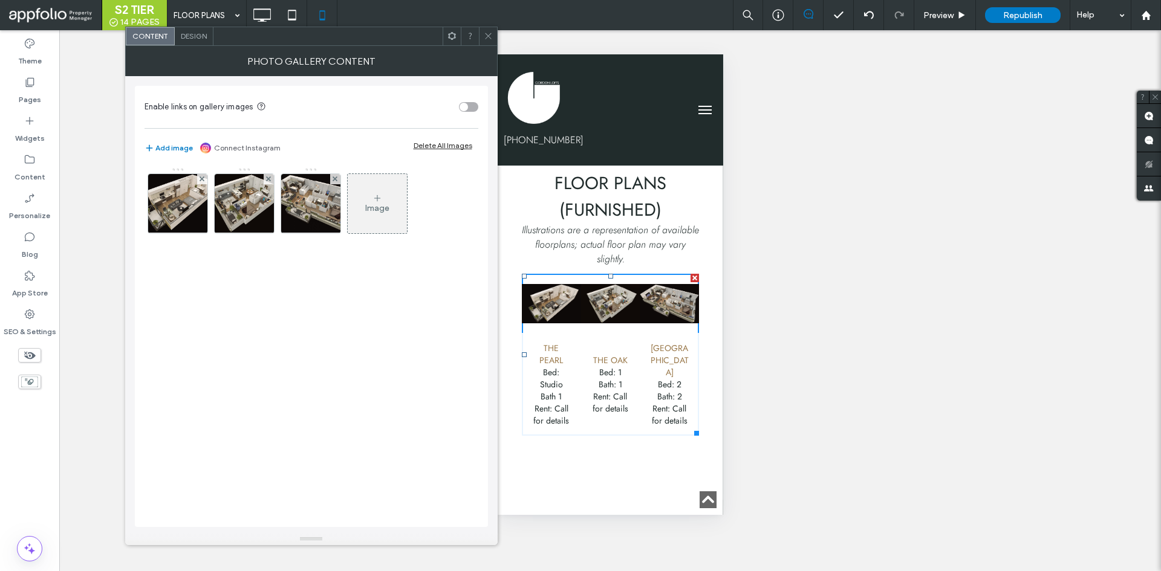
click at [188, 32] on span "Design" at bounding box center [194, 35] width 26 height 9
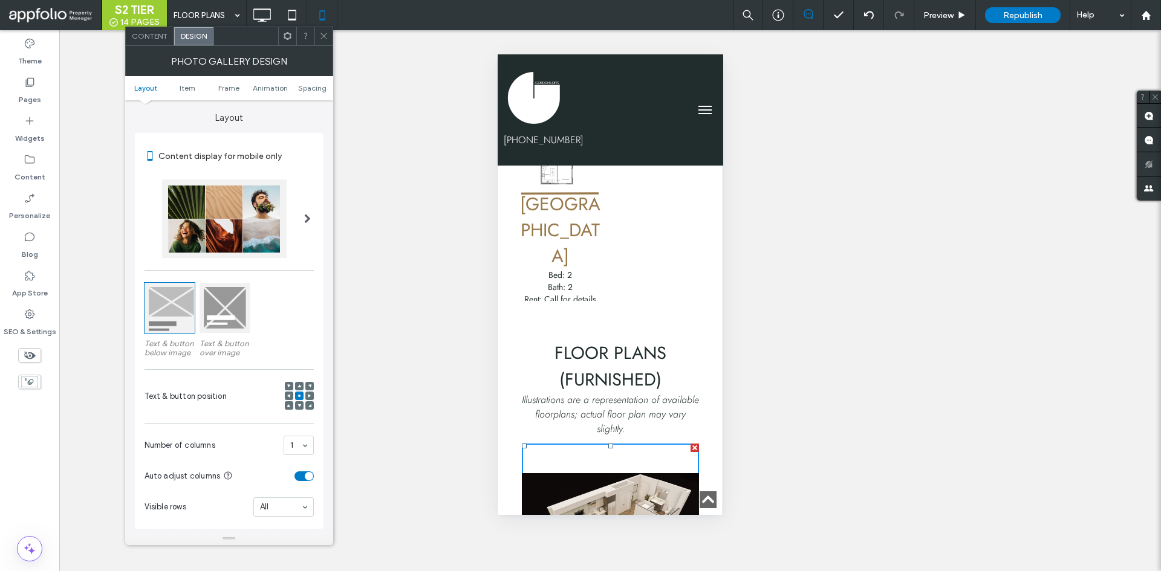
scroll to position [1270, 0]
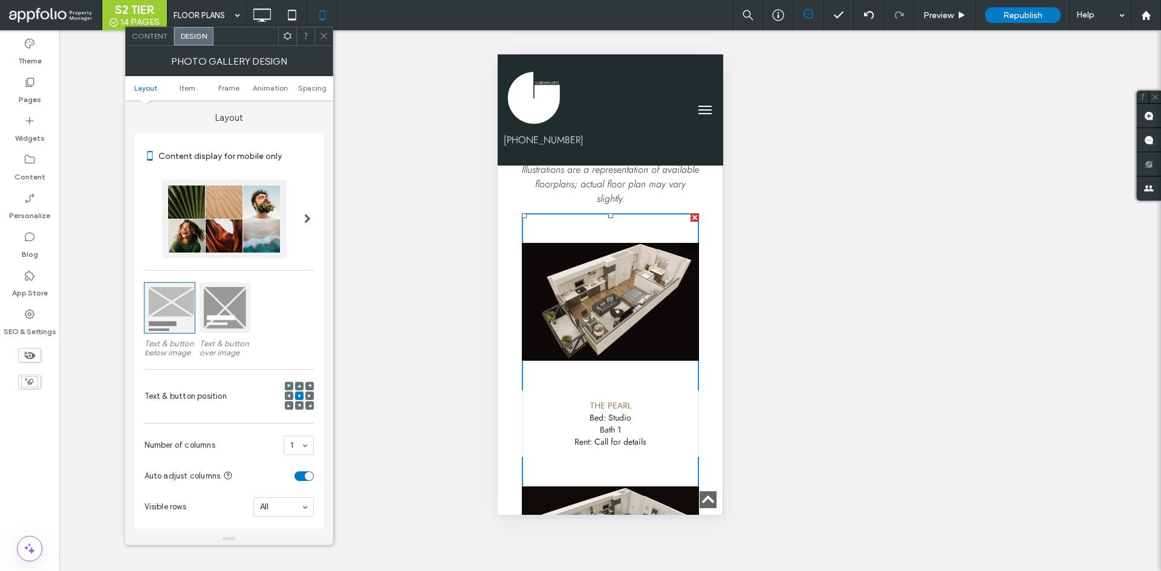
click at [245, 404] on div "Text & button position" at bounding box center [228, 396] width 169 height 41
click at [325, 39] on icon at bounding box center [323, 35] width 9 height 9
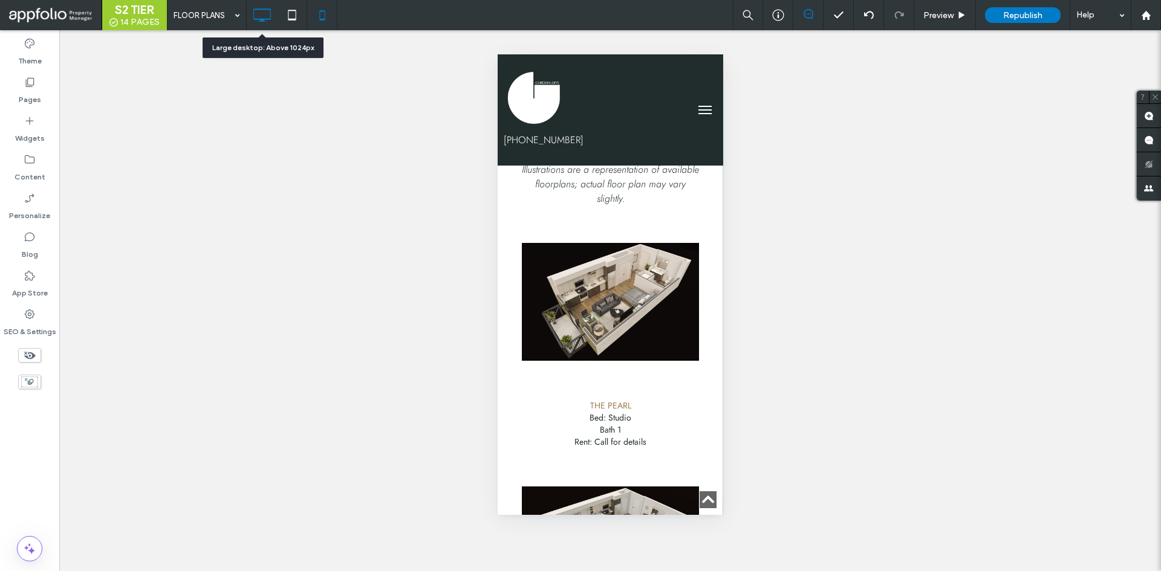
click at [270, 13] on icon at bounding box center [262, 15] width 24 height 24
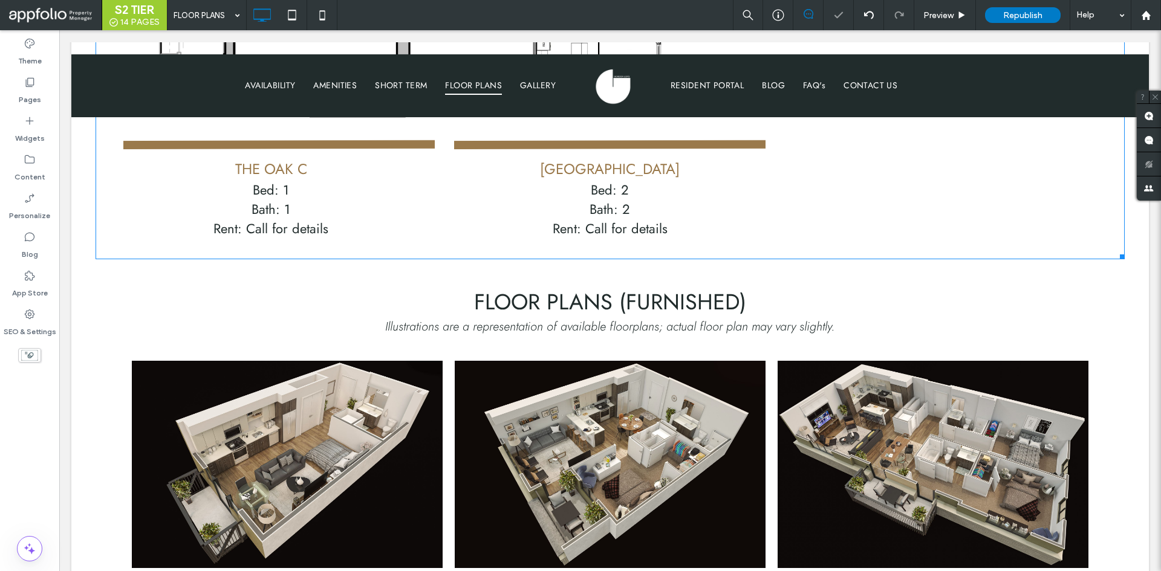
scroll to position [1632, 0]
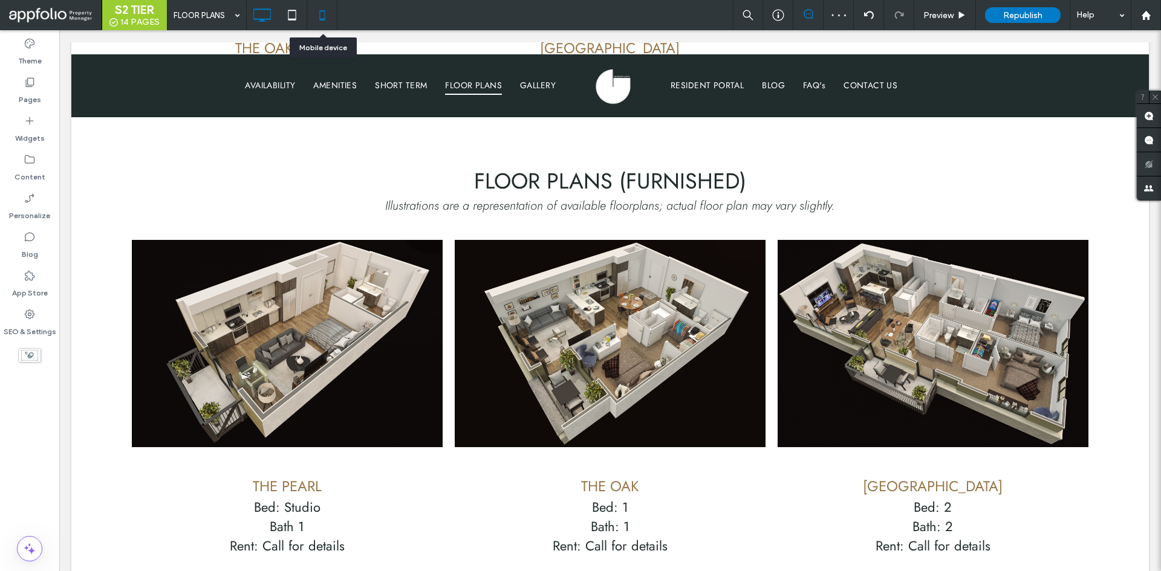
click at [324, 12] on icon at bounding box center [322, 15] width 24 height 24
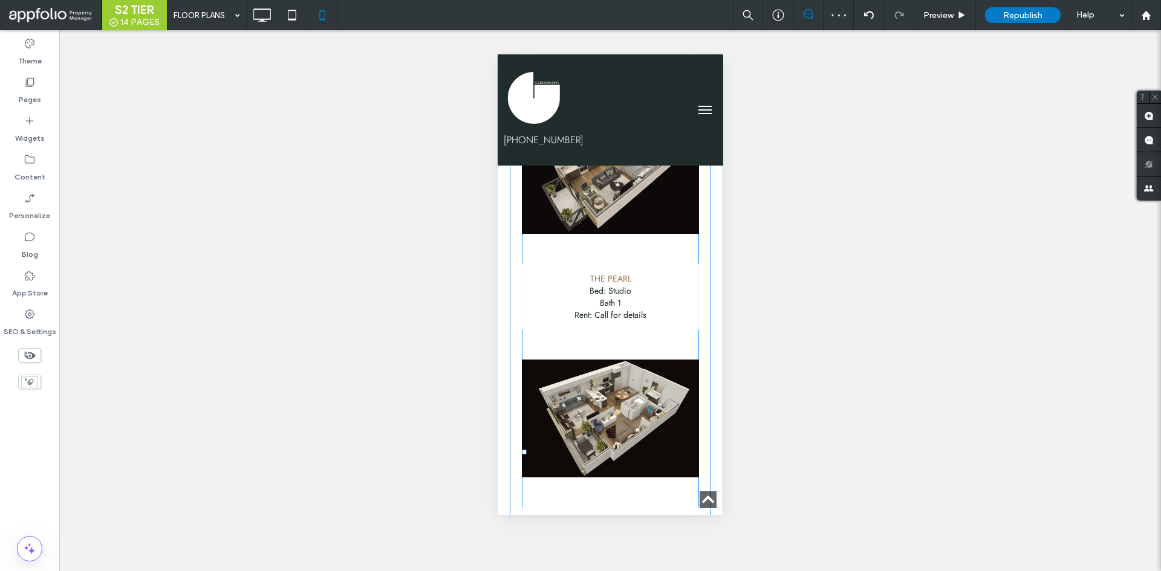
scroll to position [1390, 0]
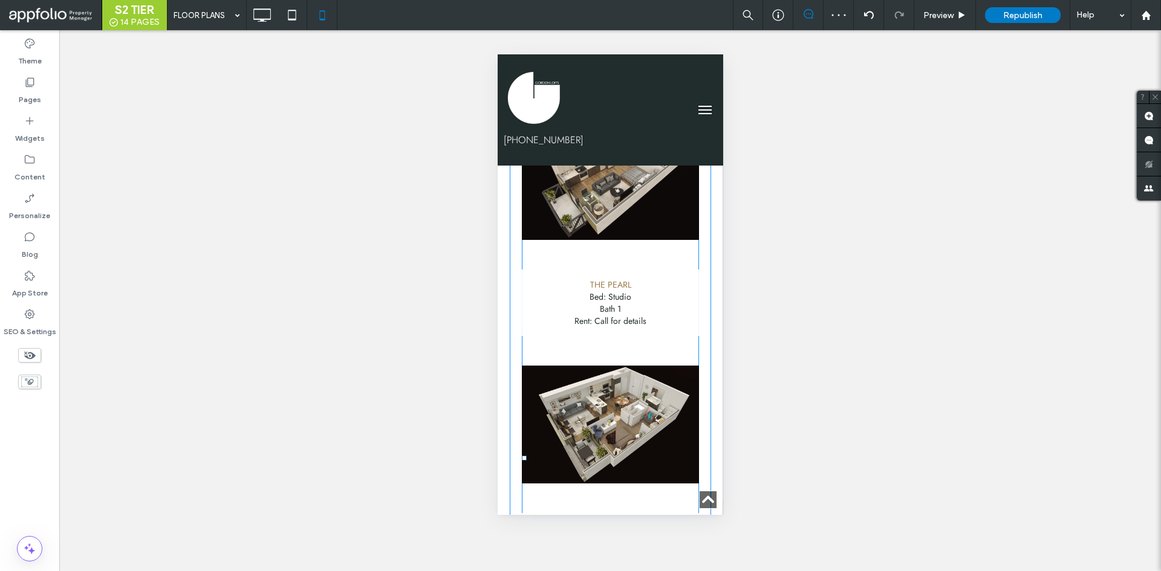
click at [618, 303] on p "Bath 1" at bounding box center [610, 309] width 72 height 12
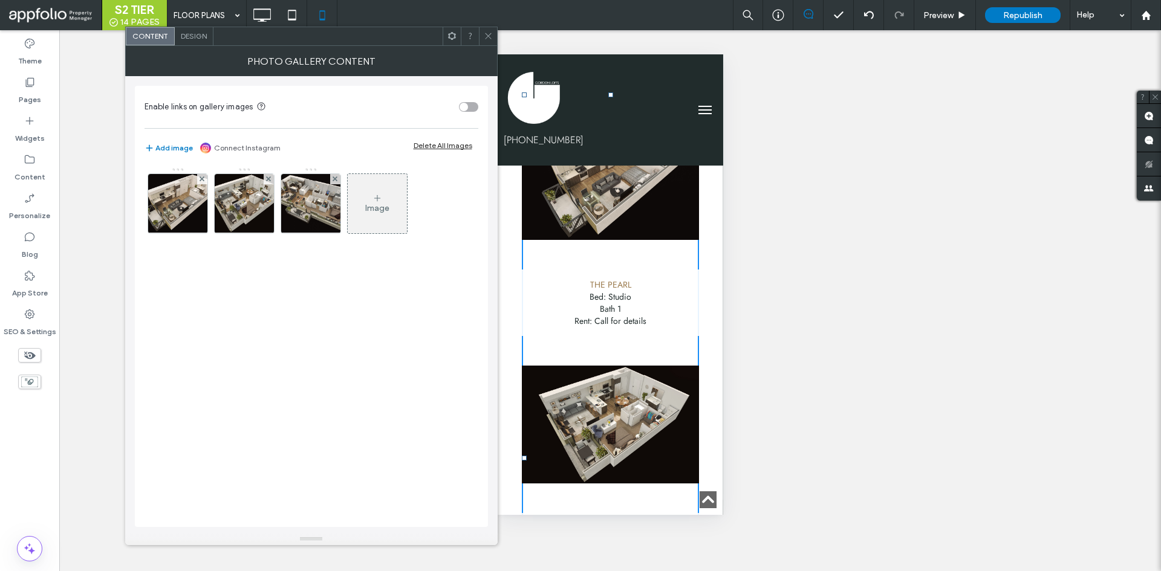
click at [193, 36] on span "Design" at bounding box center [194, 35] width 26 height 9
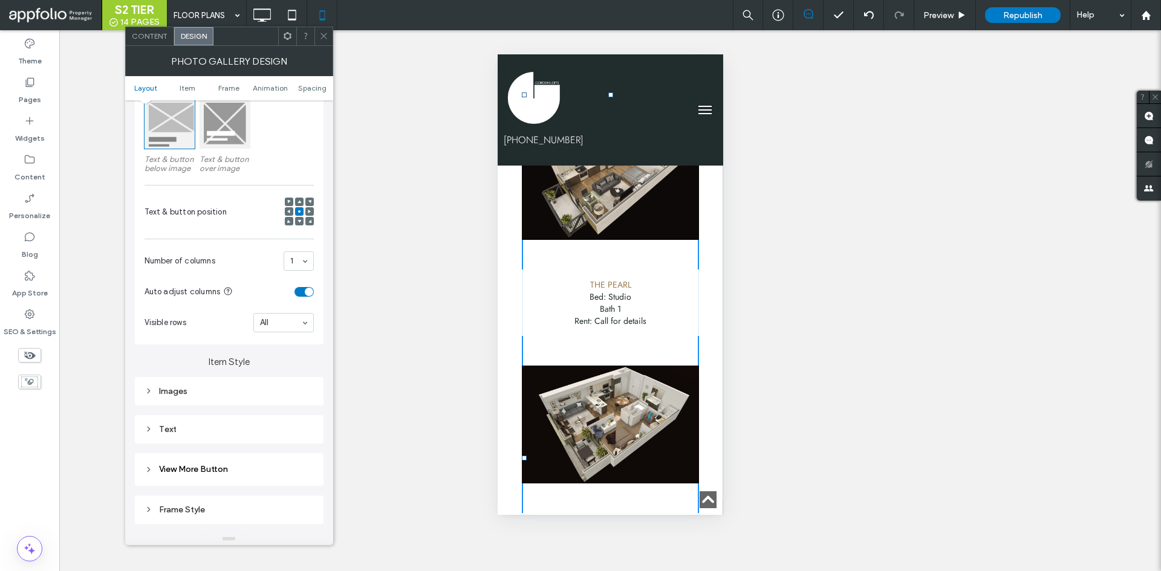
scroll to position [242, 0]
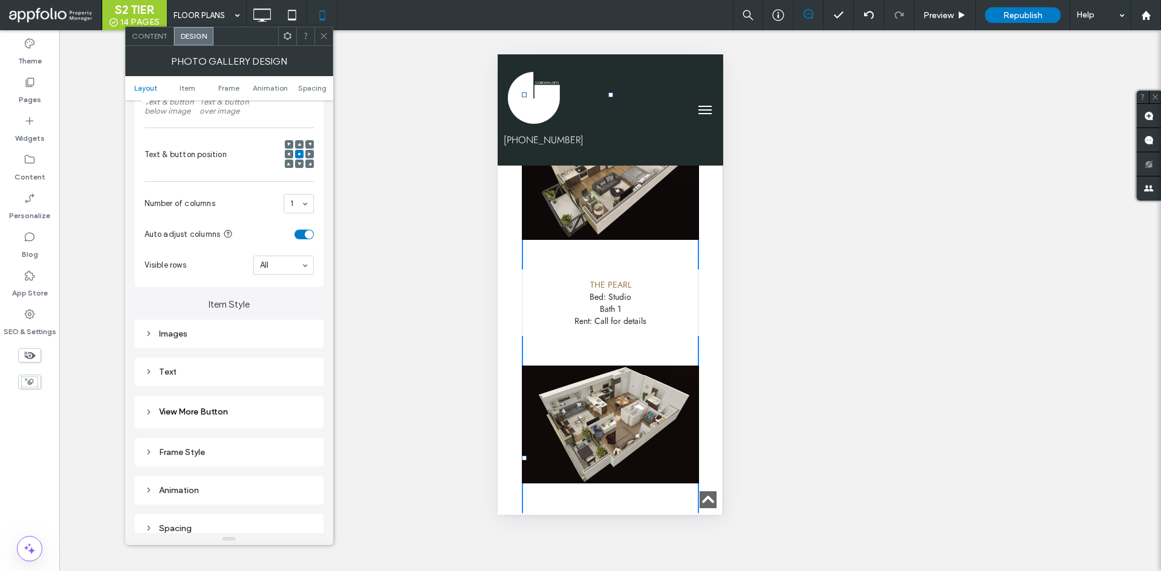
click at [191, 327] on div "Images" at bounding box center [228, 334] width 169 height 16
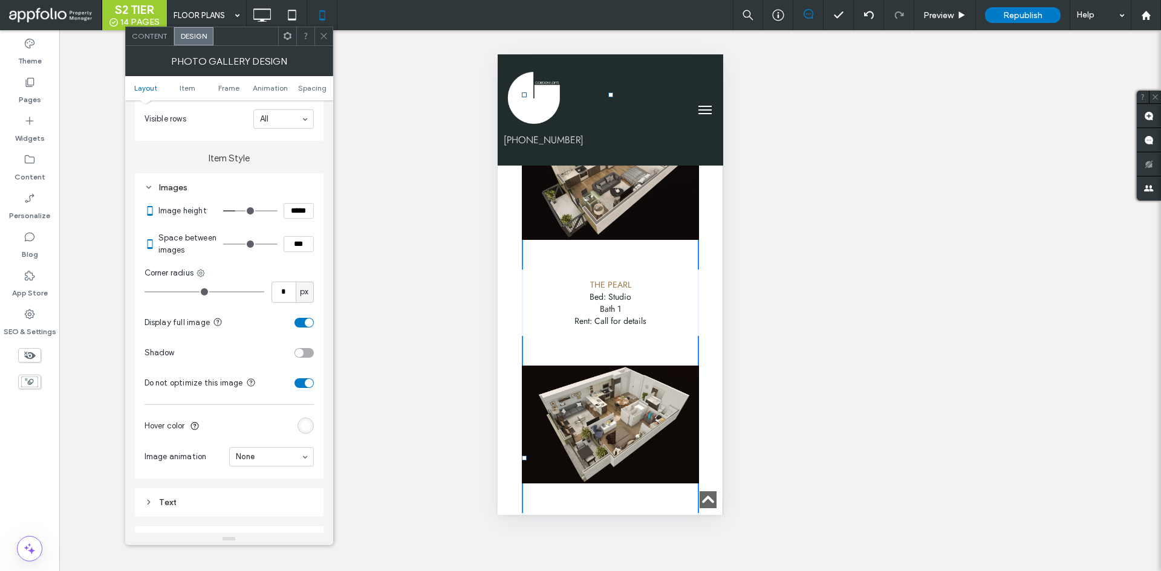
scroll to position [363, 0]
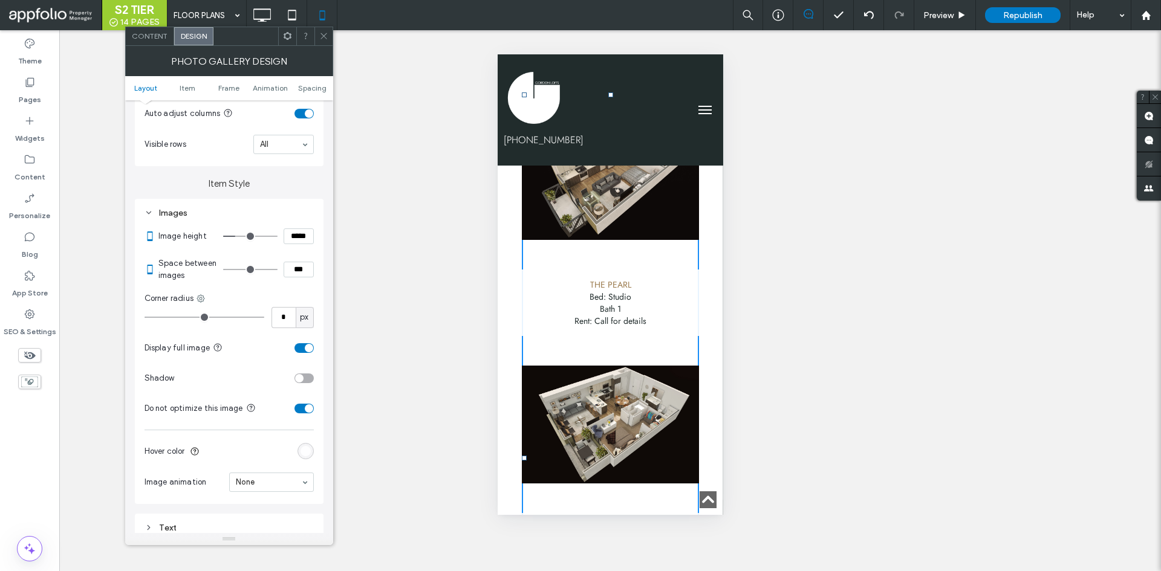
click at [178, 216] on div "Images" at bounding box center [228, 213] width 169 height 10
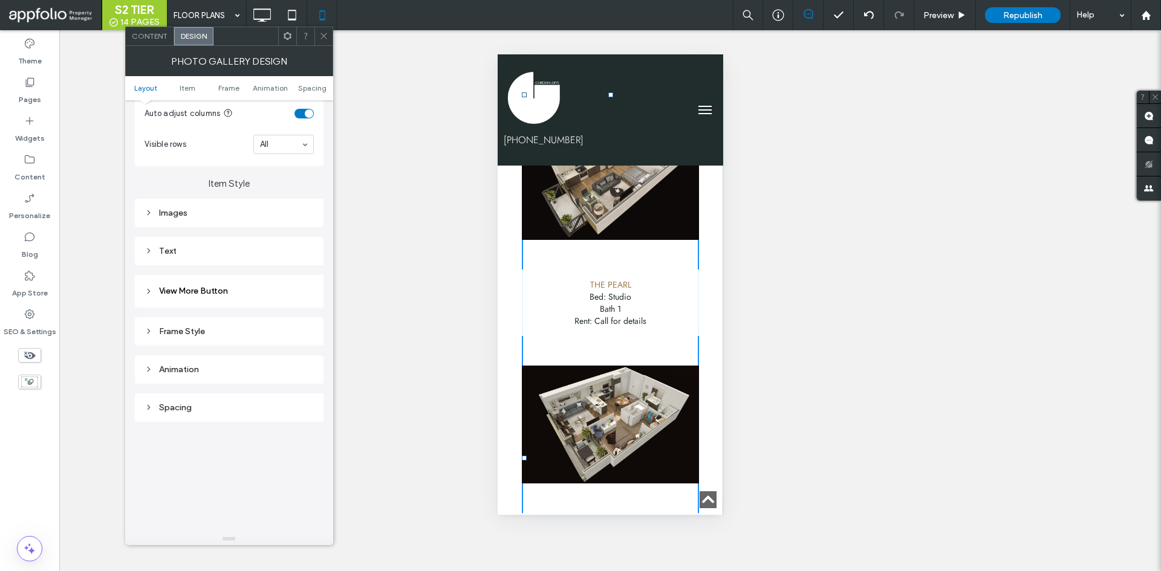
click at [190, 267] on div "Layout Content display for mobile only Text & button below image Text & button …" at bounding box center [229, 277] width 189 height 1079
click at [202, 262] on div "Text" at bounding box center [229, 251] width 189 height 28
click at [216, 261] on div "Text" at bounding box center [229, 251] width 189 height 28
click at [218, 258] on div "Text" at bounding box center [228, 251] width 169 height 16
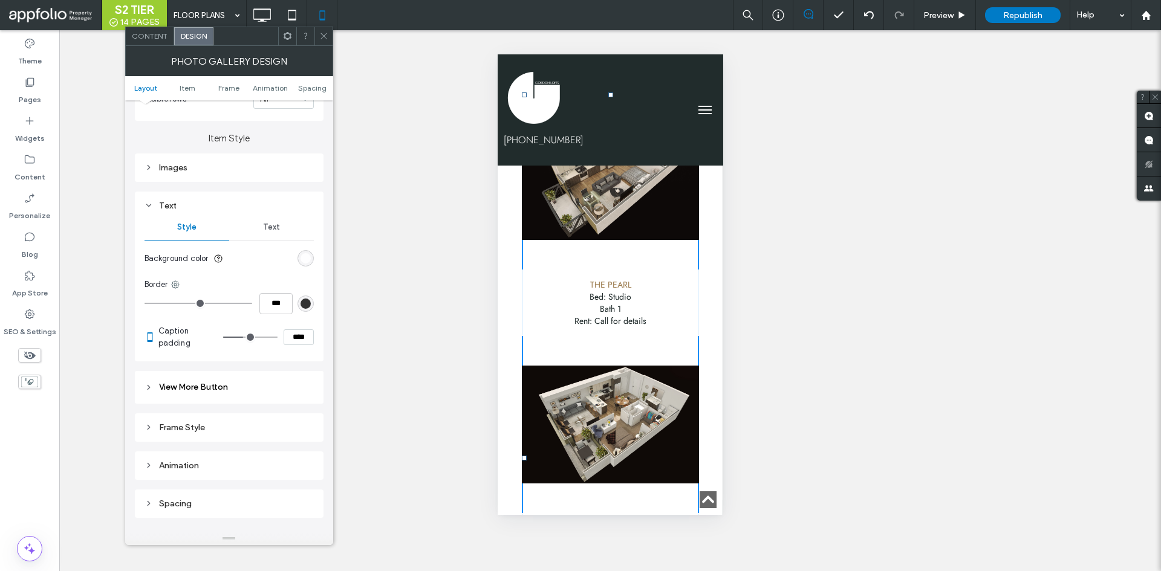
scroll to position [484, 0]
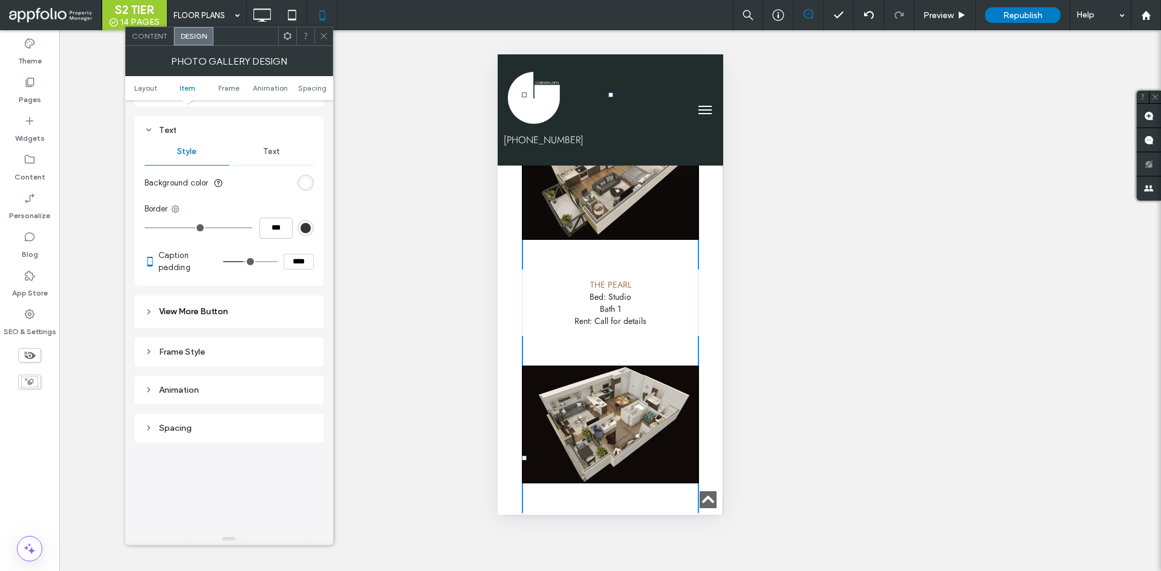
click at [282, 153] on div "Text" at bounding box center [271, 151] width 85 height 27
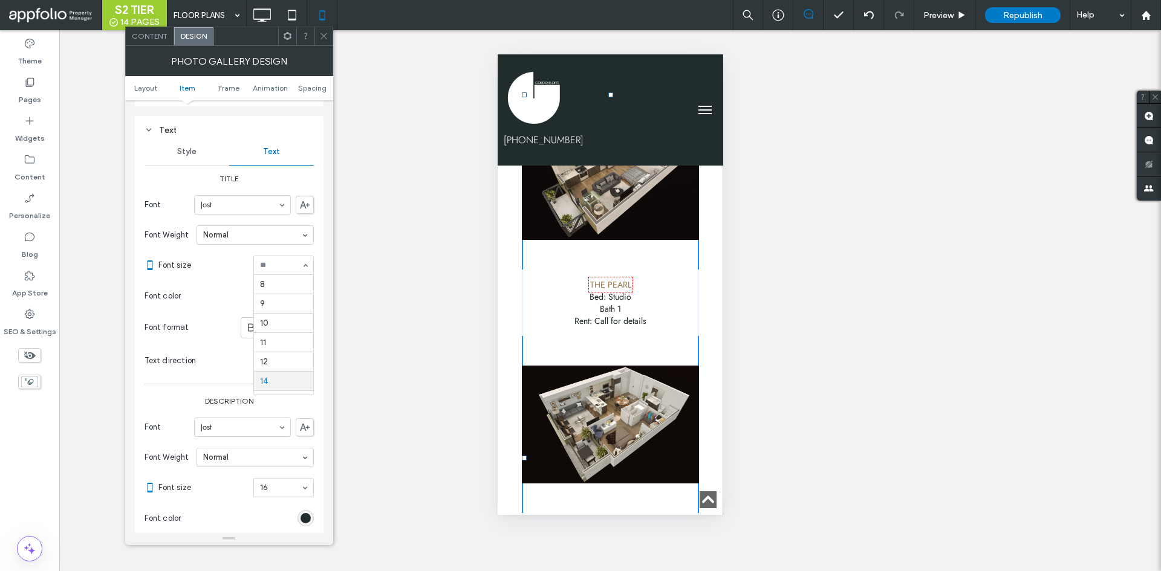
scroll to position [97, 0]
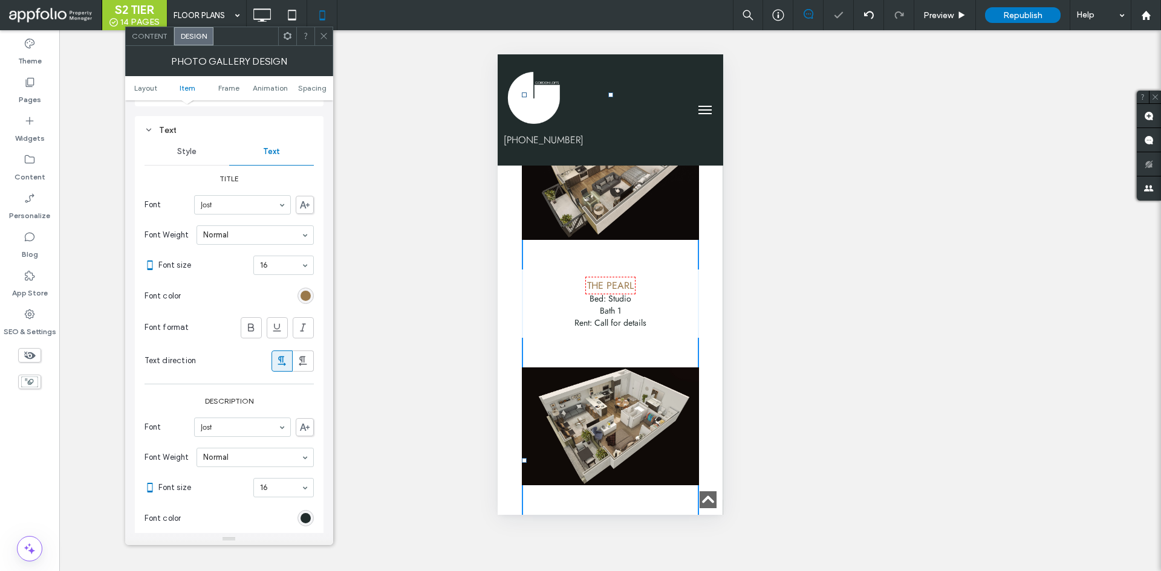
click at [300, 259] on div "16" at bounding box center [283, 265] width 60 height 19
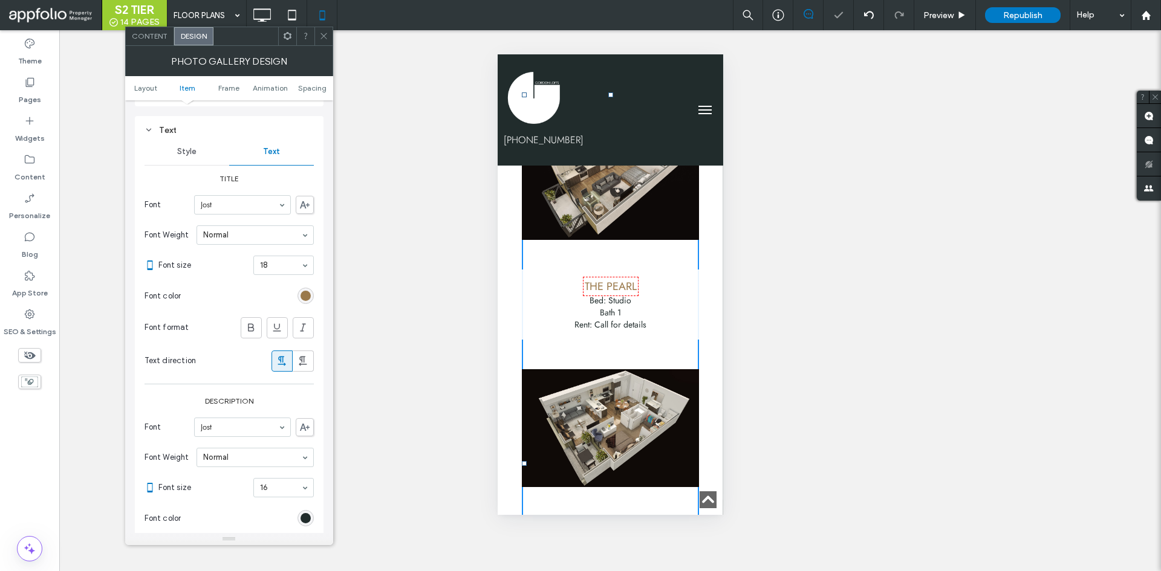
drag, startPoint x: 311, startPoint y: 186, endPoint x: 13, endPoint y: 264, distance: 307.3
click at [311, 186] on label "Title" at bounding box center [228, 178] width 169 height 21
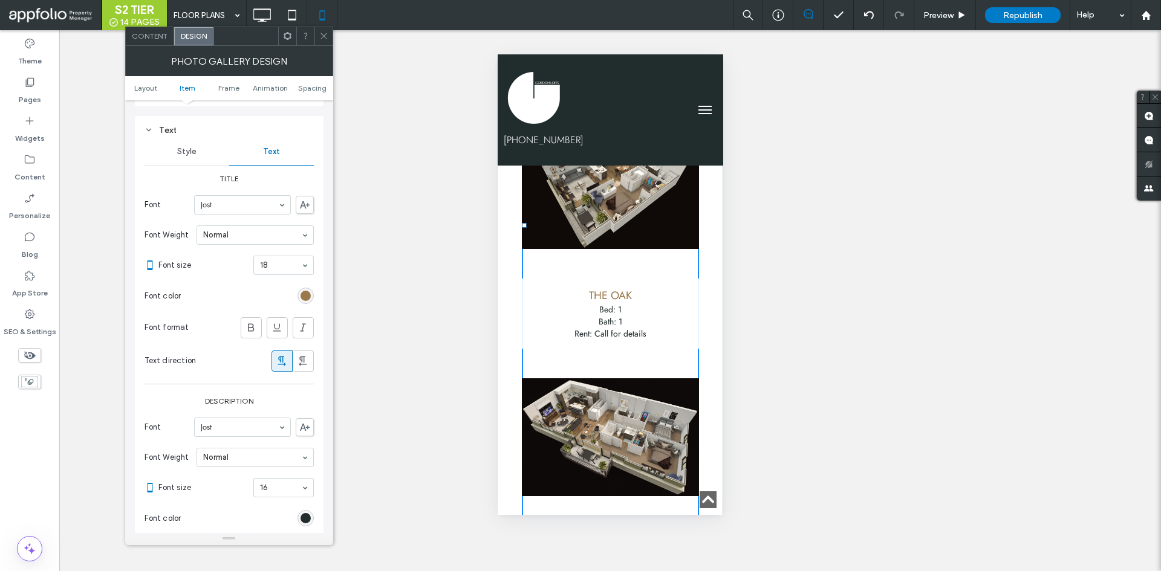
scroll to position [1753, 0]
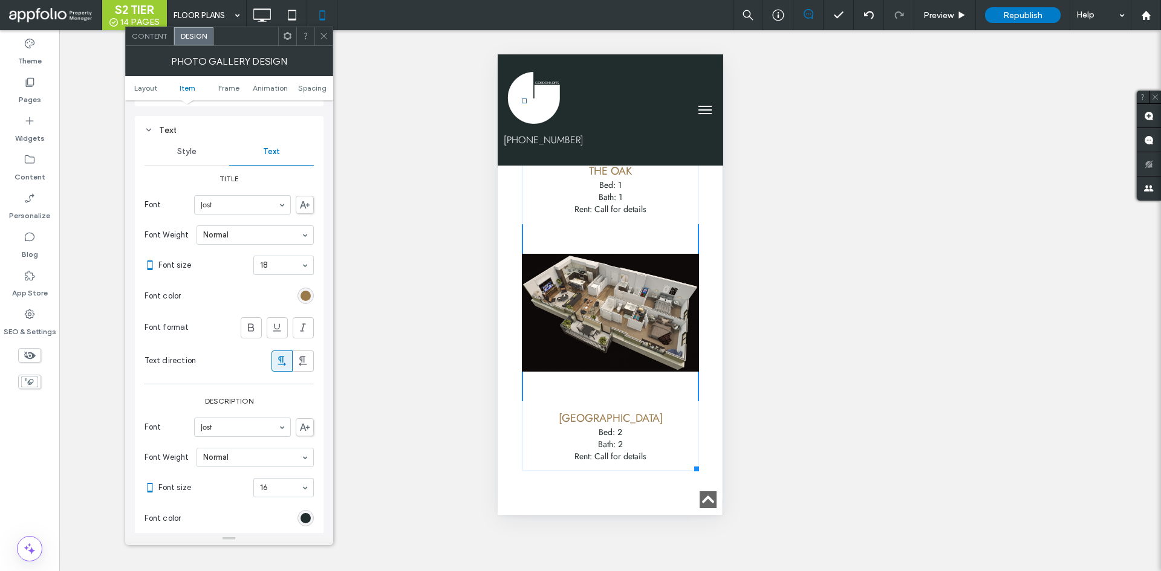
click at [332, 36] on div at bounding box center [323, 36] width 18 height 18
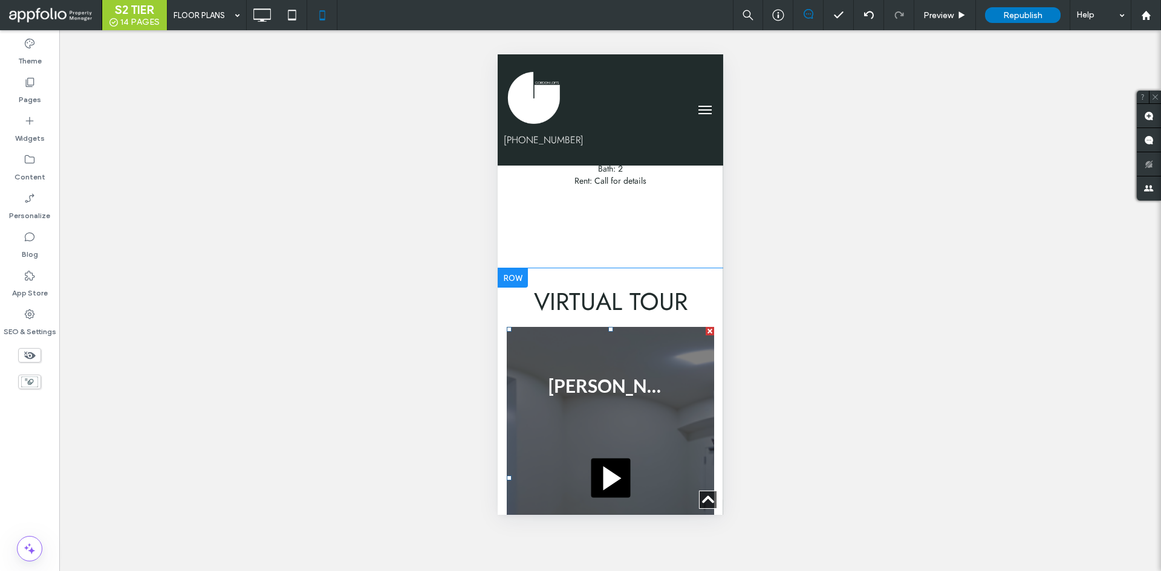
scroll to position [1995, 0]
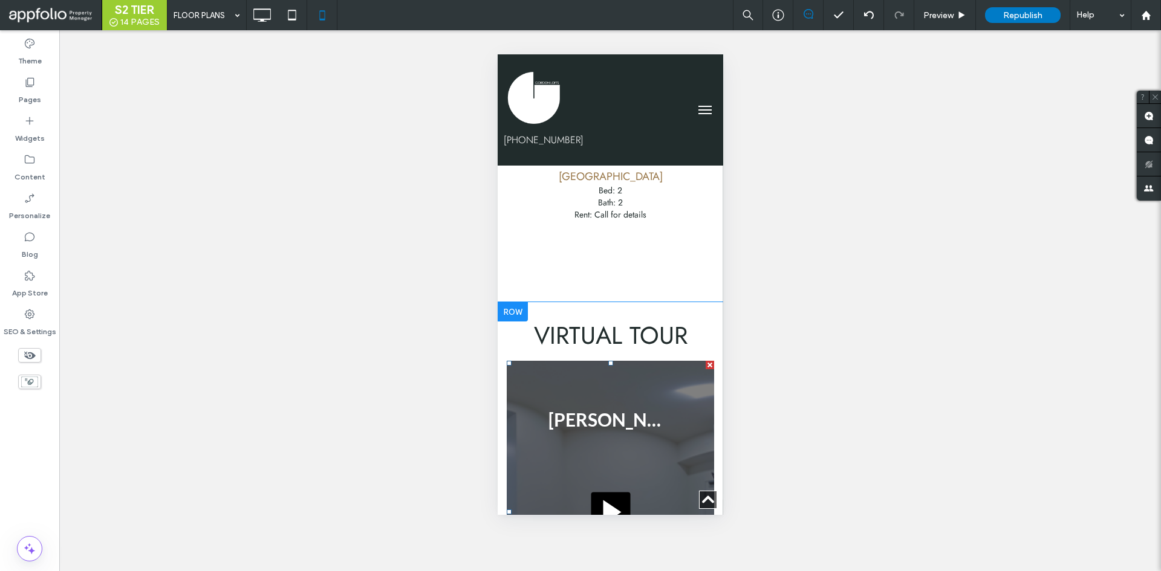
click at [572, 373] on span at bounding box center [609, 512] width 207 height 302
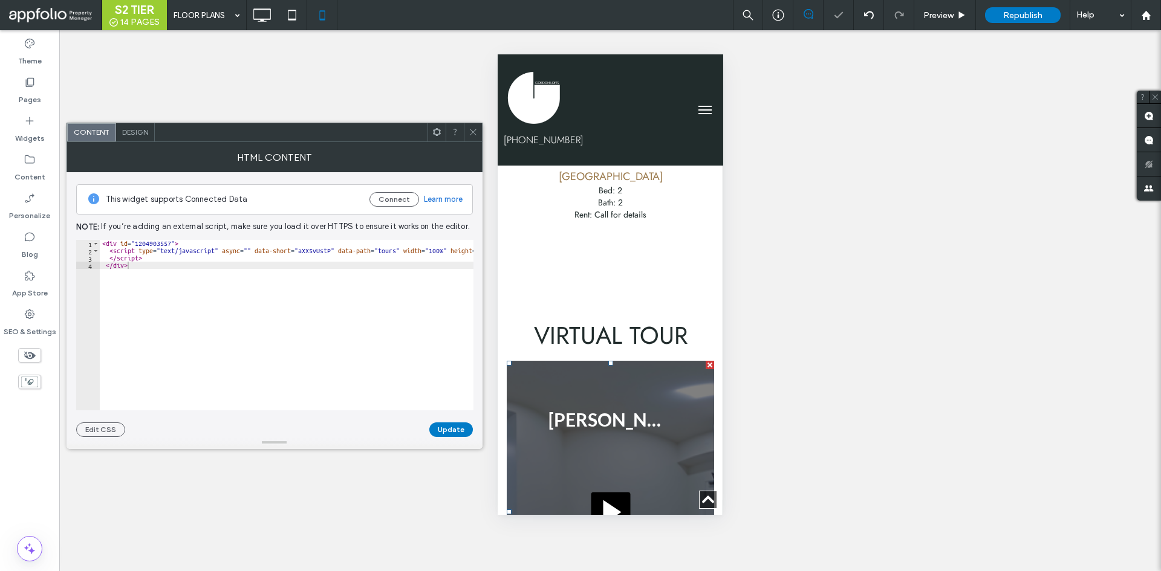
click at [129, 136] on span "Design" at bounding box center [135, 132] width 26 height 9
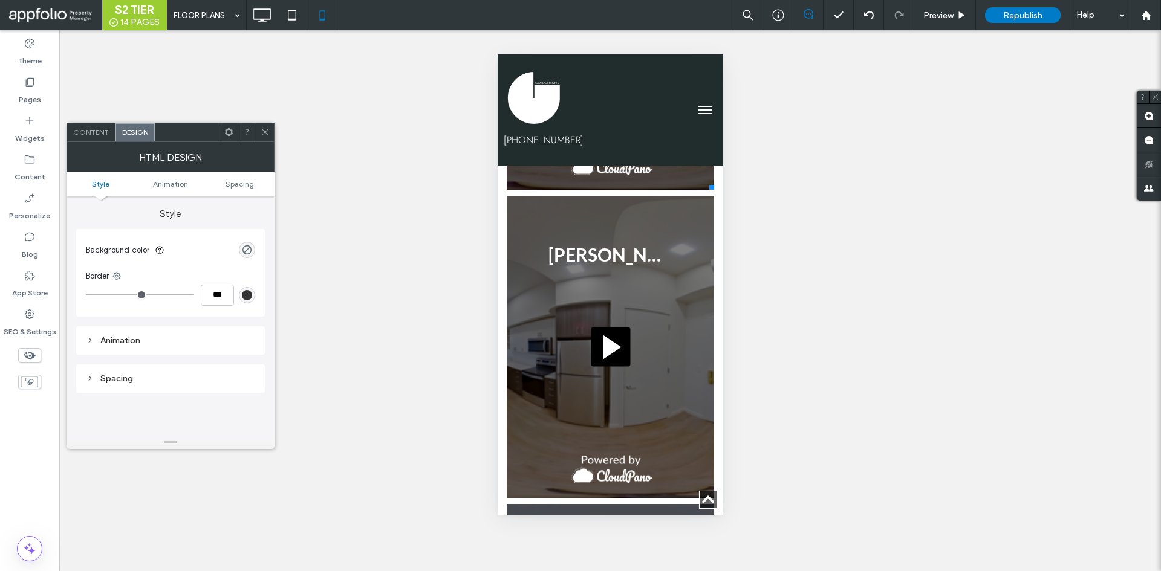
scroll to position [2539, 0]
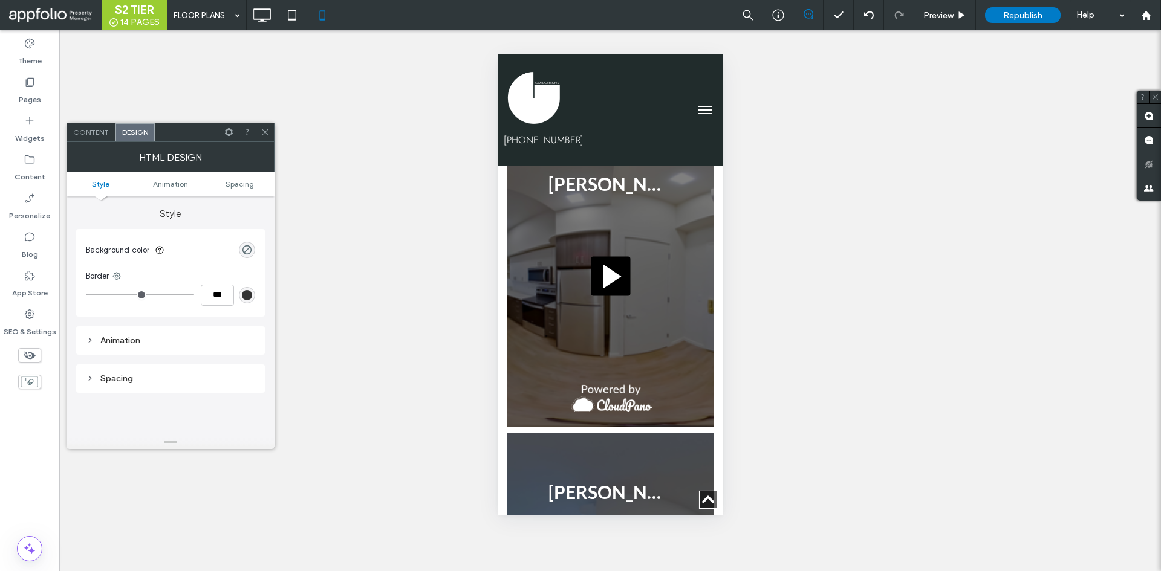
click at [658, 236] on div at bounding box center [609, 276] width 207 height 302
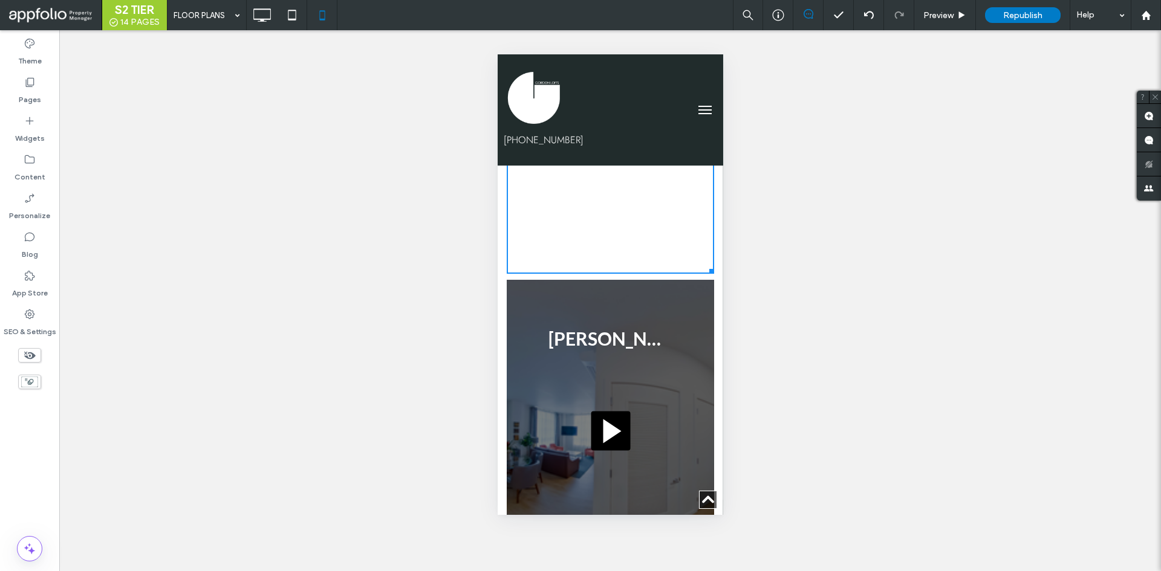
scroll to position [2660, 0]
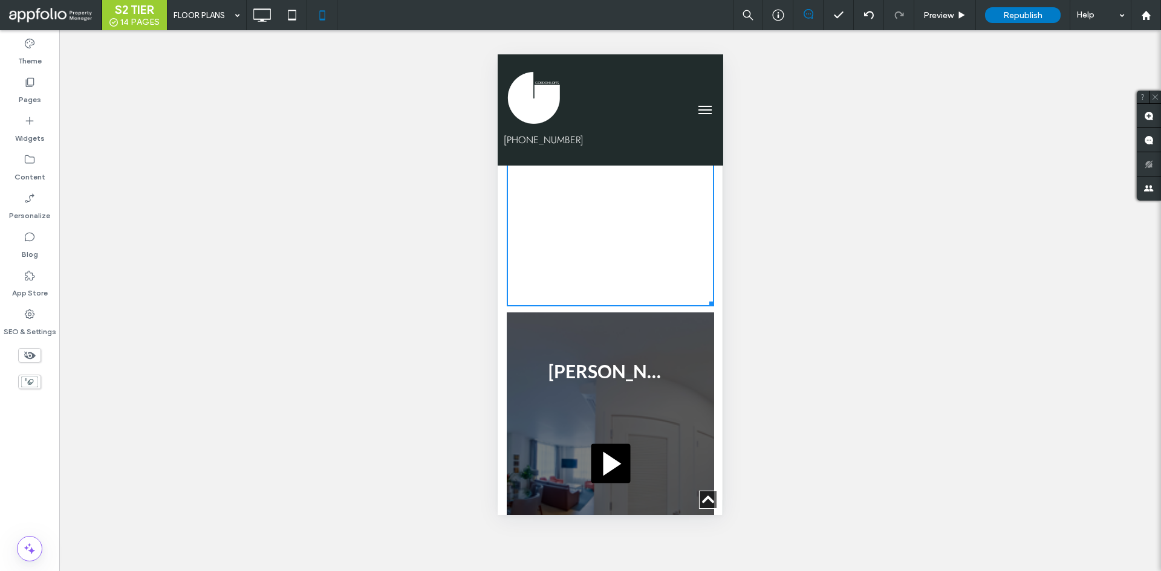
click at [619, 354] on div at bounding box center [609, 464] width 207 height 302
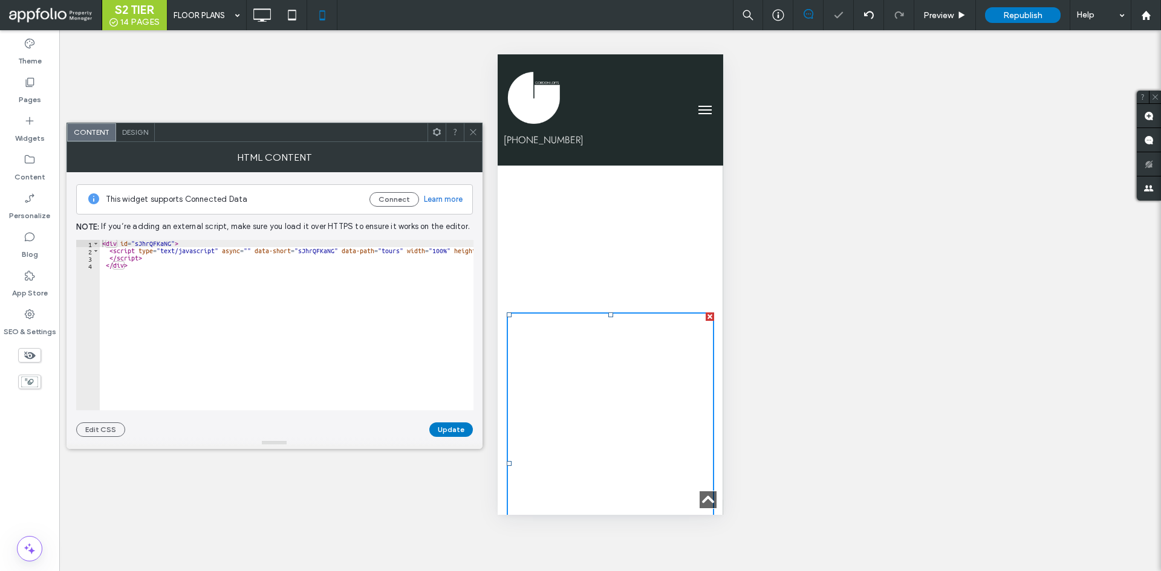
click at [126, 126] on div "Design" at bounding box center [135, 132] width 39 height 18
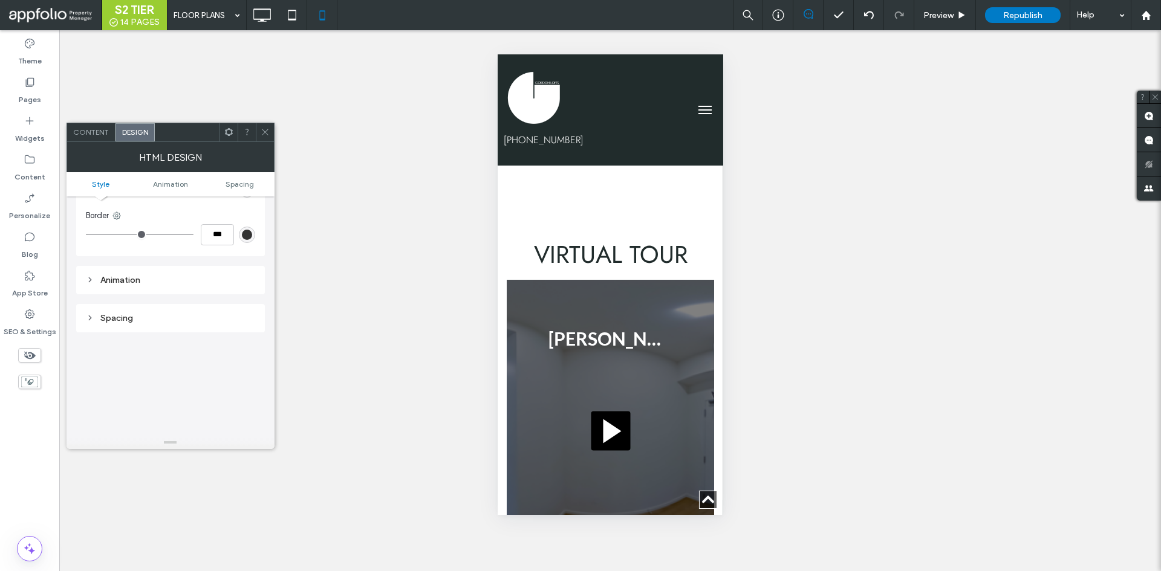
scroll to position [2237, 0]
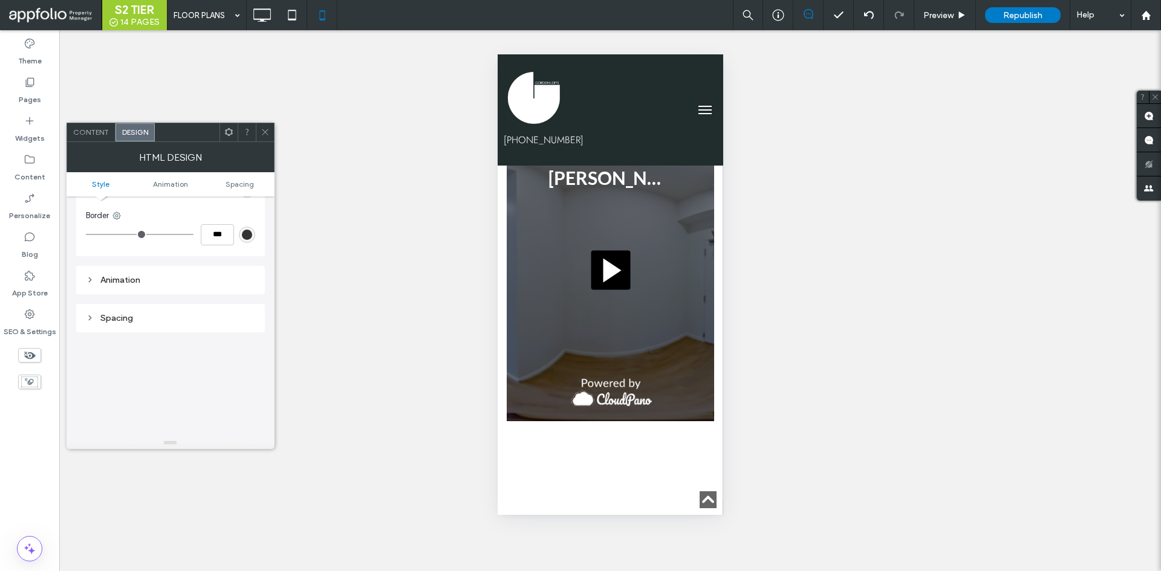
click at [117, 291] on div "Animation" at bounding box center [170, 280] width 189 height 28
click at [129, 283] on div "Animation" at bounding box center [170, 280] width 169 height 10
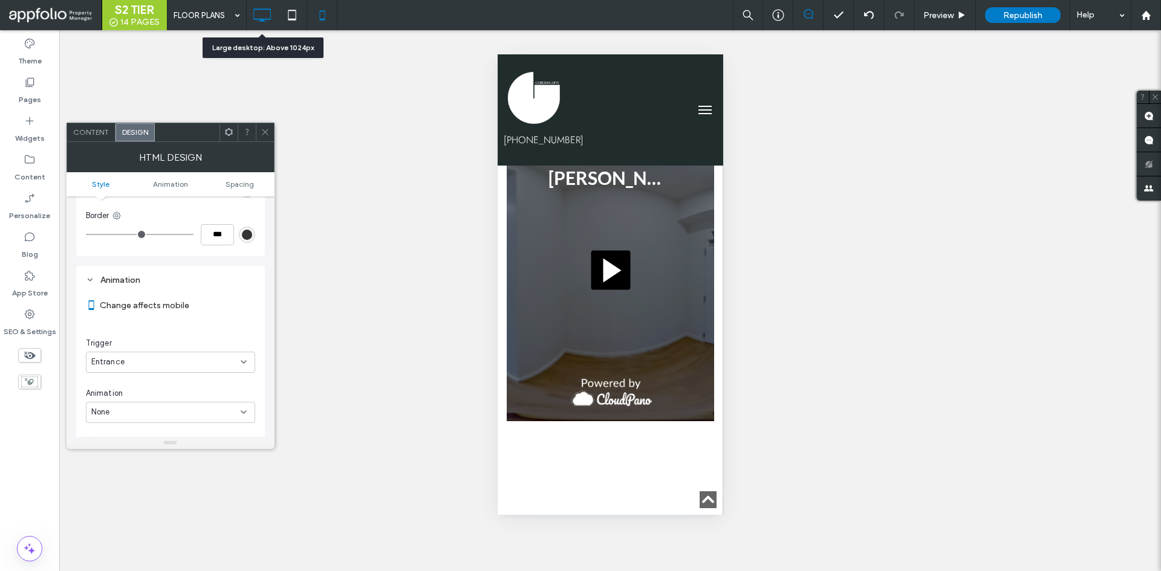
click at [257, 14] on icon at bounding box center [262, 15] width 24 height 24
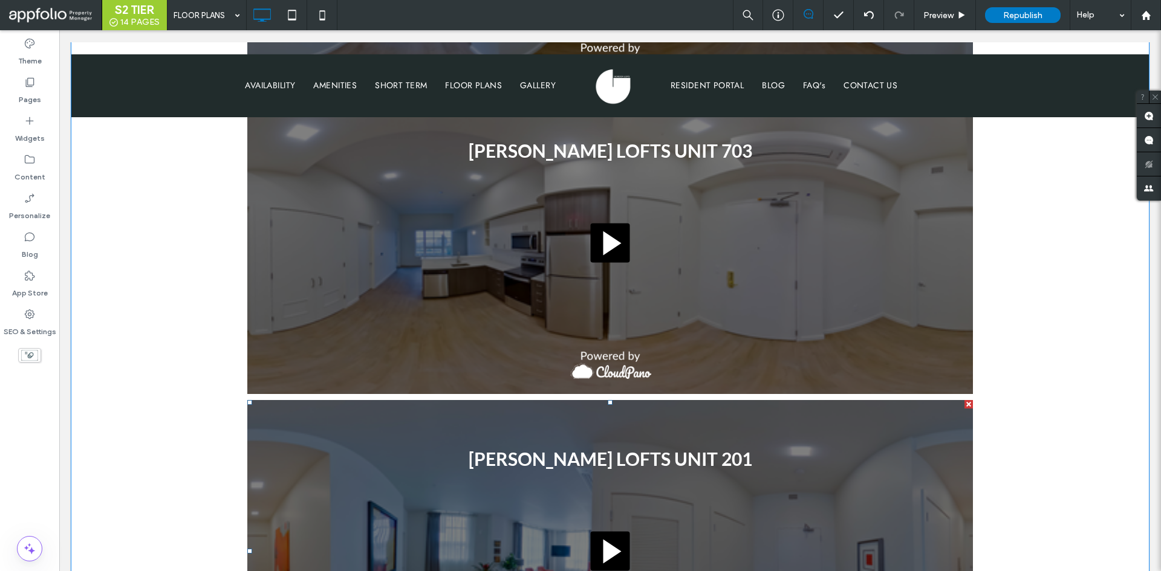
scroll to position [2418, 0]
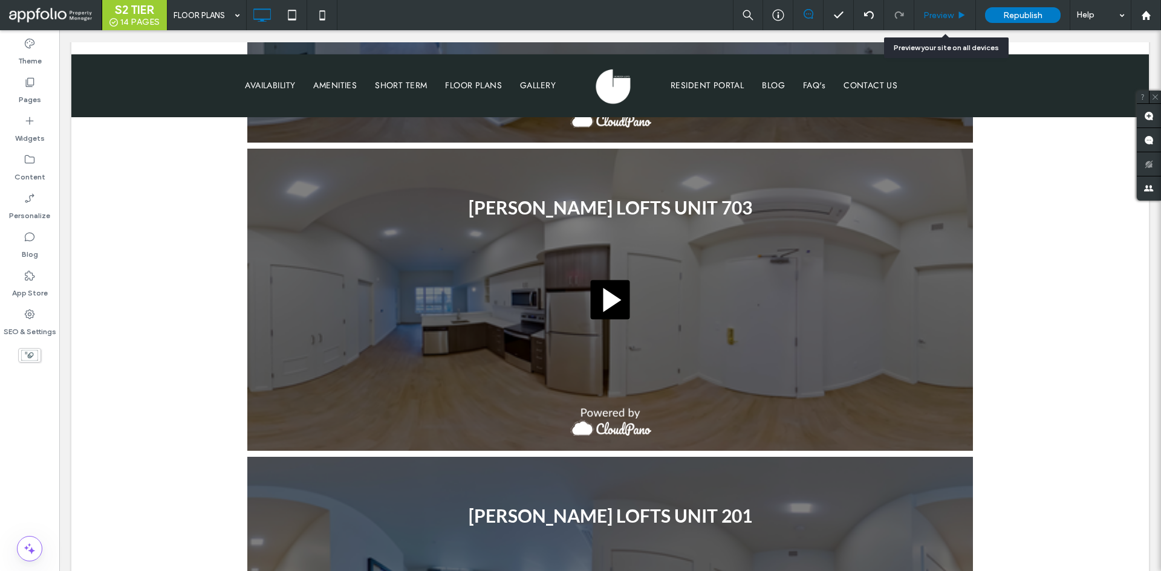
click at [953, 4] on div "Preview" at bounding box center [945, 15] width 62 height 30
drag, startPoint x: 946, startPoint y: 16, endPoint x: 871, endPoint y: 5, distance: 75.7
click at [946, 16] on span "Preview" at bounding box center [938, 15] width 30 height 10
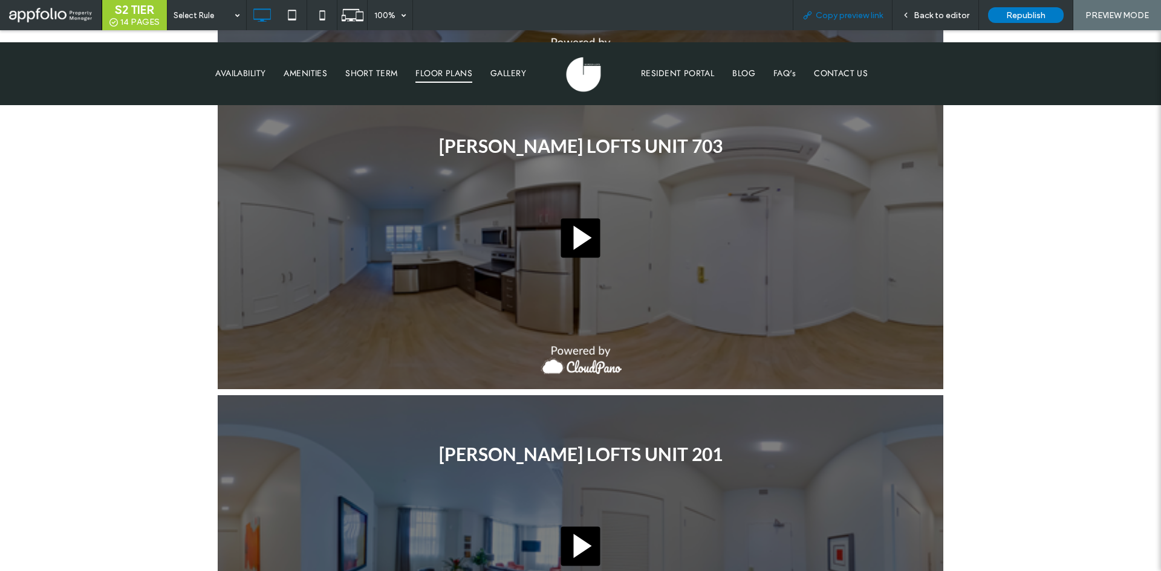
click at [869, 19] on span "Copy preview link" at bounding box center [849, 15] width 67 height 10
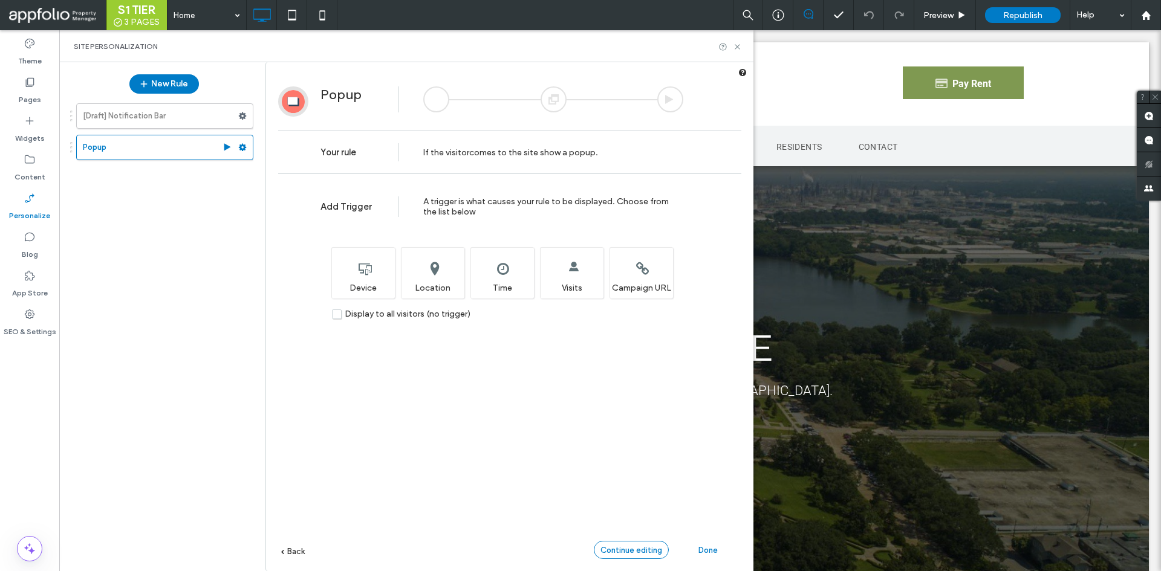
click at [623, 543] on div "Continue editing" at bounding box center [631, 550] width 75 height 18
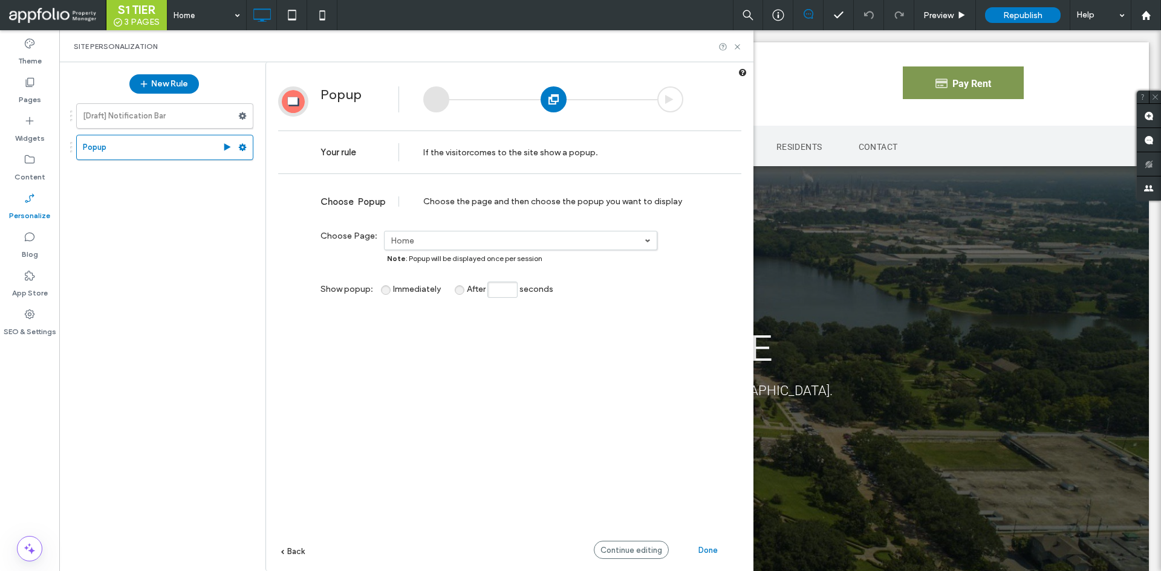
click at [496, 245] on label "Home" at bounding box center [518, 241] width 254 height 10
click at [426, 286] on label "AVAILABILITY" at bounding box center [417, 283] width 53 height 10
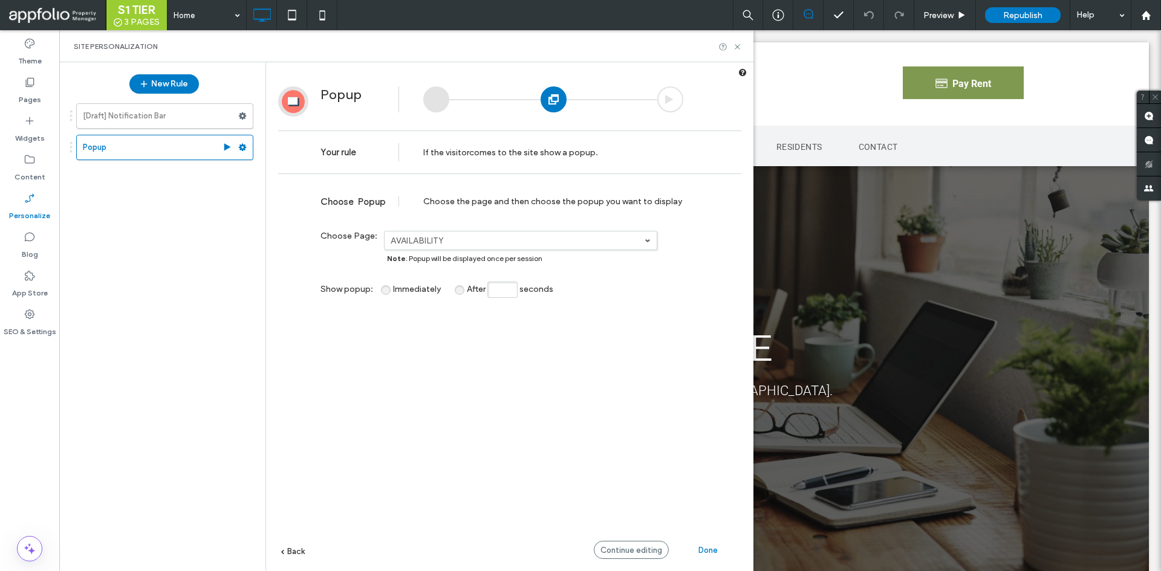
click at [648, 550] on span "Continue editing" at bounding box center [631, 550] width 62 height 9
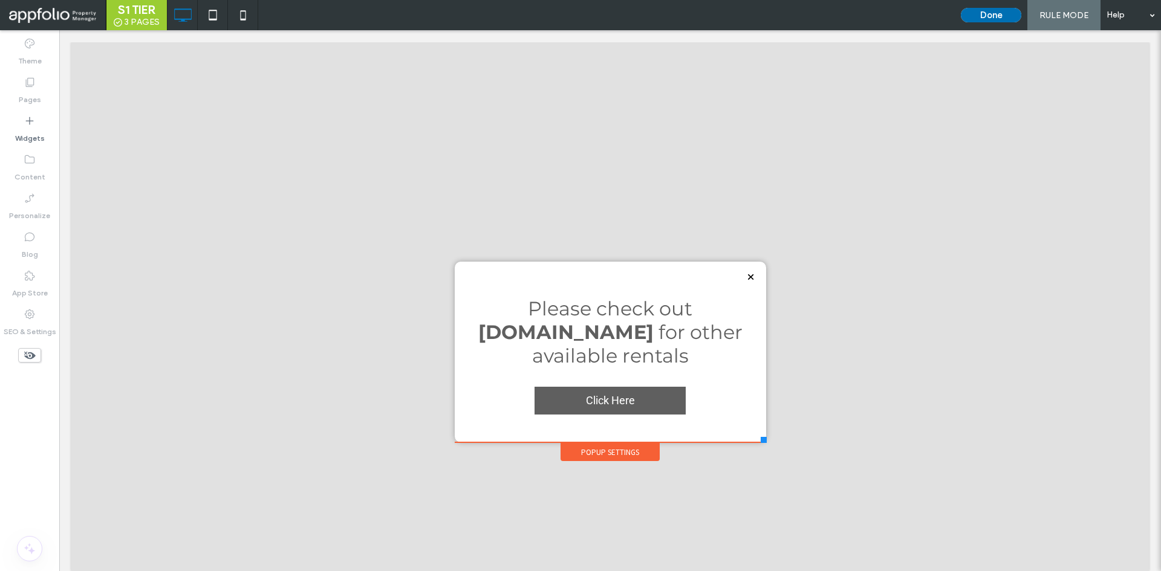
click at [981, 18] on button "Done" at bounding box center [991, 15] width 60 height 15
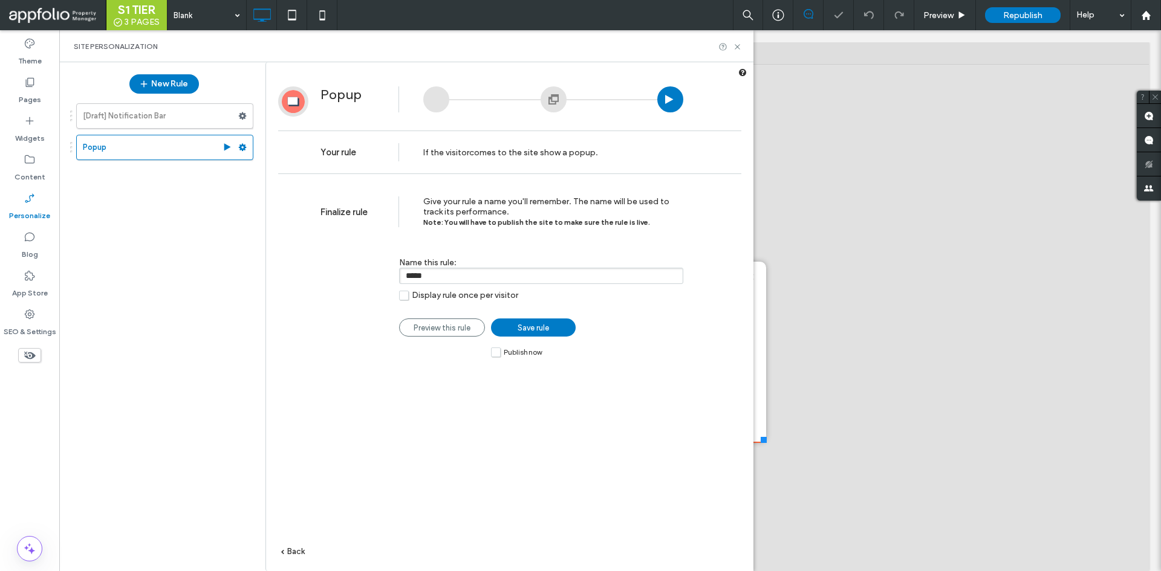
click at [516, 348] on span "Publish now" at bounding box center [523, 352] width 38 height 10
click at [539, 326] on span "Save rule" at bounding box center [532, 327] width 31 height 9
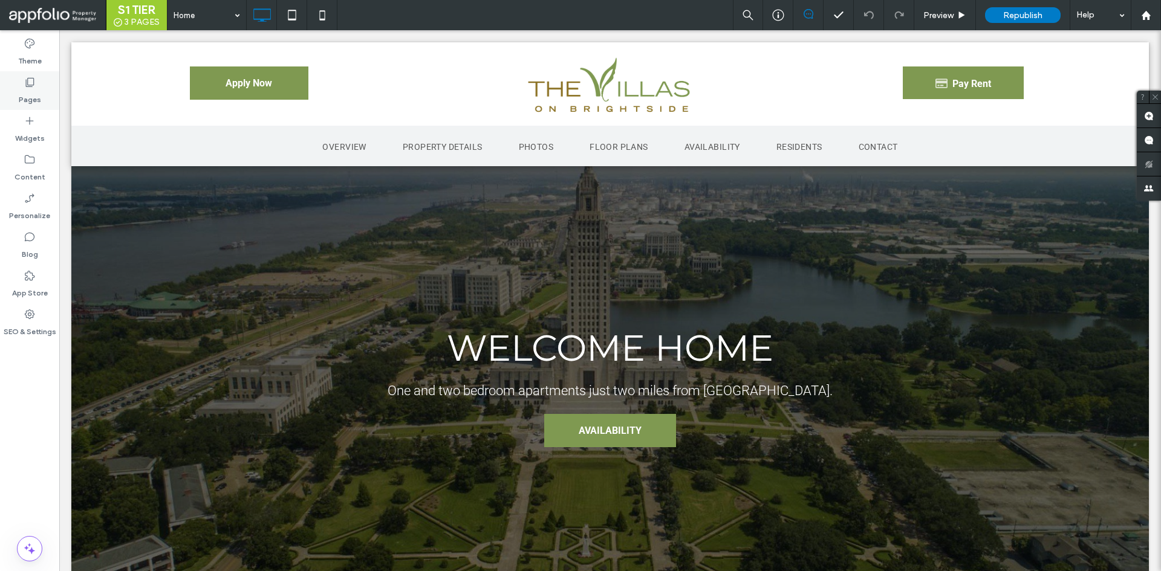
click at [30, 91] on label "Pages" at bounding box center [30, 96] width 22 height 17
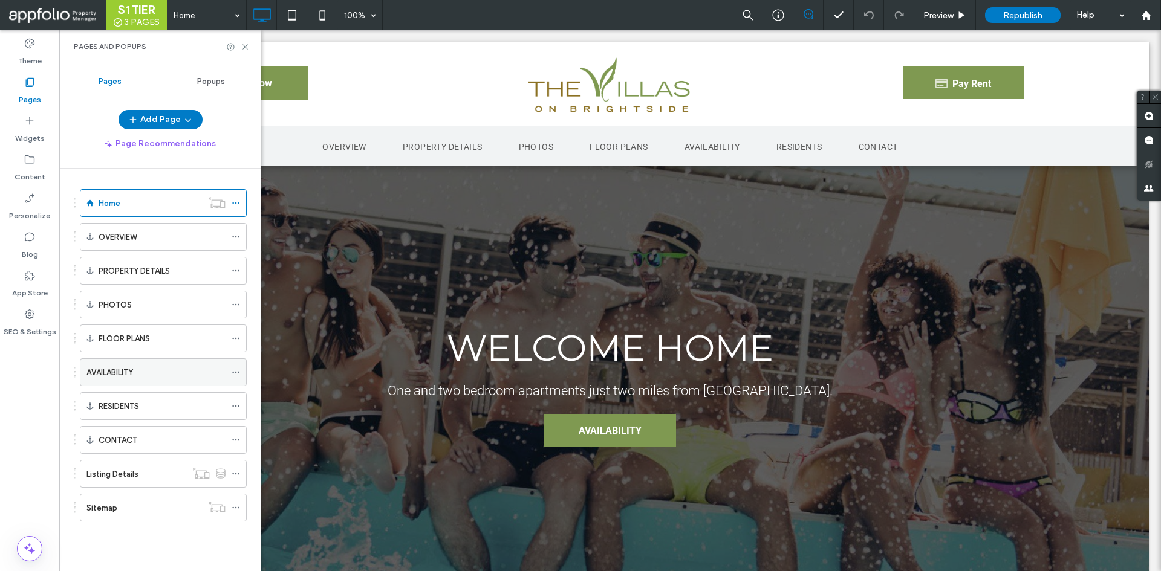
click at [139, 375] on div "AVAILABILITY" at bounding box center [155, 372] width 139 height 13
click at [247, 45] on div at bounding box center [580, 285] width 1161 height 571
click at [247, 45] on icon at bounding box center [245, 46] width 9 height 9
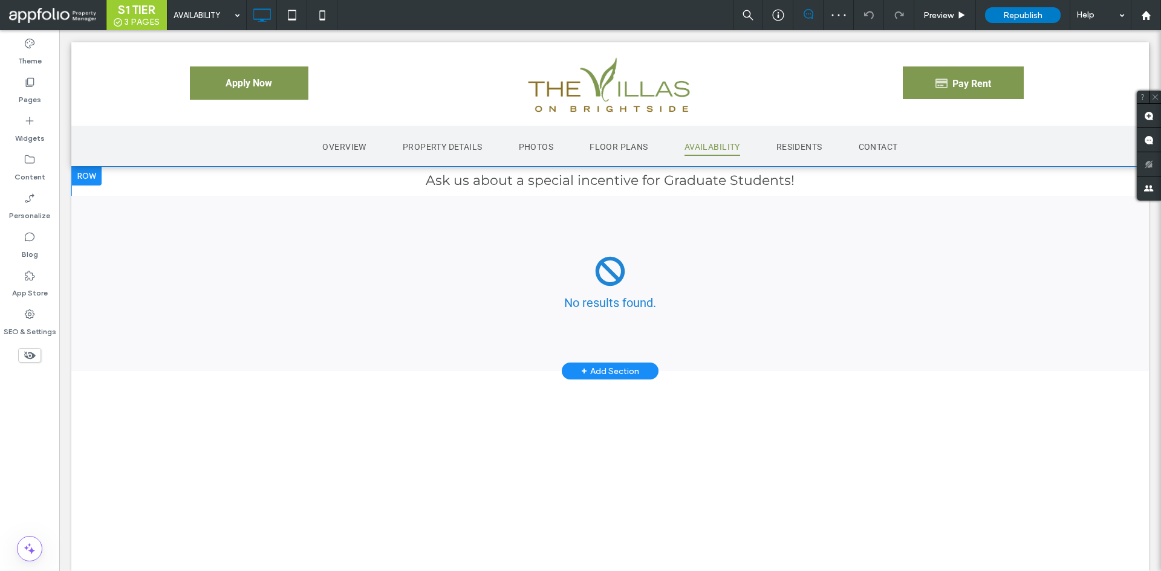
drag, startPoint x: 80, startPoint y: 175, endPoint x: 180, endPoint y: 264, distance: 133.2
click at [80, 175] on div at bounding box center [86, 175] width 30 height 19
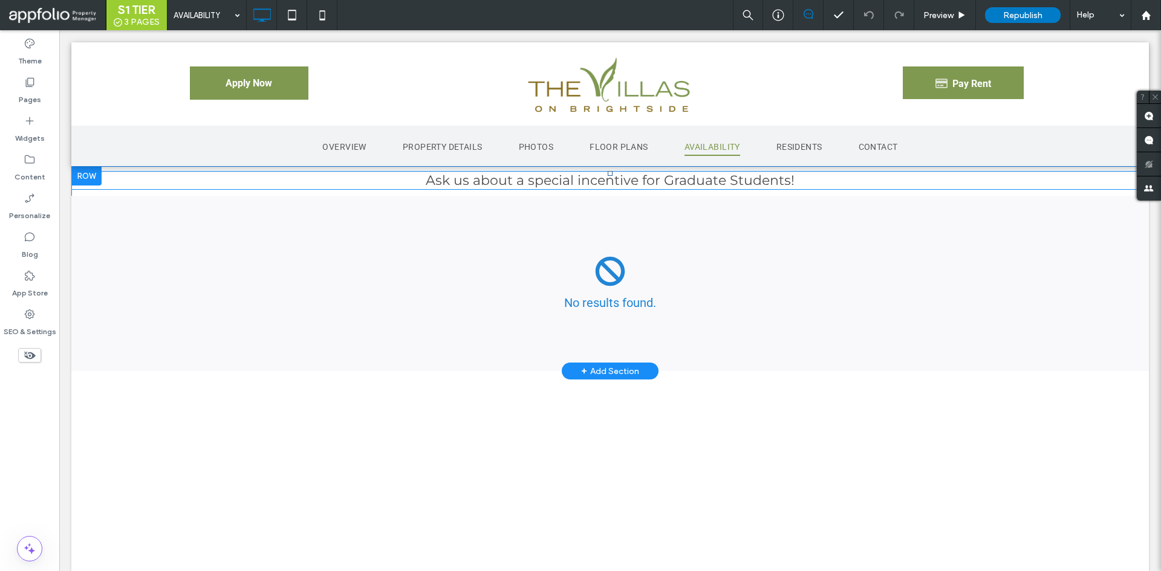
click at [742, 180] on span "Ask us about a special incentive for Graduate Students!" at bounding box center [610, 180] width 369 height 16
click at [788, 176] on h3 "Ask us about a special incentive for Graduate Students!" at bounding box center [609, 180] width 1077 height 16
click at [645, 174] on h3 "New Title" at bounding box center [609, 180] width 1077 height 16
click at [1140, 174] on div at bounding box center [1144, 175] width 8 height 8
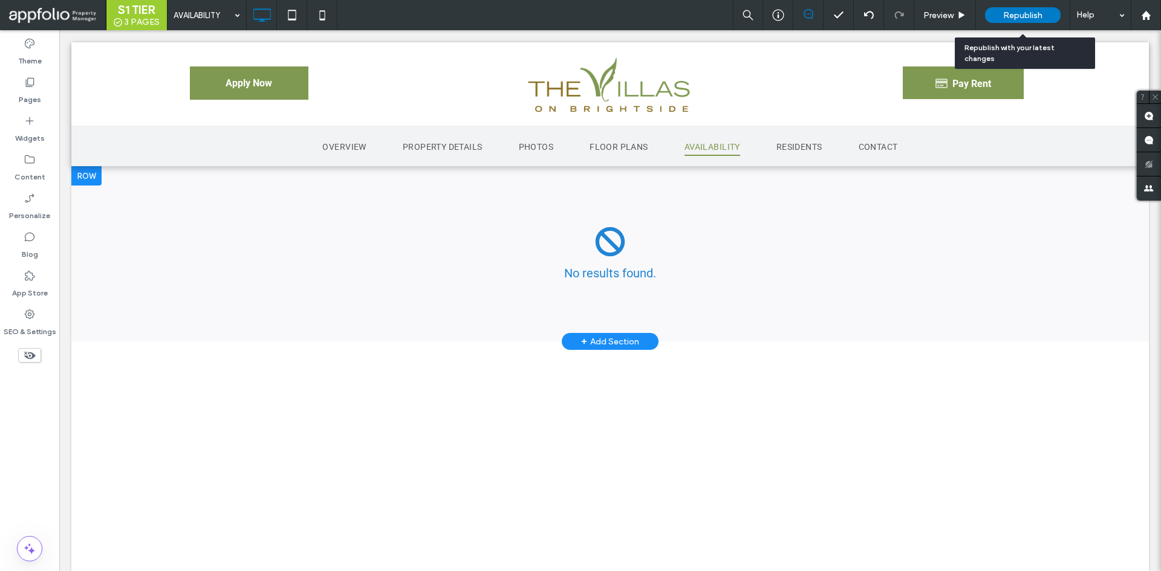
click at [1023, 12] on span "Republish" at bounding box center [1022, 15] width 39 height 10
